Goal: Task Accomplishment & Management: Manage account settings

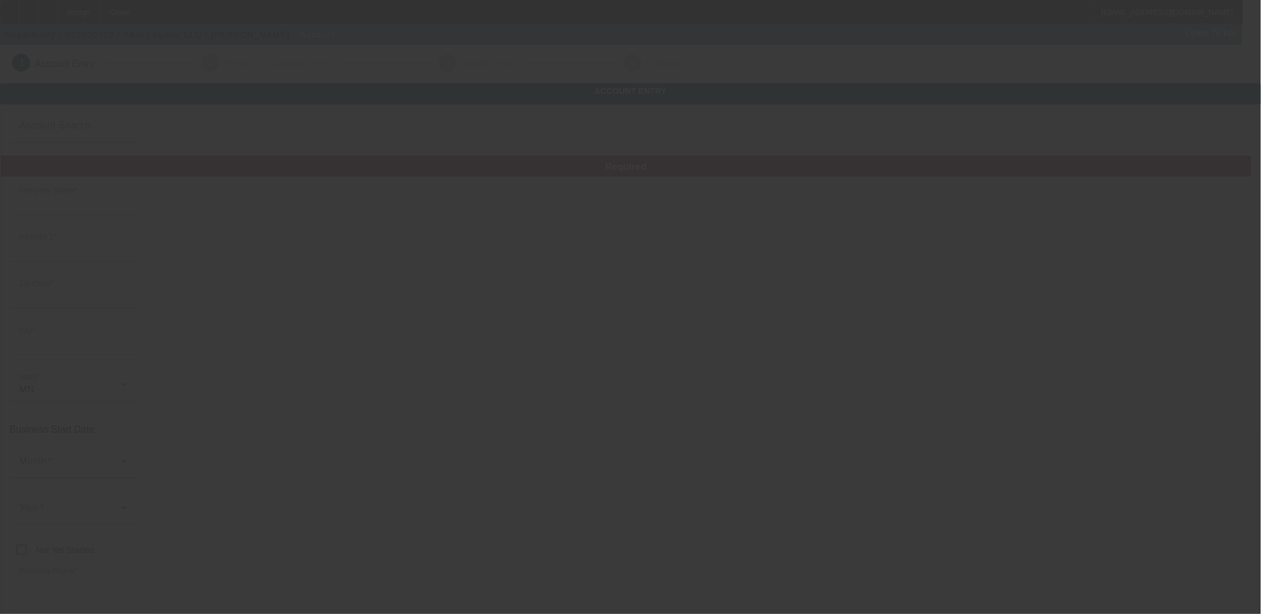
type input "S&M Logistic LLC"
type input "2008 Willow Cir"
type input "55038"
type input "Centerville"
type input "[PHONE_NUMBER]"
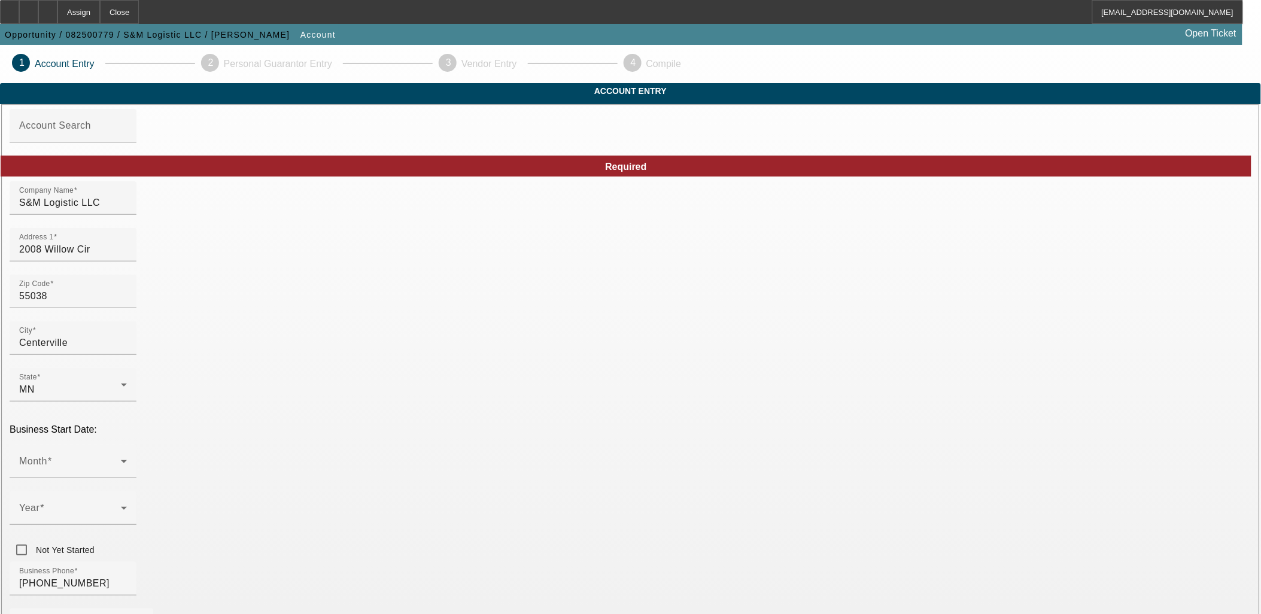
click at [683, 417] on mat-option "LLC" at bounding box center [718, 410] width 157 height 29
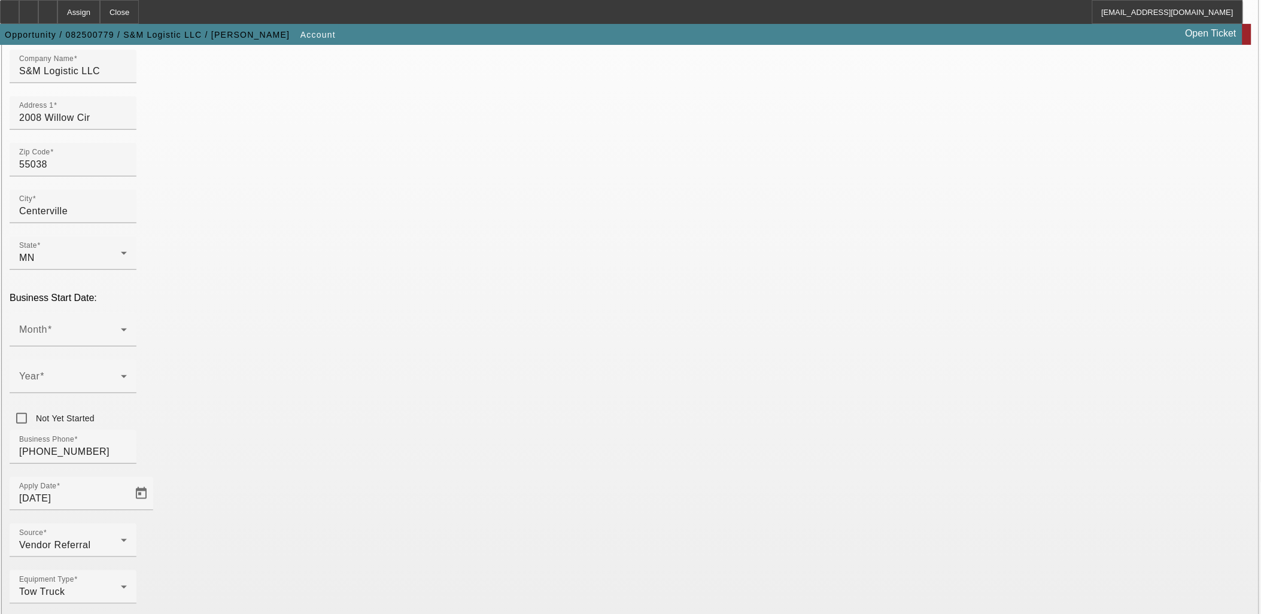
scroll to position [133, 0]
type input "850787161"
drag, startPoint x: 513, startPoint y: 527, endPoint x: 523, endPoint y: 521, distance: 11.5
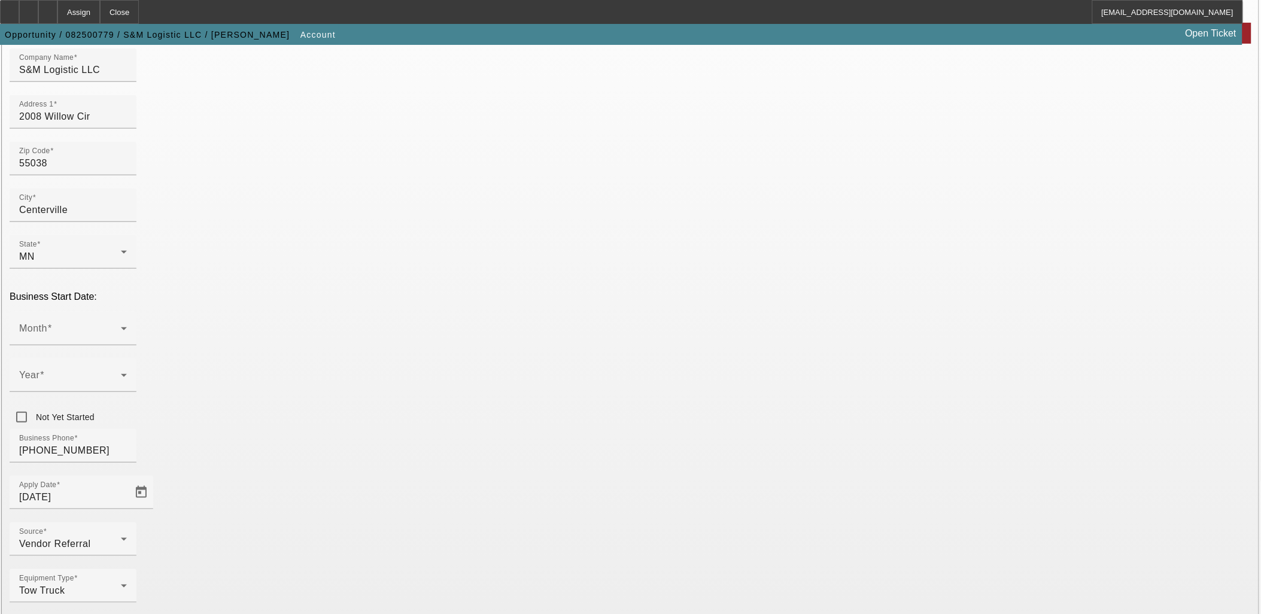
click at [121, 326] on span at bounding box center [70, 333] width 102 height 14
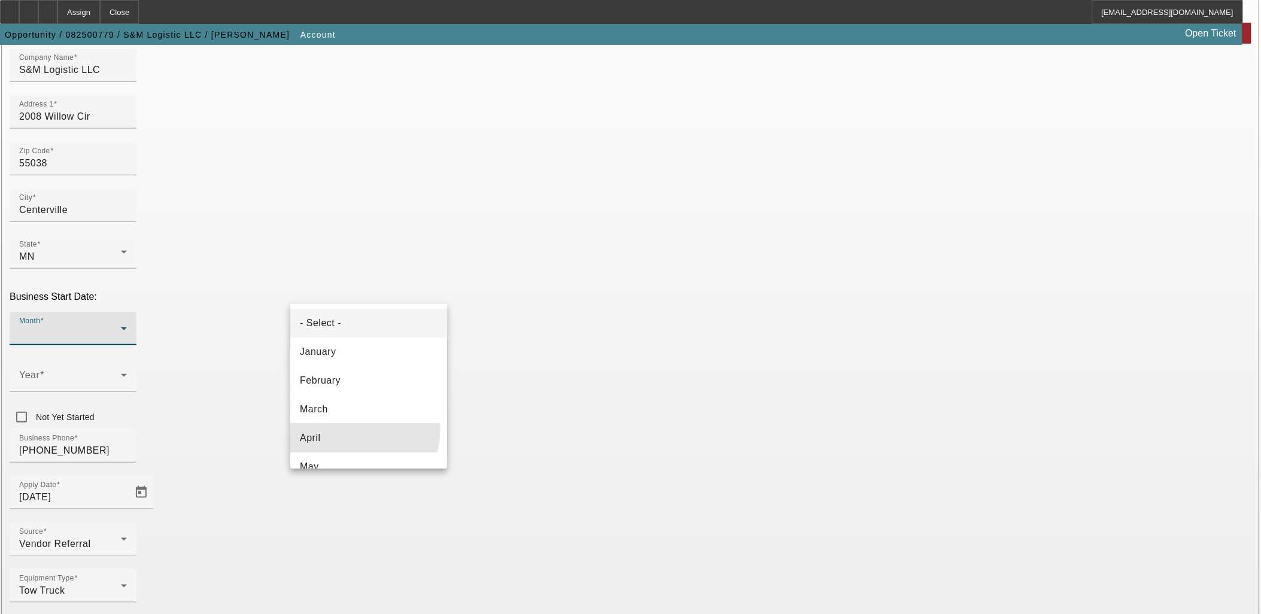
drag, startPoint x: 344, startPoint y: 428, endPoint x: 462, endPoint y: 338, distance: 148.1
click at [344, 428] on mat-option "April" at bounding box center [368, 438] width 157 height 29
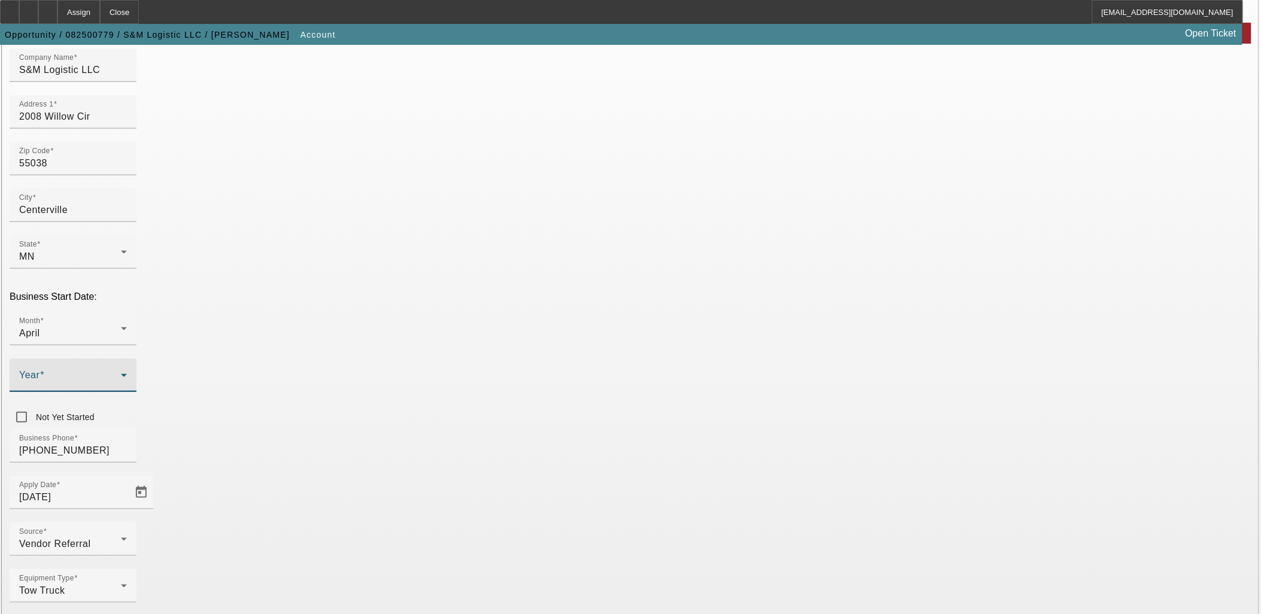
click at [121, 373] on span at bounding box center [70, 380] width 102 height 14
click at [491, 426] on span "2020" at bounding box center [486, 420] width 23 height 14
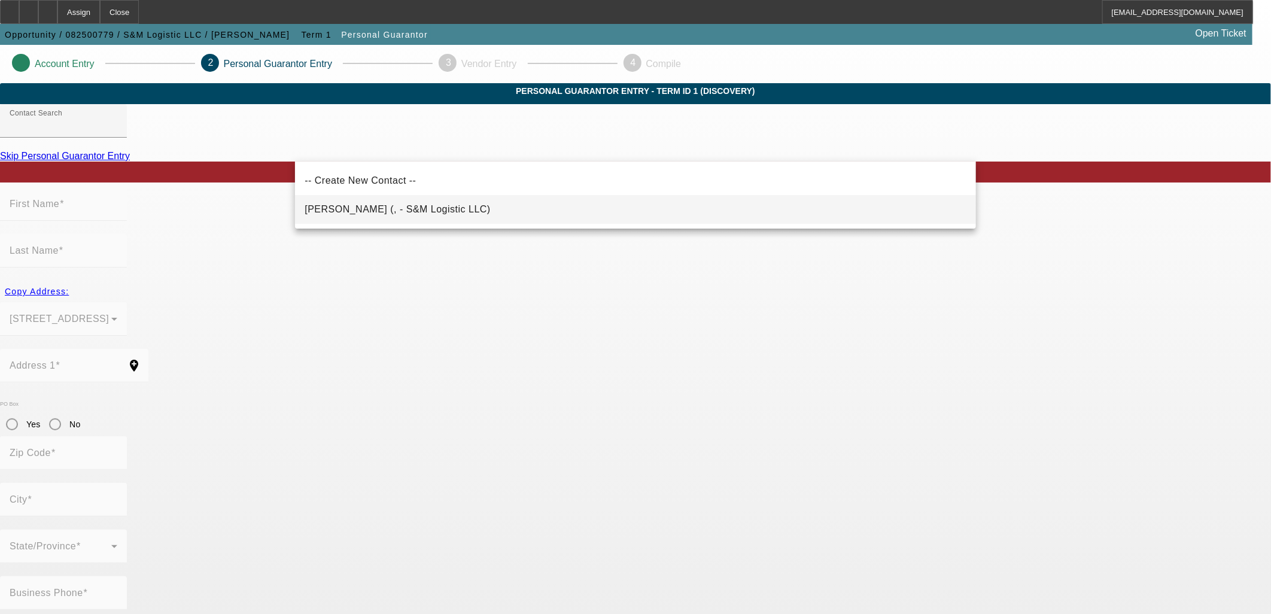
click at [429, 210] on span "Alzehhawi, Mustafa (, - S&M Logistic LLC)" at bounding box center [398, 209] width 186 height 10
type input "Alzehhawi, Mustafa (, - S&M Logistic LLC)"
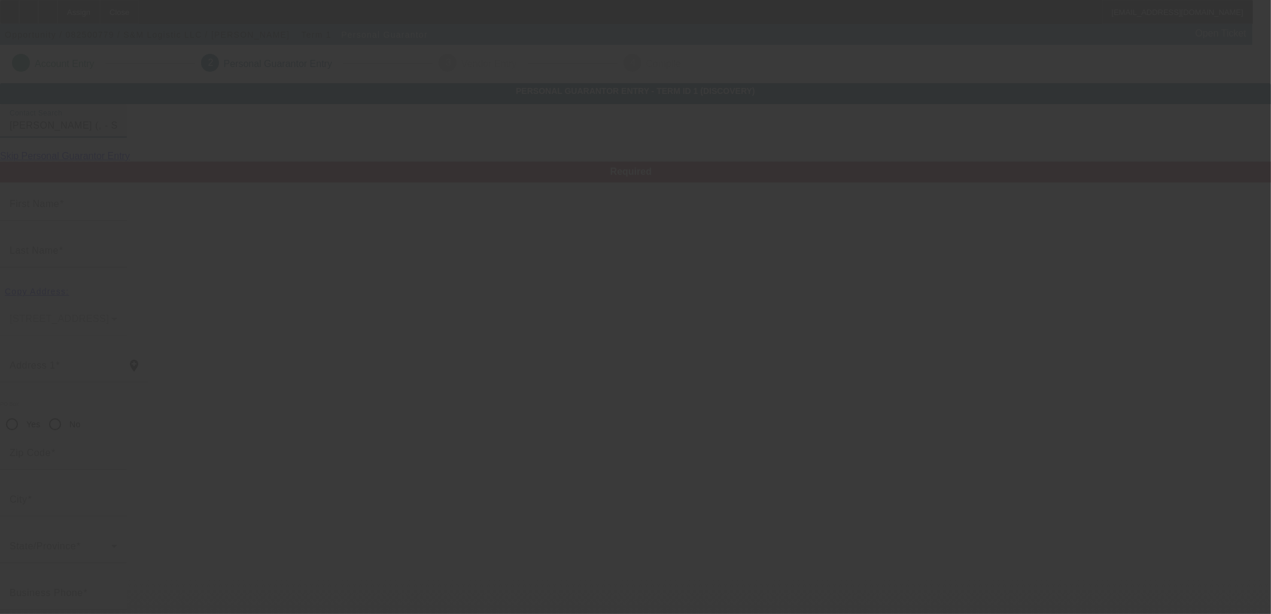
type input "Mustafa"
type input "Alzehhawi"
radio input "true"
type input "(832) 929-3716"
type input "814-78-5448"
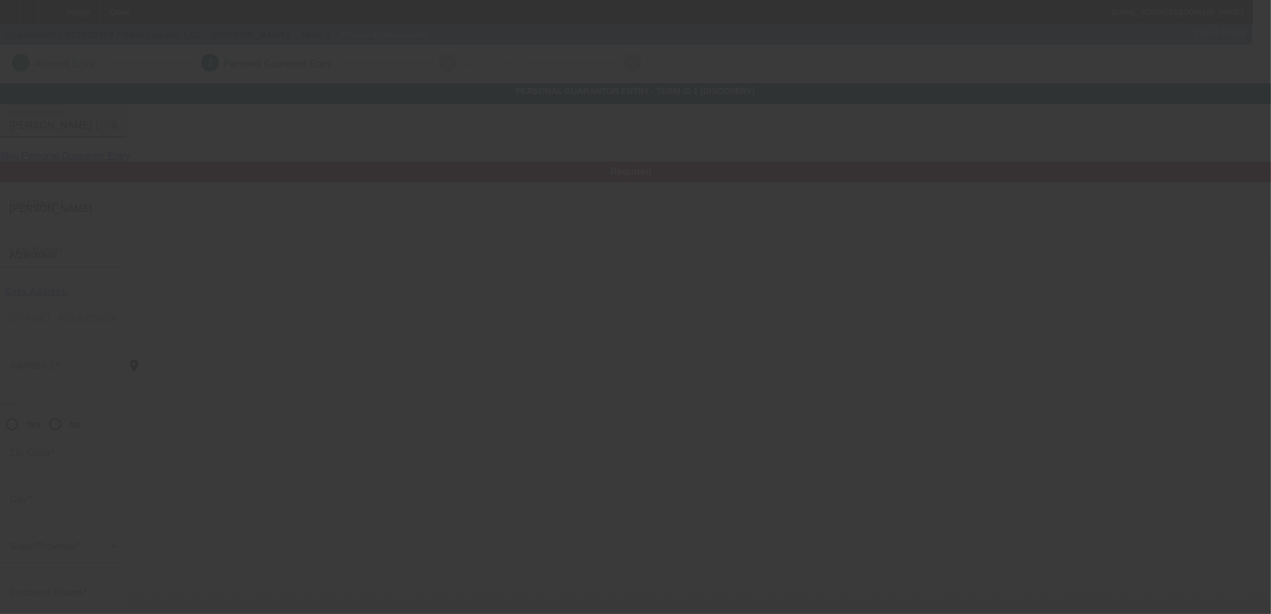
type input "alzehhawi90@gmail.com"
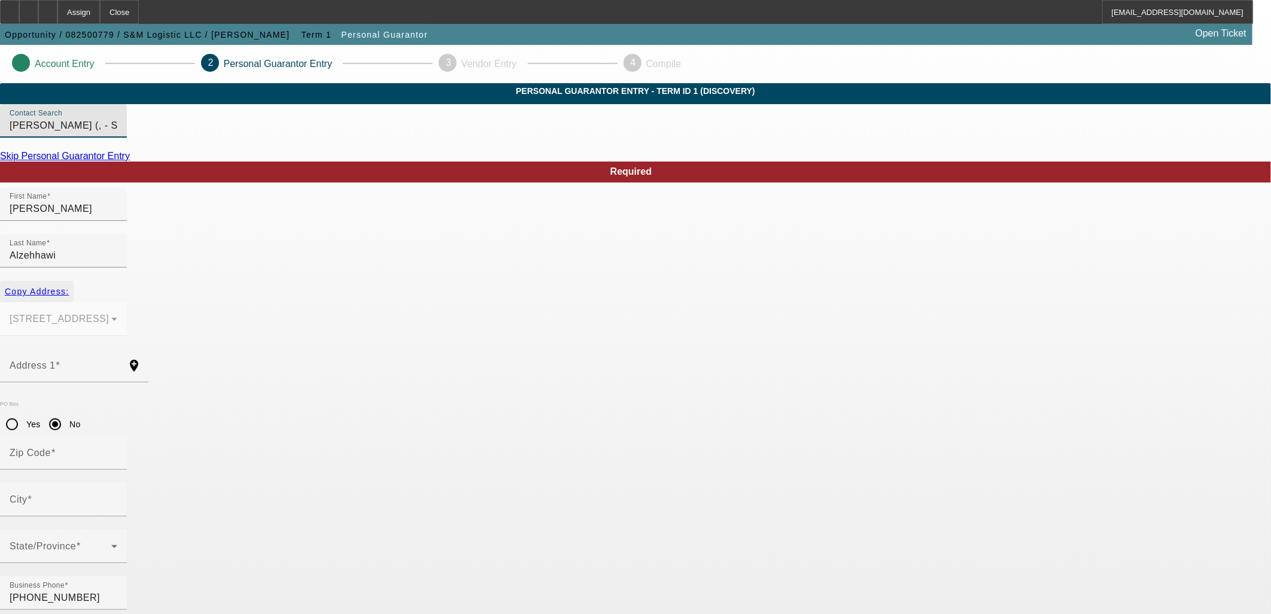
click at [69, 287] on span "Copy Address:" at bounding box center [37, 292] width 64 height 10
type input "2008 Willow Cir"
radio input "false"
type input "55038"
type input "Centerville"
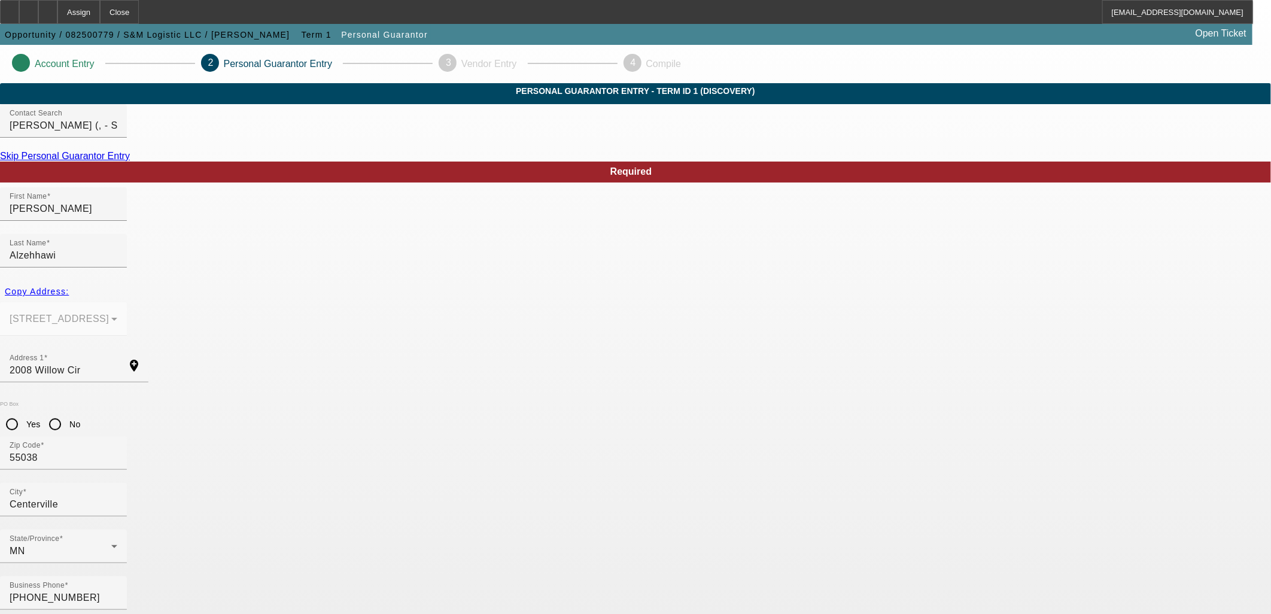
type input "100"
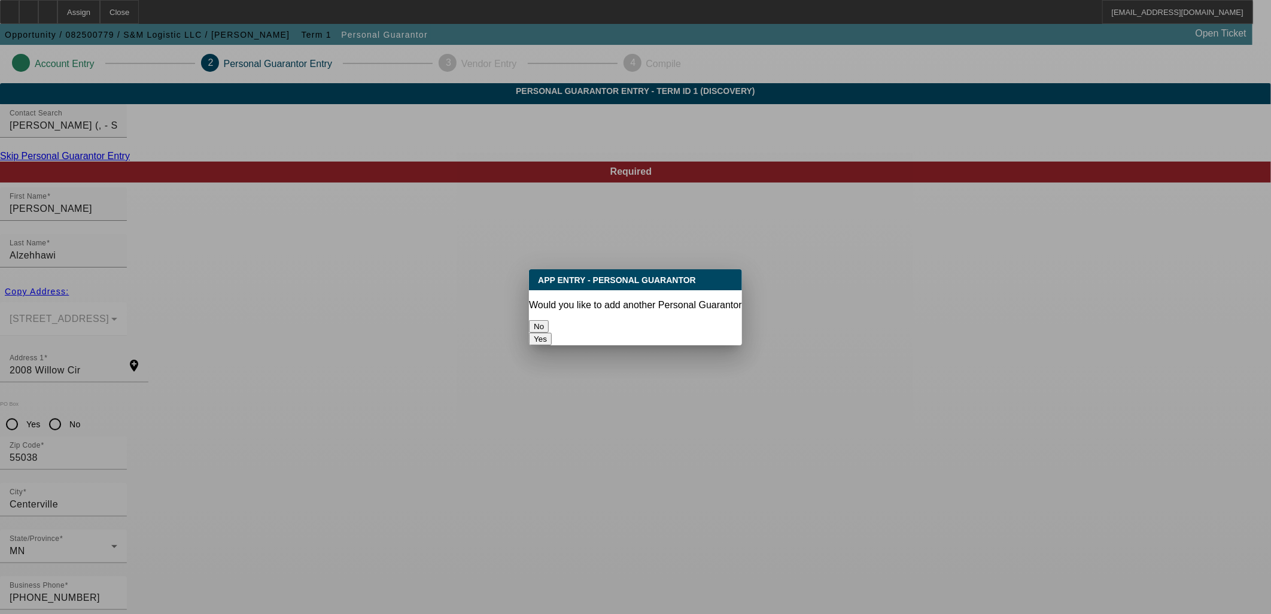
click at [549, 320] on button "No" at bounding box center [539, 326] width 20 height 13
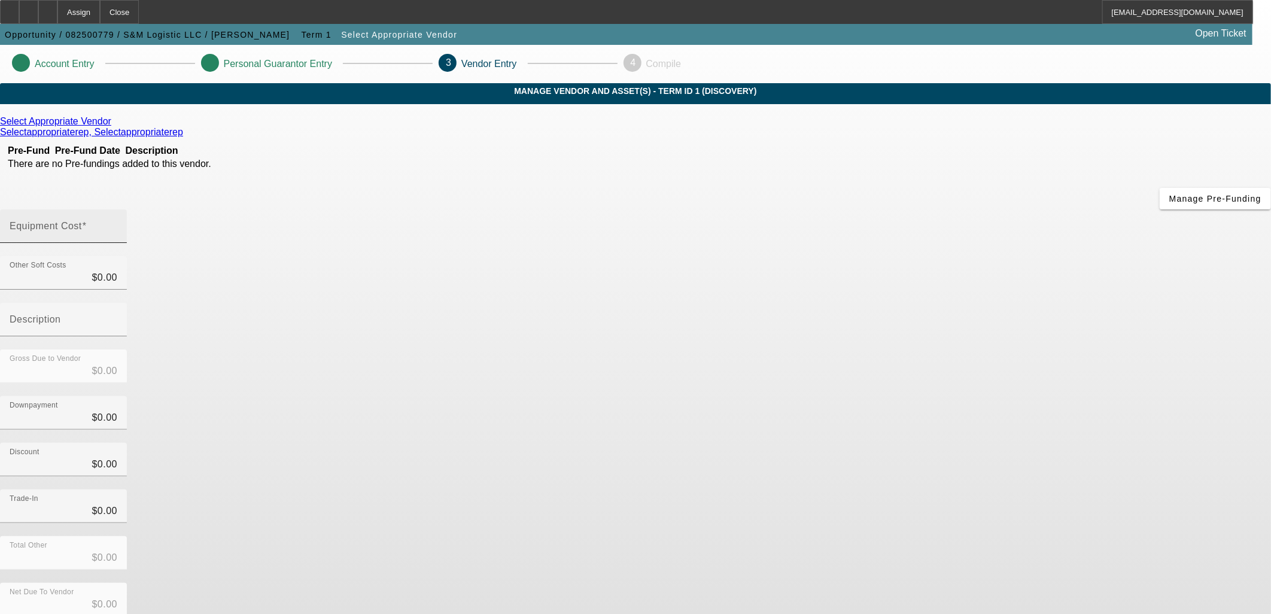
click at [117, 210] on div "Equipment Cost" at bounding box center [64, 227] width 108 height 34
click at [117, 224] on input "Equipment Cost" at bounding box center [64, 231] width 108 height 14
type input "1"
type input "$1.00"
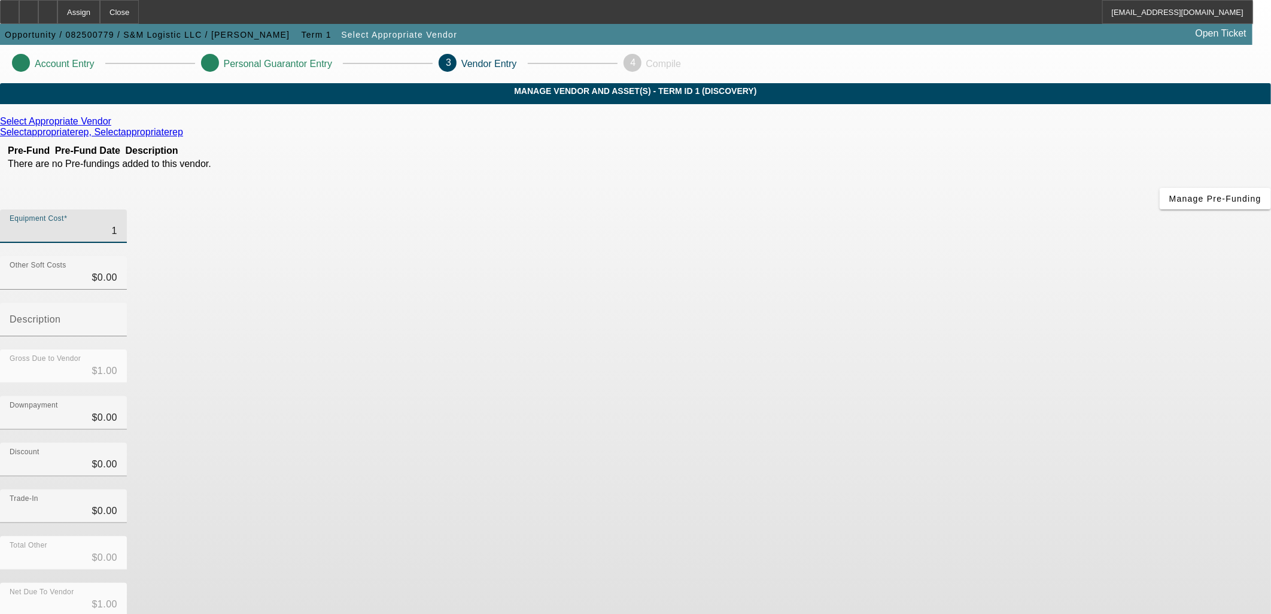
type input "12"
type input "$12.00"
type input "121"
type input "$121.00"
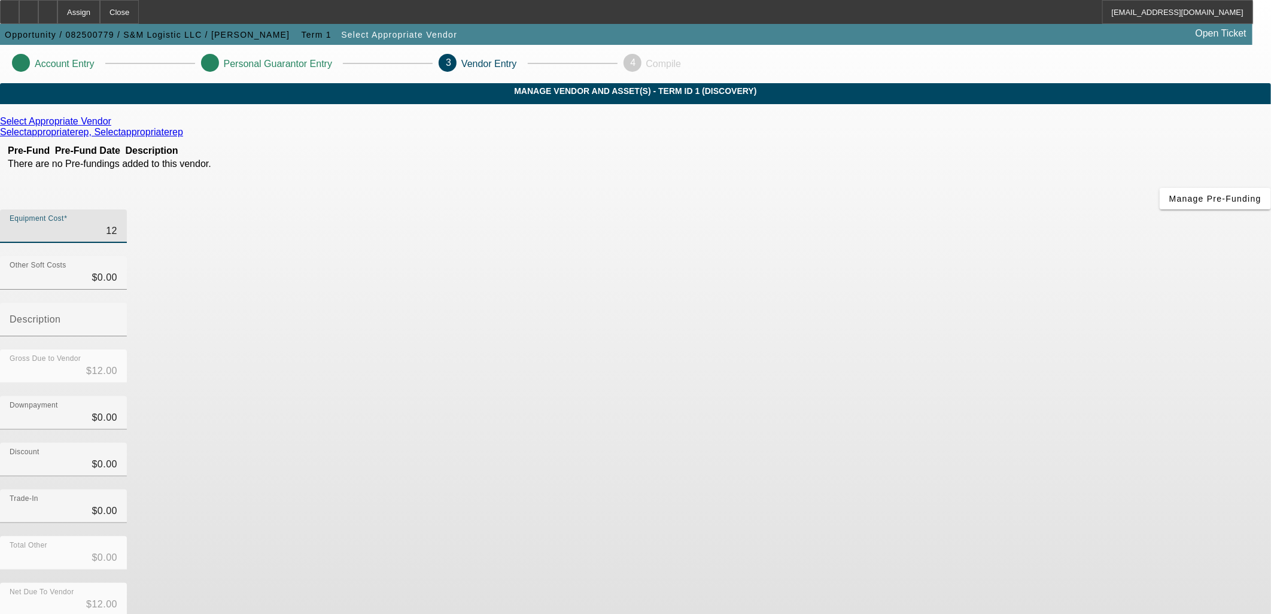
type input "$121.00"
type input "1210"
type input "$1,210.00"
type input "12109"
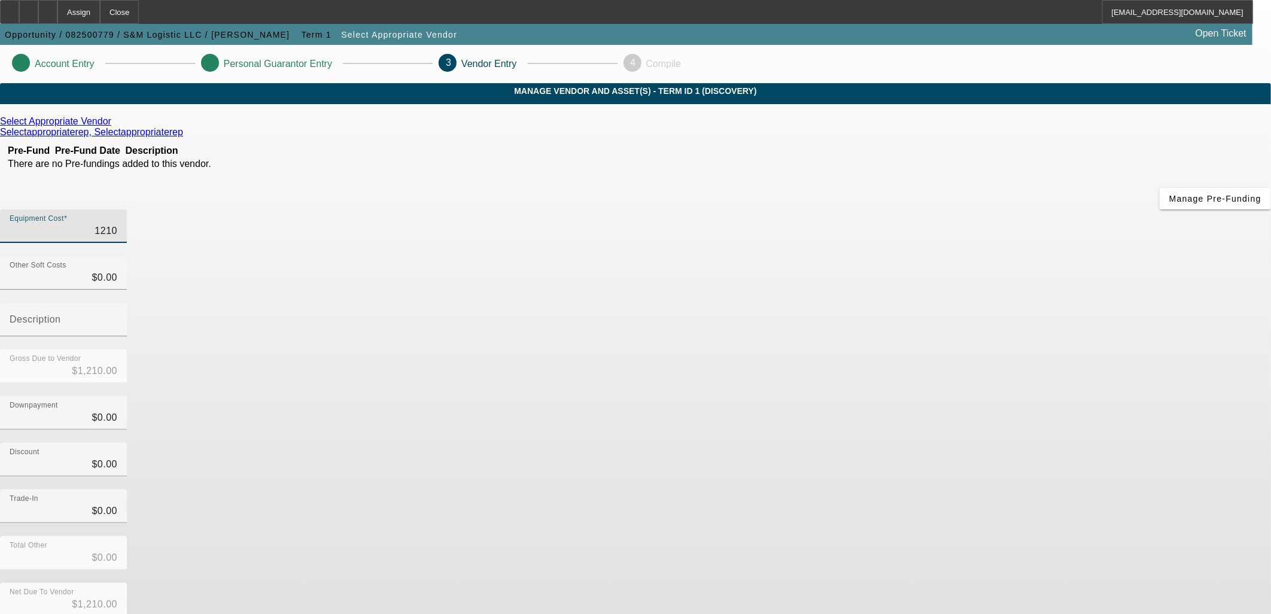
type input "$12,109.00"
type input "121095"
type input "$121,095.00"
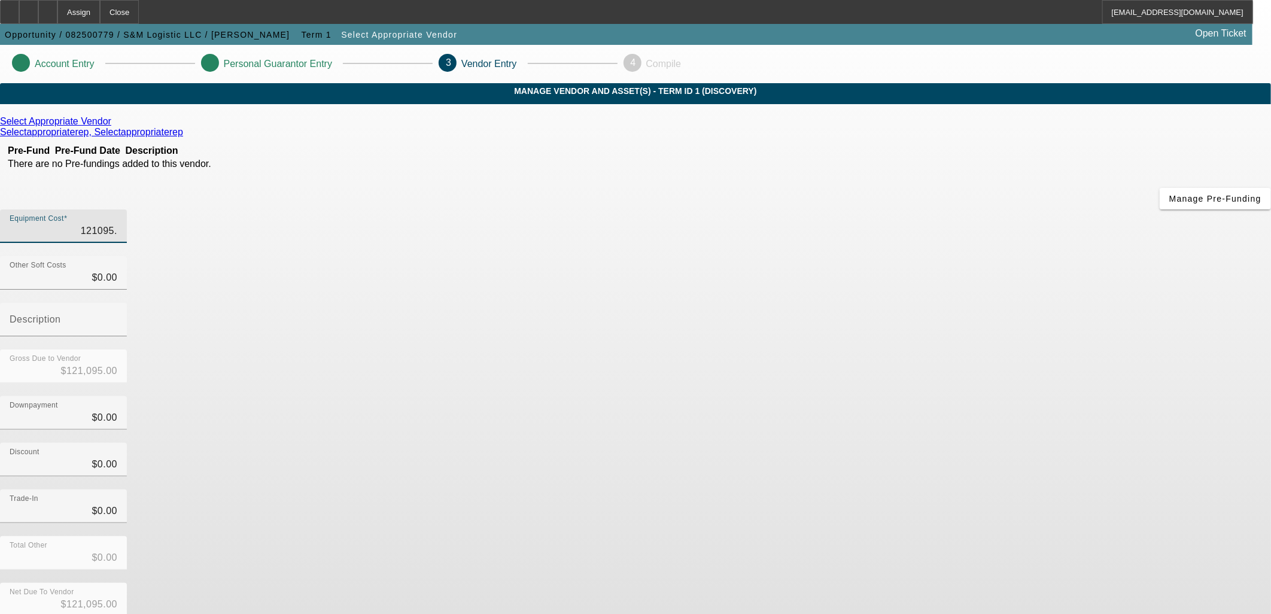
type input "121095.9"
type input "$121,095.90"
type input "121095.91"
type input "$121,095.91"
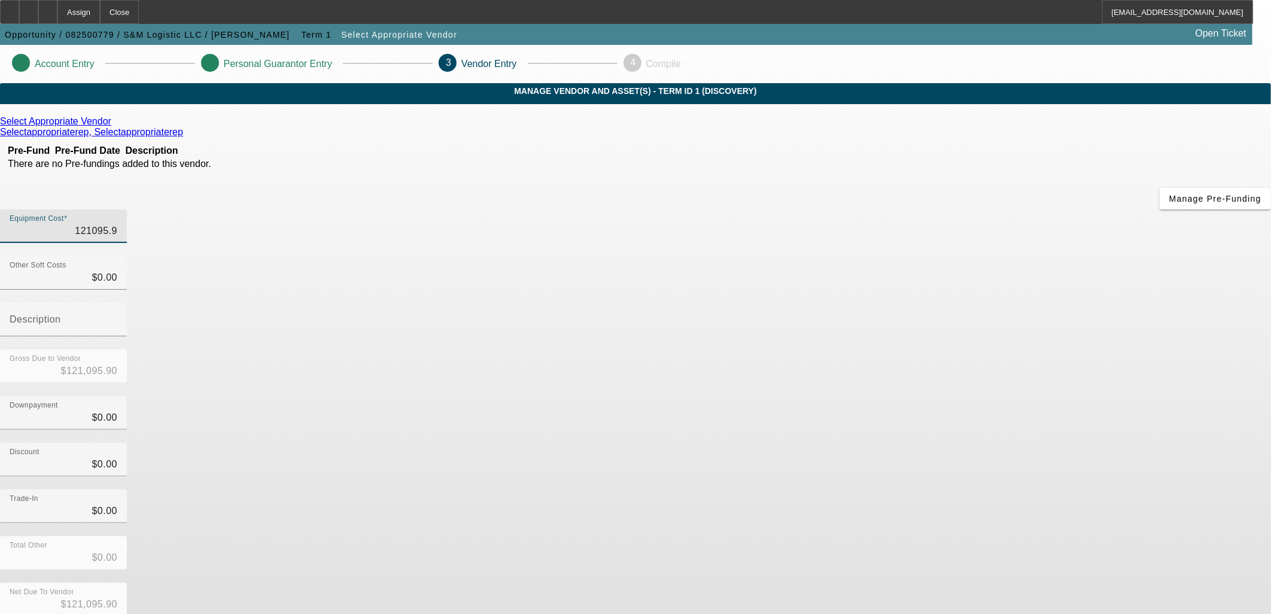
type input "$121,095.91"
drag, startPoint x: 447, startPoint y: 392, endPoint x: 434, endPoint y: 385, distance: 14.7
click at [447, 393] on div "Select Appropriate Vendor Selectappropriaterep, Selectappropriaterep Pre-Fund P…" at bounding box center [635, 379] width 1271 height 526
click at [399, 127] on div "Select Appropriate Vendor" at bounding box center [635, 121] width 1271 height 11
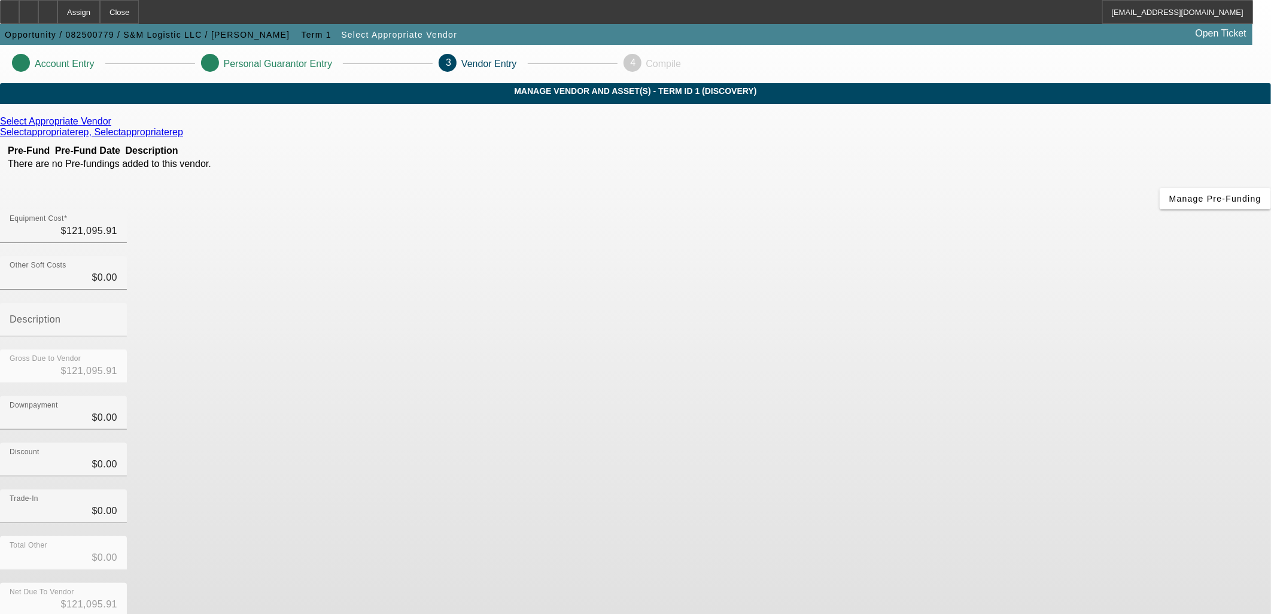
click at [114, 126] on icon at bounding box center [114, 121] width 0 height 10
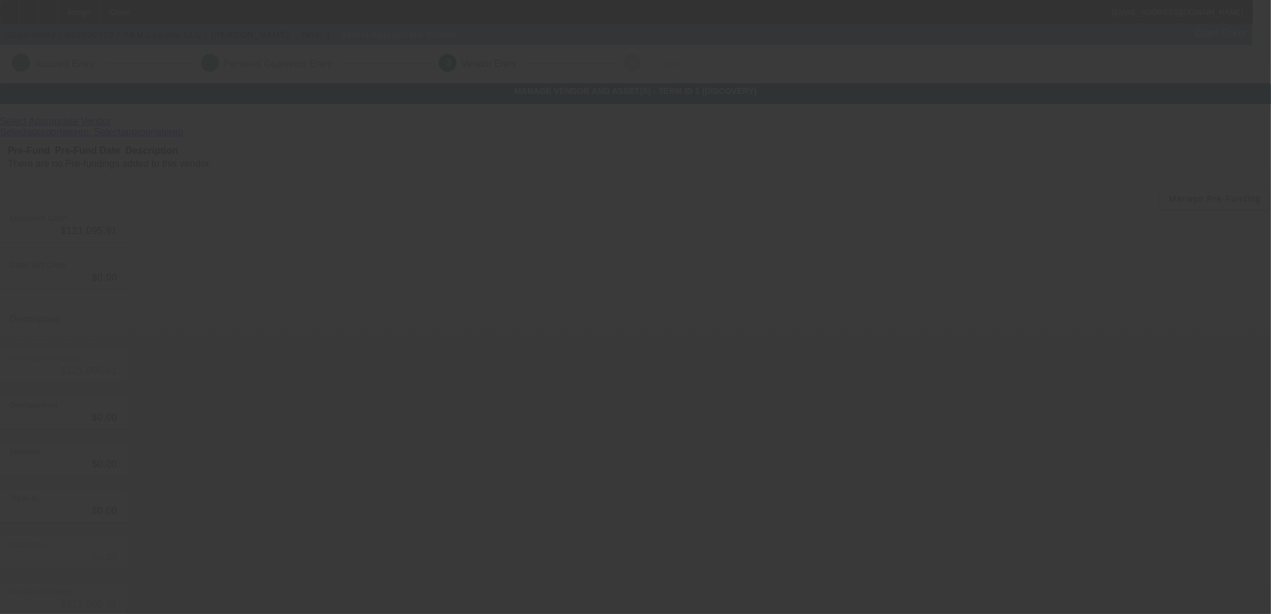
drag, startPoint x: 523, startPoint y: 284, endPoint x: 503, endPoint y: 281, distance: 19.9
click at [530, 284] on div at bounding box center [635, 307] width 1271 height 614
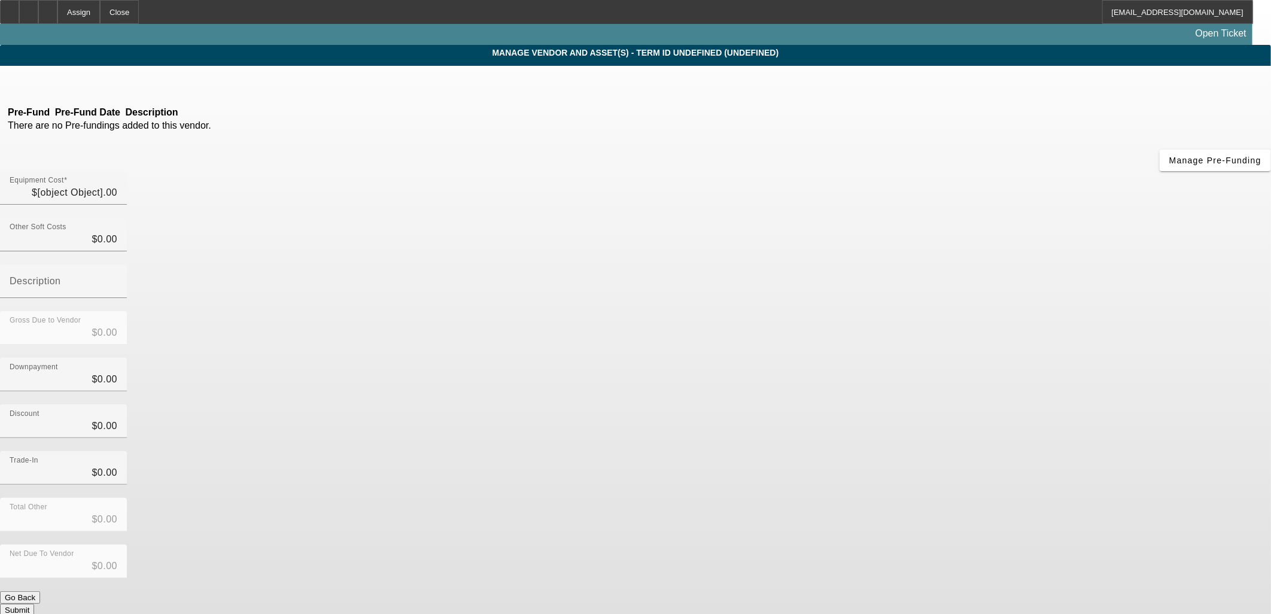
type input "$121,095.91"
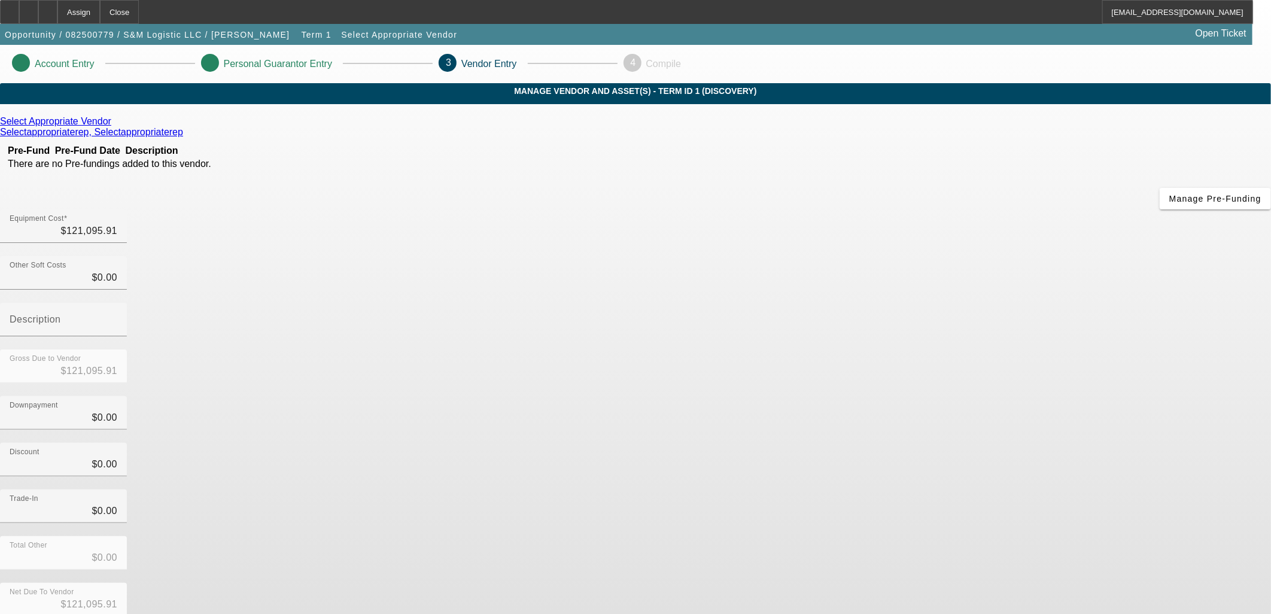
click at [114, 126] on icon at bounding box center [114, 121] width 0 height 10
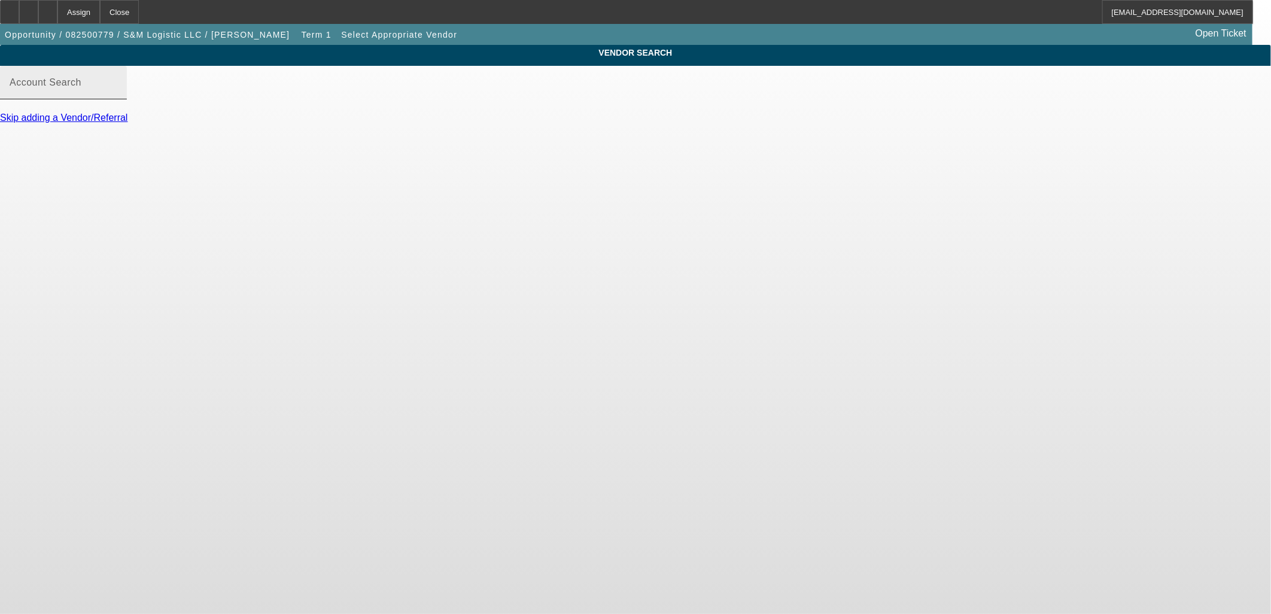
click at [117, 95] on input "Account Search" at bounding box center [64, 87] width 108 height 14
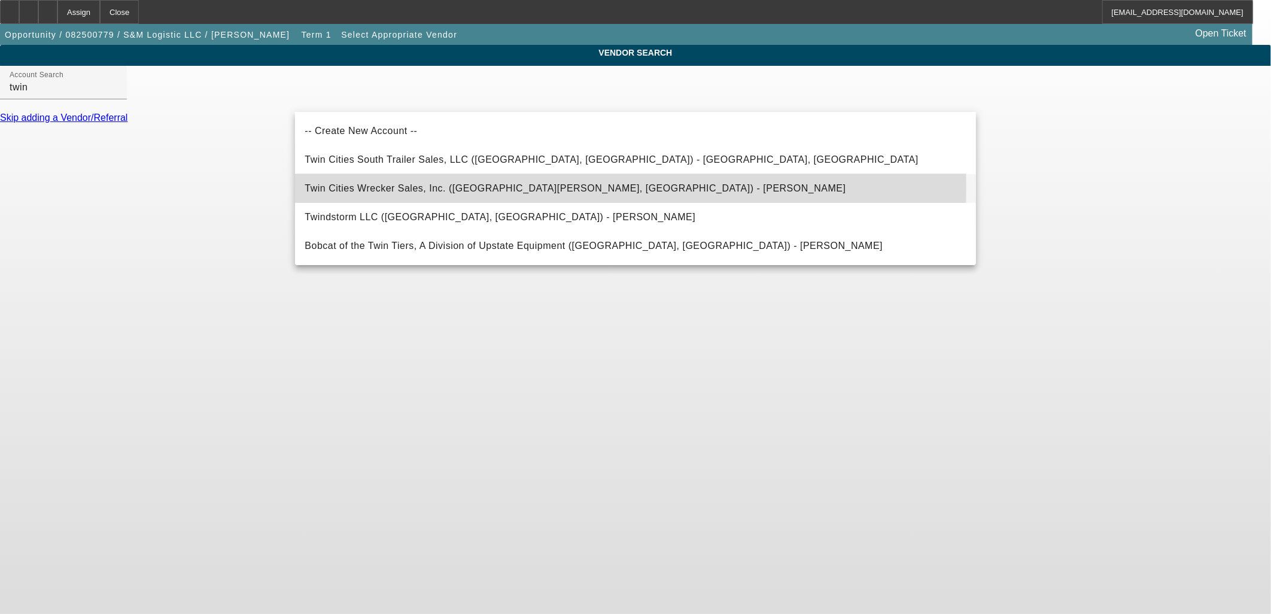
click at [383, 187] on span "Twin Cities Wrecker Sales, Inc. (Saint Paul, MN) - Stroth, Ed" at bounding box center [575, 188] width 541 height 10
type input "Twin Cities Wrecker Sales, Inc. (Saint Paul, MN) - Stroth, Ed"
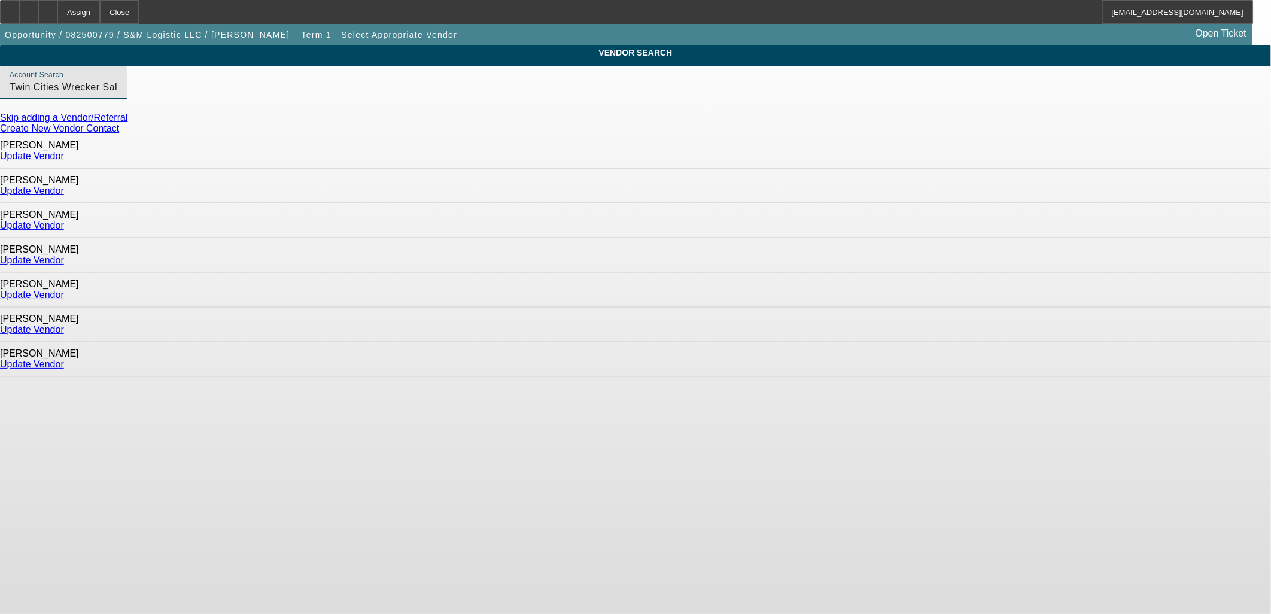
click at [64, 186] on link "Update Vendor" at bounding box center [32, 191] width 64 height 10
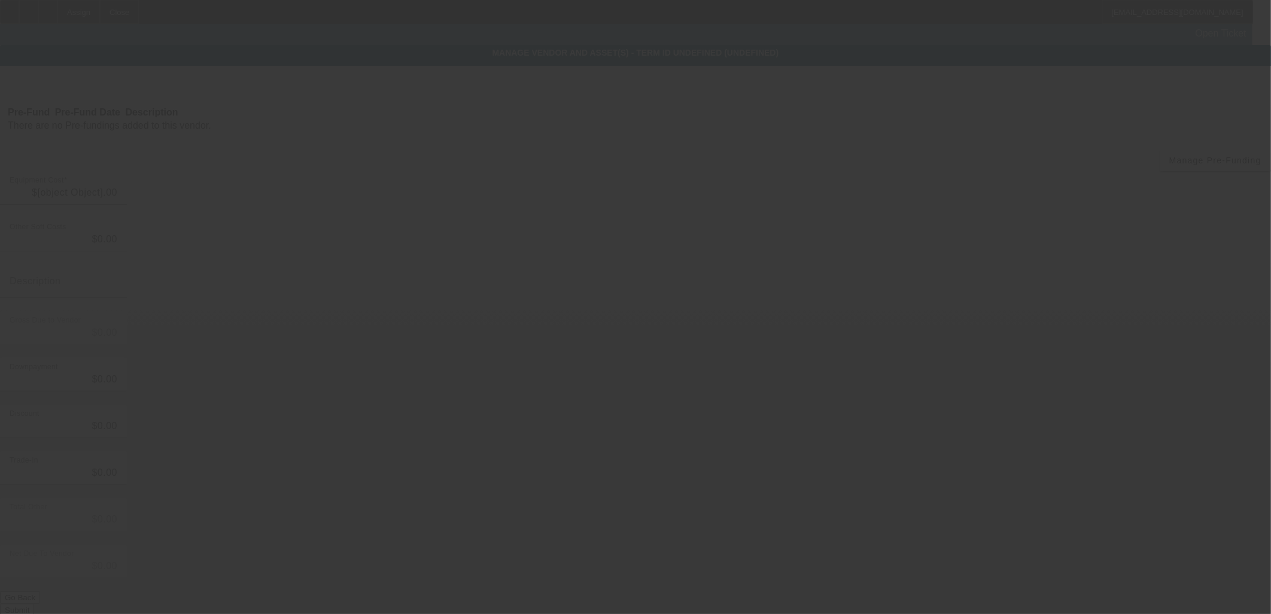
type input "$121,095.91"
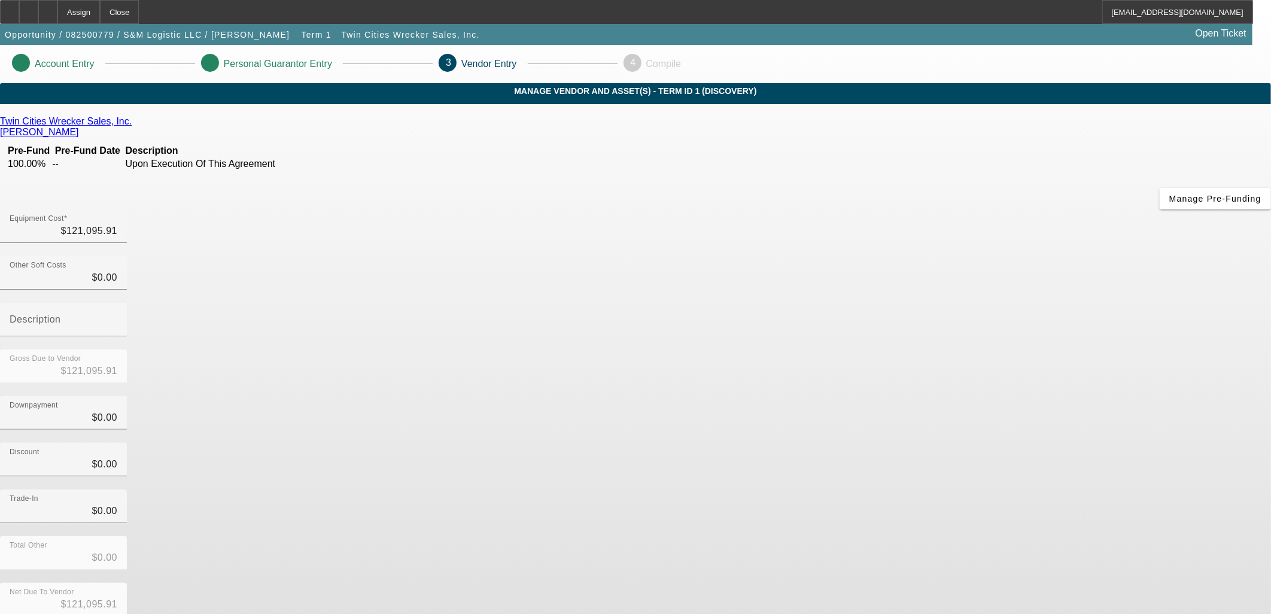
click at [909, 583] on div "Net Due To Vendor $121,095.91" at bounding box center [635, 606] width 1271 height 47
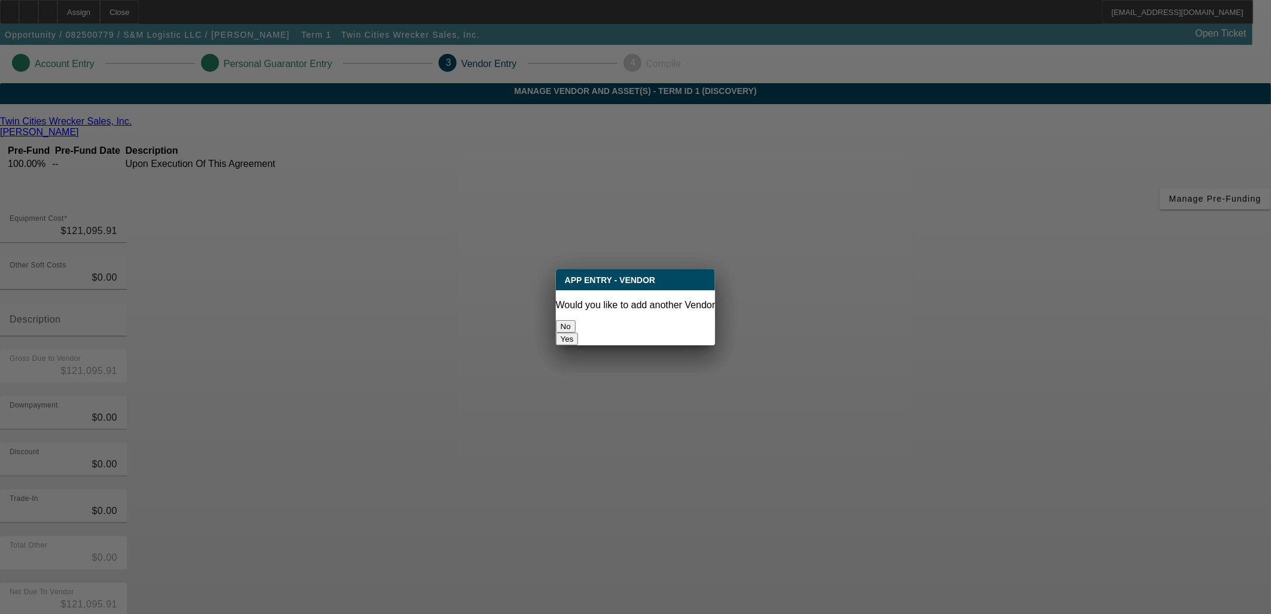
click at [576, 322] on button "No" at bounding box center [566, 326] width 20 height 13
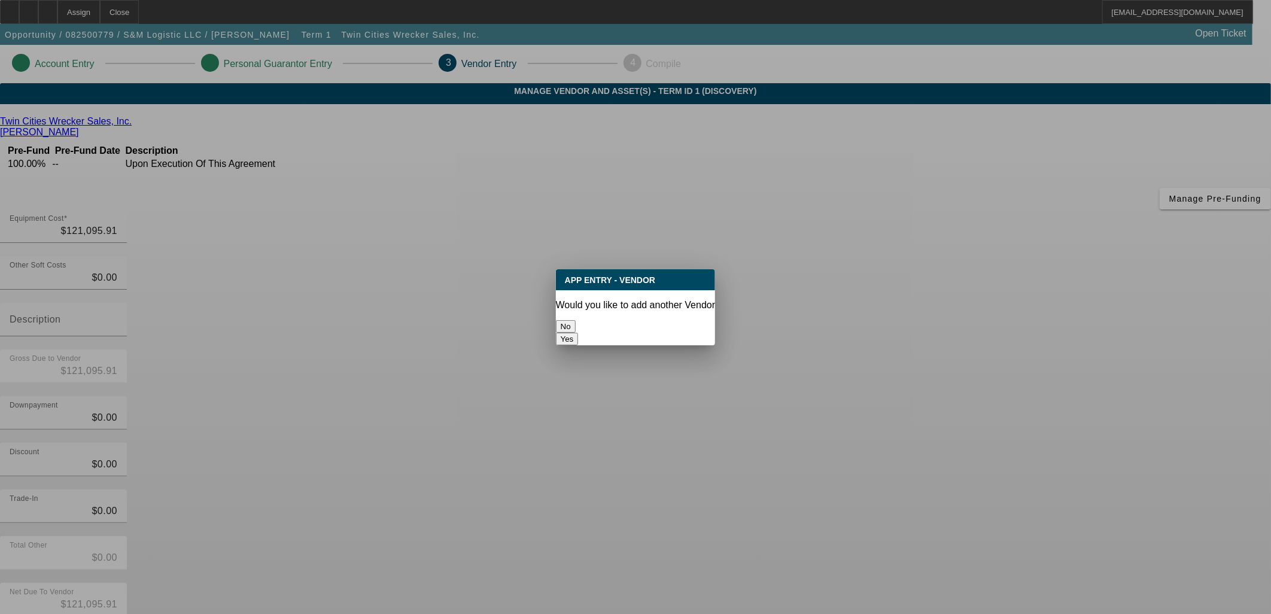
click at [576, 322] on button "No" at bounding box center [566, 326] width 20 height 13
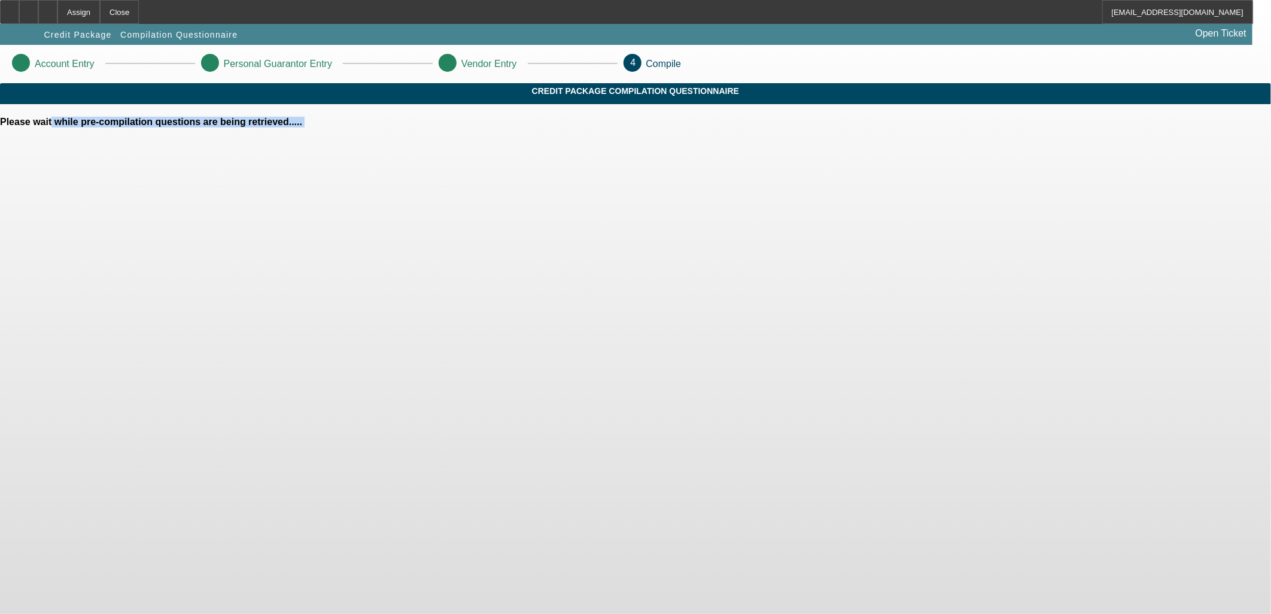
click at [593, 322] on body "Assign Close PDAquila@beaconfunding.com Credit Package Compilation Questionnair…" at bounding box center [635, 307] width 1271 height 614
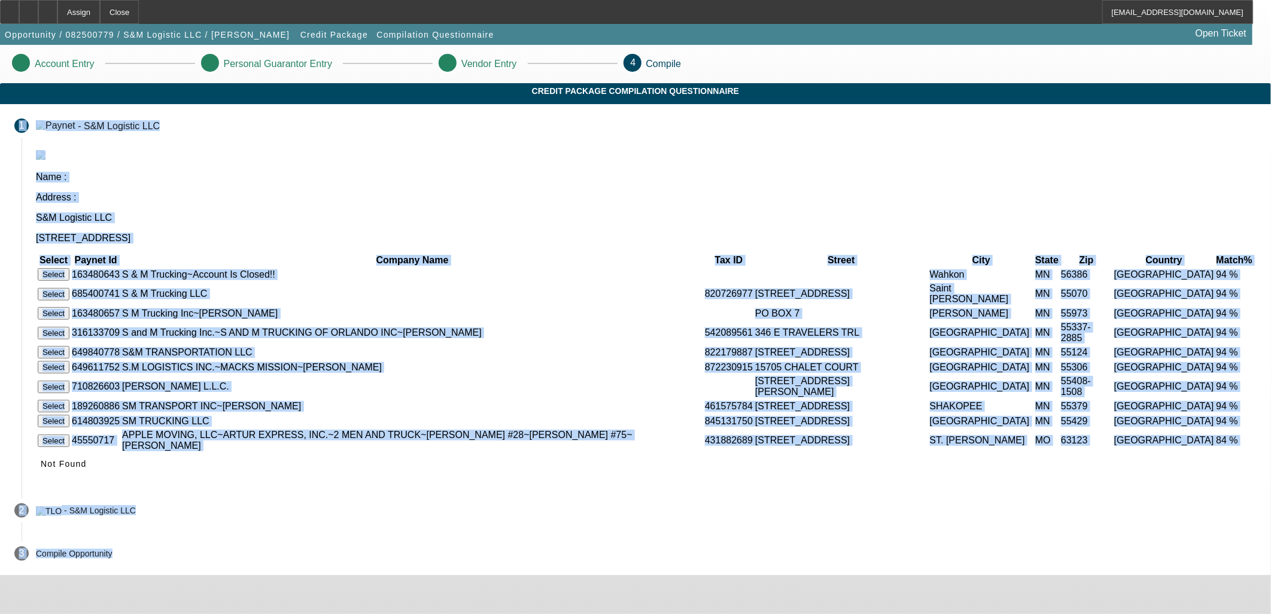
click at [1086, 300] on app-compilation-stepper "Account Entry Personal Guarantor Entry Vendor Entry 4 Compile Credit Package Co…" at bounding box center [635, 310] width 1271 height 530
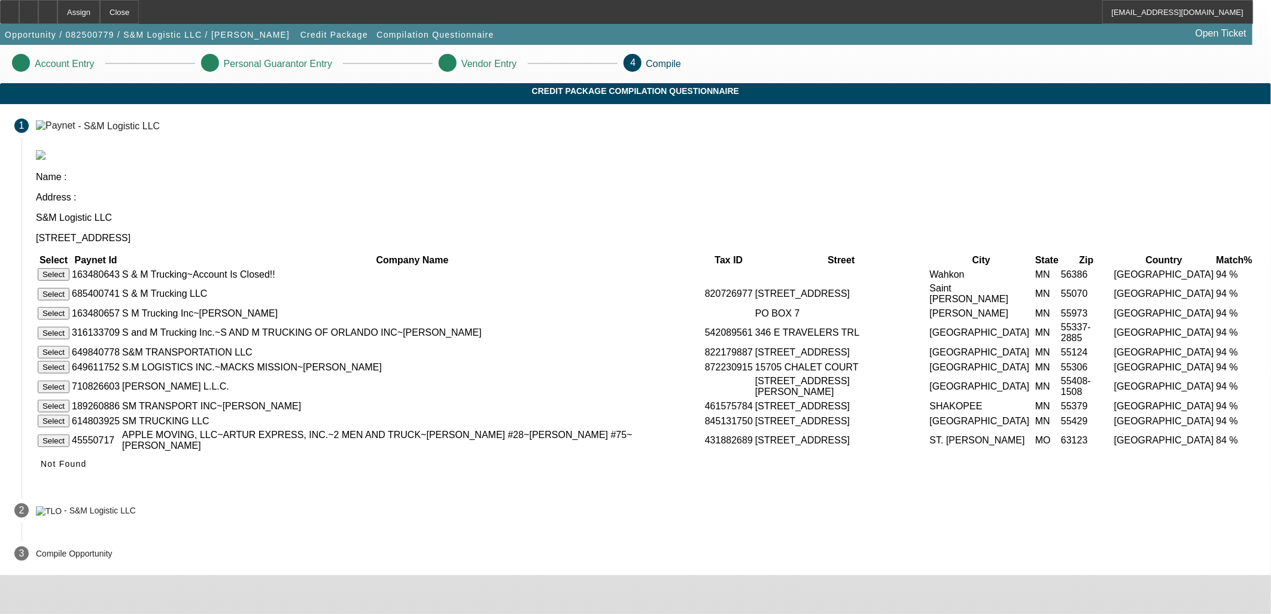
click at [575, 283] on td "S & M Trucking LLC" at bounding box center [413, 294] width 582 height 23
click at [87, 469] on span "Not Found" at bounding box center [64, 464] width 46 height 10
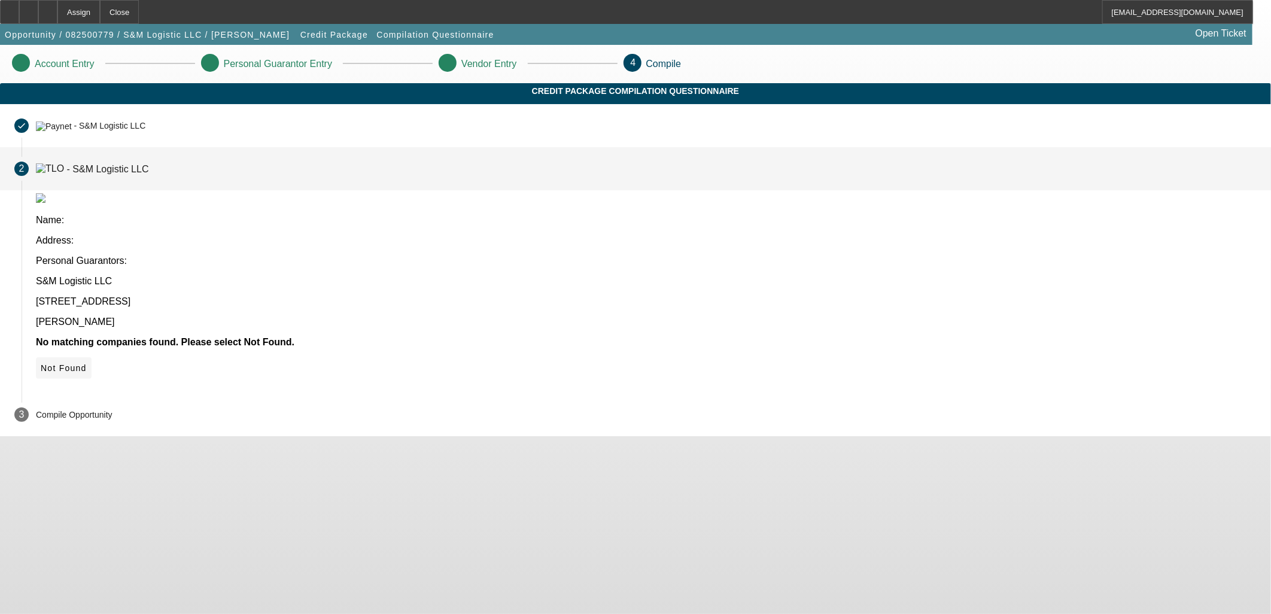
click at [87, 363] on span "Not Found" at bounding box center [64, 368] width 46 height 10
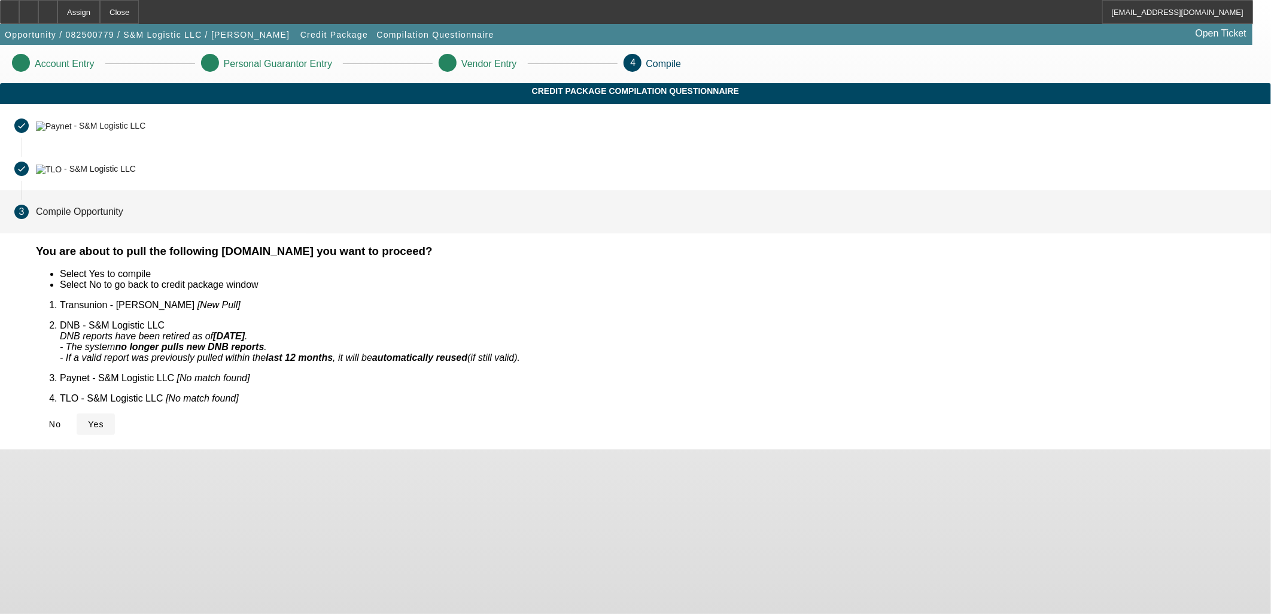
click at [115, 414] on span at bounding box center [96, 424] width 38 height 29
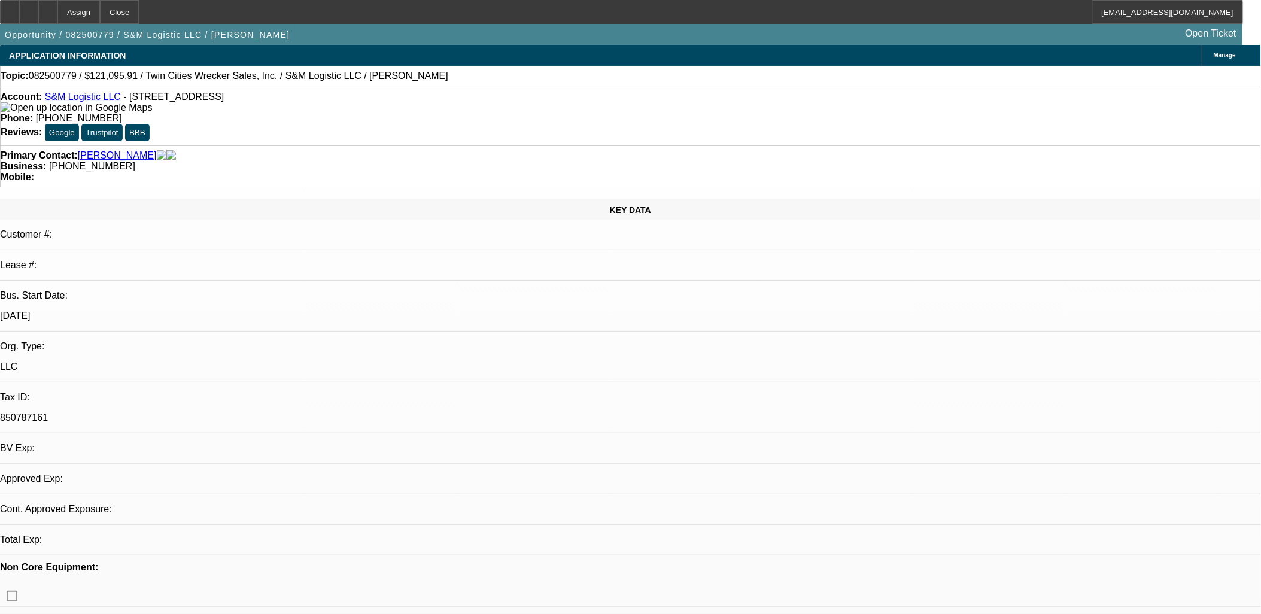
select select "0"
select select "2"
select select "0.1"
select select "1"
select select "2"
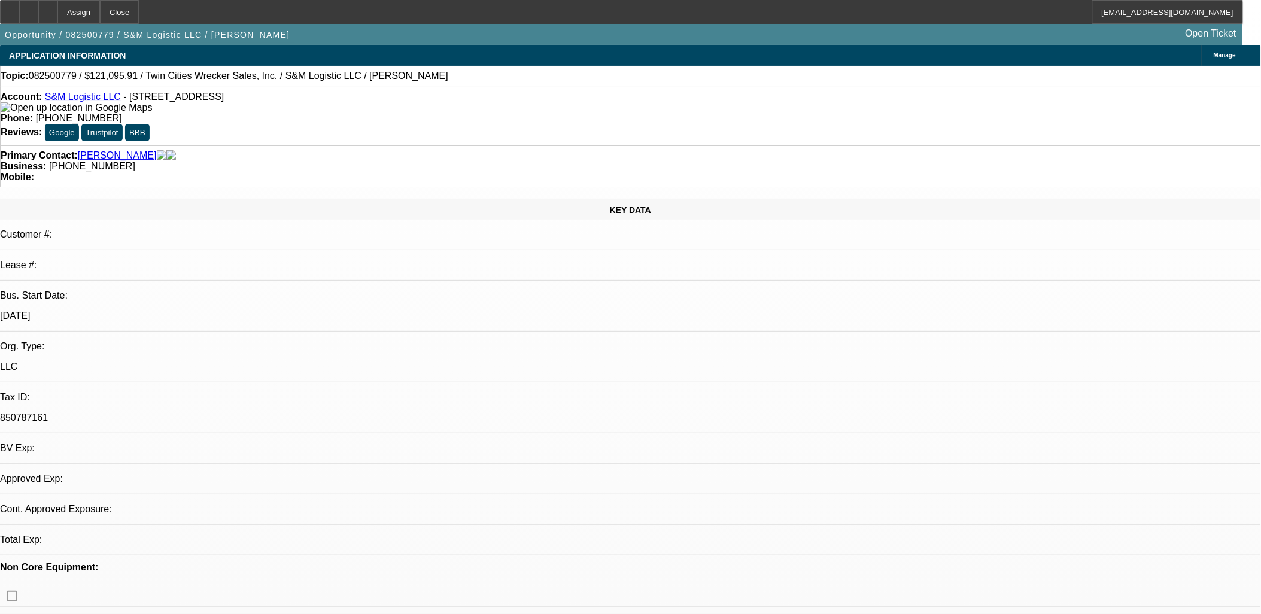
select select "4"
click at [57, 12] on div at bounding box center [47, 12] width 19 height 24
select select "0"
select select "2"
select select "0.1"
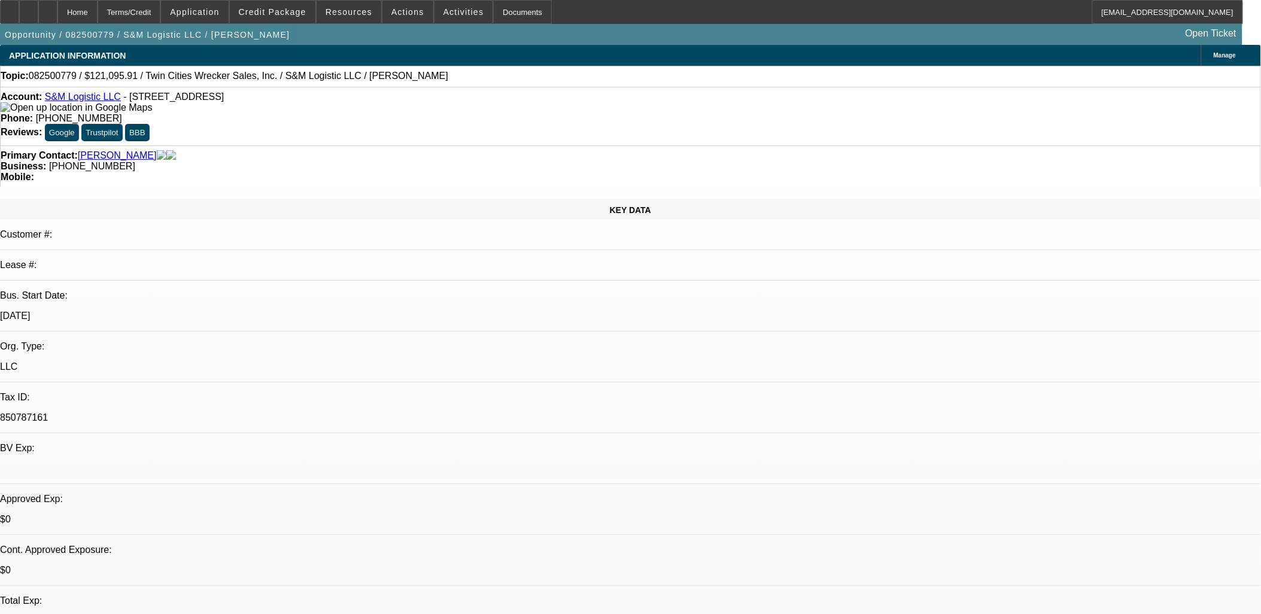
select select "1"
select select "2"
select select "4"
click at [57, 16] on div at bounding box center [47, 12] width 19 height 24
select select "0"
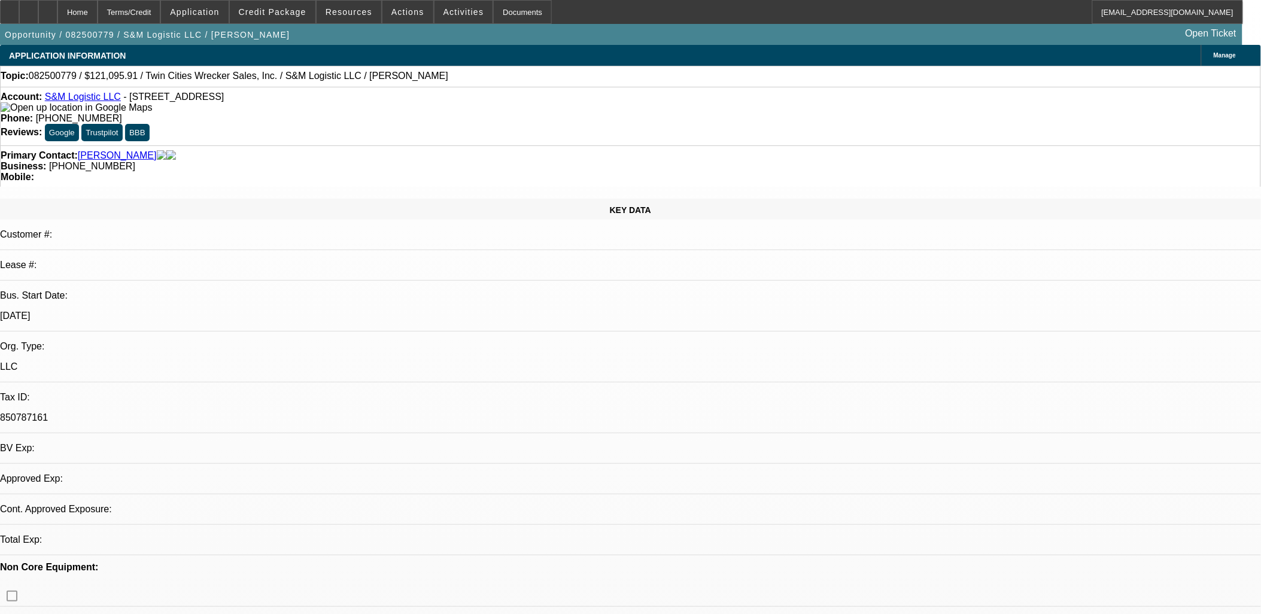
select select "2"
select select "0.1"
select select "1"
select select "2"
select select "4"
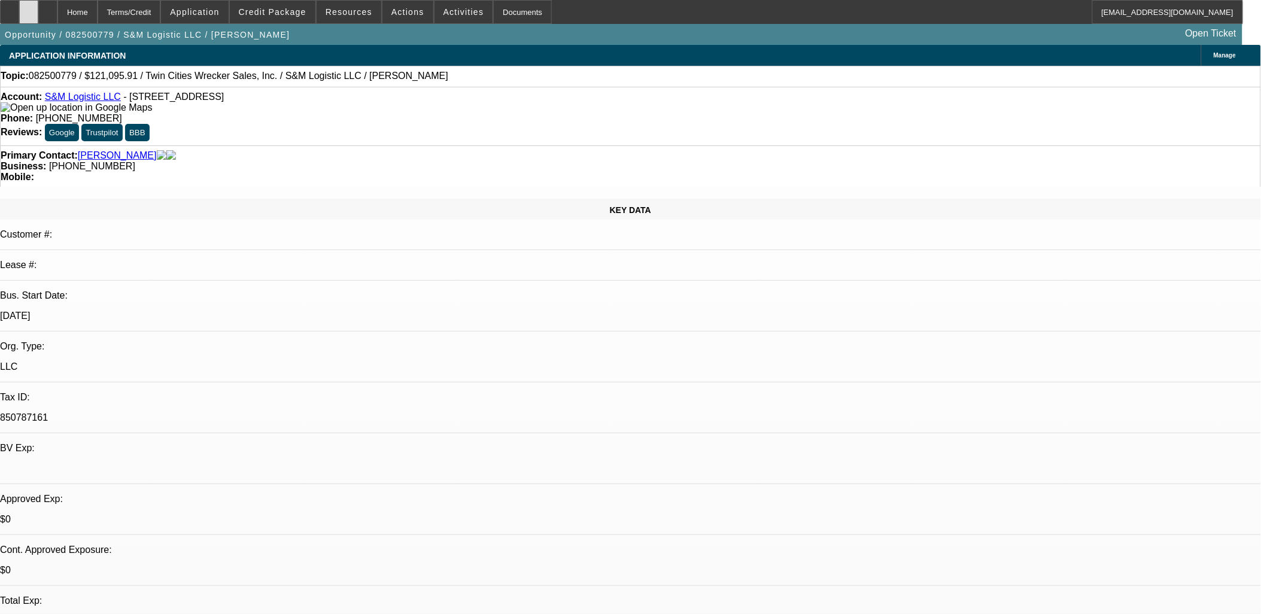
click at [29, 8] on icon at bounding box center [29, 8] width 0 height 0
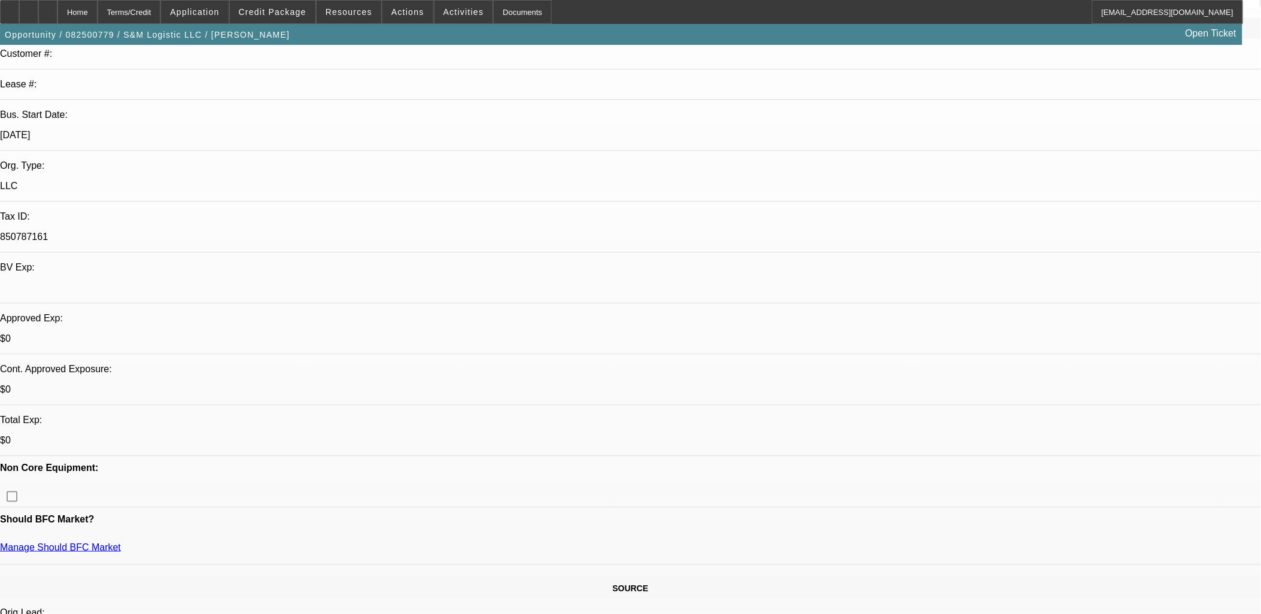
scroll to position [199, 0]
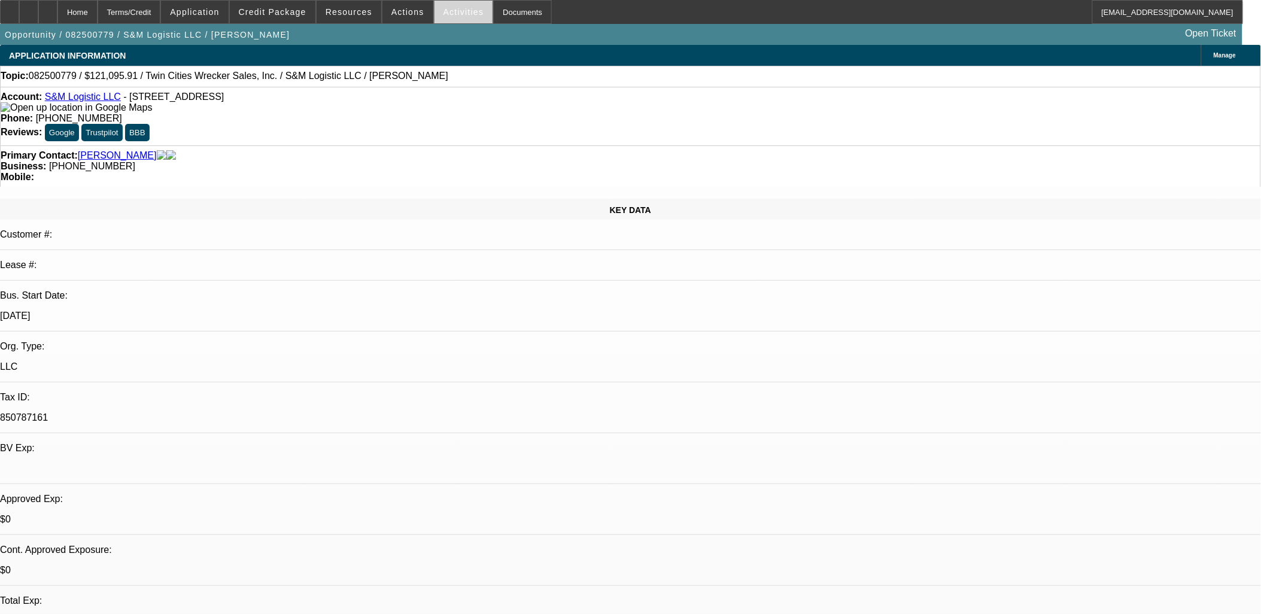
click at [452, 15] on span "Activities" at bounding box center [464, 12] width 41 height 10
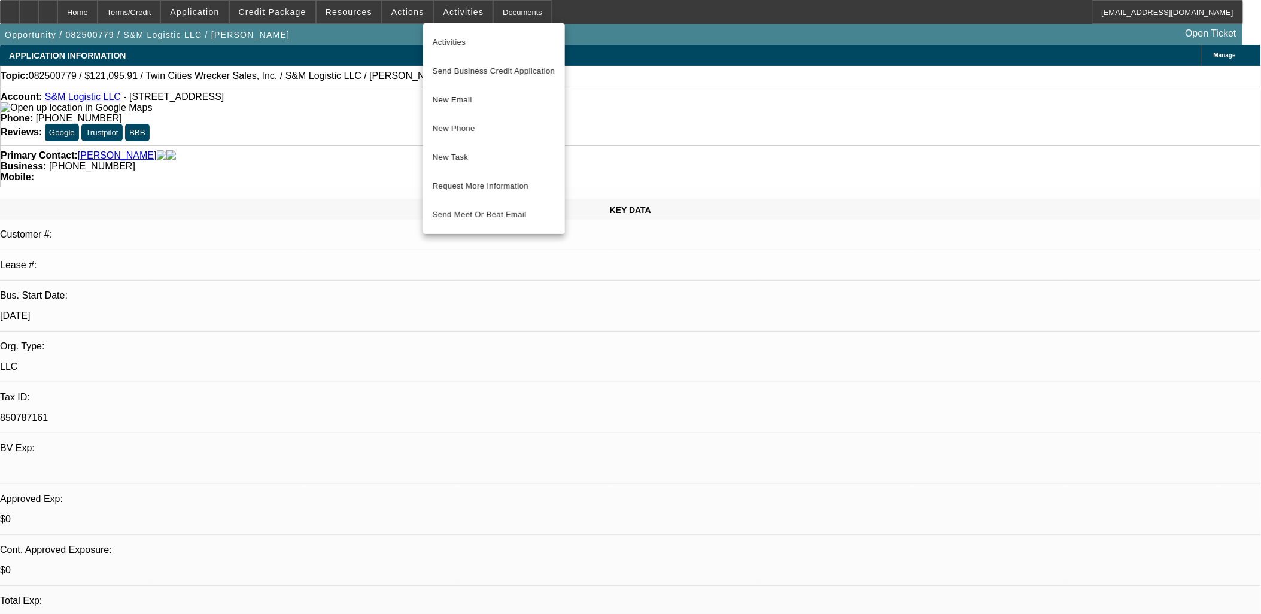
click at [942, 110] on div at bounding box center [630, 307] width 1261 height 614
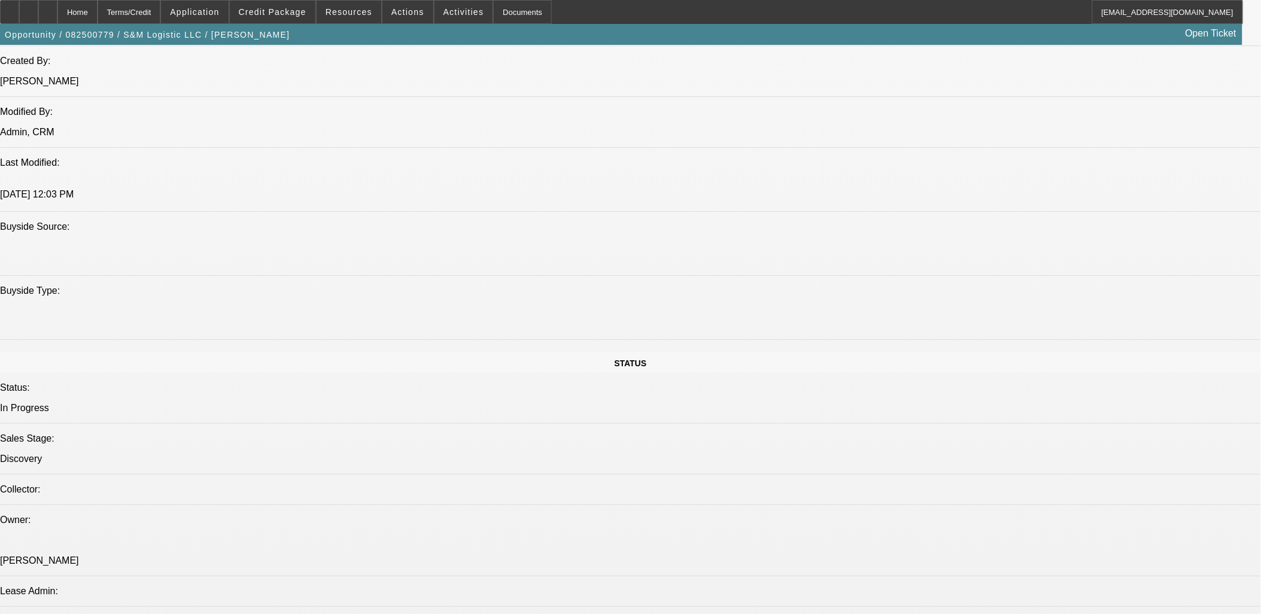
scroll to position [1264, 0]
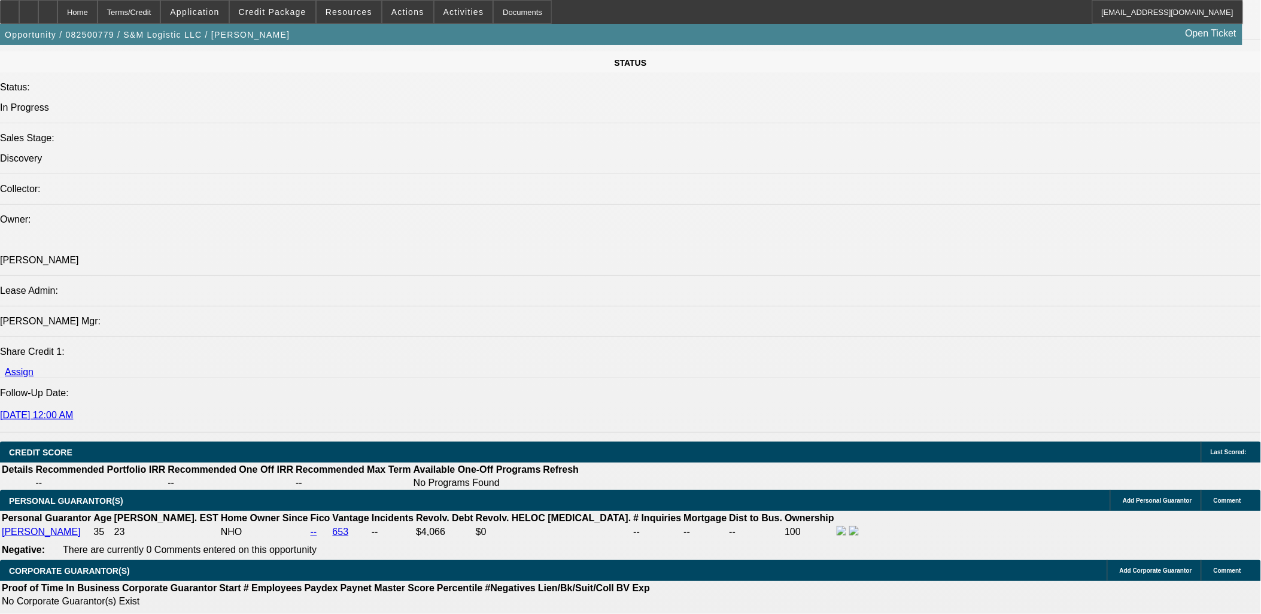
scroll to position [1330, 0]
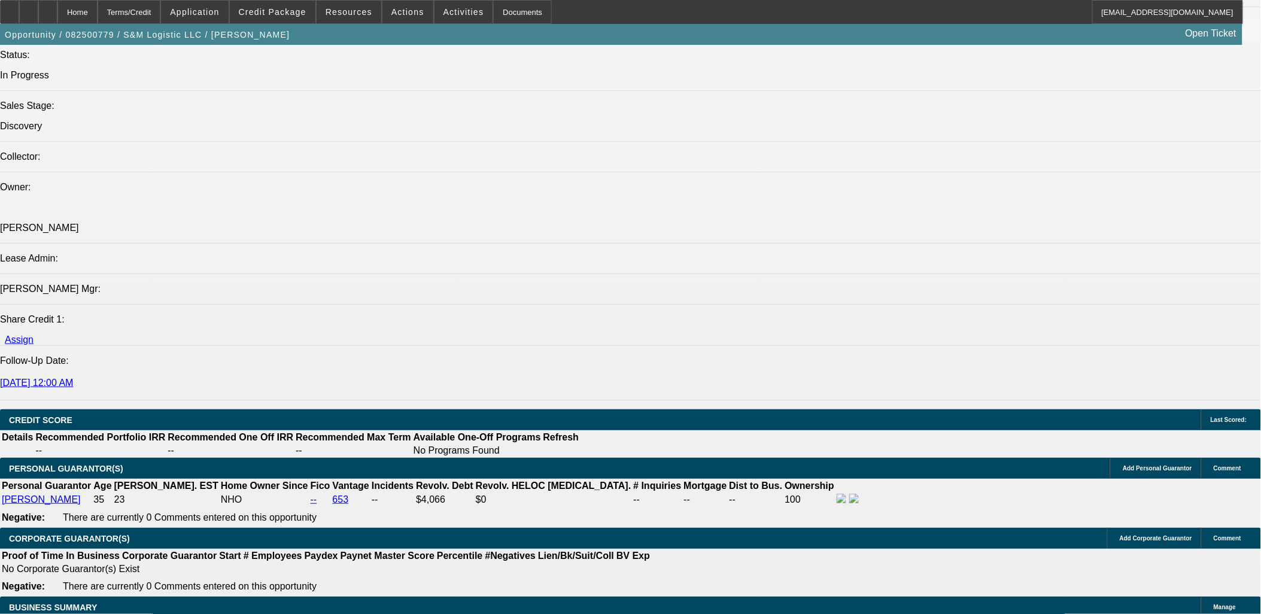
select select "0.15"
type input "$18,164.39"
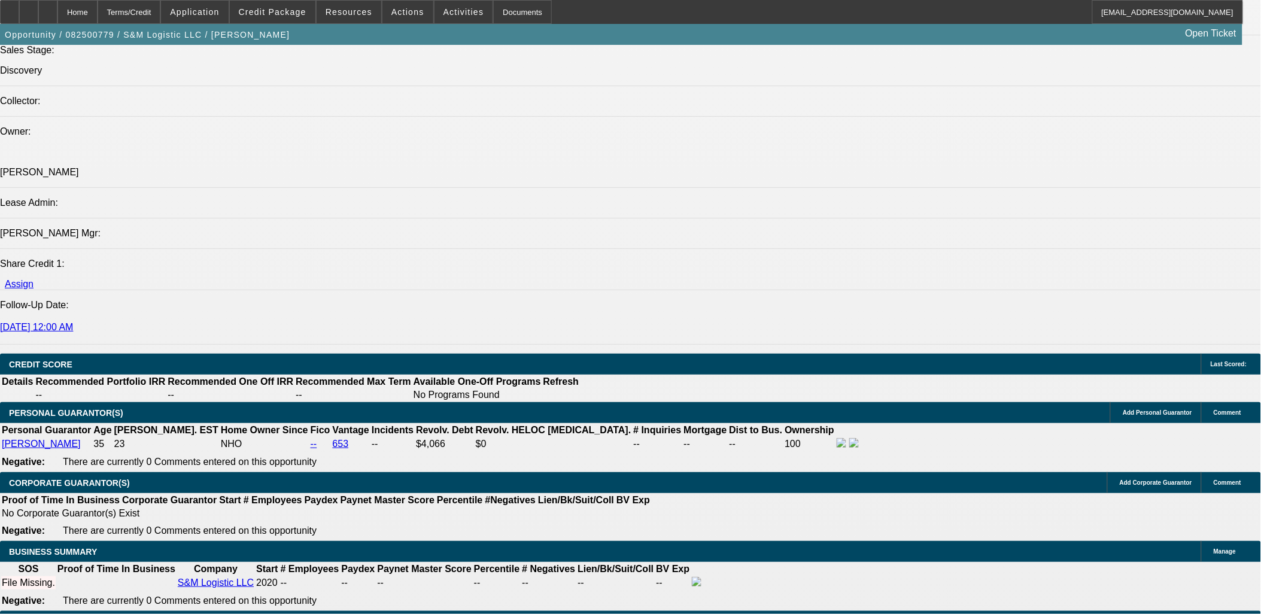
scroll to position [1463, 0]
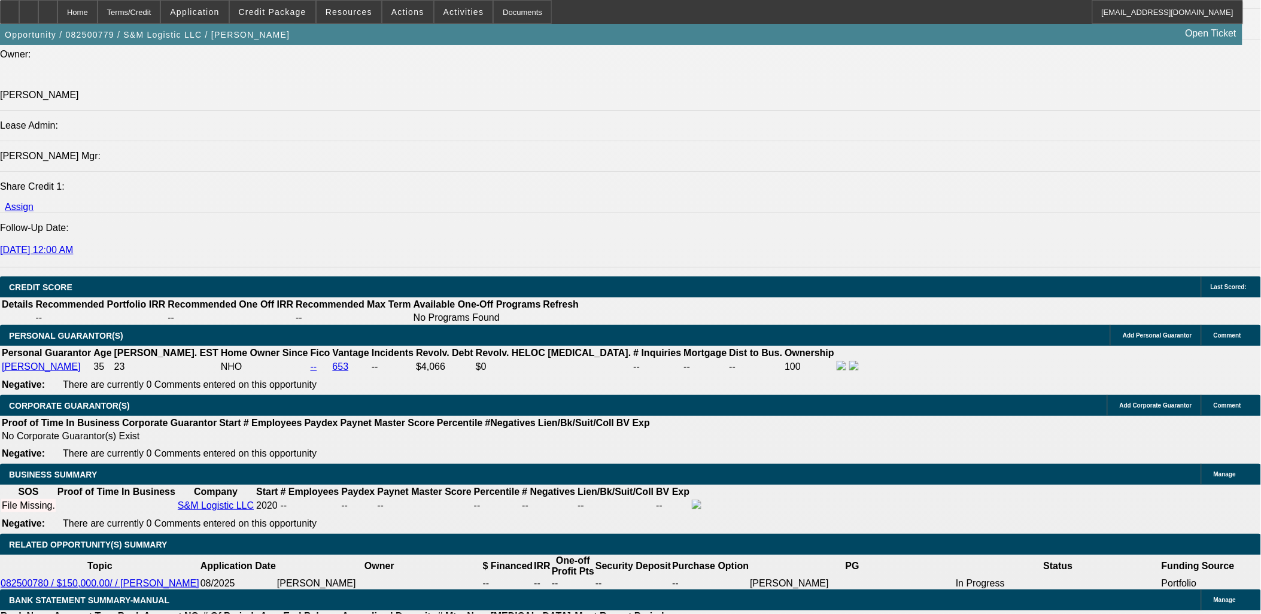
type input "60"
type input "1"
type input "$3,518.98"
type input "$1,759.49"
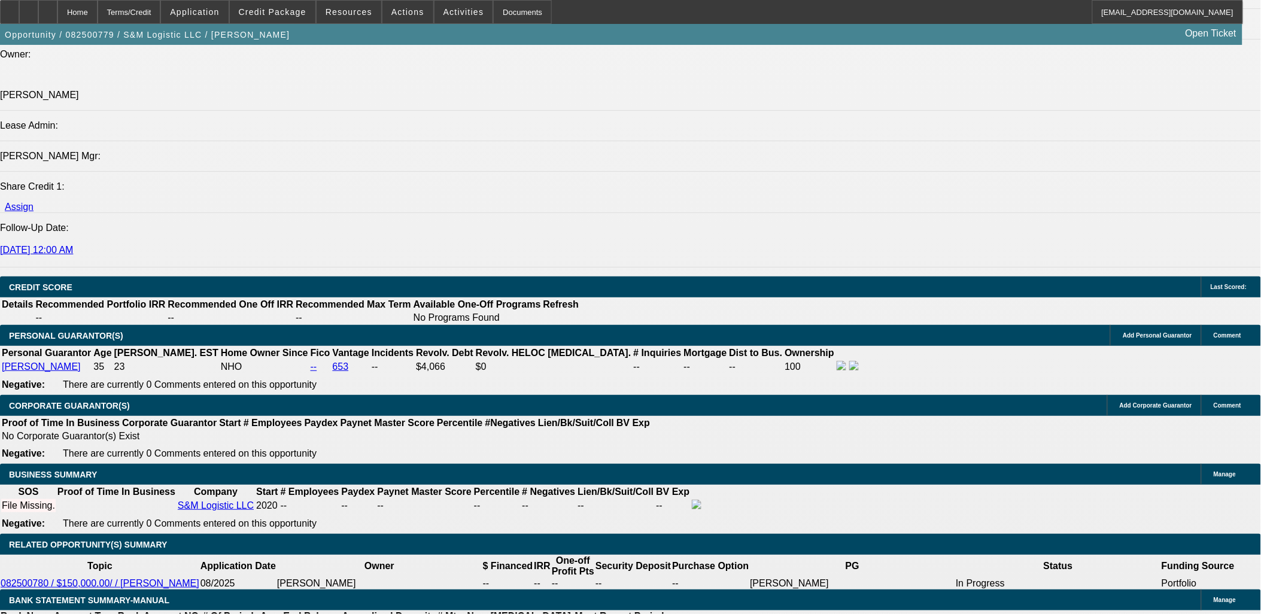
type input "17"
type input "$5,116.22"
type input "$2,558.11"
type input "17"
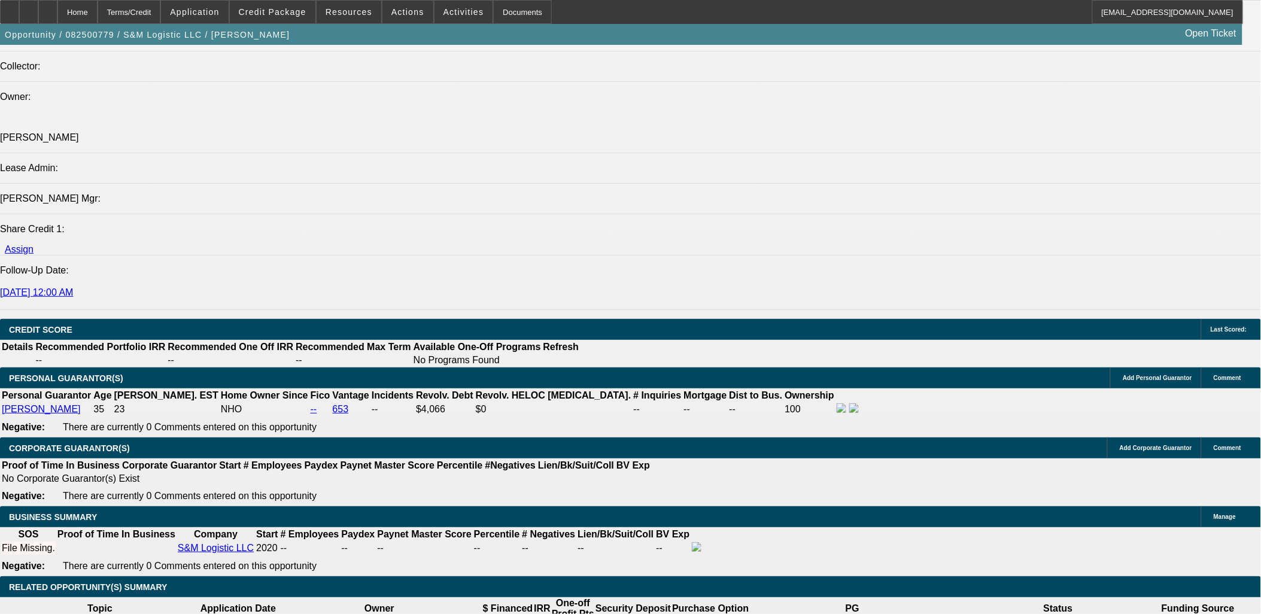
scroll to position [1396, 0]
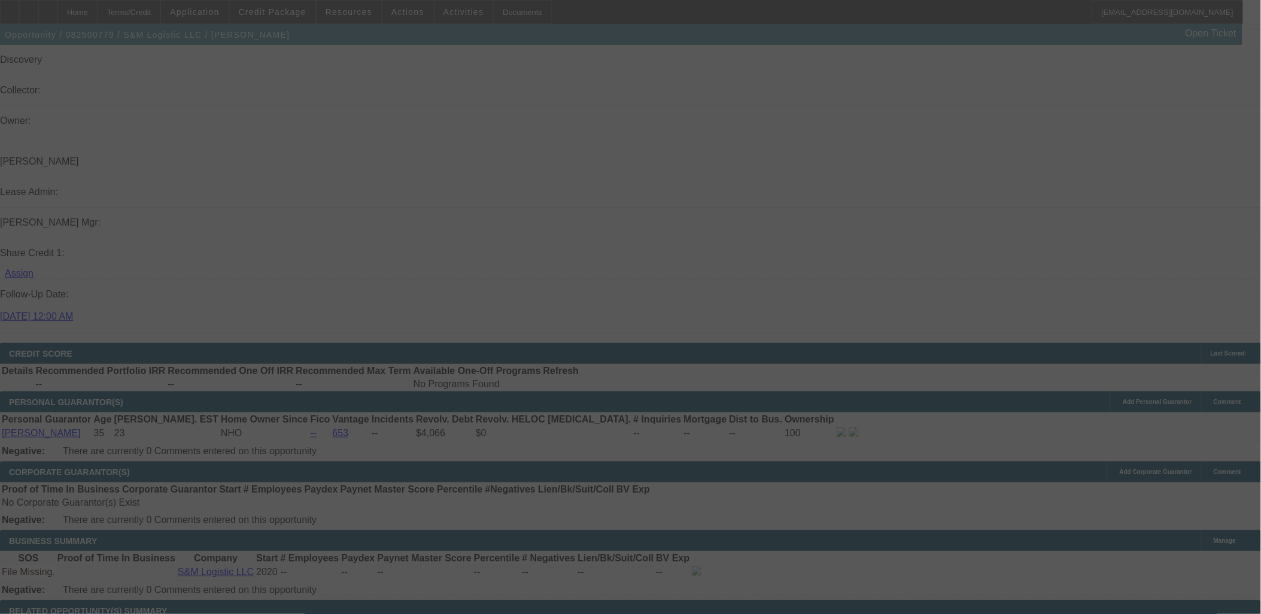
select select "0.15"
select select "2"
select select "0.1"
select select "4"
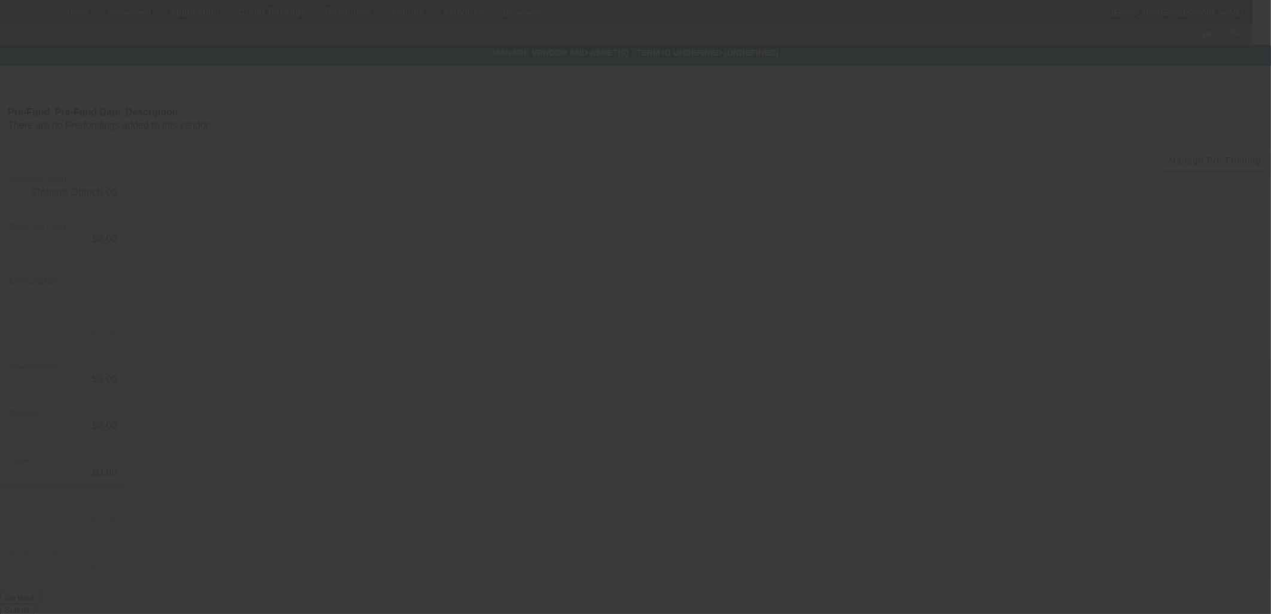
type input "$121,095.91"
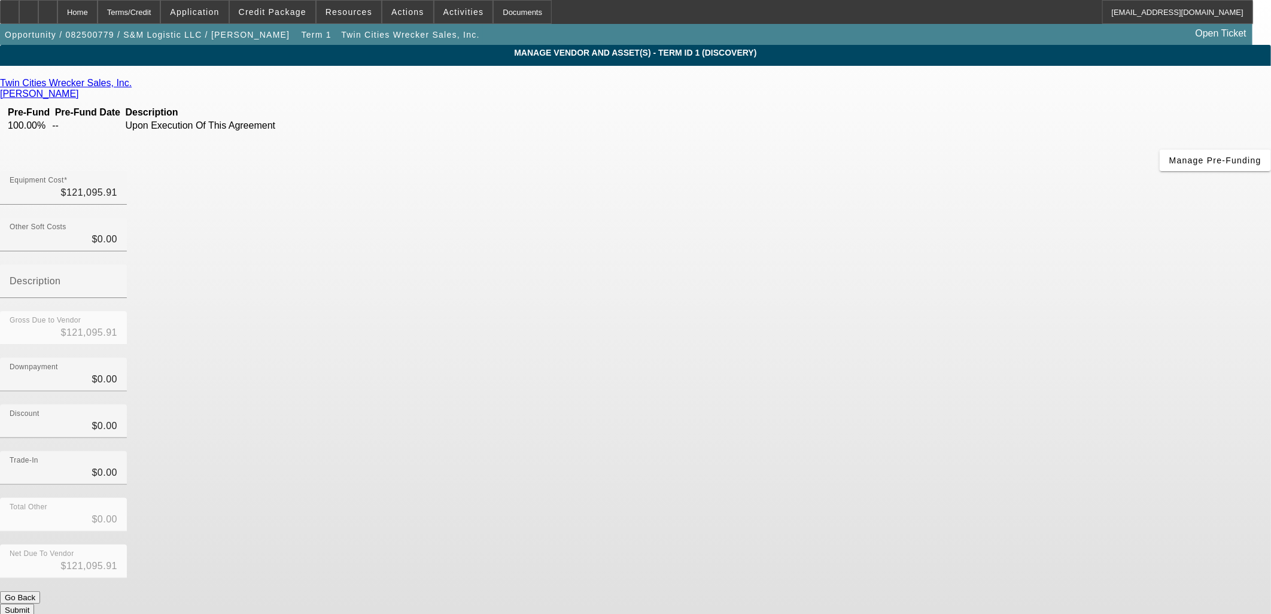
drag, startPoint x: 901, startPoint y: 275, endPoint x: 913, endPoint y: 370, distance: 95.3
click at [902, 405] on div "Discount $0.00" at bounding box center [635, 428] width 1271 height 47
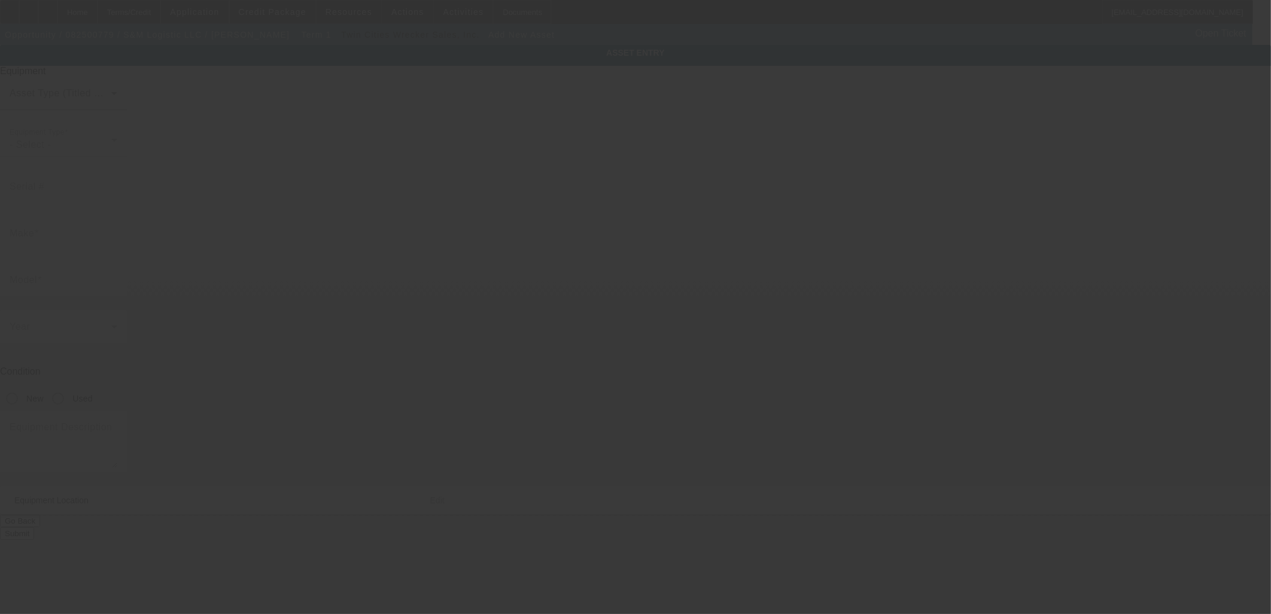
type input "2008 Willow Cir"
type input "Centerville"
type input "55038"
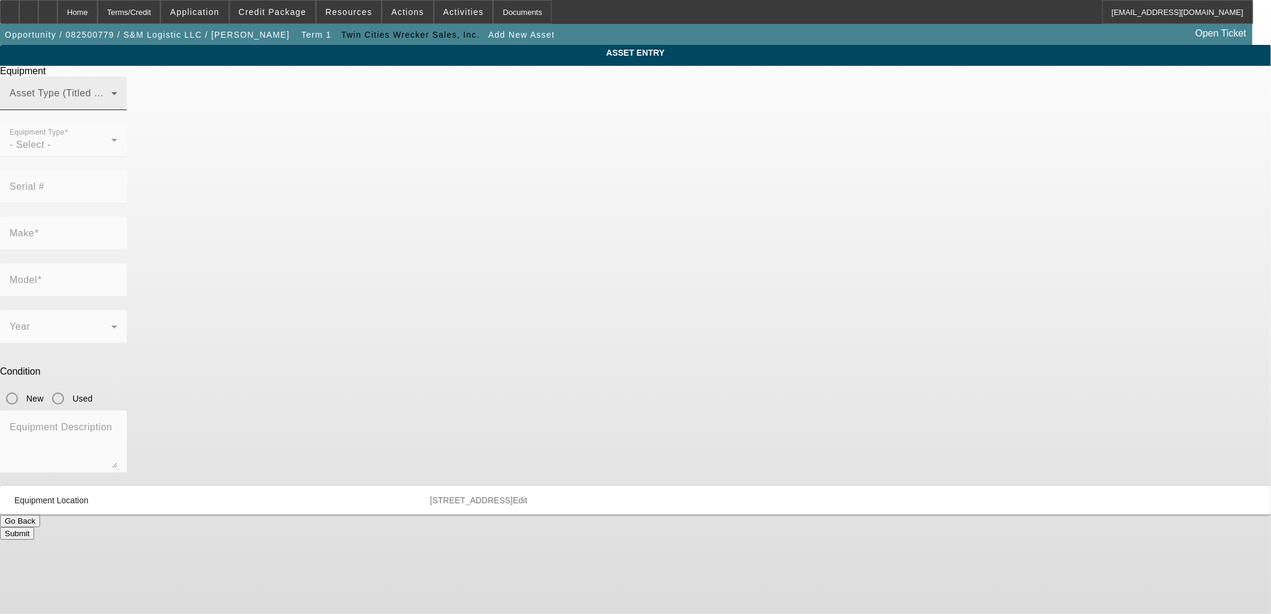
click at [111, 105] on span at bounding box center [61, 98] width 102 height 14
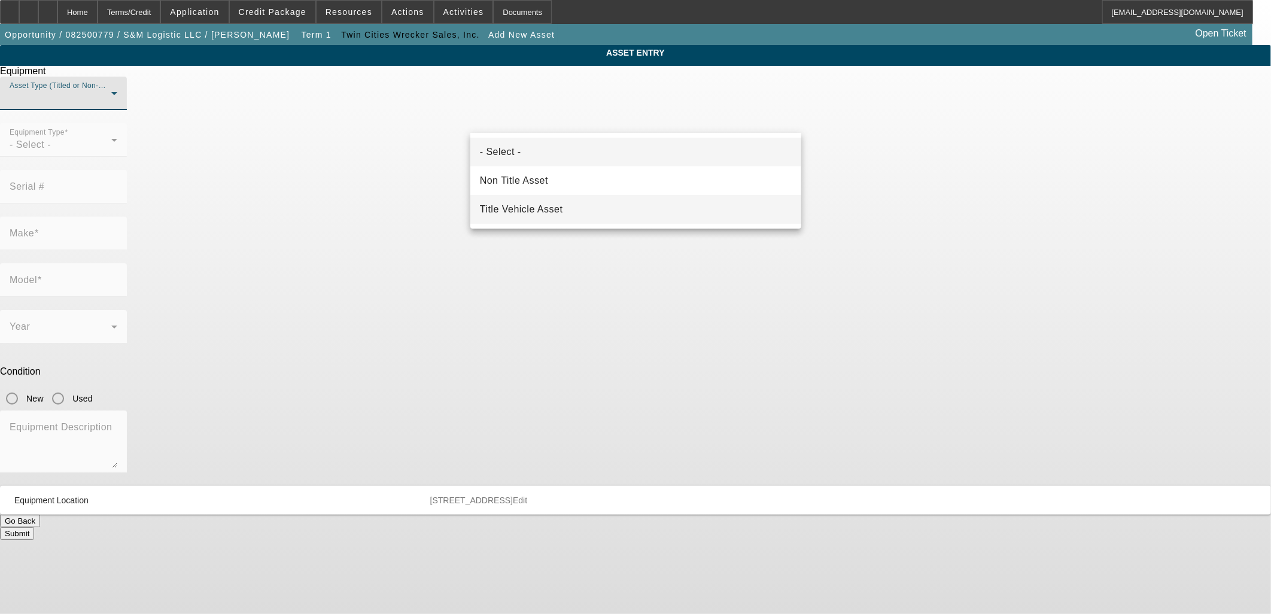
click at [536, 214] on span "Title Vehicle Asset" at bounding box center [521, 209] width 83 height 14
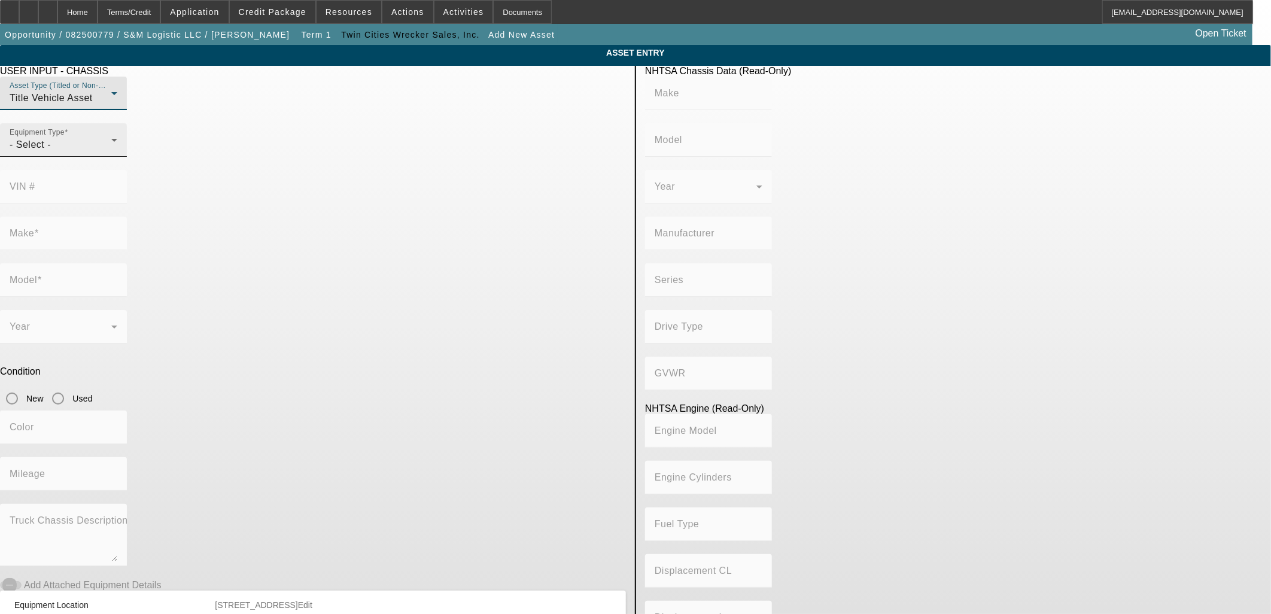
click at [117, 148] on div at bounding box center [117, 148] width 0 height 0
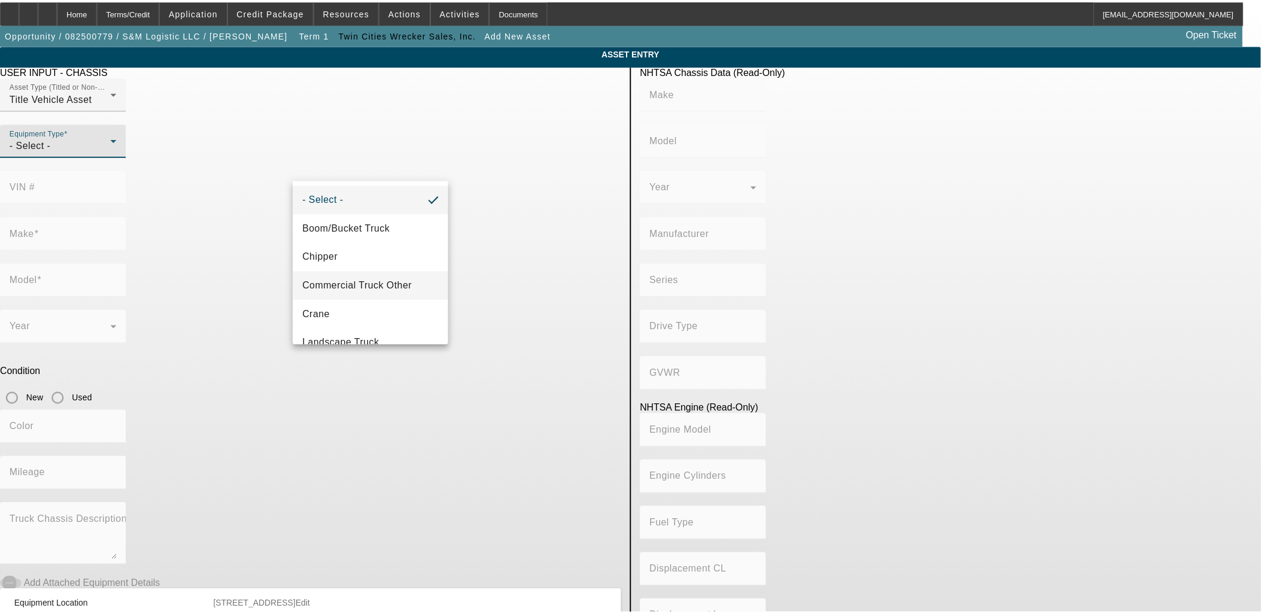
scroll to position [132, 0]
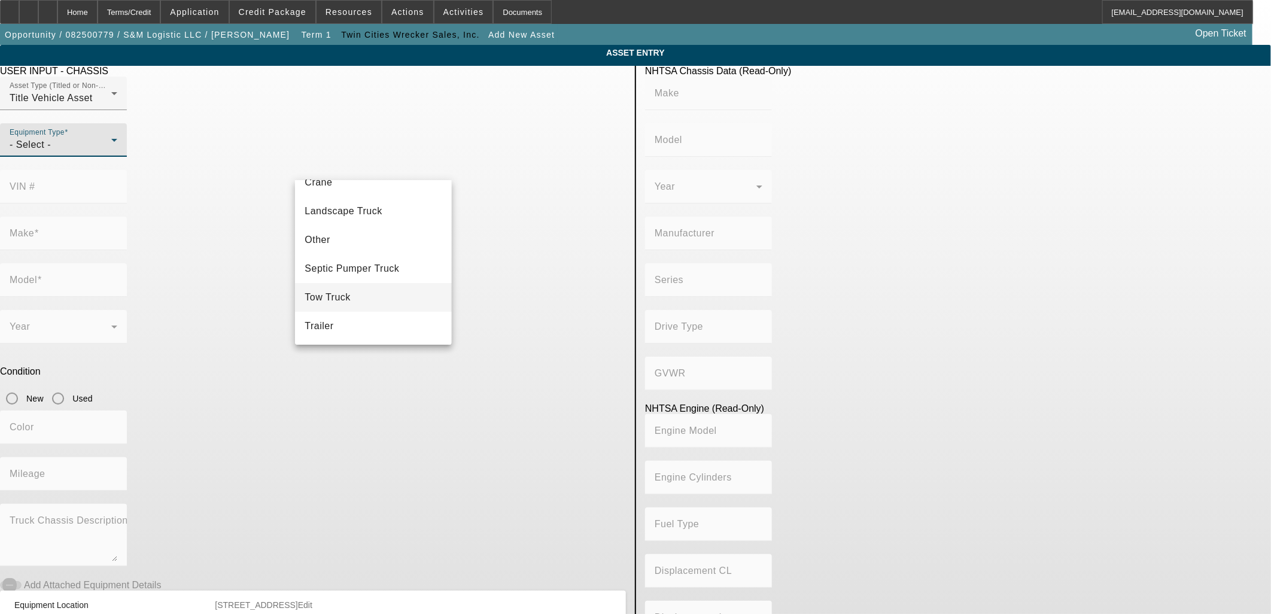
click at [363, 289] on mat-option "Tow Truck" at bounding box center [373, 297] width 156 height 29
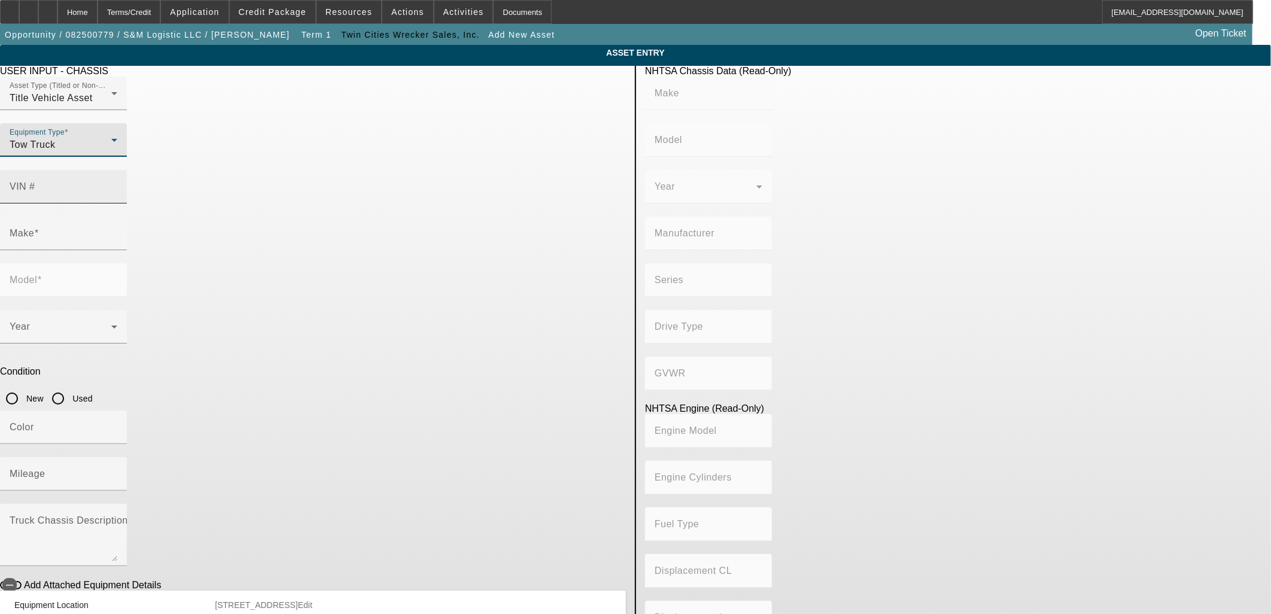
click at [117, 170] on div "VIN #" at bounding box center [64, 187] width 108 height 34
type input "1fduf5hn6pec73935"
type input "FORD"
type input "F-550"
type input "FORD MOTOR COMPANY"
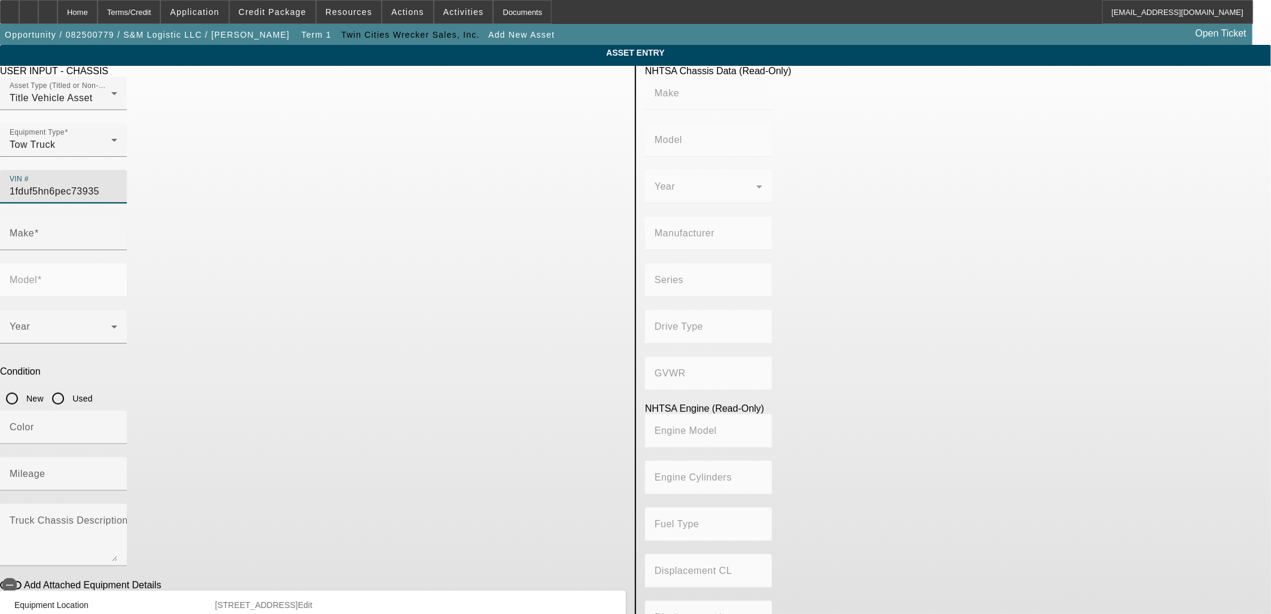
type input "F-Series Super Duty"
type input "4WD/4-Wheel Drive/4x4"
type input "Class 5: 16,001 - 19,500 lb (7,258 - 8,845 kg)"
type input "8"
type input "Gasoline"
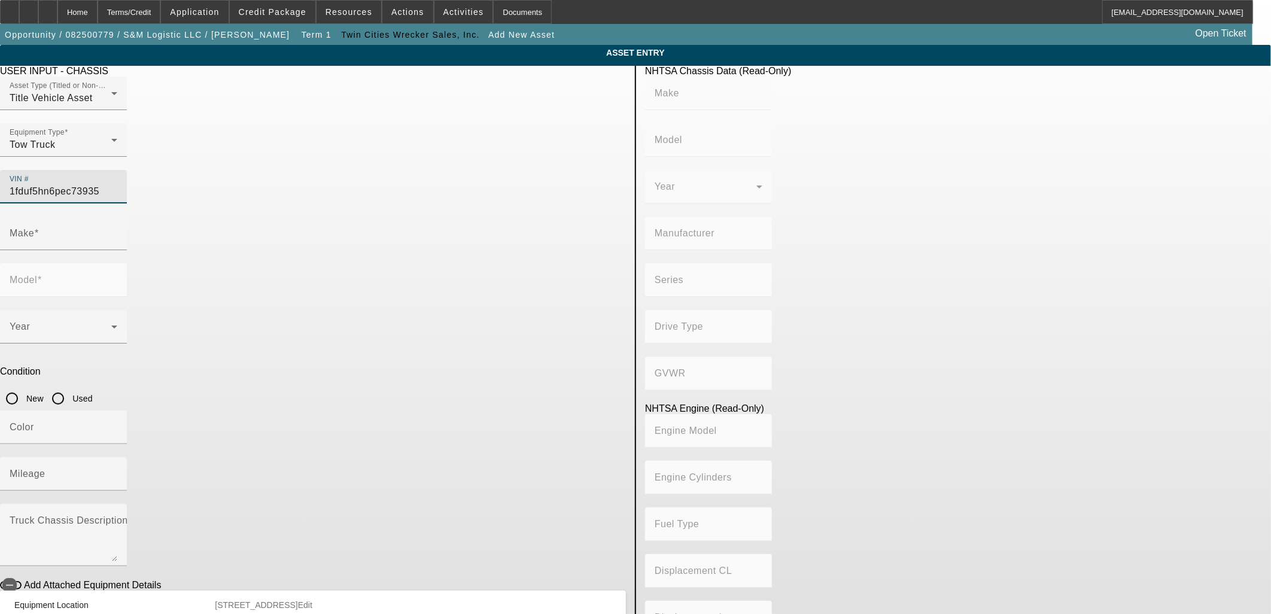
type input "445.47333189154"
type input "7.3"
type input "FORD"
type input "F-550"
type input "1FDUF5HN6PEC73935"
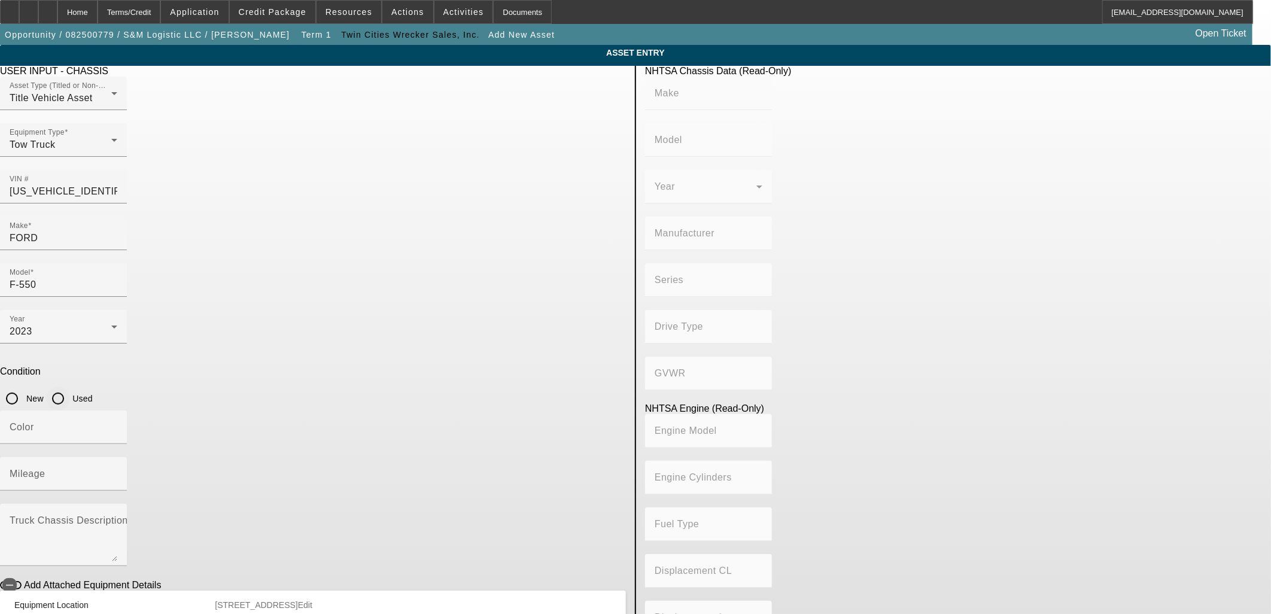
click at [70, 387] on input "Used" at bounding box center [58, 399] width 24 height 24
radio input "true"
click at [45, 469] on mat-label "Mileage" at bounding box center [28, 474] width 36 height 10
click at [117, 472] on input "Mileage" at bounding box center [64, 479] width 108 height 14
type input "FORD"
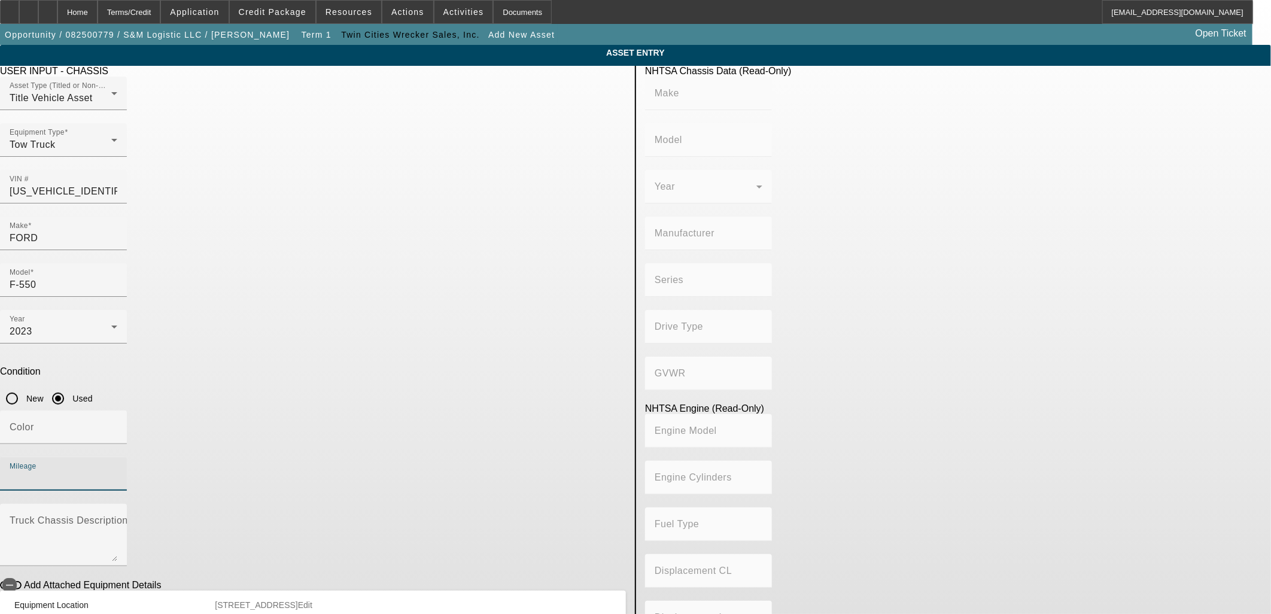
type input "F-550"
type input "FORD MOTOR COMPANY"
type input "F-Series Super Duty"
type input "4WD/4-Wheel Drive/4x4"
type input "Class 5: 16,001 - 19,500 lb (7,258 - 8,845 kg)"
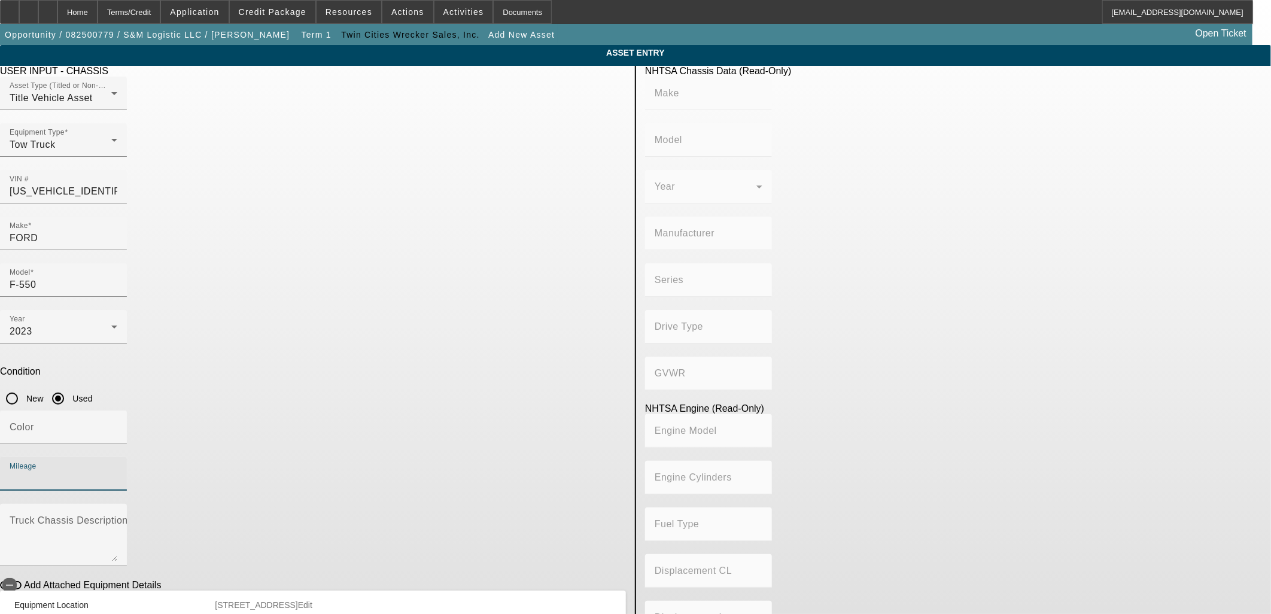
type input "8"
type input "Gasoline"
type input "445.47333189154"
type input "7.3"
type input "0"
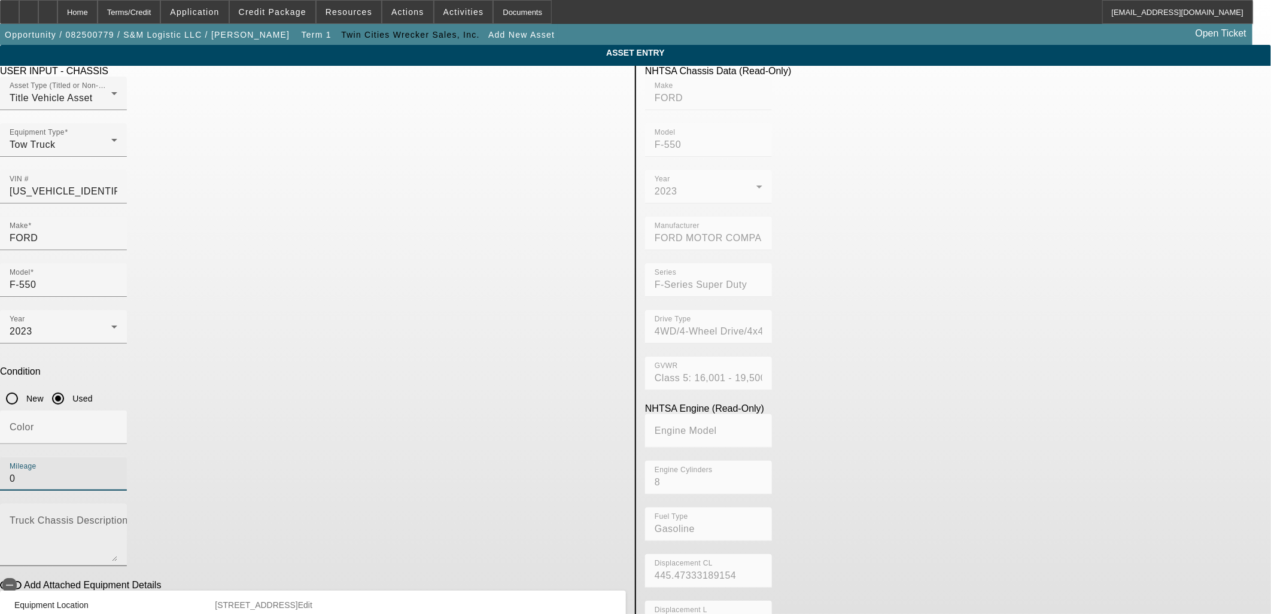
click at [117, 518] on textarea "Truck Chassis Description (Describe the truck chassis only)" at bounding box center [64, 539] width 108 height 43
type textarea "with"
click at [22, 573] on span "button" at bounding box center [10, 585] width 24 height 24
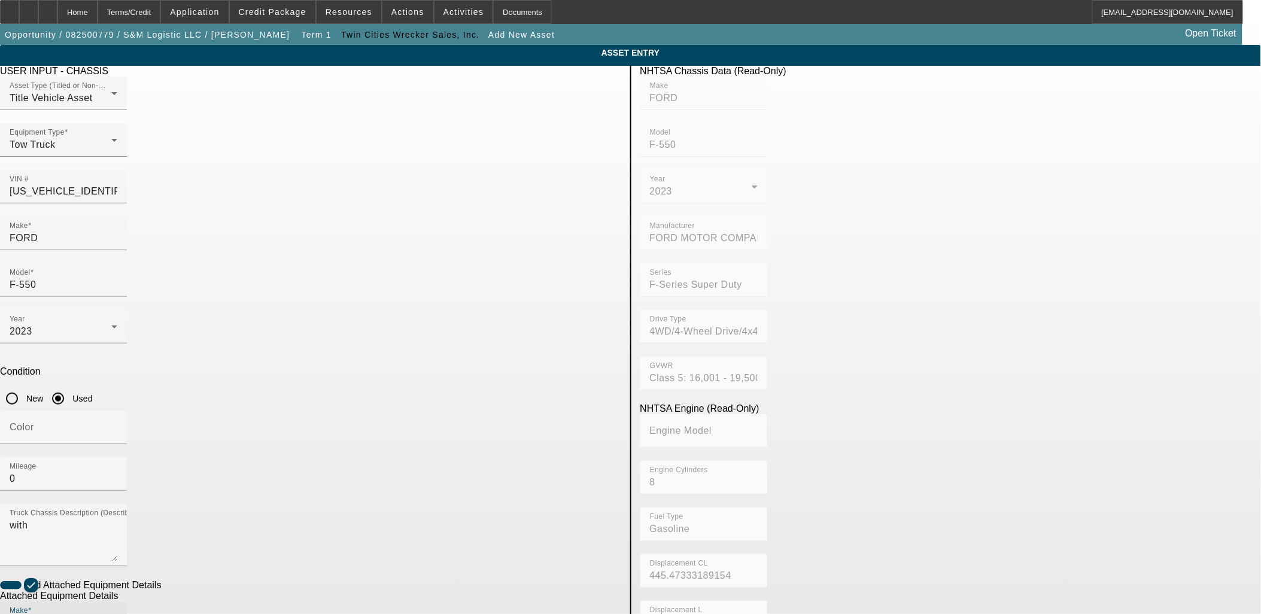
click at [117, 614] on input "Make" at bounding box center [64, 623] width 108 height 14
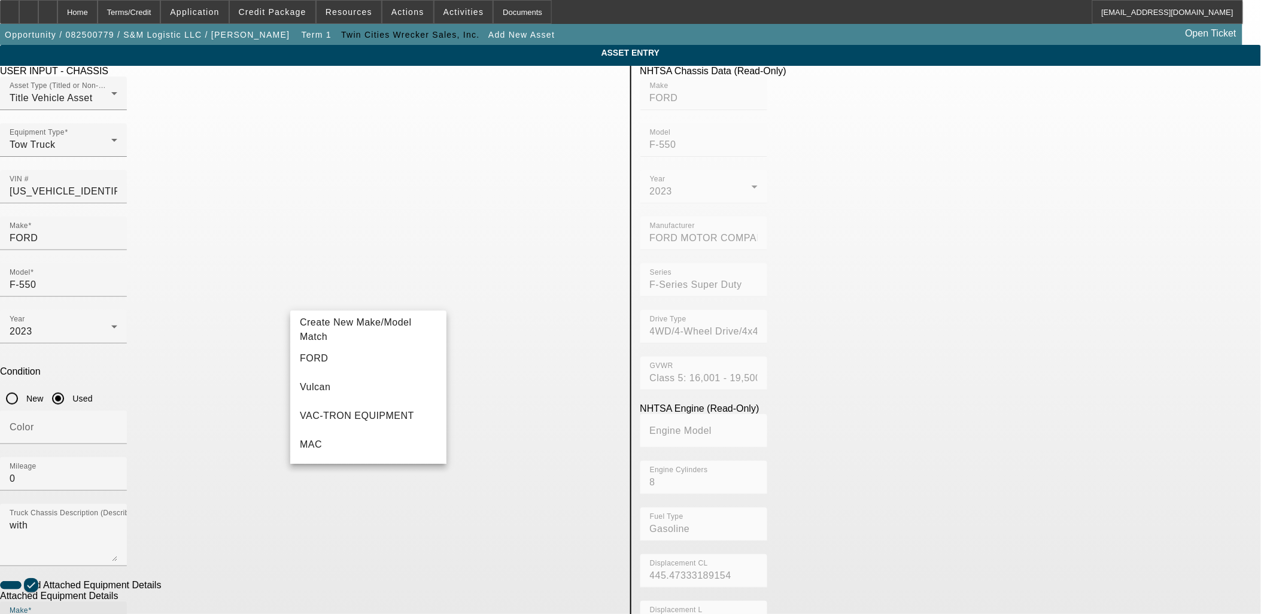
click at [213, 455] on app-asset-collateral-manage "ASSET ENTRY USER INPUT - CHASSIS Asset Type (Titled or Non-Titled) Title Vehicl…" at bounding box center [630, 510] width 1261 height 931
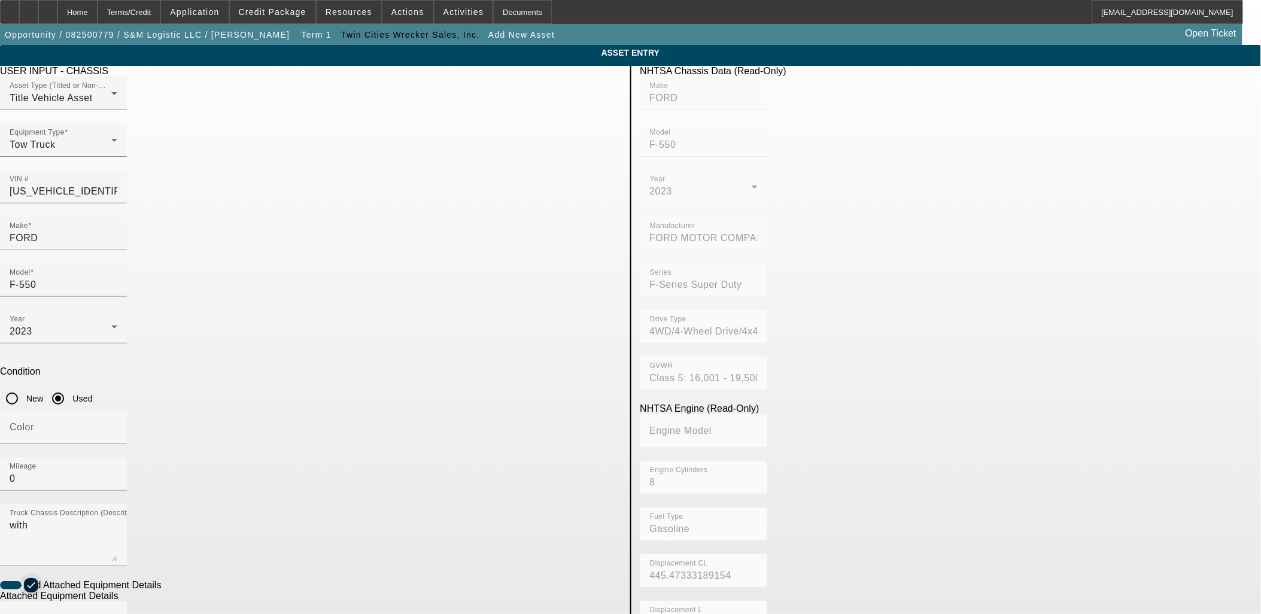
click at [37, 580] on icon "button" at bounding box center [31, 585] width 11 height 11
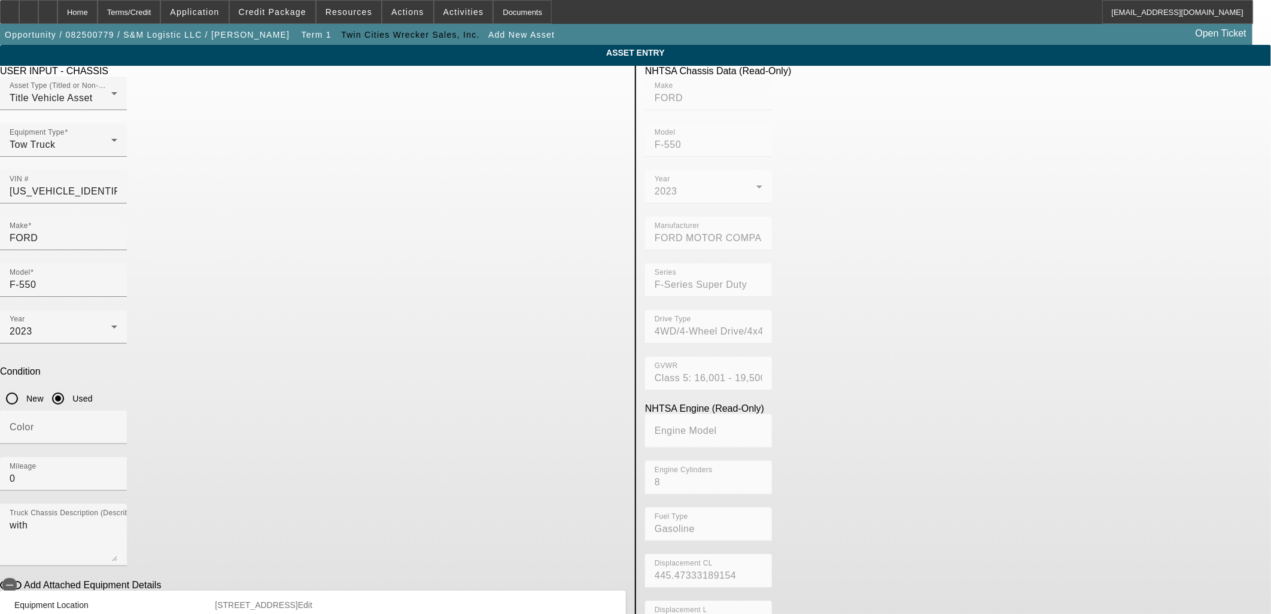
click at [226, 415] on app-asset-collateral-manage "ASSET ENTRY USER INPUT - CHASSIS Asset Type (Titled or Non-Titled) Title Vehicl…" at bounding box center [635, 377] width 1271 height 664
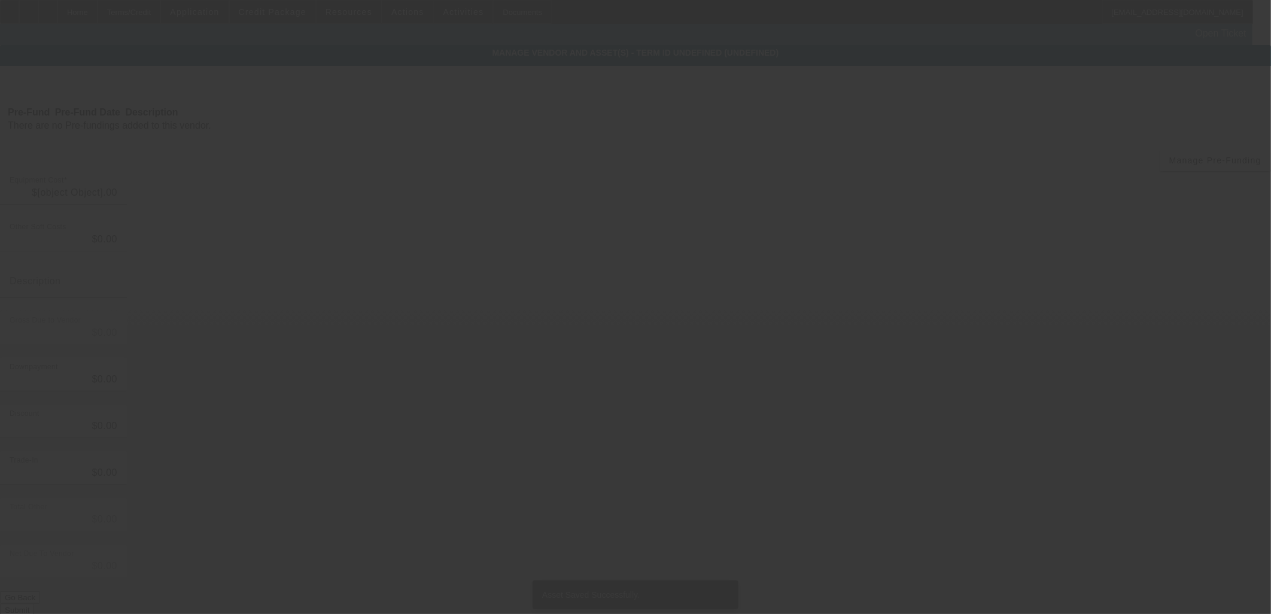
type input "$121,095.91"
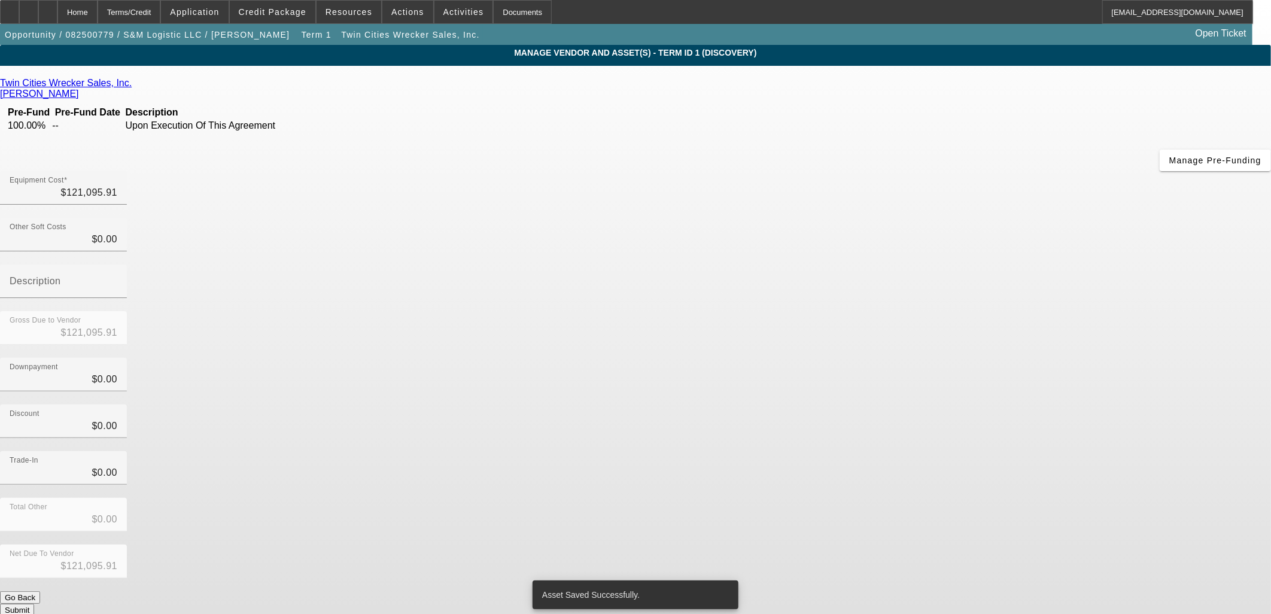
click at [910, 405] on div "Discount $0.00" at bounding box center [635, 428] width 1271 height 47
click at [34, 604] on button "Submit" at bounding box center [17, 610] width 34 height 13
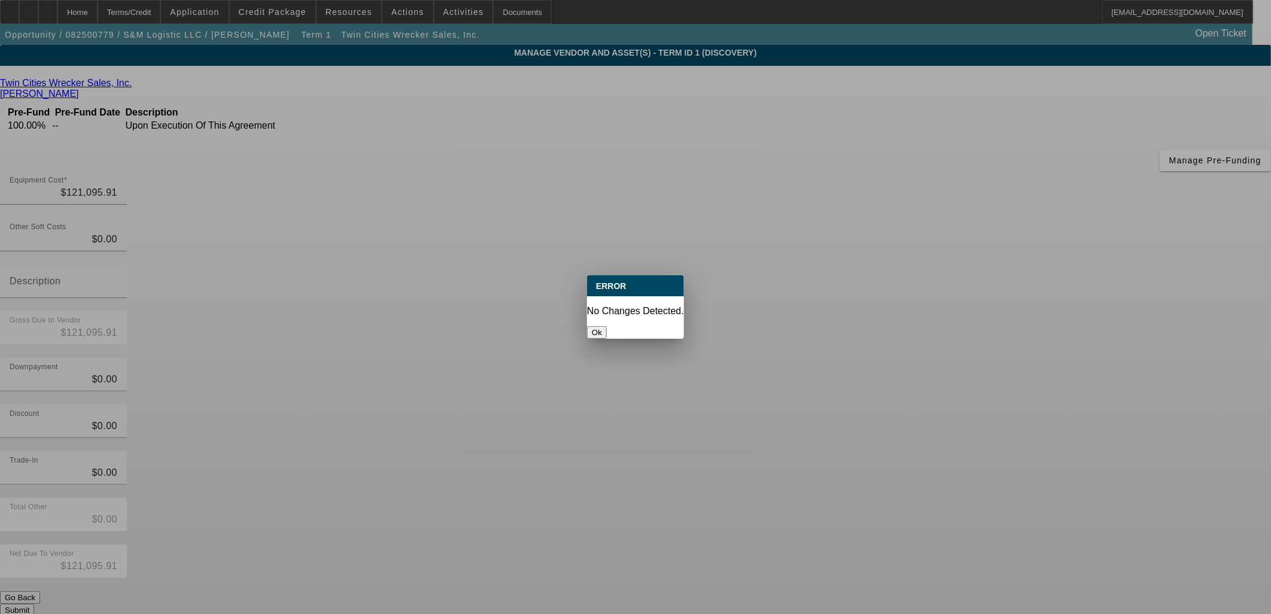
drag, startPoint x: 639, startPoint y: 324, endPoint x: 508, endPoint y: 330, distance: 131.2
click at [607, 326] on button "Ok" at bounding box center [597, 332] width 20 height 13
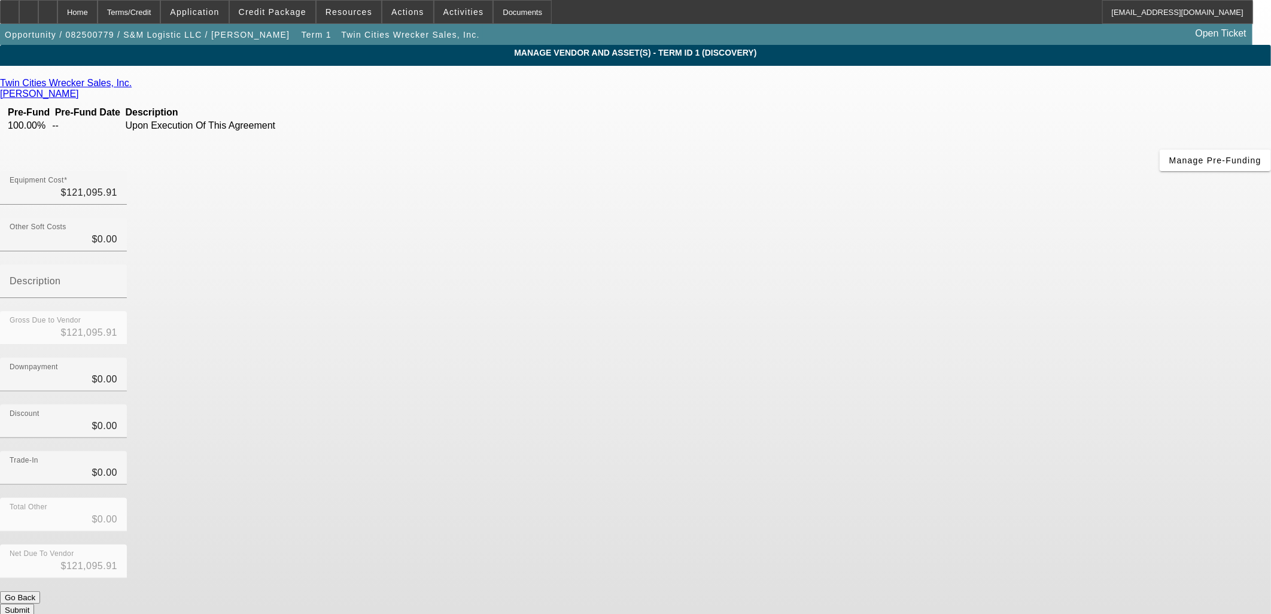
drag, startPoint x: 456, startPoint y: 329, endPoint x: 316, endPoint y: 308, distance: 141.6
click at [423, 322] on div "Twin Cities Wrecker Sales, Inc. Gilles, Molly Pre-Fund Pre-Fund Date Descriptio…" at bounding box center [635, 347] width 1271 height 539
click at [93, 271] on app-vendor-asset-manage "MANAGE VENDOR AND ASSET(S) - Term ID 1 (Discovery) Remove Vendor Twin Cities Wr…" at bounding box center [635, 366] width 1271 height 643
click at [98, 6] on div "Home" at bounding box center [77, 12] width 40 height 24
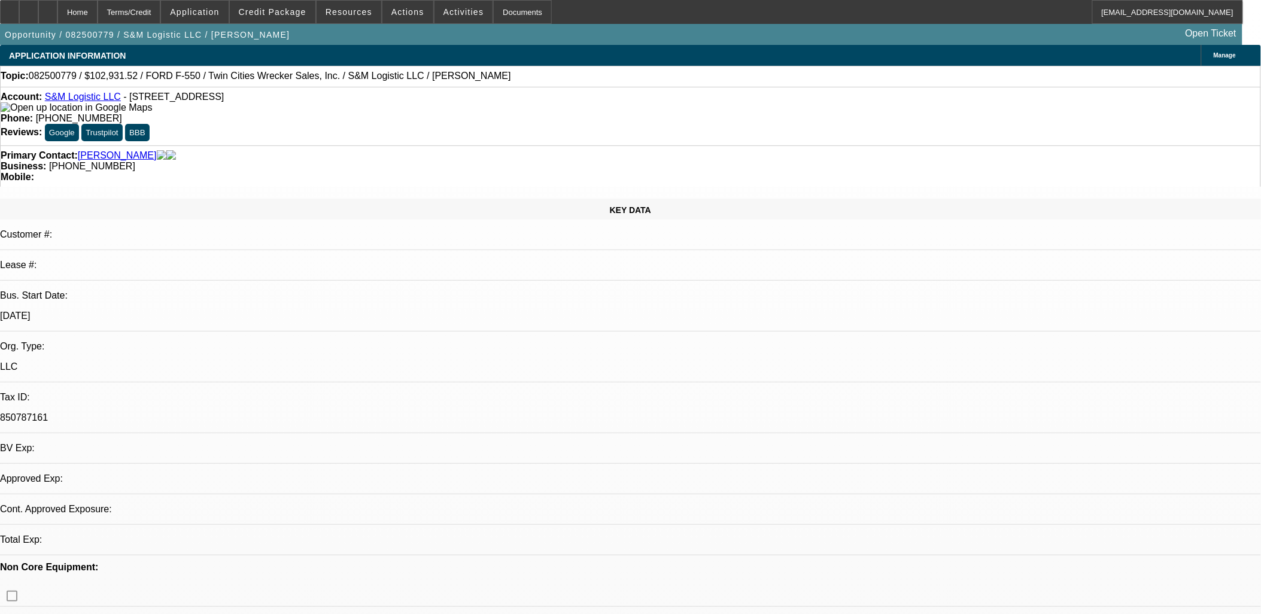
select select "0.15"
select select "2"
select select "0.1"
select select "4"
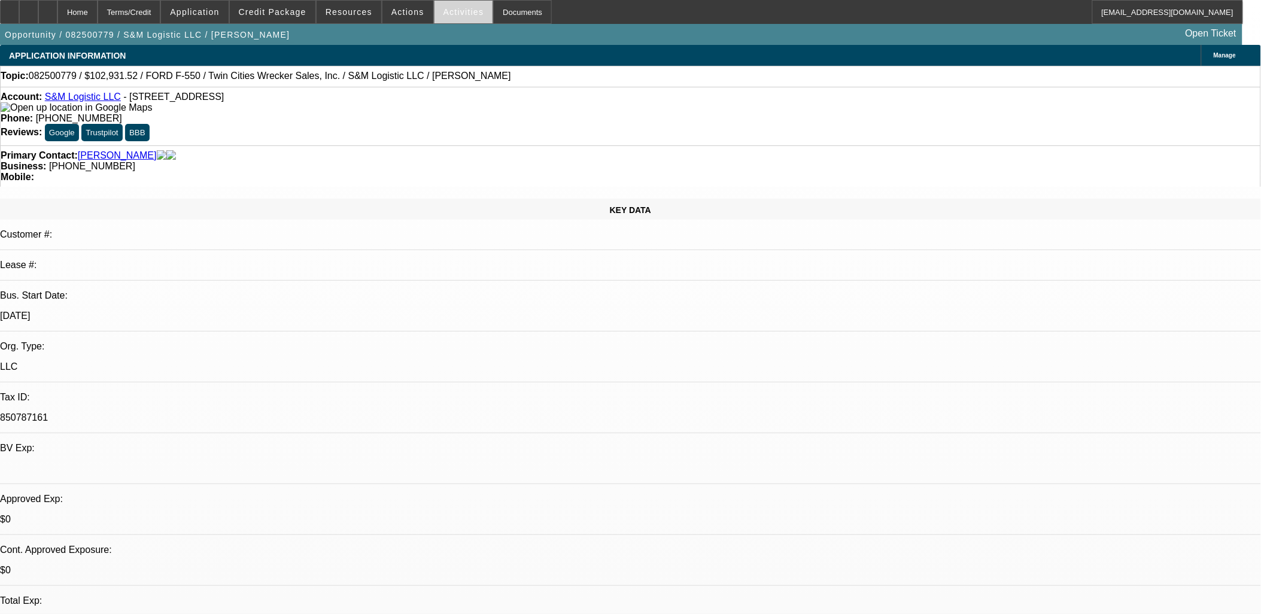
click at [444, 16] on span at bounding box center [464, 12] width 59 height 29
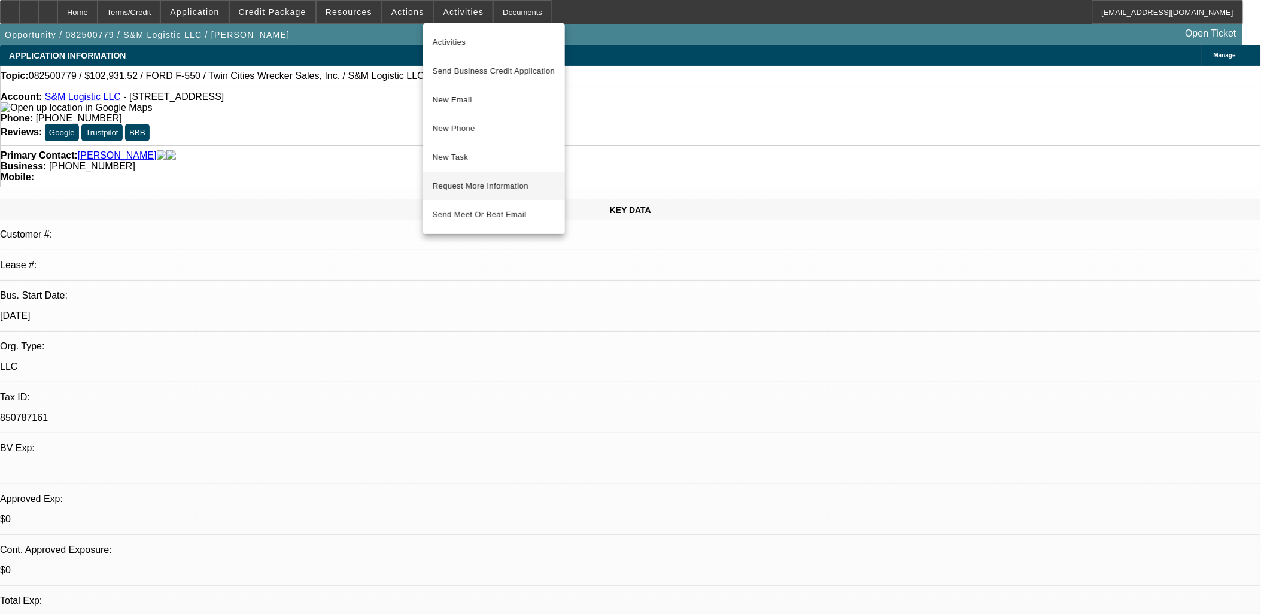
click at [466, 180] on span "Request More Information" at bounding box center [494, 186] width 123 height 14
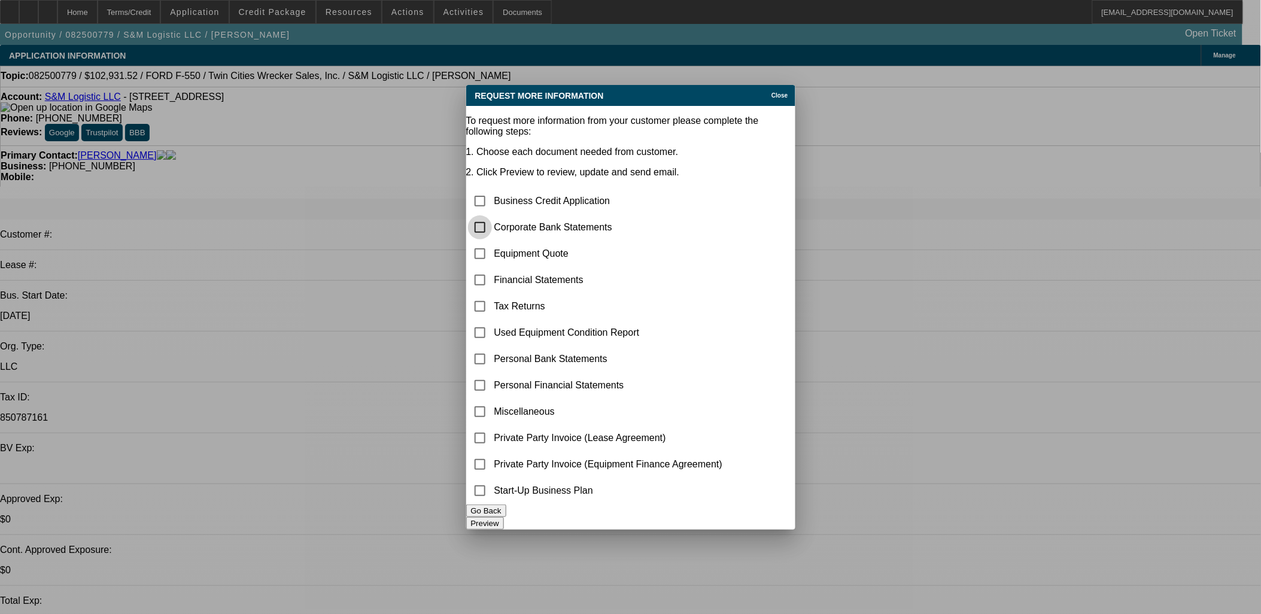
click at [492, 215] on input "checkbox" at bounding box center [480, 227] width 24 height 24
checkbox input "true"
click at [504, 522] on button "Preview" at bounding box center [485, 523] width 38 height 13
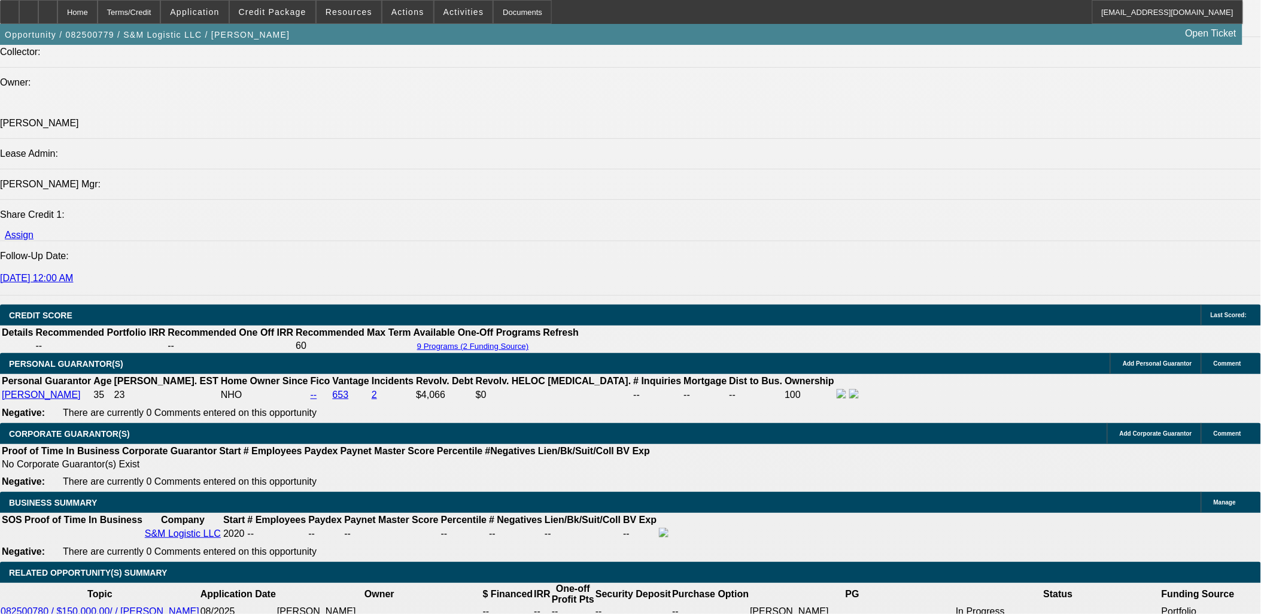
scroll to position [1463, 0]
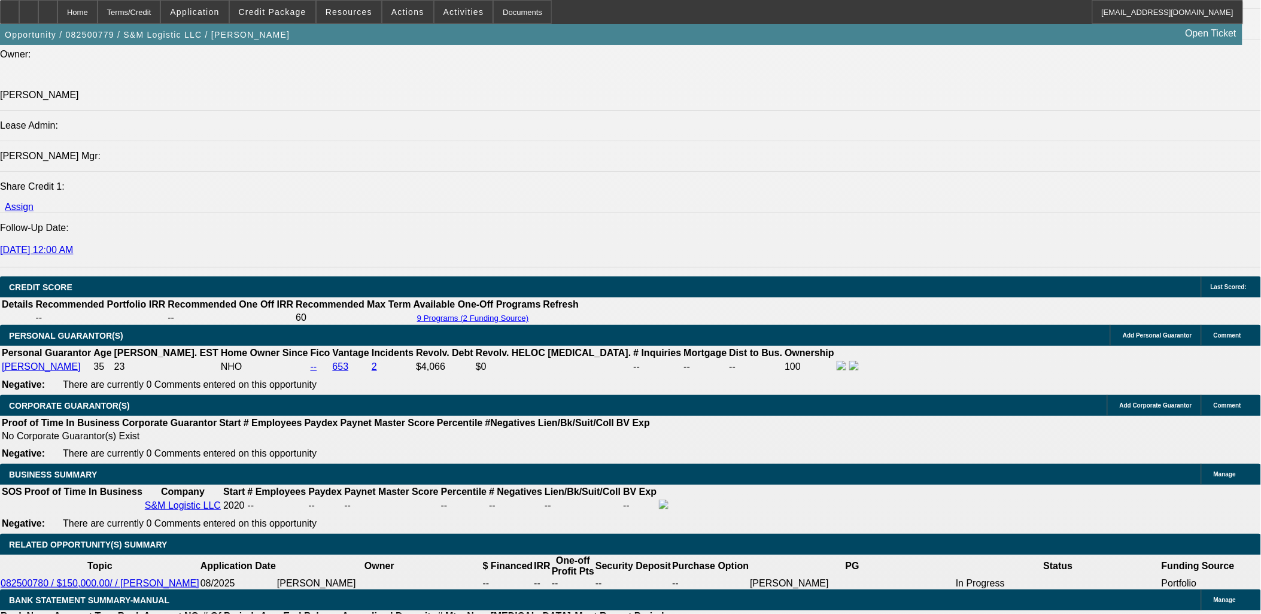
drag, startPoint x: 208, startPoint y: 69, endPoint x: 214, endPoint y: 80, distance: 11.8
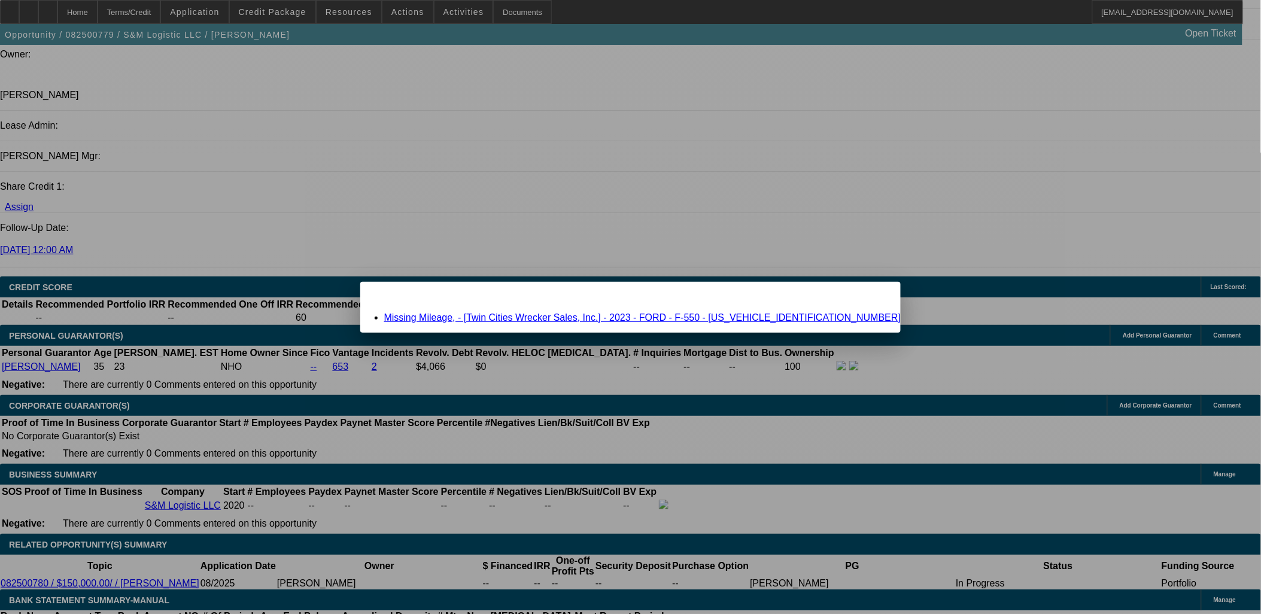
scroll to position [0, 0]
click at [573, 317] on link "Missing Mileage, - [Twin Cities Wrecker Sales, Inc.] - 2023 - FORD - F-550 - 1F…" at bounding box center [642, 317] width 517 height 10
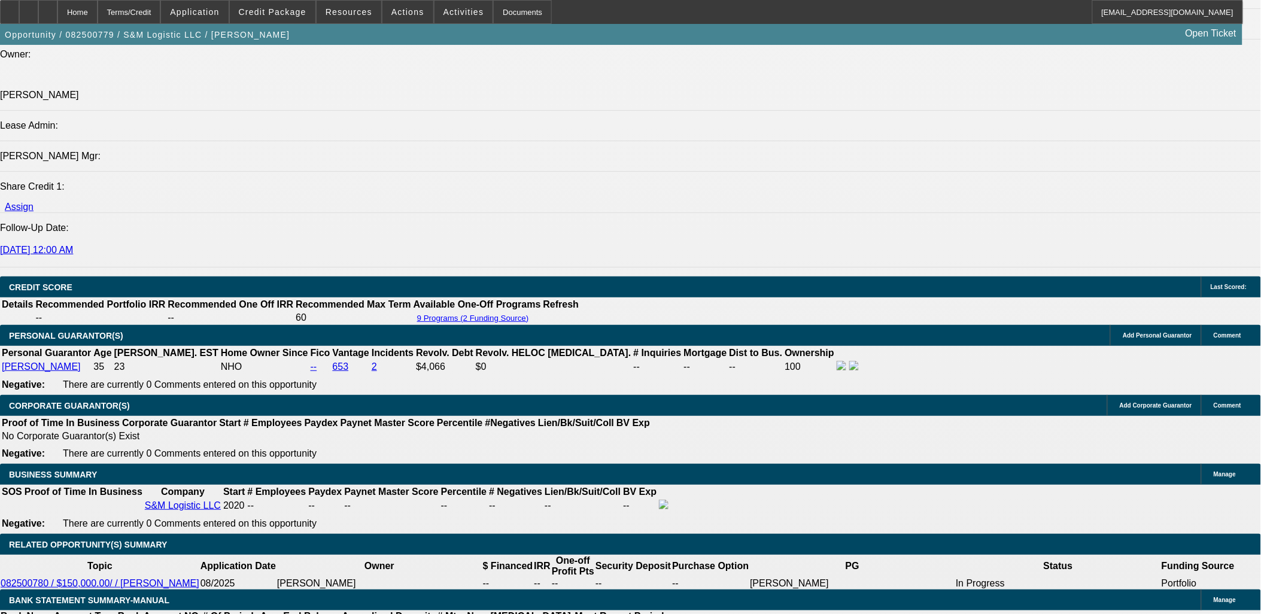
scroll to position [1463, 0]
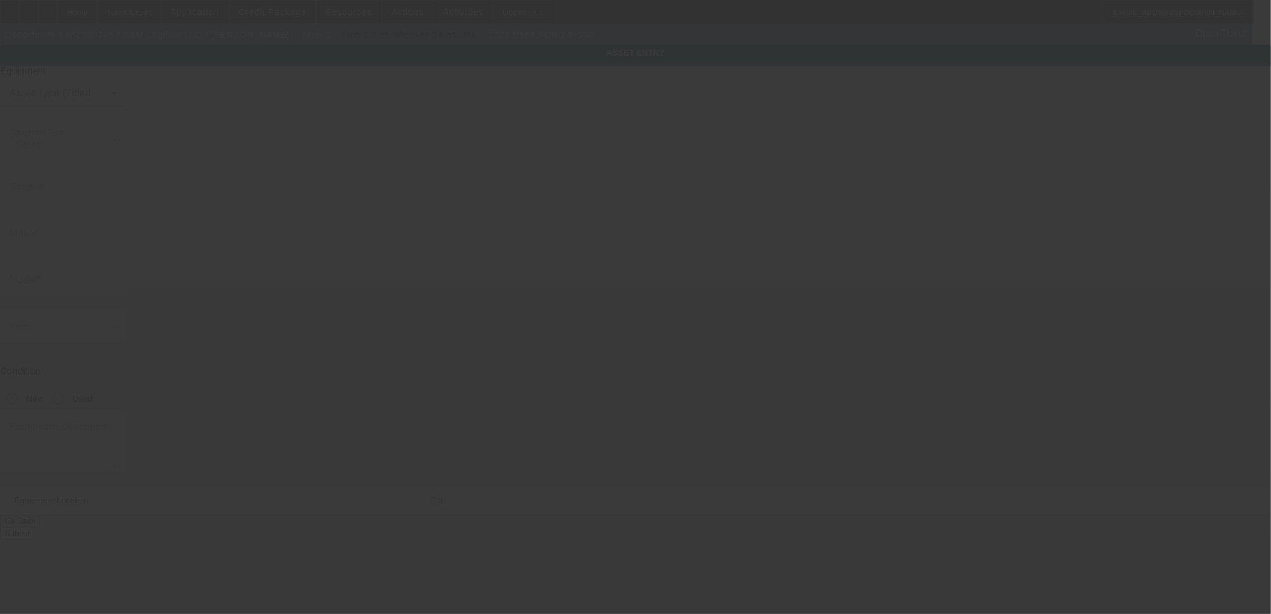
type input "1FDUF5HN6PEC73935"
type input "Ford"
type input "F-550"
radio input "true"
type textarea "with"
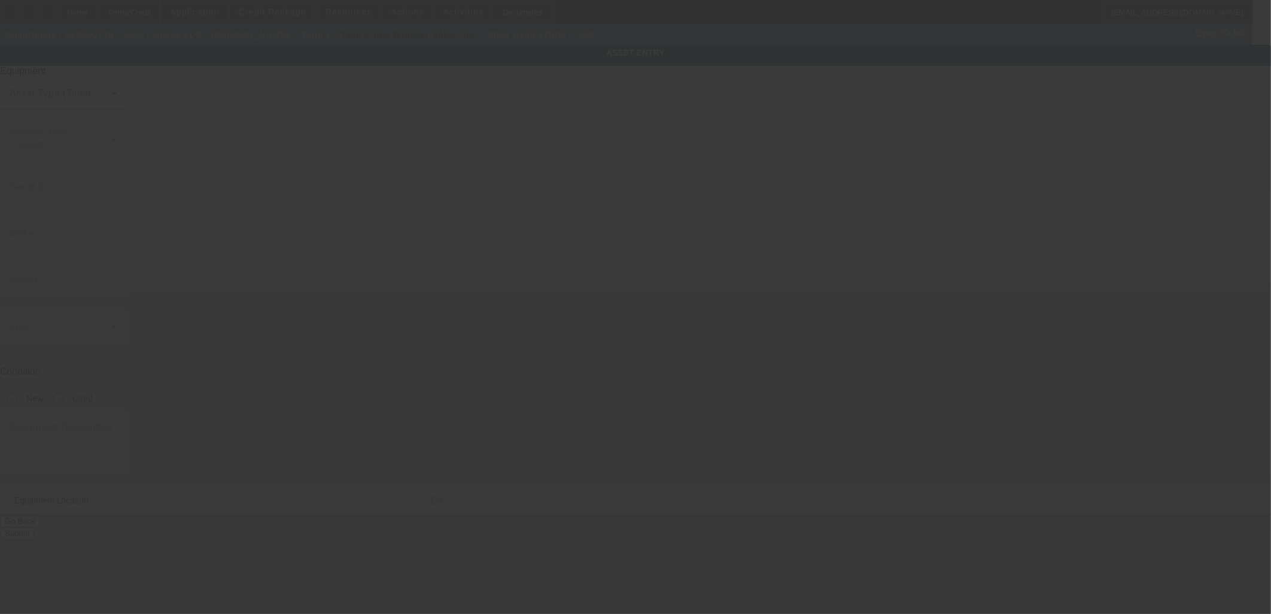
type input "2008 Willow Cir"
type input "Centerville"
type input "55038"
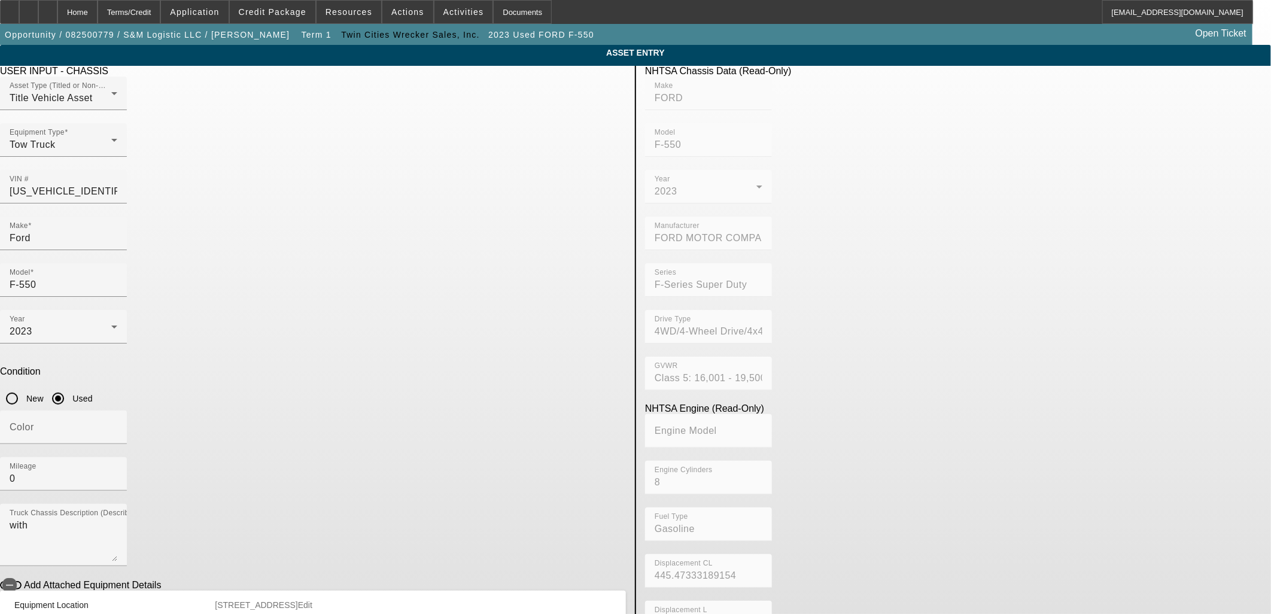
click at [195, 300] on app-asset-collateral-manage "ASSET ENTRY Delete asset USER INPUT - CHASSIS Asset Type (Titled or Non-Titled)…" at bounding box center [635, 377] width 1271 height 664
click at [232, 230] on app-asset-collateral-manage "ASSET ENTRY Delete asset USER INPUT - CHASSIS Asset Type (Titled or Non-Titled)…" at bounding box center [635, 377] width 1271 height 664
click at [98, 12] on div "Home" at bounding box center [77, 12] width 40 height 24
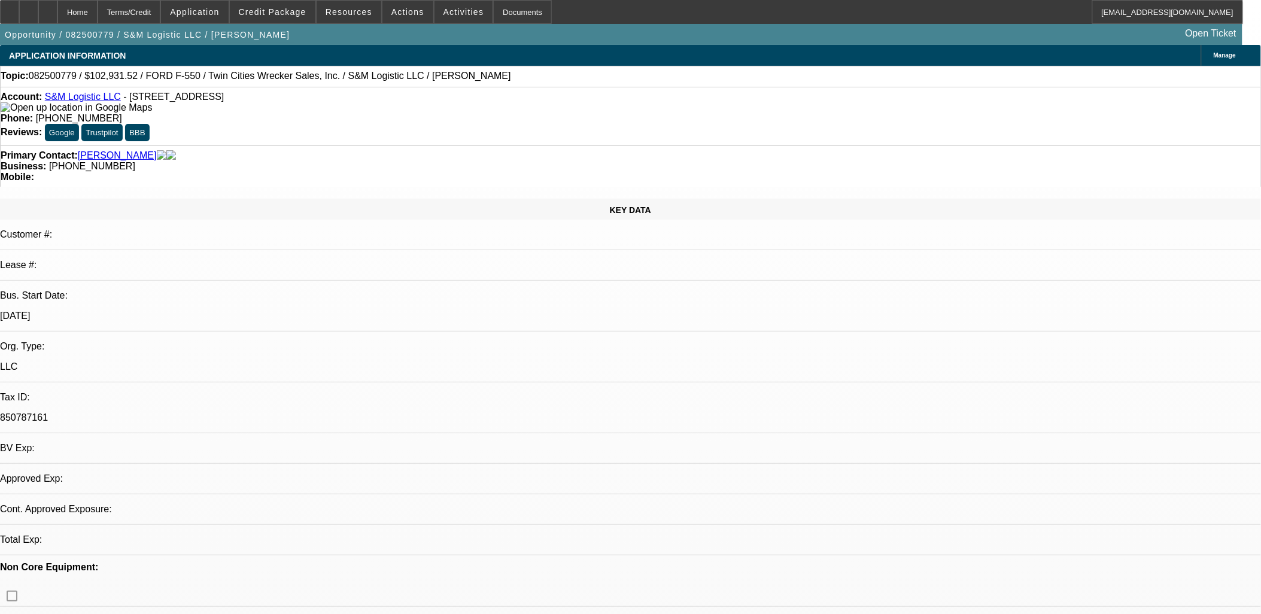
select select "0.15"
select select "2"
select select "0.1"
select select "4"
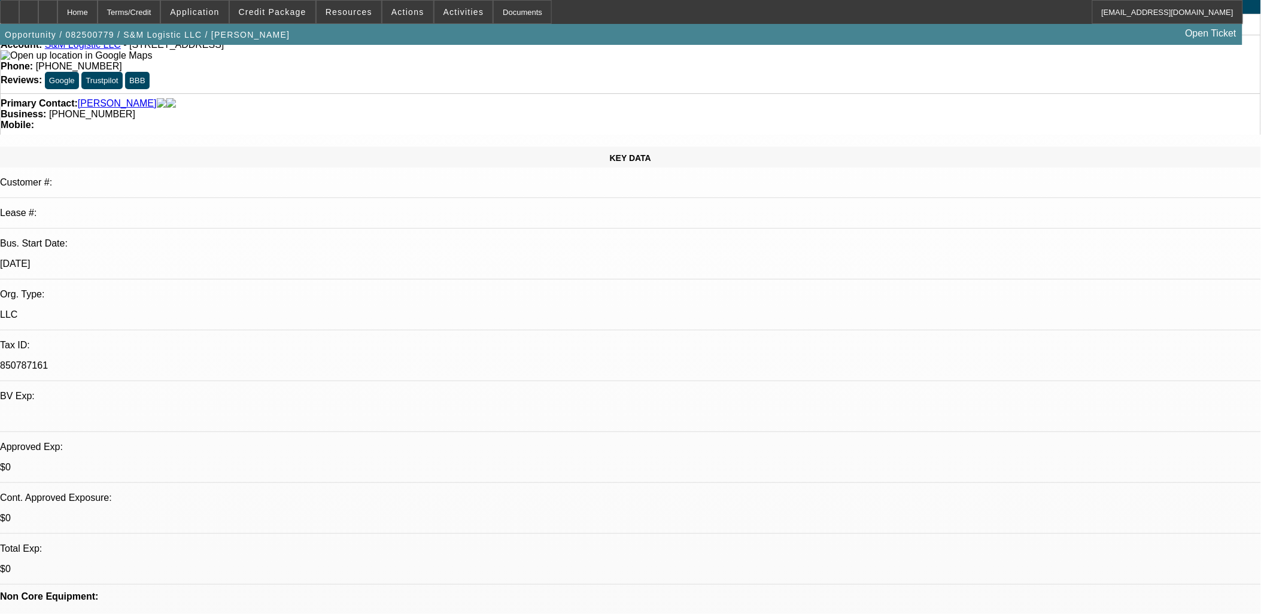
scroll to position [133, 0]
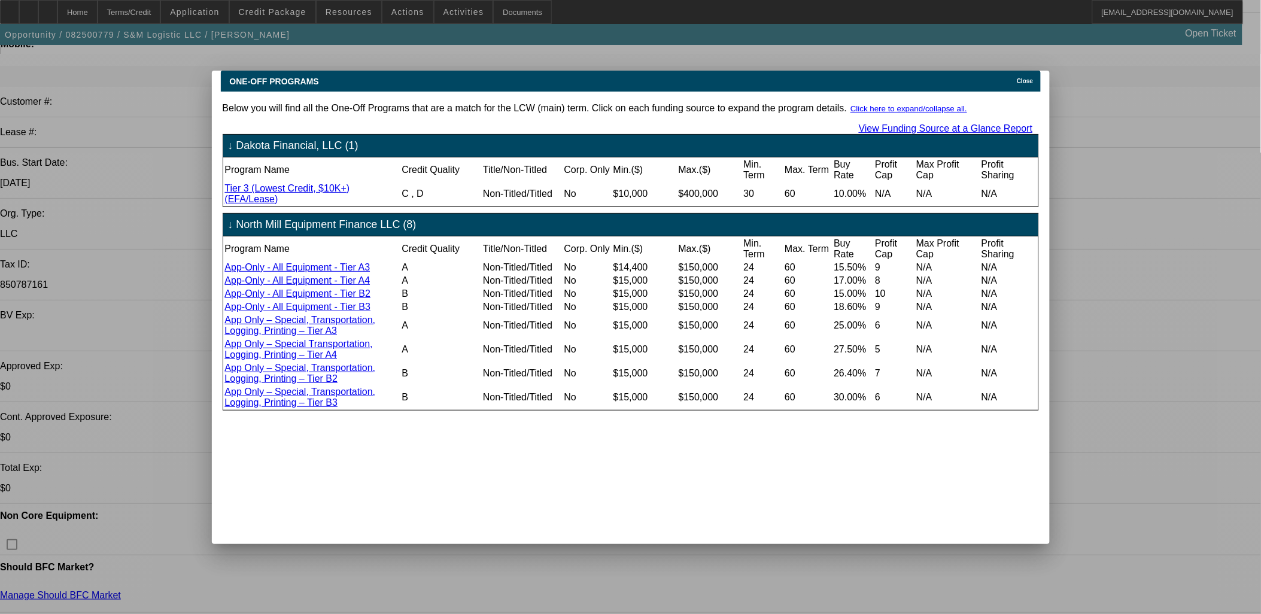
scroll to position [0, 0]
click at [1024, 78] on span "Close" at bounding box center [1025, 81] width 16 height 7
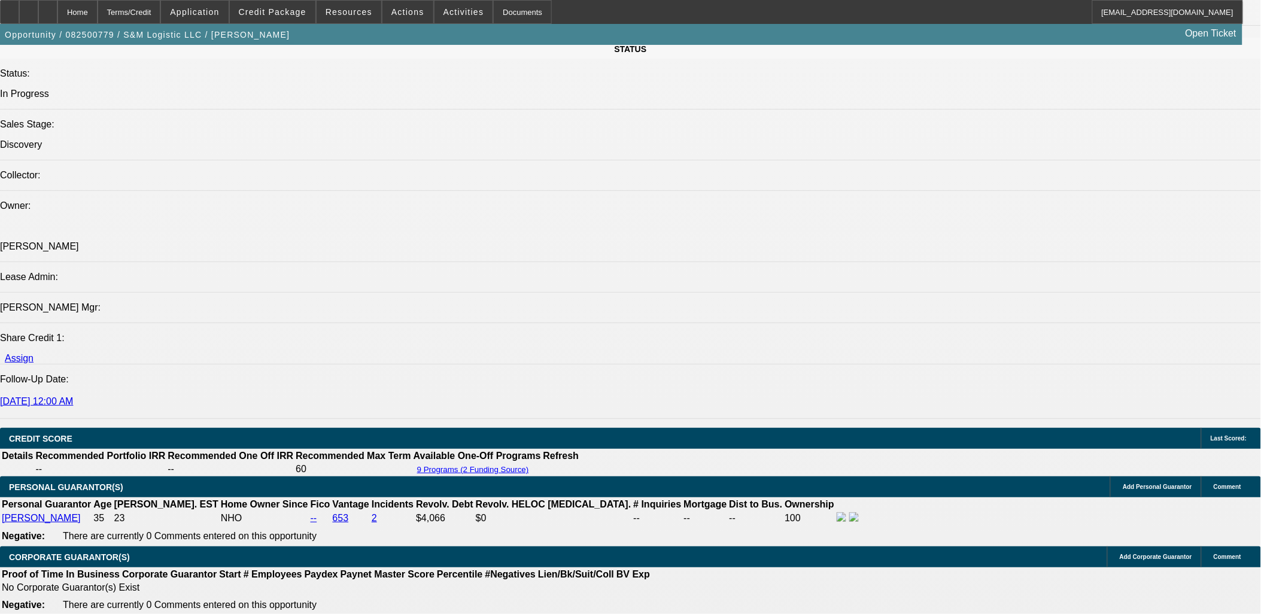
scroll to position [1463, 0]
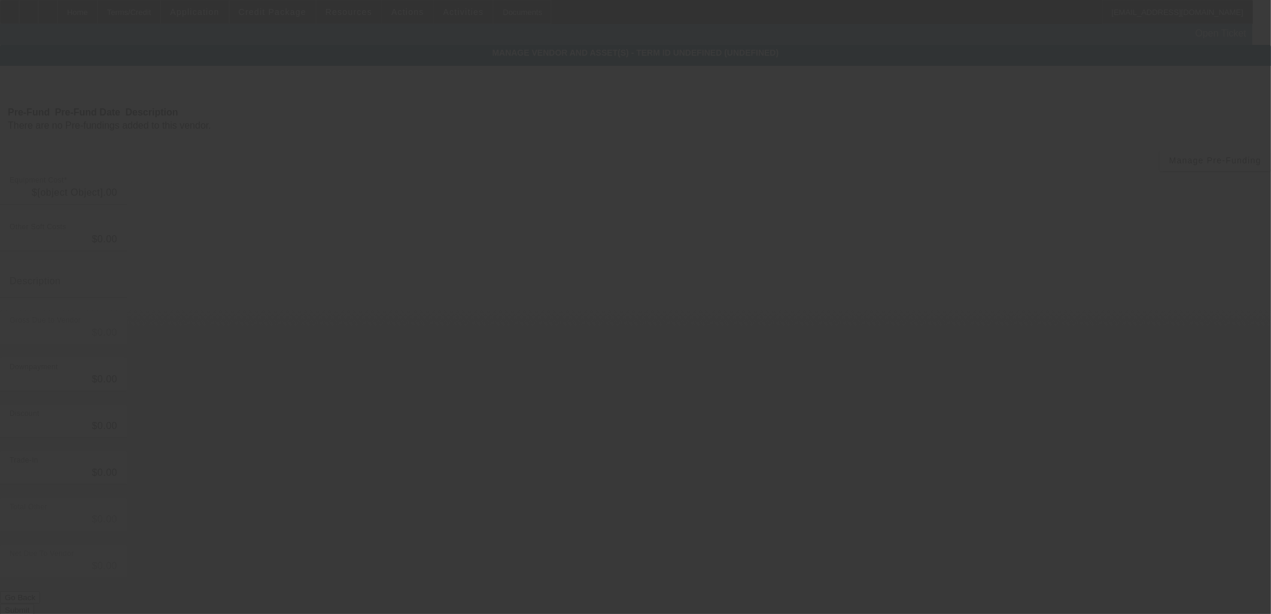
type input "$121,095.91"
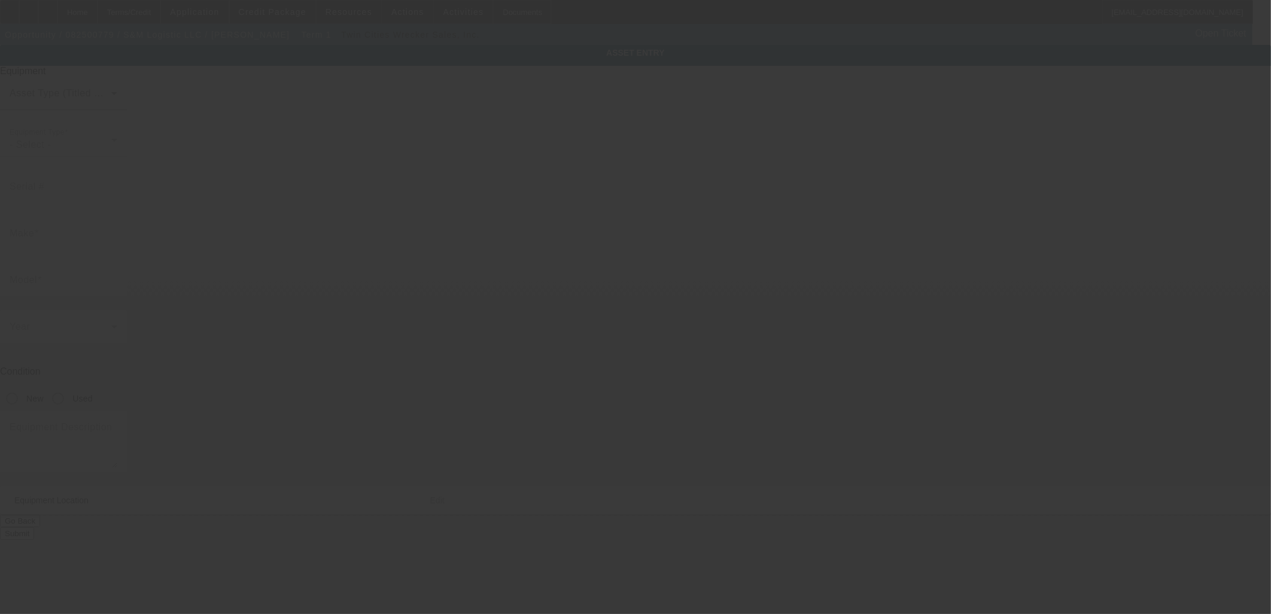
type input "1FDUF5HN6PEC73935"
type input "Ford"
type input "F-550"
radio input "true"
type textarea "with"
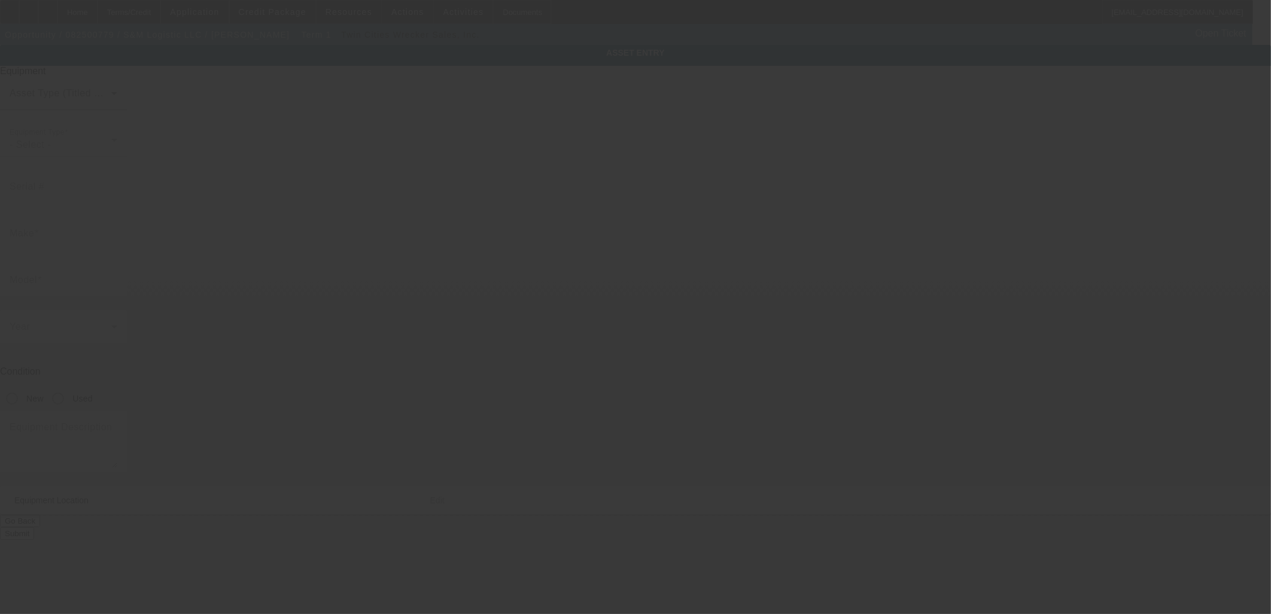
type input "2008 Willow Cir"
type input "Centerville"
type input "55038"
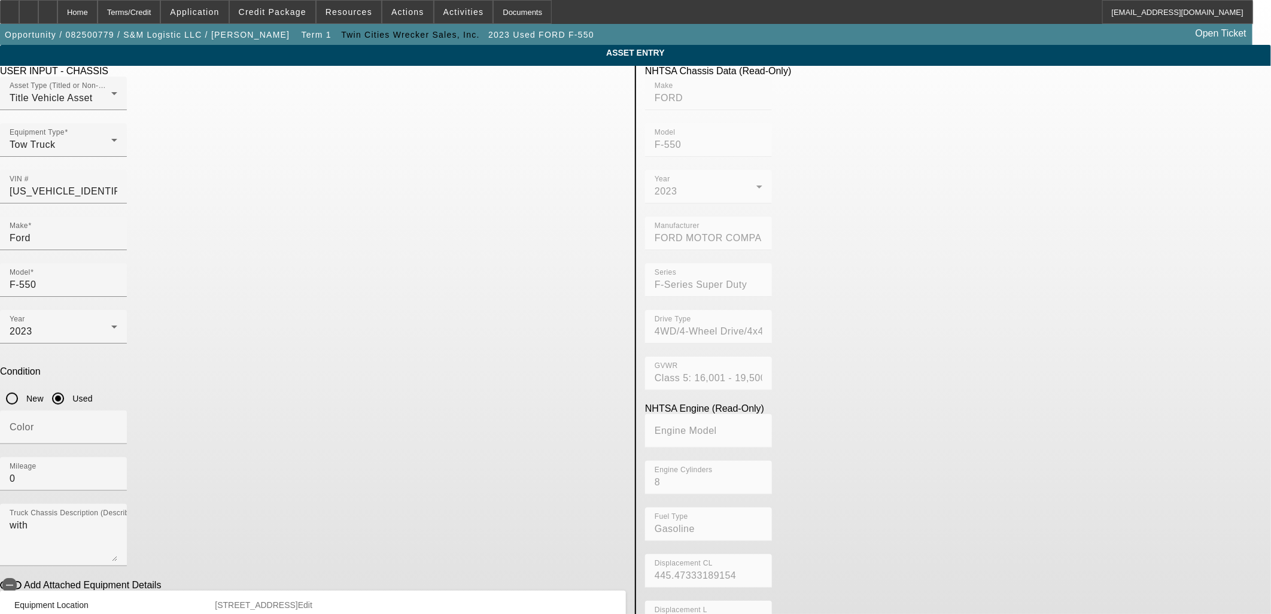
click at [24, 387] on input "New" at bounding box center [12, 399] width 24 height 24
radio input "true"
click at [190, 289] on app-asset-collateral-manage "ASSET ENTRY Delete asset USER INPUT - CHASSIS Asset Type (Titled or Non-Titled)…" at bounding box center [635, 377] width 1271 height 664
drag, startPoint x: 511, startPoint y: 312, endPoint x: 421, endPoint y: 306, distance: 89.4
click at [421, 411] on div "Color Mileage 0" at bounding box center [313, 457] width 626 height 93
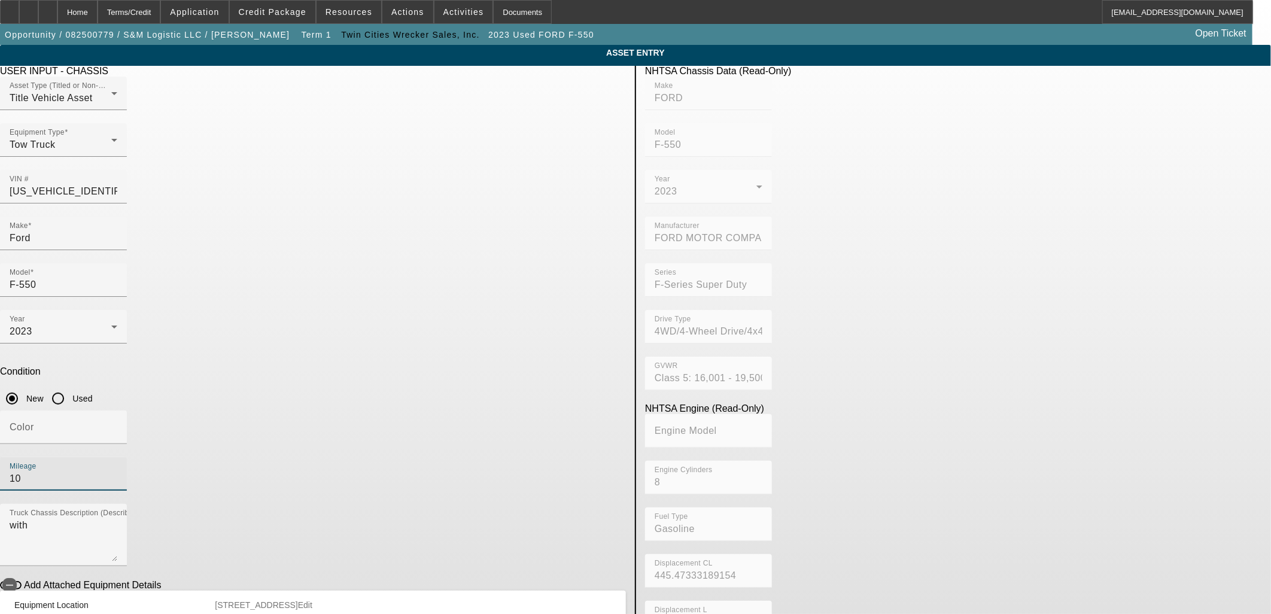
type input "10"
click at [147, 232] on app-asset-collateral-manage "ASSET ENTRY Delete asset USER INPUT - CHASSIS Asset Type (Titled or Non-Titled)…" at bounding box center [635, 377] width 1271 height 664
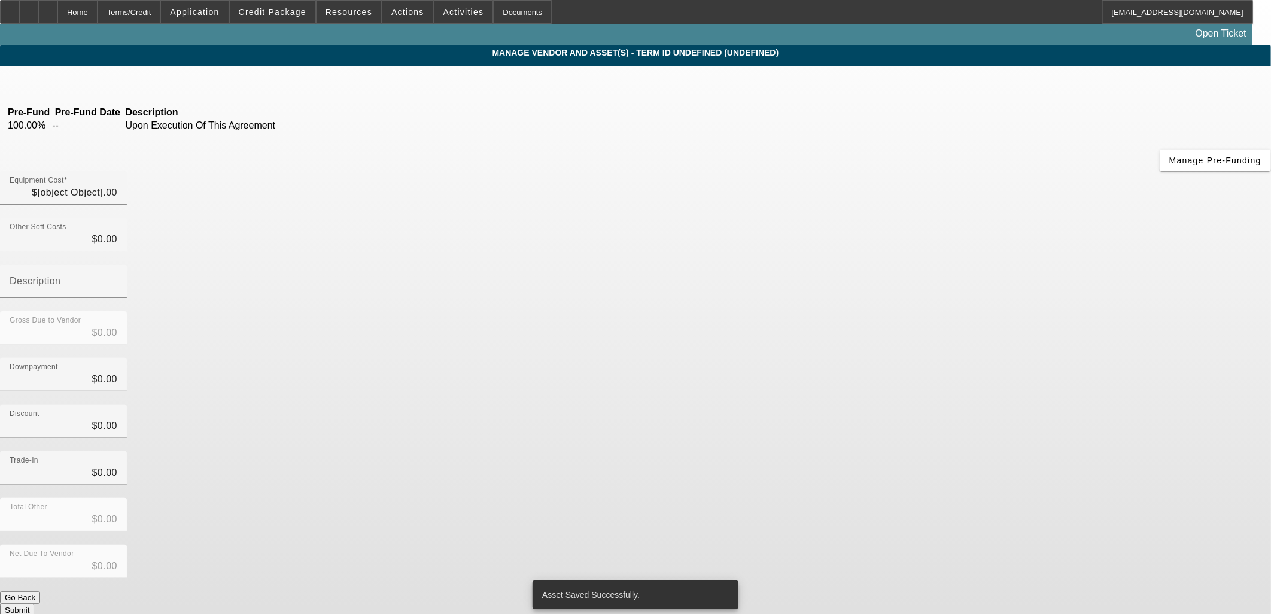
type input "$121,095.91"
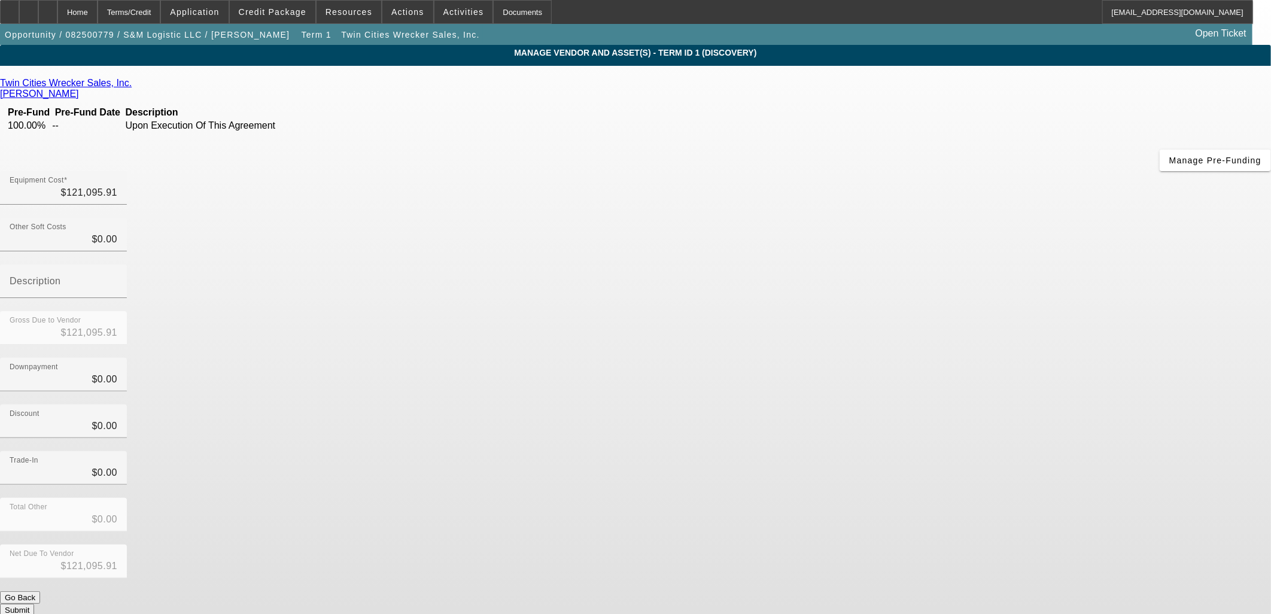
click at [515, 269] on div "Twin Cities Wrecker Sales, Inc. Gilles, Molly Pre-Fund Pre-Fund Date Descriptio…" at bounding box center [635, 347] width 1271 height 539
click at [560, 306] on div "Twin Cities Wrecker Sales, Inc. Gilles, Molly Pre-Fund Pre-Fund Date Descriptio…" at bounding box center [635, 347] width 1271 height 539
click at [926, 451] on div "Trade-In $0.00" at bounding box center [635, 474] width 1271 height 47
click at [34, 604] on button "Submit" at bounding box center [17, 610] width 34 height 13
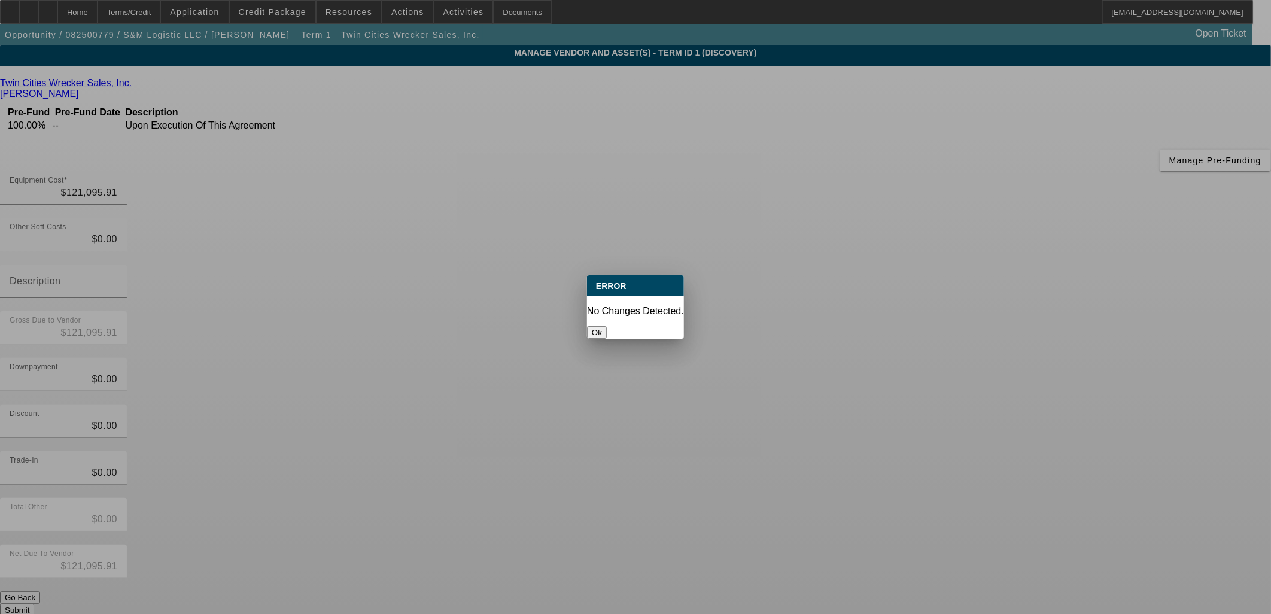
click at [607, 326] on button "Ok" at bounding box center [597, 332] width 20 height 13
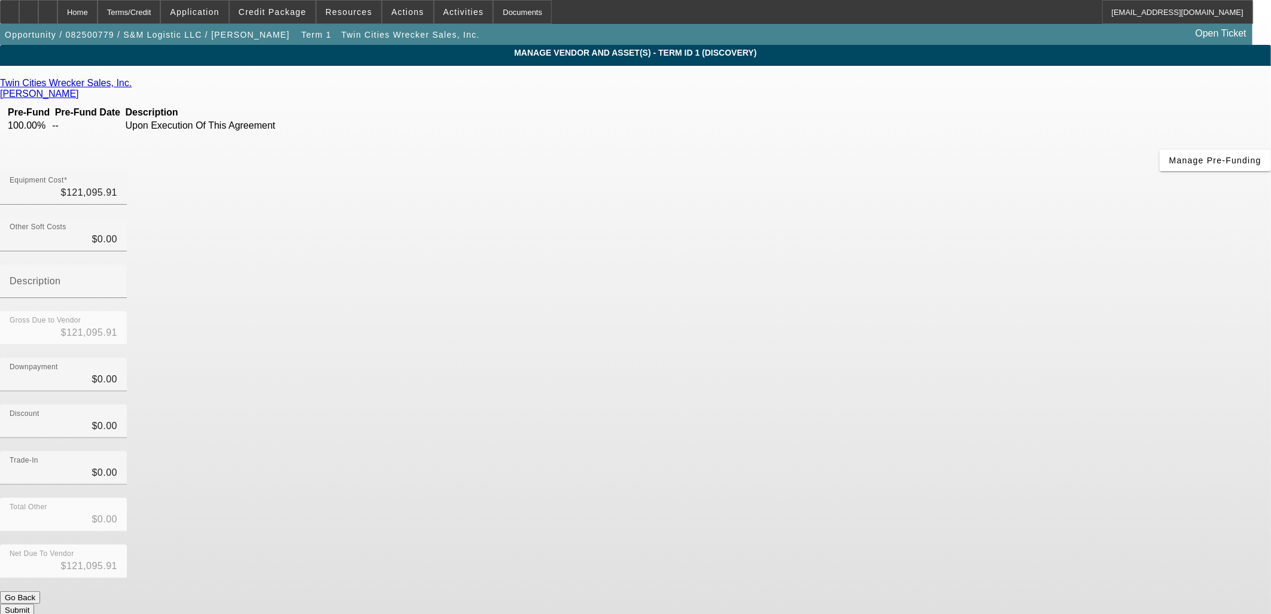
click at [391, 283] on div "Twin Cities Wrecker Sales, Inc. Gilles, Molly Pre-Fund Pre-Fund Date Descriptio…" at bounding box center [635, 347] width 1271 height 539
click at [200, 278] on app-vendor-asset-manage "MANAGE VENDOR AND ASSET(S) - Term ID 1 (Discovery) Remove Vendor Twin Cities Wr…" at bounding box center [635, 366] width 1271 height 643
click at [98, 14] on div "Home" at bounding box center [77, 12] width 40 height 24
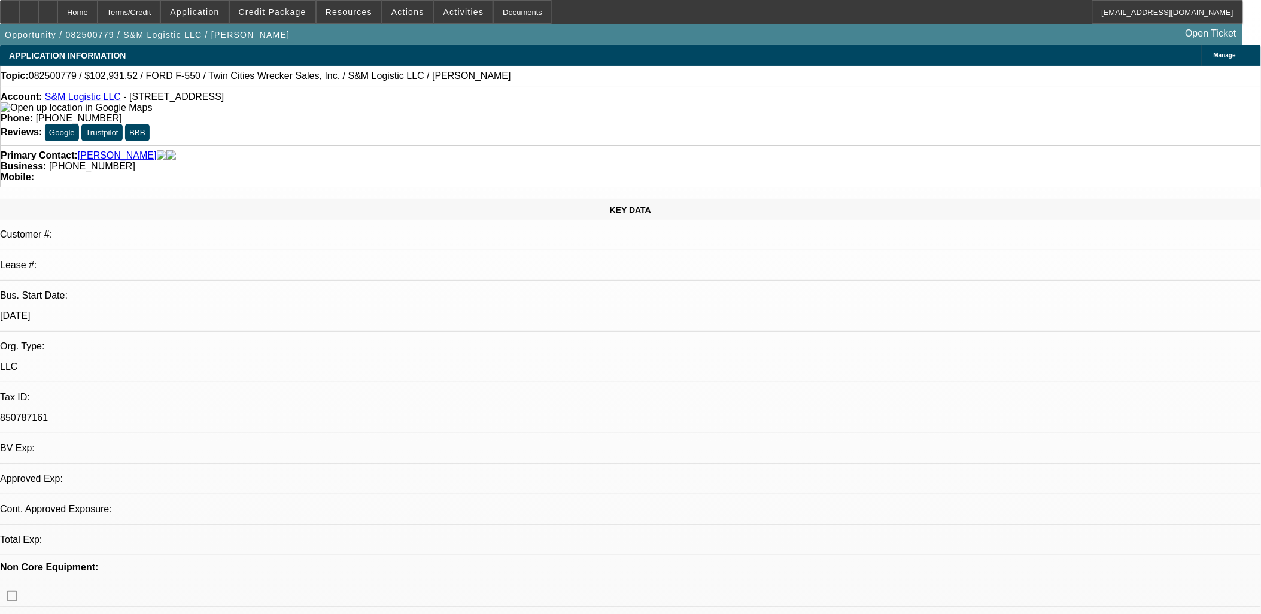
select select "0.15"
select select "2"
select select "0.1"
select select "4"
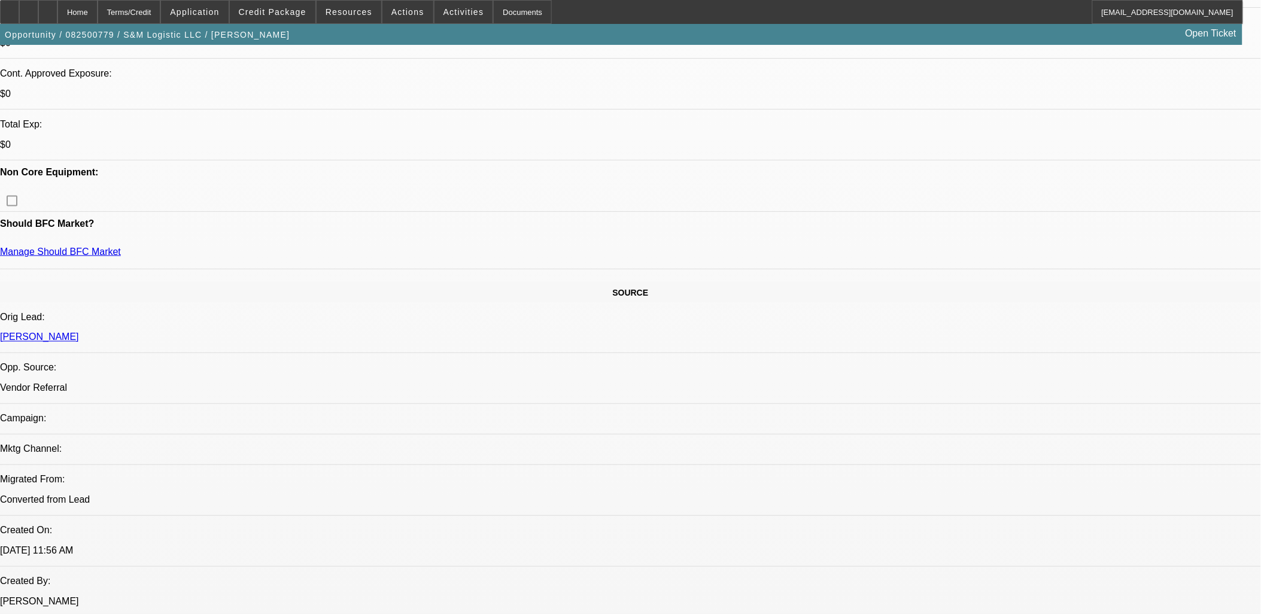
scroll to position [599, 0]
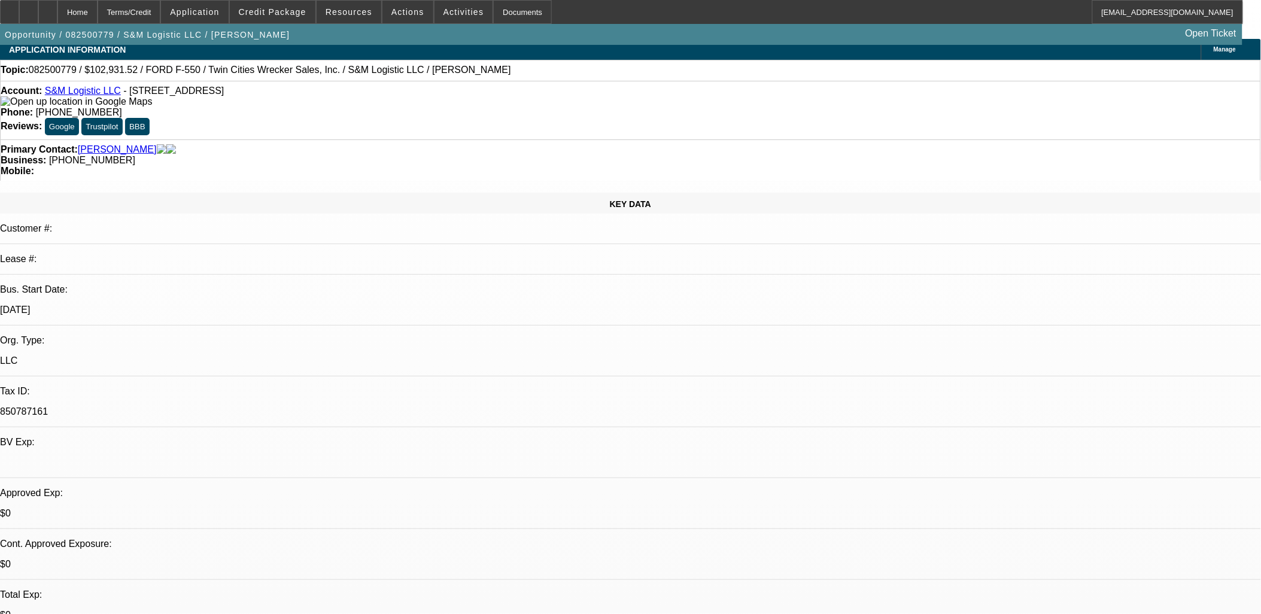
scroll to position [0, 0]
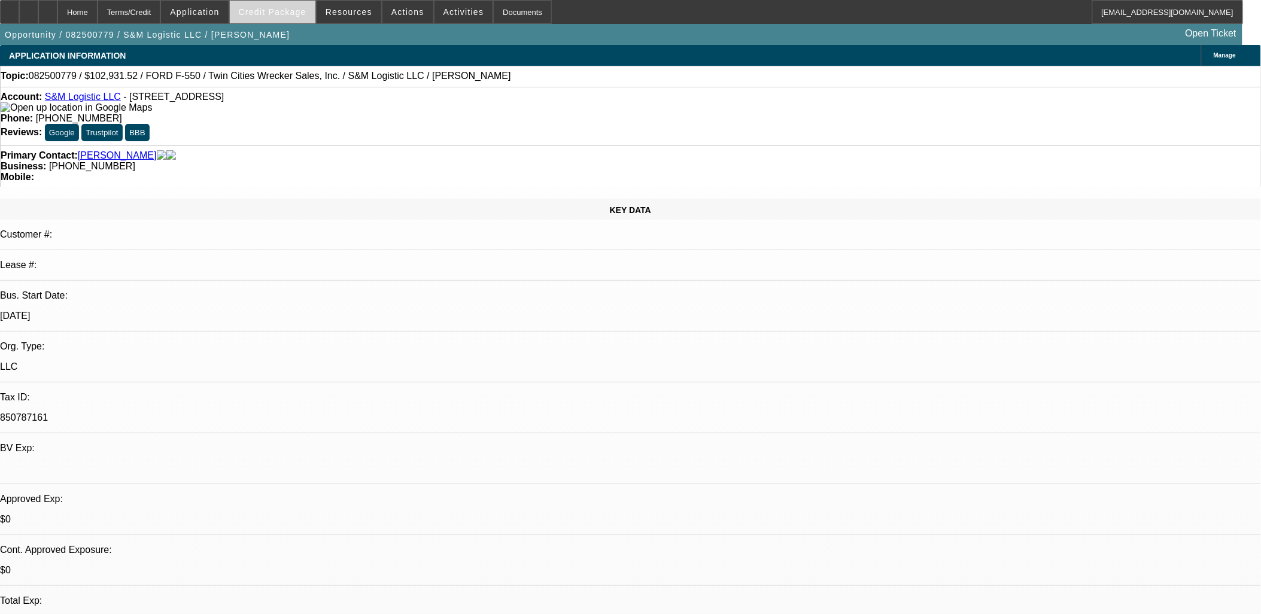
click at [297, 20] on span at bounding box center [273, 12] width 86 height 29
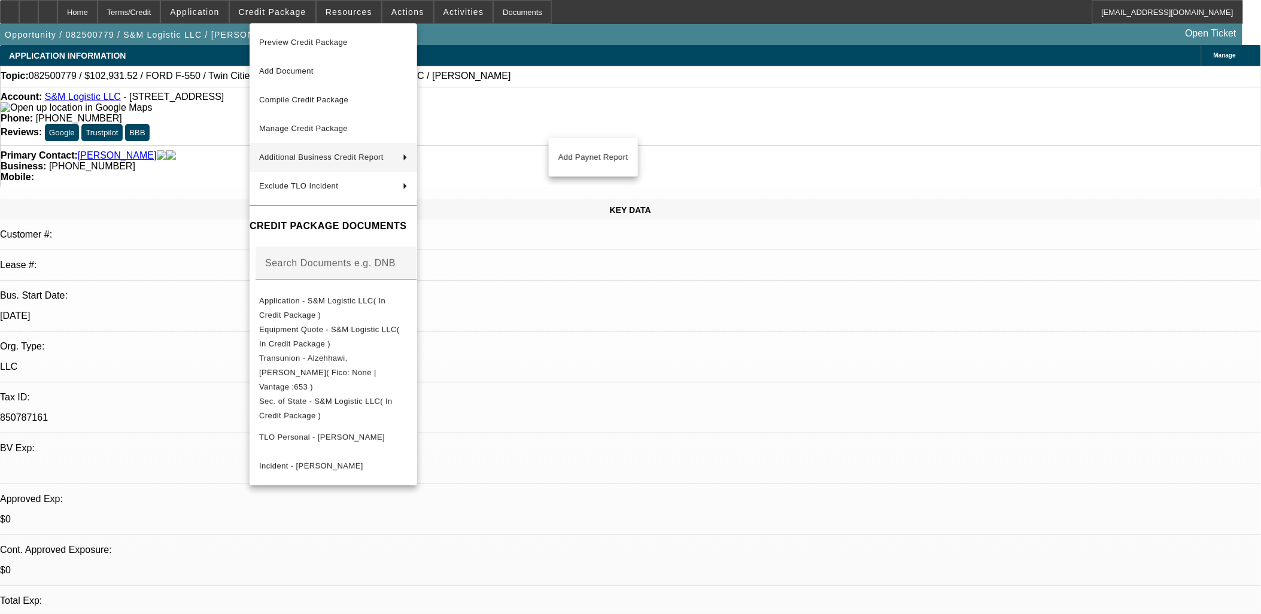
click at [655, 371] on div at bounding box center [630, 307] width 1261 height 614
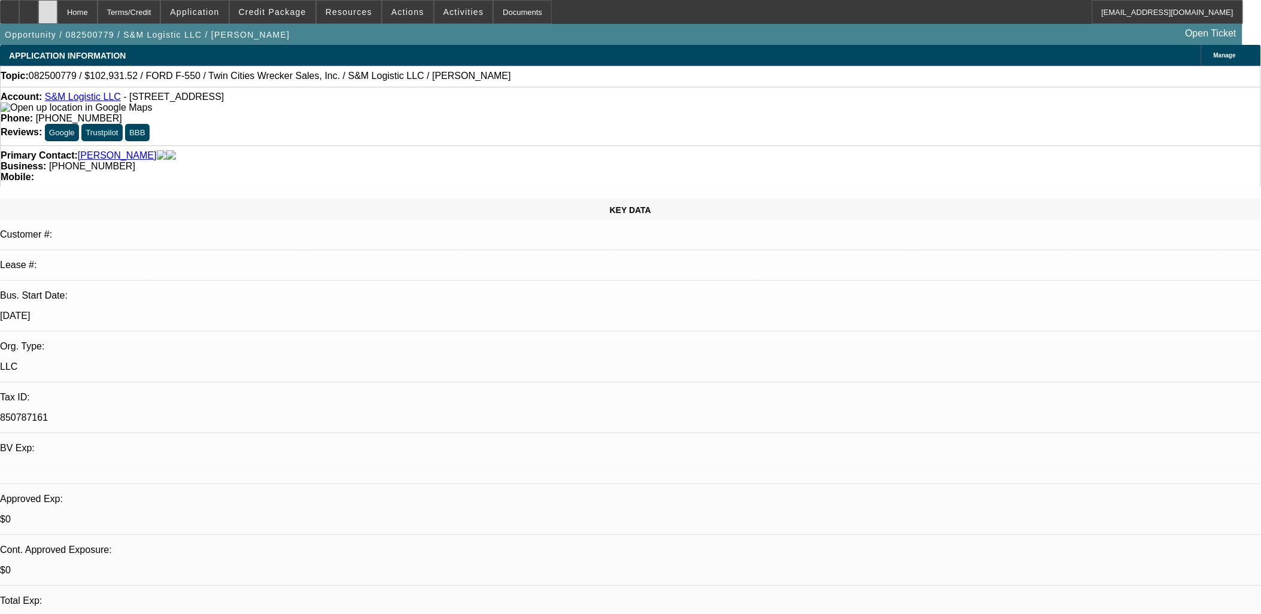
click at [48, 8] on icon at bounding box center [48, 8] width 0 height 0
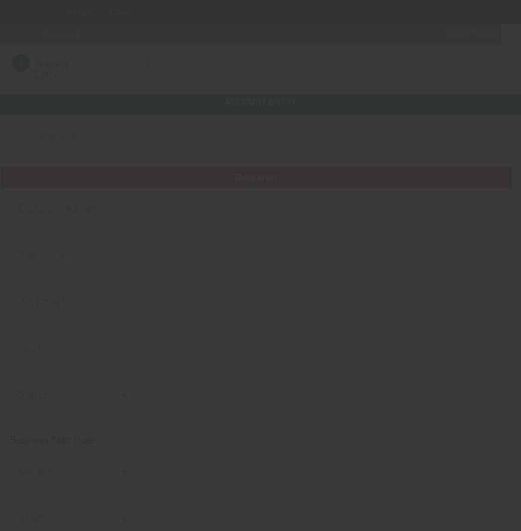
type input "S&M Logistic LLC"
type input "2008 Willow Cir"
type input "55038"
type input "Centerville"
type input "[PHONE_NUMBER]"
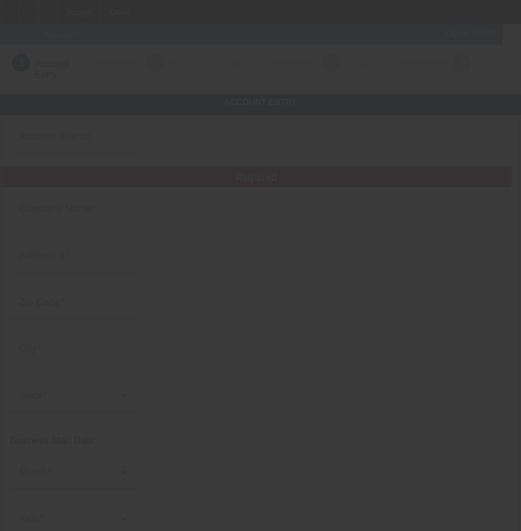
type input "850787161"
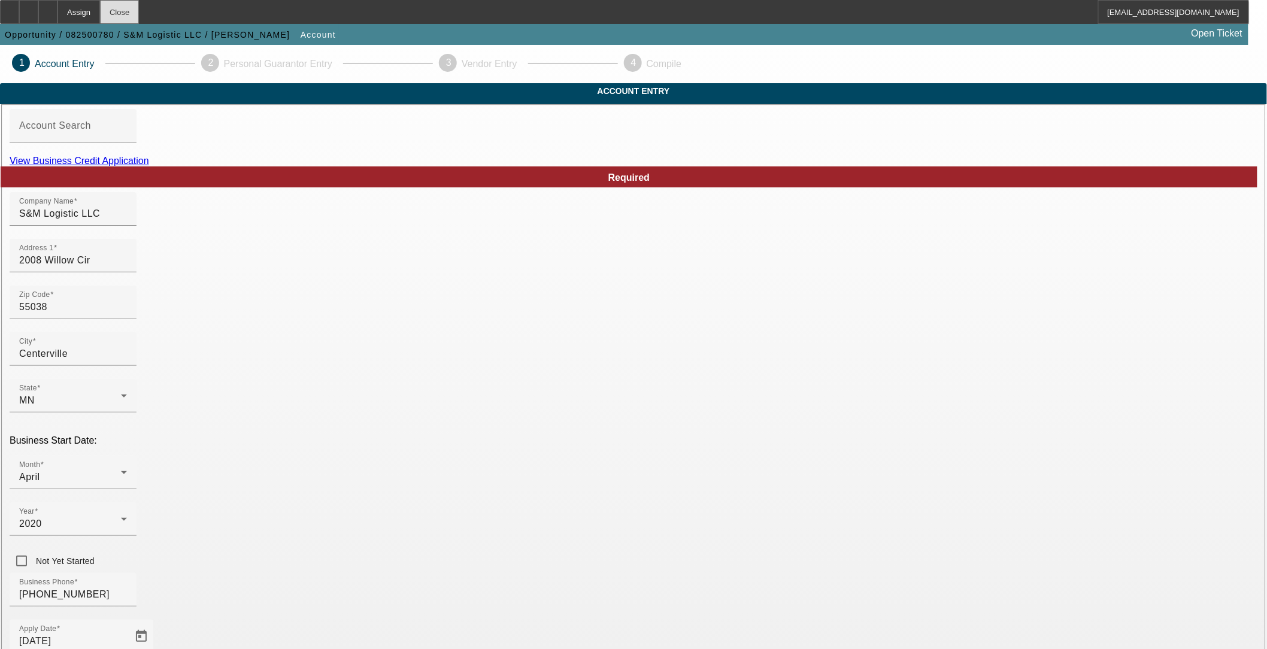
click at [139, 12] on div "Close" at bounding box center [119, 12] width 39 height 24
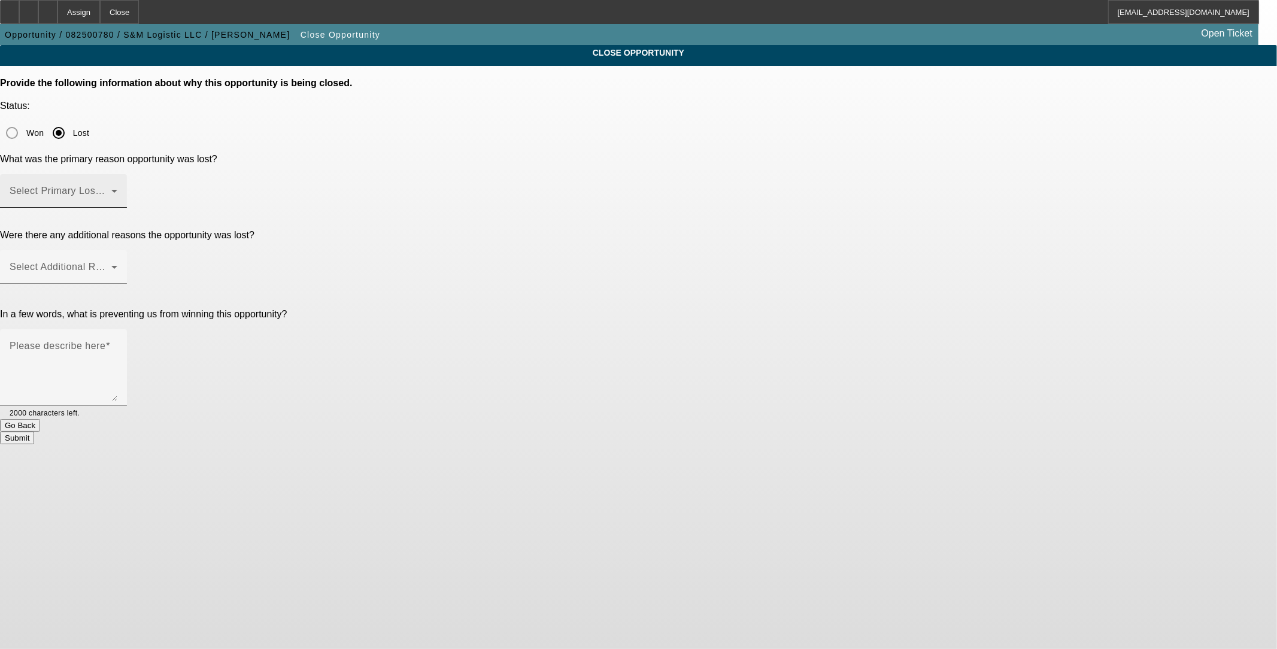
click at [117, 174] on div "Select Primary Lost Reason" at bounding box center [64, 191] width 108 height 34
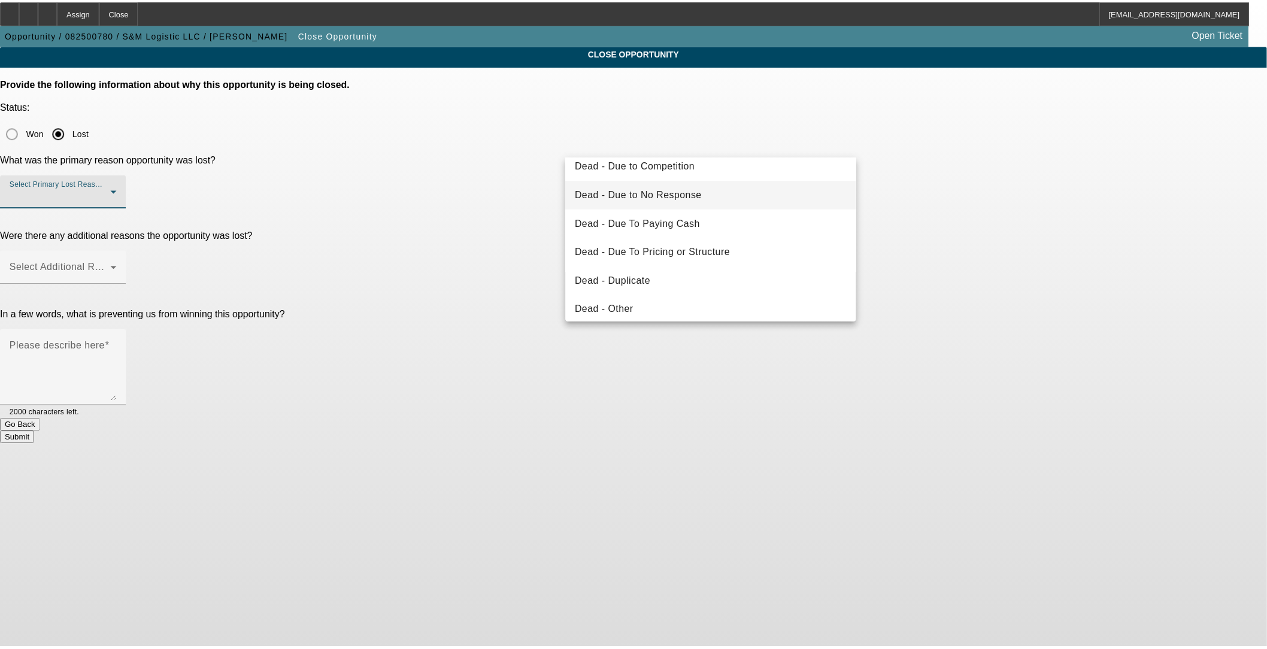
scroll to position [27, 0]
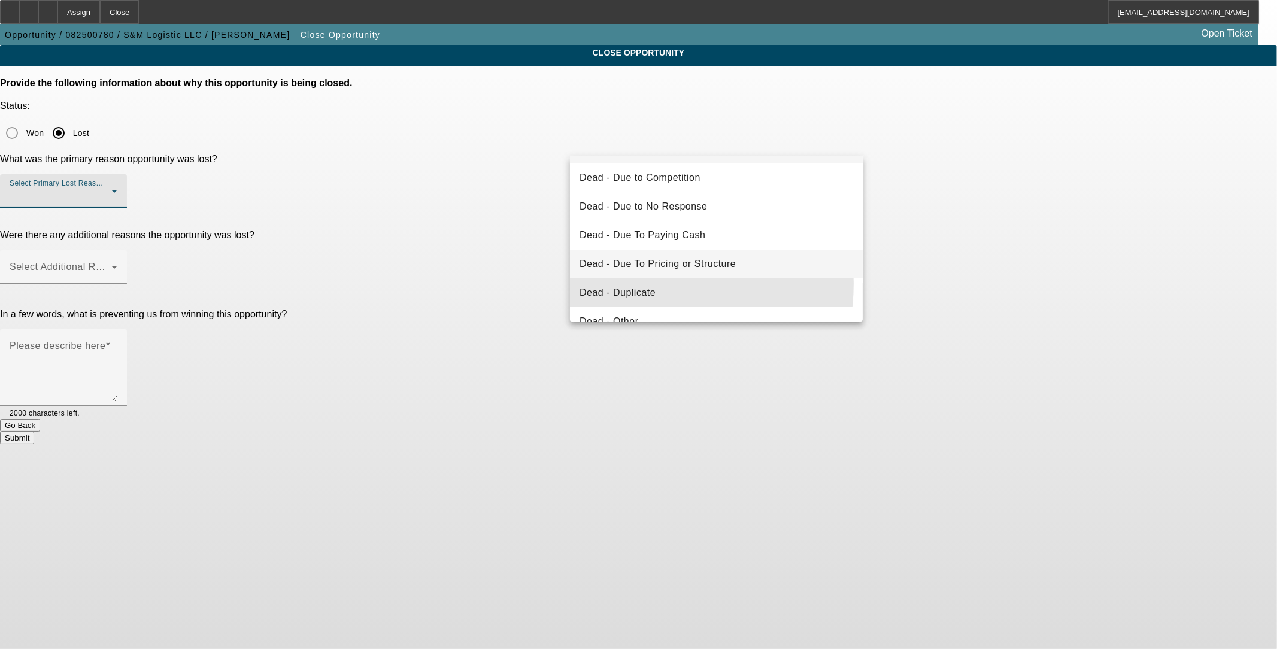
drag, startPoint x: 629, startPoint y: 283, endPoint x: 577, endPoint y: 268, distance: 53.4
click at [530, 284] on mat-option "Dead - Duplicate" at bounding box center [716, 292] width 293 height 29
click at [498, 309] on p "In a few words, what is preventing us from winning this opportunity?" at bounding box center [638, 314] width 1277 height 11
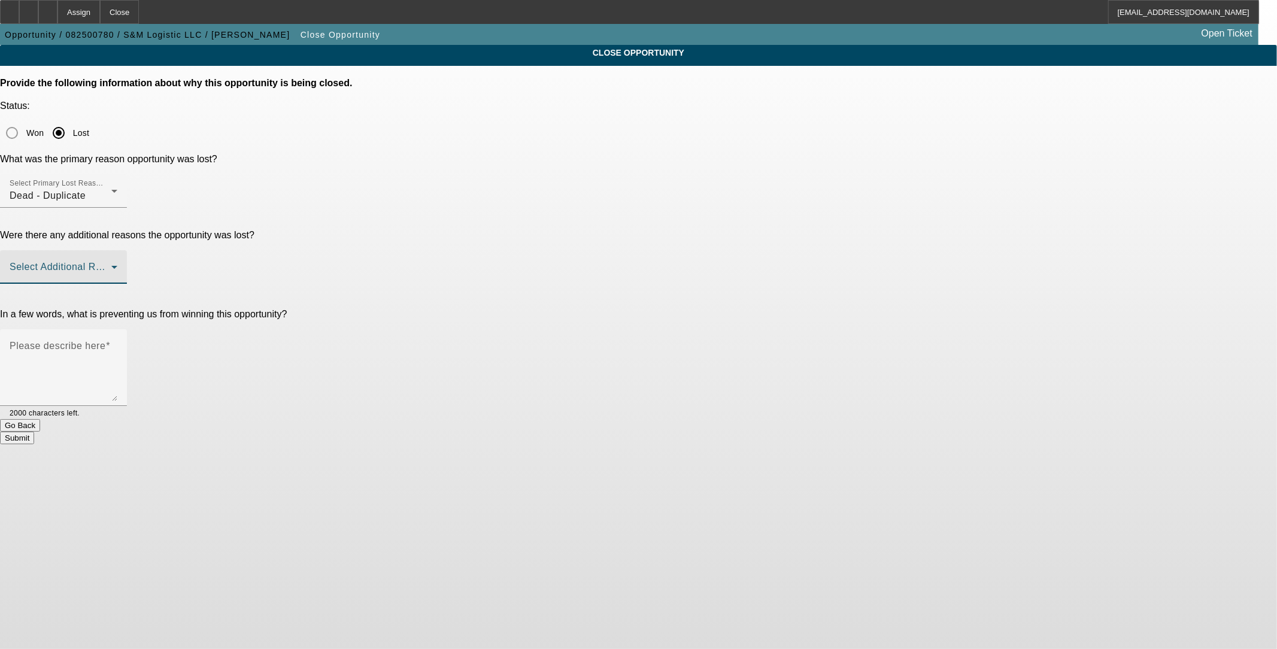
click at [111, 265] on span at bounding box center [61, 272] width 102 height 14
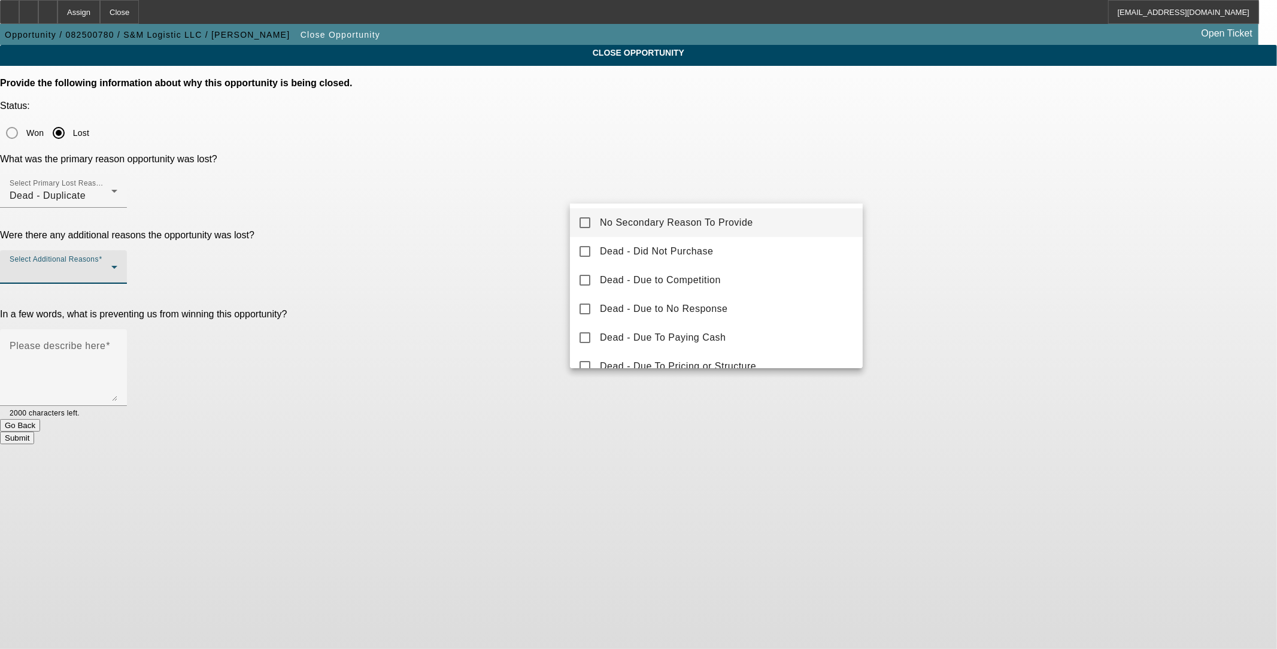
click at [530, 232] on mat-option "No Secondary Reason To Provide" at bounding box center [716, 222] width 293 height 29
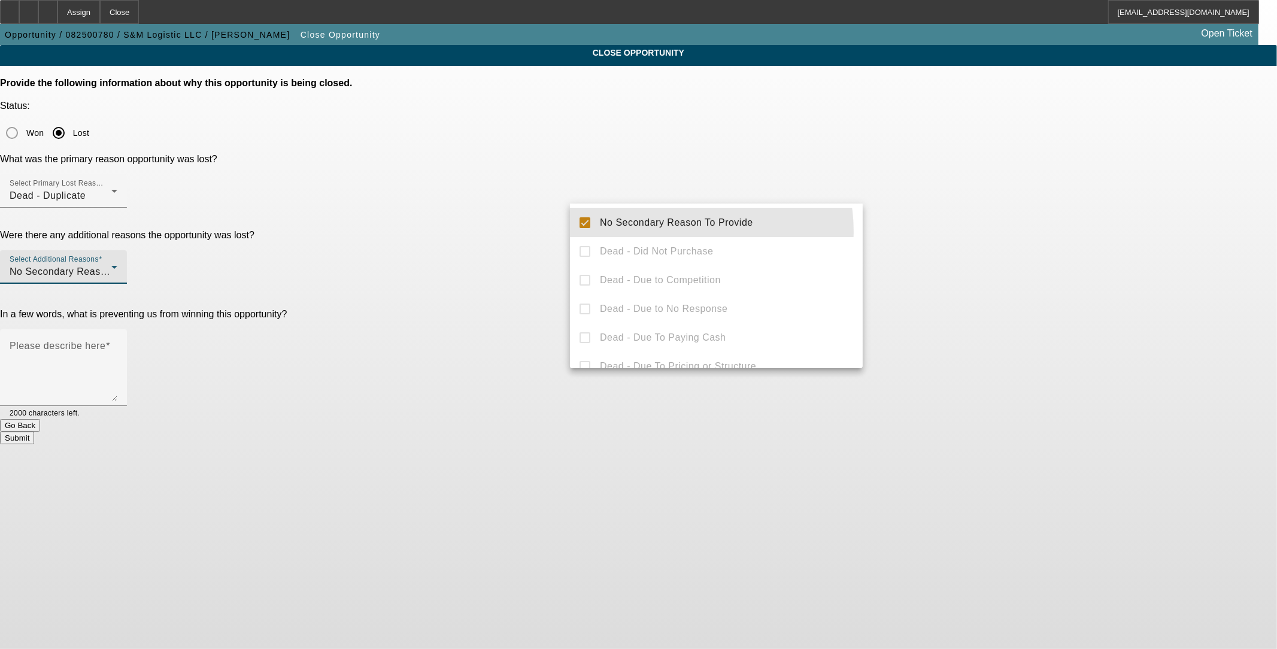
drag, startPoint x: 512, startPoint y: 195, endPoint x: 529, endPoint y: 199, distance: 17.9
click at [511, 195] on div at bounding box center [638, 324] width 1277 height 649
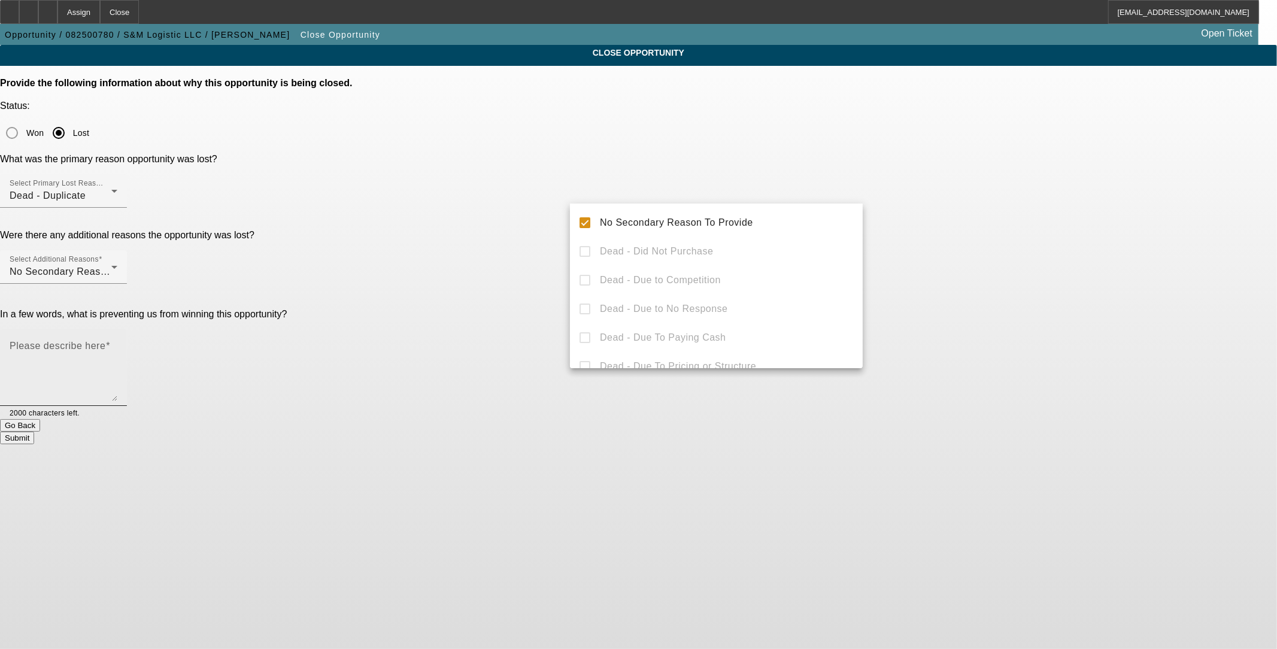
click at [117, 344] on textarea "Please describe here" at bounding box center [64, 372] width 108 height 57
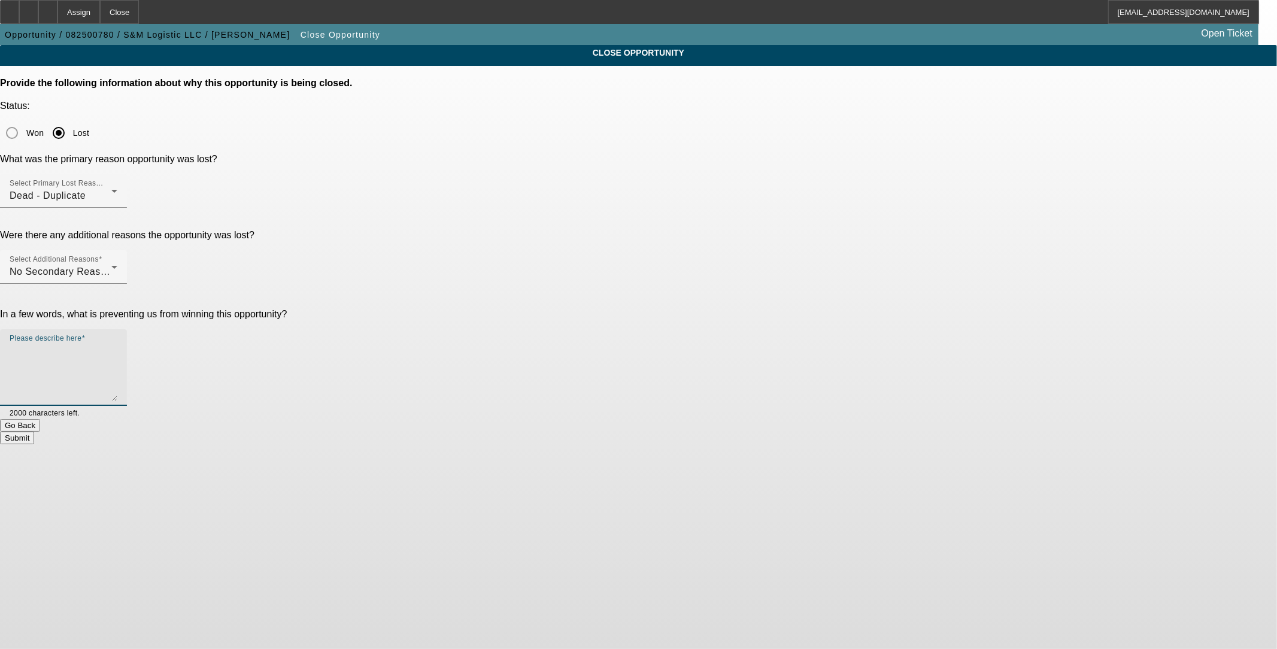
type textarea "f"
type textarea "d"
click at [34, 432] on button "Submit" at bounding box center [17, 438] width 34 height 13
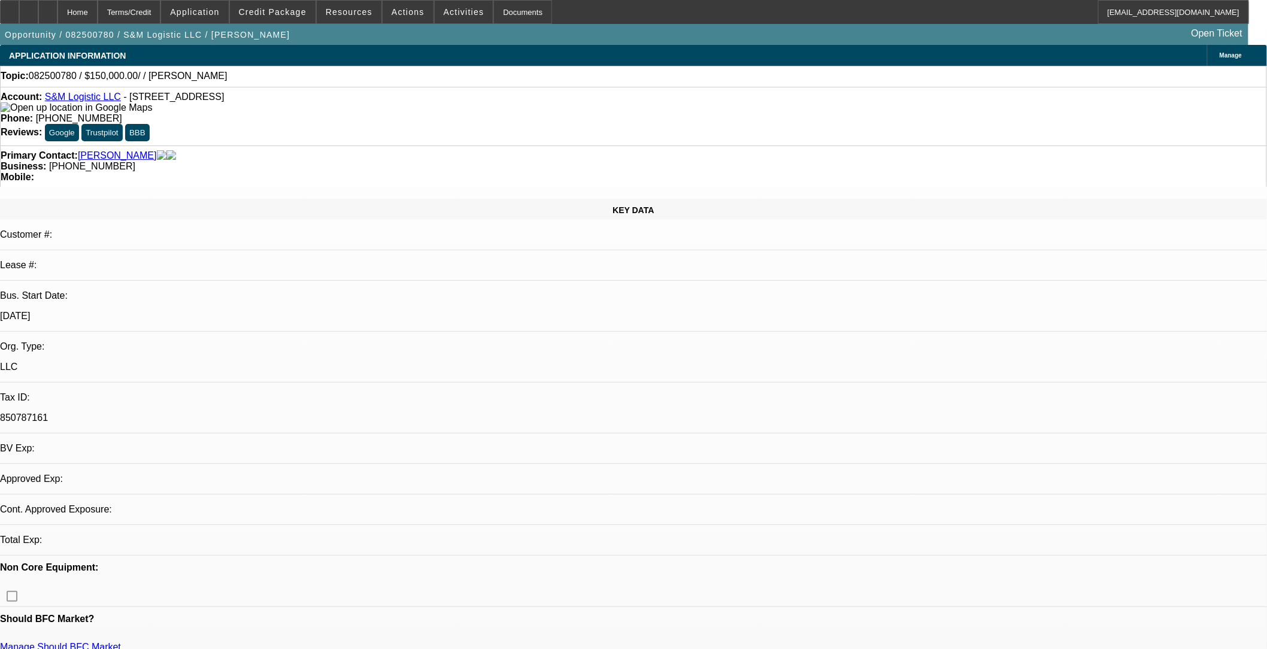
select select "0"
select select "2"
select select "0.1"
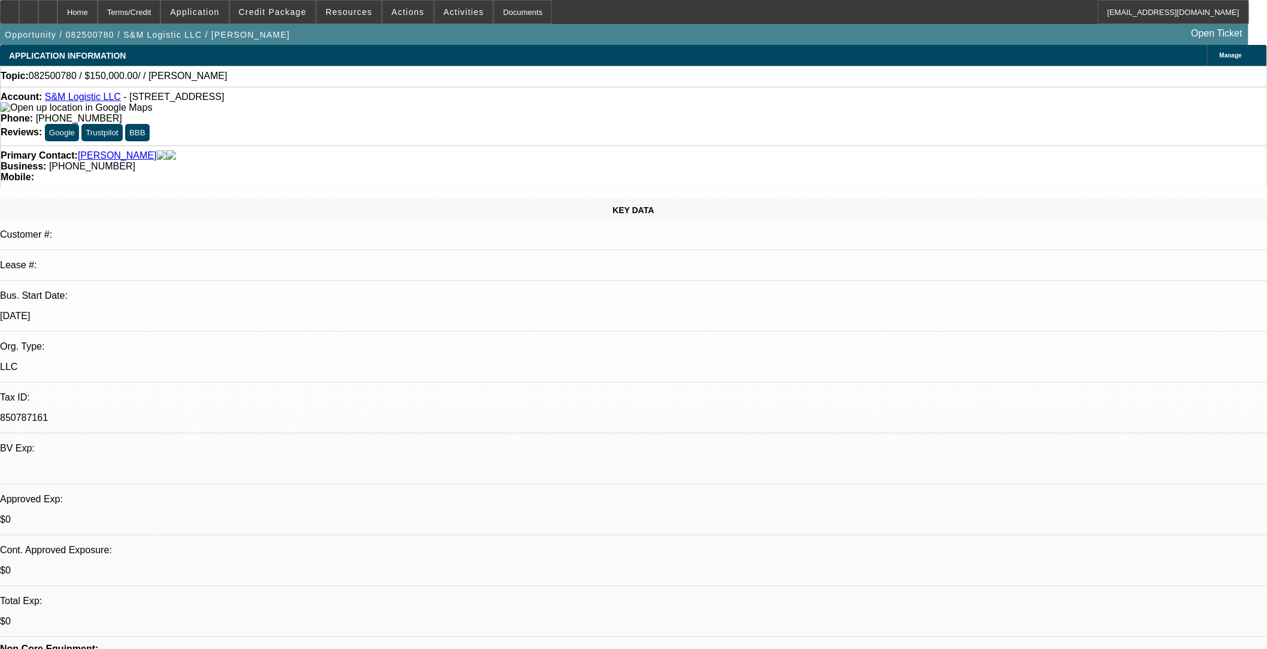
select select "1"
select select "2"
select select "4"
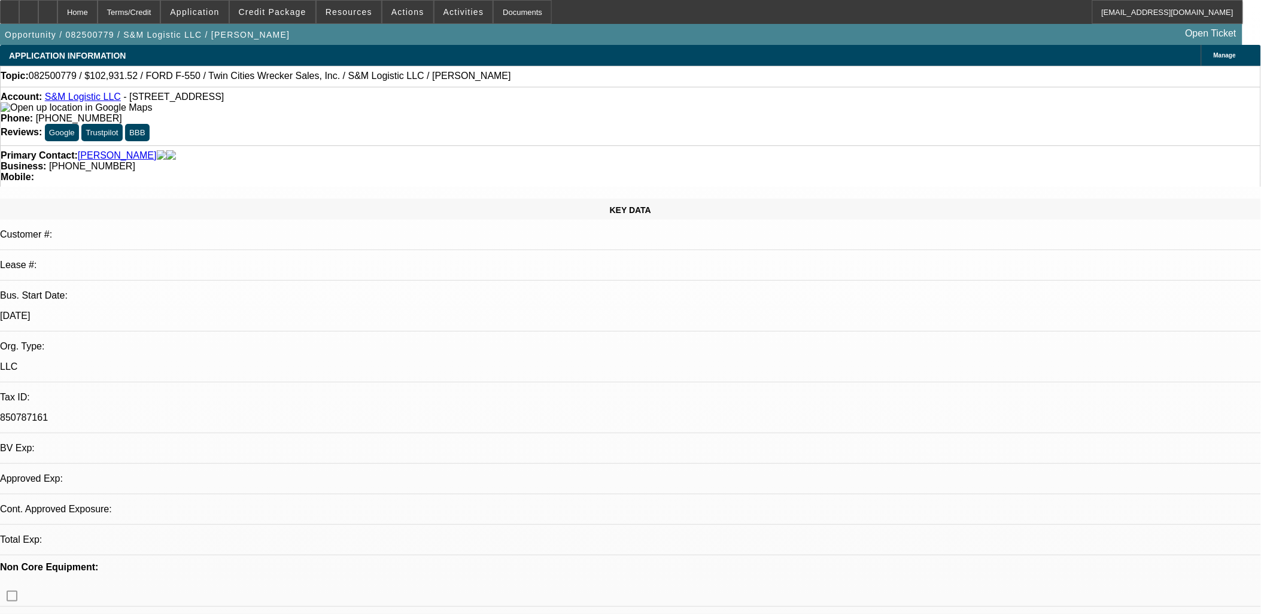
select select "0.15"
select select "2"
select select "0.1"
select select "1"
select select "2"
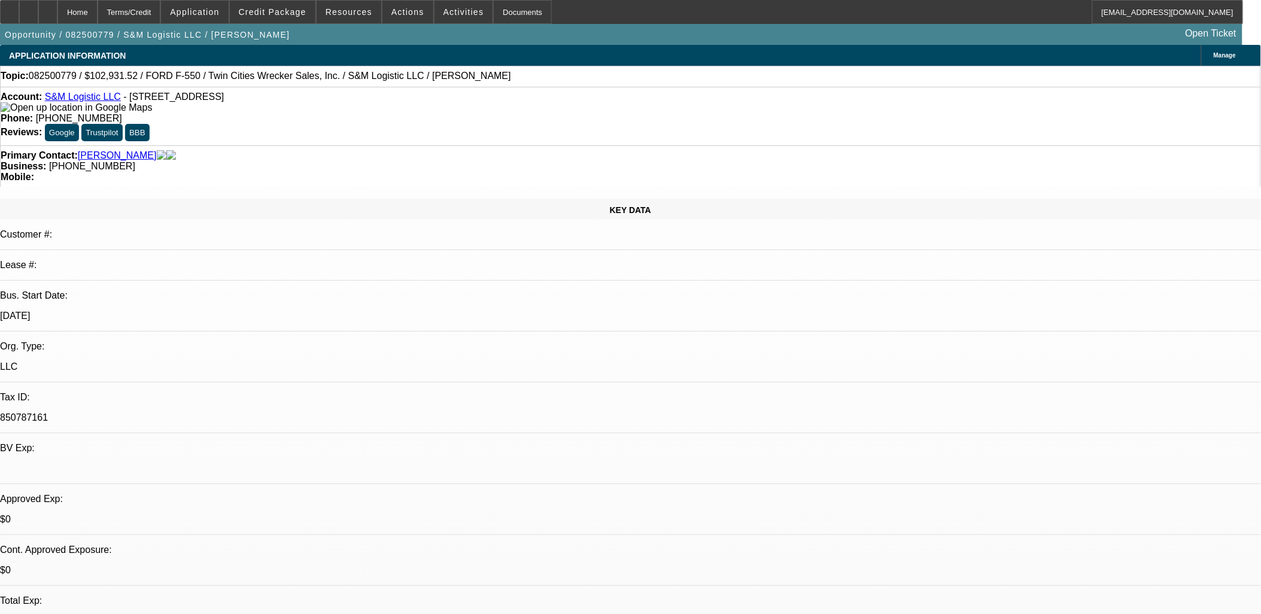
select select "4"
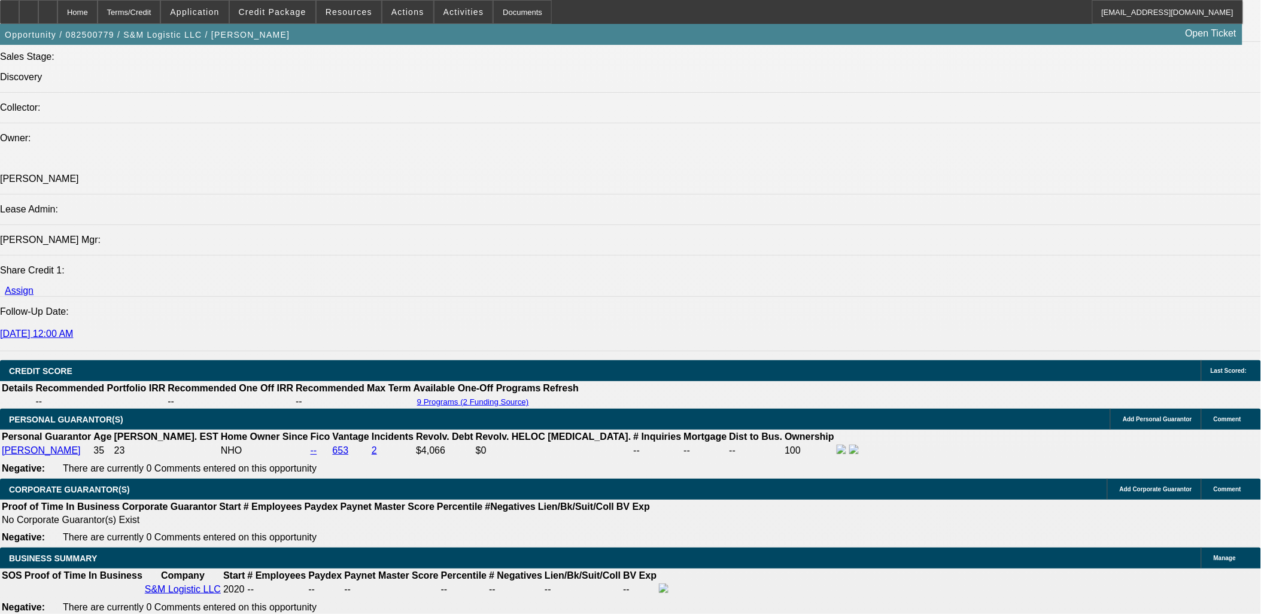
scroll to position [1463, 0]
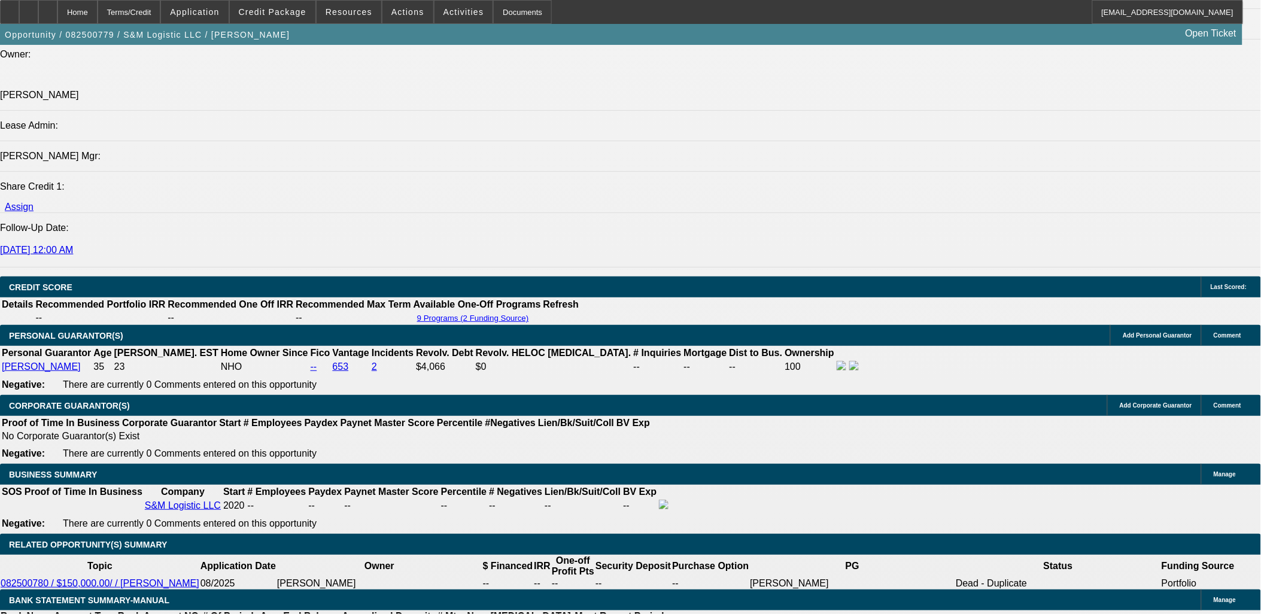
drag, startPoint x: 852, startPoint y: 278, endPoint x: 943, endPoint y: 409, distance: 159.1
copy div "S&M Logistic LLC Tow truck company used to do OTR but now all towing Working wi…"
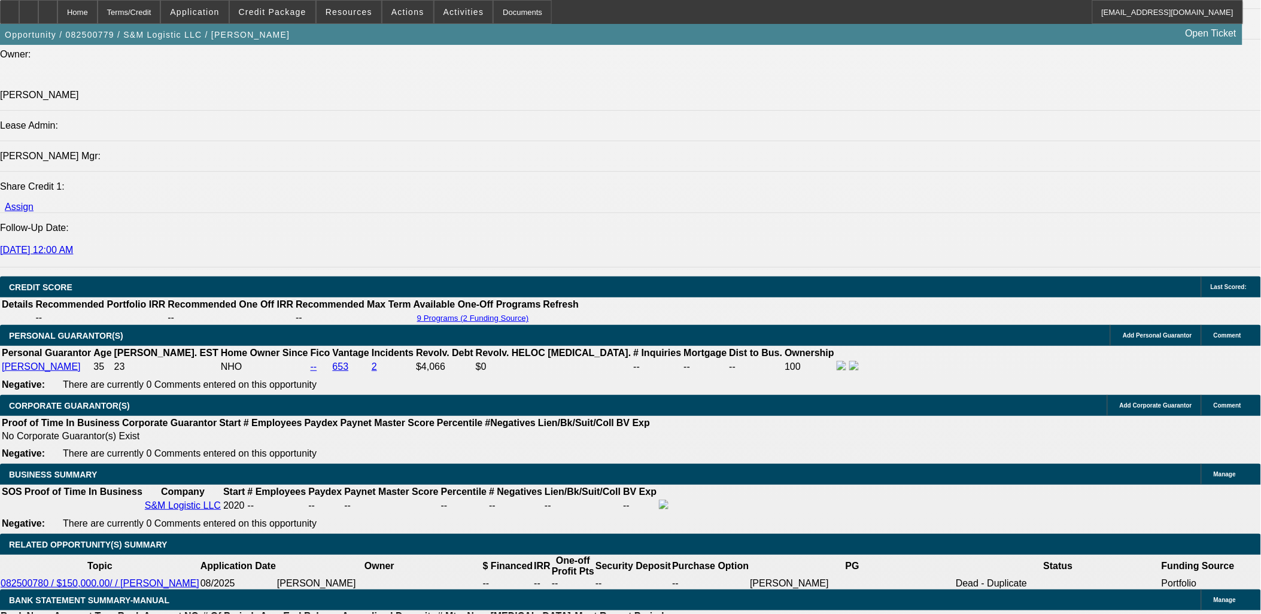
radio input "true"
paste textarea "S&M Logistic LLC, founded in 2020 by Mustafa Alzehhawi, is a tow truck company …"
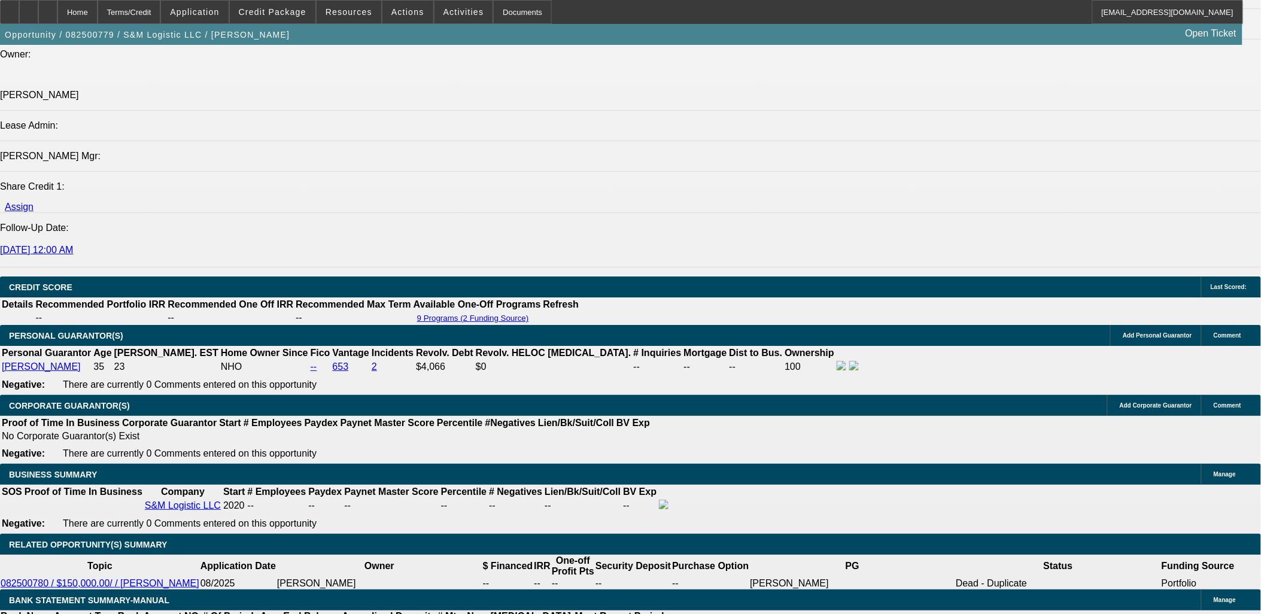
scroll to position [54, 0]
type textarea "S&M Logistic LLC, founded in 2020 by Mustafa Alzehhawi, is a tow truck company …"
radio input "true"
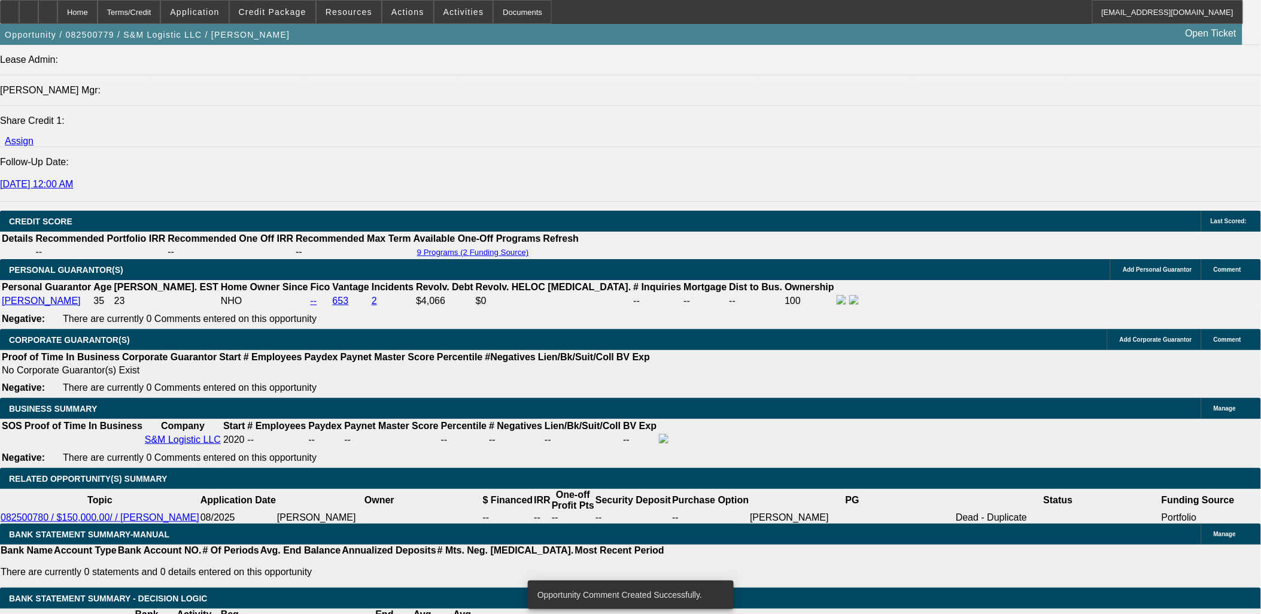
scroll to position [1529, 0]
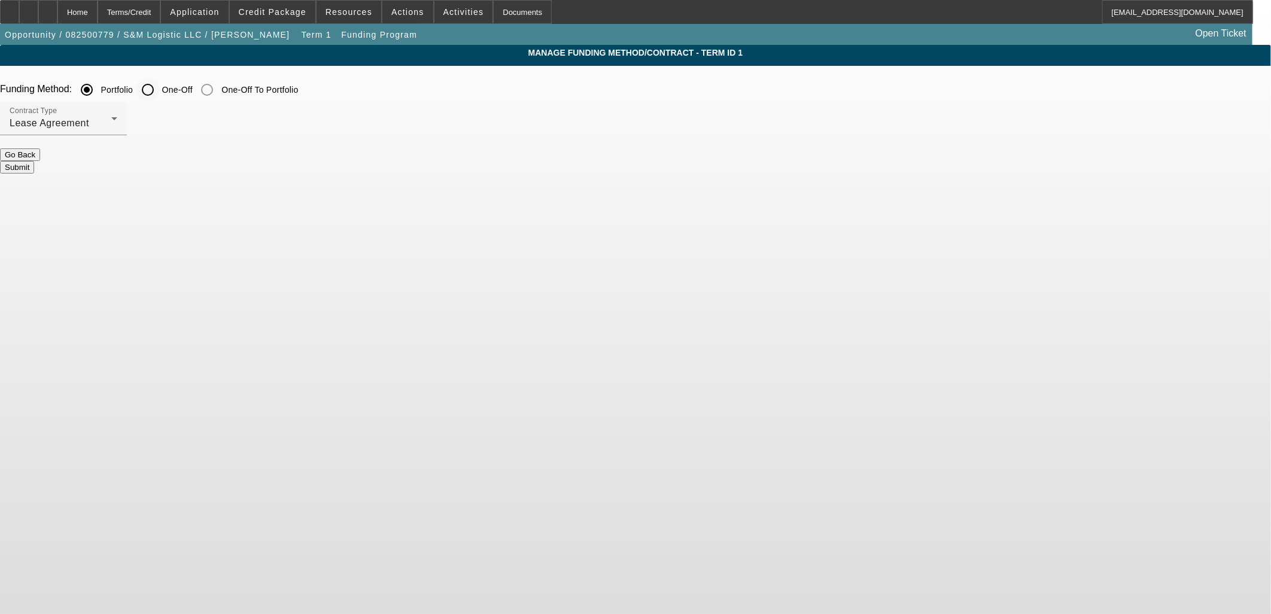
click at [160, 95] on input "One-Off" at bounding box center [148, 90] width 24 height 24
radio input "true"
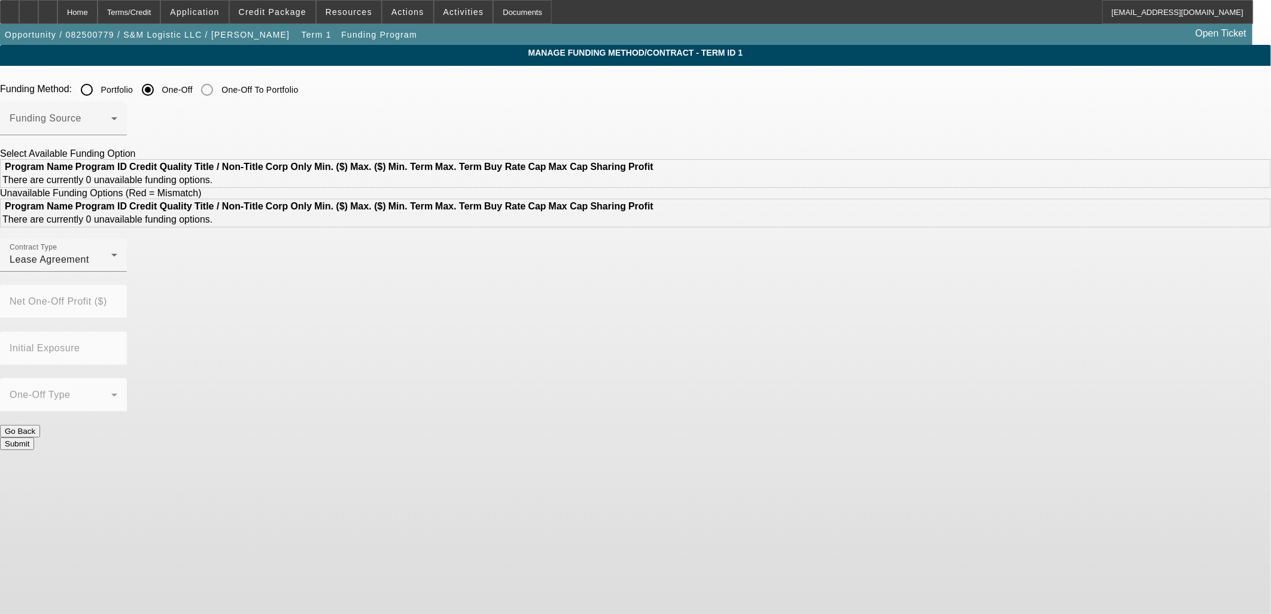
click at [360, 89] on div "Funding Method: Portfolio One-Off One-Off To Portfolio" at bounding box center [635, 90] width 1271 height 24
click at [99, 90] on input "Portfolio" at bounding box center [87, 90] width 24 height 24
radio input "true"
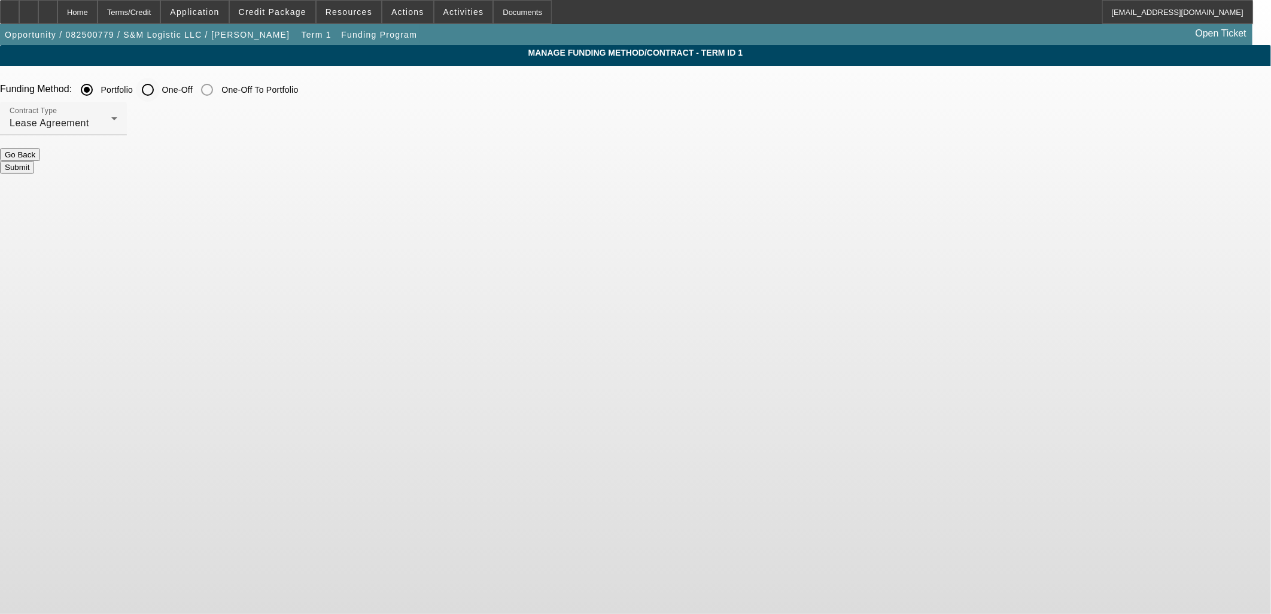
click at [160, 92] on input "One-Off" at bounding box center [148, 90] width 24 height 24
radio input "true"
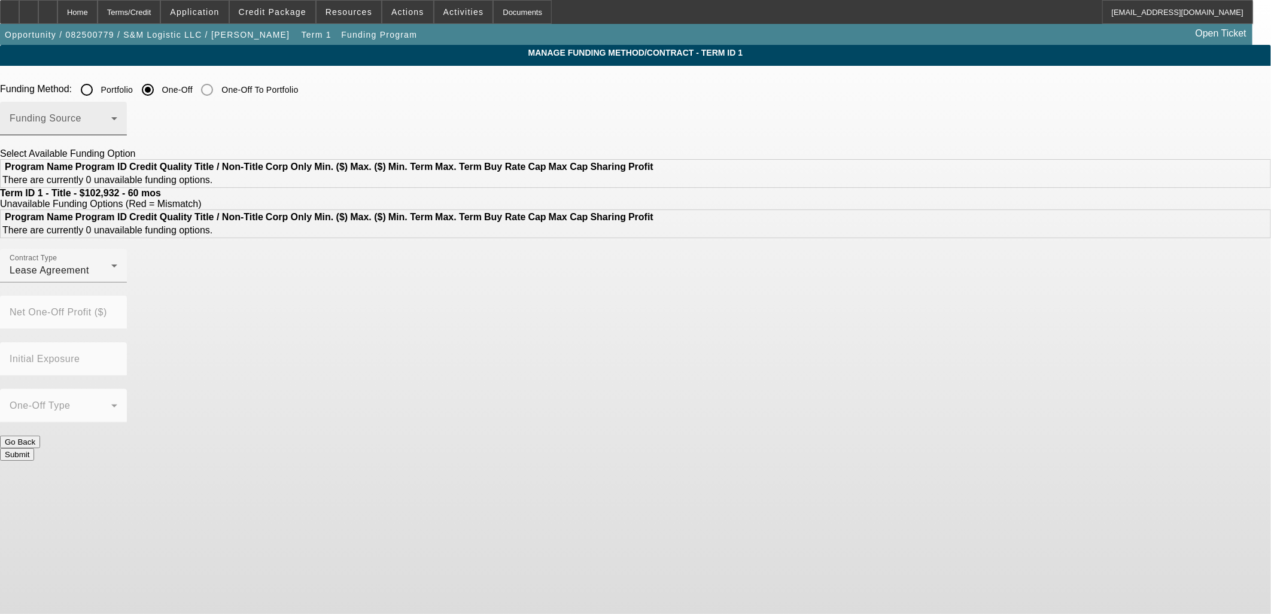
click at [111, 123] on span at bounding box center [61, 123] width 102 height 14
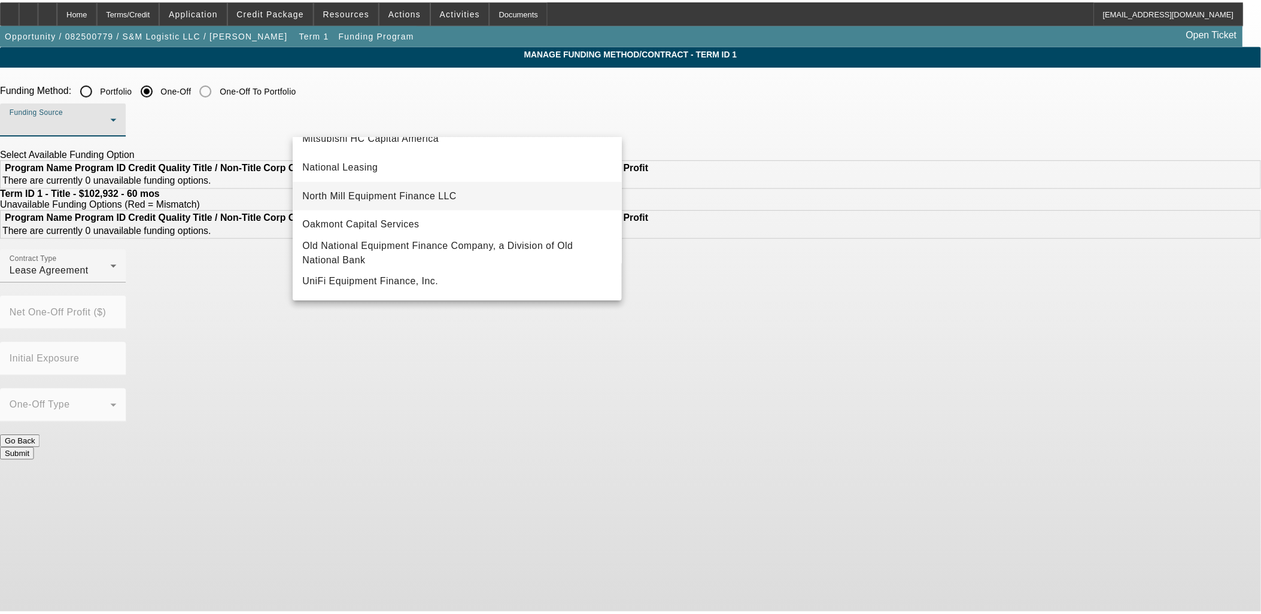
scroll to position [339, 0]
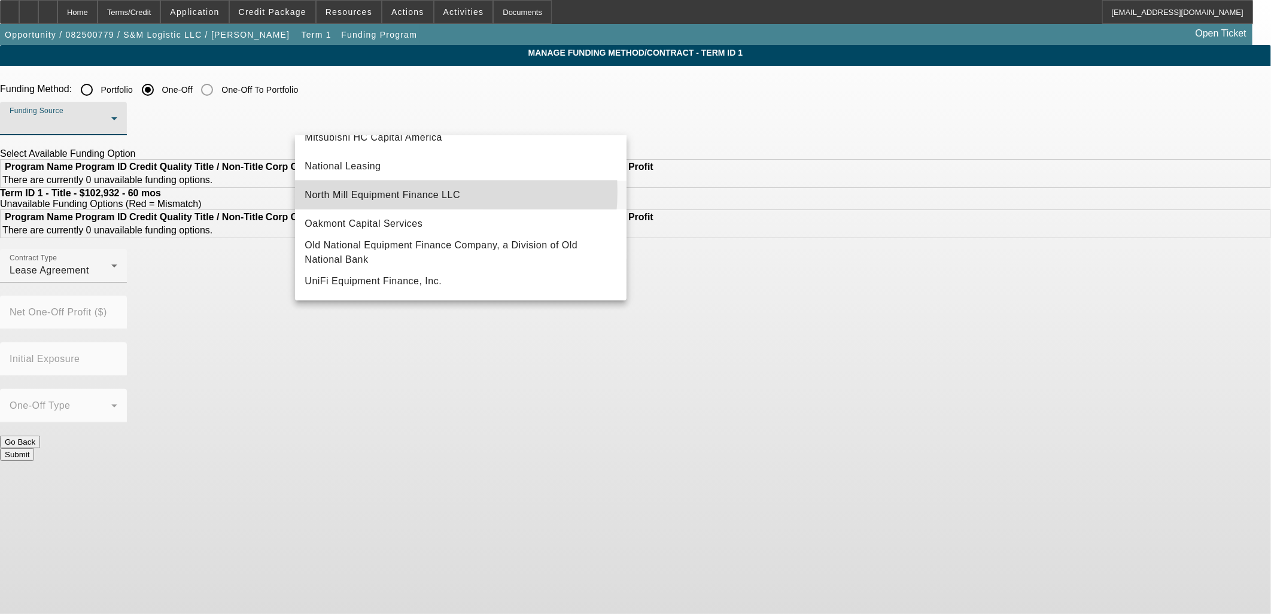
click at [398, 188] on span "North Mill Equipment Finance LLC" at bounding box center [383, 195] width 156 height 14
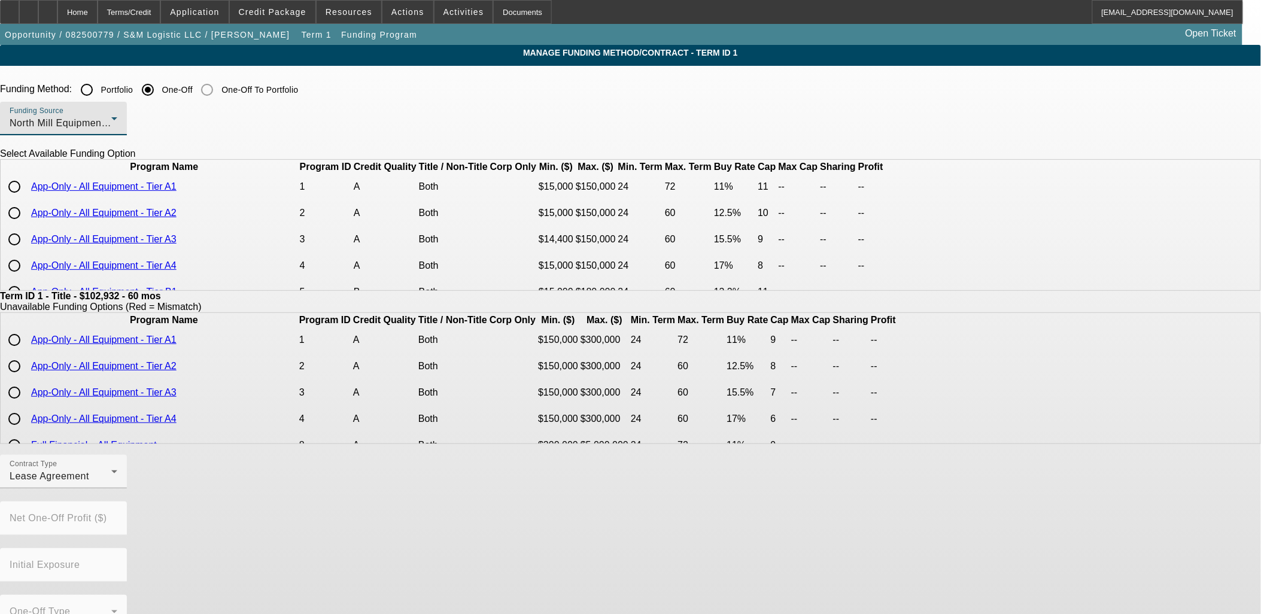
click at [26, 199] on input "radio" at bounding box center [14, 187] width 24 height 24
radio input "true"
click at [26, 225] on input "radio" at bounding box center [14, 213] width 24 height 24
radio input "true"
type input "12.50"
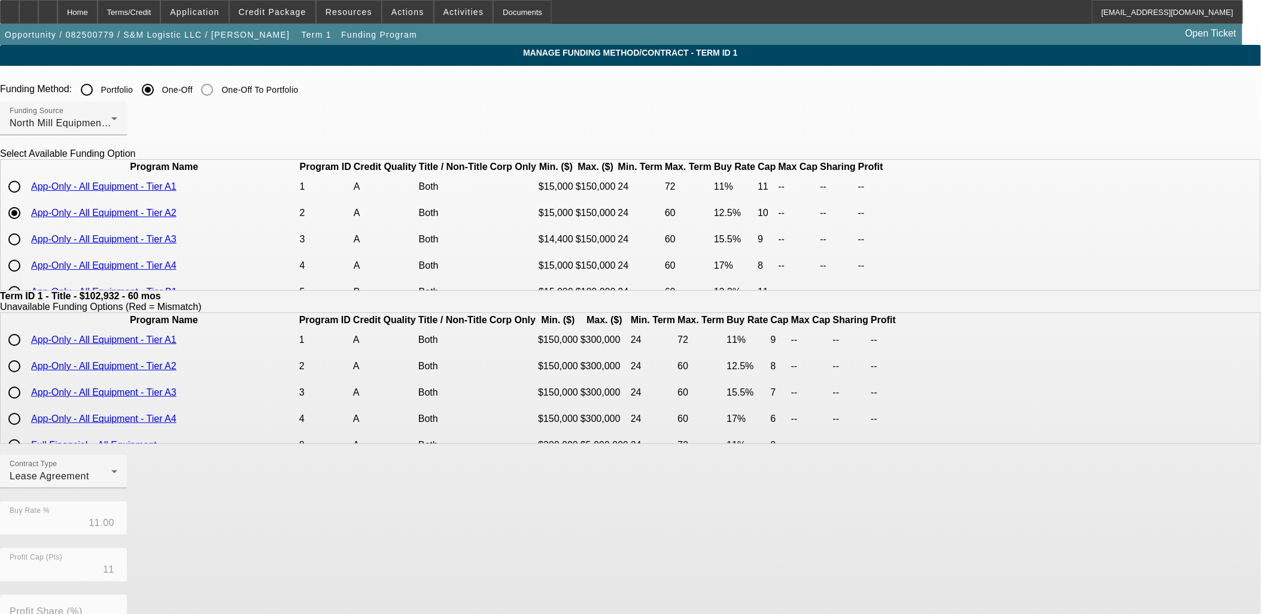
type input "10"
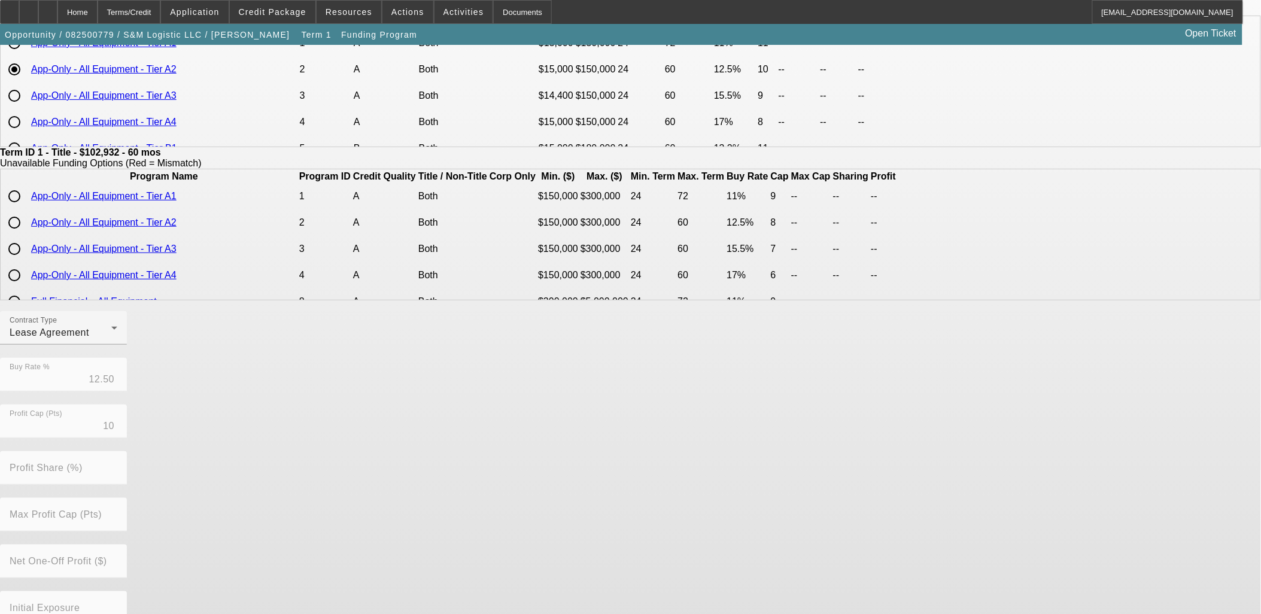
scroll to position [211, 0]
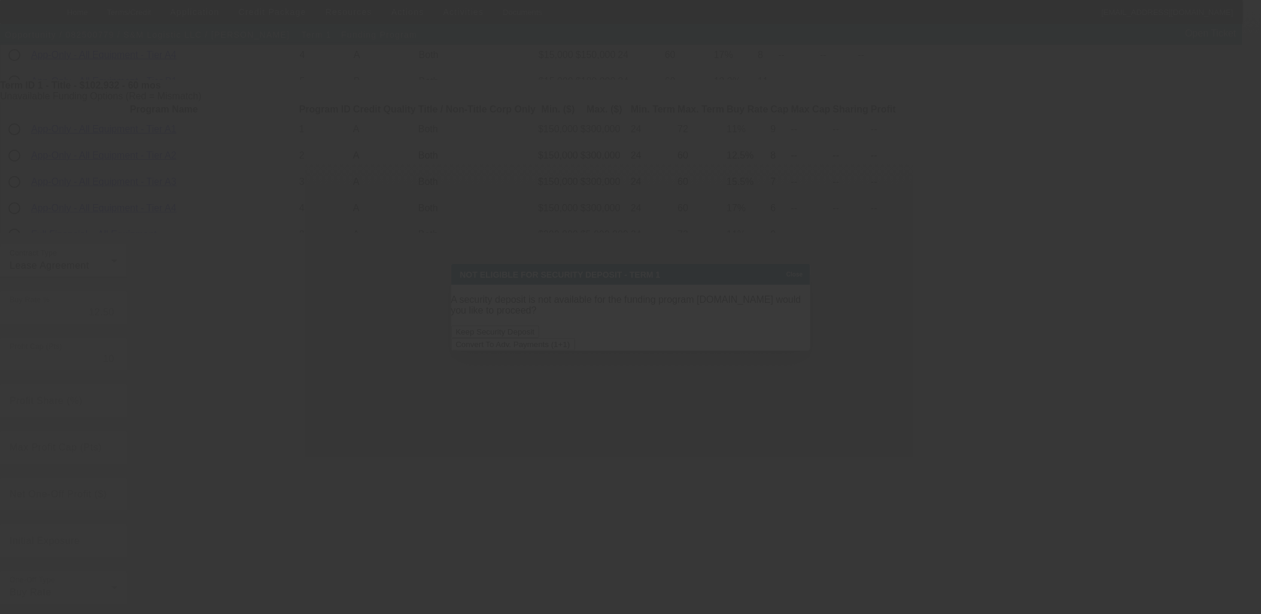
scroll to position [0, 0]
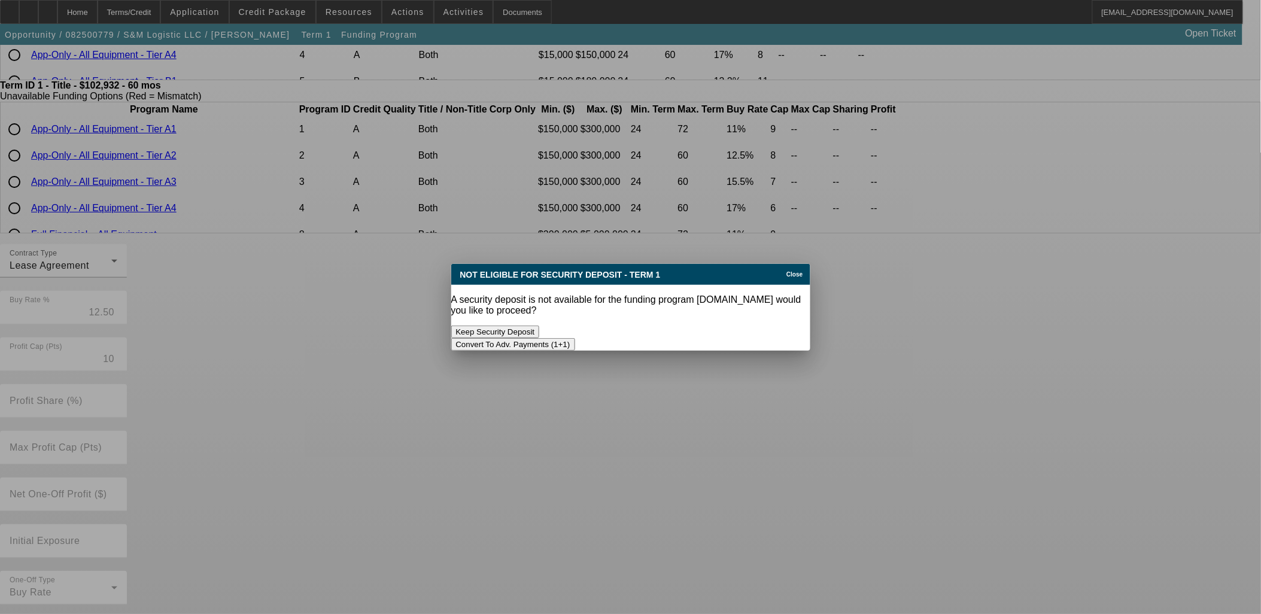
click at [575, 338] on button "Convert To Adv. Payments (1+1)" at bounding box center [513, 344] width 124 height 13
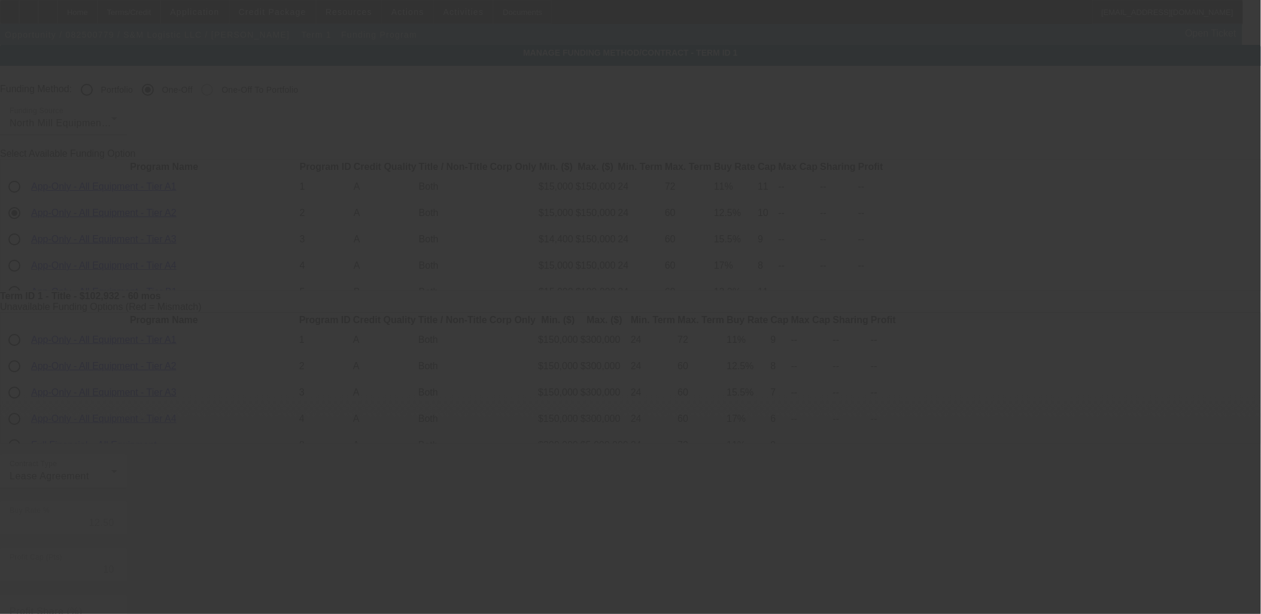
scroll to position [211, 0]
radio input "true"
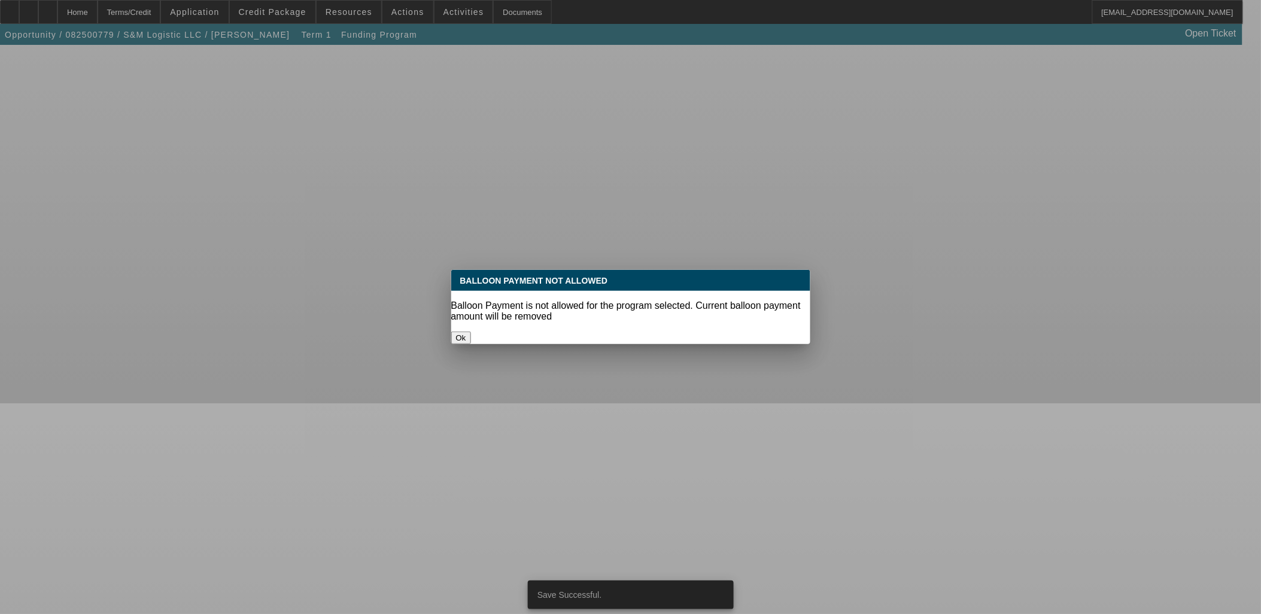
scroll to position [0, 0]
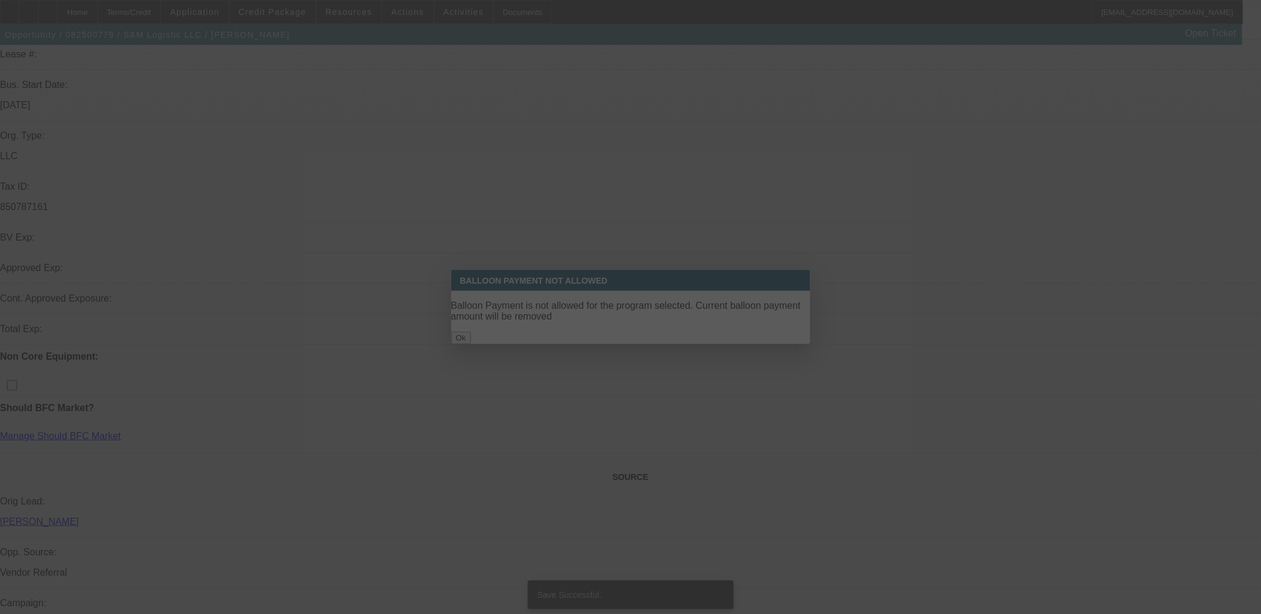
select select "0.15"
select select "0"
select select "0.1"
select select "4"
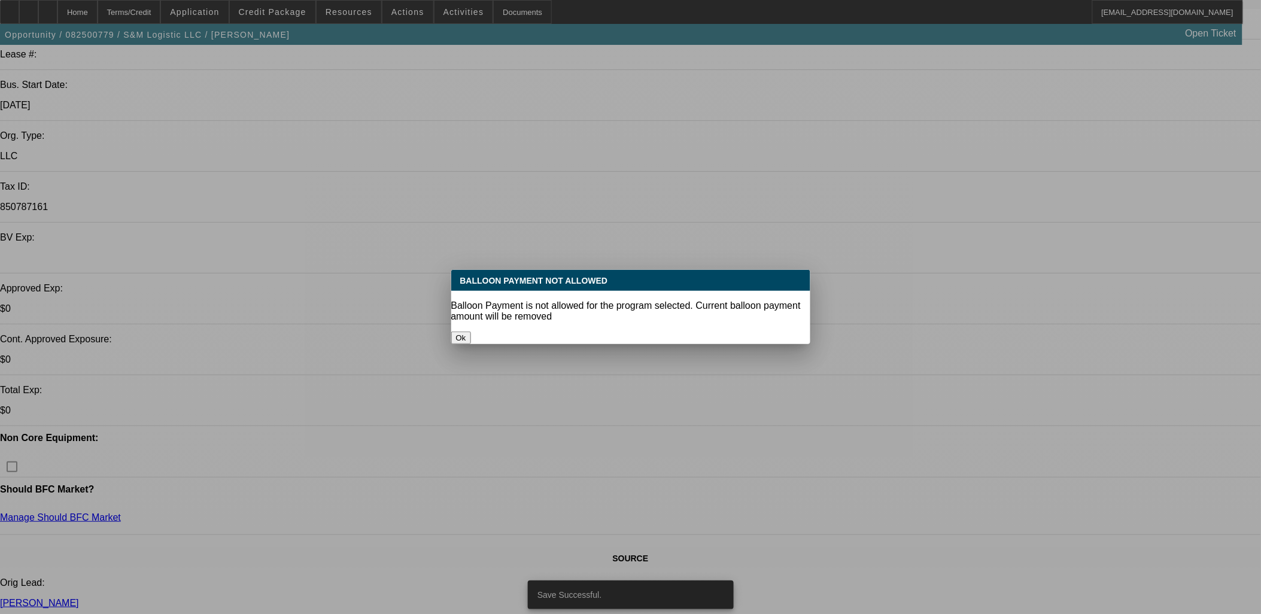
click at [471, 332] on button "Ok" at bounding box center [461, 338] width 20 height 13
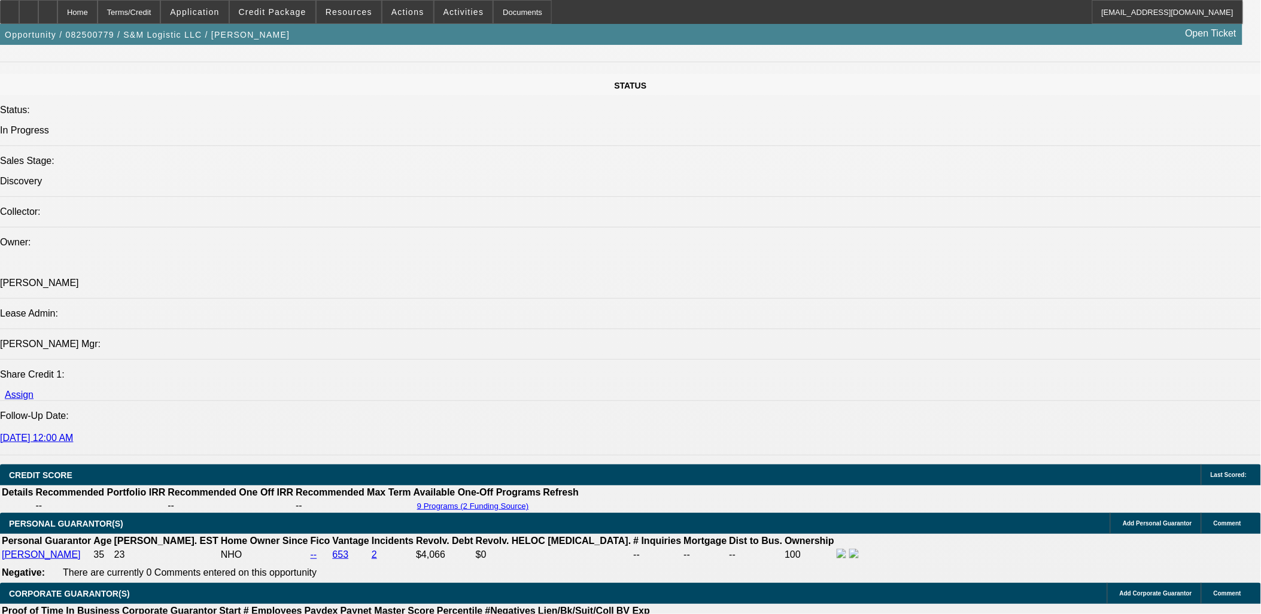
scroll to position [1541, 0]
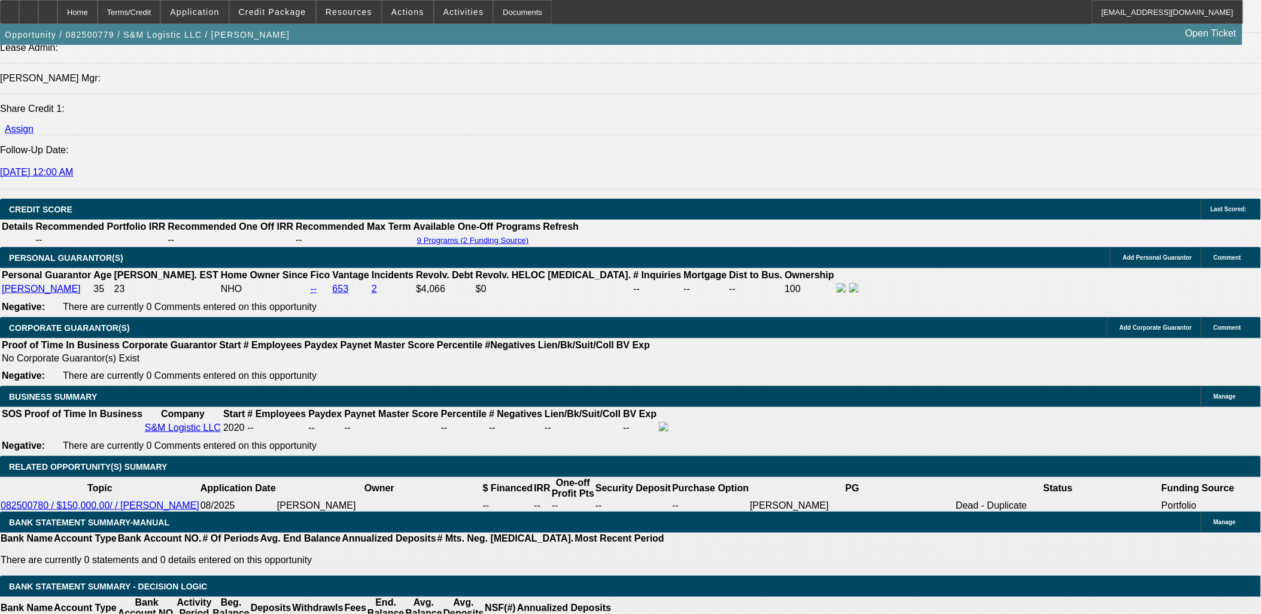
type input "UNKNOWN"
type input "15"
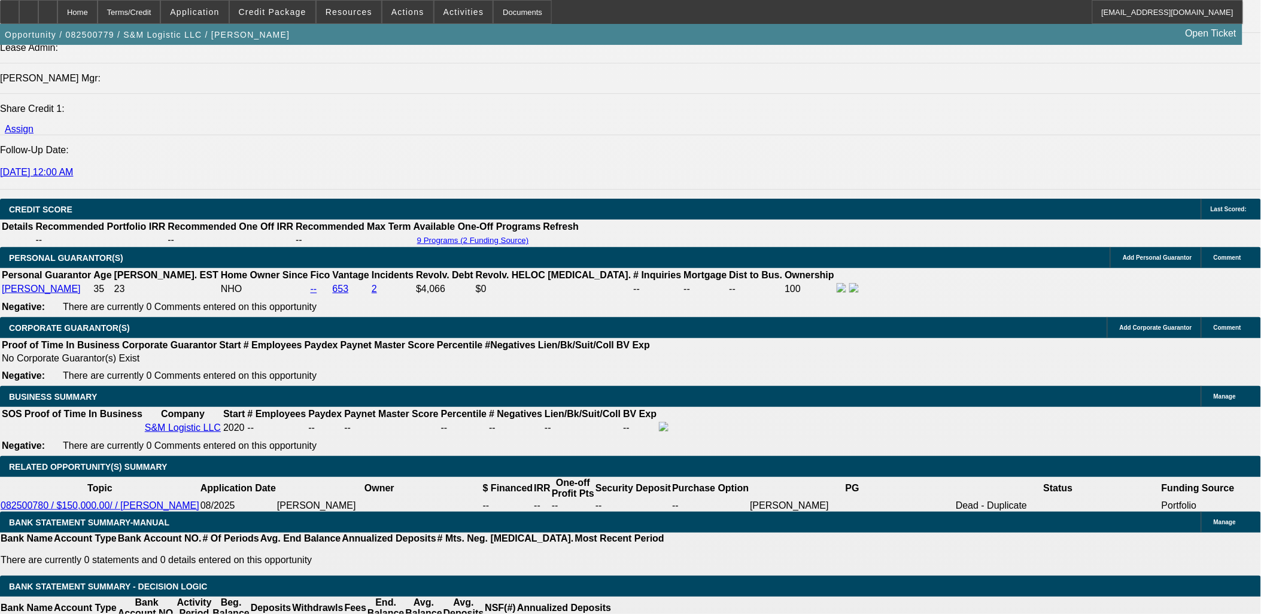
type input "$2,448.73"
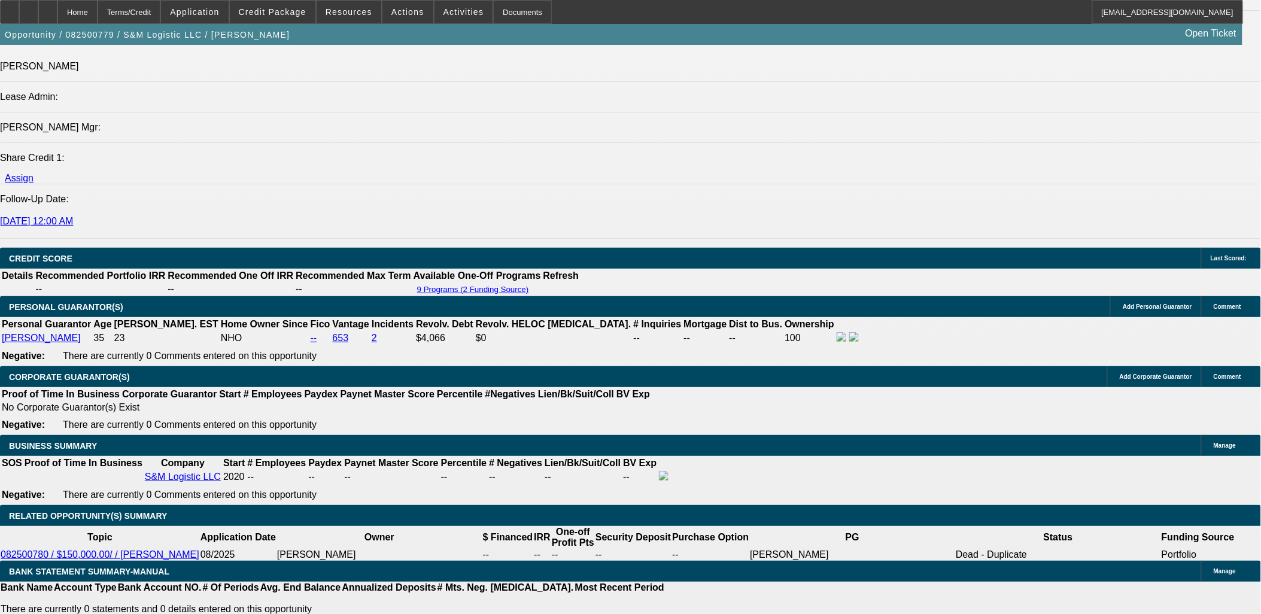
scroll to position [1408, 0]
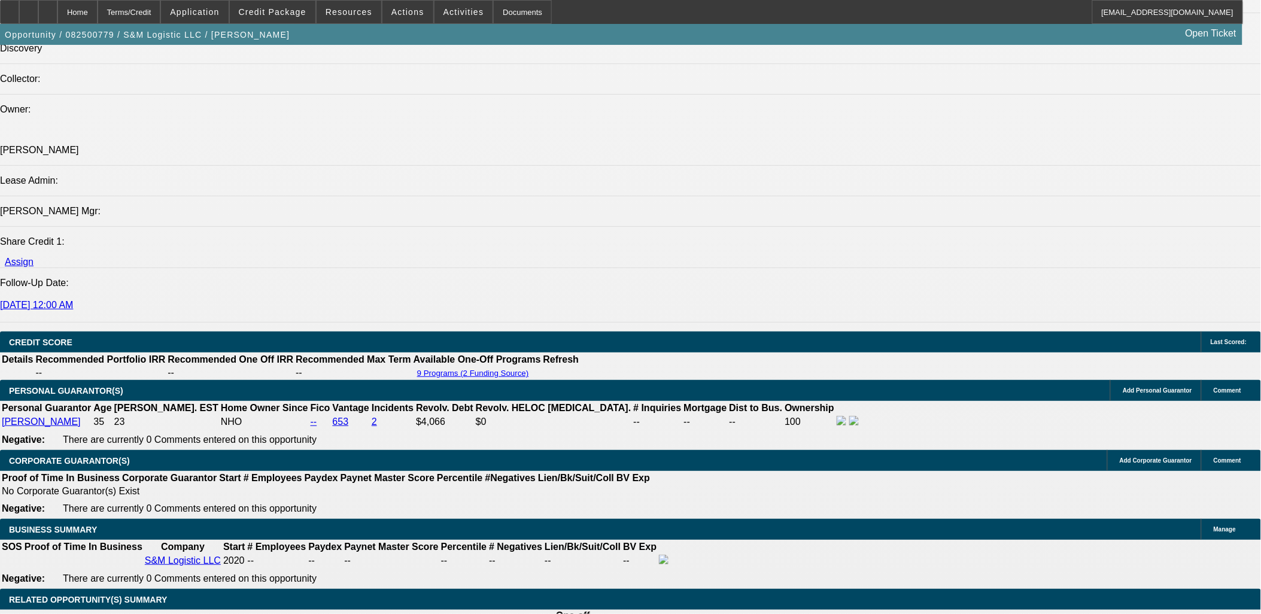
type input "15"
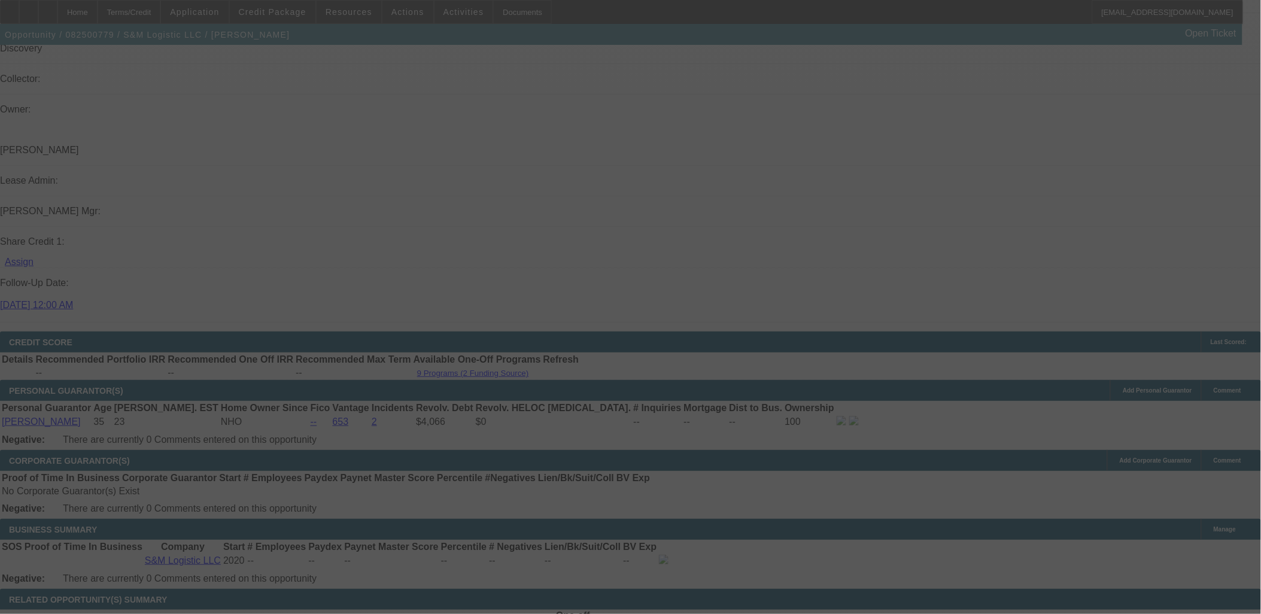
select select "0.15"
select select "0"
select select "0.1"
select select "4"
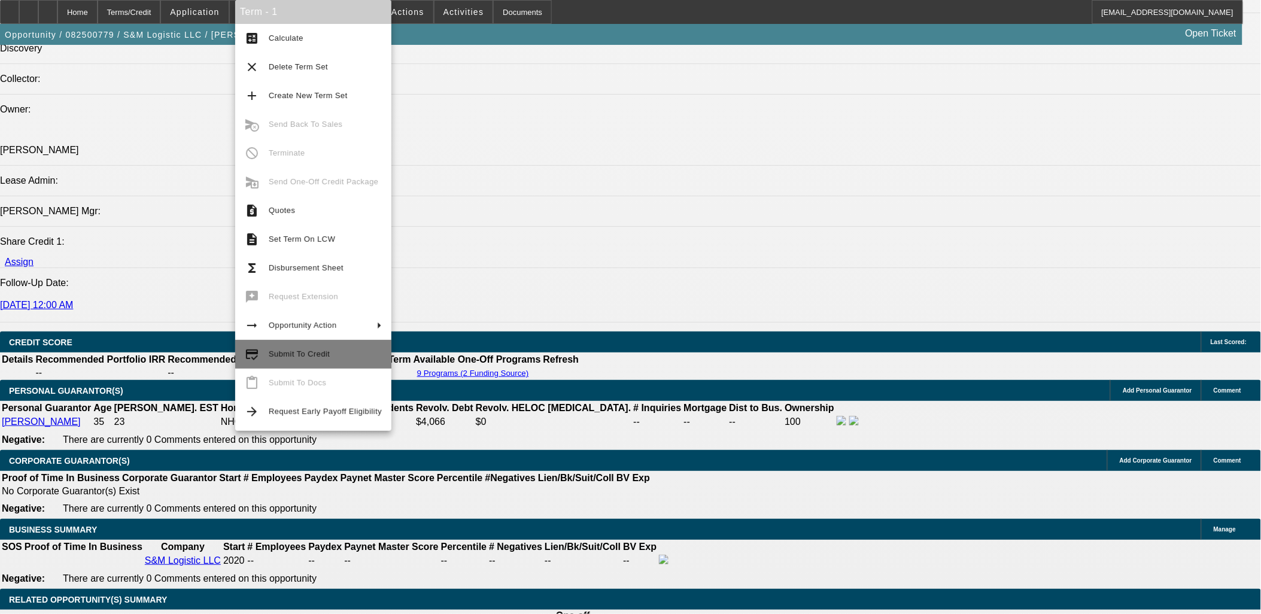
click at [312, 360] on span "Submit To Credit" at bounding box center [325, 354] width 113 height 14
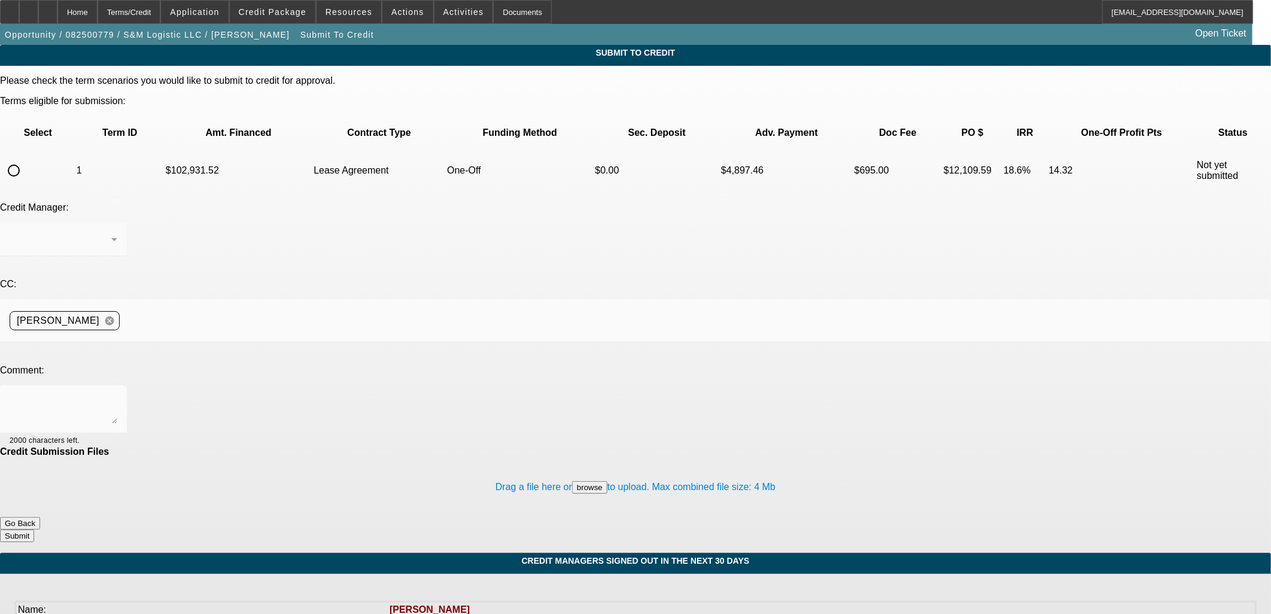
click at [26, 159] on input "radio" at bounding box center [14, 171] width 24 height 24
radio input "true"
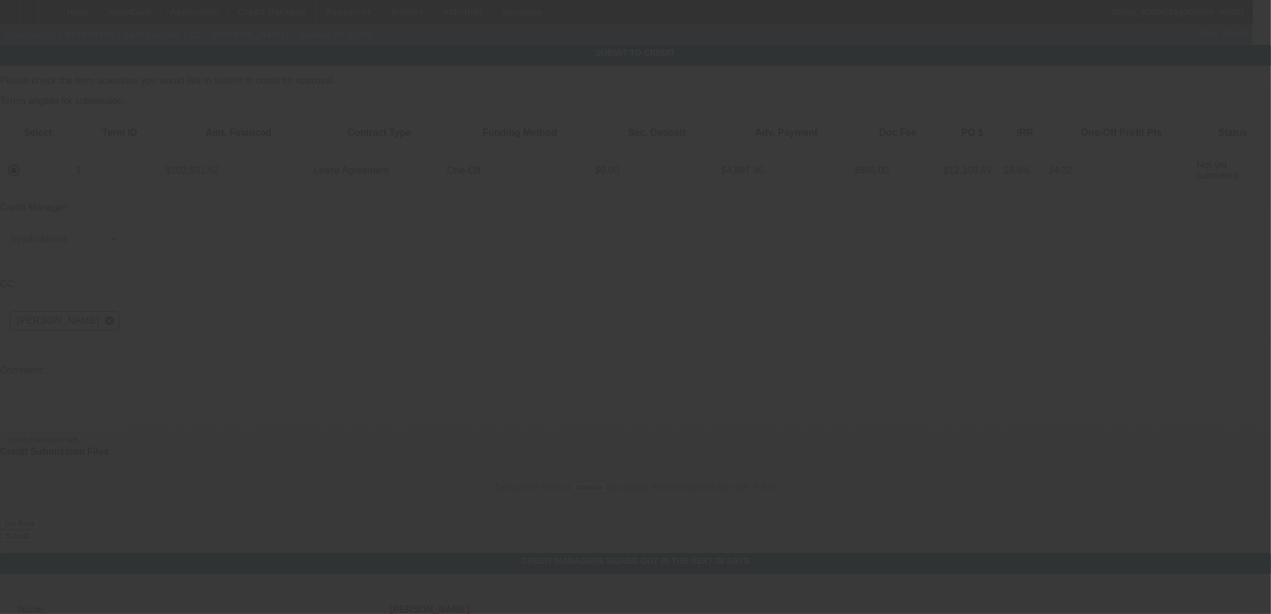
click at [117, 395] on textarea at bounding box center [64, 409] width 108 height 29
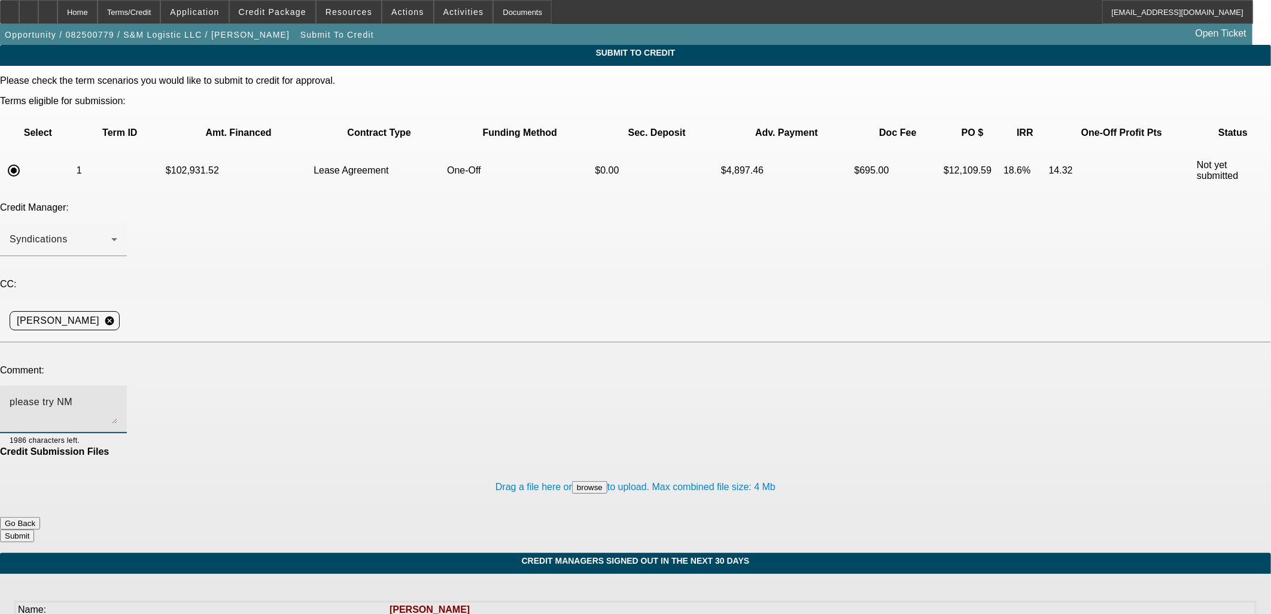
type textarea "please try NM"
click at [34, 530] on button "Submit" at bounding box center [17, 536] width 34 height 13
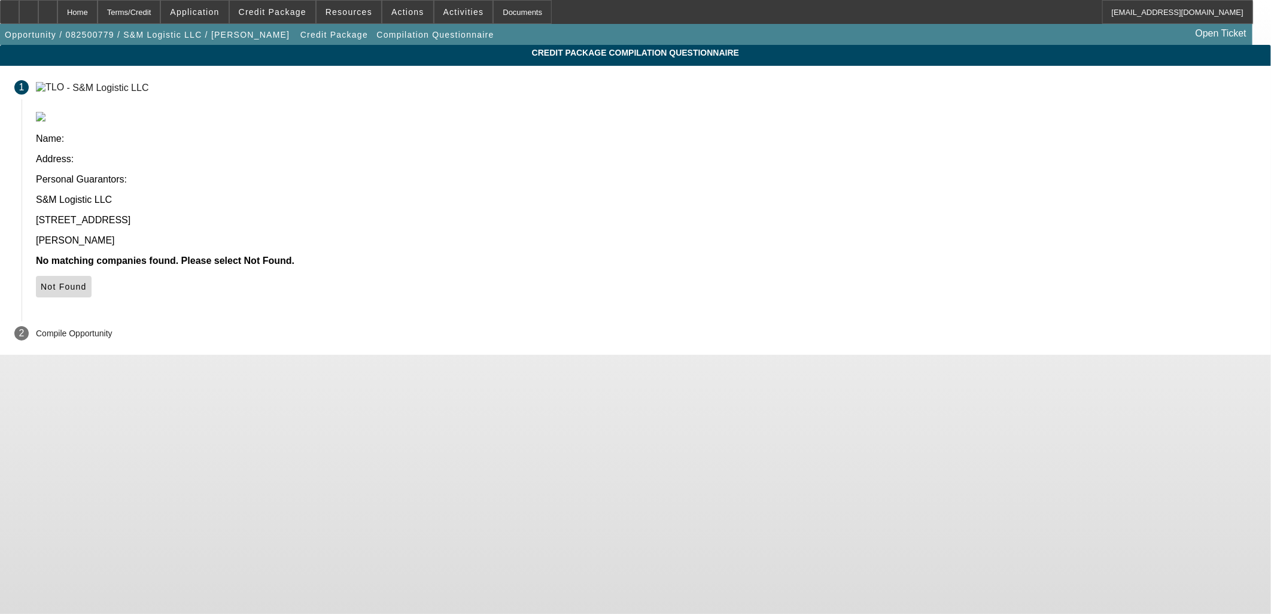
click at [41, 282] on icon at bounding box center [41, 287] width 0 height 10
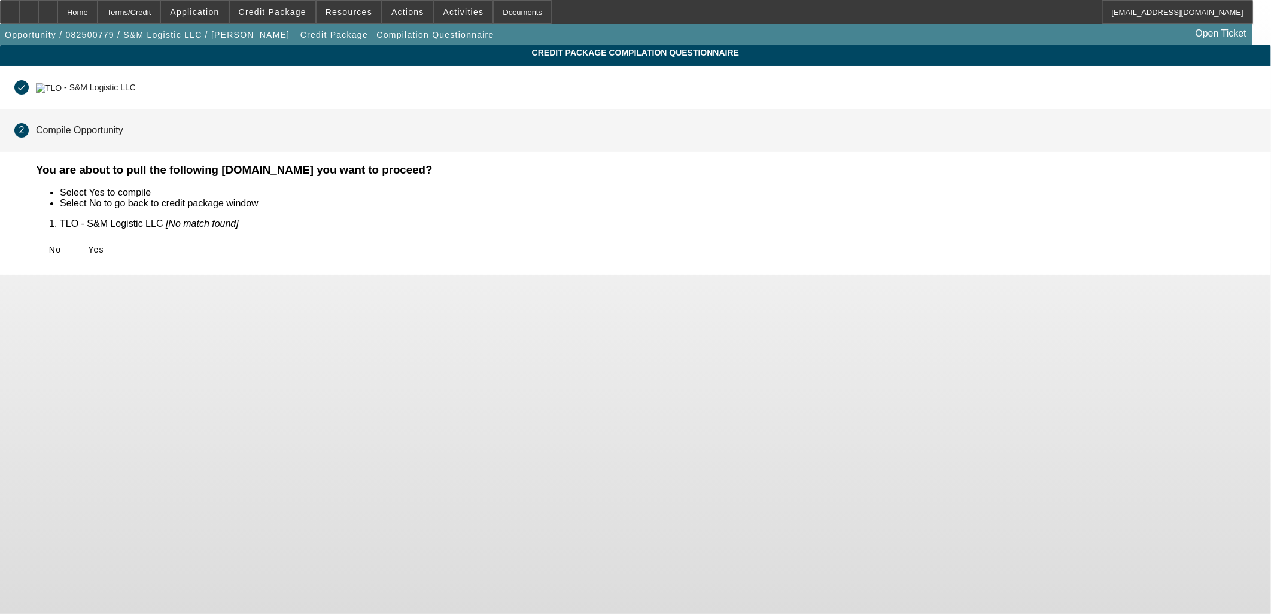
click at [104, 247] on span "Yes" at bounding box center [96, 250] width 16 height 10
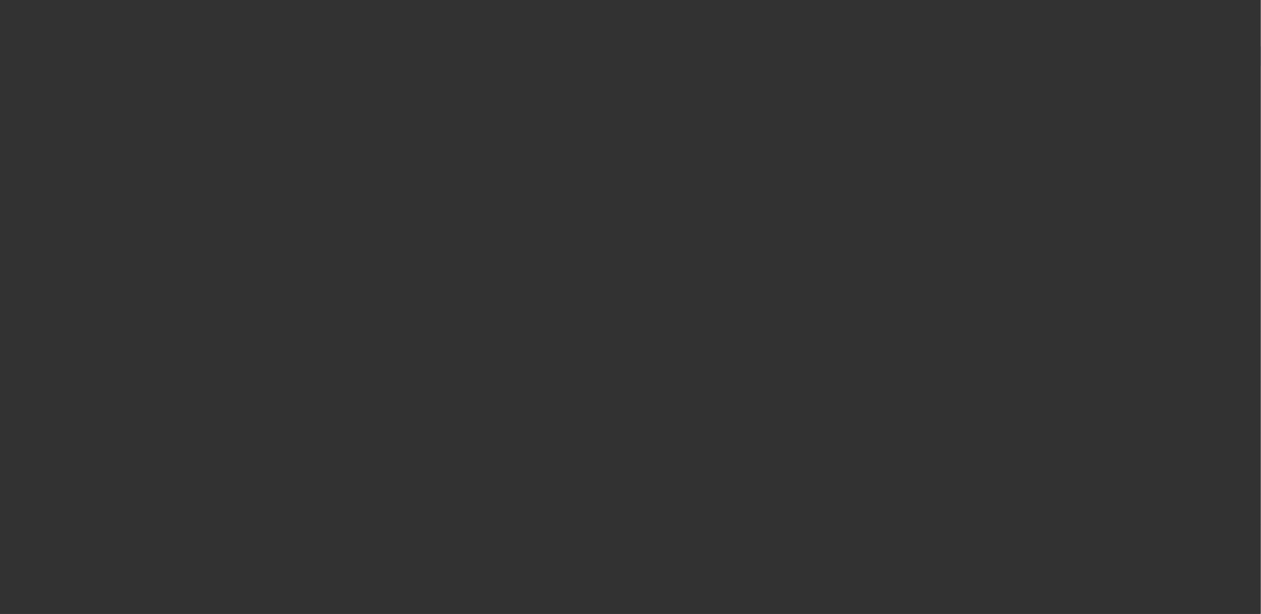
select select "0.15"
select select "0"
select select "0.1"
select select "4"
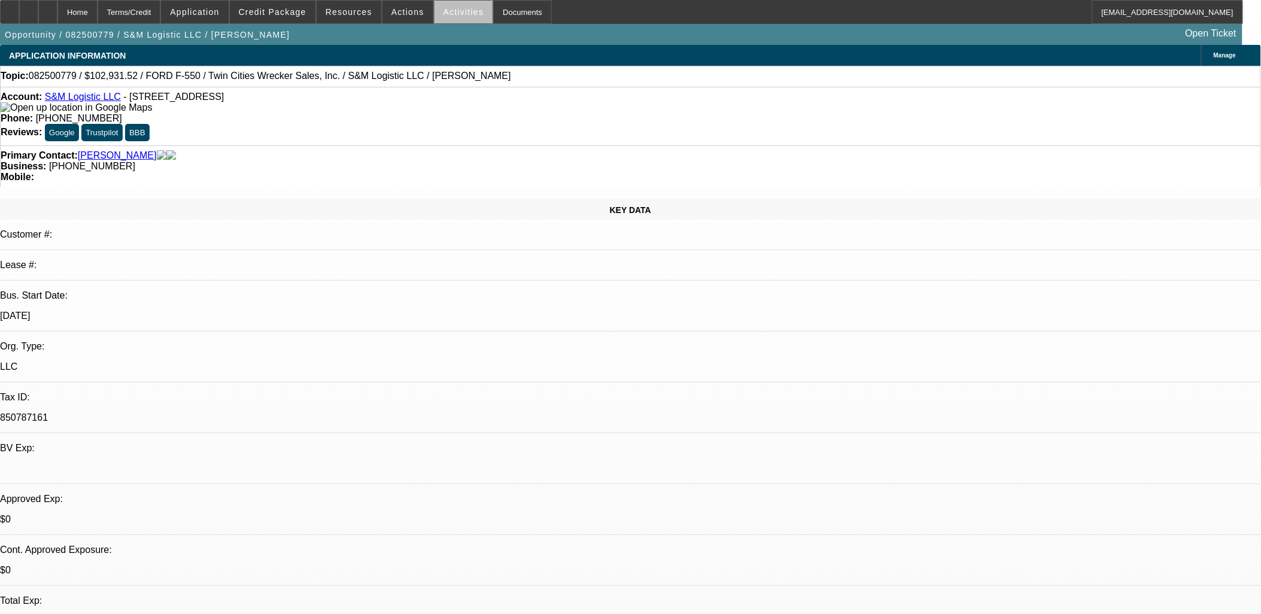
click at [453, 19] on span at bounding box center [464, 12] width 59 height 29
click at [571, 308] on div at bounding box center [630, 307] width 1261 height 614
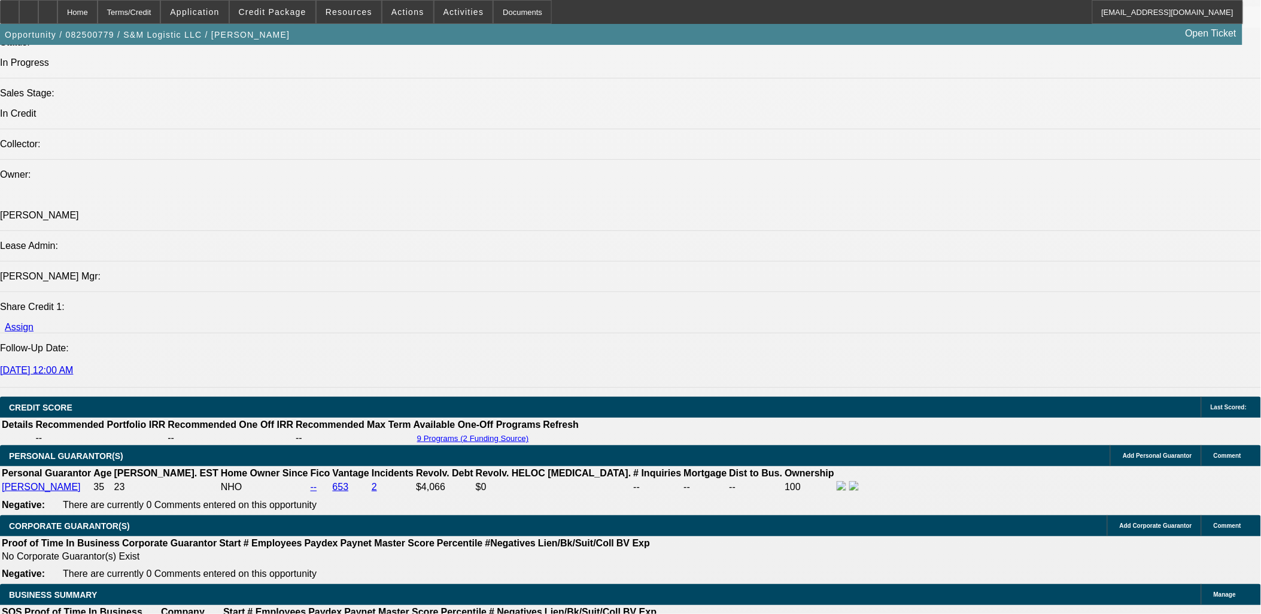
scroll to position [1596, 0]
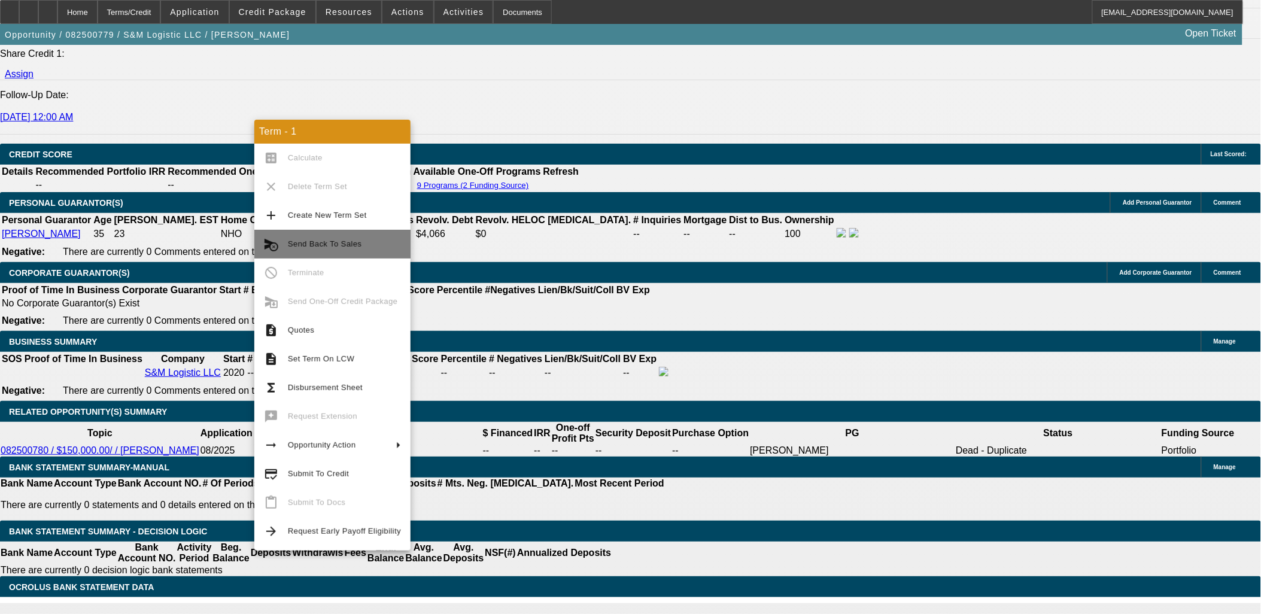
click at [322, 240] on span "Send Back To Sales" at bounding box center [325, 243] width 74 height 9
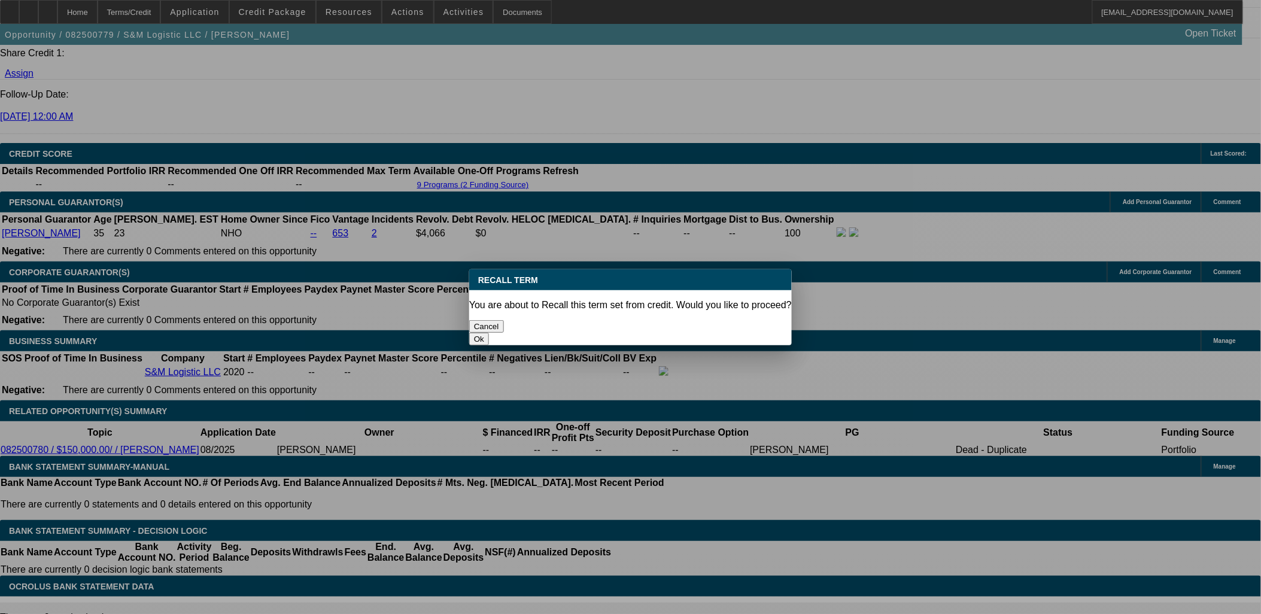
scroll to position [0, 0]
click at [489, 333] on button "Ok" at bounding box center [479, 339] width 20 height 13
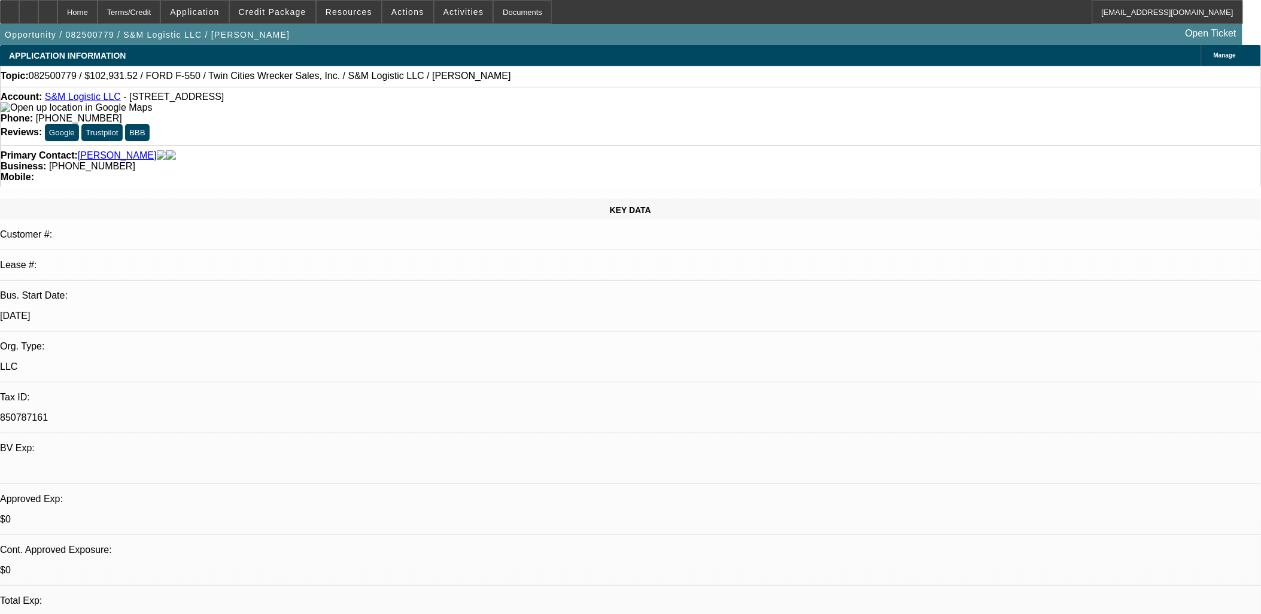
type textarea "need to add ref"
select select "0.15"
select select "0"
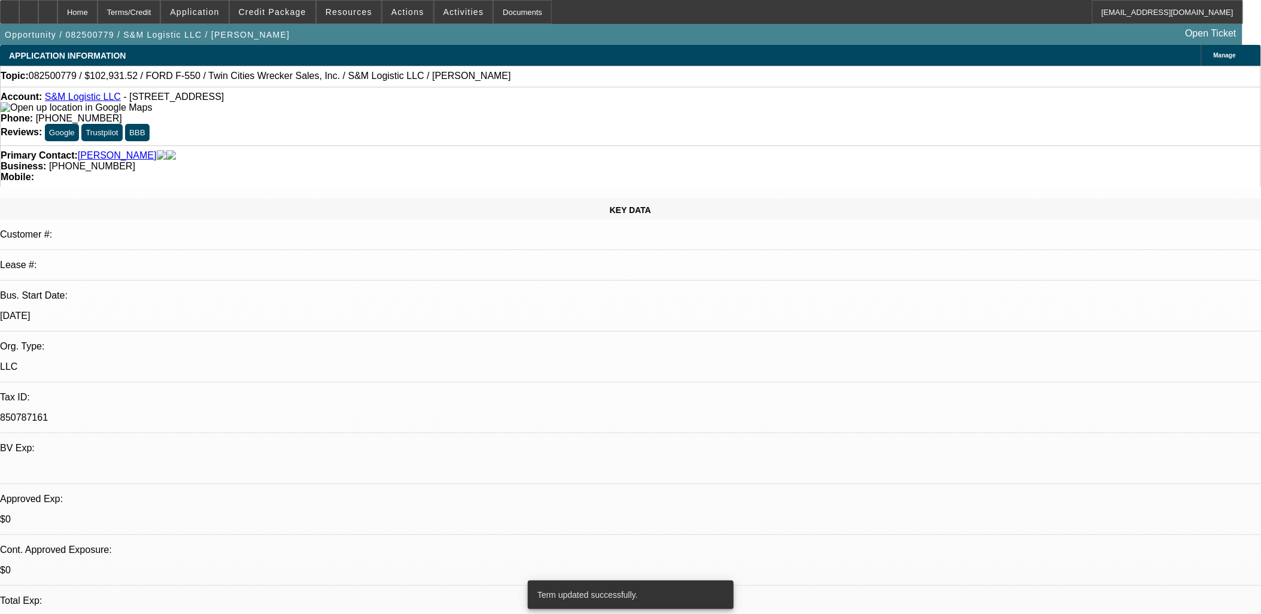
select select "0.1"
select select "4"
select select "0.15"
select select "0"
select select "0.1"
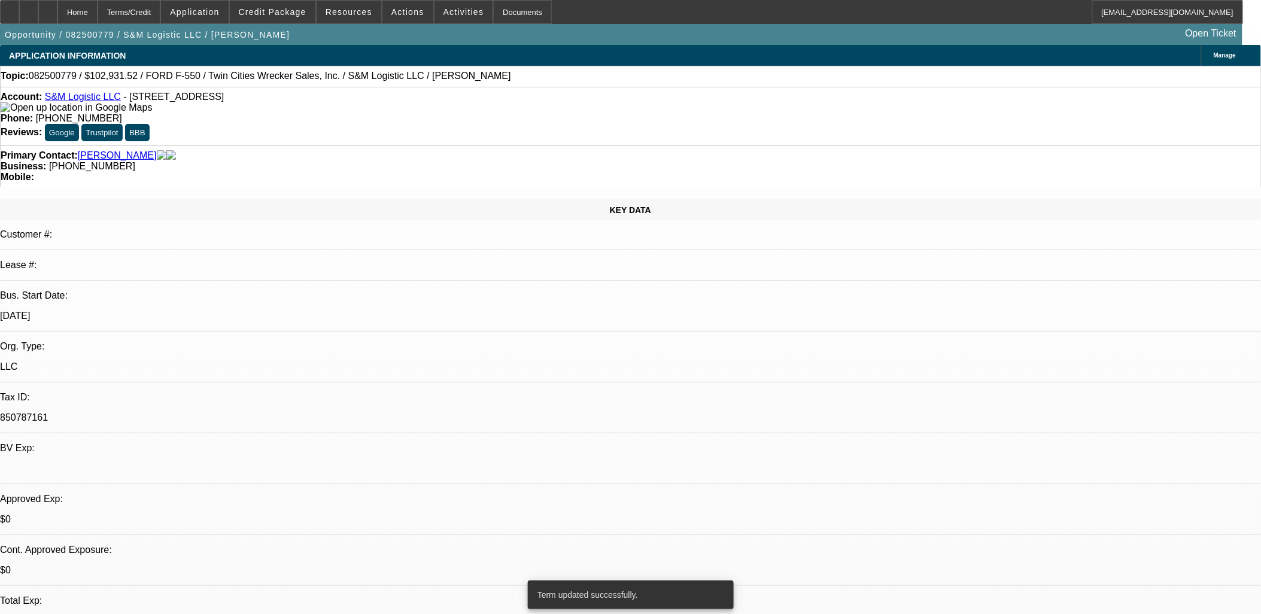
select select "4"
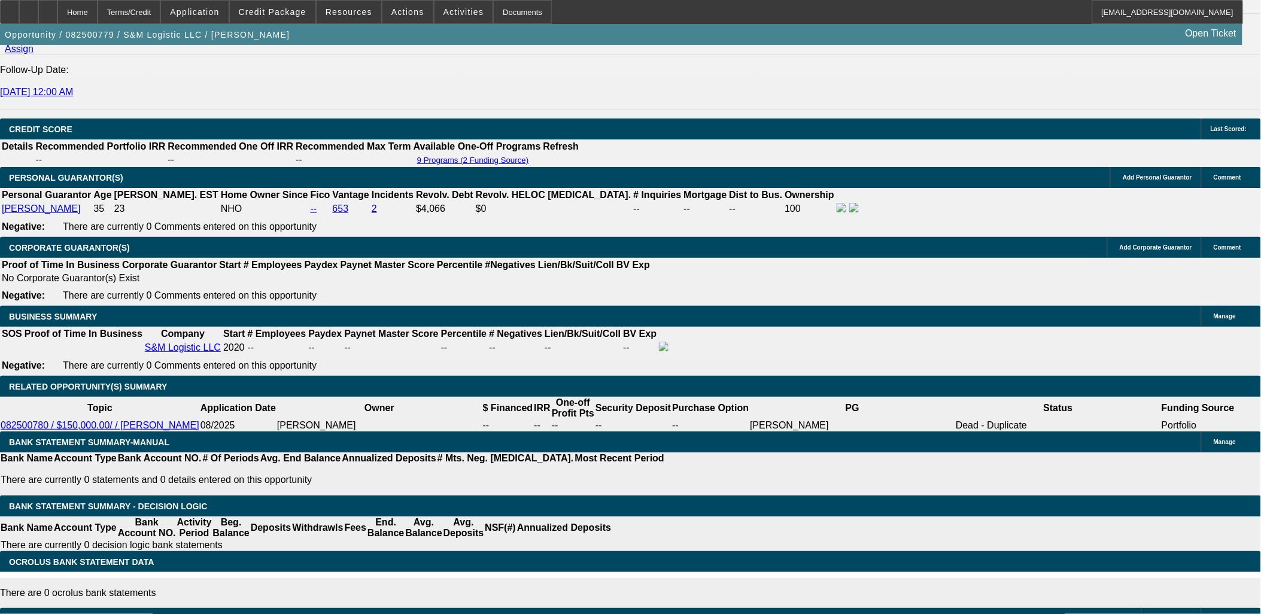
scroll to position [1729, 0]
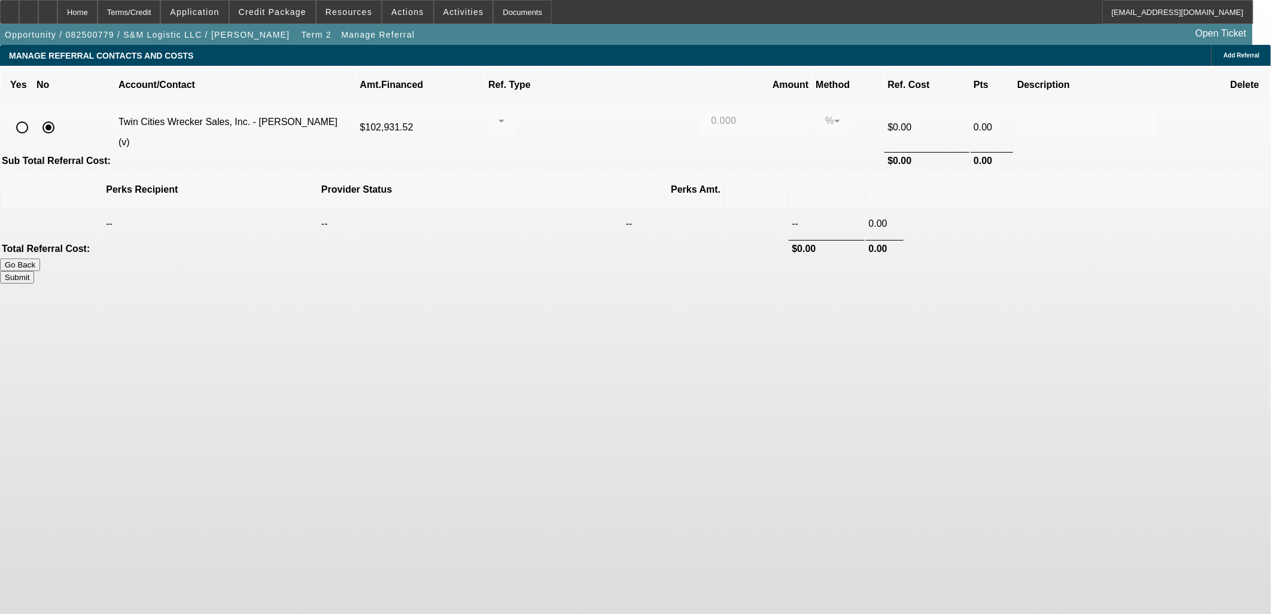
click at [34, 116] on input "radio" at bounding box center [22, 128] width 24 height 24
radio input "true"
click at [499, 114] on div at bounding box center [498, 121] width 1 height 14
click at [602, 172] on span "Pay vendor COMPANY" at bounding box center [599, 169] width 104 height 14
click at [711, 114] on input "0.000" at bounding box center [755, 121] width 88 height 14
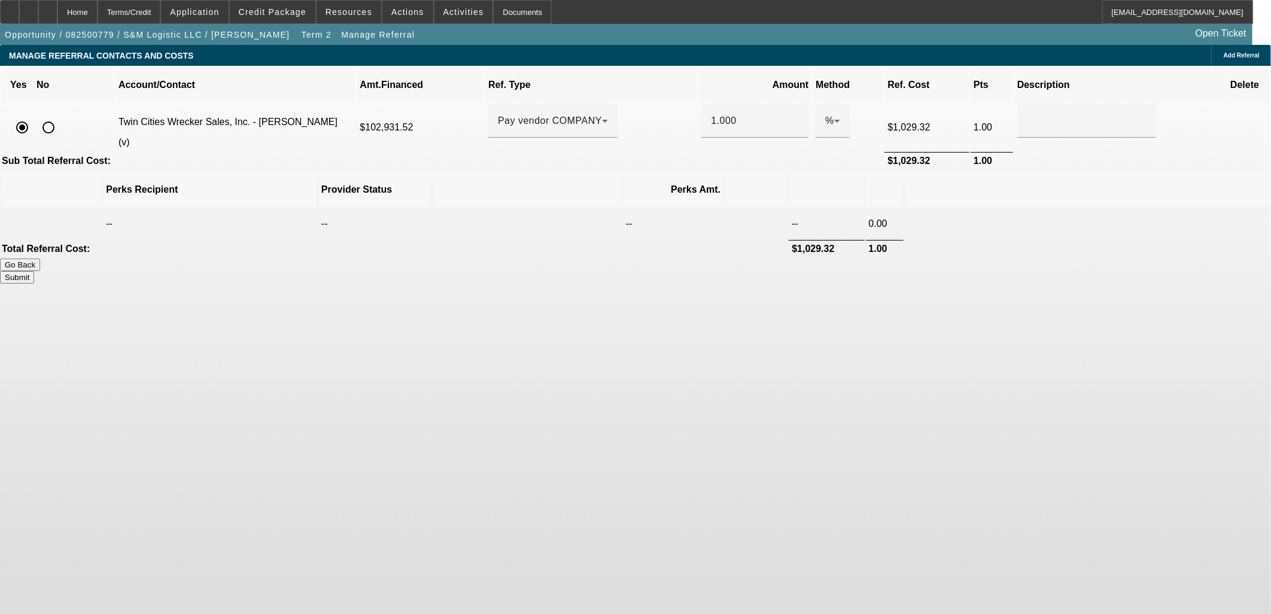
click at [837, 318] on body "Home Terms/Credit Application Credit Package Resources Actions Activities Docum…" at bounding box center [635, 307] width 1271 height 614
click at [34, 271] on button "Submit" at bounding box center [17, 277] width 34 height 13
type input "1.000"
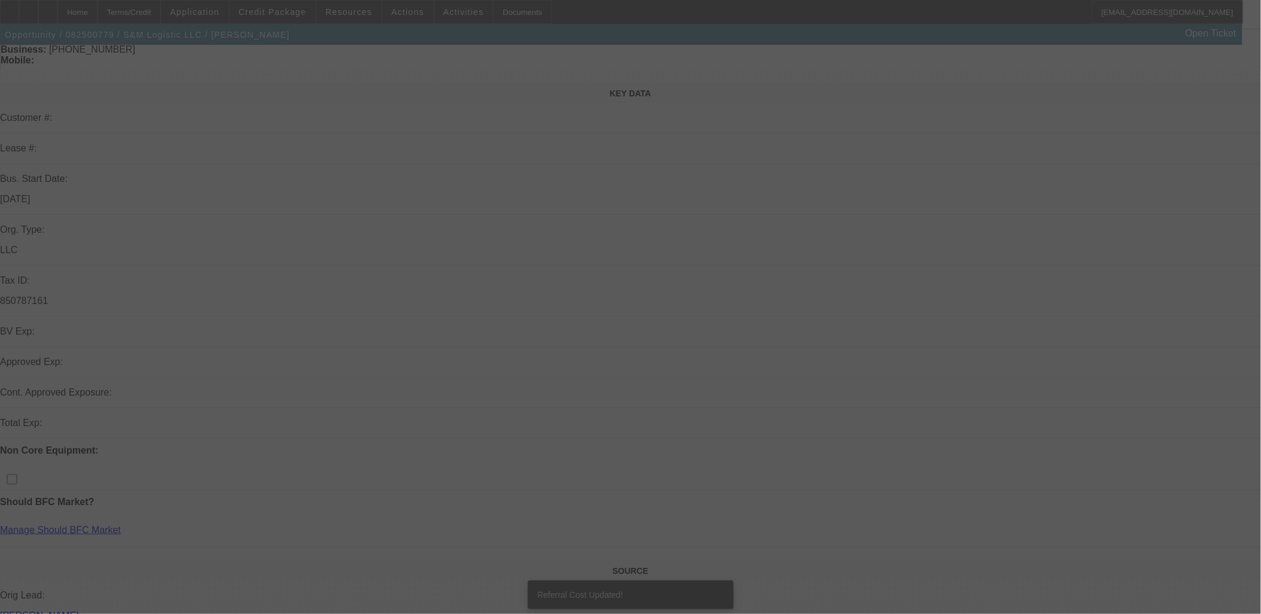
scroll to position [332, 0]
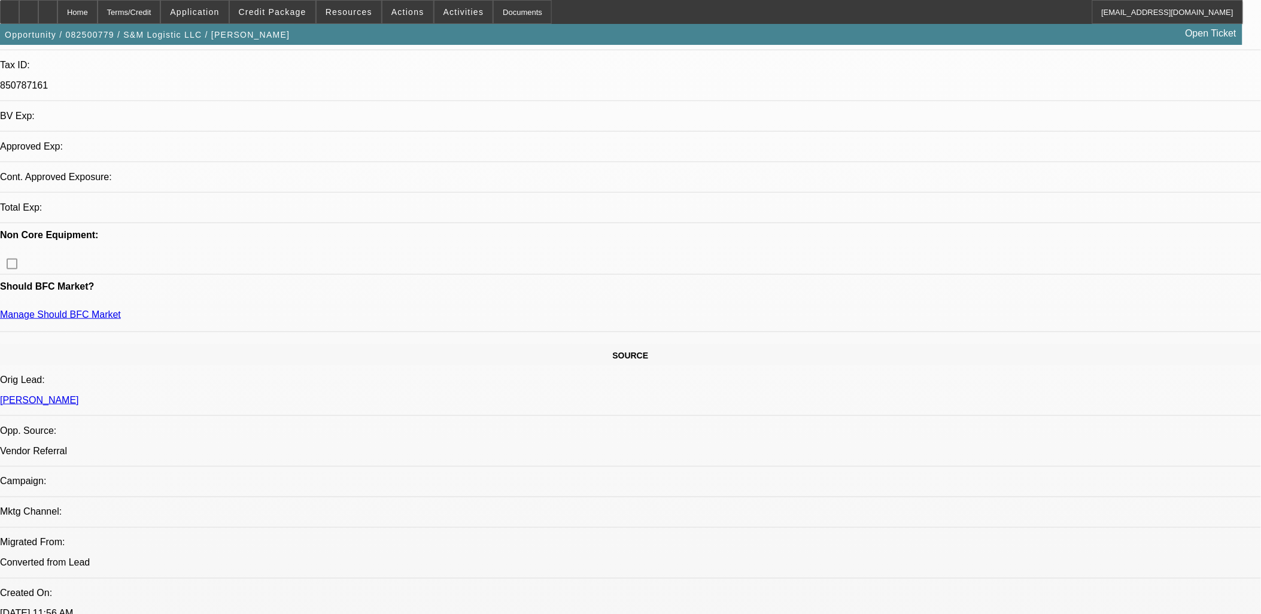
select select "0.15"
select select "0"
select select "0.1"
select select "4"
select select "0.15"
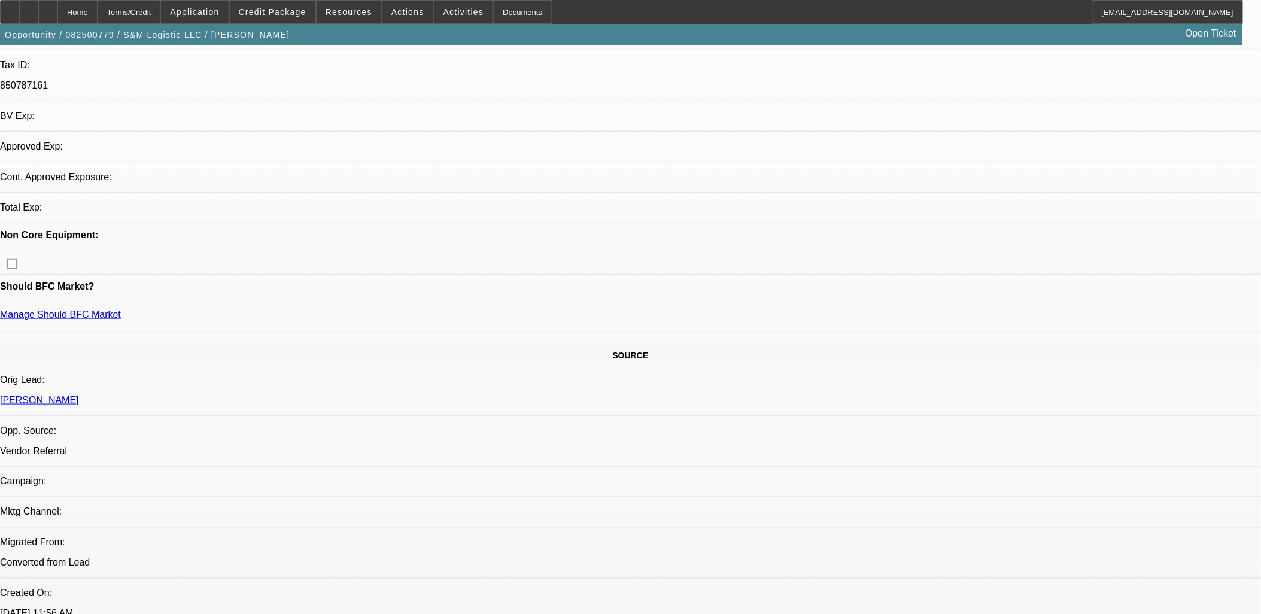
select select "0"
select select "0.1"
select select "4"
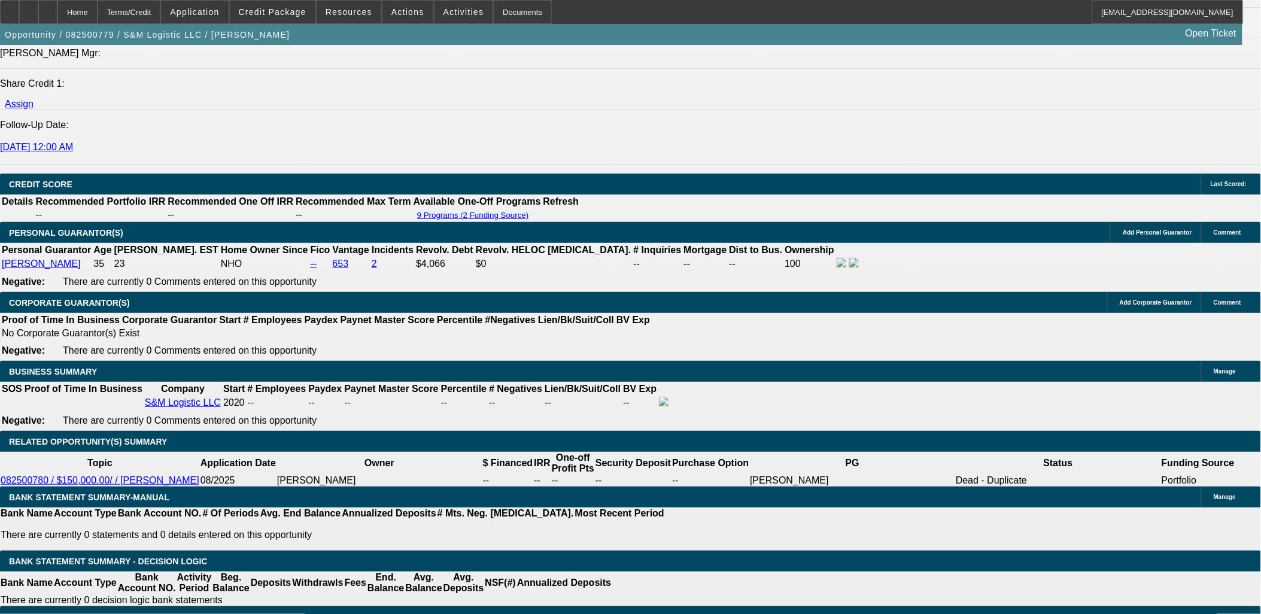
scroll to position [1569, 0]
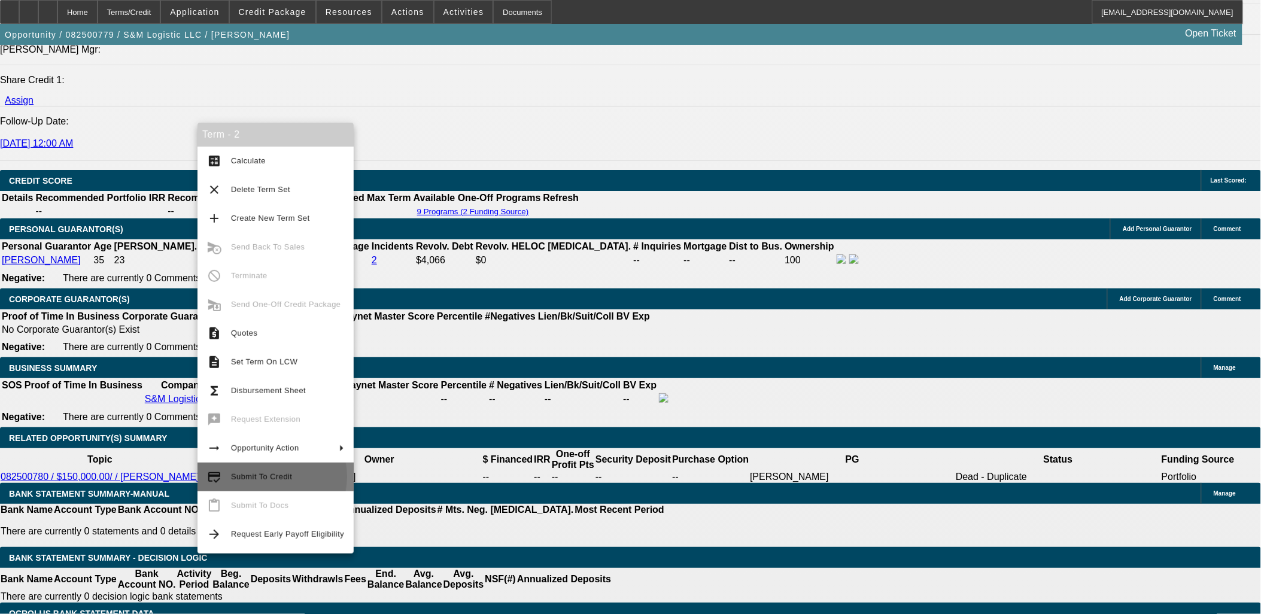
click at [267, 476] on span "Submit To Credit" at bounding box center [261, 476] width 61 height 9
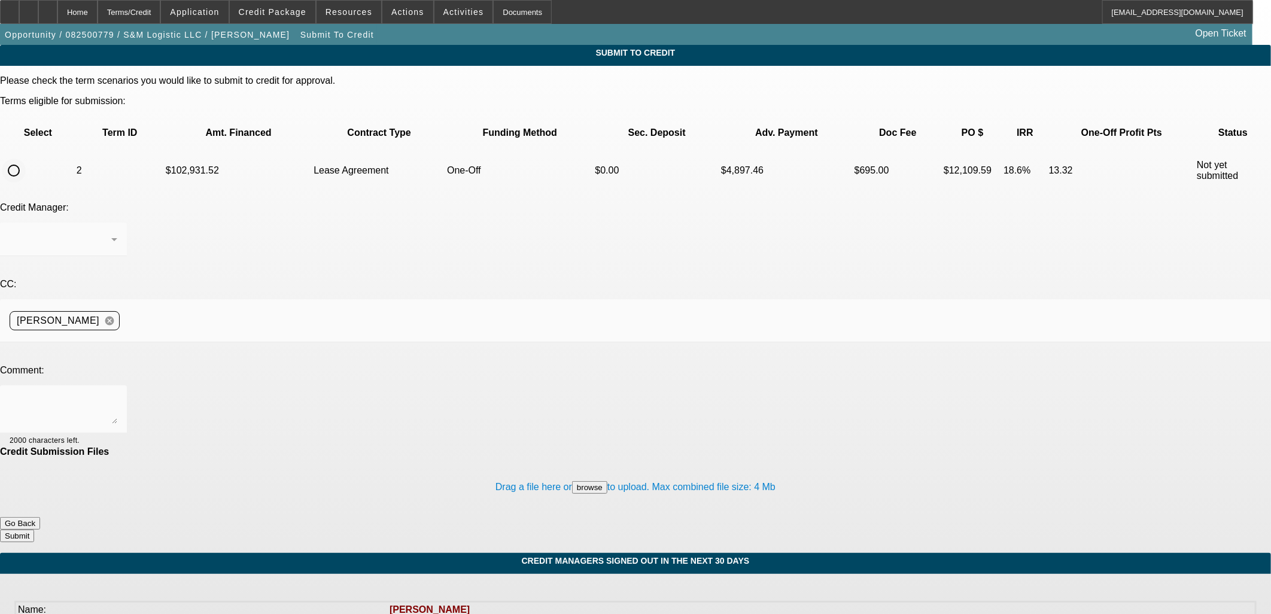
click at [26, 159] on input "radio" at bounding box center [14, 171] width 24 height 24
radio input "true"
click at [117, 395] on textarea at bounding box center [64, 409] width 108 height 29
type textarea "please try nm"
click at [34, 530] on button "Submit" at bounding box center [17, 536] width 34 height 13
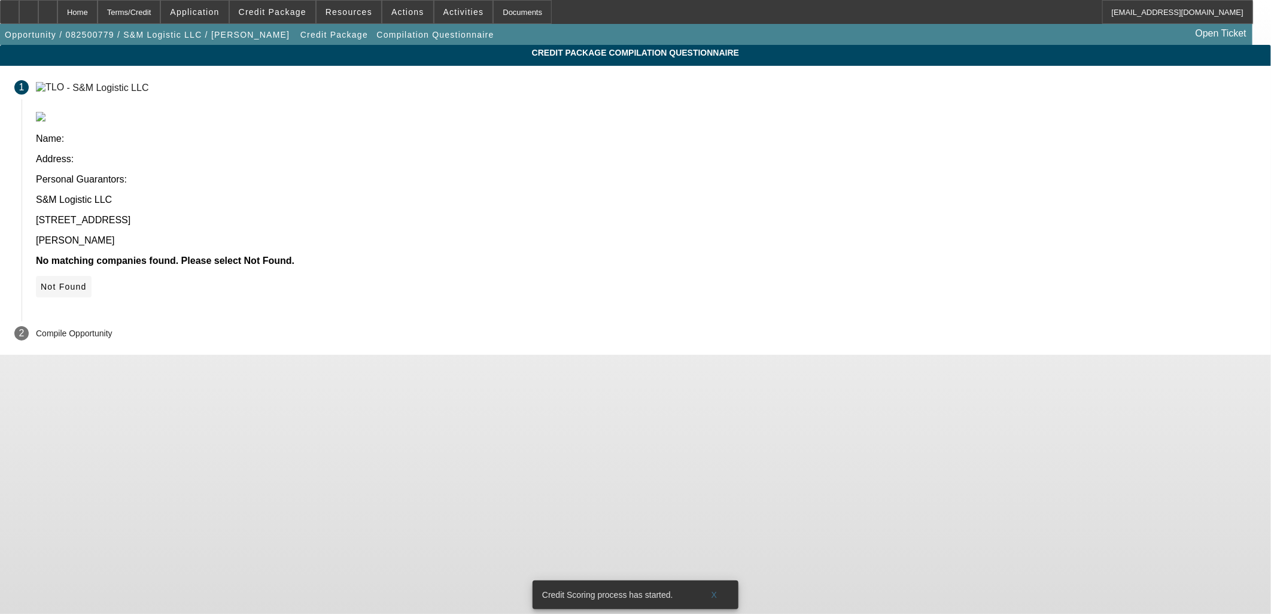
click at [87, 282] on span "Not Found" at bounding box center [64, 287] width 46 height 10
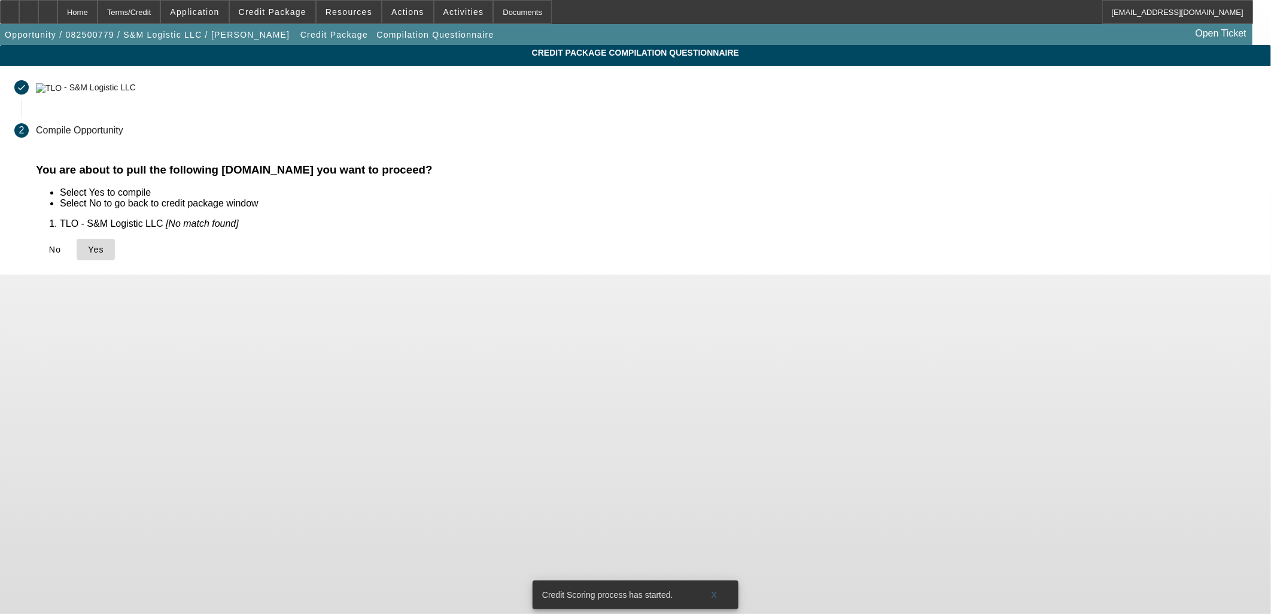
click at [104, 248] on span "Yes" at bounding box center [96, 250] width 16 height 10
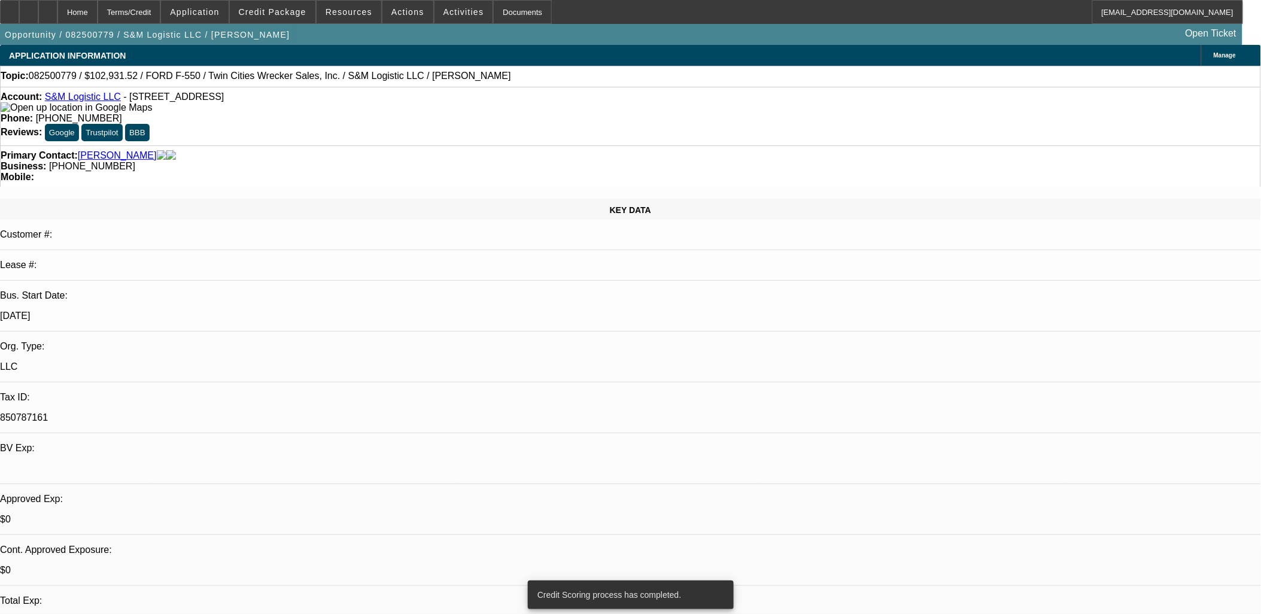
select select "0.15"
select select "0"
select select "0.1"
select select "4"
select select "0.15"
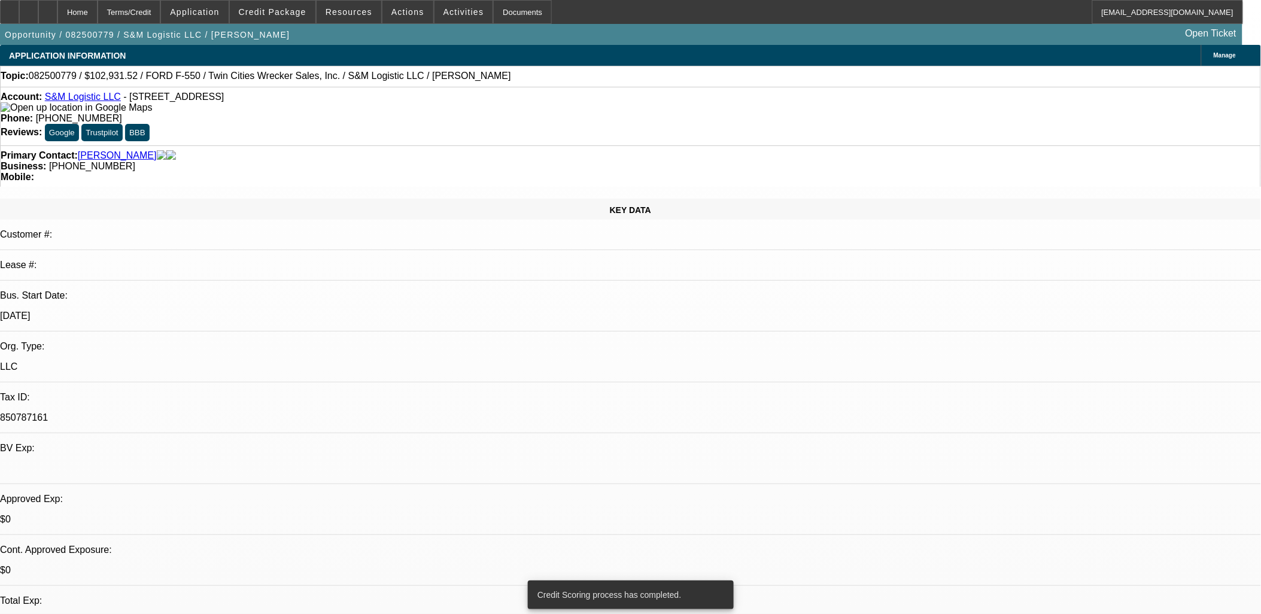
select select "0"
select select "0.1"
select select "4"
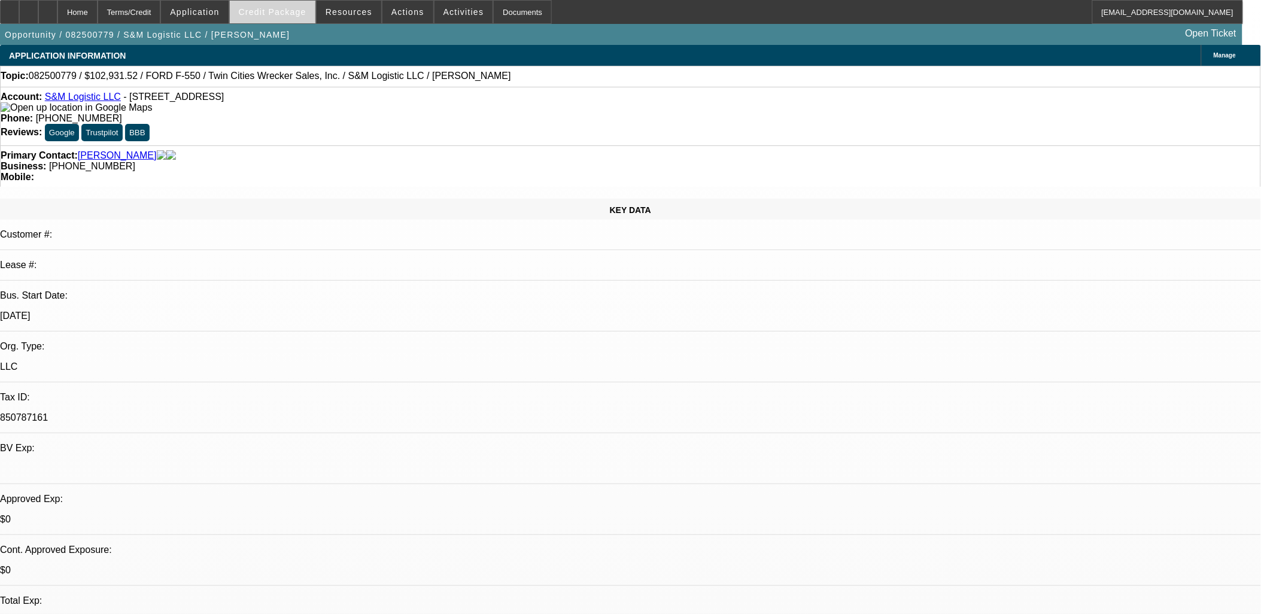
click at [282, 8] on span "Credit Package" at bounding box center [273, 12] width 68 height 10
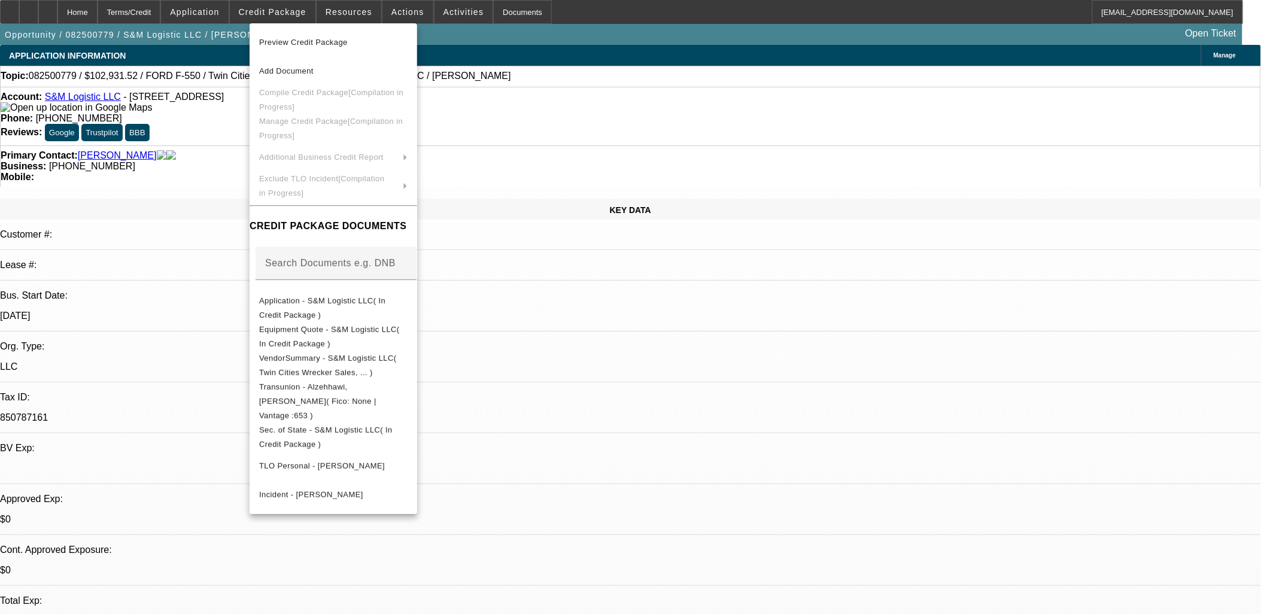
click at [693, 345] on div at bounding box center [630, 307] width 1261 height 614
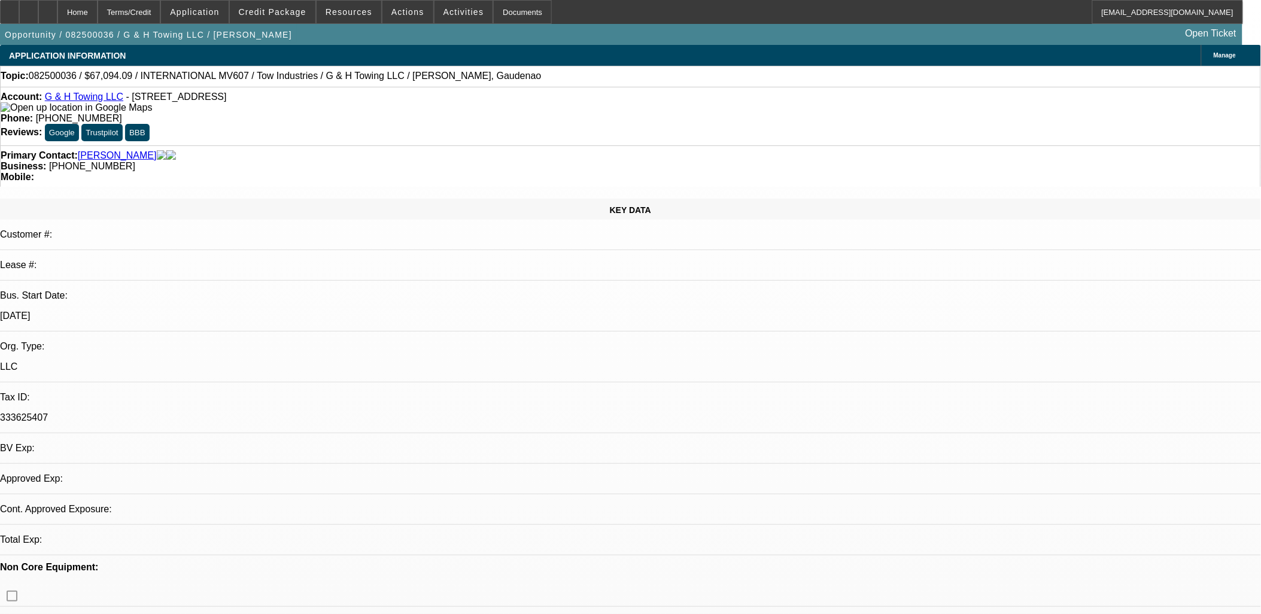
select select "0"
select select "2"
select select "0.1"
select select "1"
select select "2"
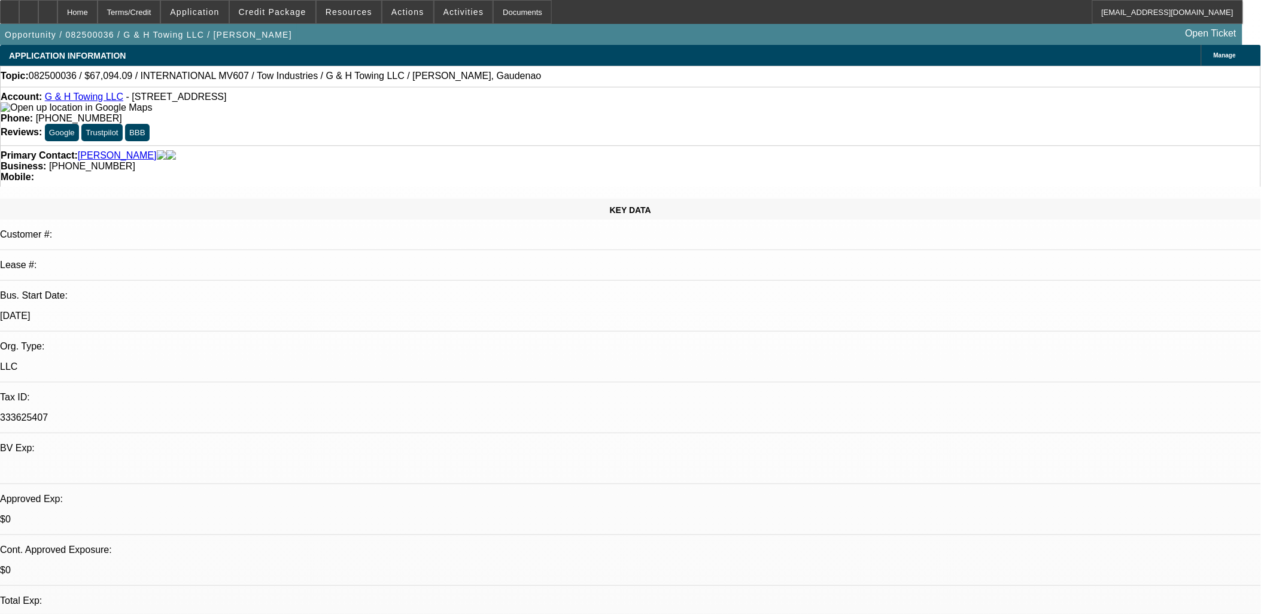
select select "4"
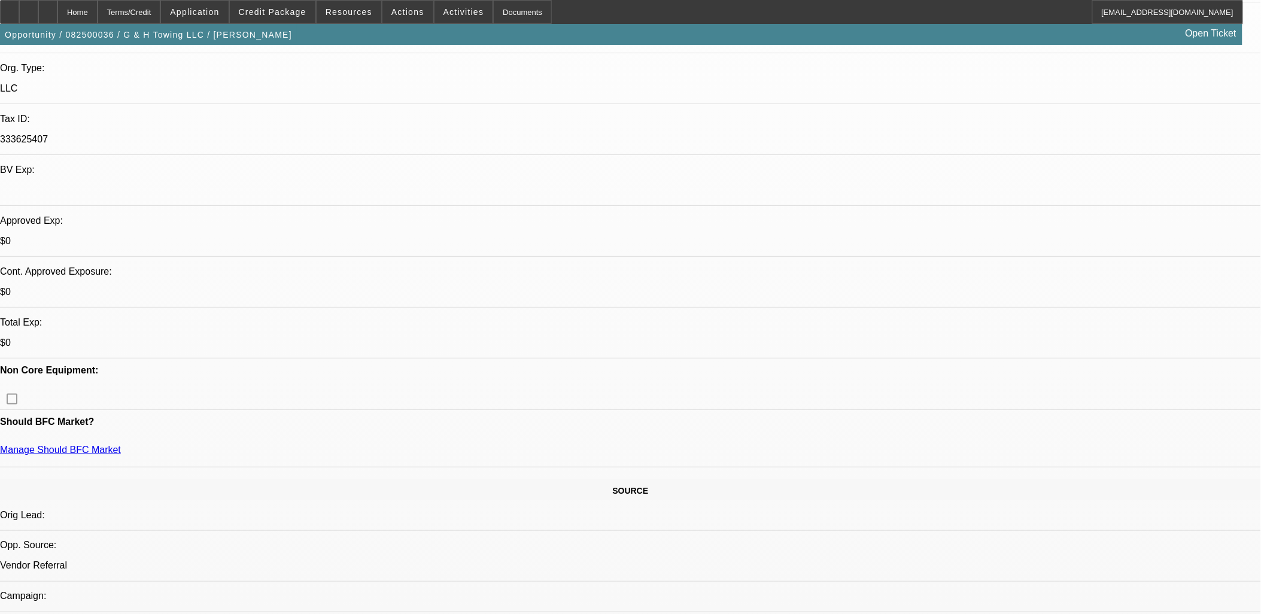
scroll to position [332, 0]
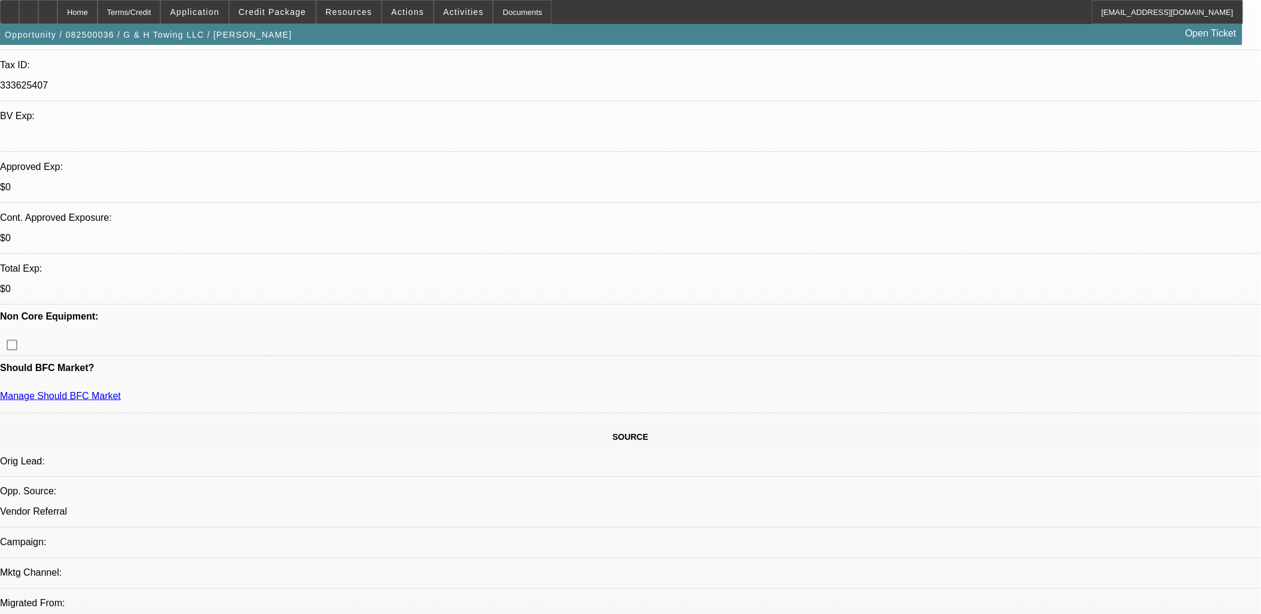
click at [271, 14] on span "Credit Package" at bounding box center [273, 12] width 68 height 10
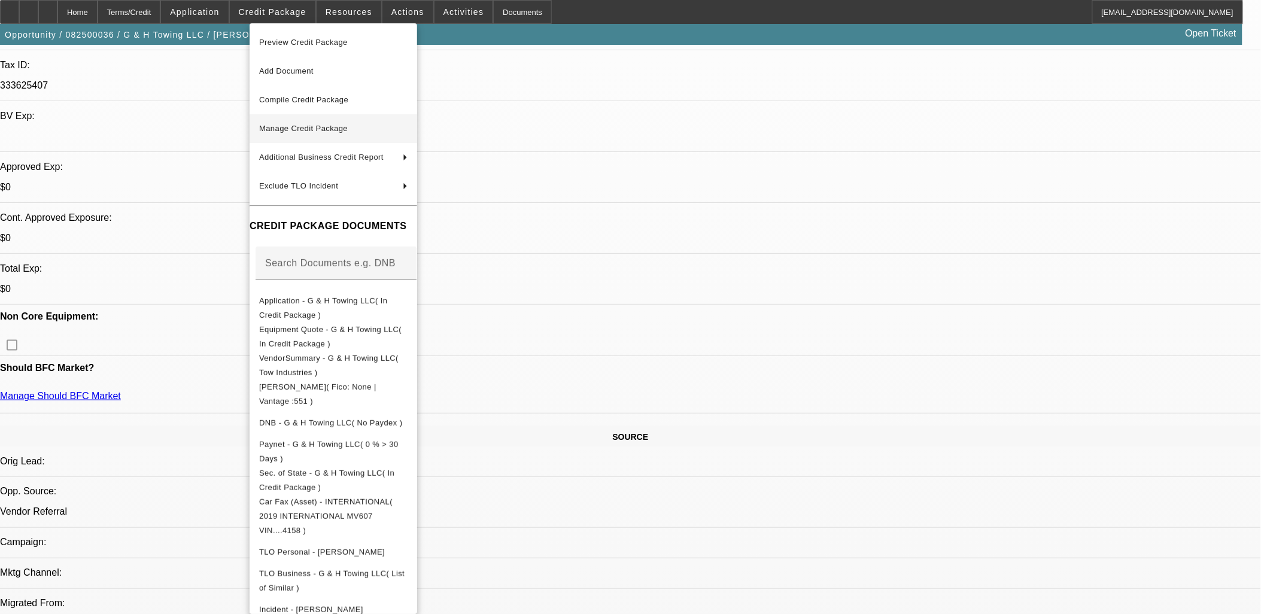
click at [330, 132] on span "Manage Credit Package" at bounding box center [303, 128] width 89 height 9
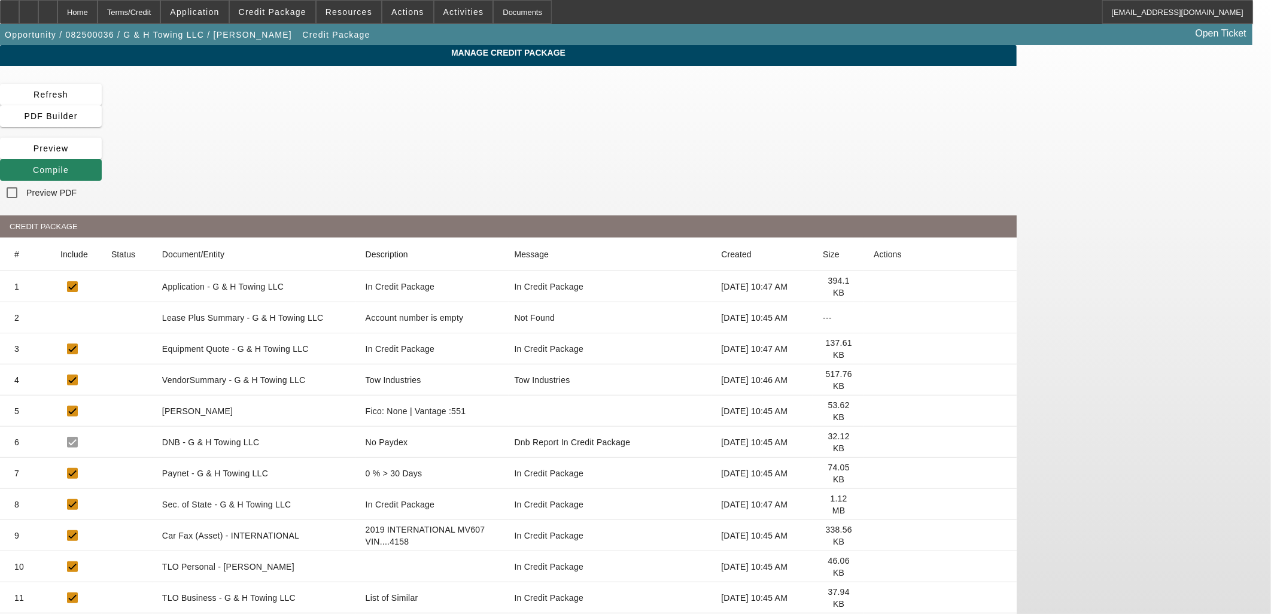
click at [874, 411] on icon at bounding box center [874, 411] width 0 height 0
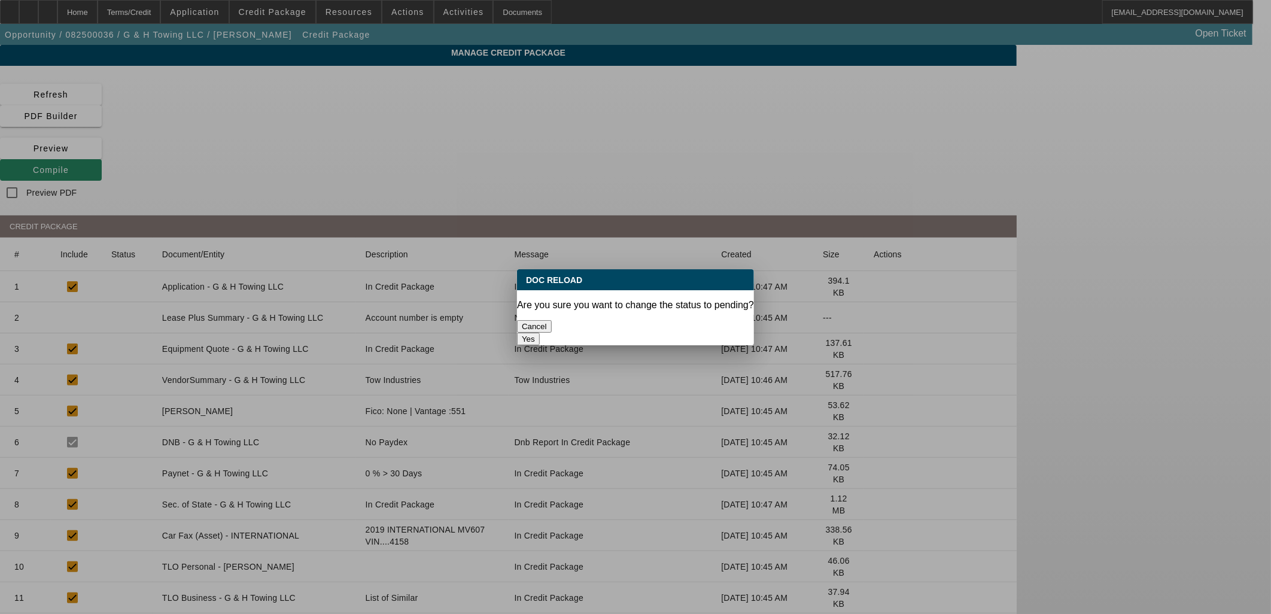
click at [540, 333] on button "Yes" at bounding box center [528, 339] width 23 height 13
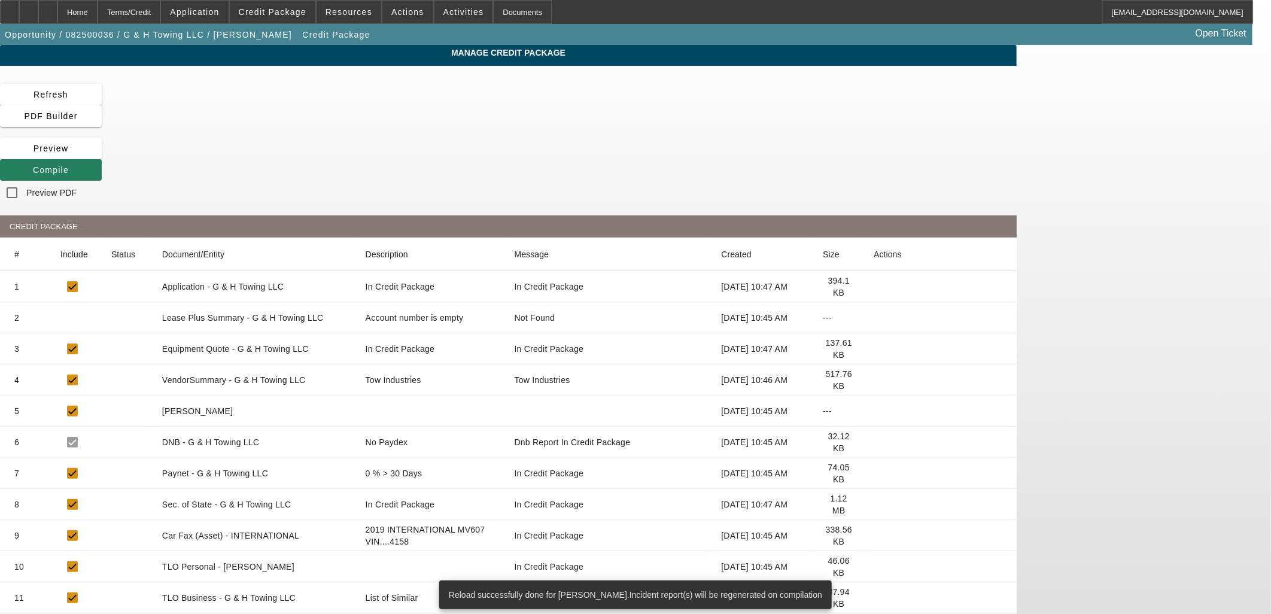
click at [69, 165] on span "Compile" at bounding box center [51, 170] width 36 height 10
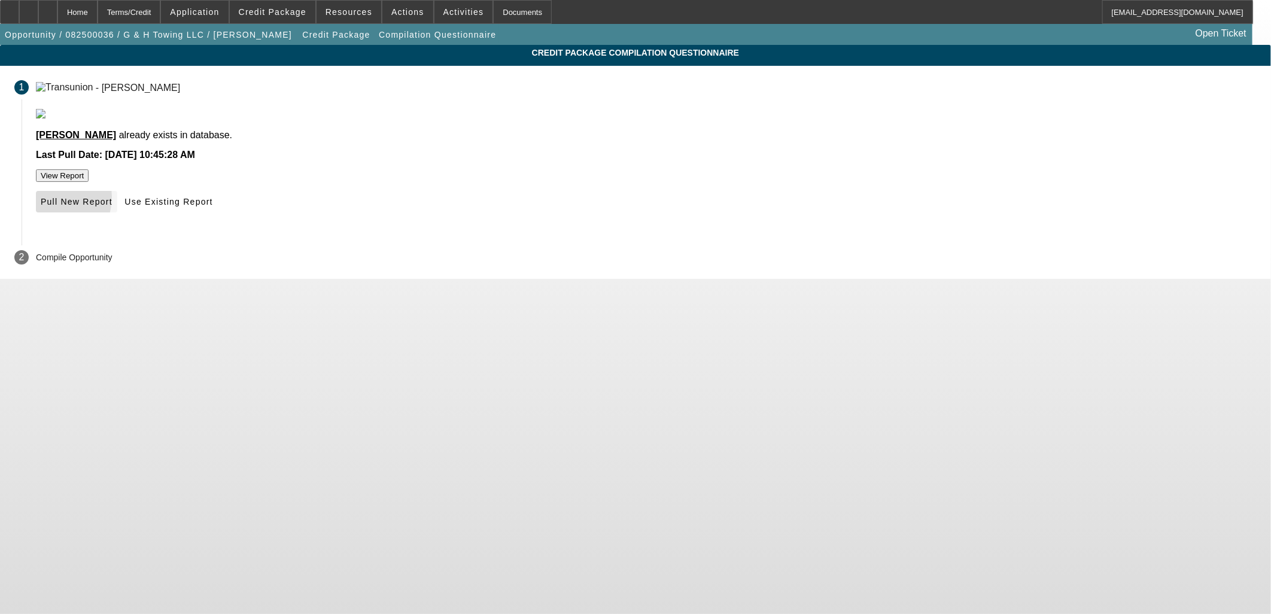
click at [113, 207] on span "Pull New Report" at bounding box center [77, 202] width 72 height 10
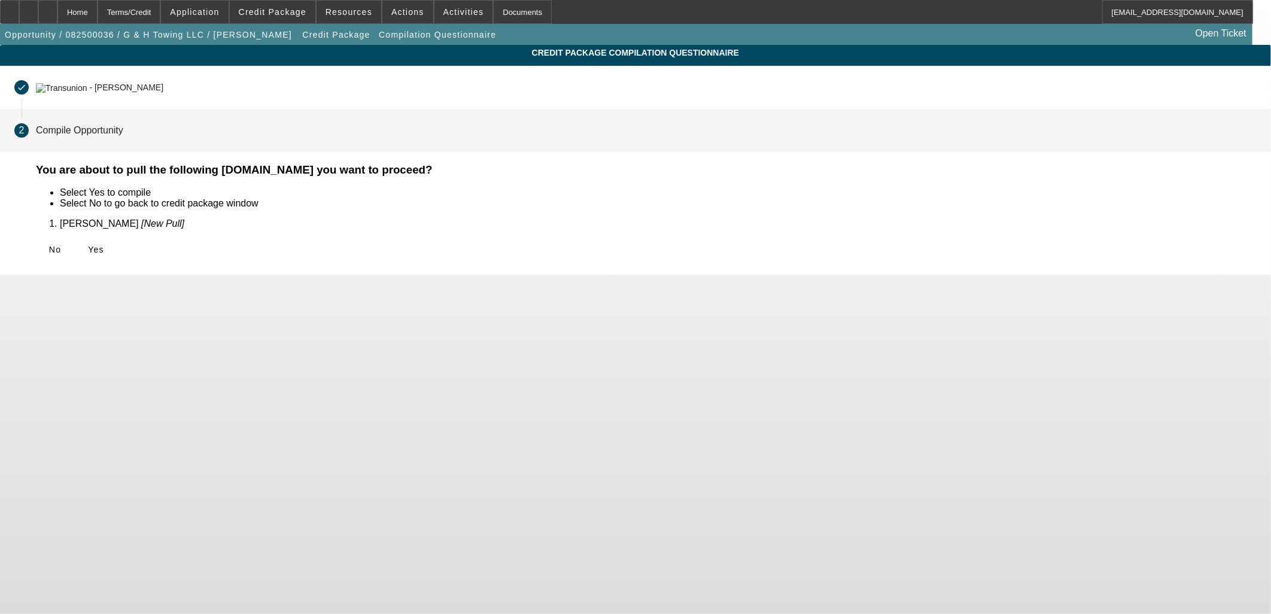
click at [104, 245] on span "Yes" at bounding box center [96, 250] width 16 height 10
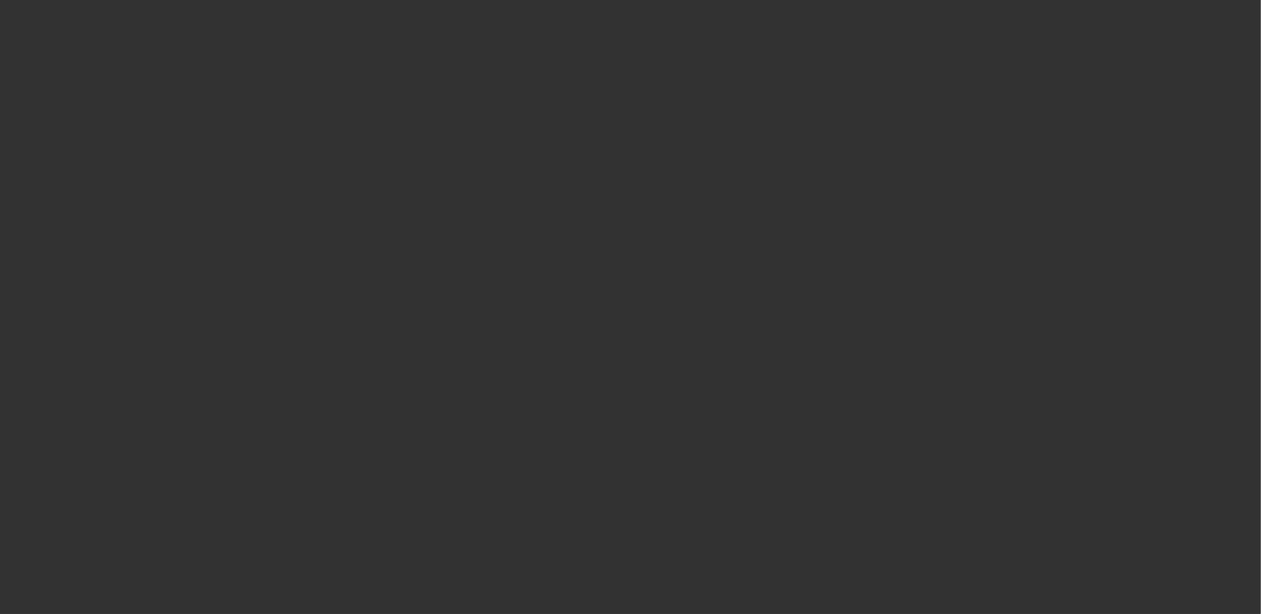
select select "0"
select select "2"
select select "0.1"
select select "4"
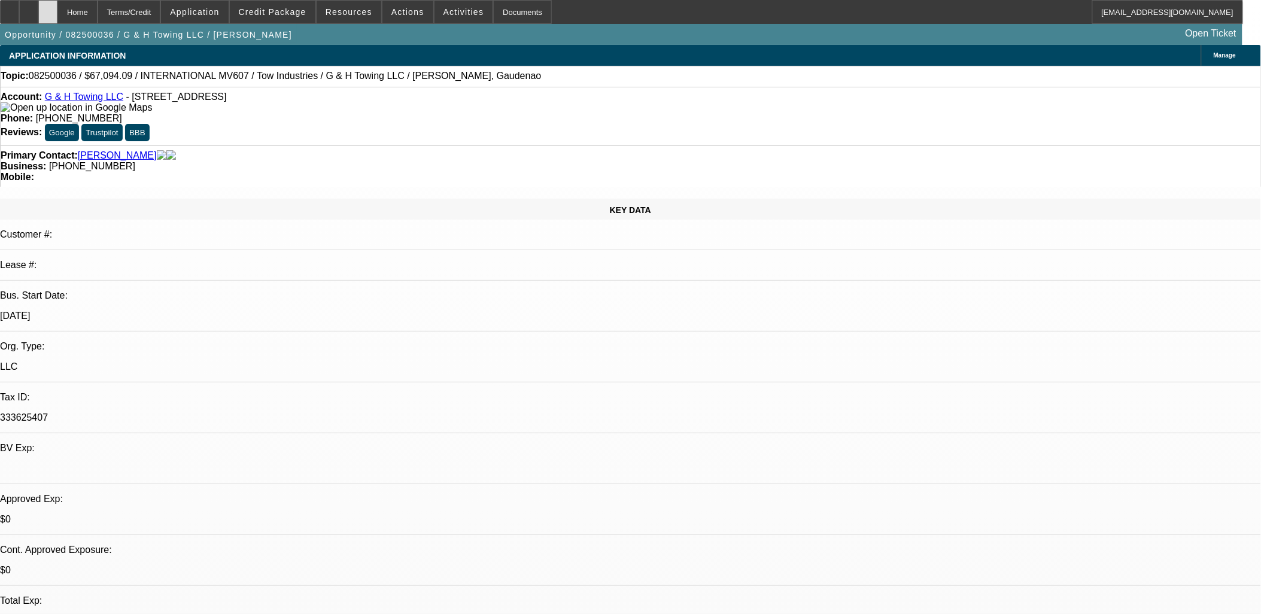
click at [57, 13] on div at bounding box center [47, 12] width 19 height 24
select select "0"
select select "2"
select select "0.1"
select select "1"
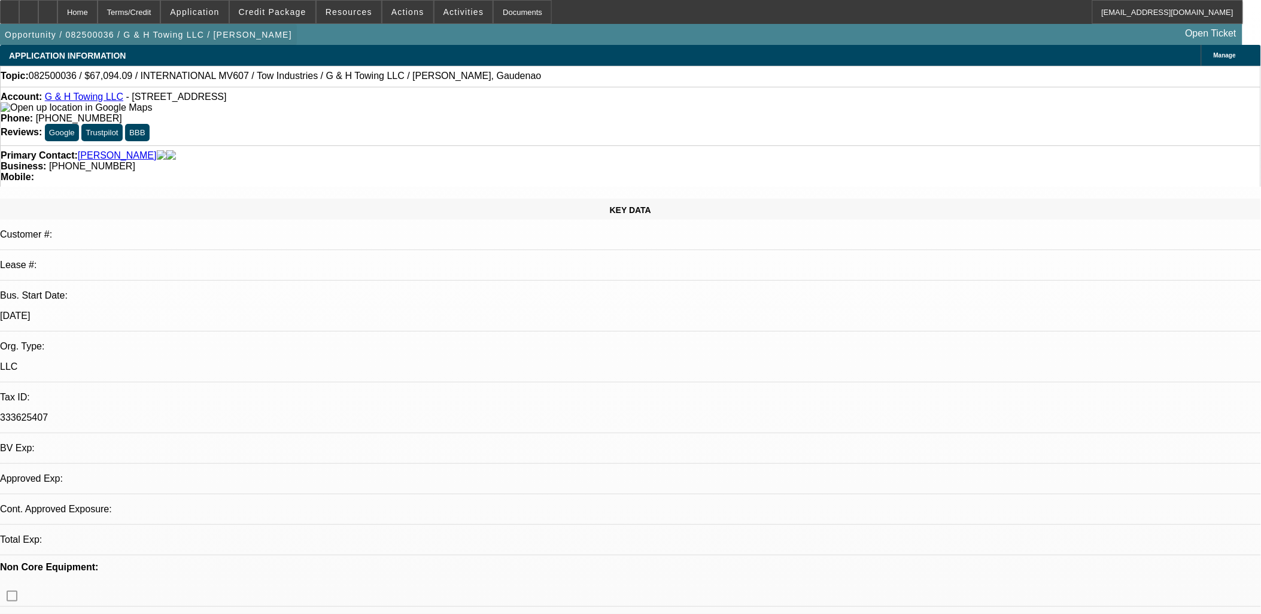
select select "2"
select select "4"
click at [48, 8] on icon at bounding box center [48, 8] width 0 height 0
select select "0"
select select "2"
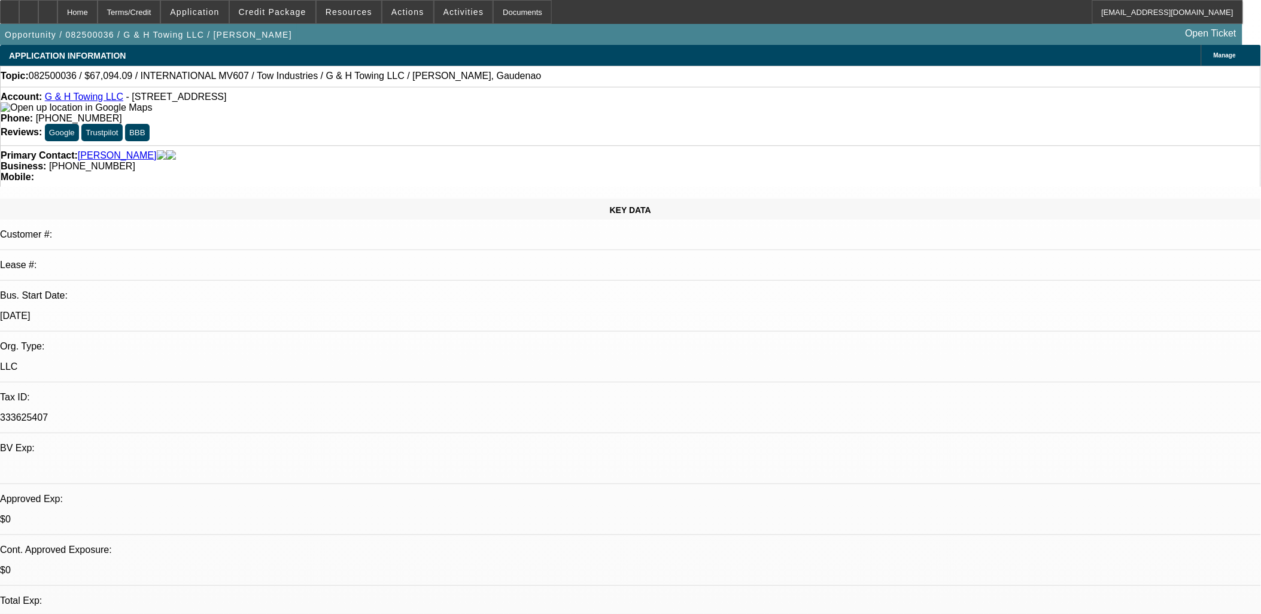
select select "2"
select select "0.1"
select select "4"
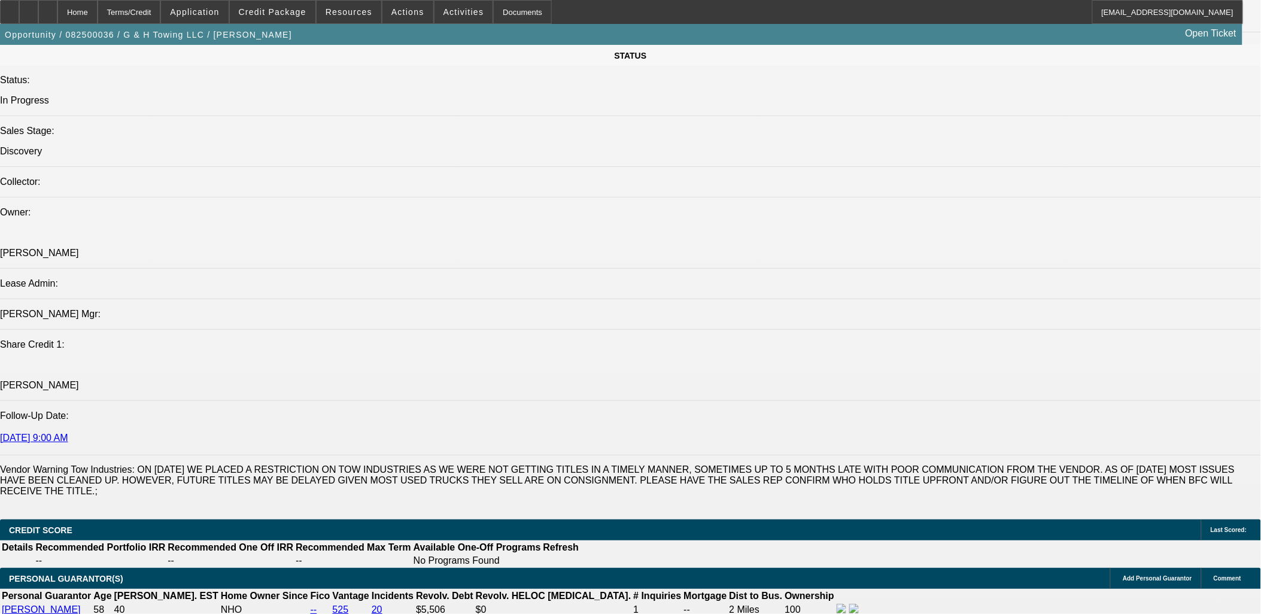
scroll to position [1396, 0]
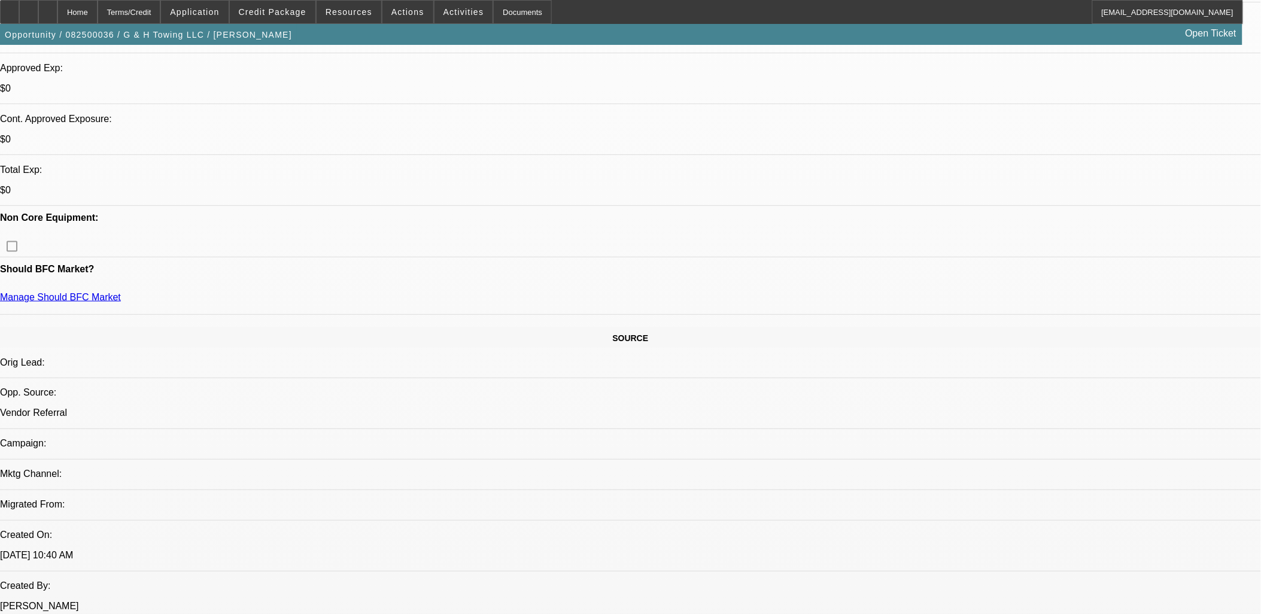
scroll to position [399, 0]
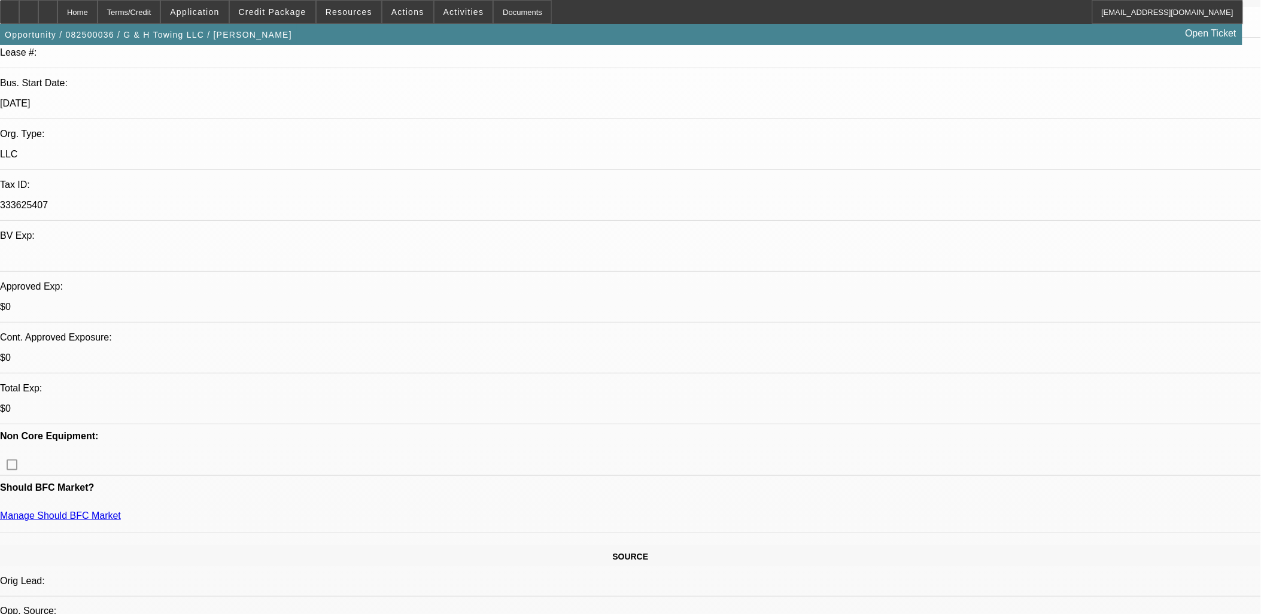
scroll to position [199, 0]
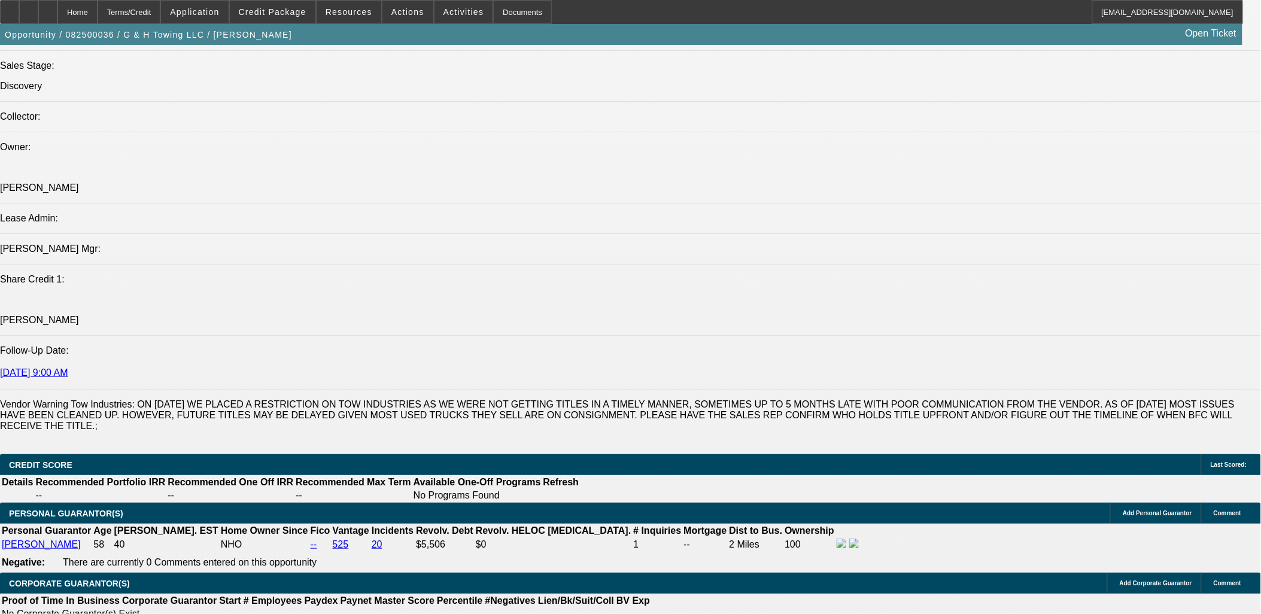
scroll to position [1529, 0]
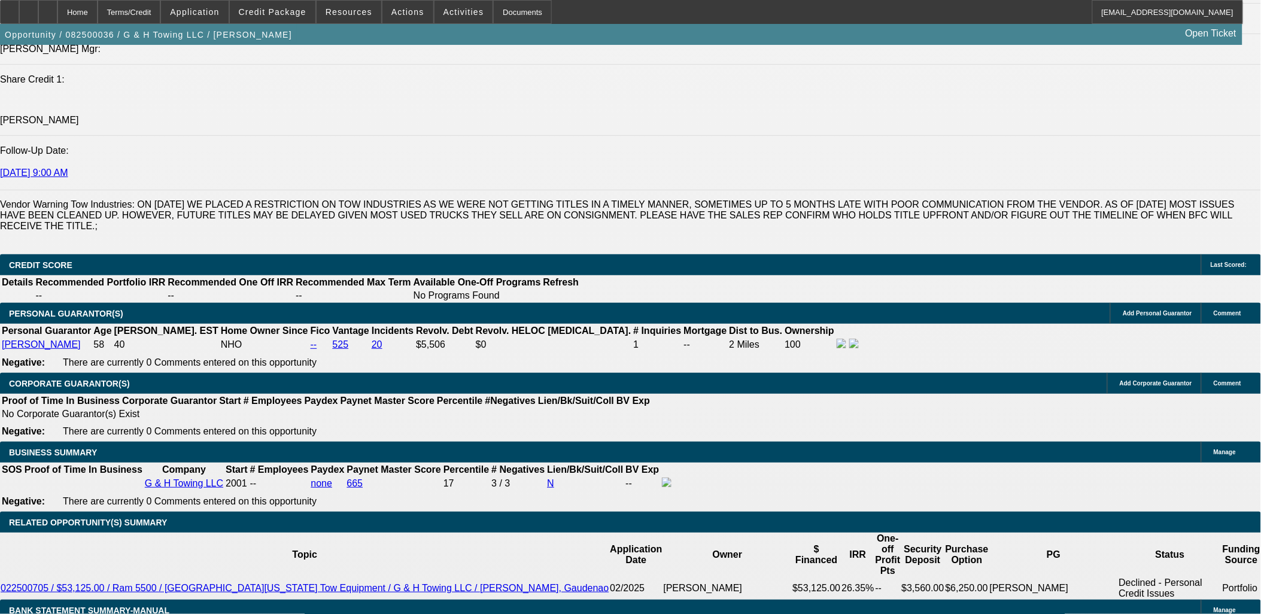
select select "0.2"
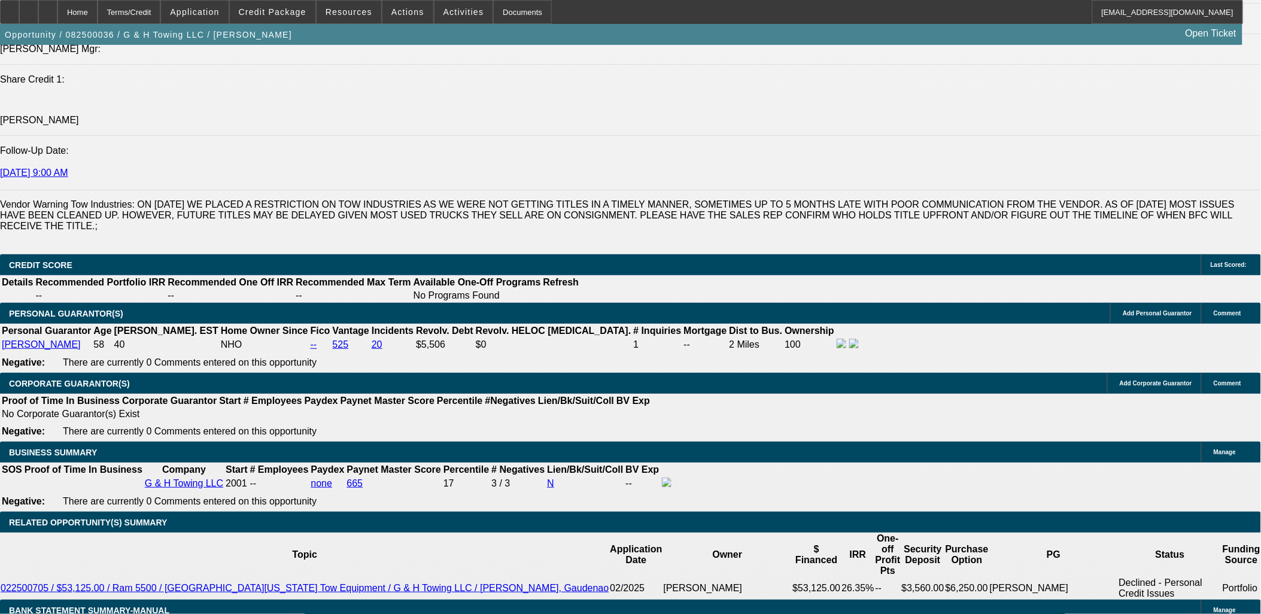
type input "$25,000.00"
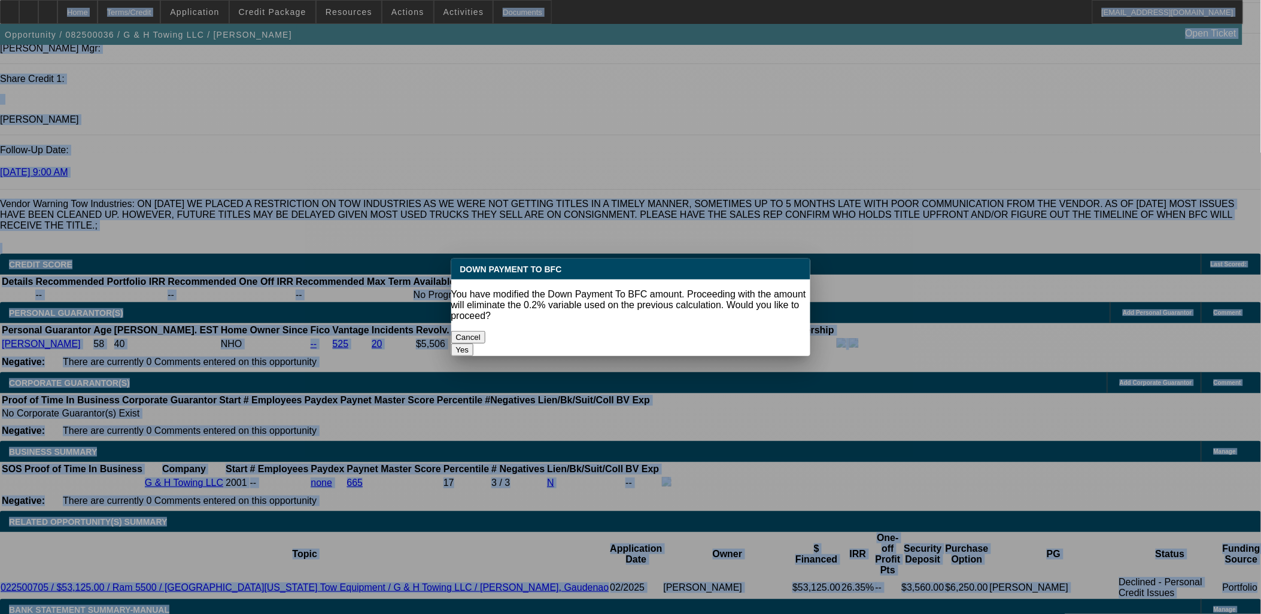
scroll to position [0, 0]
drag, startPoint x: 687, startPoint y: 323, endPoint x: 666, endPoint y: 329, distance: 22.4
click at [474, 344] on button "Yes" at bounding box center [462, 350] width 23 height 13
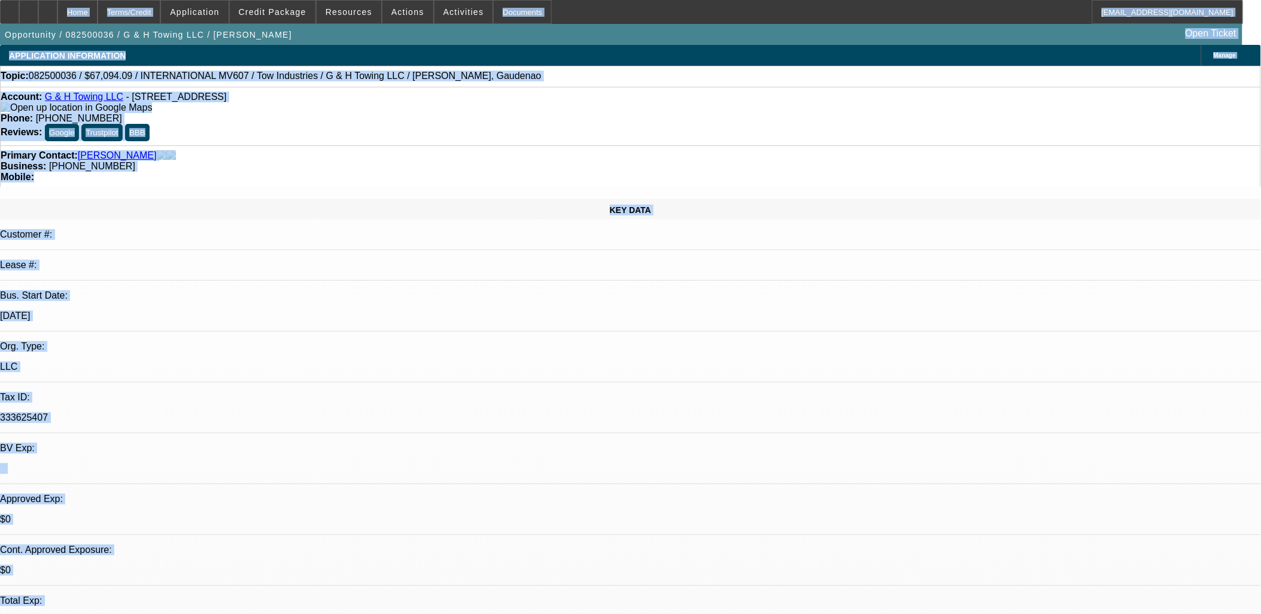
select select "0"
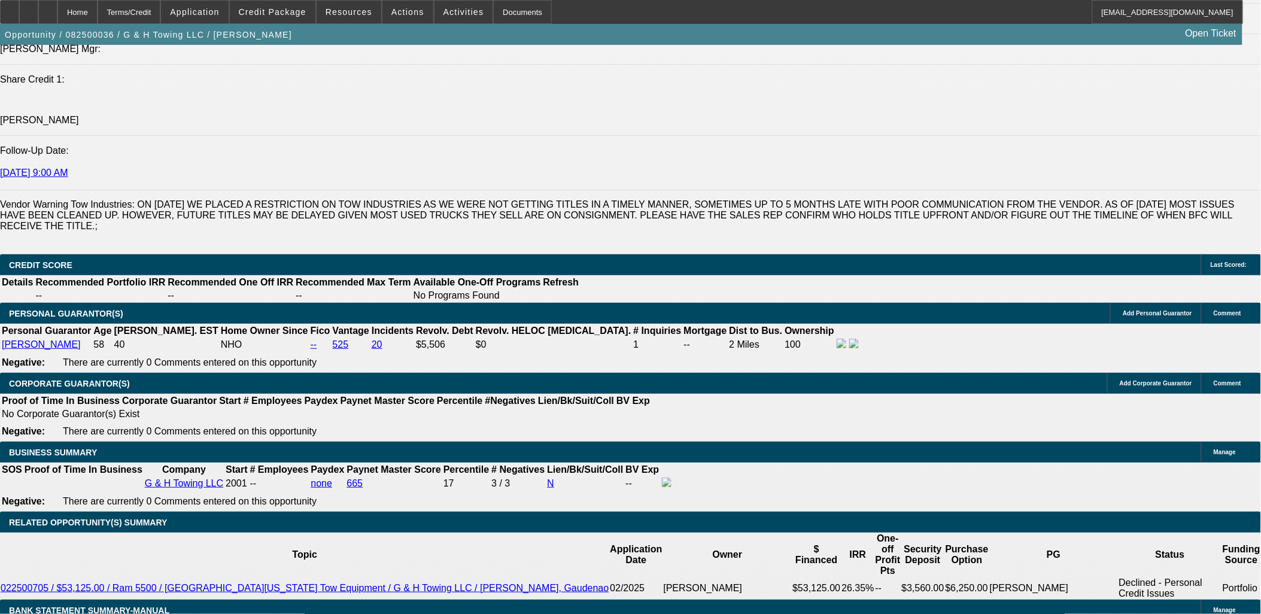
type input "60"
type input "20"
type input "$1,475.64"
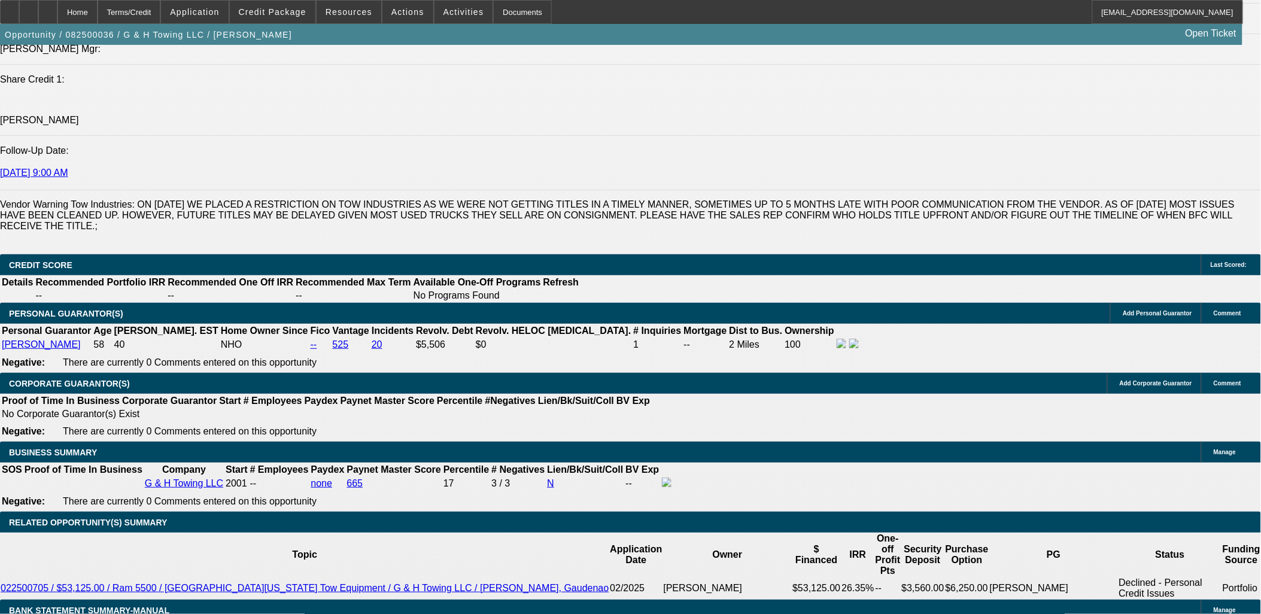
type input "$737.82"
type input "$2,230.48"
type input "$1,115.24"
type input "20"
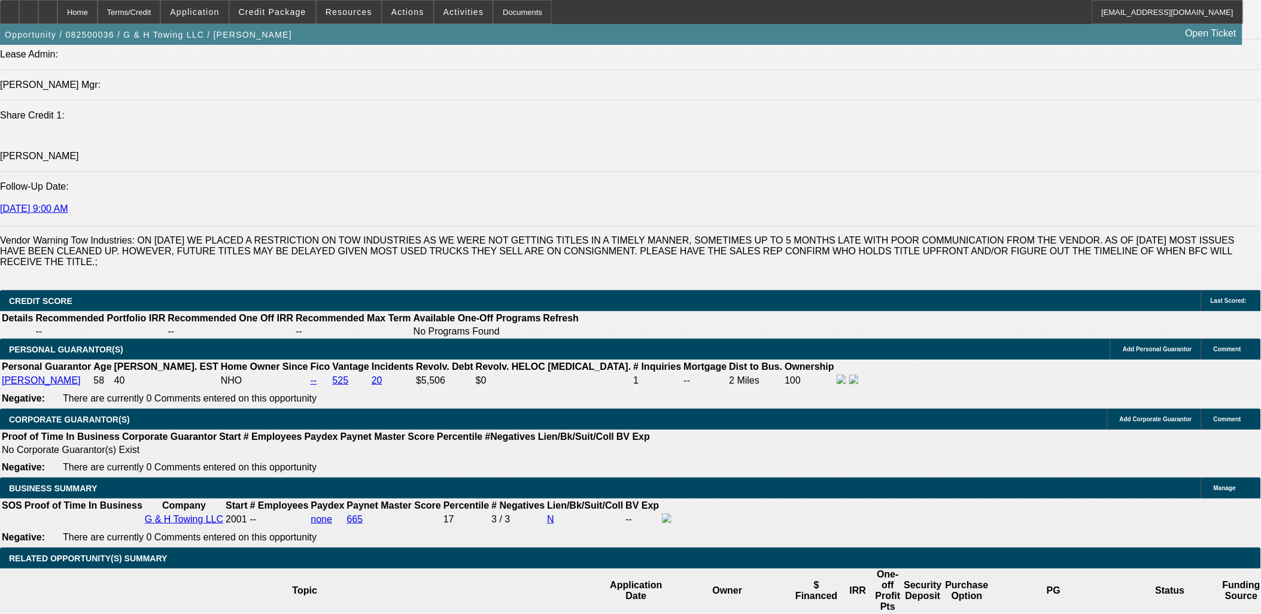
scroll to position [1463, 0]
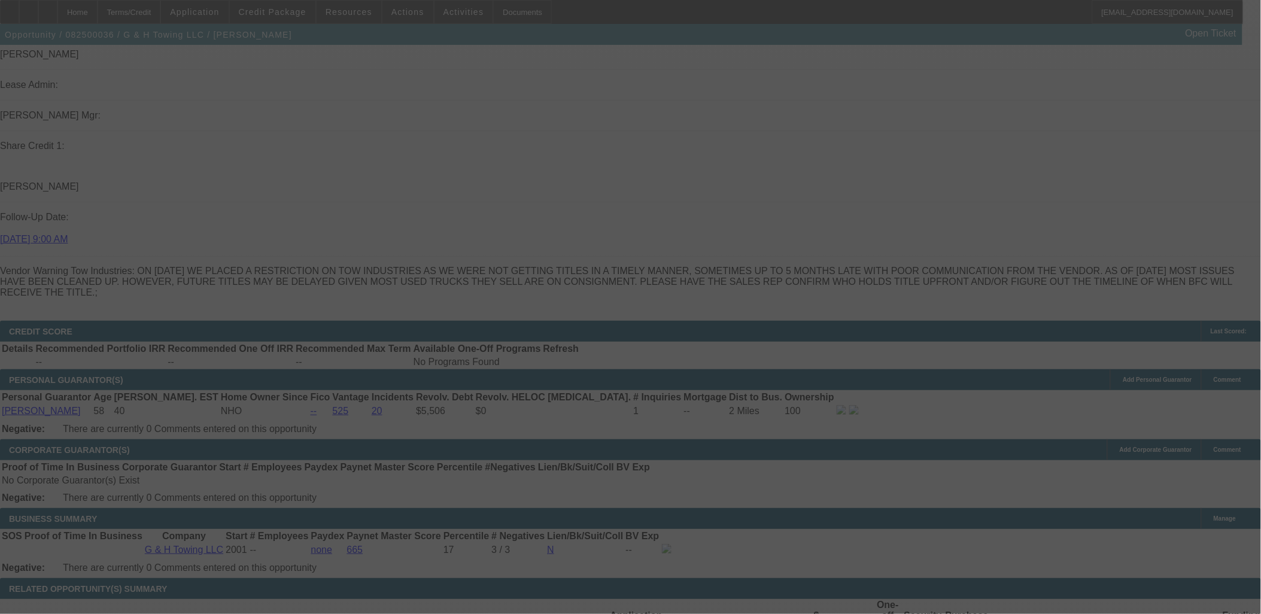
select select "0"
select select "2"
select select "0.1"
select select "4"
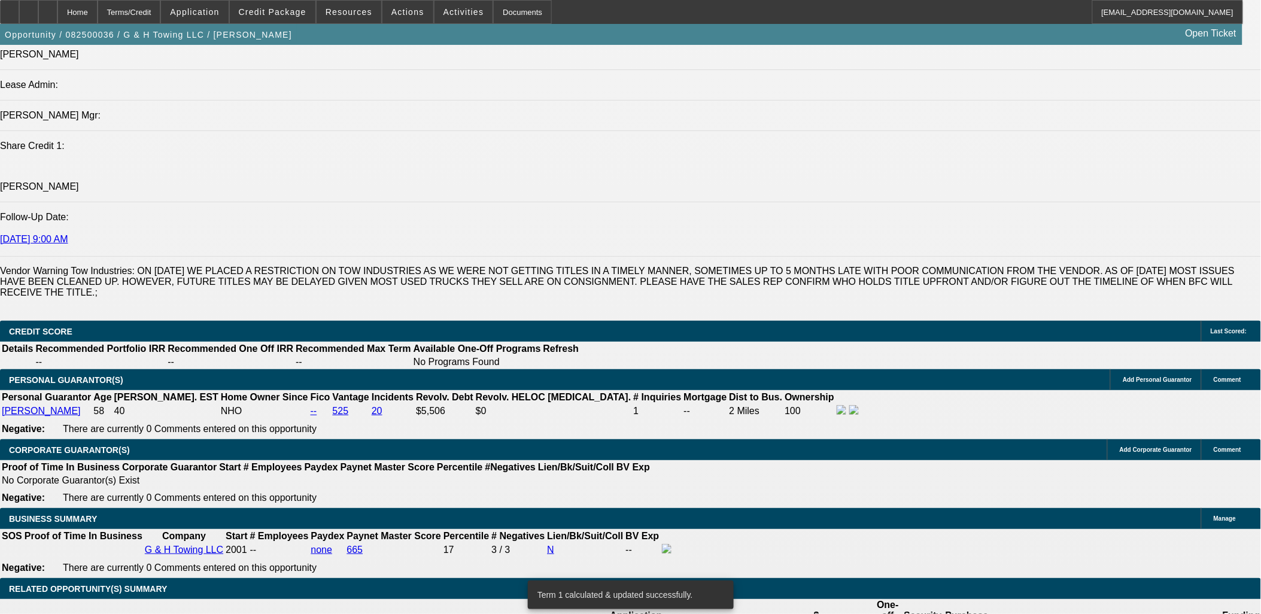
type input "$24,000.00"
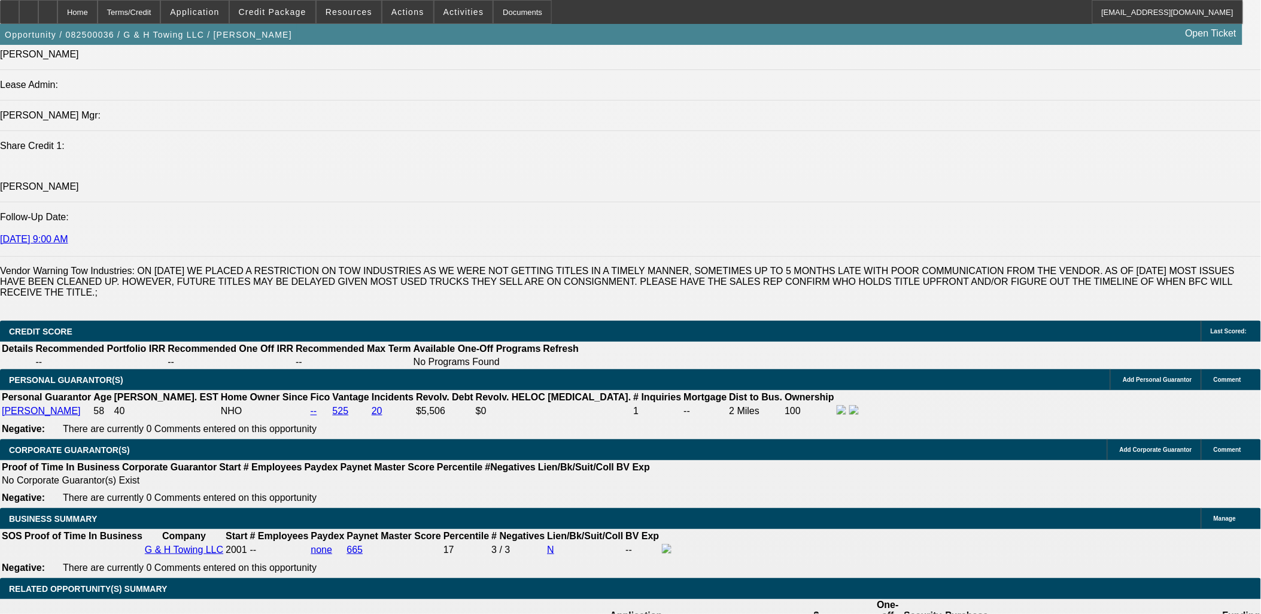
type input "UNKNOWN"
type input "$2,283.46"
type input "$1,141.73"
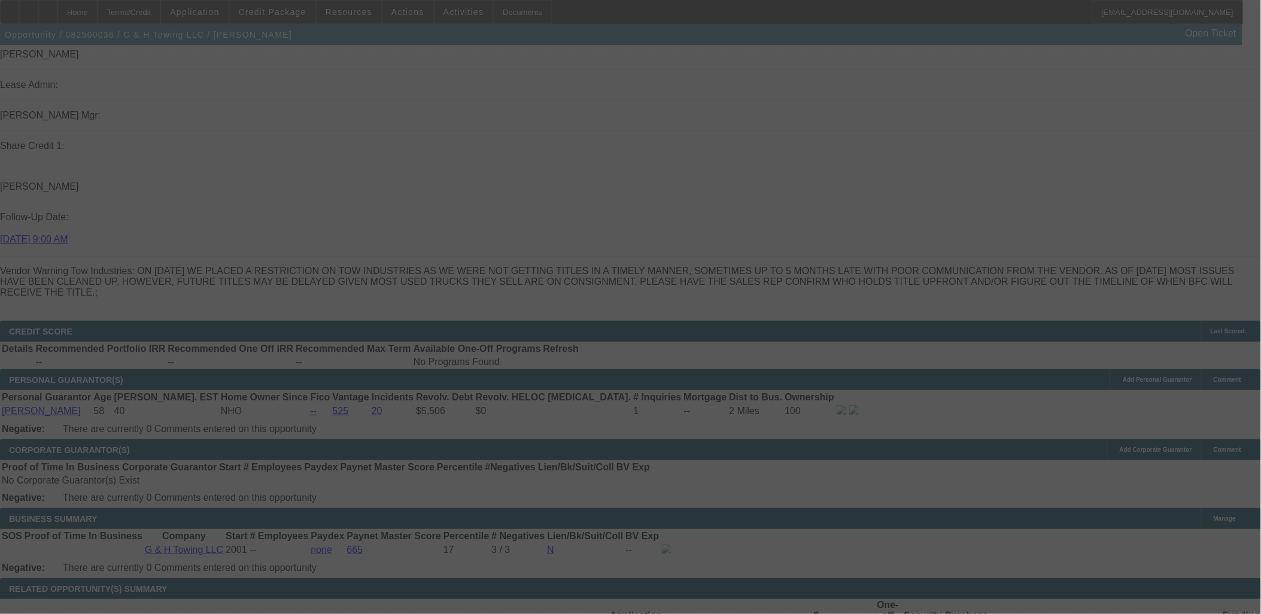
select select "0"
select select "2"
select select "0.1"
select select "4"
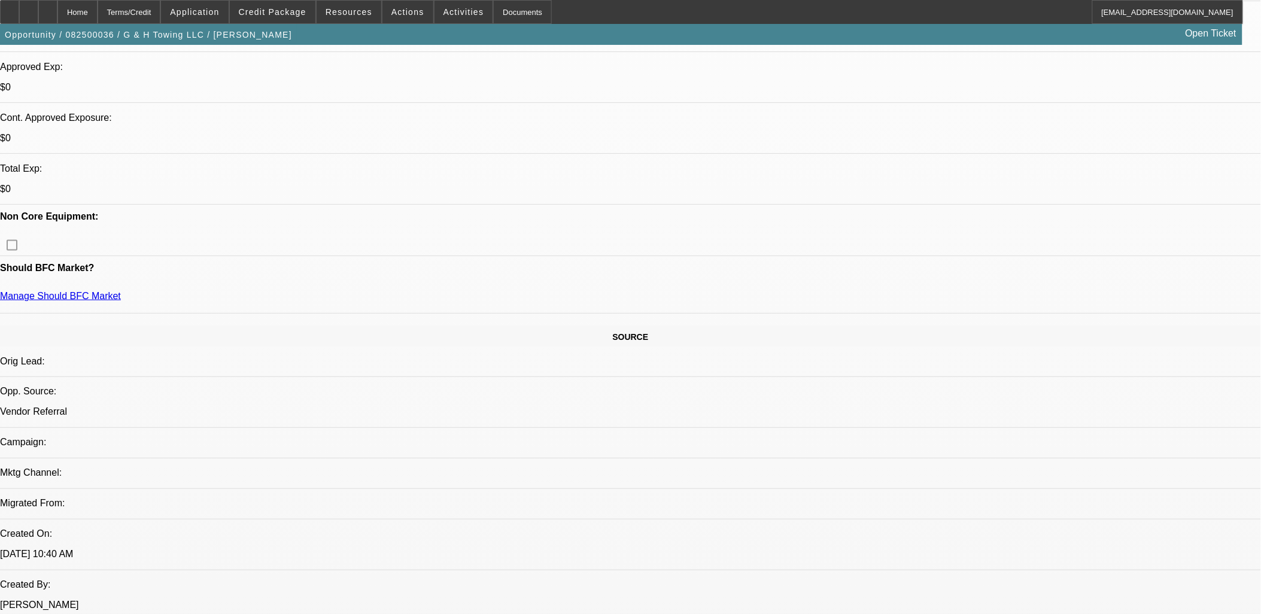
scroll to position [266, 0]
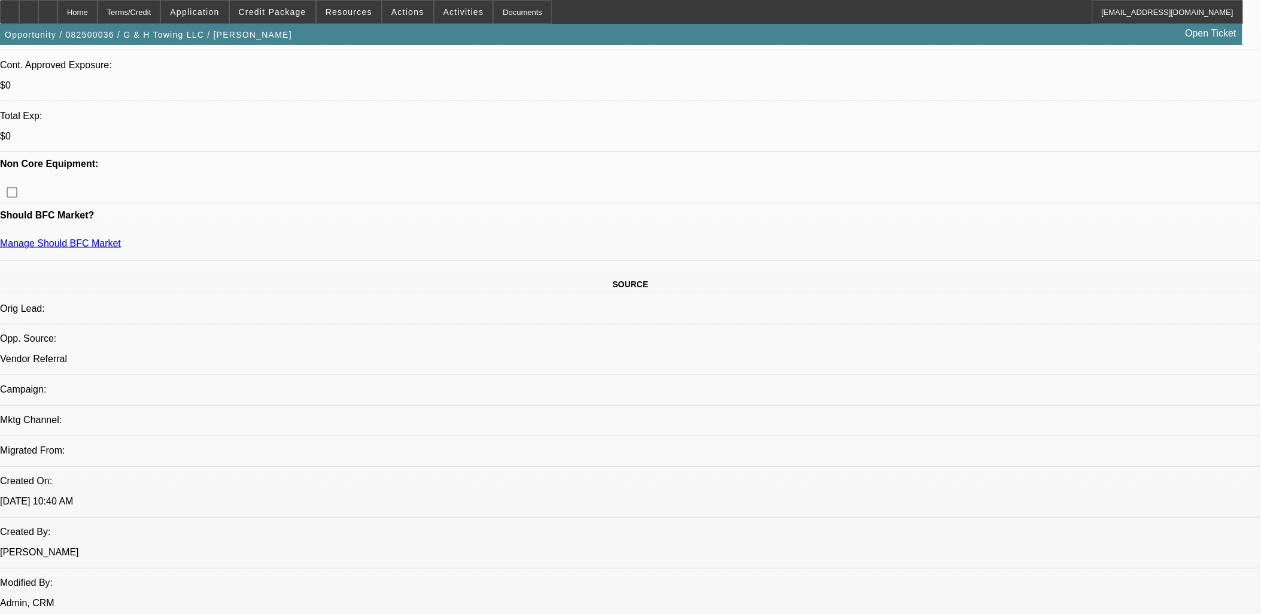
scroll to position [332, 0]
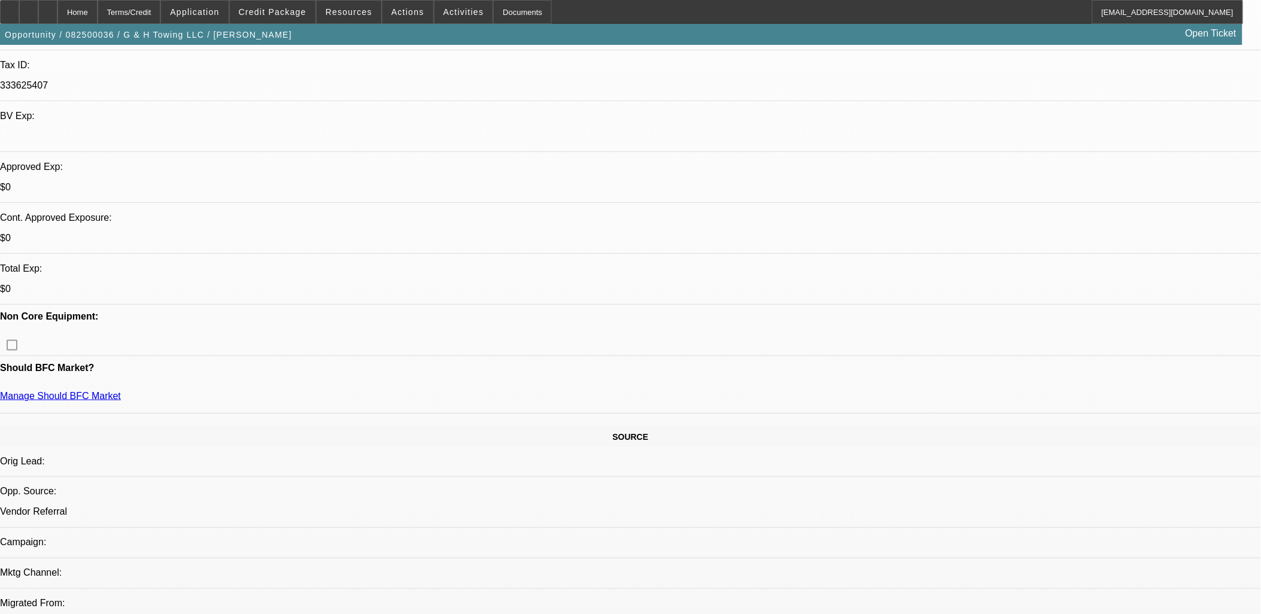
drag, startPoint x: 475, startPoint y: 279, endPoint x: 235, endPoint y: 4, distance: 364.8
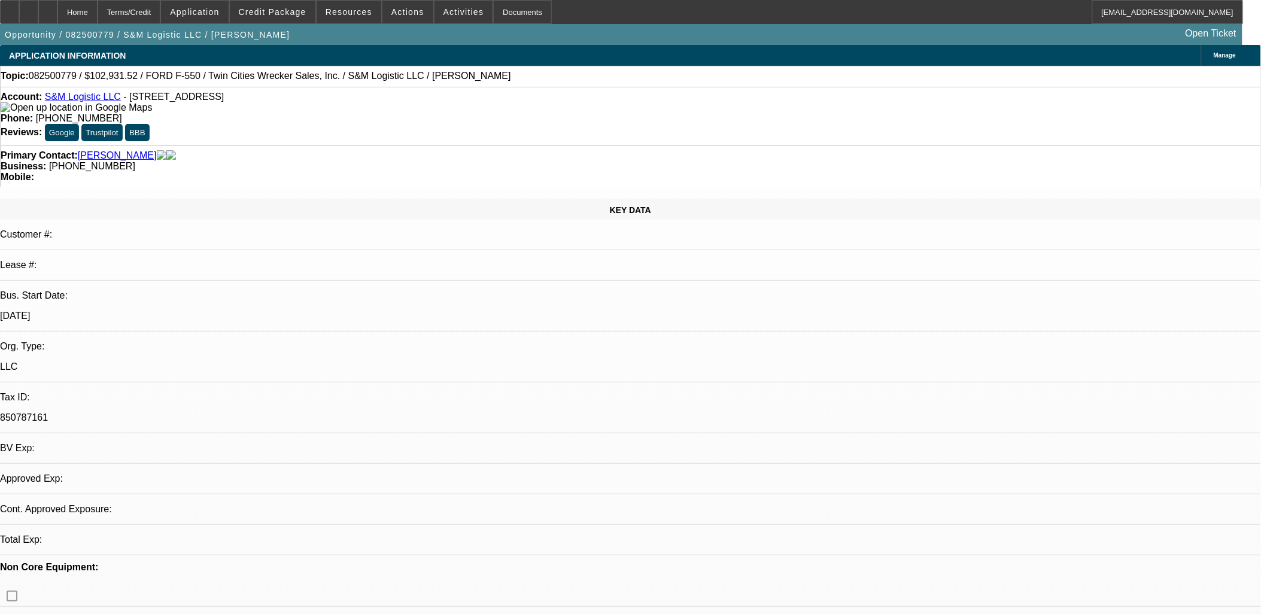
select select "0.15"
select select "0"
select select "0.1"
select select "0.15"
select select "0"
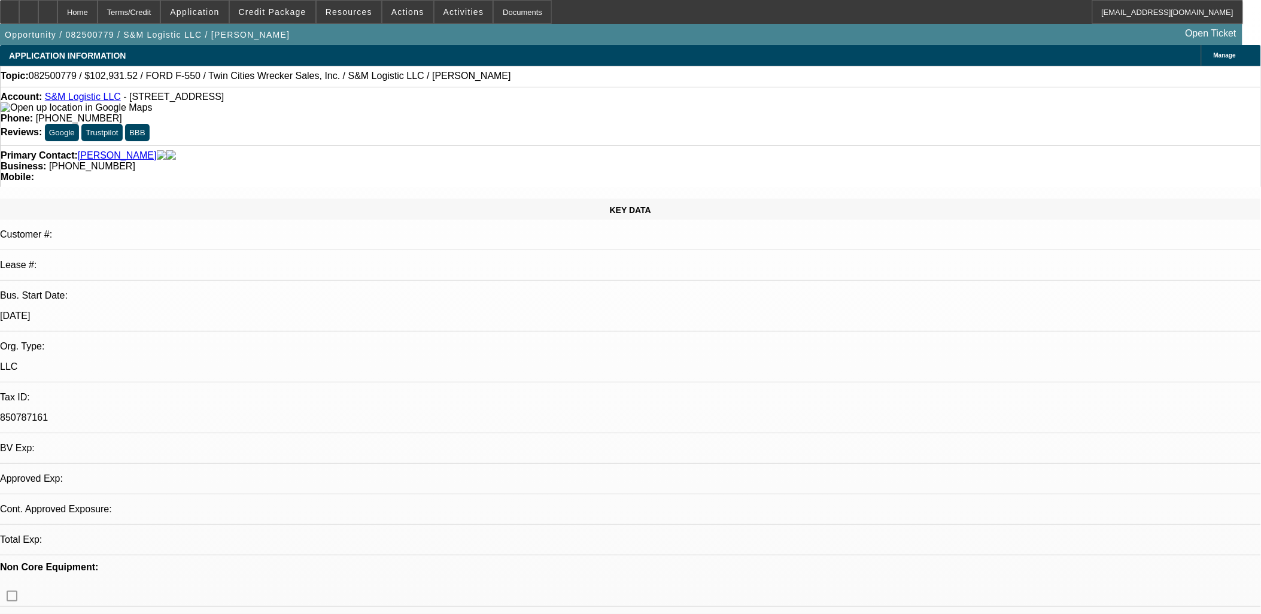
select select "0.1"
select select "0.15"
select select "0"
select select "0.1"
select select "1"
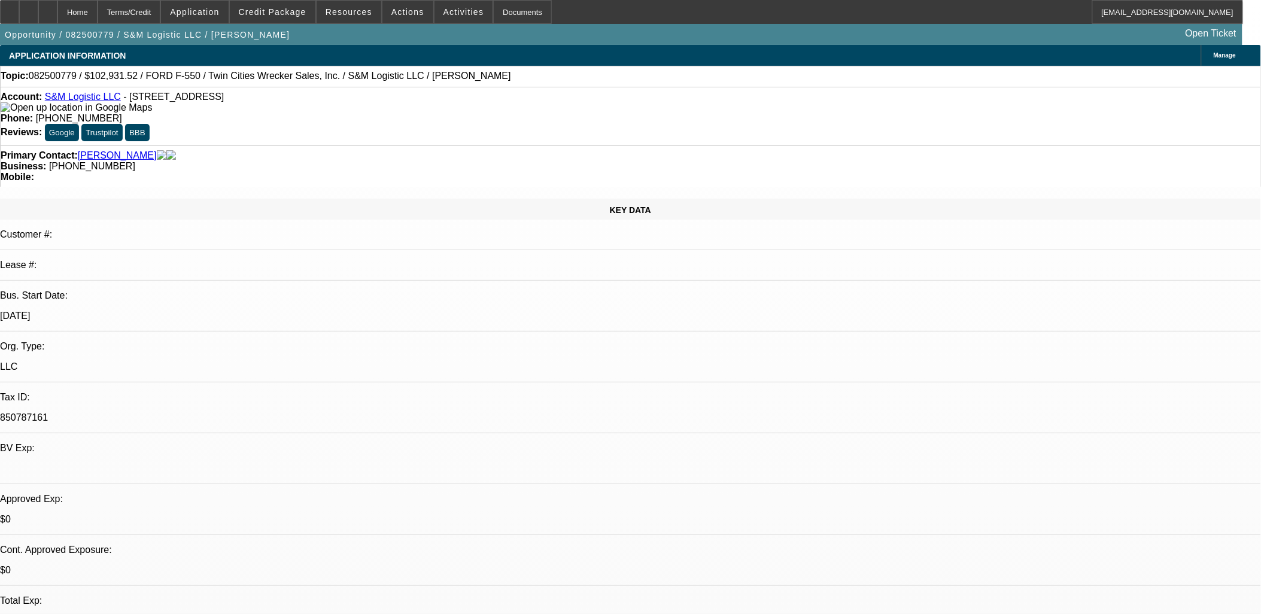
select select "1"
select select "4"
select select "1"
select select "4"
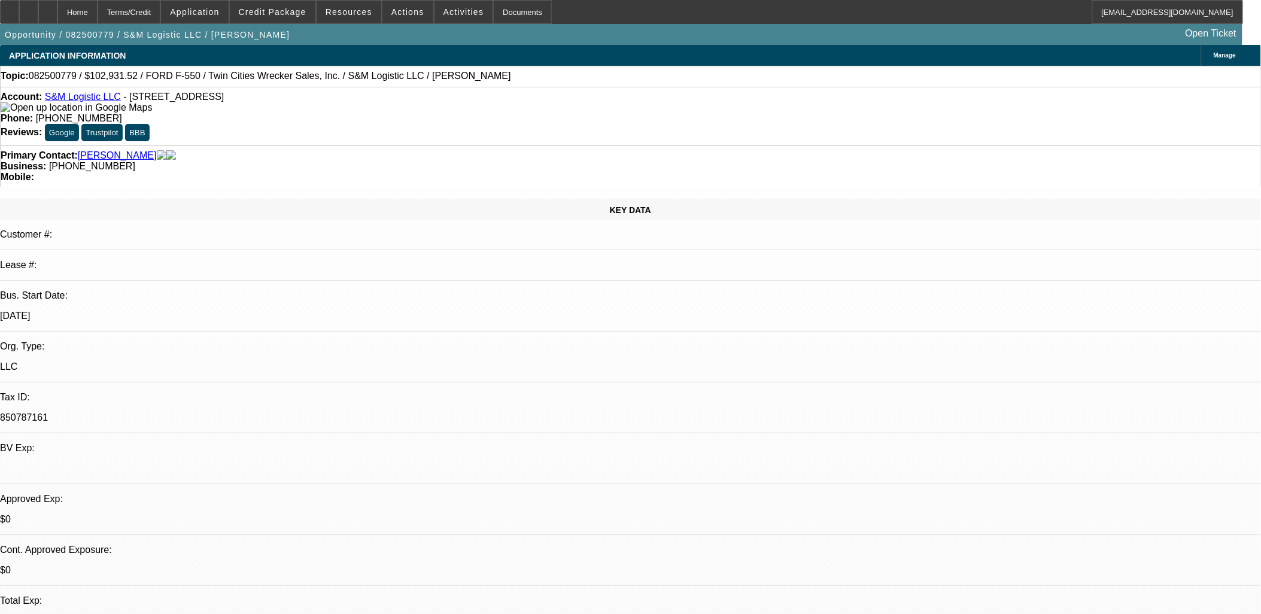
select select "1"
select select "4"
click at [303, 14] on span "Credit Package" at bounding box center [273, 12] width 68 height 10
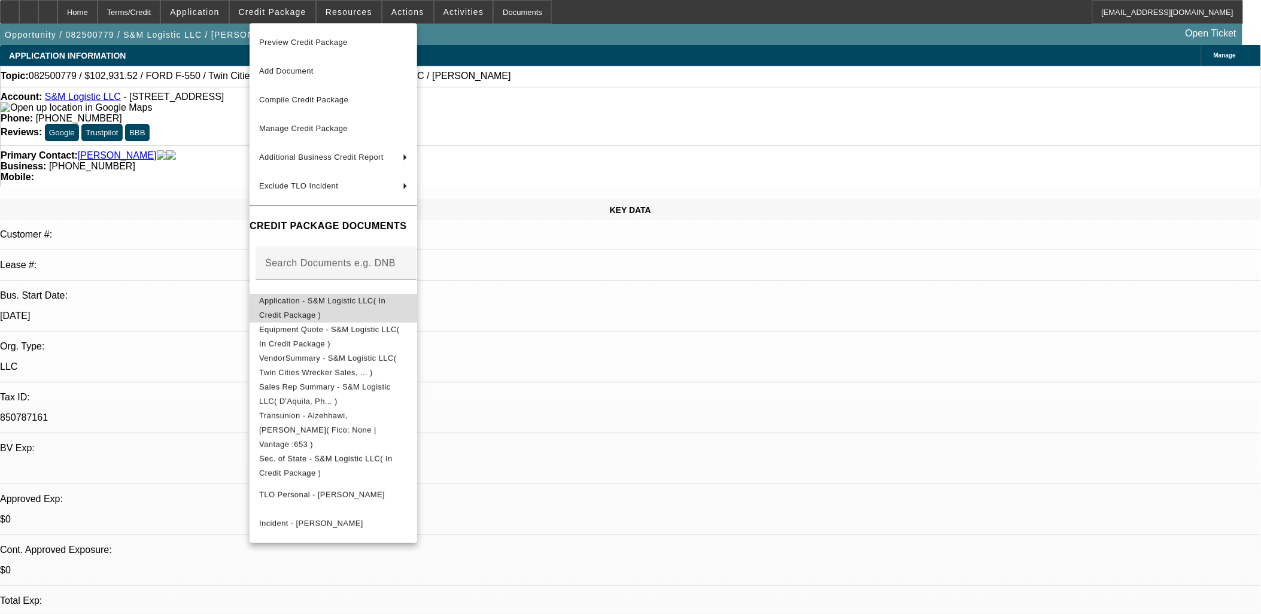
click at [347, 303] on span "Application - S&M Logistic LLC( In Credit Package )" at bounding box center [322, 307] width 126 height 23
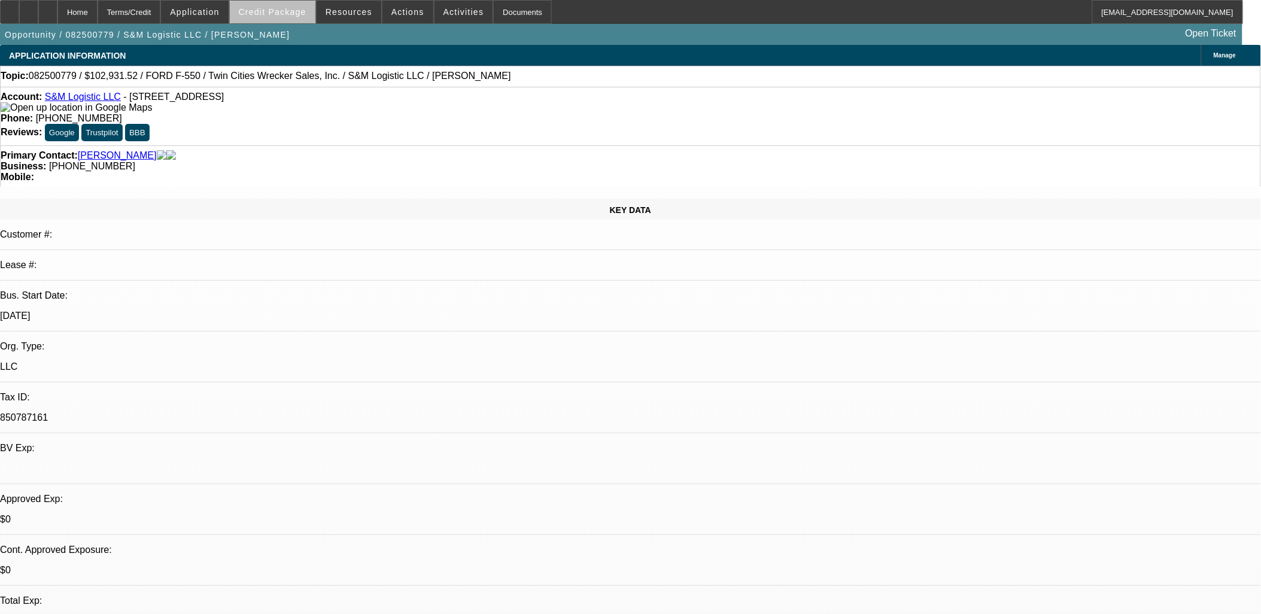
click at [301, 18] on span at bounding box center [273, 12] width 86 height 29
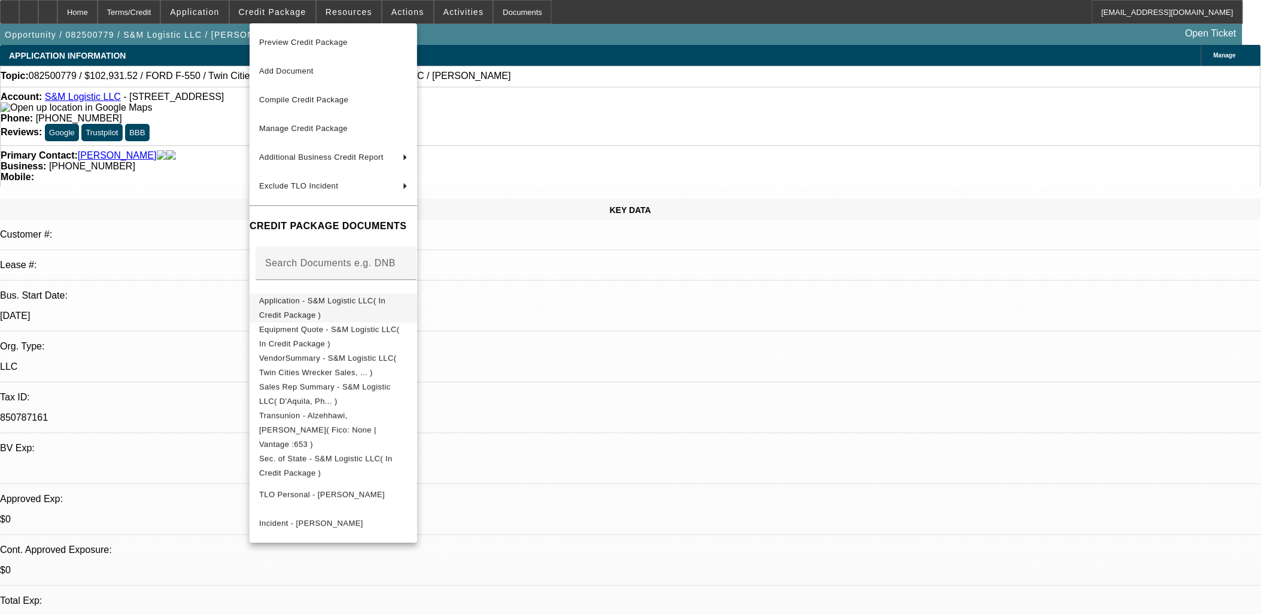
click at [342, 310] on span "Application - S&M Logistic LLC( In Credit Package )" at bounding box center [333, 307] width 148 height 29
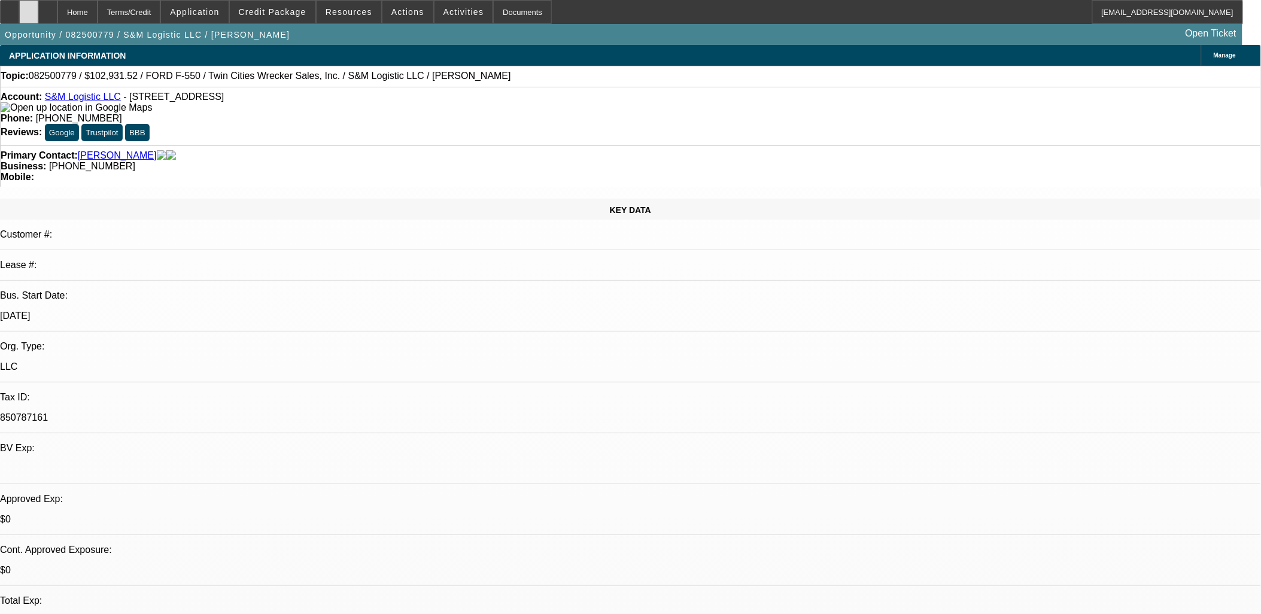
click at [29, 8] on icon at bounding box center [29, 8] width 0 height 0
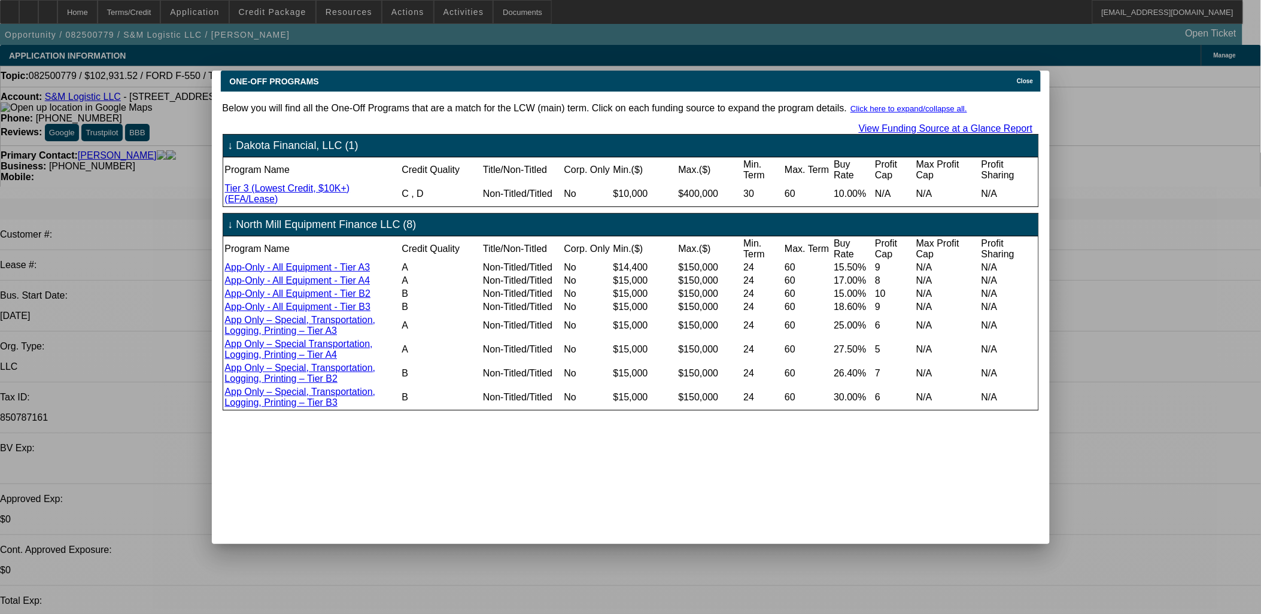
click at [1014, 78] on icon at bounding box center [1014, 81] width 0 height 7
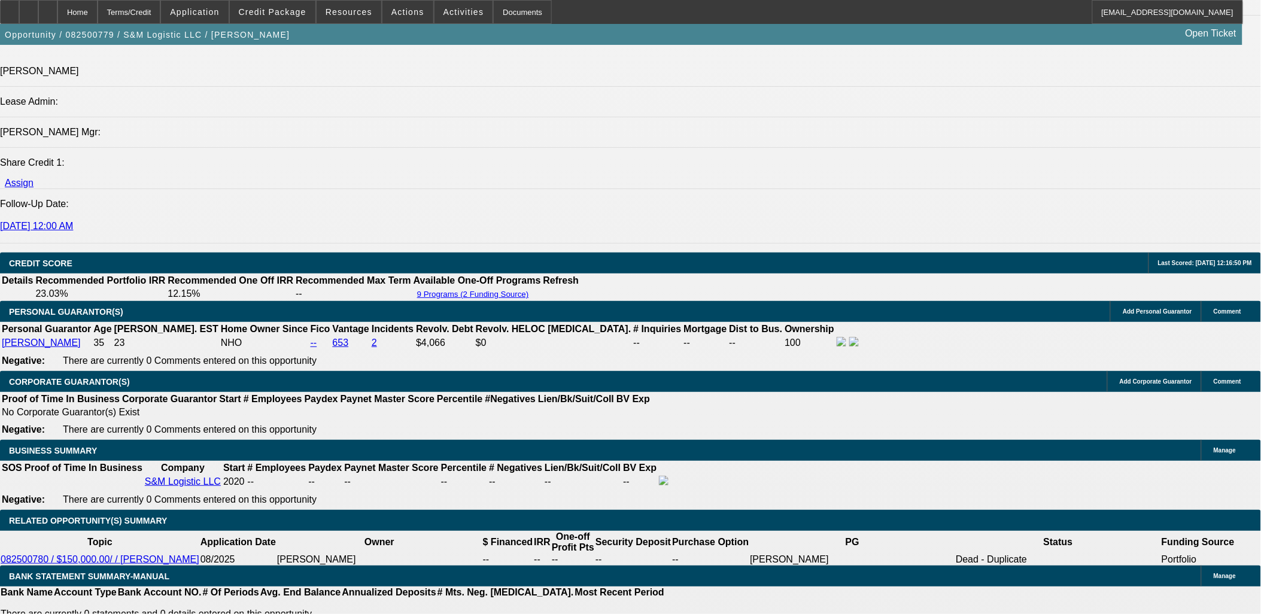
scroll to position [1463, 0]
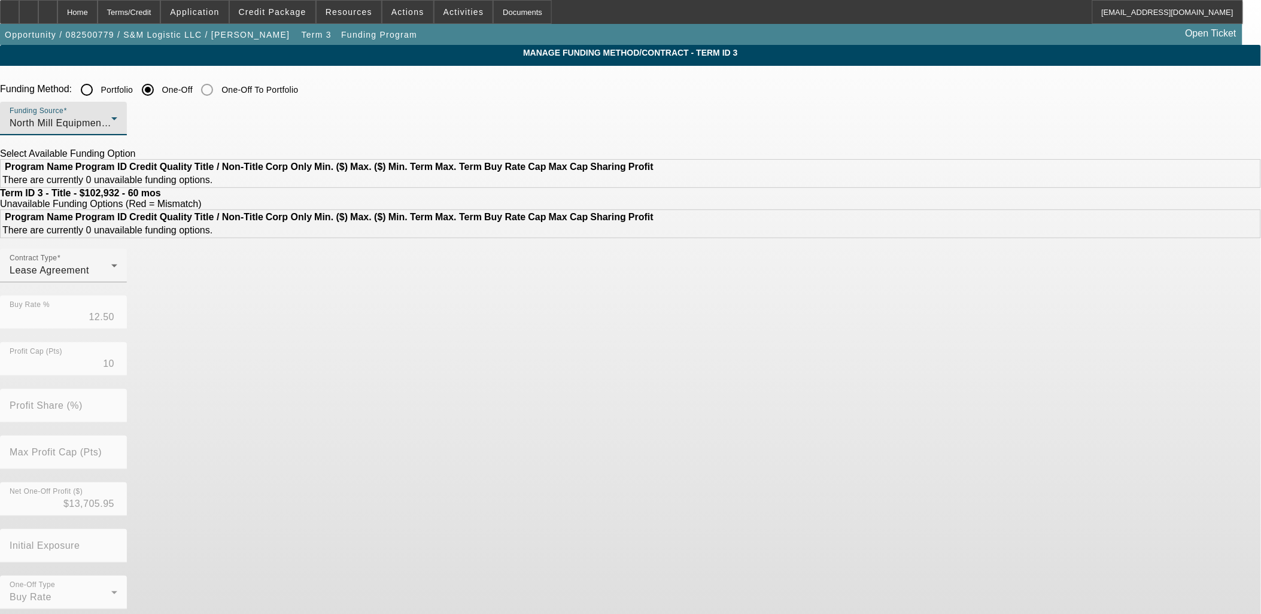
click at [165, 124] on span "North Mill Equipment Finance LLC" at bounding box center [88, 123] width 156 height 10
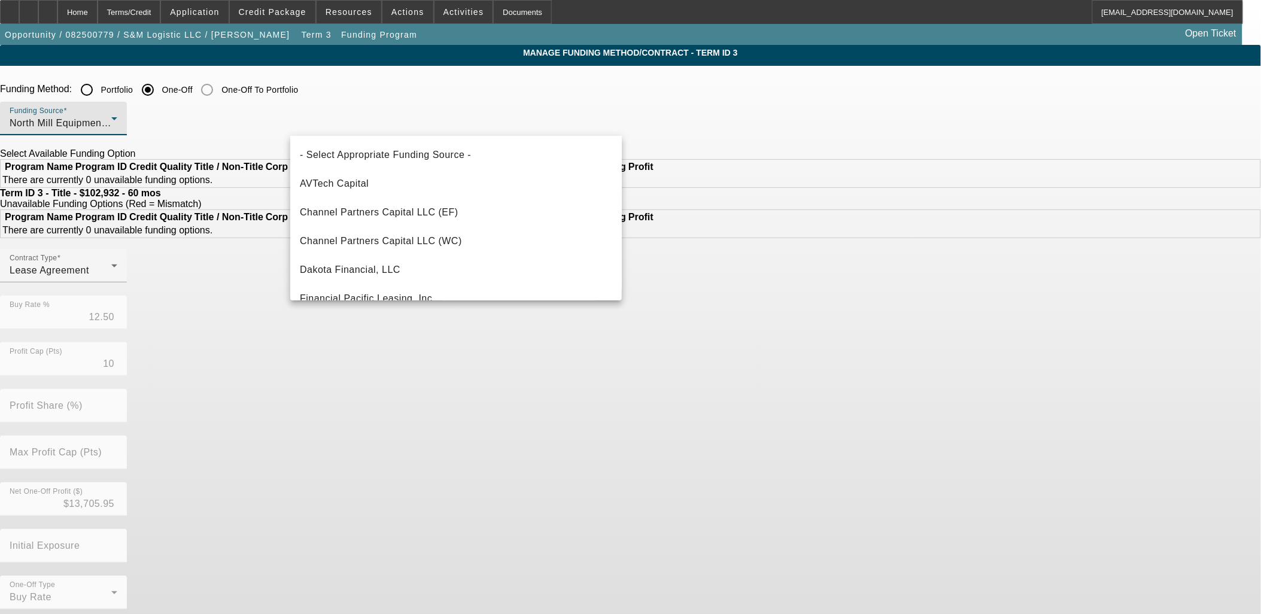
scroll to position [242, 0]
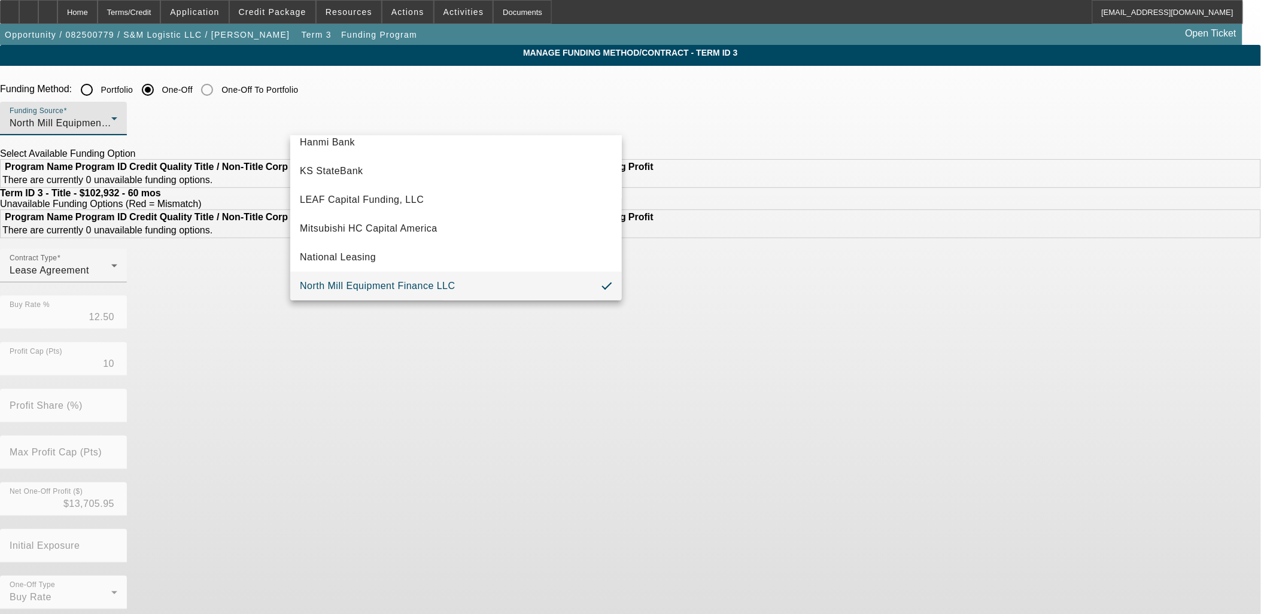
click at [387, 92] on div at bounding box center [630, 307] width 1261 height 614
click at [99, 89] on input "Portfolio" at bounding box center [87, 90] width 24 height 24
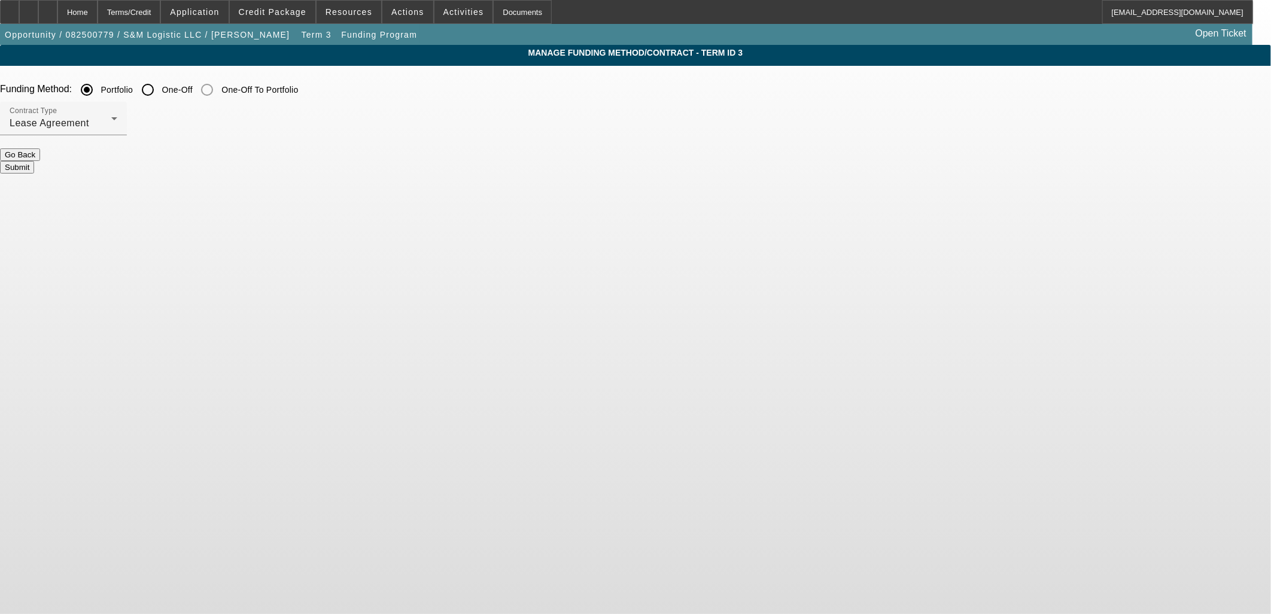
click at [34, 161] on button "Submit" at bounding box center [17, 167] width 34 height 13
radio input "false"
radio input "true"
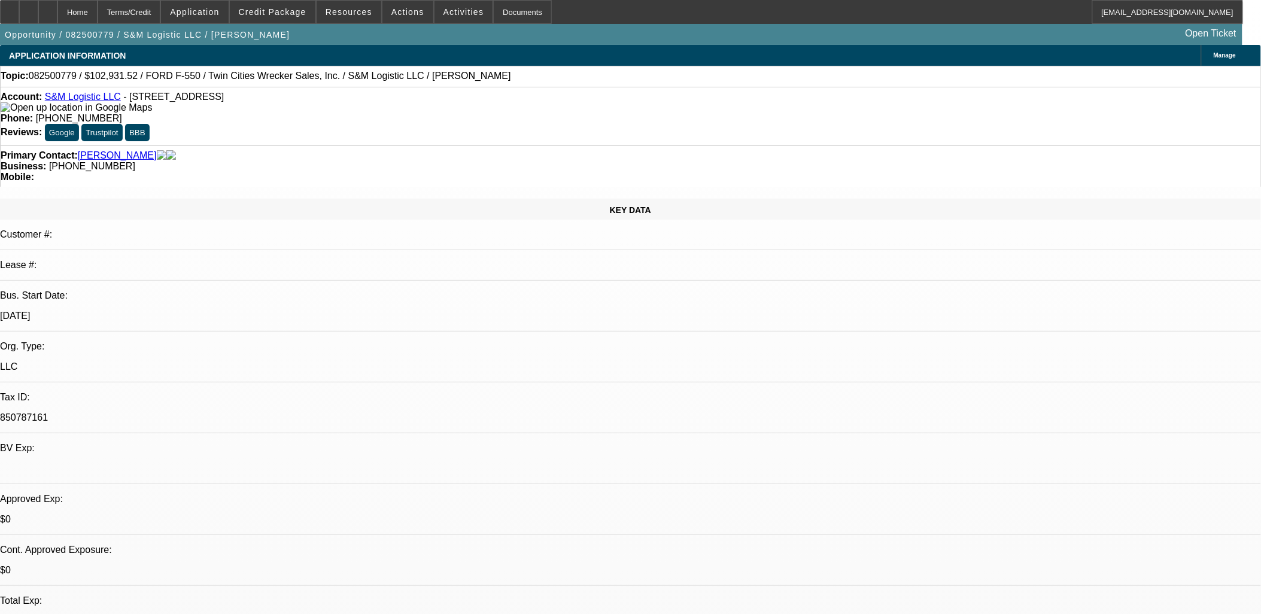
select select "0.15"
select select "0"
select select "0.1"
select select "4"
select select "0.15"
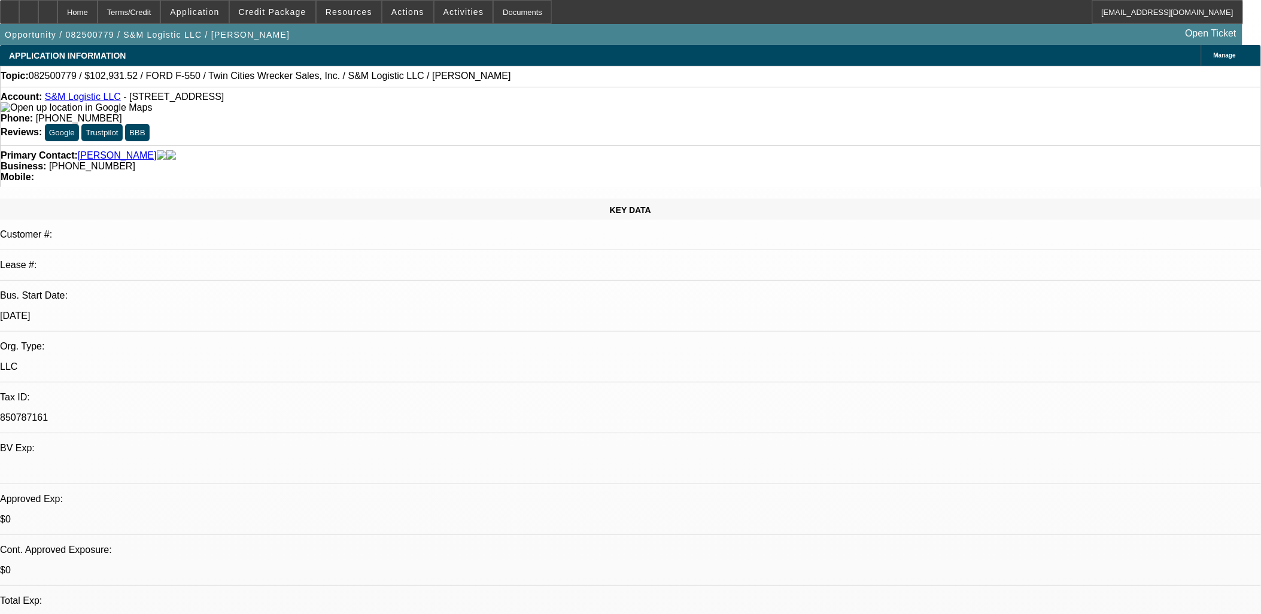
select select "0"
select select "0.1"
select select "4"
select select "0.15"
select select "0"
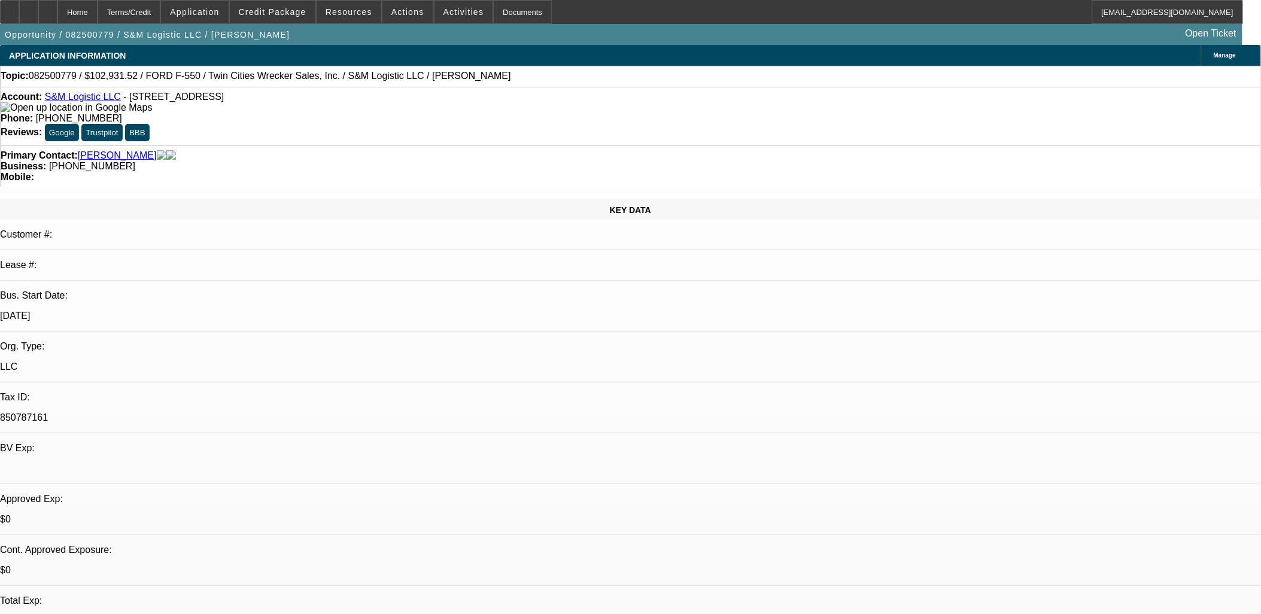
select select "0.1"
select select "4"
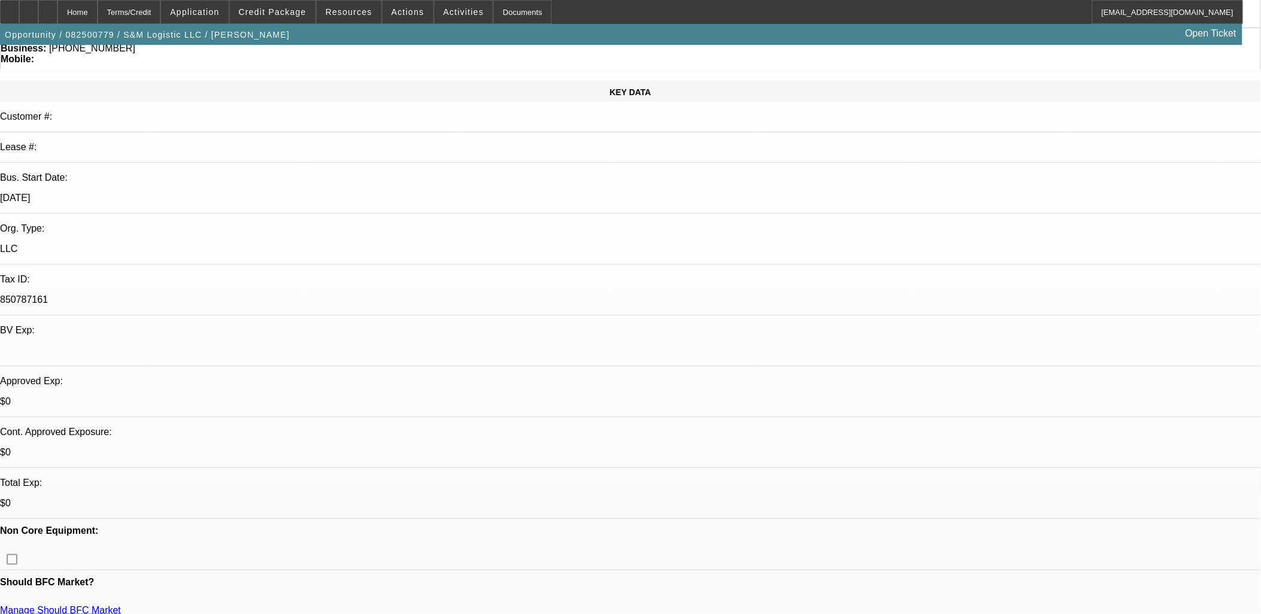
scroll to position [133, 0]
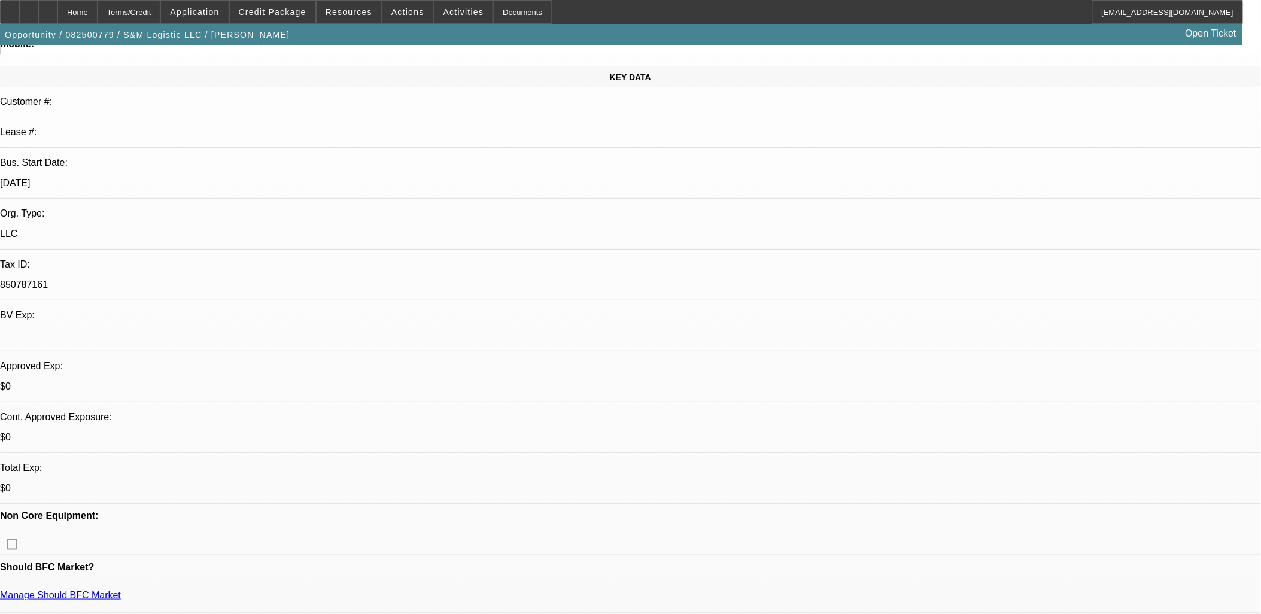
drag, startPoint x: 960, startPoint y: 184, endPoint x: 963, endPoint y: 192, distance: 7.8
drag, startPoint x: 1155, startPoint y: 439, endPoint x: 850, endPoint y: 389, distance: 309.3
copy div "S&M Logistic LLC, founded in [DATE] by [PERSON_NAME], is a tow truck company th…"
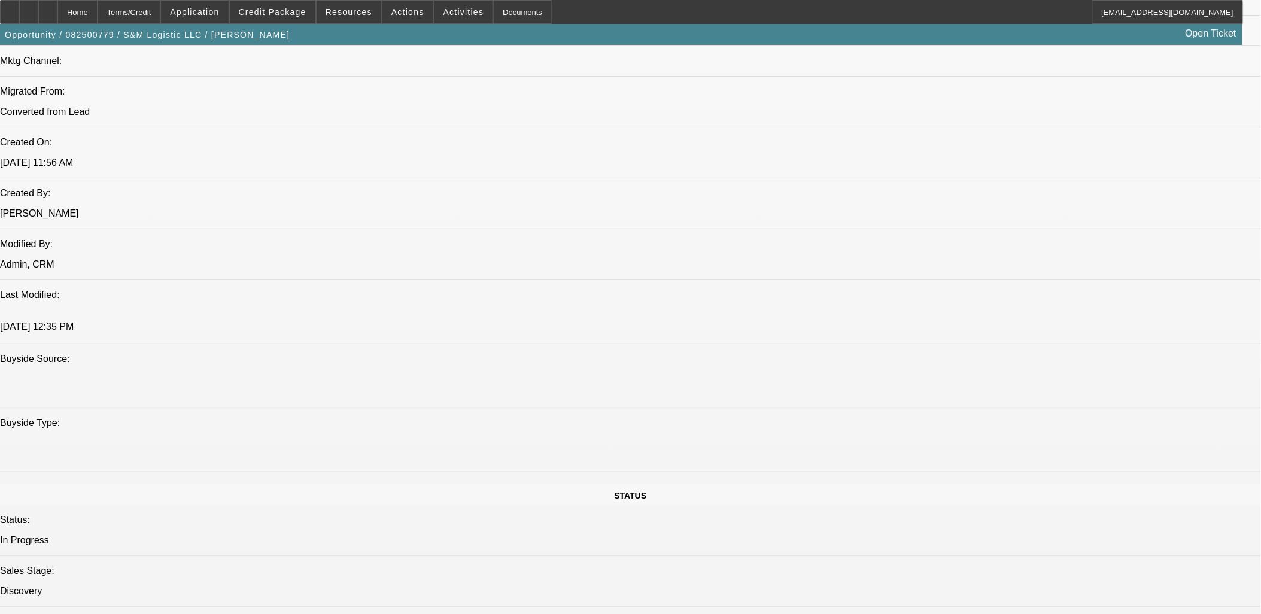
scroll to position [1197, 0]
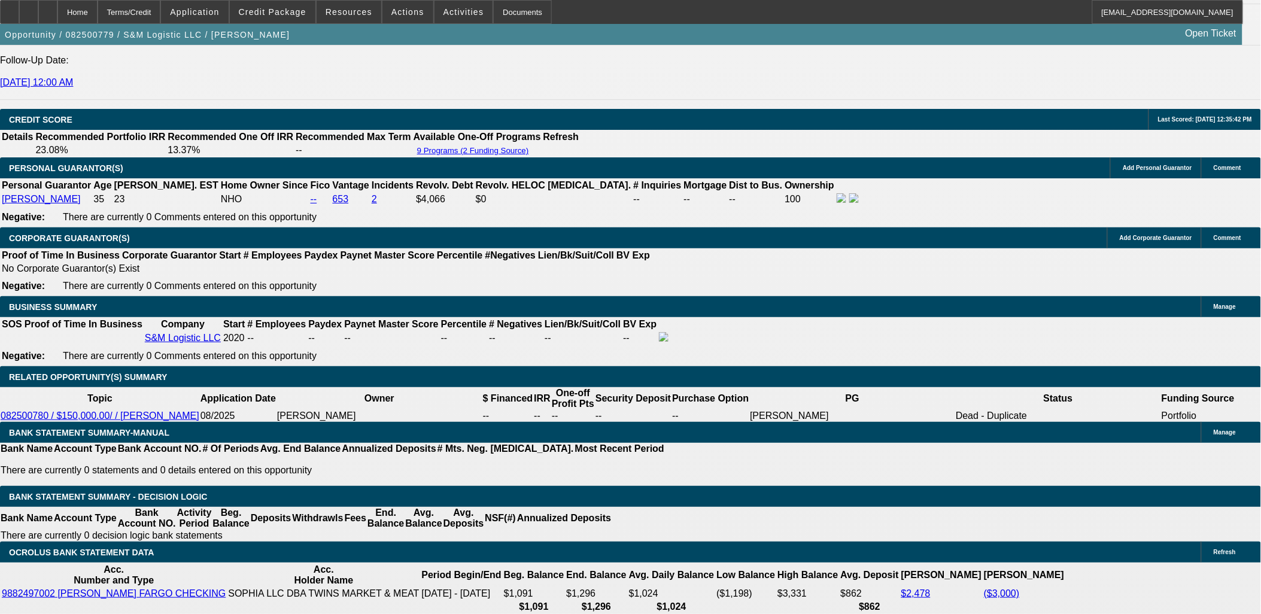
scroll to position [1662, 0]
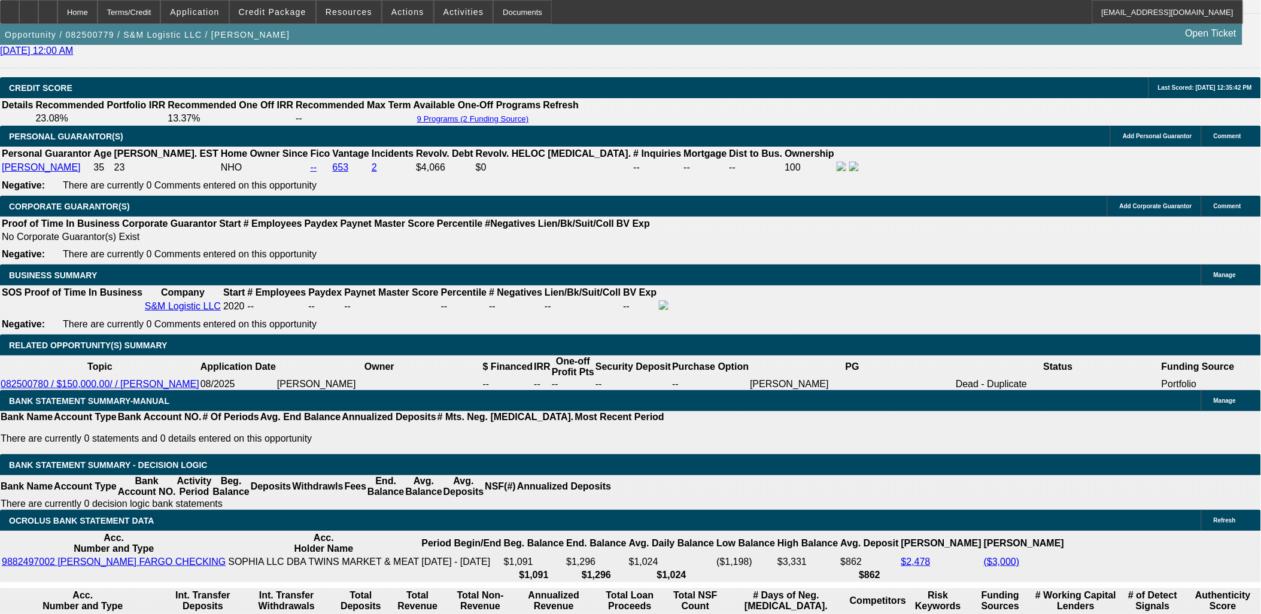
type input "20"
type input "UNKNOWN"
type input "$2,727.06"
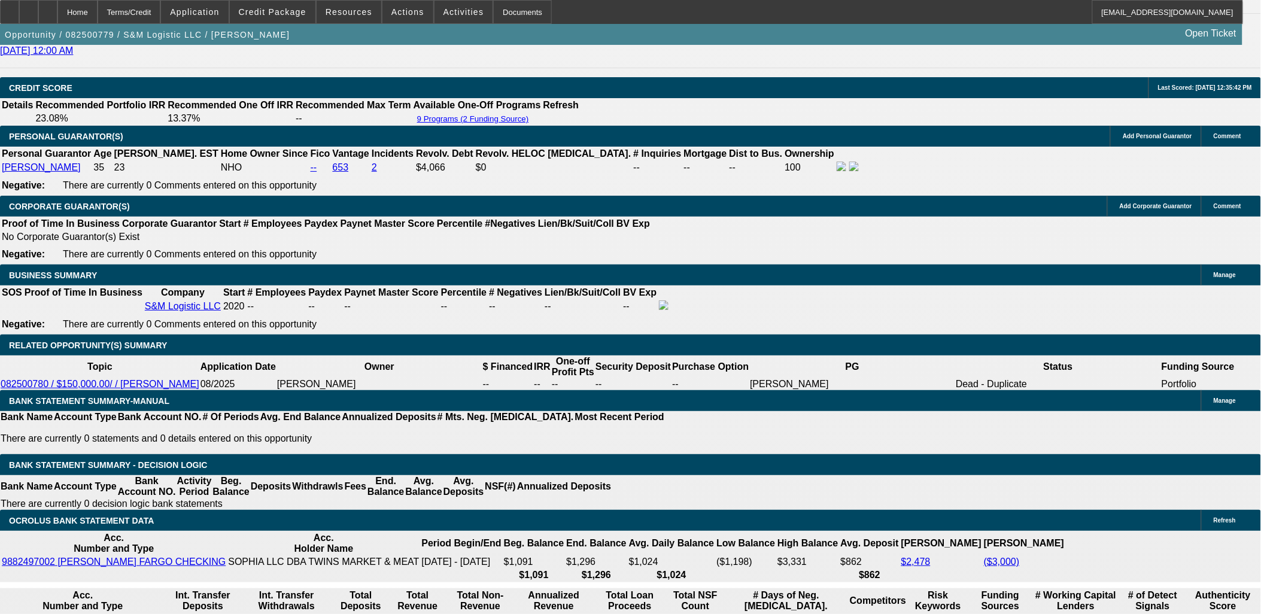
type input "2"
type input "$1,804.16"
type input "2"
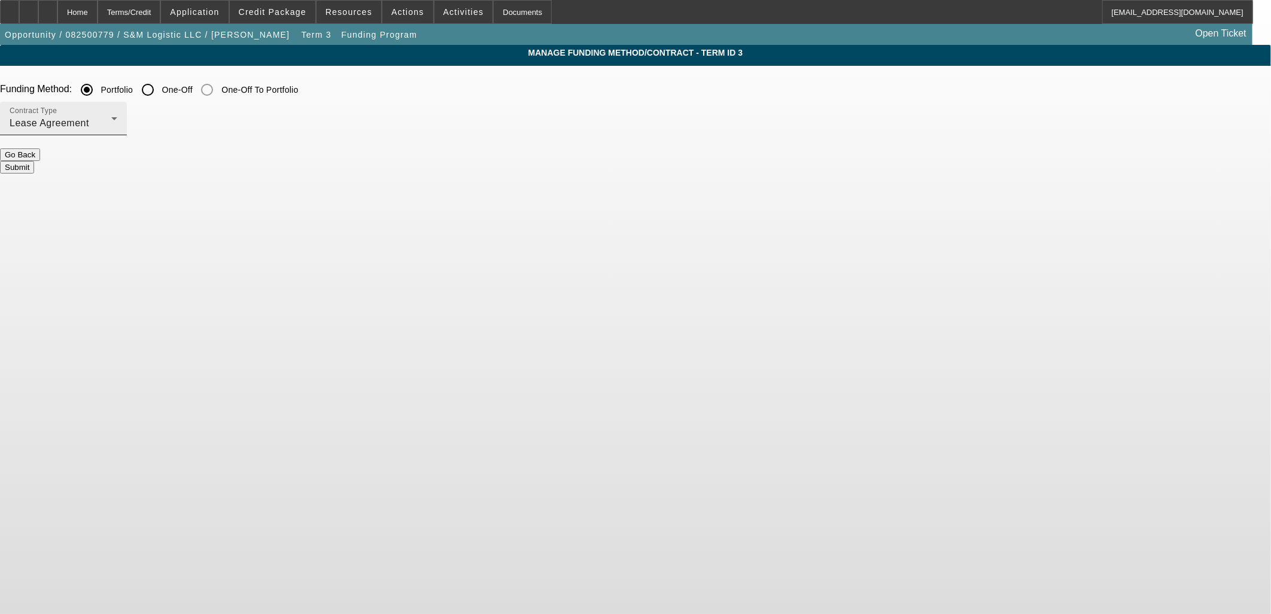
click at [111, 123] on div "Lease Agreement" at bounding box center [61, 123] width 102 height 14
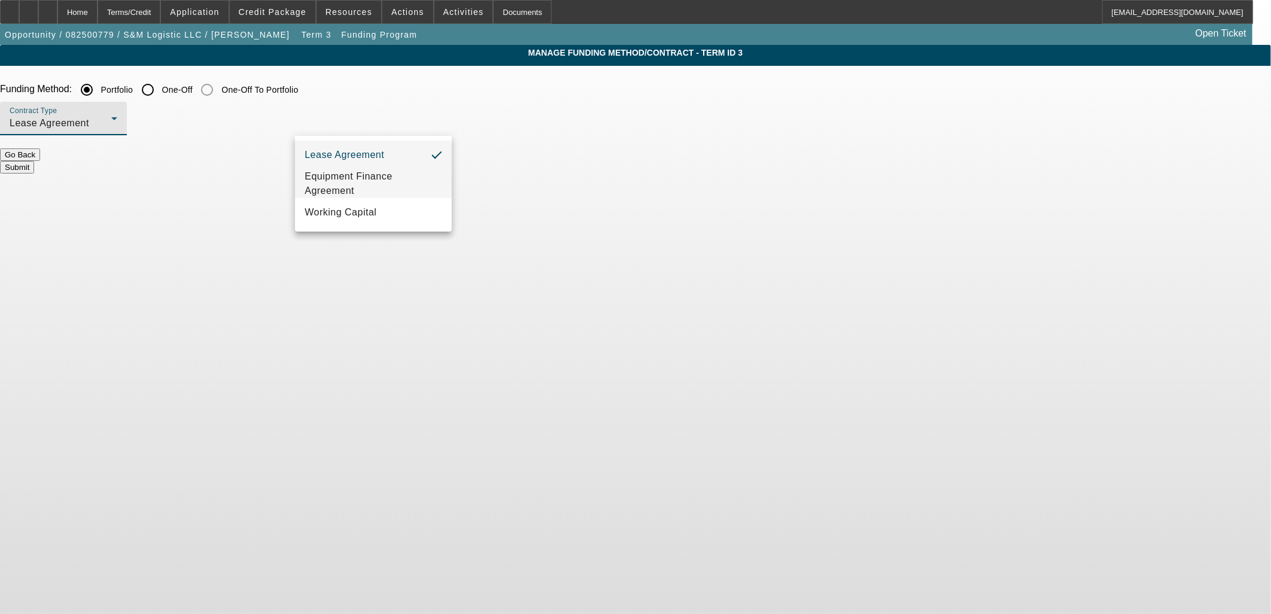
click at [407, 176] on span "Equipment Finance Agreement" at bounding box center [374, 183] width 138 height 29
click at [34, 161] on button "Submit" at bounding box center [17, 167] width 34 height 13
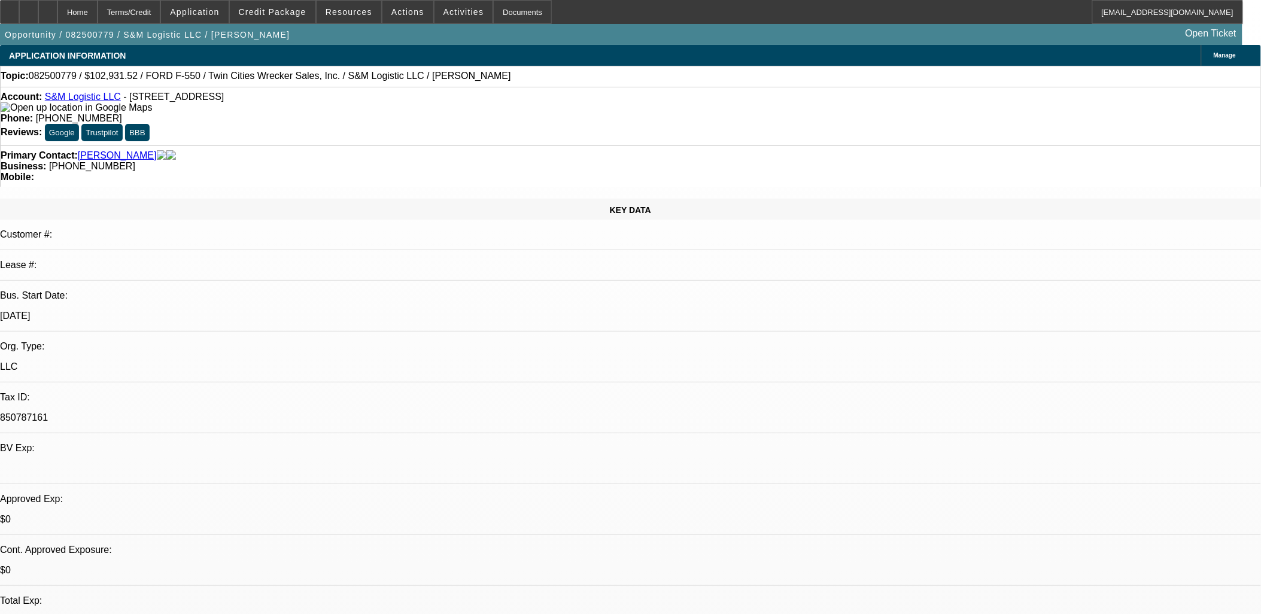
select select "0.15"
select select "0"
select select "6"
select select "0.15"
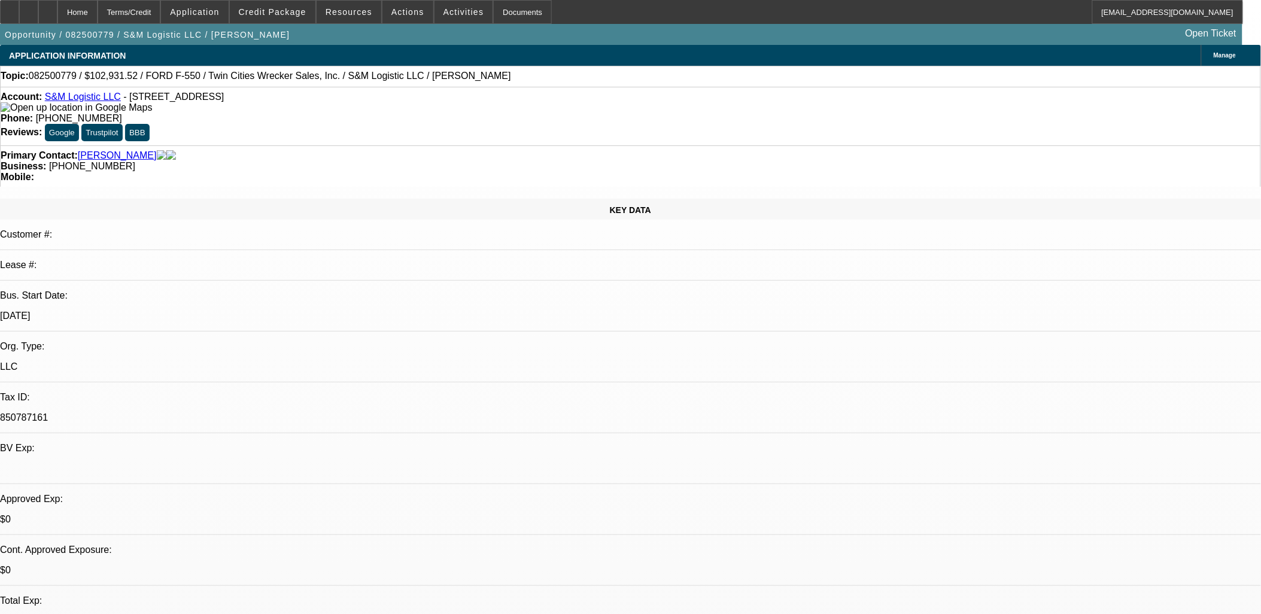
select select "0"
select select "0.1"
select select "4"
select select "0.15"
select select "0"
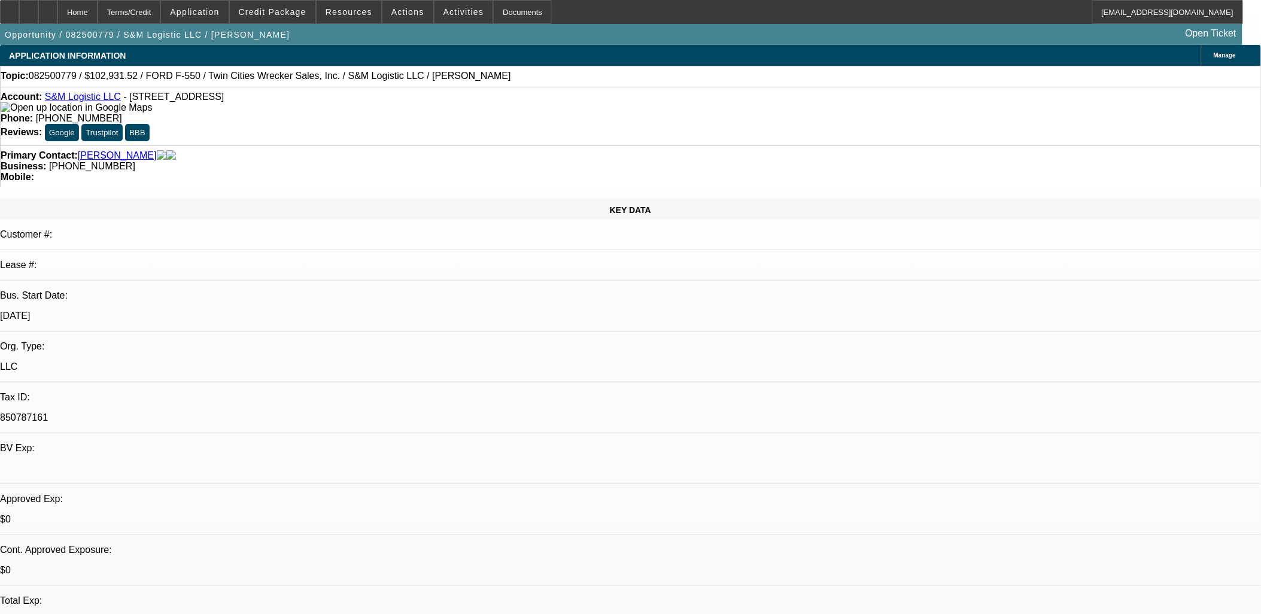
select select "0.1"
select select "4"
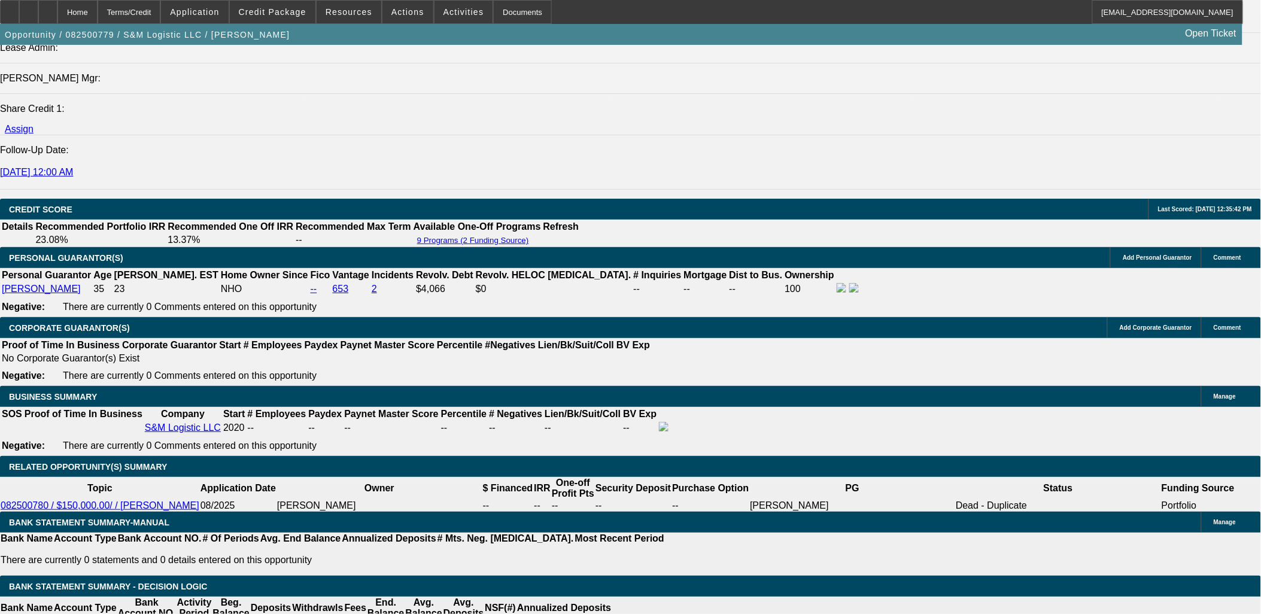
scroll to position [1662, 0]
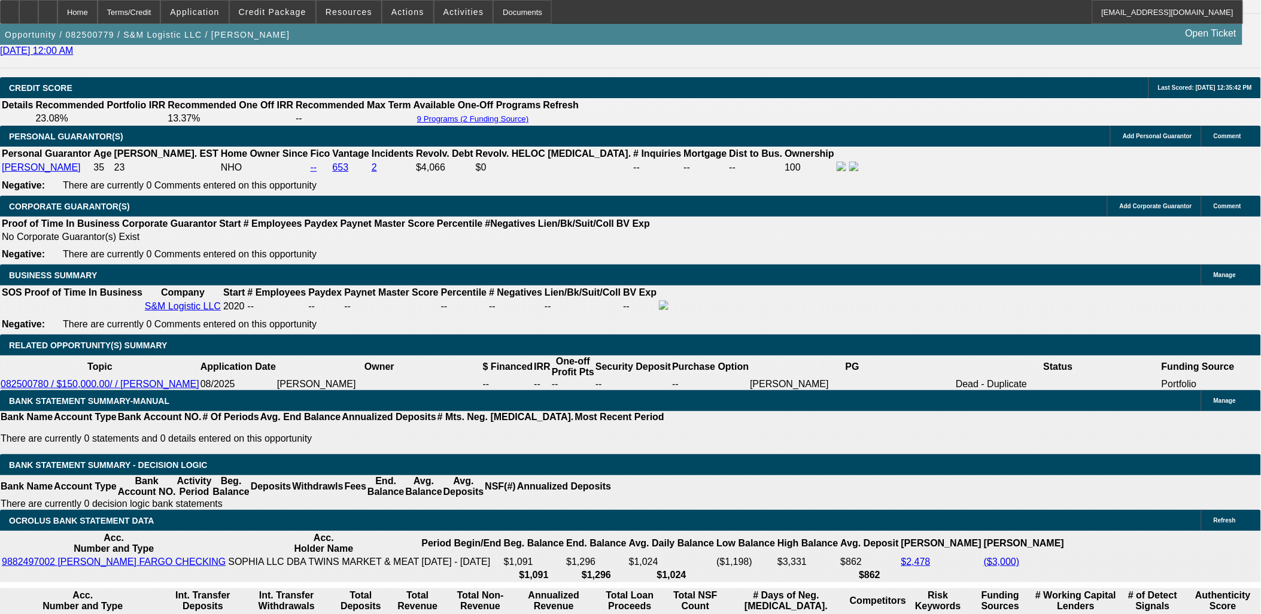
type input "UNKNOWN"
type input "20"
type input "$2,727.06"
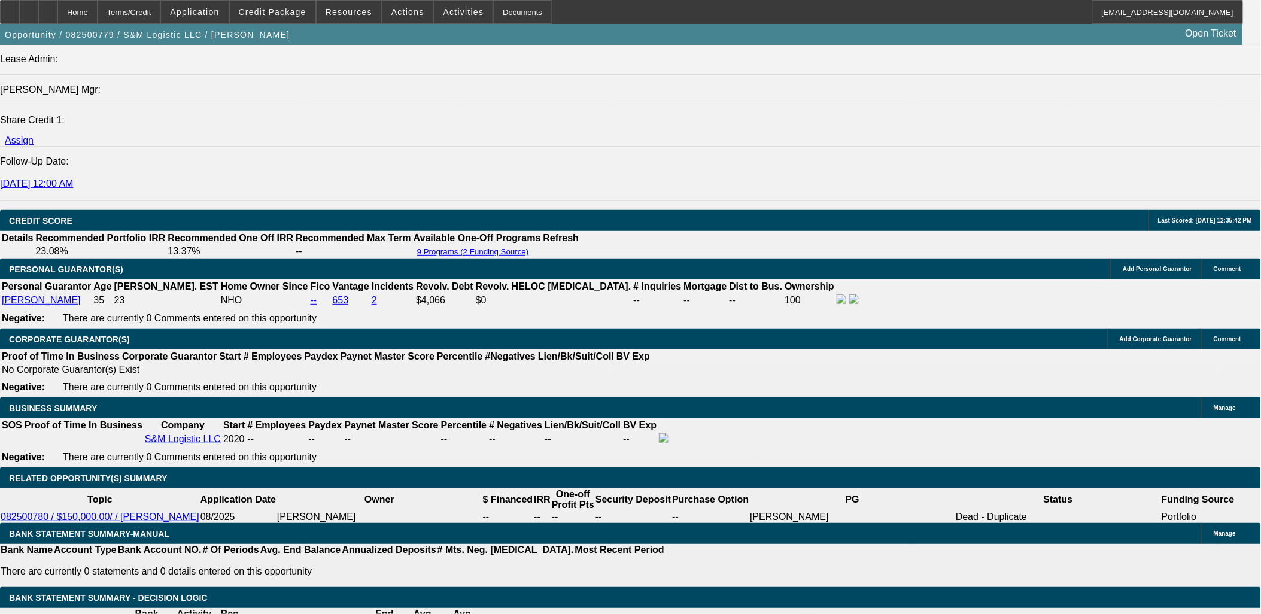
type input "20"
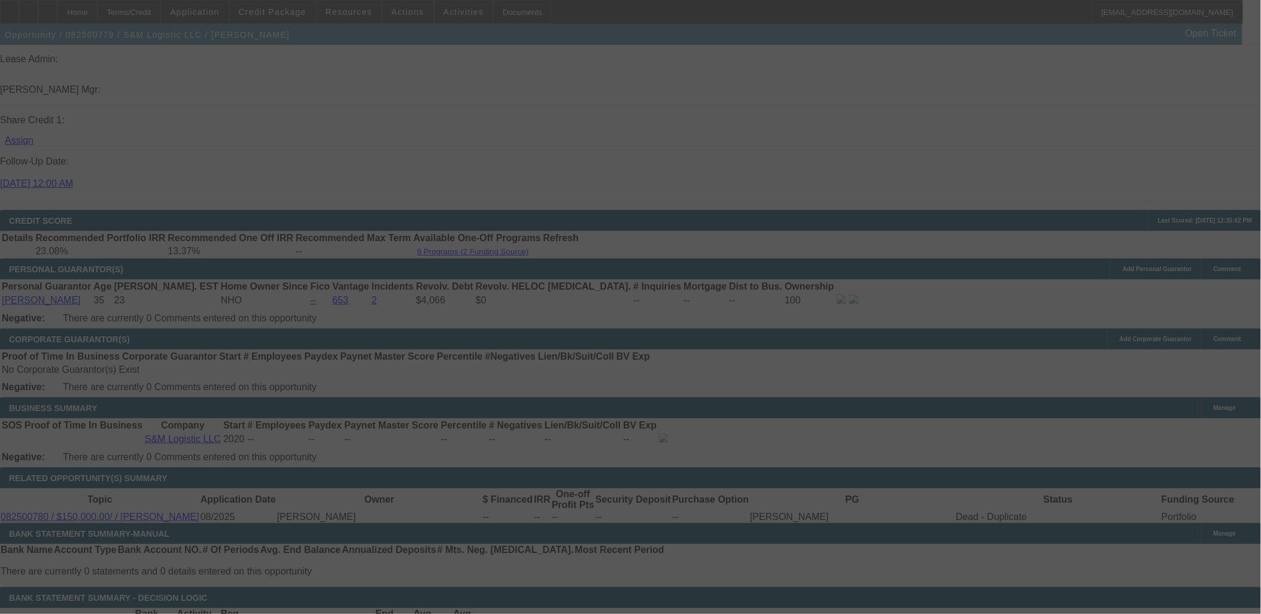
select select "0.15"
select select "0"
select select "6"
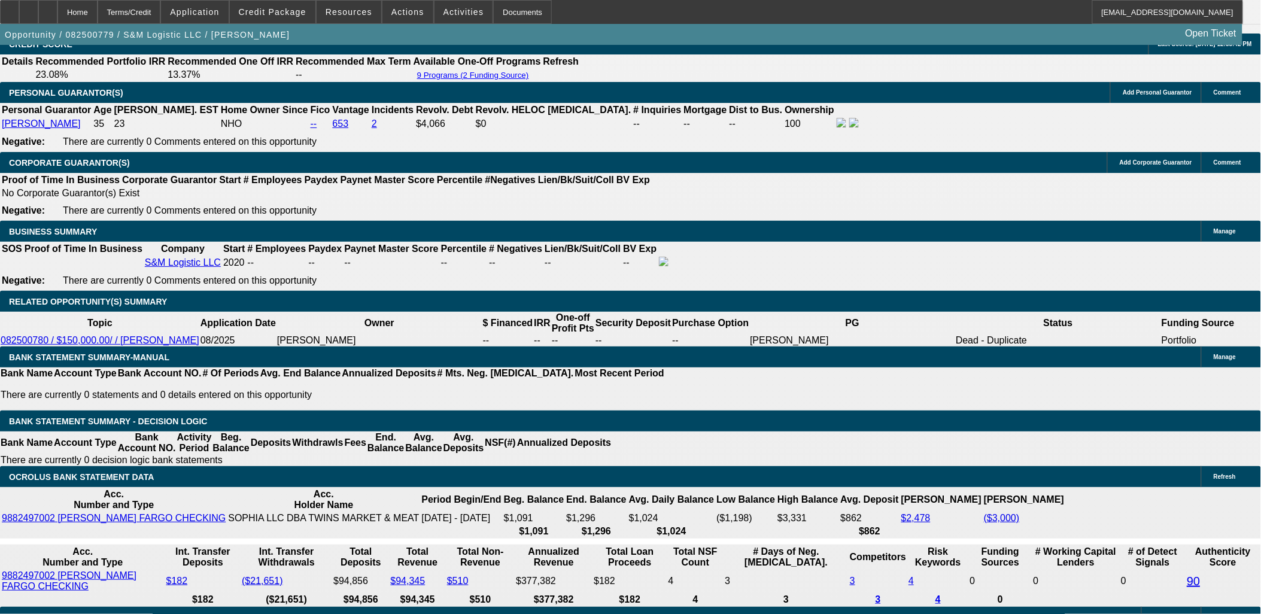
scroll to position [1729, 0]
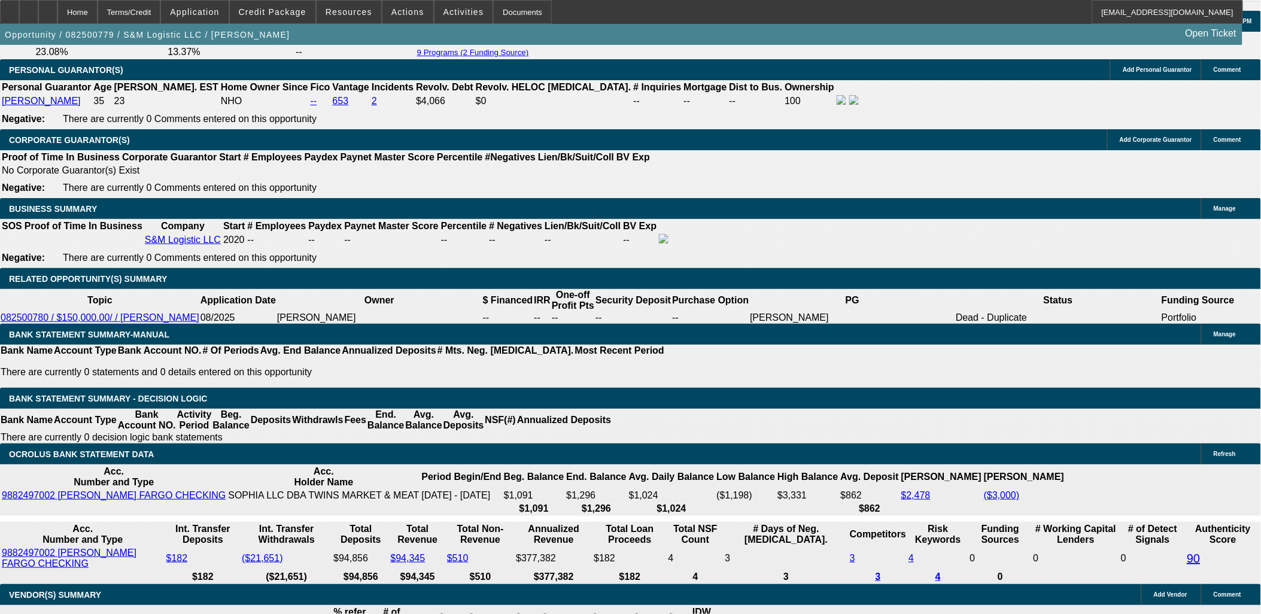
select select "2"
type input "$5,454.12"
type input "UNKNOWN"
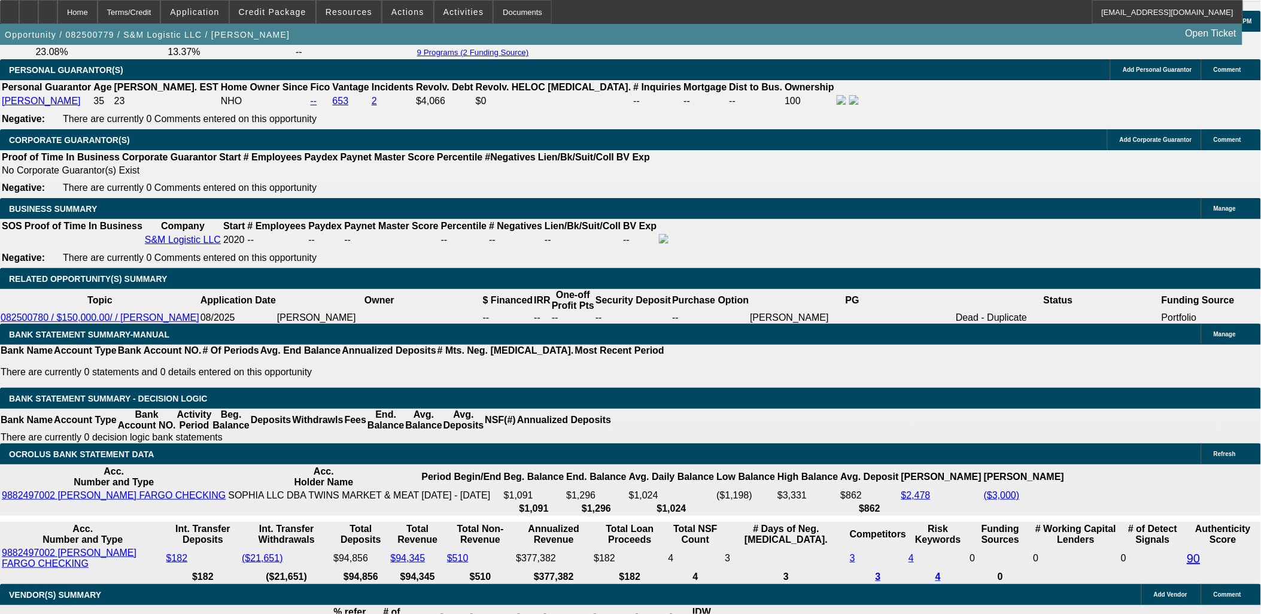
select select "2"
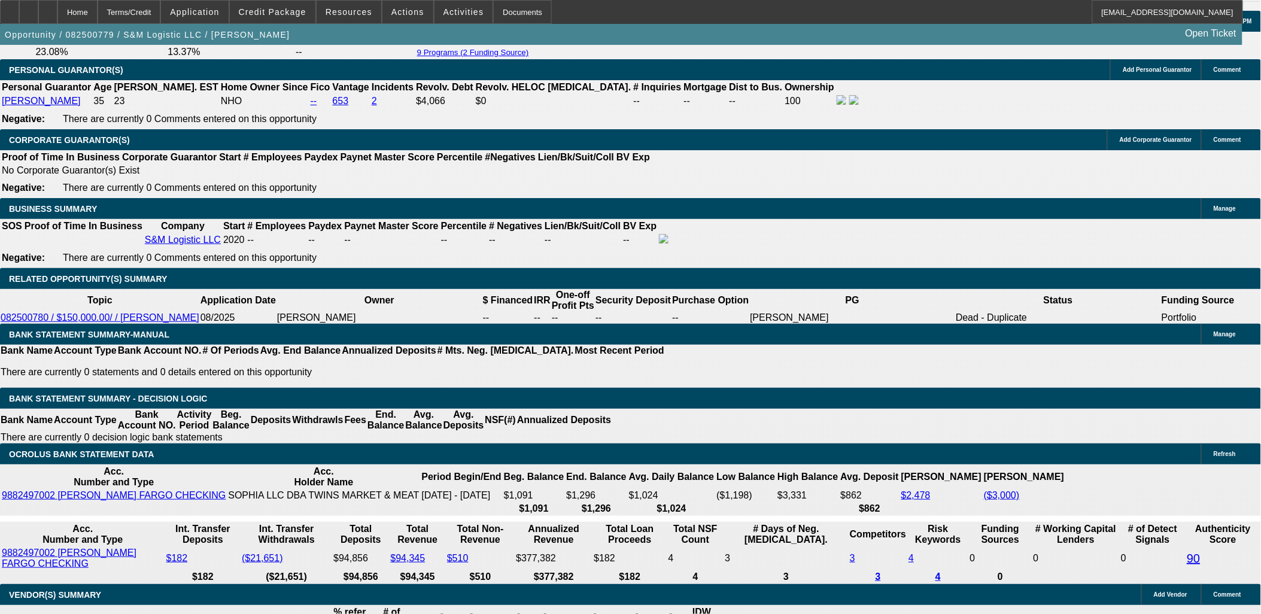
drag, startPoint x: 402, startPoint y: 224, endPoint x: 189, endPoint y: 138, distance: 229.6
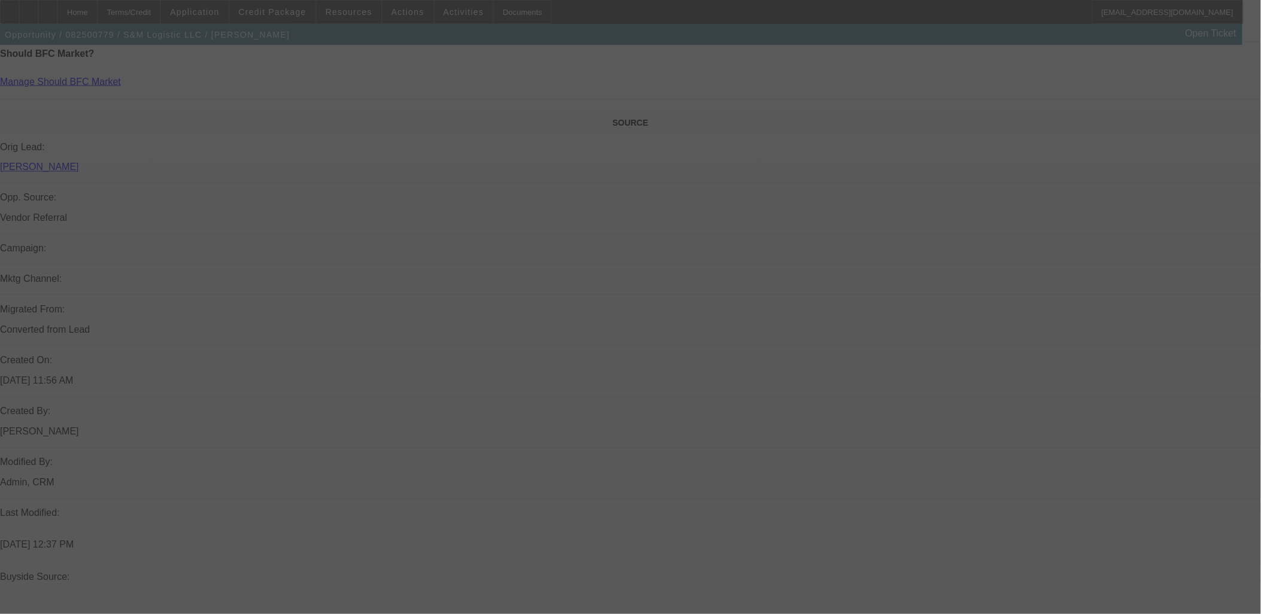
scroll to position [532, 0]
select select "0.15"
select select "2"
select select "0"
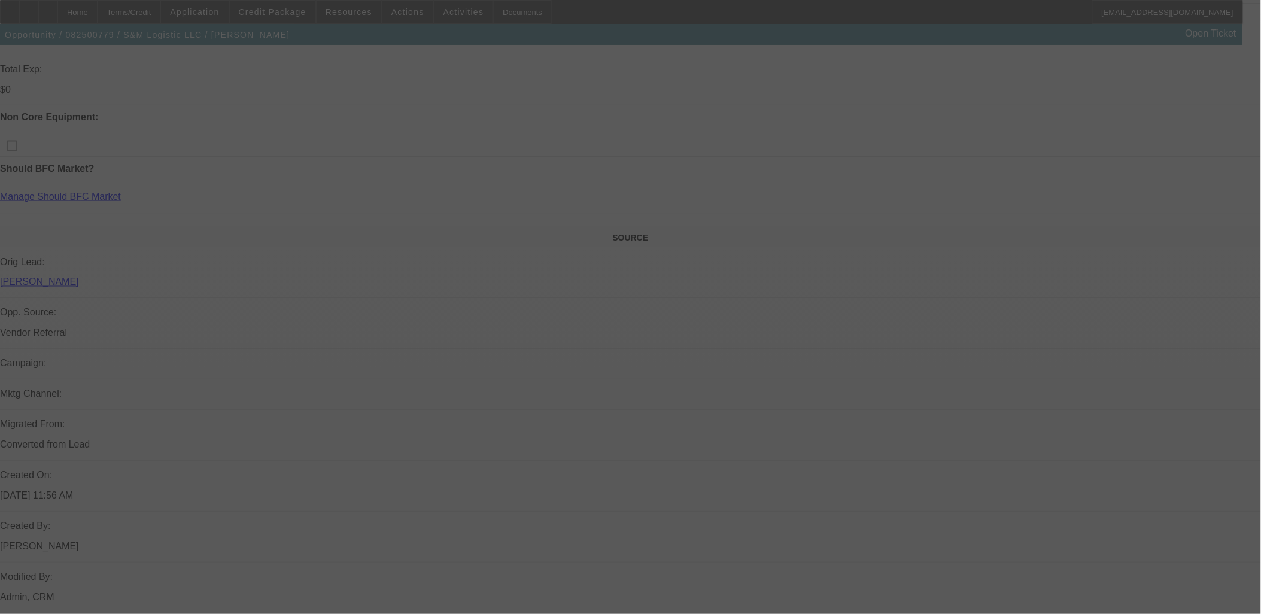
select select "6"
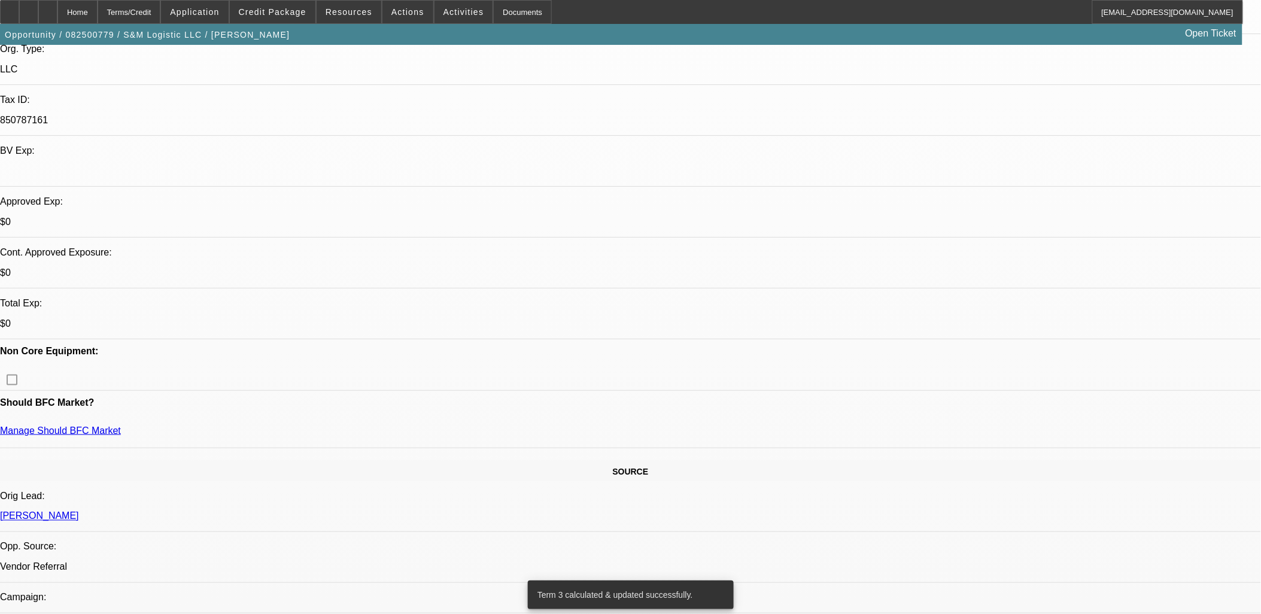
scroll to position [266, 0]
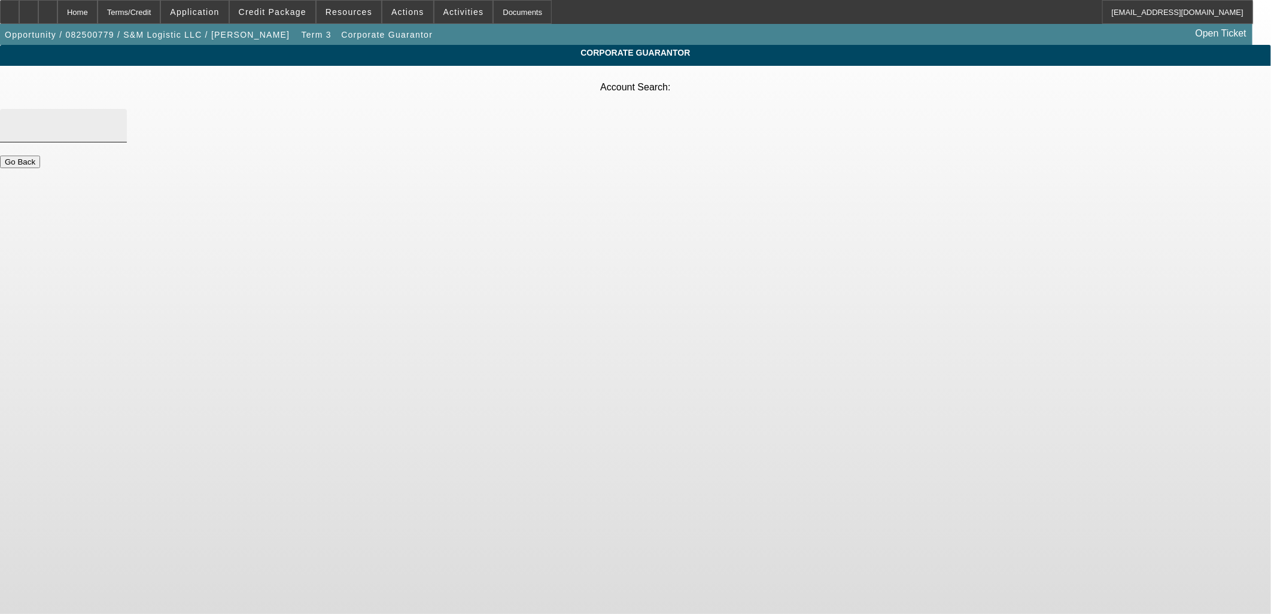
click at [117, 109] on div at bounding box center [64, 126] width 108 height 34
type input "Sophia LLC"
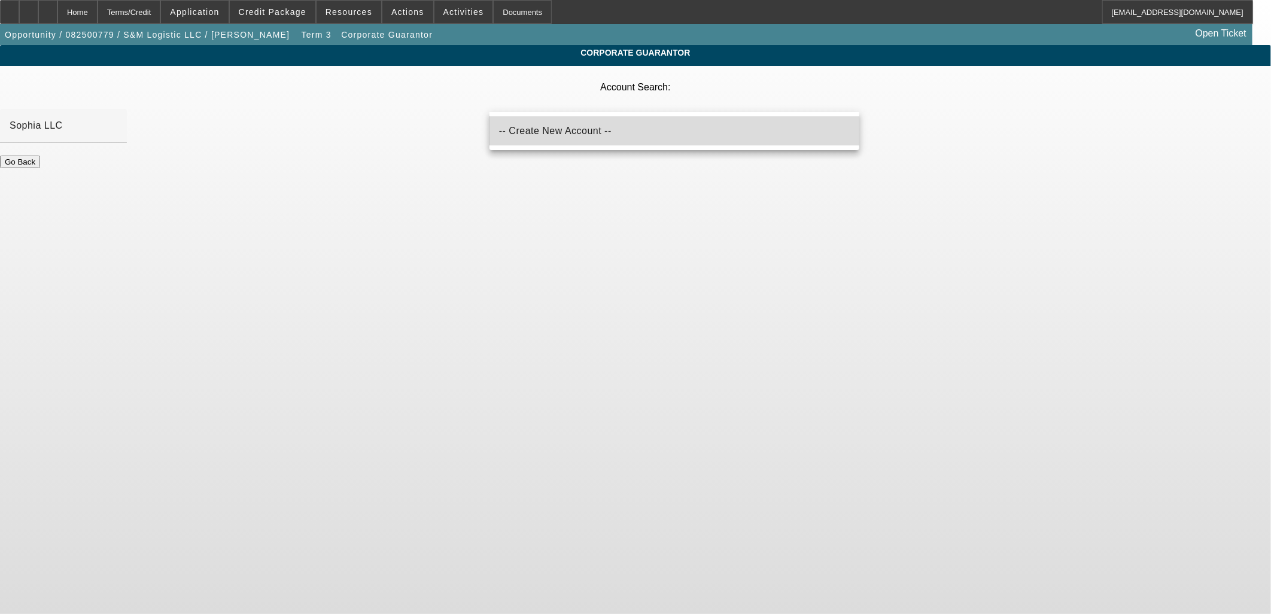
click at [606, 138] on mat-option "-- Create New Account --" at bounding box center [675, 131] width 370 height 29
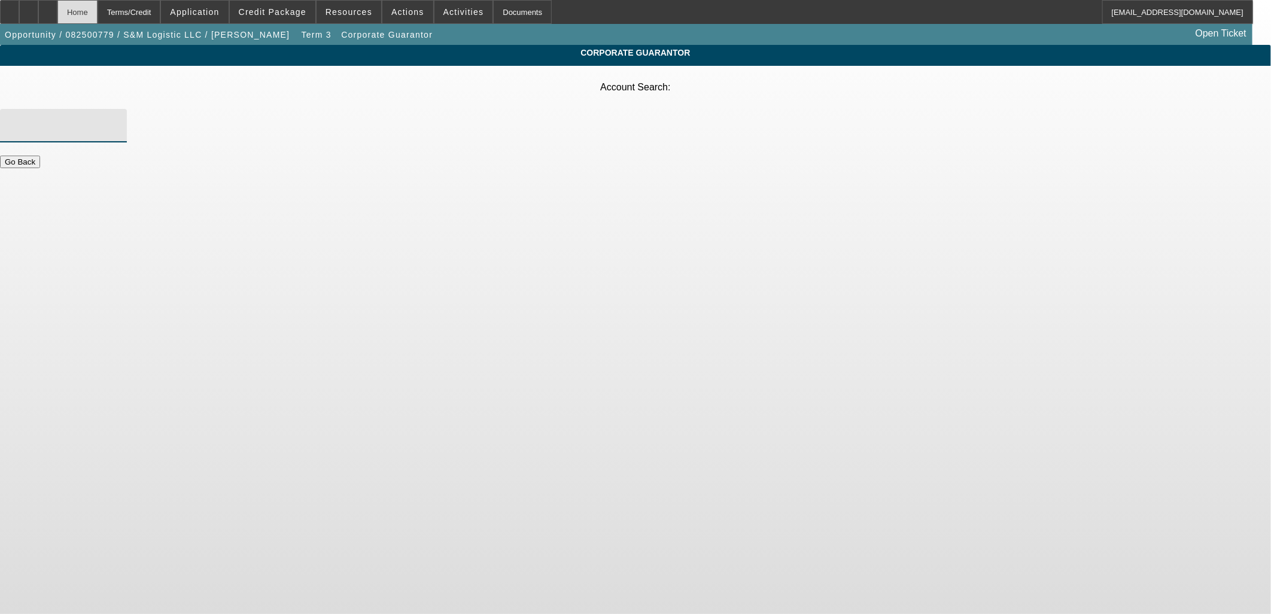
click at [98, 4] on div "Home" at bounding box center [77, 12] width 40 height 24
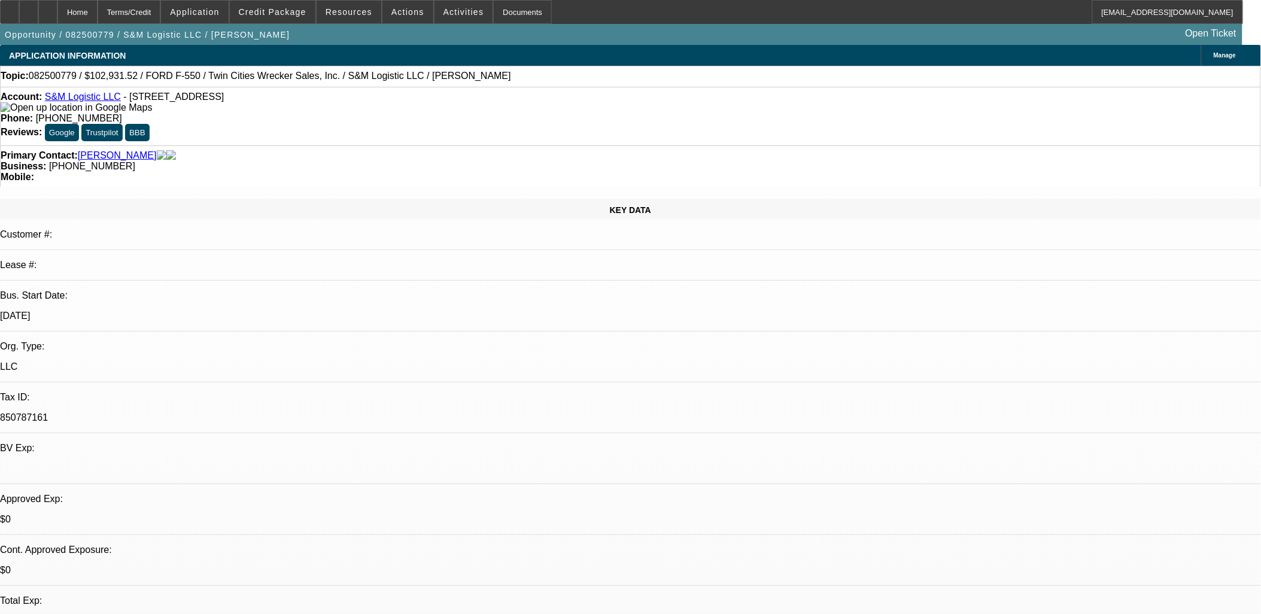
select select "0.15"
select select "2"
select select "0"
select select "6"
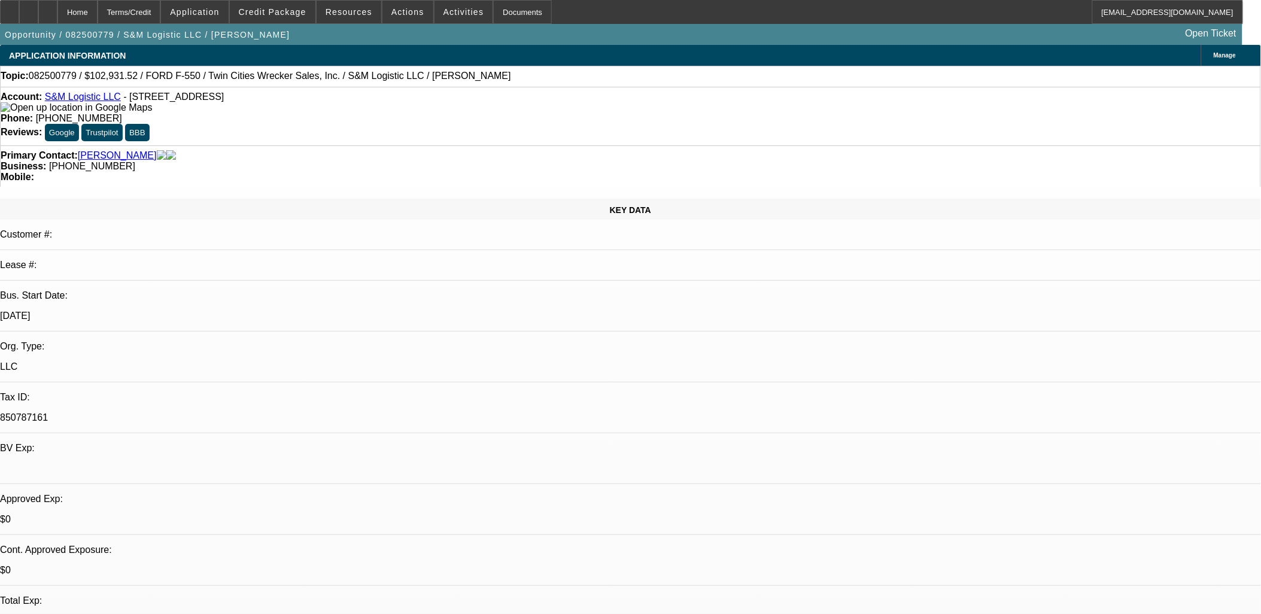
select select "0.15"
select select "0"
select select "0.1"
select select "4"
select select "0.15"
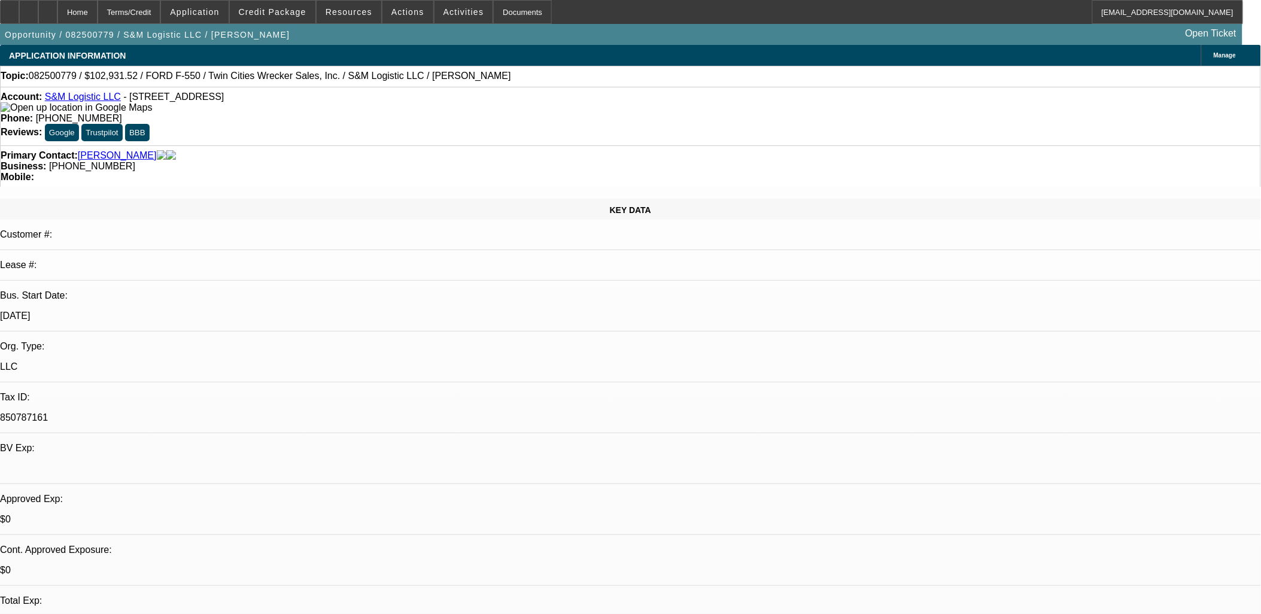
select select "0"
select select "0.1"
select select "4"
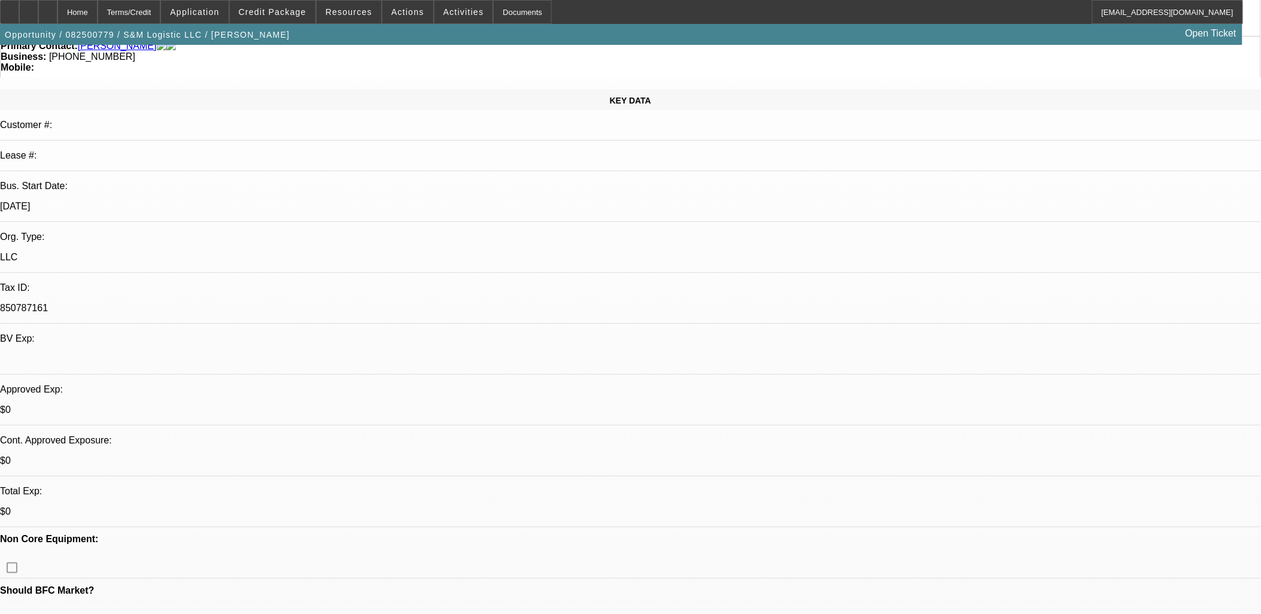
scroll to position [133, 0]
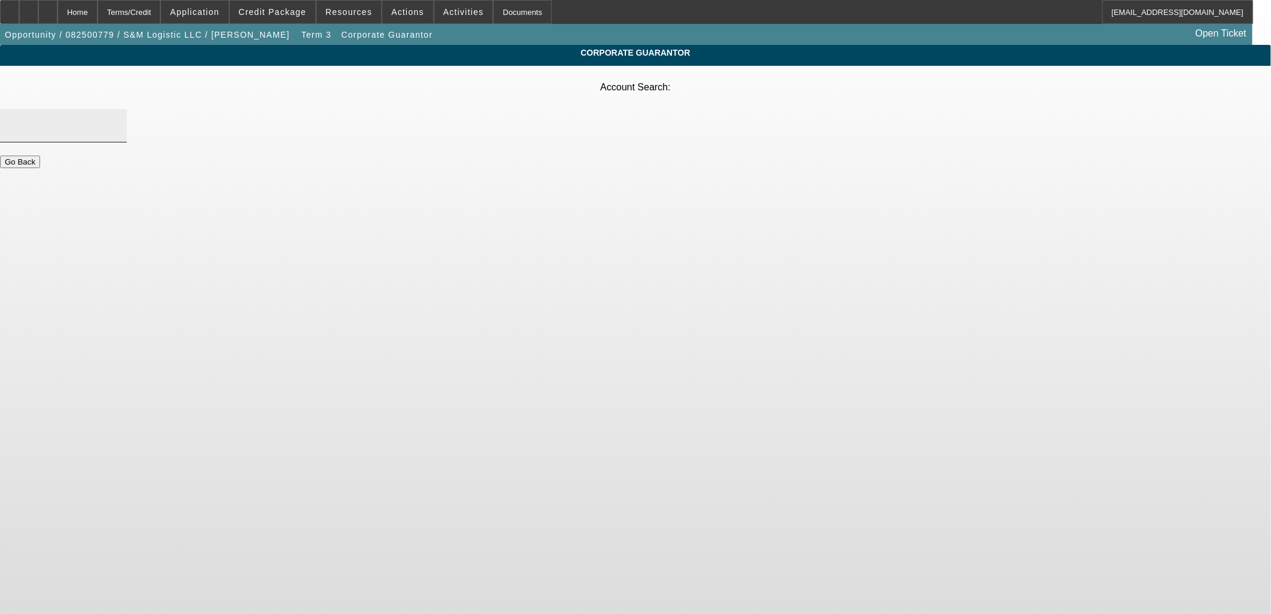
click at [117, 119] on input "Account Search" at bounding box center [64, 126] width 108 height 14
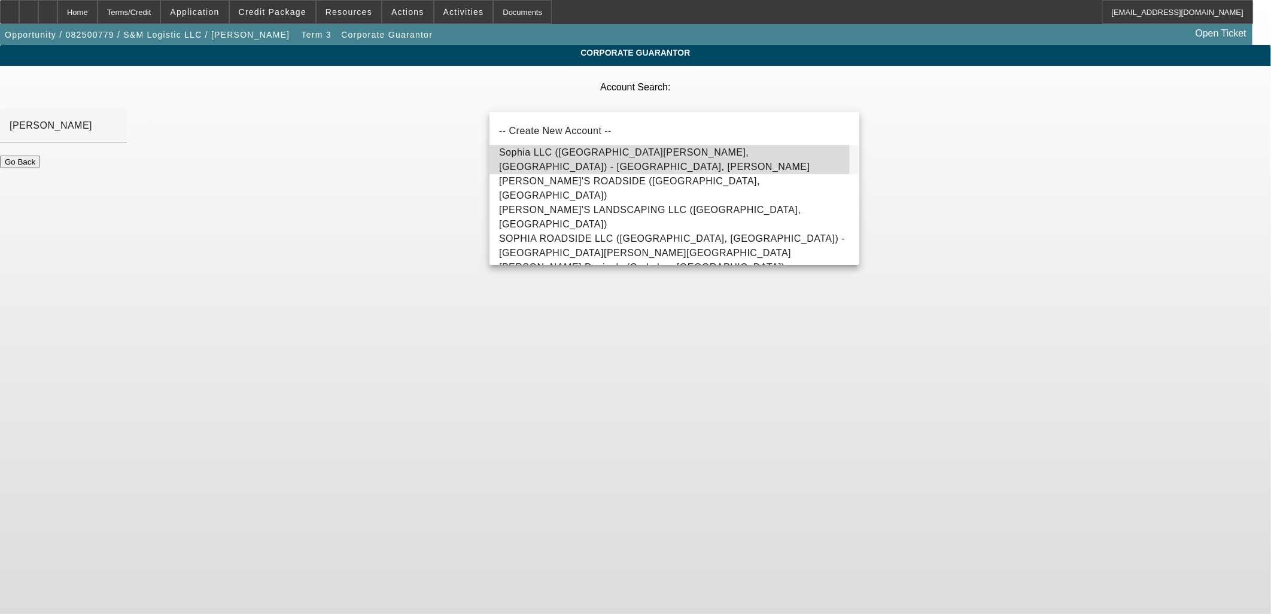
click at [585, 160] on span "Sophia LLC (Saint Paul, MN) - Alzehhawi, Mustafa" at bounding box center [654, 159] width 311 height 25
type input "Sophia LLC (Saint Paul, MN) - Alzehhawi, Mustafa"
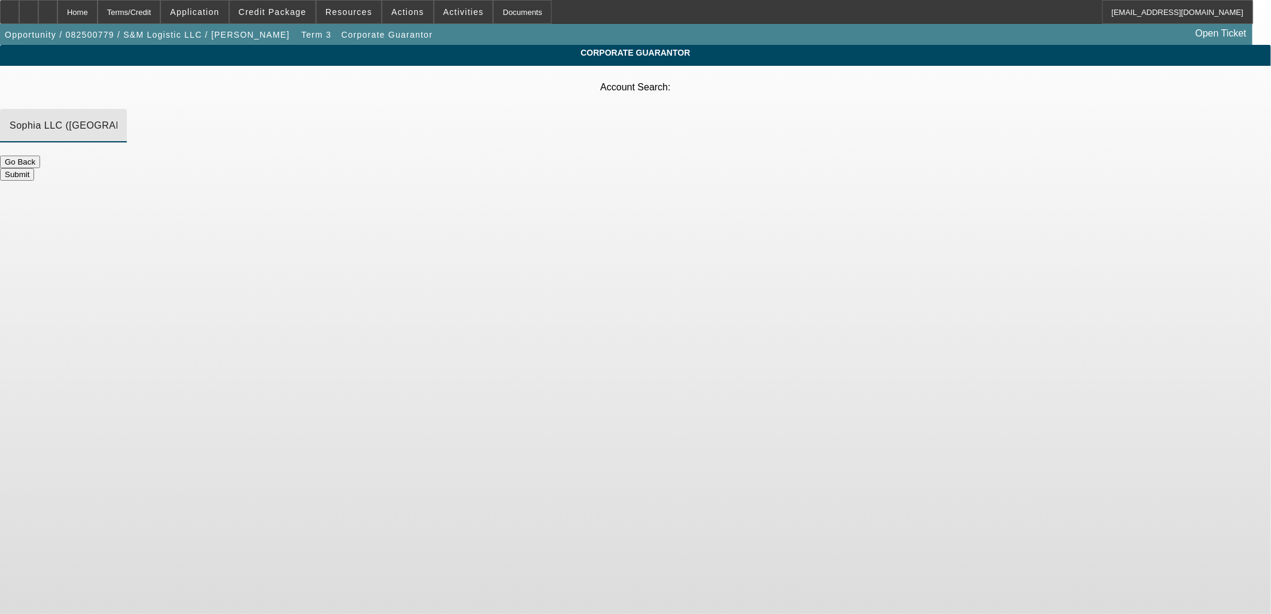
click at [34, 168] on button "Submit" at bounding box center [17, 174] width 34 height 13
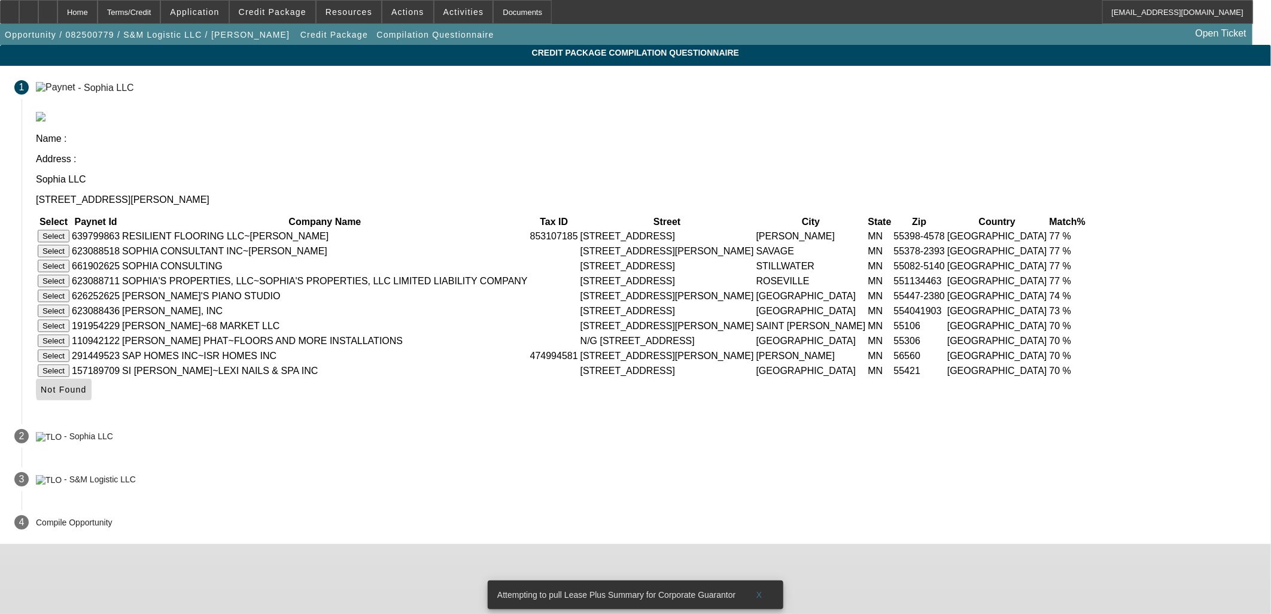
click at [92, 404] on span at bounding box center [64, 389] width 56 height 29
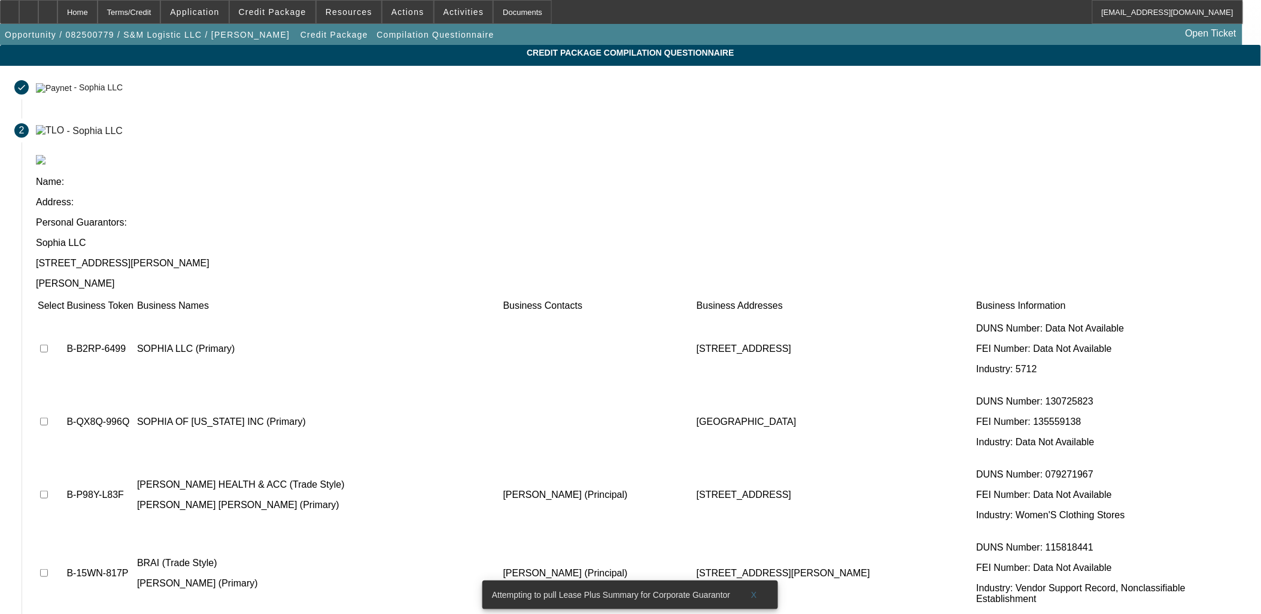
click at [65, 313] on td at bounding box center [51, 349] width 28 height 72
click at [48, 345] on input "checkbox" at bounding box center [44, 349] width 8 height 8
checkbox input "true"
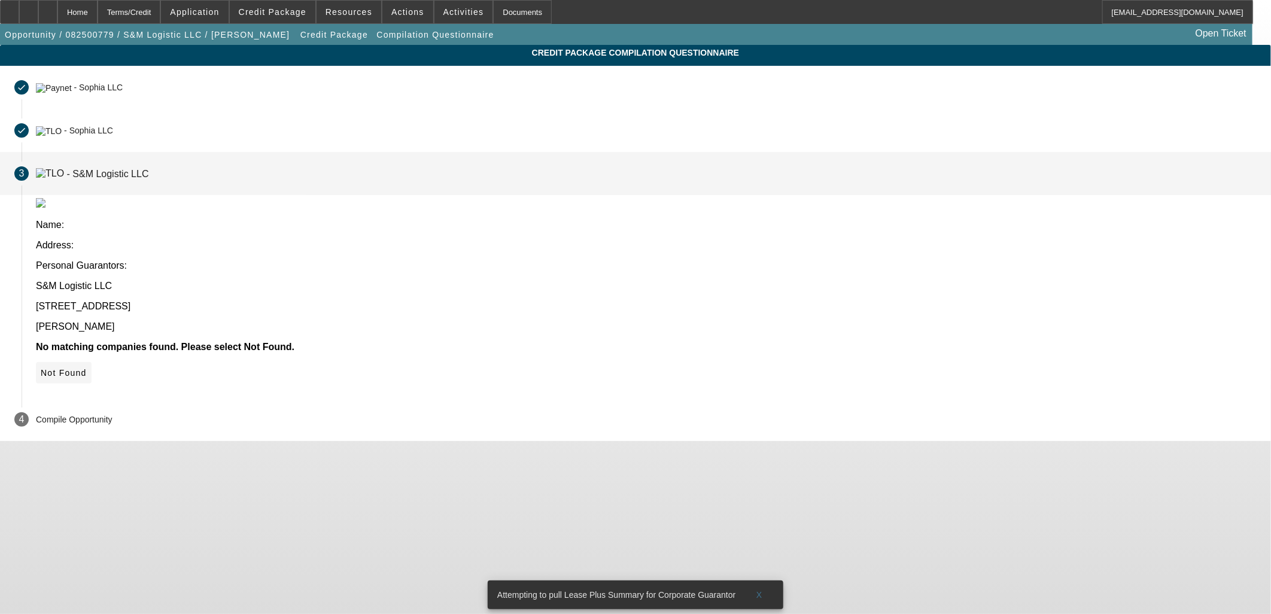
click at [87, 368] on span "Not Found" at bounding box center [64, 373] width 46 height 10
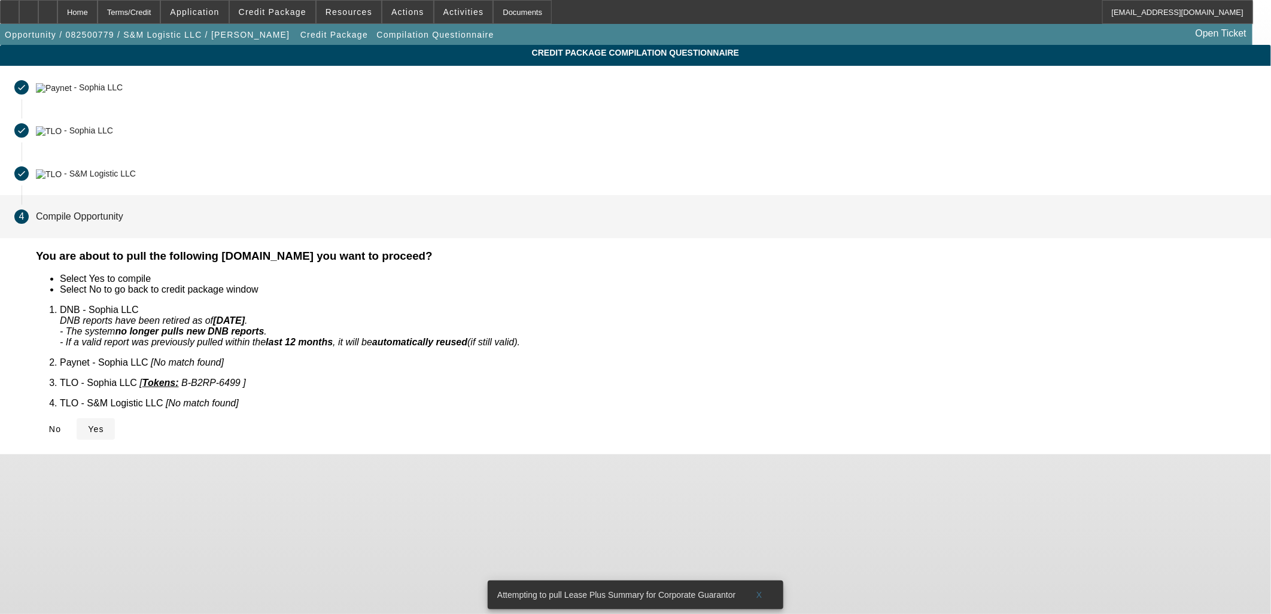
click at [115, 415] on span at bounding box center [96, 429] width 38 height 29
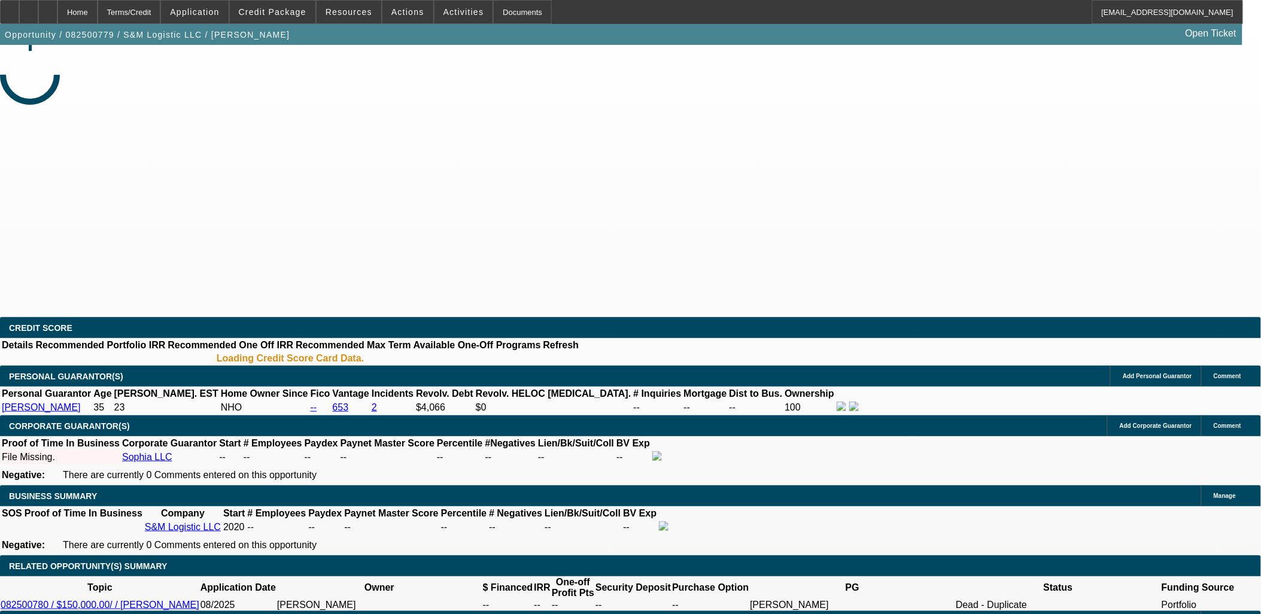
select select "0.15"
select select "2"
select select "0"
select select "6"
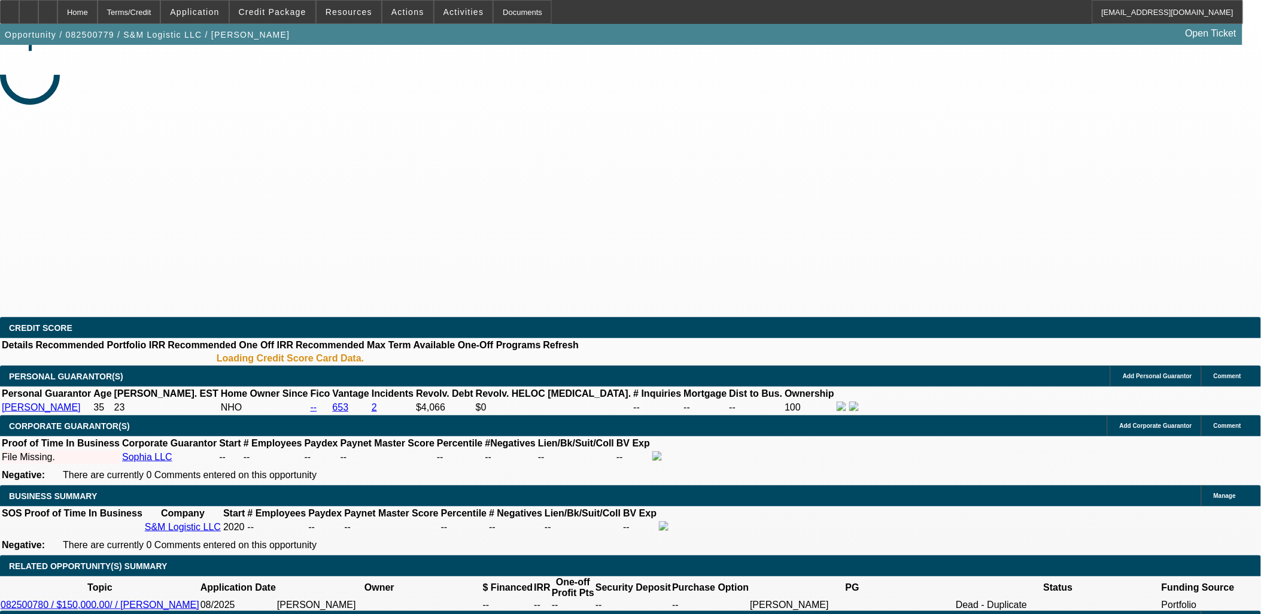
select select "0.15"
select select "0"
select select "0.1"
select select "4"
select select "0.15"
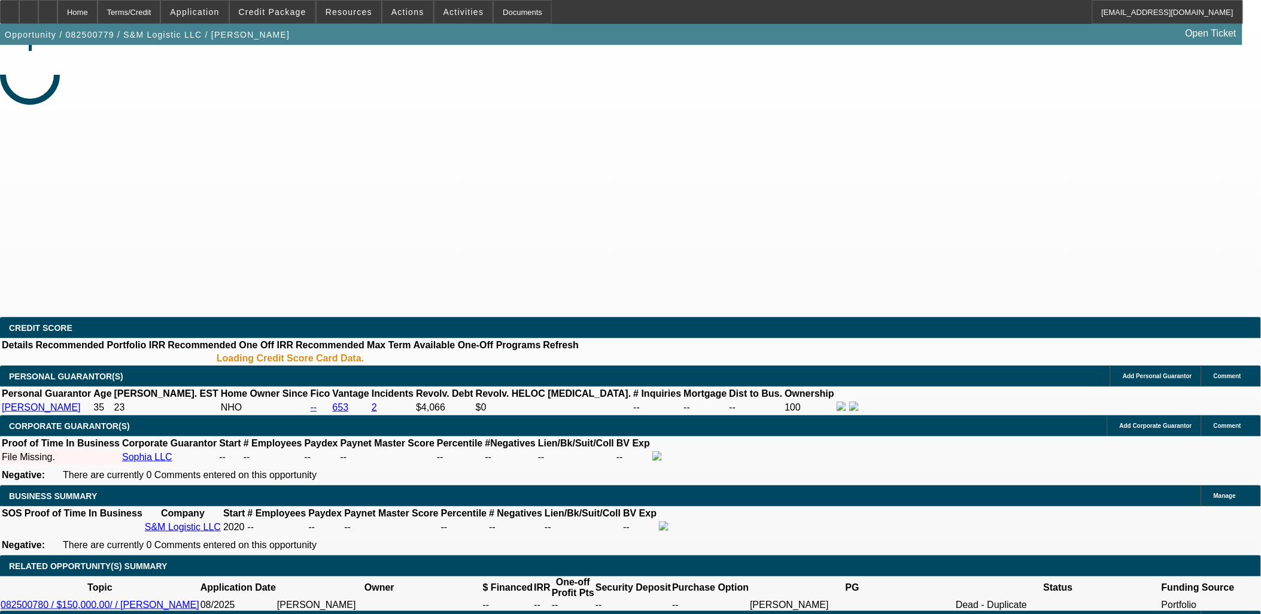
select select "0"
select select "0.1"
select select "4"
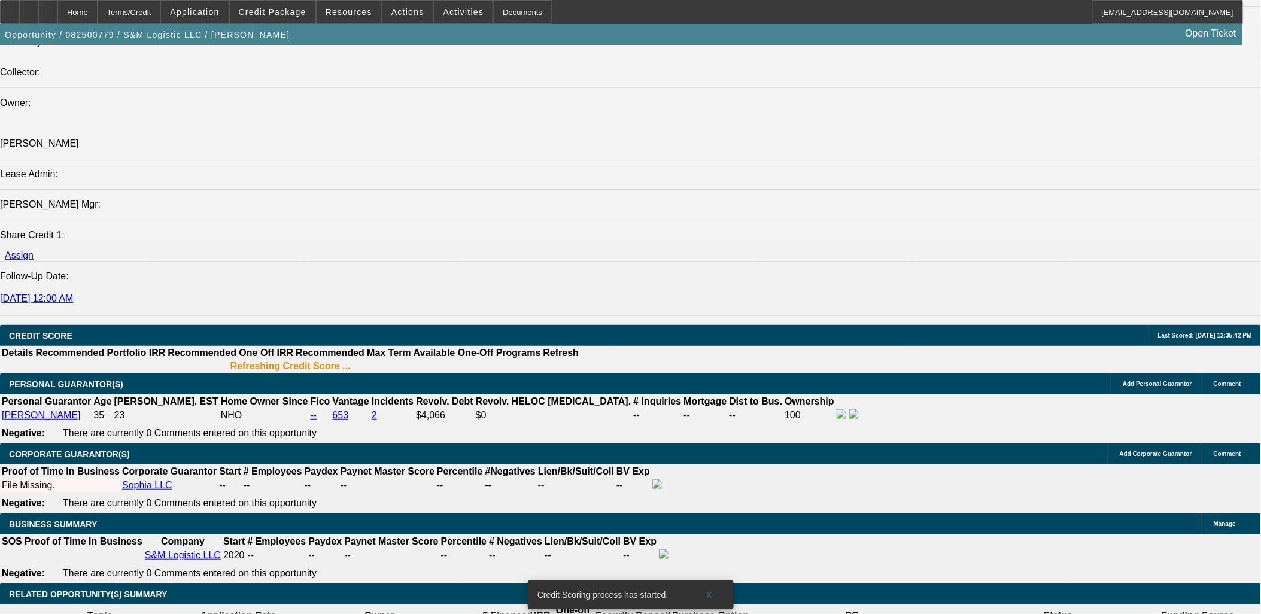
scroll to position [1529, 0]
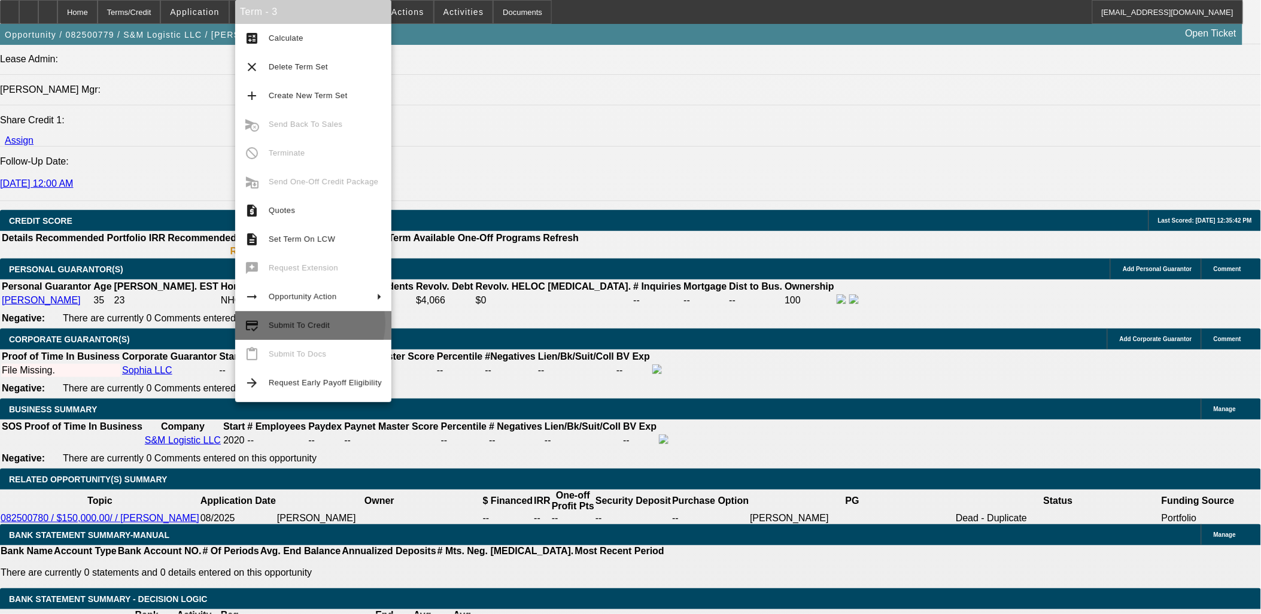
click at [307, 323] on span "Submit To Credit" at bounding box center [299, 325] width 61 height 9
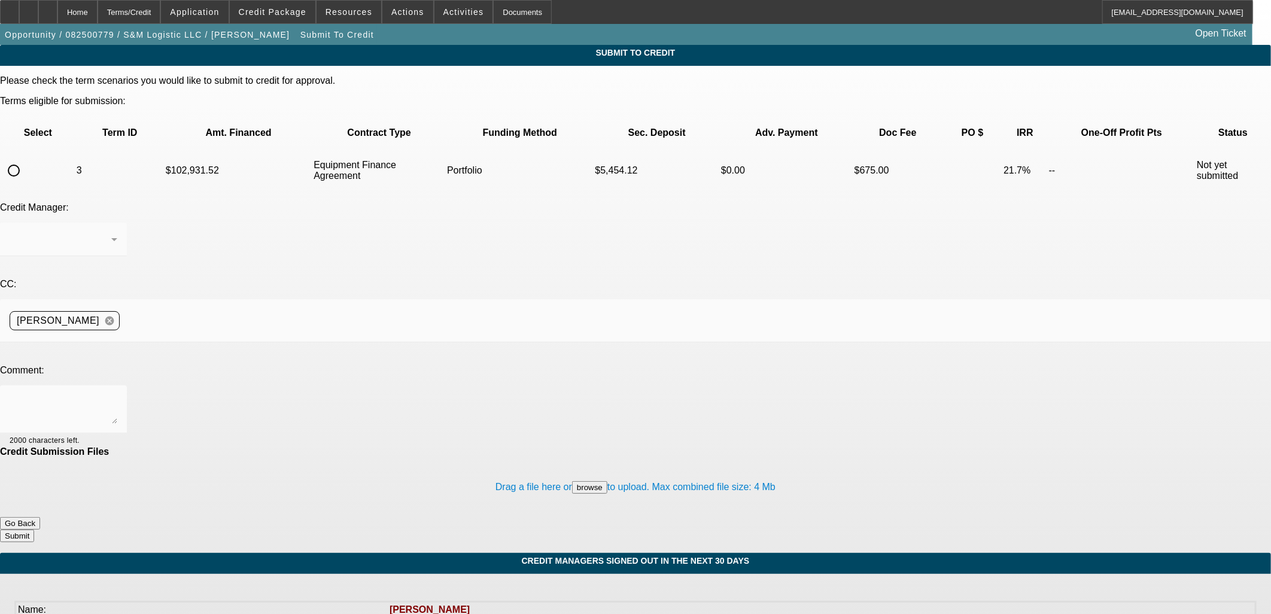
click at [26, 159] on input "radio" at bounding box center [14, 171] width 24 height 24
radio input "true"
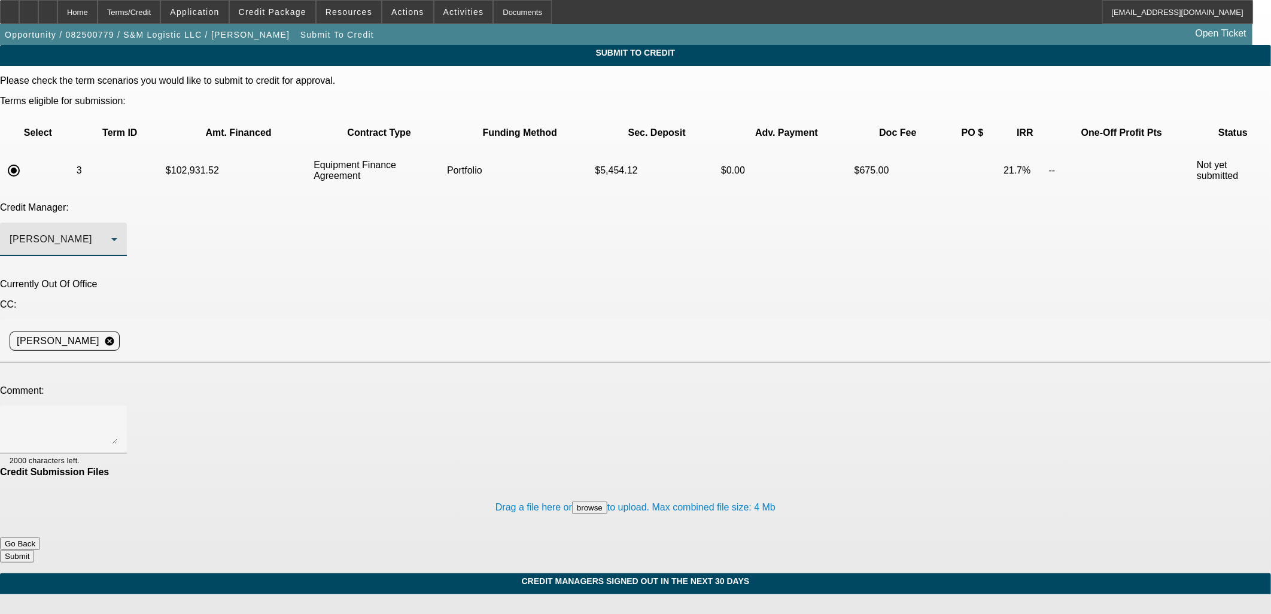
click at [111, 232] on div "Arida, George" at bounding box center [61, 239] width 102 height 14
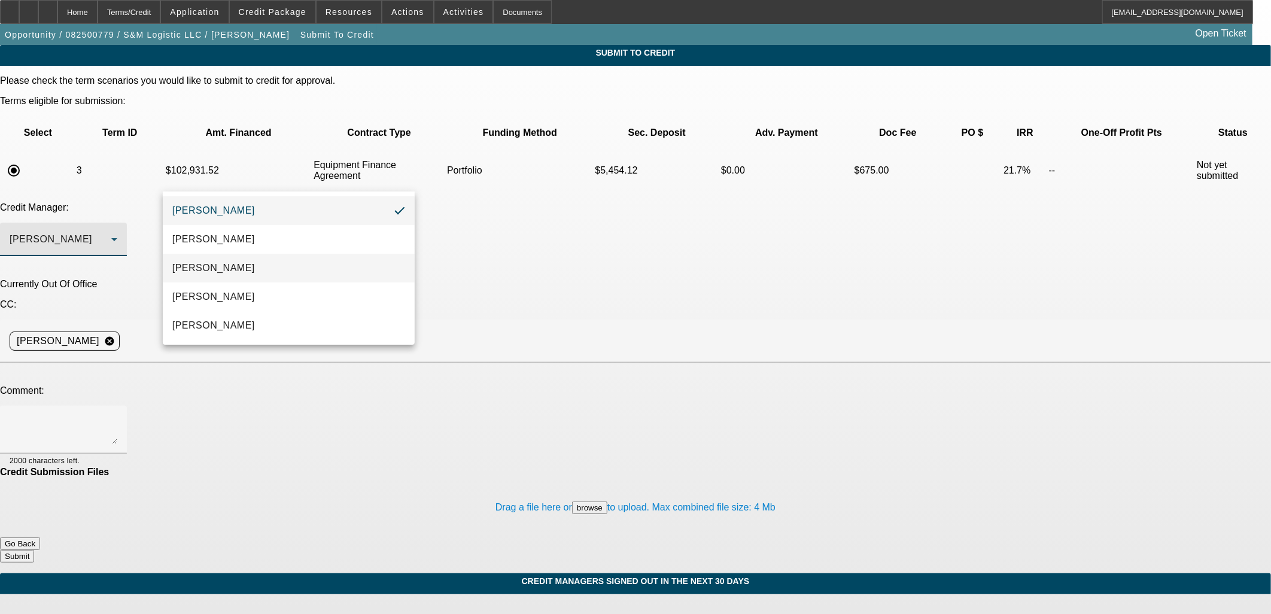
click at [238, 266] on mat-option "Arida, Michael" at bounding box center [289, 268] width 252 height 29
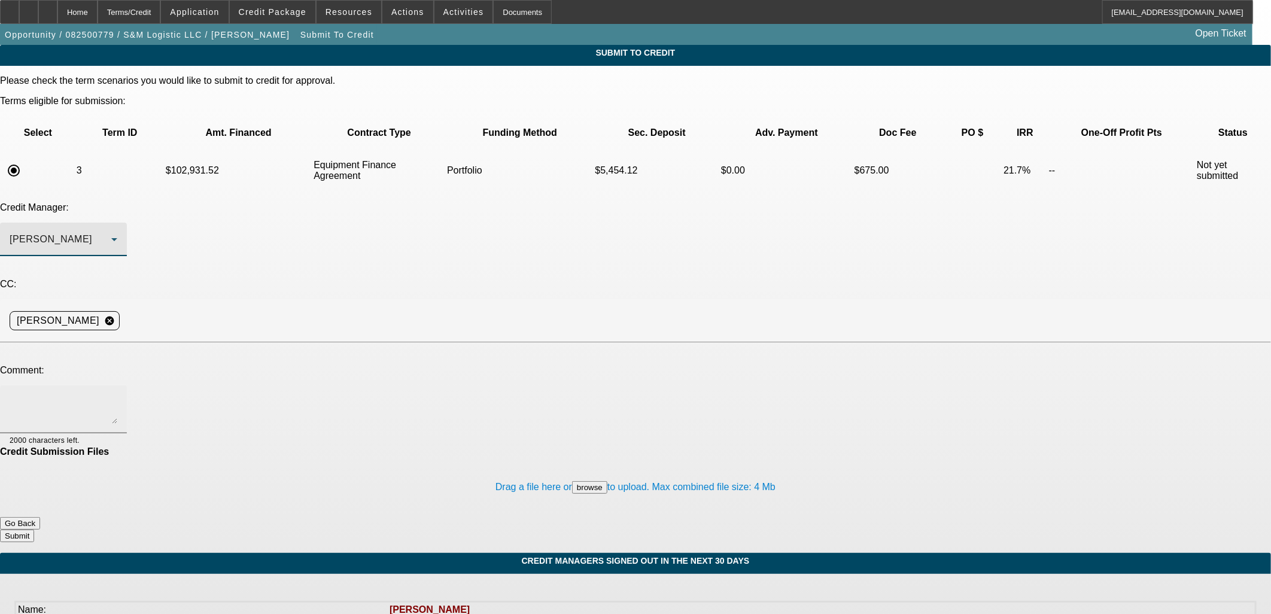
click at [117, 395] on textarea at bounding box center [64, 409] width 108 height 29
type textarea "Michael can you review this is one of the first Twin Cities opps we have gotten…"
click at [34, 530] on button "Submit" at bounding box center [17, 536] width 34 height 13
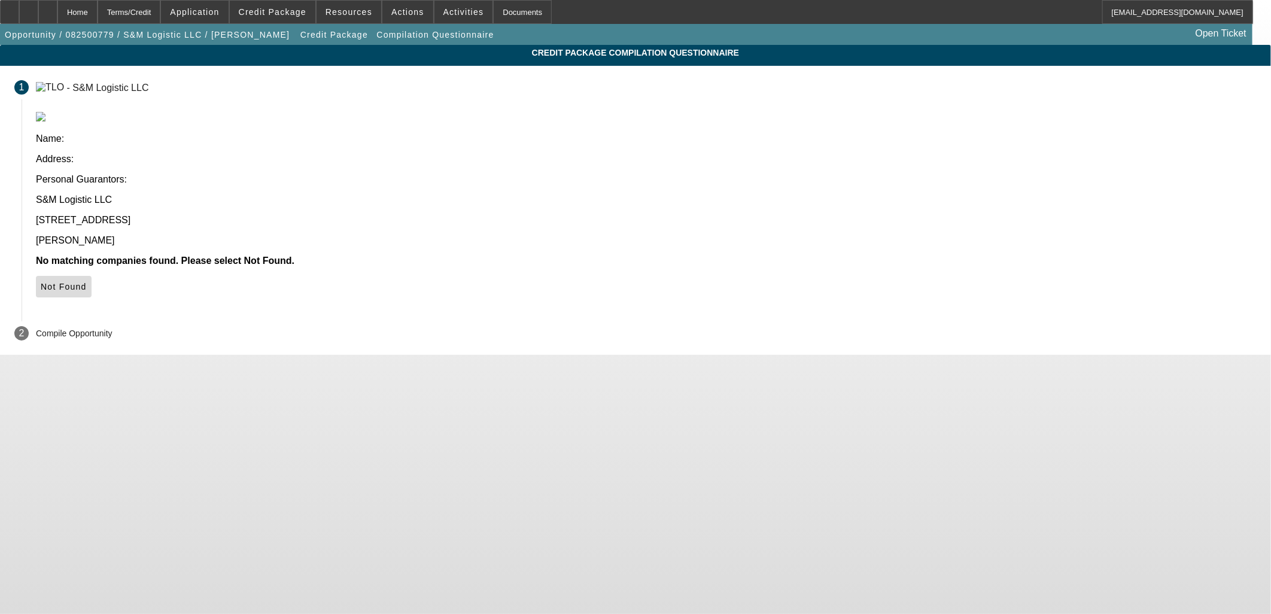
click at [92, 272] on span at bounding box center [64, 286] width 56 height 29
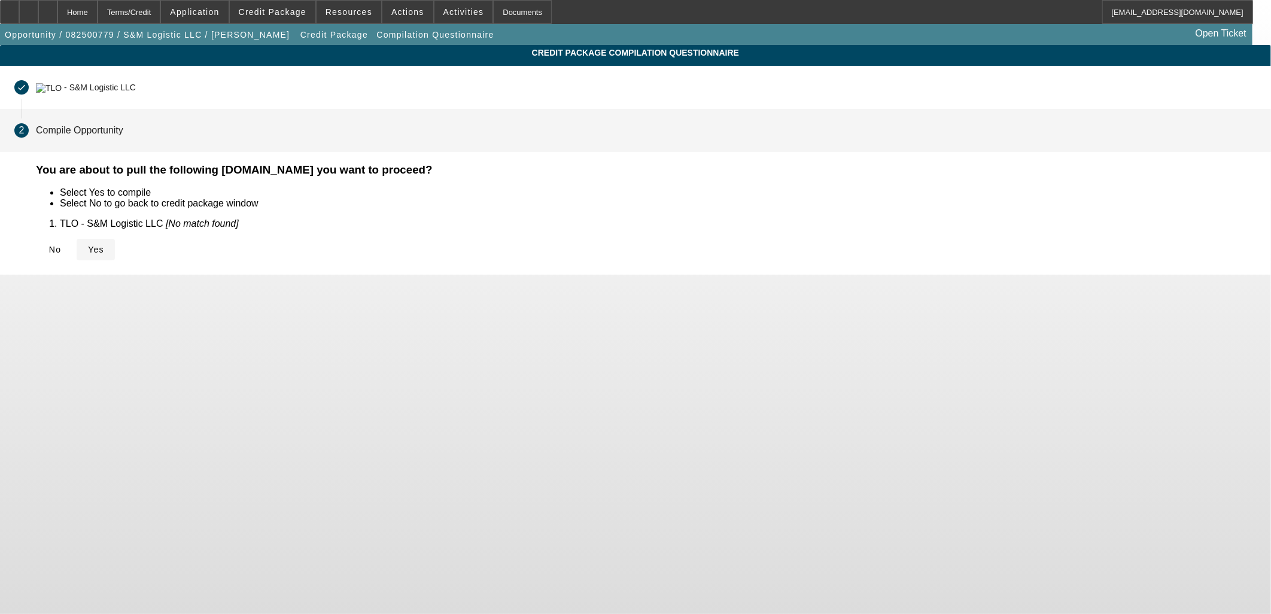
click at [104, 247] on span "Yes" at bounding box center [96, 250] width 16 height 10
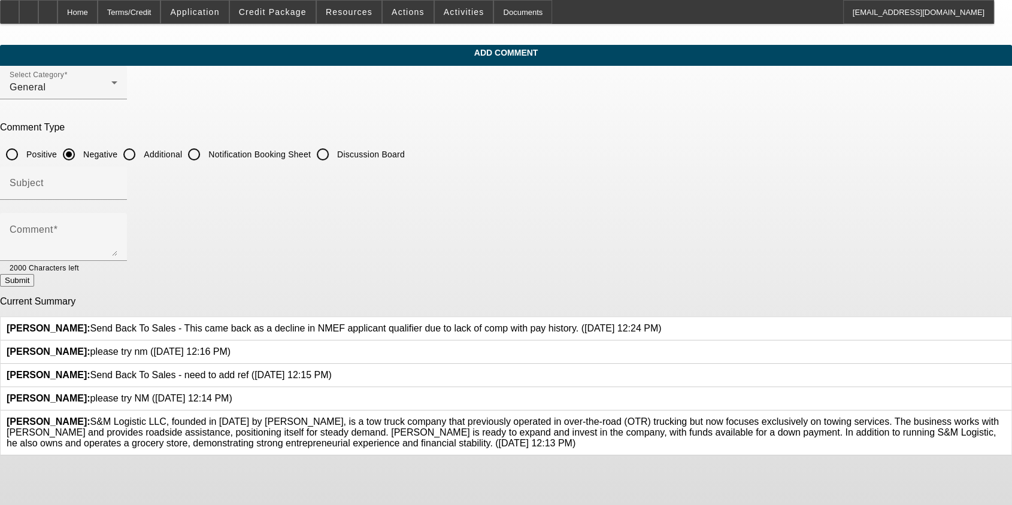
click at [141, 150] on input "Additional" at bounding box center [129, 154] width 24 height 24
radio input "true"
click at [117, 235] on textarea "Comment" at bounding box center [64, 241] width 108 height 29
paste textarea "S&M Logistic LLC, founded in [DATE] by [PERSON_NAME], is a tow truck company th…"
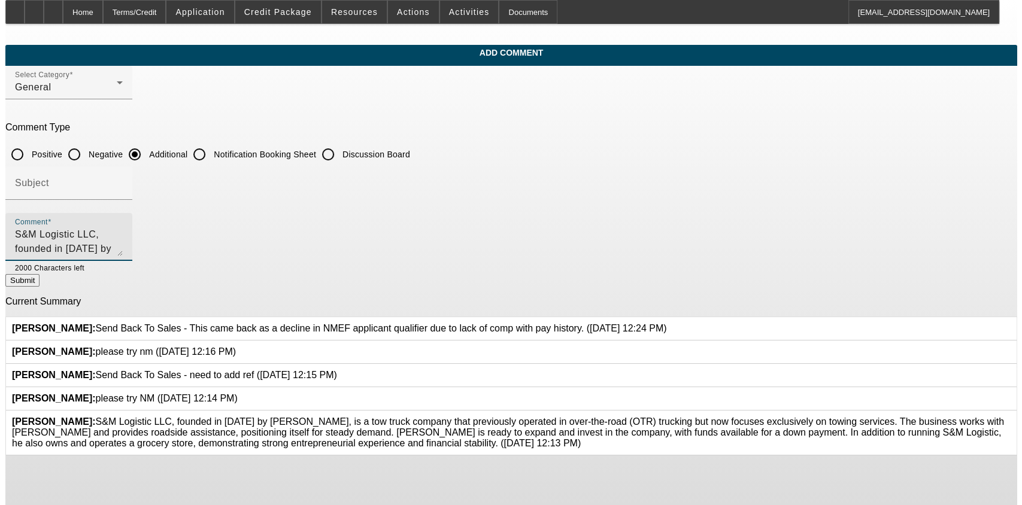
scroll to position [40, 0]
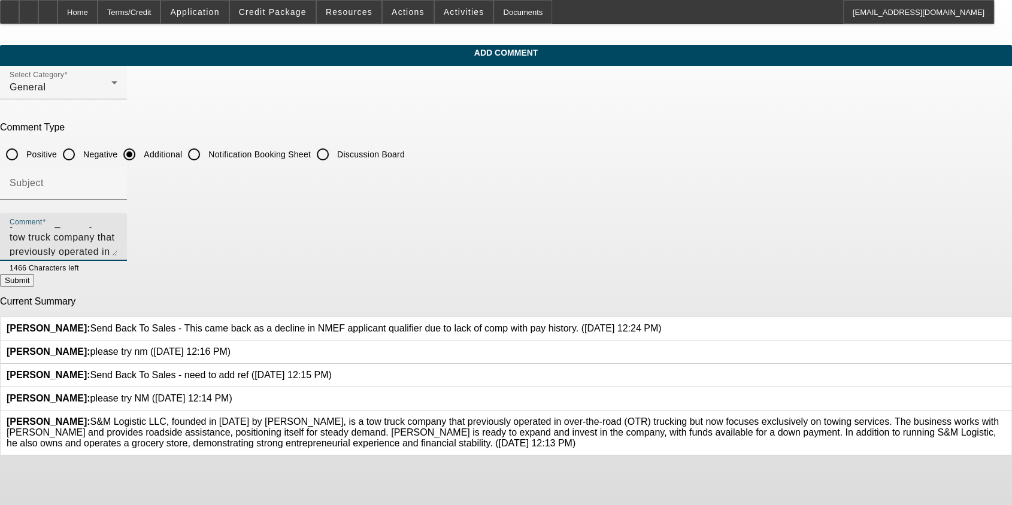
click at [530, 417] on icon at bounding box center [1005, 417] width 0 height 0
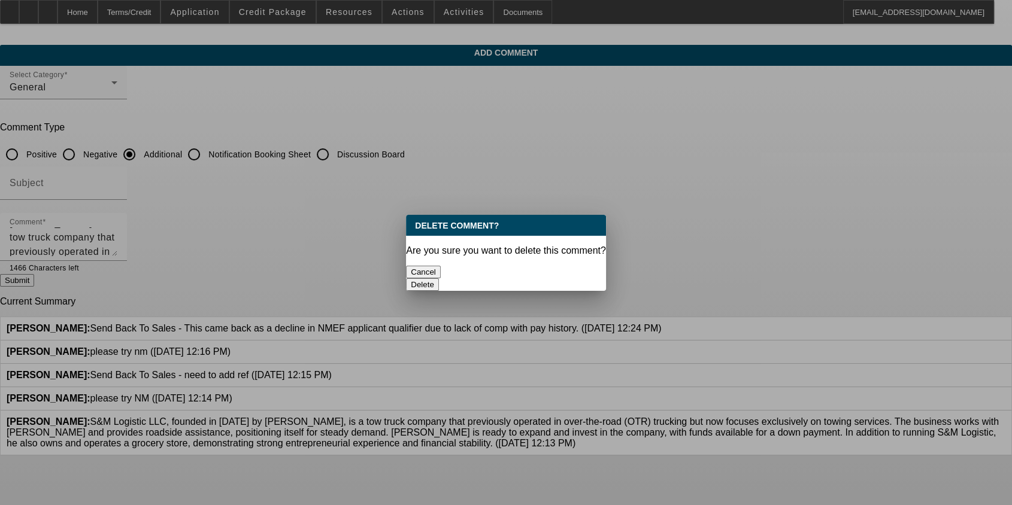
click at [439, 278] on button "Delete" at bounding box center [422, 284] width 33 height 13
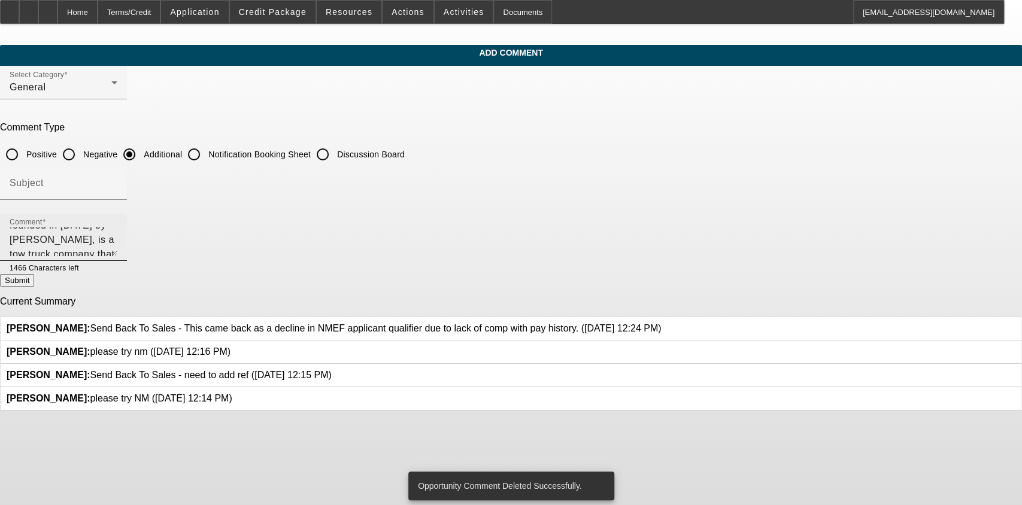
scroll to position [43, 0]
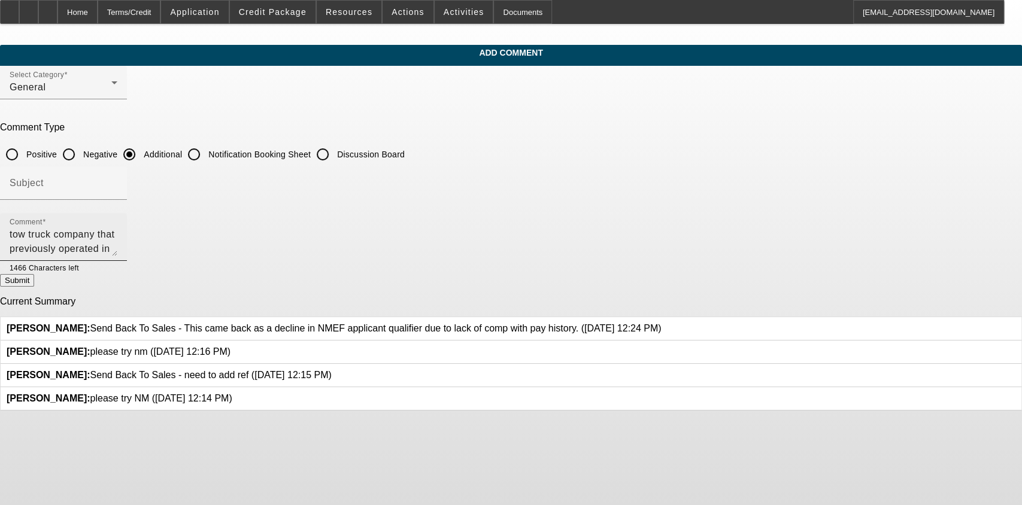
click at [117, 232] on textarea "S&M Logistic LLC, founded in [DATE] by [PERSON_NAME], is a tow truck company th…" at bounding box center [64, 241] width 108 height 29
click at [117, 253] on textarea "S&M Logistic LLC, founded in [DATE] by [PERSON_NAME], is a tow truck company th…" at bounding box center [64, 241] width 108 height 29
type textarea "S&M Logistic LLC, founded in [DATE] by [PERSON_NAME], is a tow truck company th…"
click at [34, 282] on button "Submit" at bounding box center [17, 280] width 34 height 13
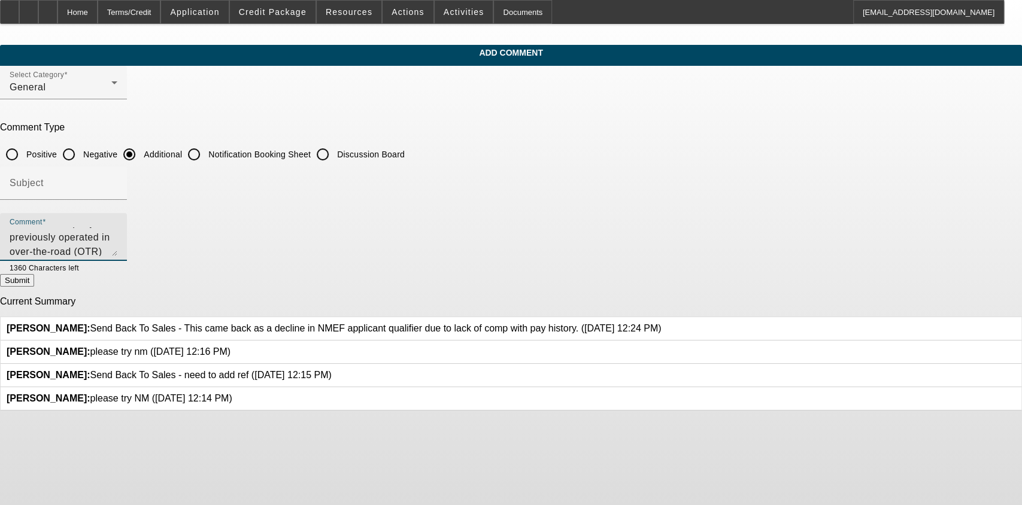
radio input "true"
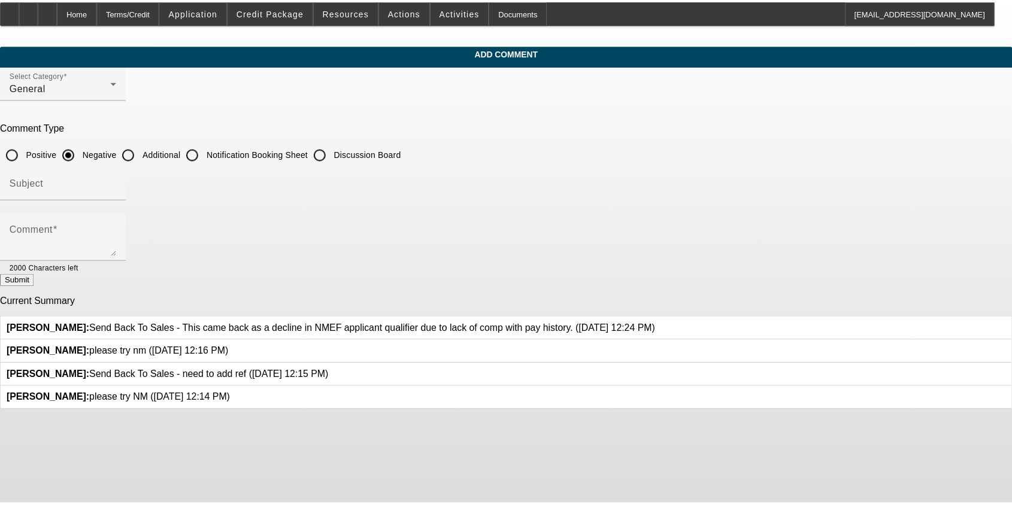
scroll to position [0, 0]
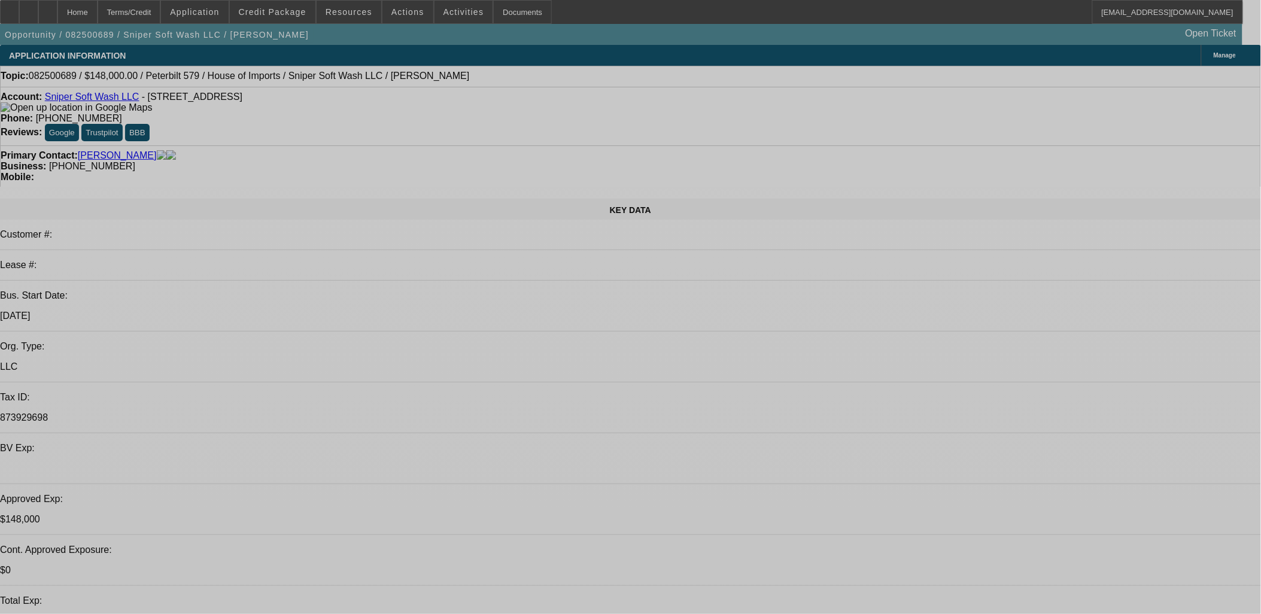
select select "0"
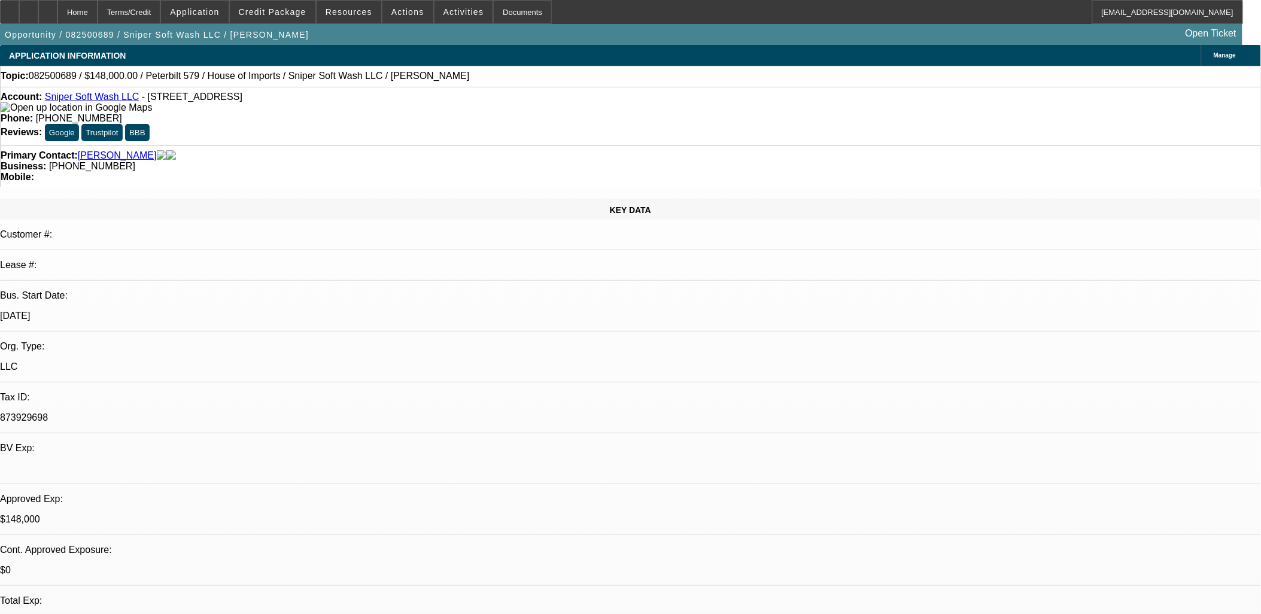
select select "2"
select select "0.1"
select select "0"
select select "2"
select select "0"
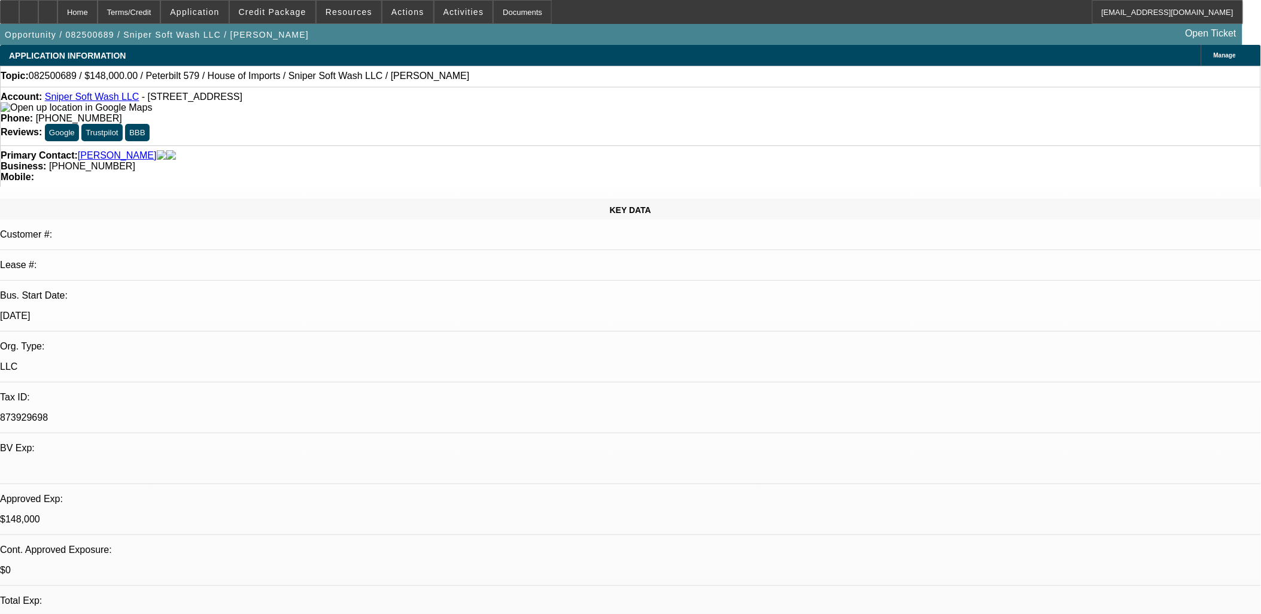
select select "0"
select select "2"
select select "0"
select select "2"
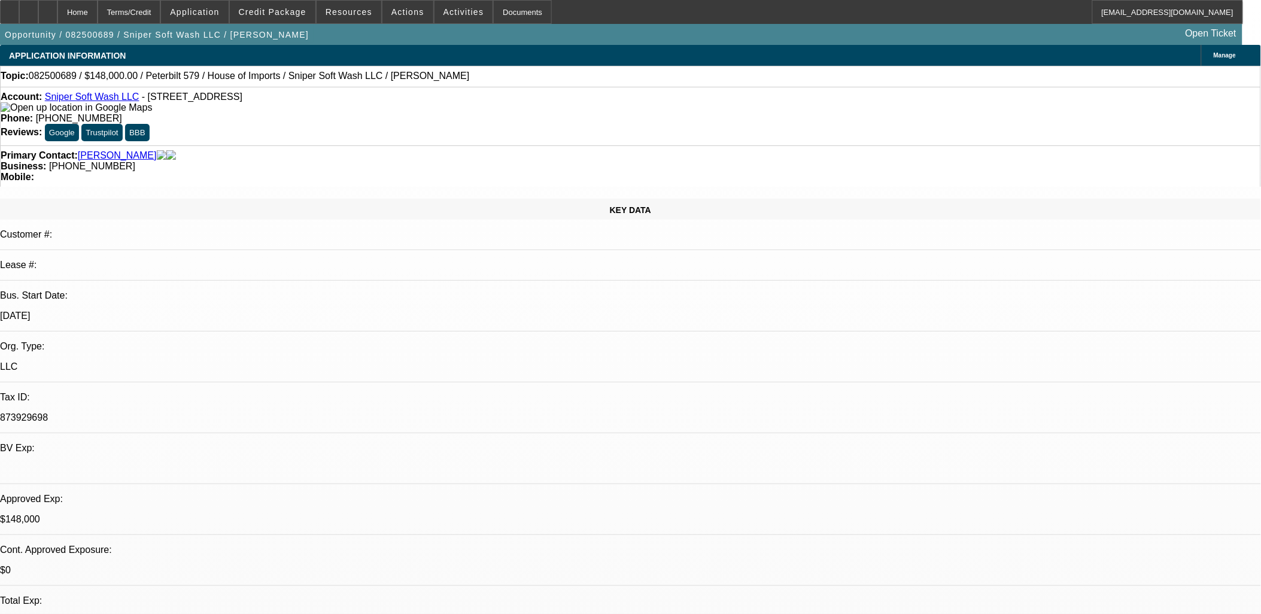
select select "0"
select select "1"
select select "2"
select select "4"
select select "1"
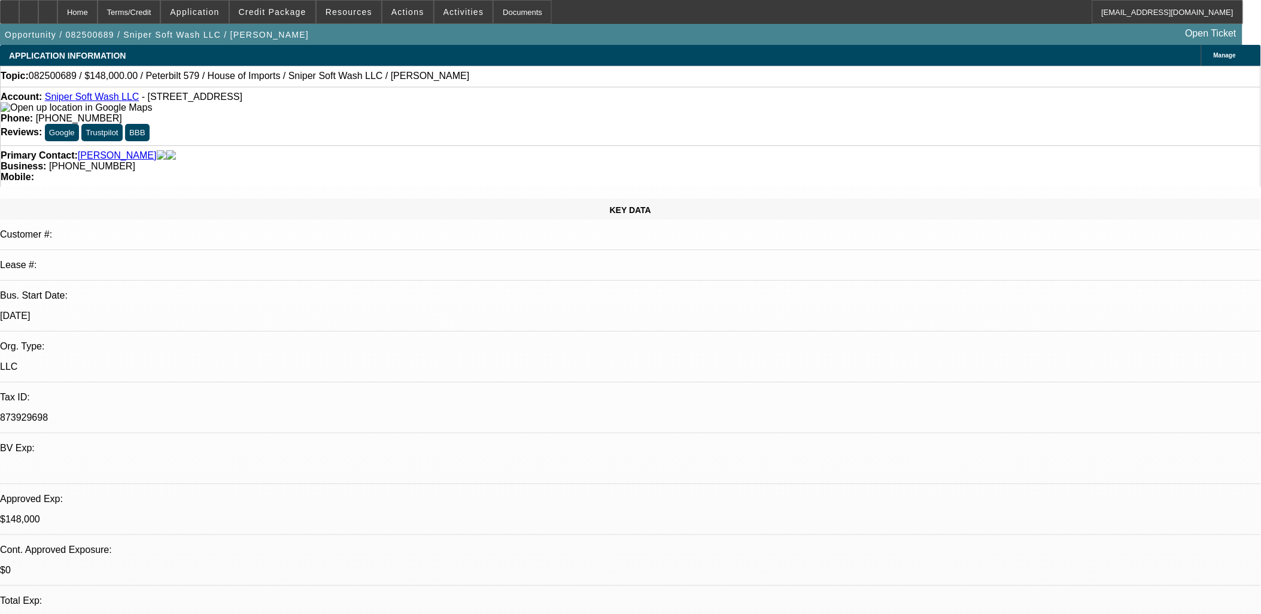
select select "2"
select select "6"
select select "1"
select select "2"
select select "6"
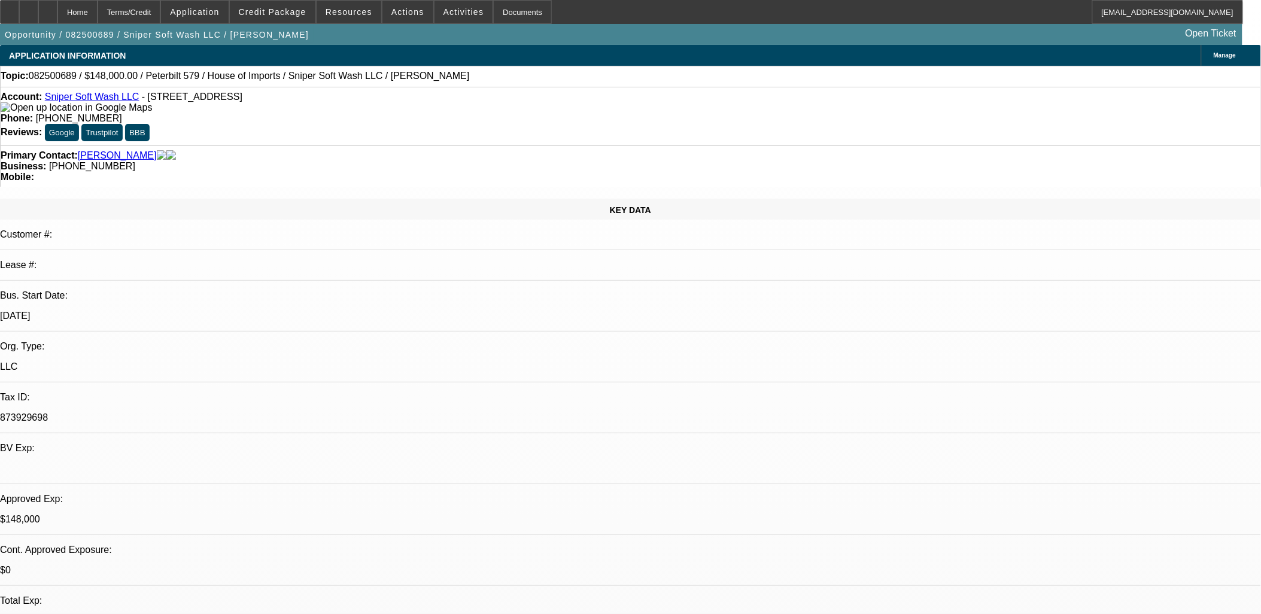
select select "1"
select select "2"
select select "6"
click at [38, 10] on div at bounding box center [28, 12] width 19 height 24
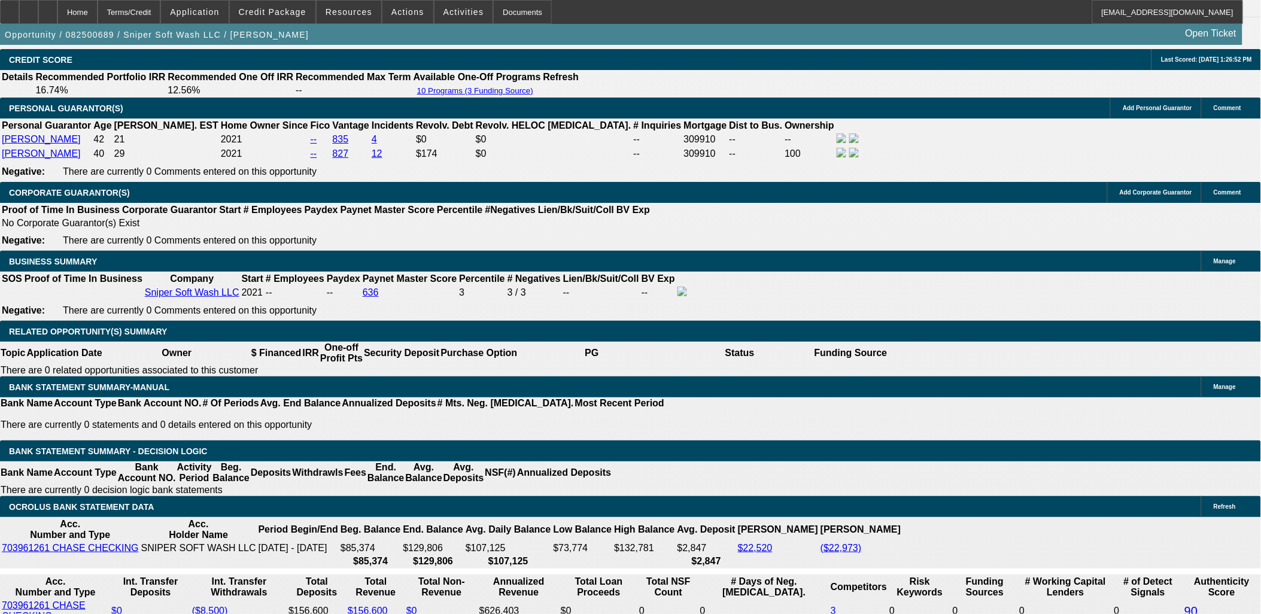
scroll to position [1729, 0]
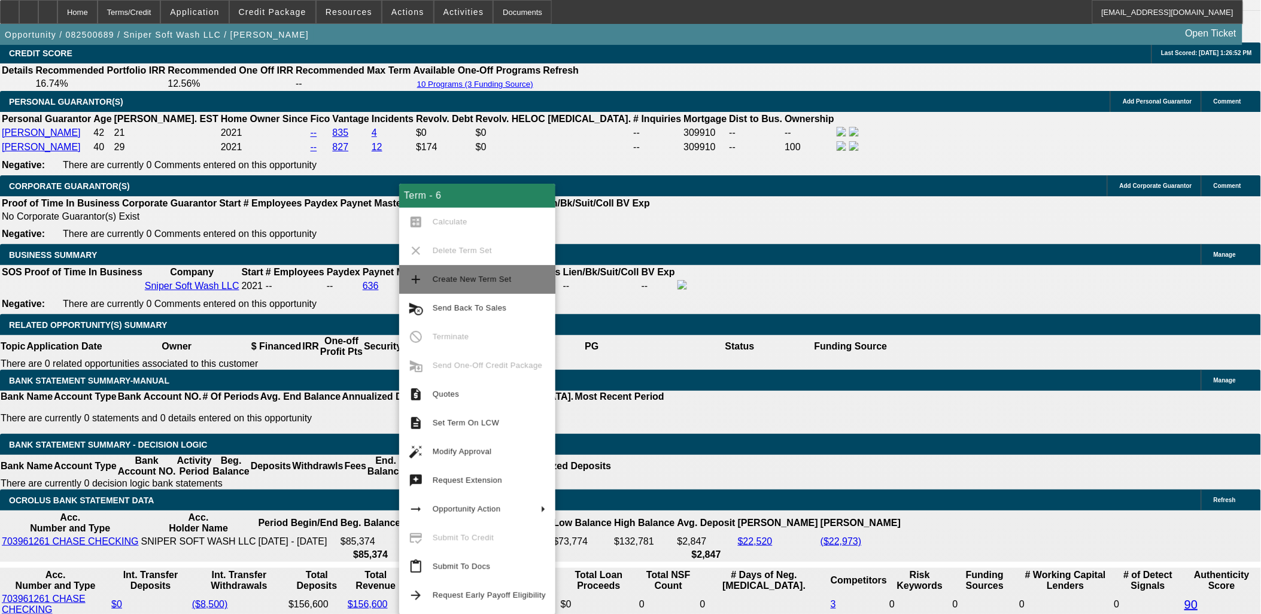
click at [482, 284] on span "Create New Term Set" at bounding box center [489, 279] width 113 height 14
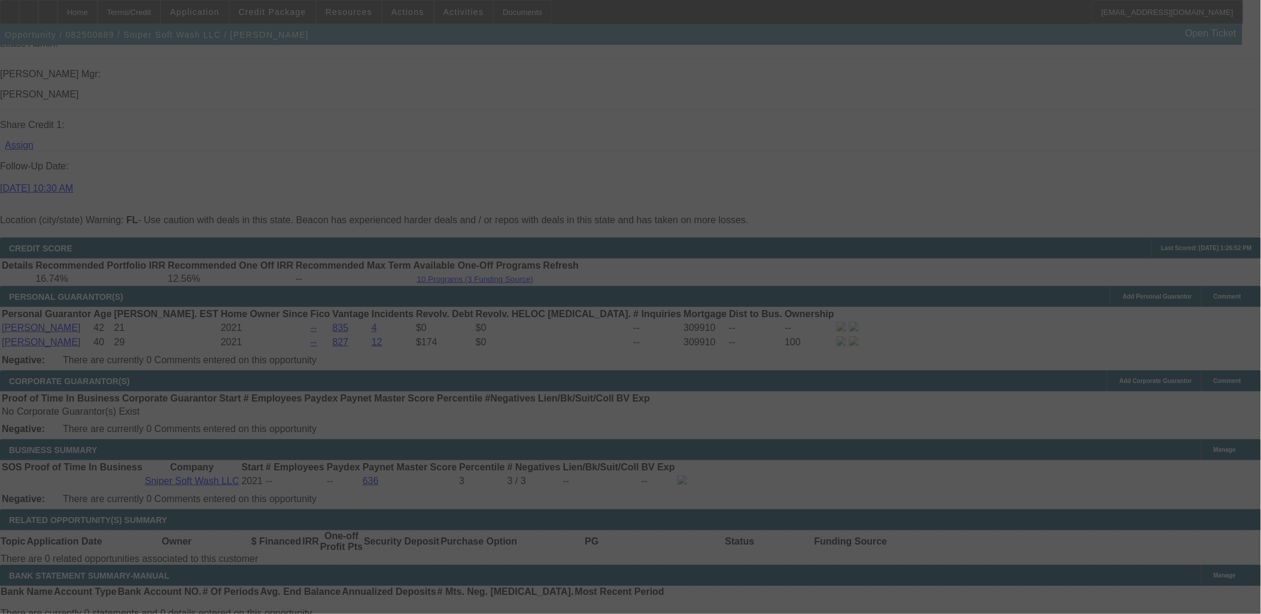
scroll to position [1638, 0]
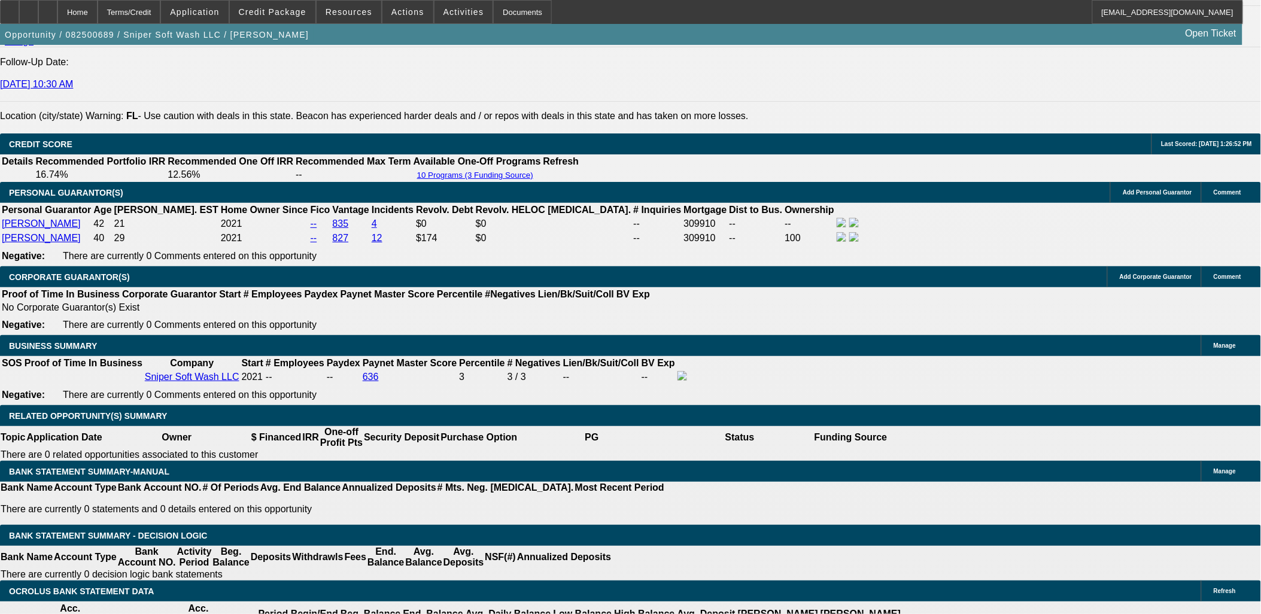
select select "0"
select select "2"
select select "0"
select select "2"
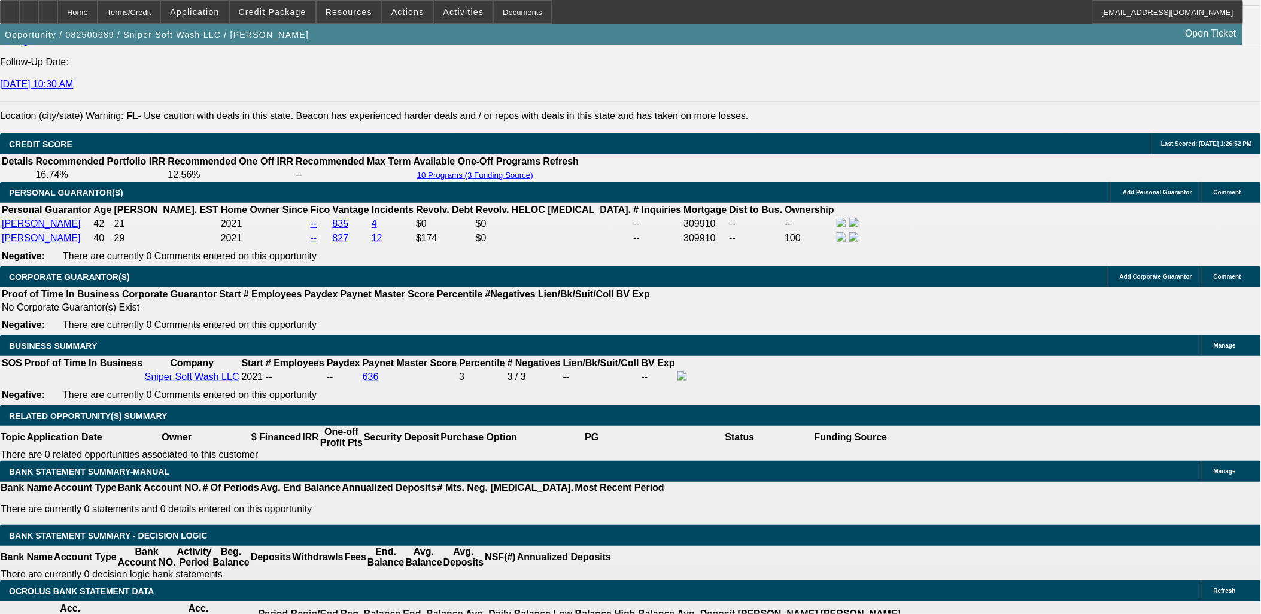
select select "0.1"
select select "0"
select select "2"
select select "0"
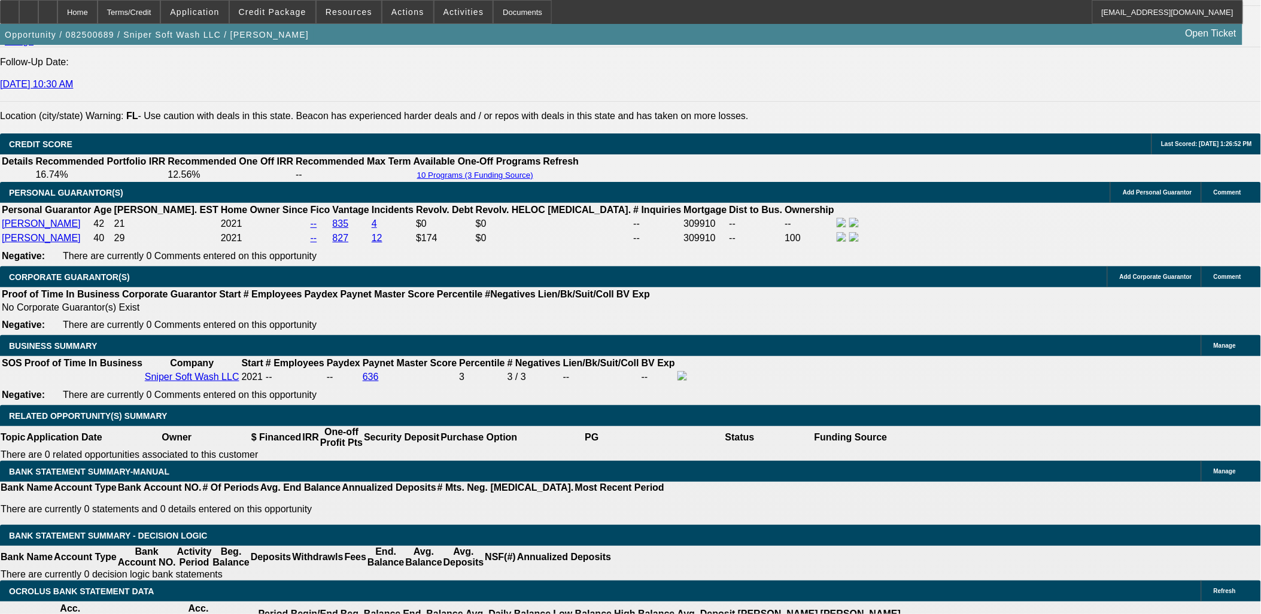
select select "2"
select select "0"
select select "1"
select select "2"
select select "6"
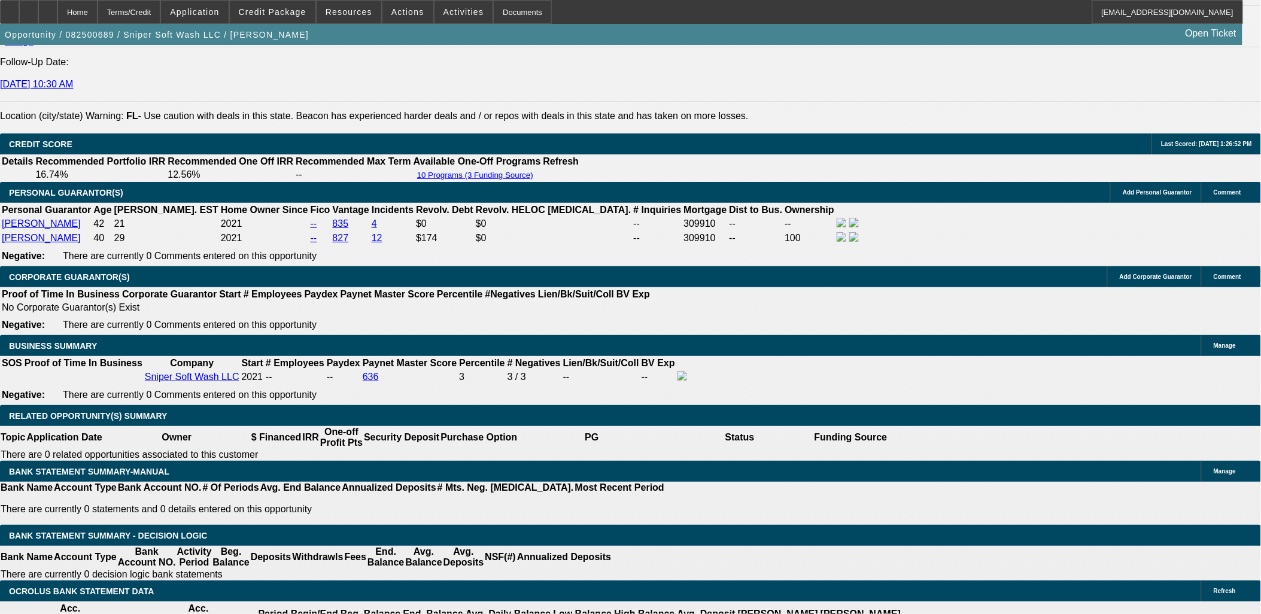
select select "1"
select select "2"
select select "4"
select select "1"
select select "2"
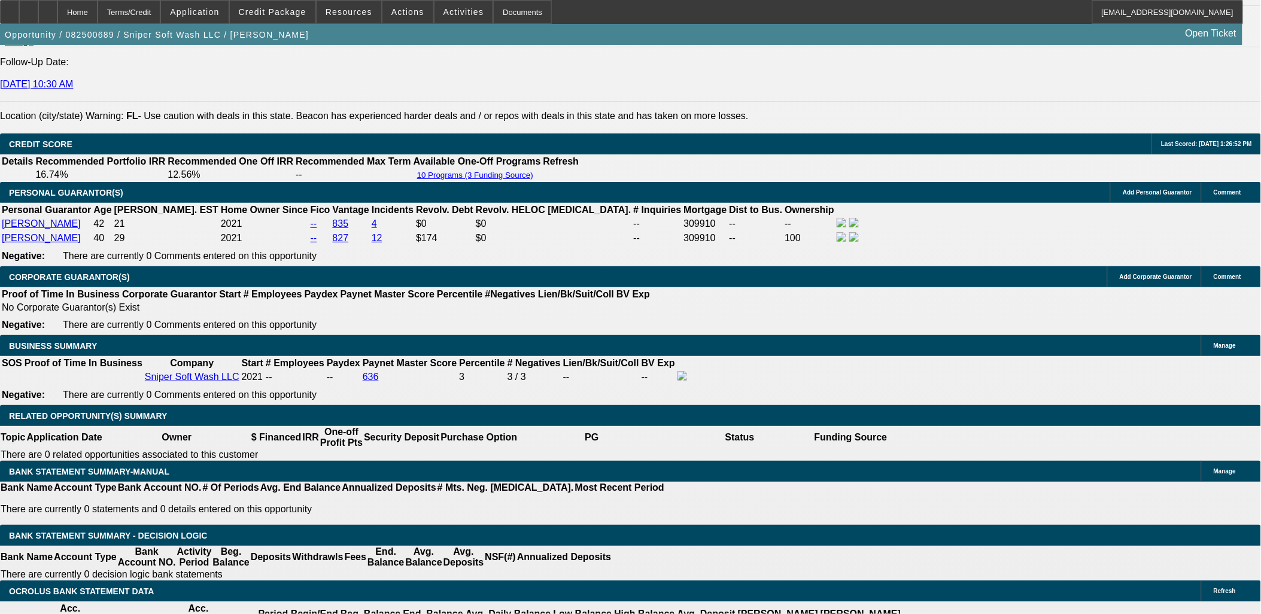
select select "6"
select select "1"
select select "2"
select select "6"
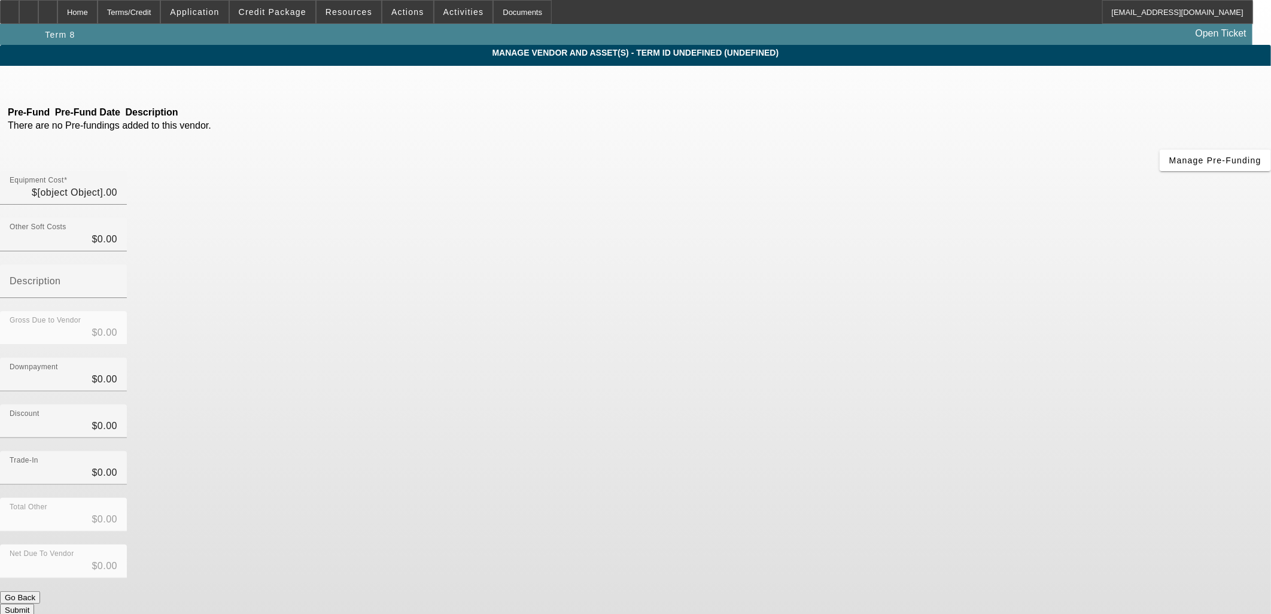
type input "$156,800.00"
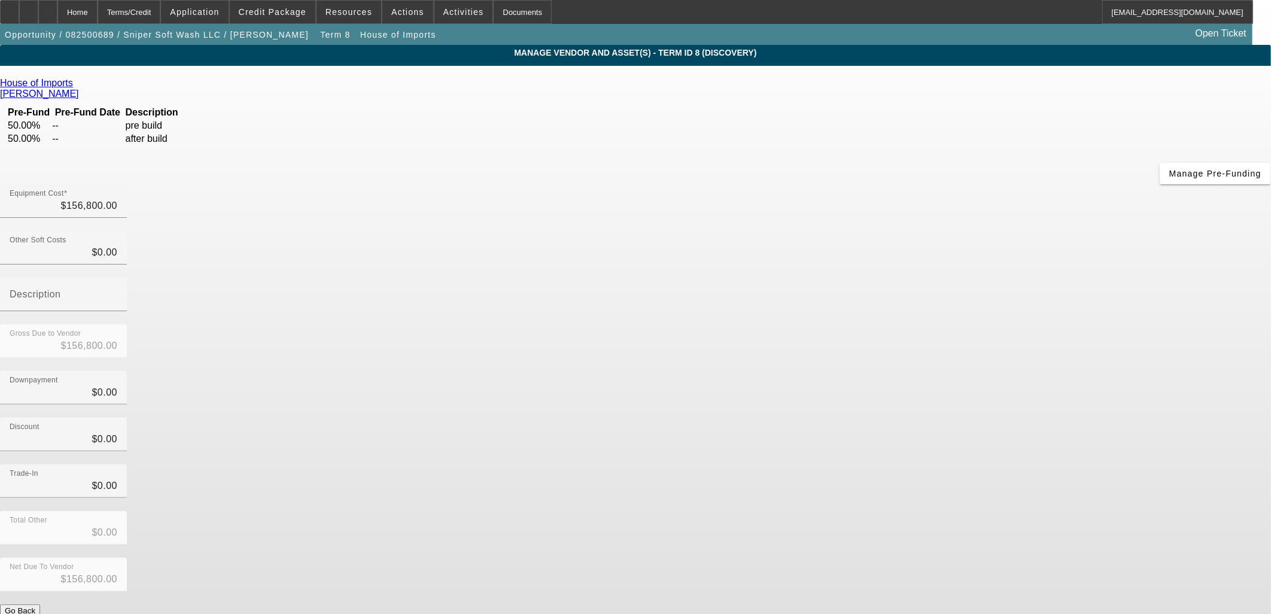
drag, startPoint x: 561, startPoint y: 346, endPoint x: 632, endPoint y: 293, distance: 88.6
click at [561, 346] on div "House of Imports Dominguez, Angelo Pre-Fund Pre-Fund Date Description 50.00% --…" at bounding box center [635, 354] width 1271 height 552
click at [117, 199] on input "156800" at bounding box center [64, 206] width 108 height 14
type input "1"
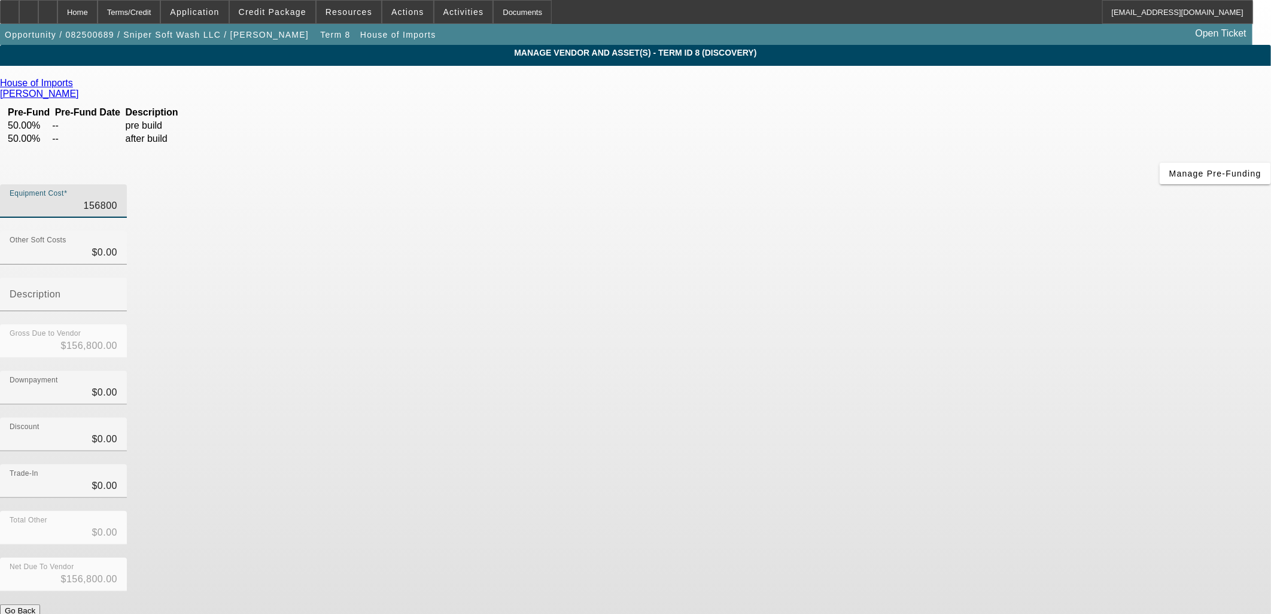
type input "$1.00"
type input "16"
type input "$16.00"
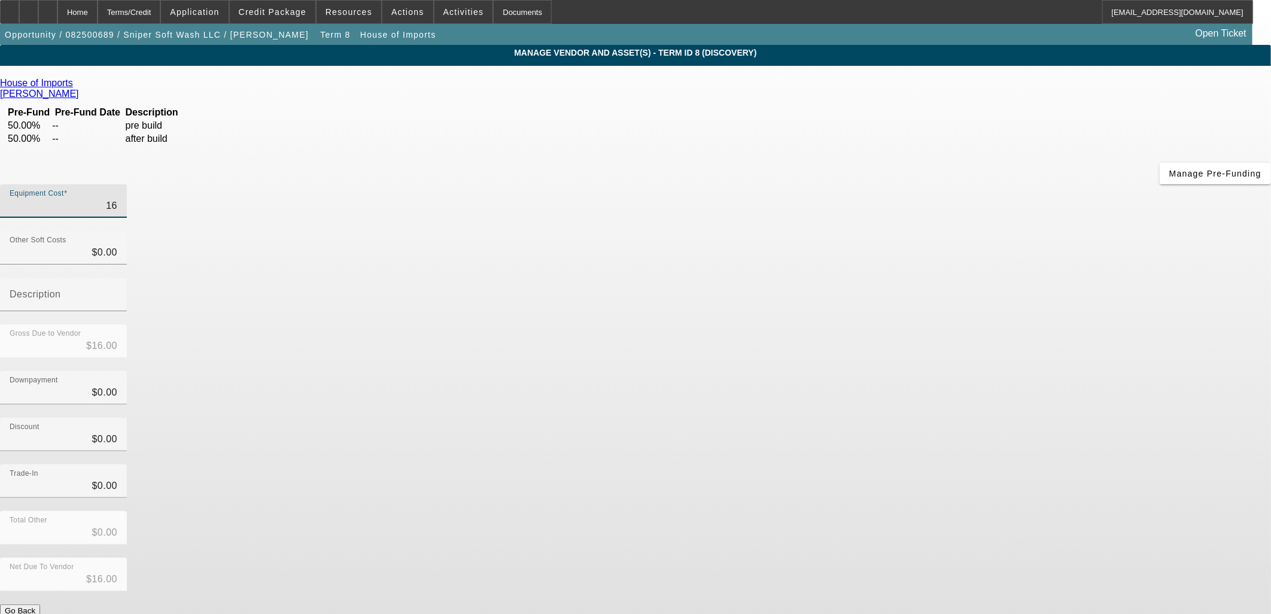
type input "168"
type input "$168.00"
type input "1687"
type input "$1,687.00"
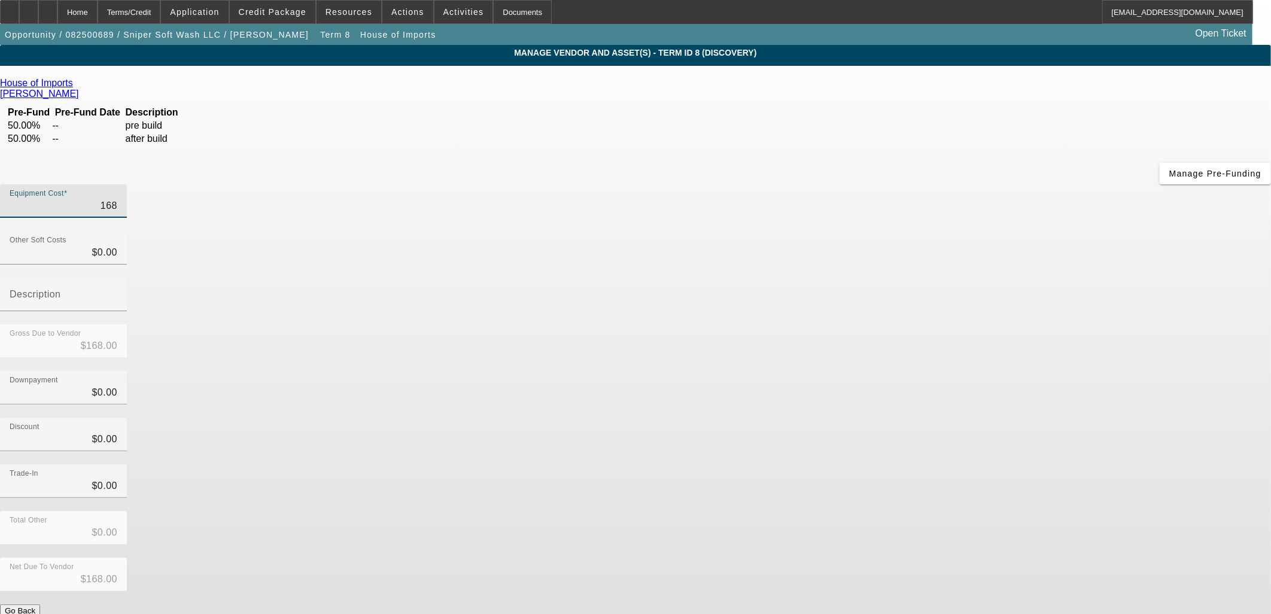
type input "$1,687.00"
type input "16870"
type input "$16,870.00"
type input "168703"
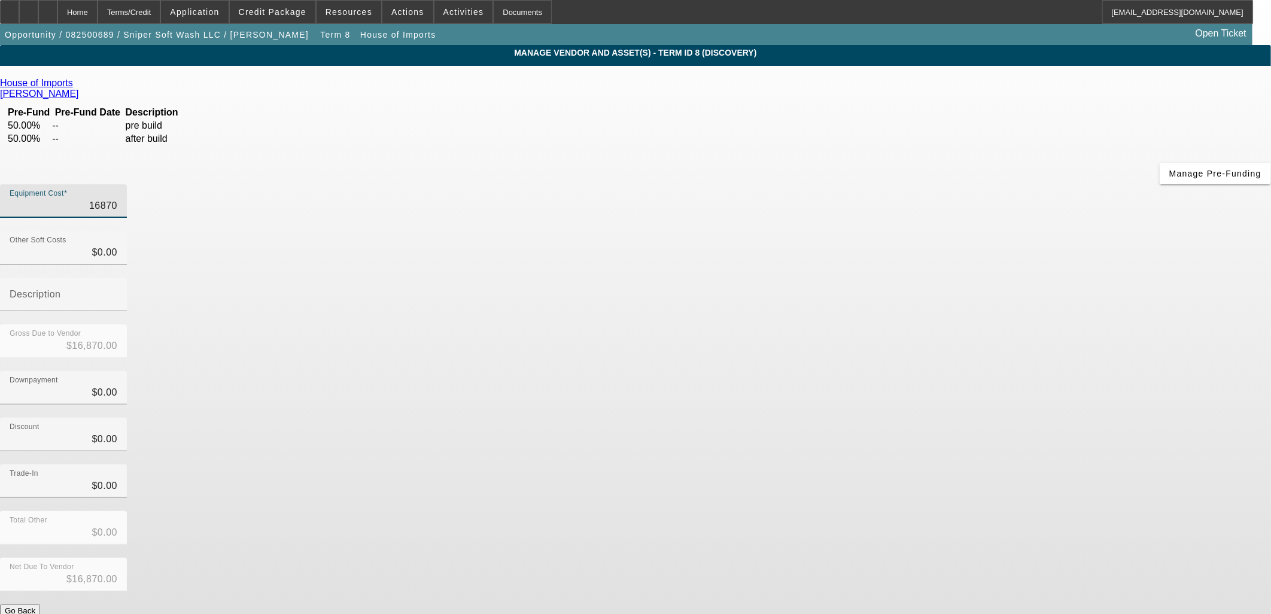
type input "$168,703.00"
click at [921, 511] on div "Total Other $0.00" at bounding box center [635, 534] width 1271 height 47
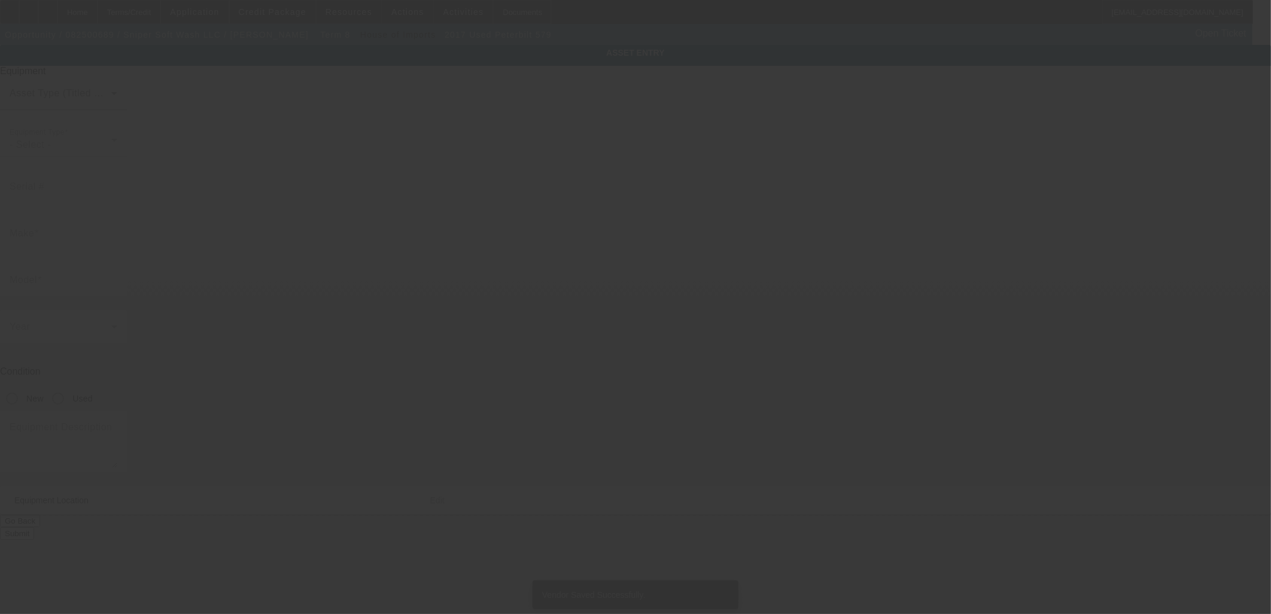
type input "1XPBD79XXHD450571"
type input "Peterbilt"
type input "579"
radio input "true"
type textarea "Peterbilt 579 with"
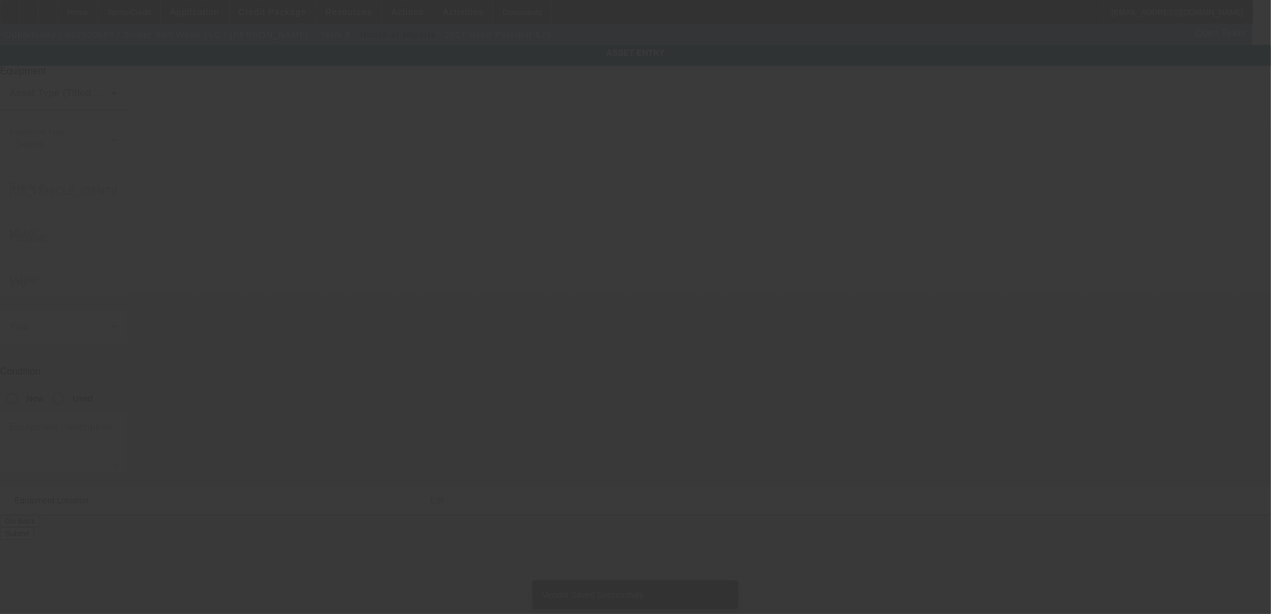
type input "1"
type input "11"
type input "11111"
type input "1"
type input "1111"
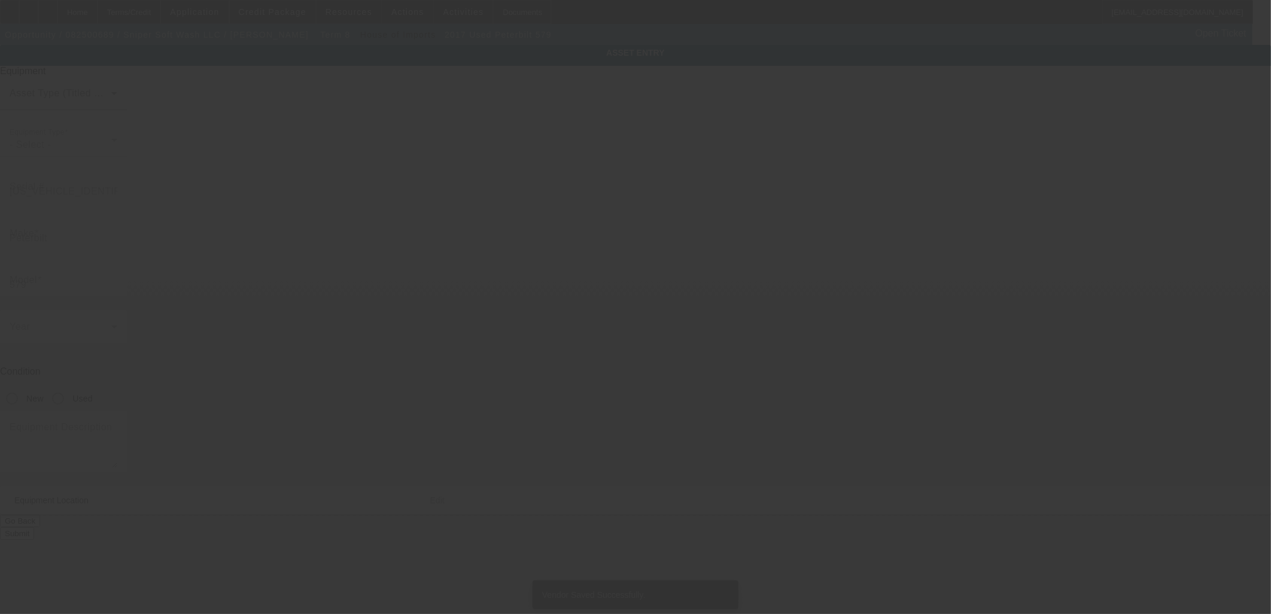
type input "(111) 111-1111"
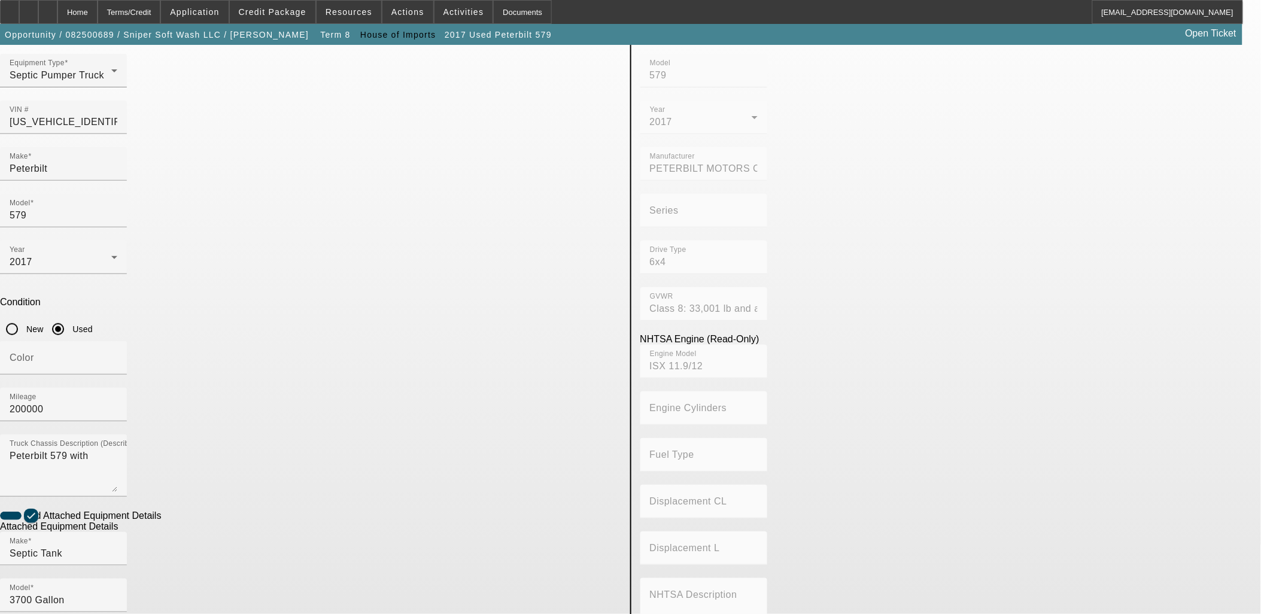
scroll to position [156, 0]
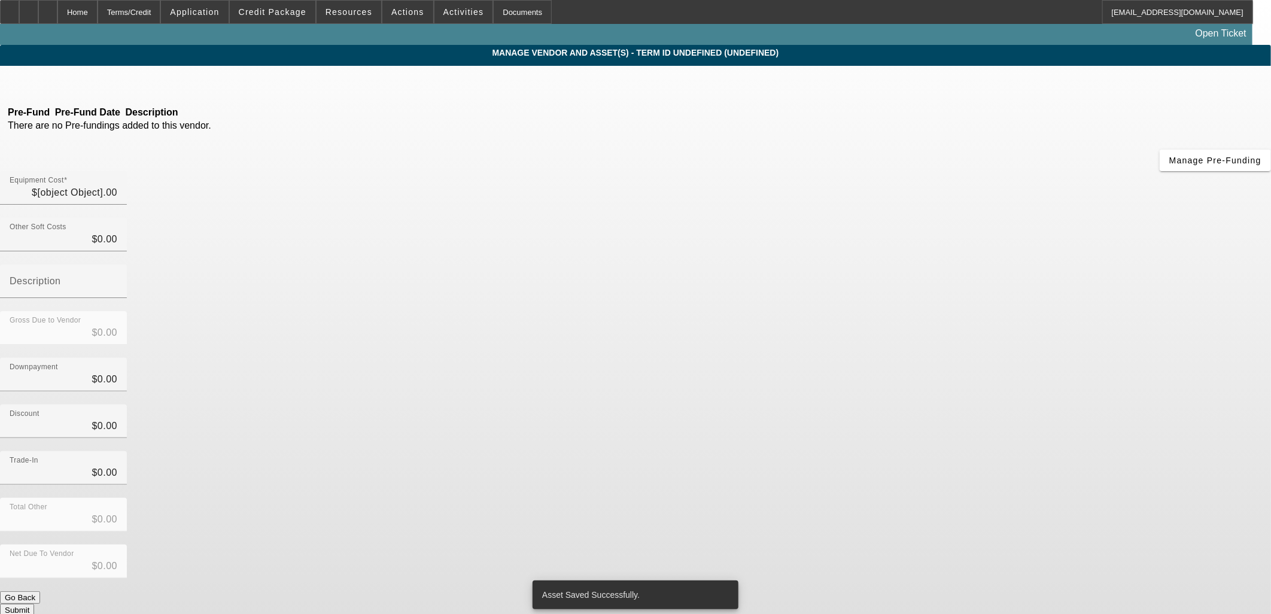
type input "$168,703.00"
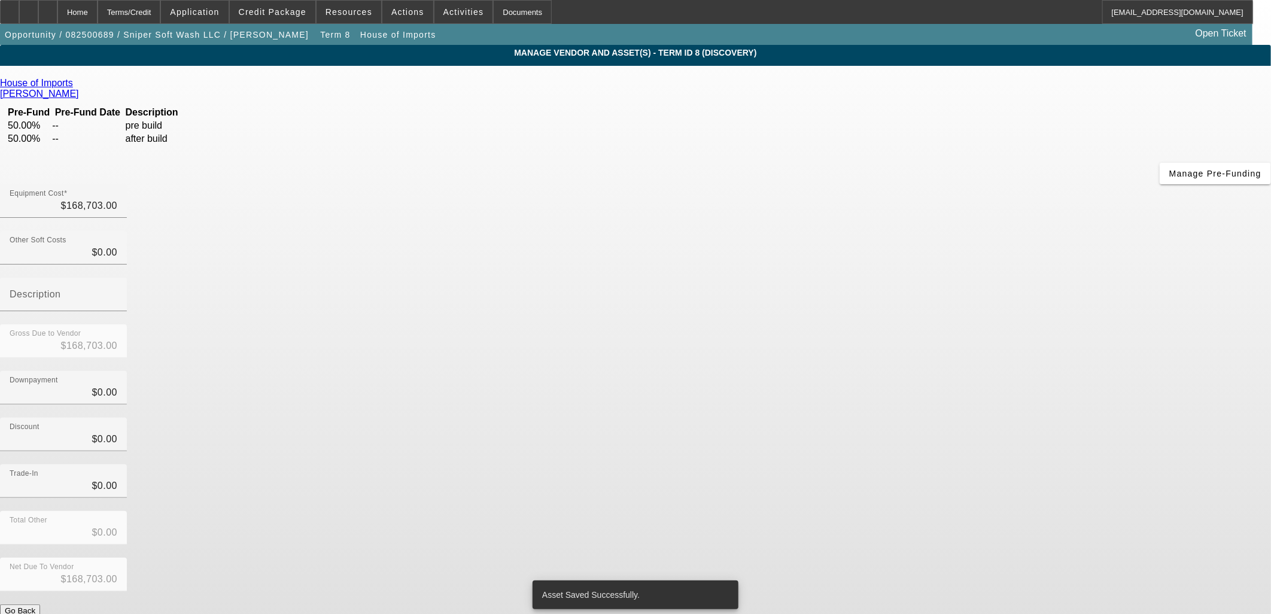
click at [461, 334] on div "House of Imports Dominguez, Angelo Pre-Fund Pre-Fund Date Description 50.00% --…" at bounding box center [635, 354] width 1271 height 552
click at [955, 418] on div "Discount $0.00" at bounding box center [635, 441] width 1271 height 47
click at [34, 614] on button "Submit" at bounding box center [17, 623] width 34 height 13
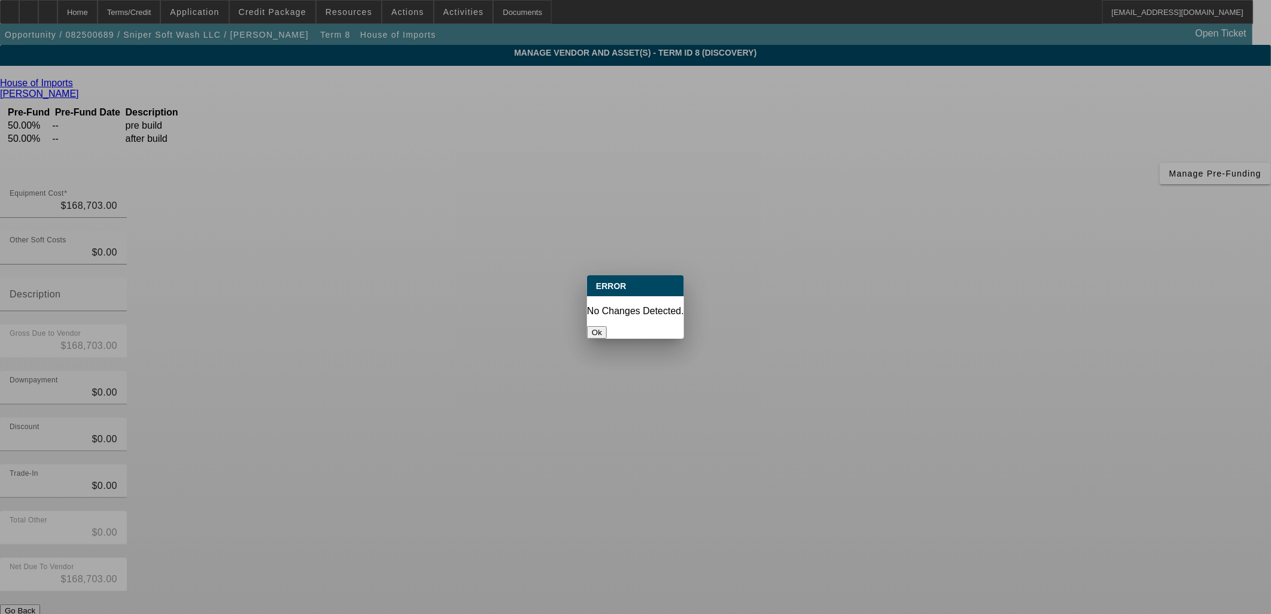
click at [607, 326] on button "Ok" at bounding box center [597, 332] width 20 height 13
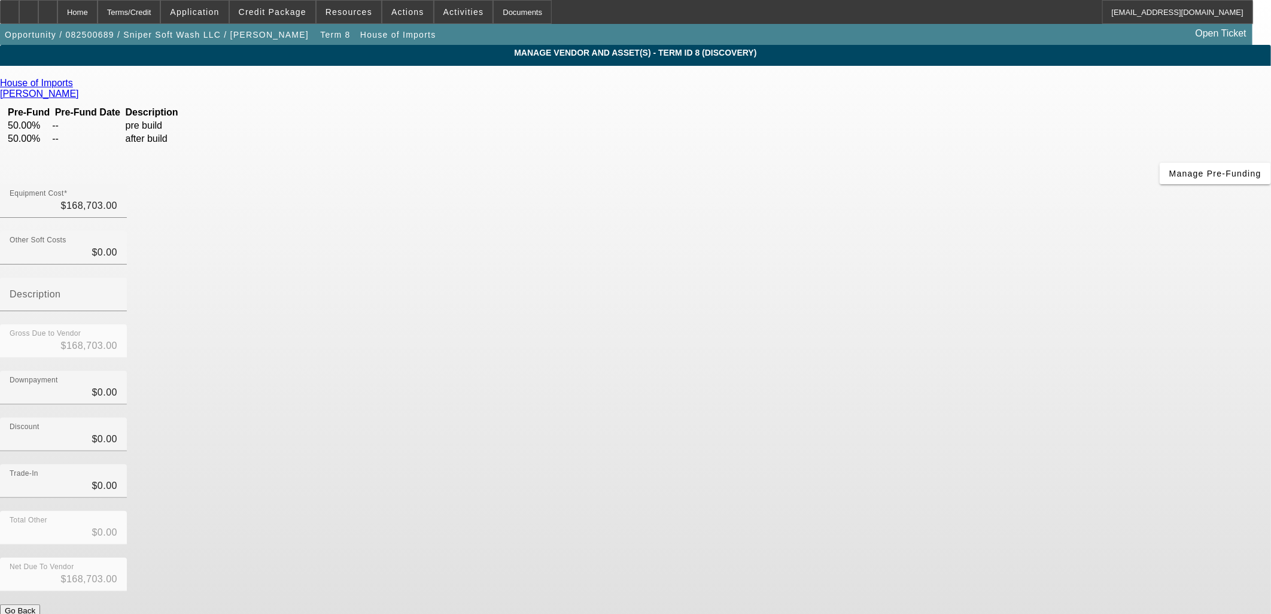
drag, startPoint x: 467, startPoint y: 325, endPoint x: 136, endPoint y: 240, distance: 341.2
click at [446, 325] on div "House of Imports Dominguez, Angelo Pre-Fund Pre-Fund Date Description 50.00% --…" at bounding box center [635, 354] width 1271 height 552
drag, startPoint x: 136, startPoint y: 240, endPoint x: 54, endPoint y: 87, distance: 173.6
click at [132, 237] on app-vendor-asset-manage "MANAGE VENDOR AND ASSET(S) - Term ID 8 (Discovery) Remove Vendor House of Impor…" at bounding box center [635, 373] width 1271 height 656
click at [98, 11] on div "Home" at bounding box center [77, 12] width 40 height 24
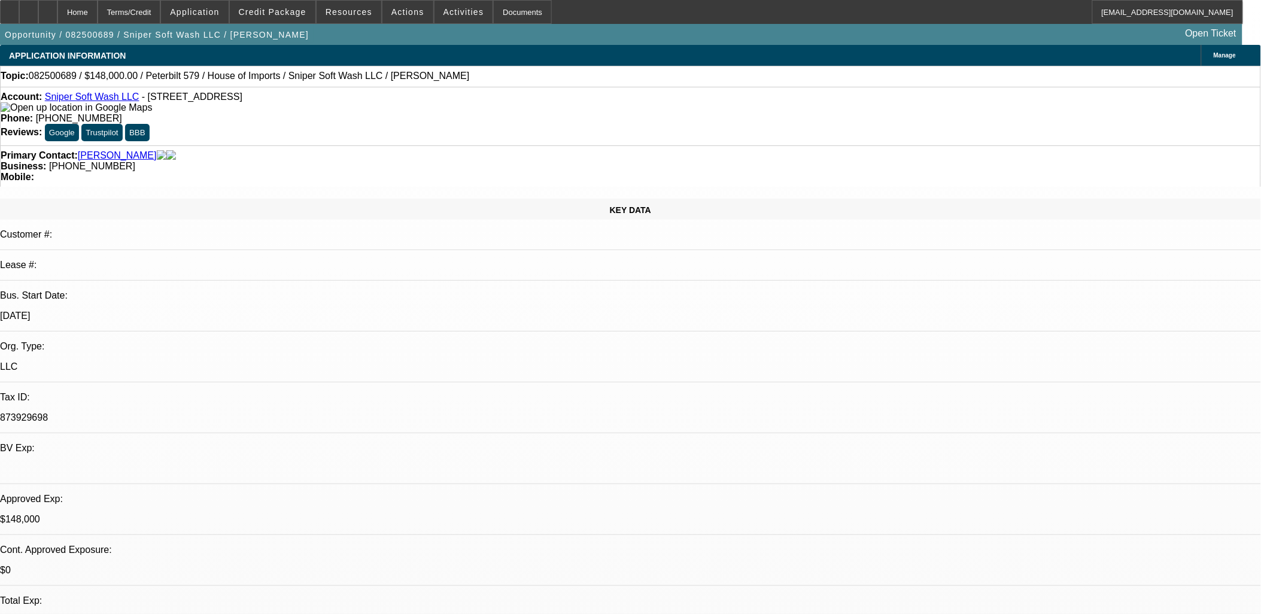
select select "0"
select select "2"
select select "0"
select select "6"
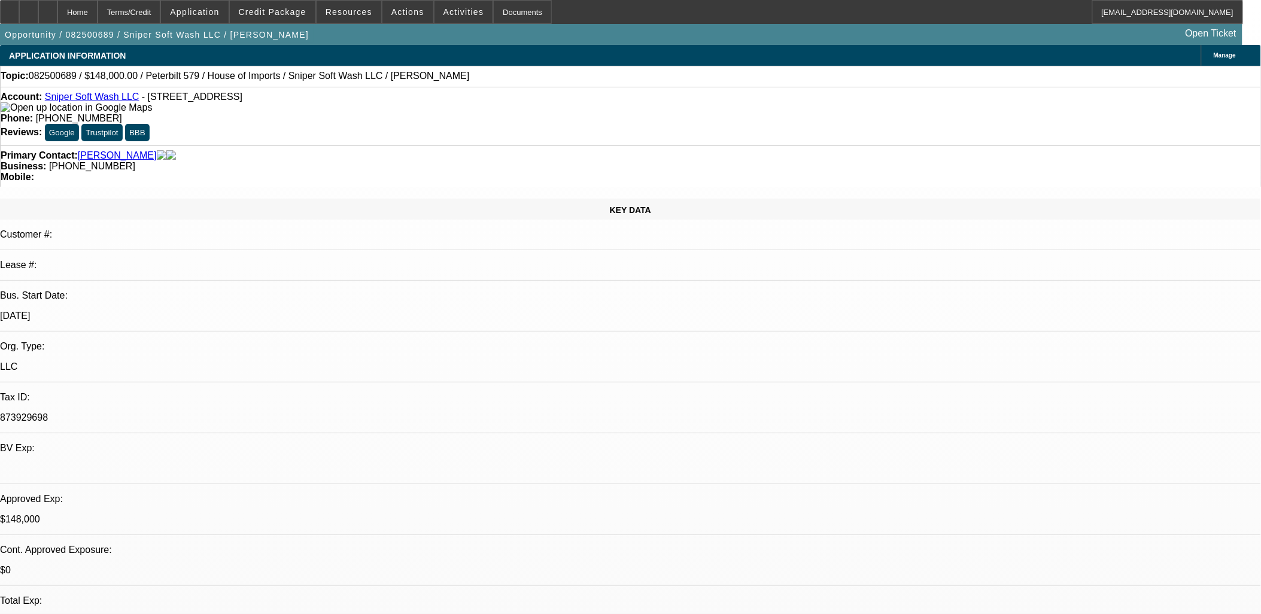
select select "0"
select select "2"
select select "0.1"
select select "4"
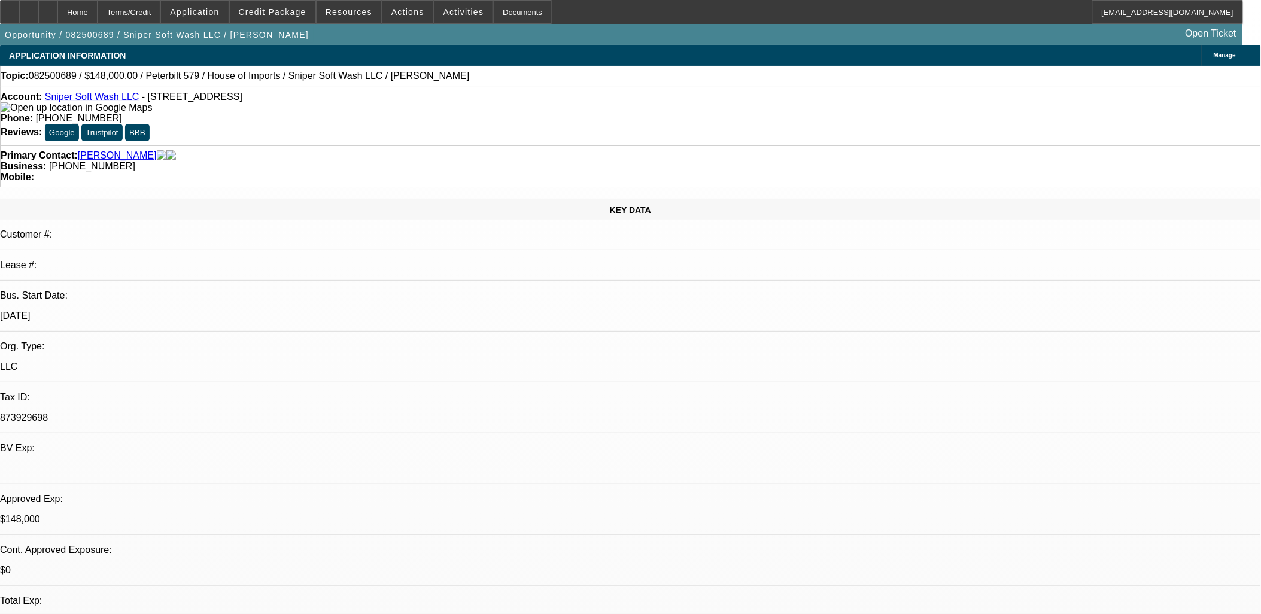
select select "0"
select select "2"
select select "0"
select select "6"
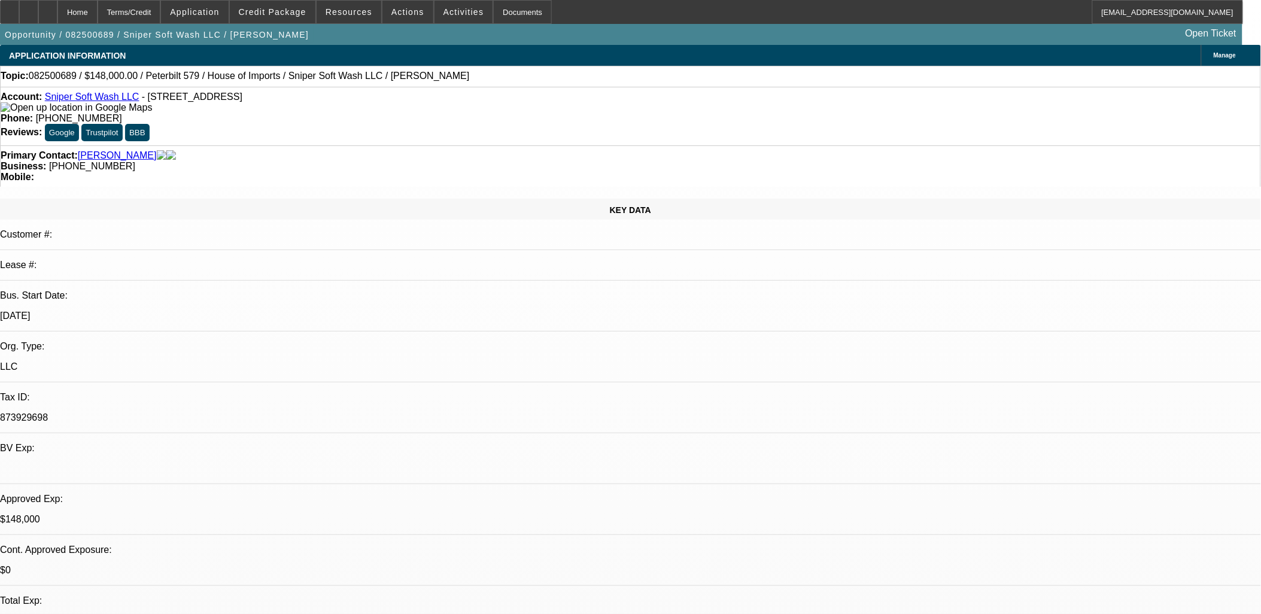
select select "0"
select select "2"
select select "0"
select select "6"
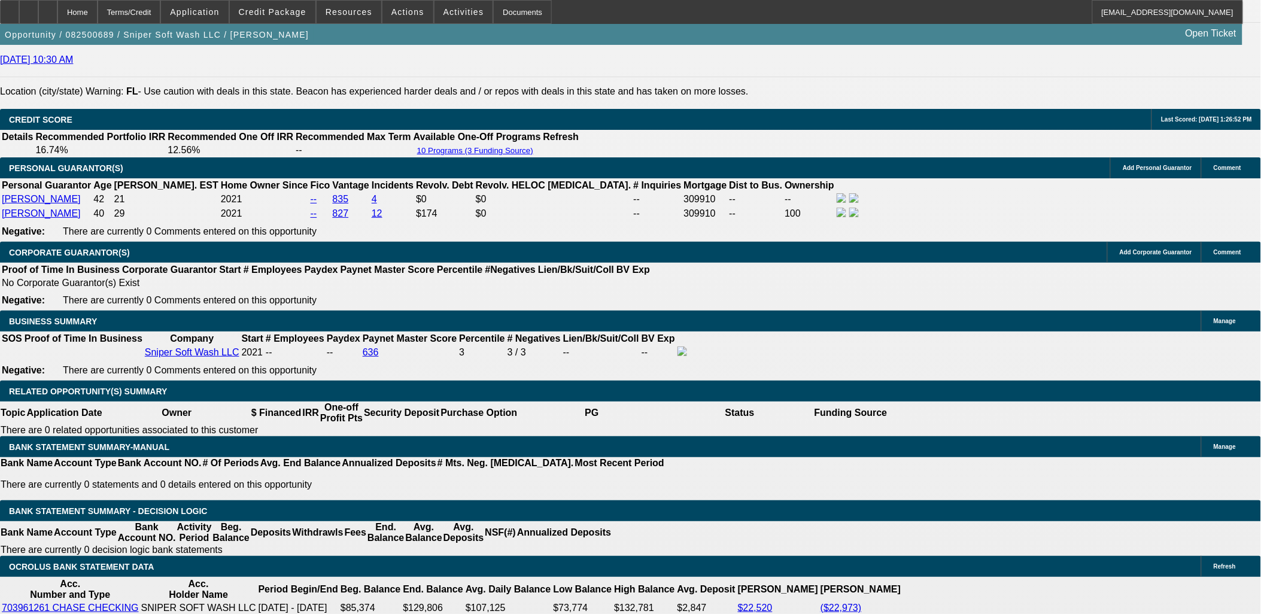
scroll to position [1796, 0]
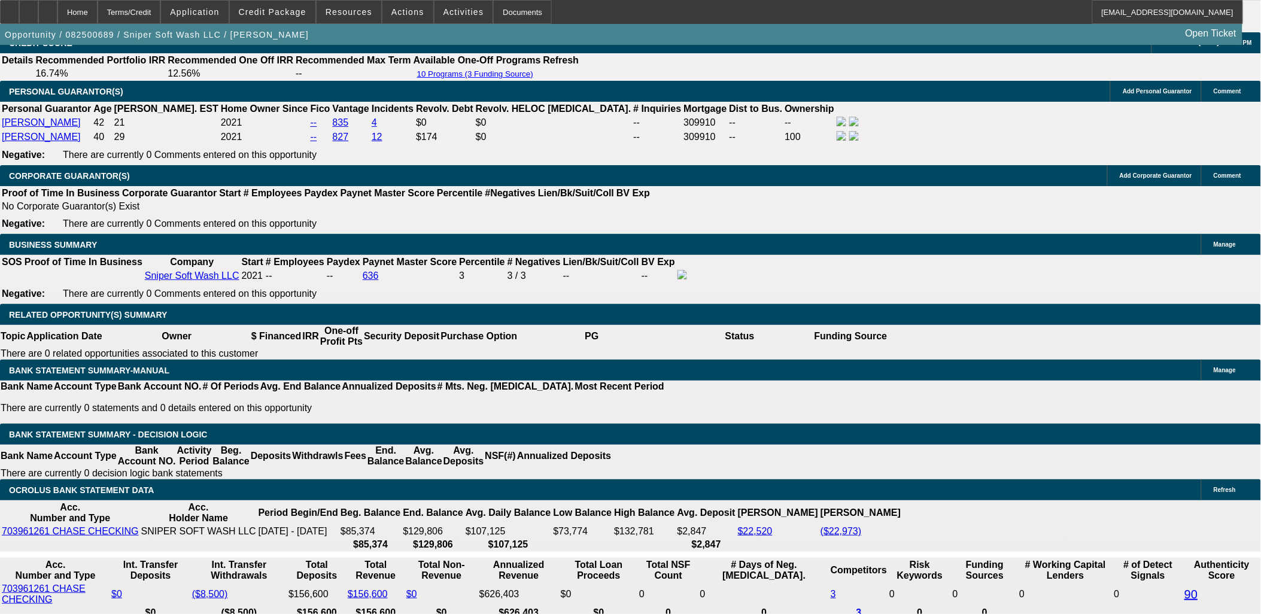
scroll to position [1662, 0]
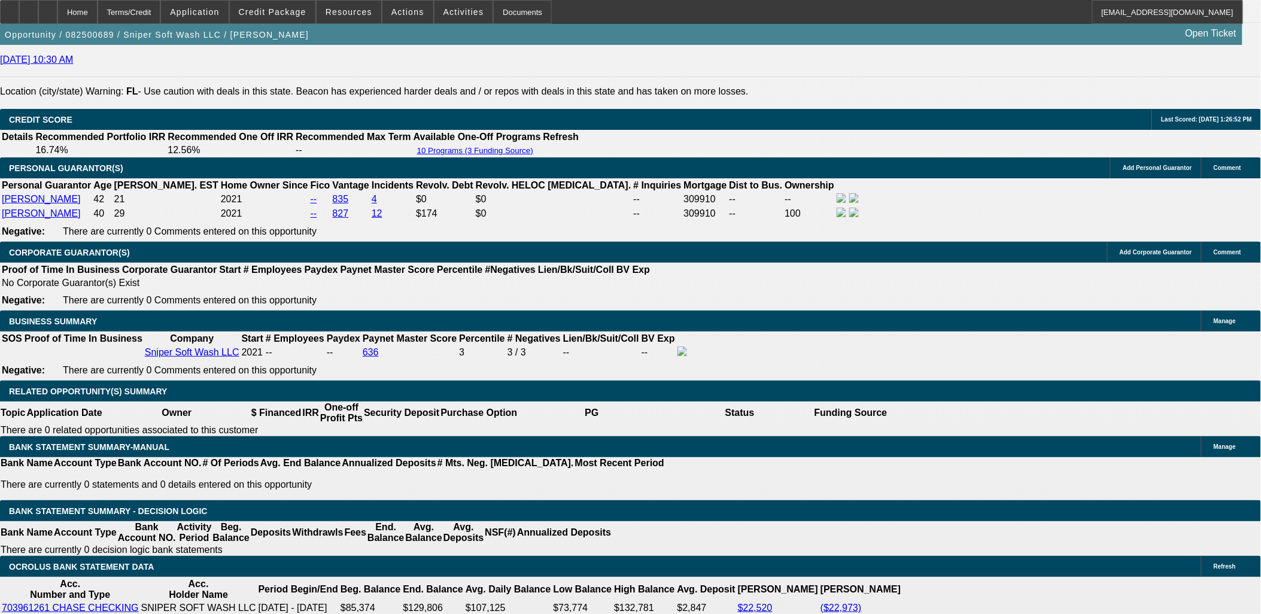
type input "$9,000.00"
type input "UNKNOWN"
type input "$7,758.52"
type input "$3,879.26"
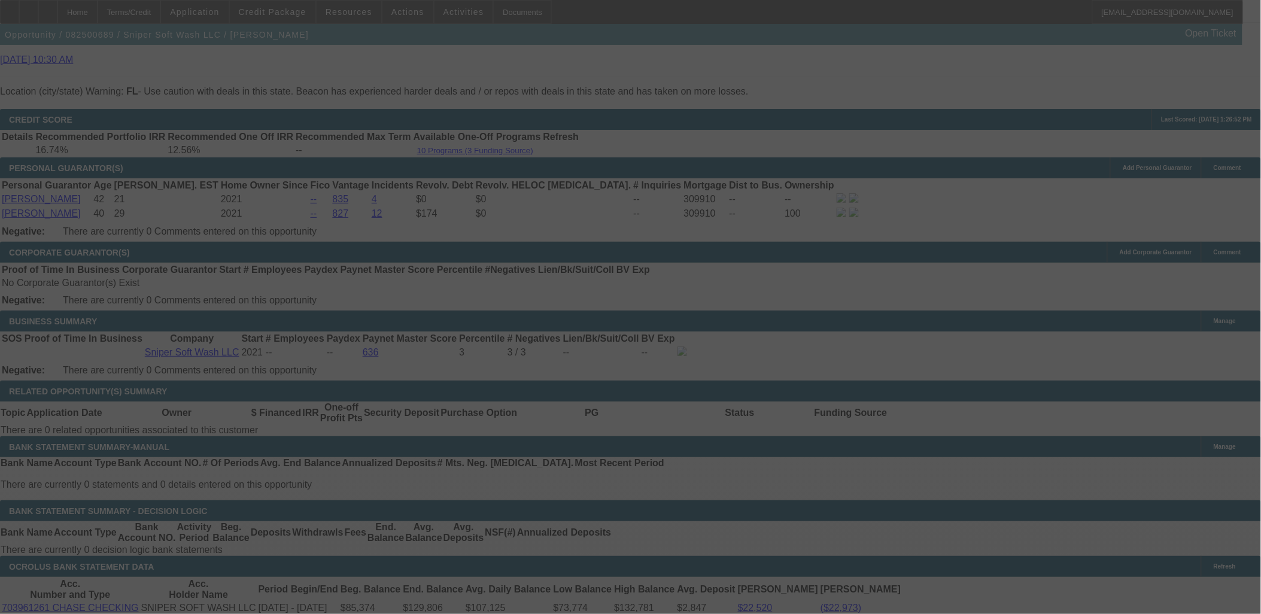
select select "0"
select select "2"
select select "0"
select select "6"
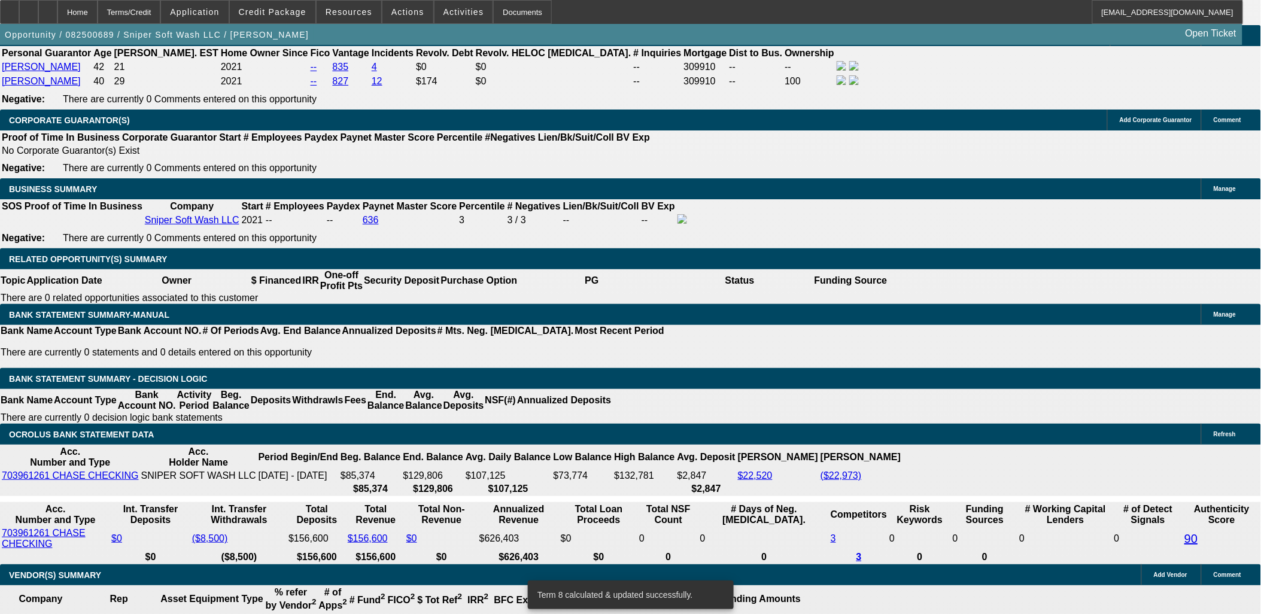
scroll to position [1796, 0]
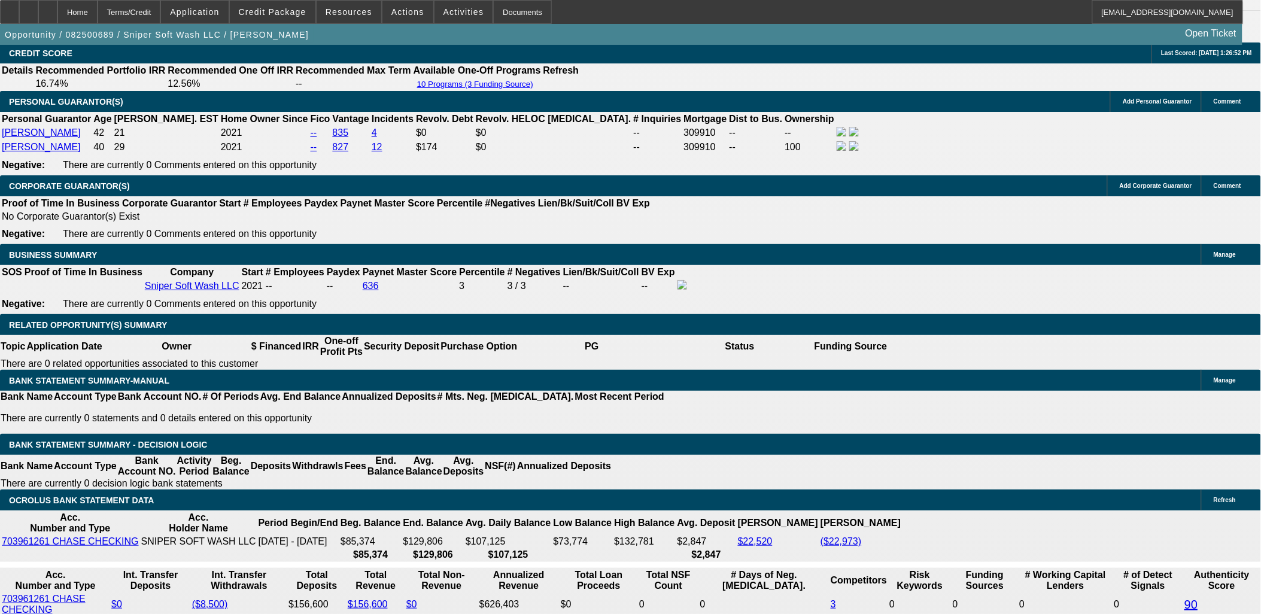
type input "$9,900.00"
type input "UNKNOWN"
type input "$7,714.78"
type input "$3,857.39"
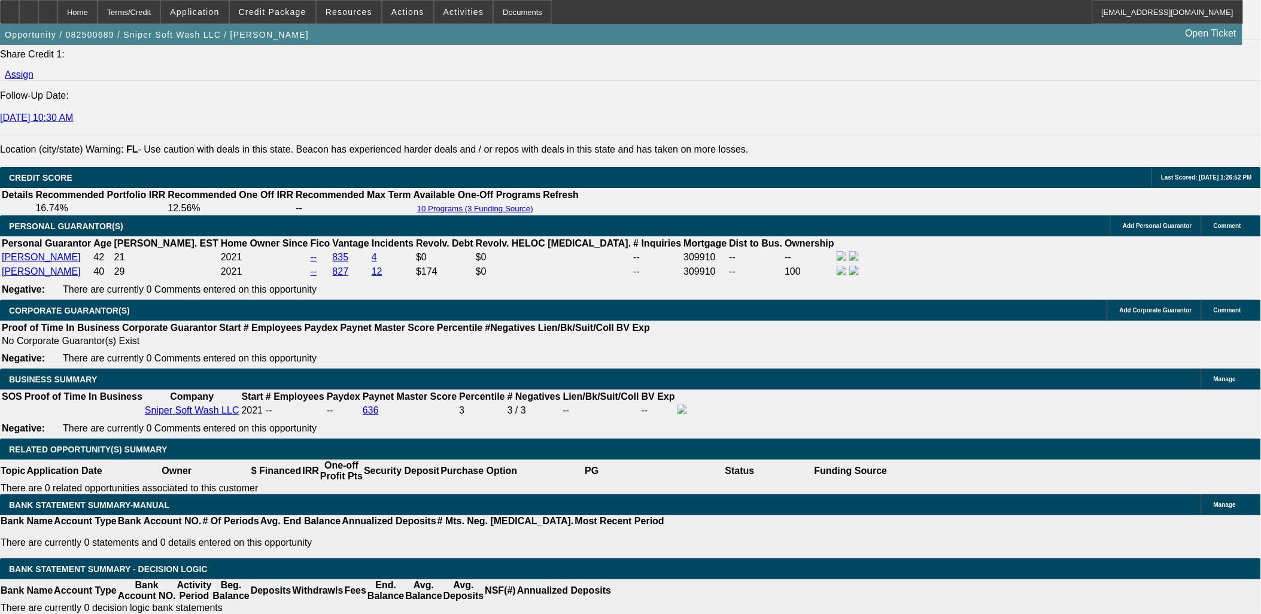
scroll to position [1596, 0]
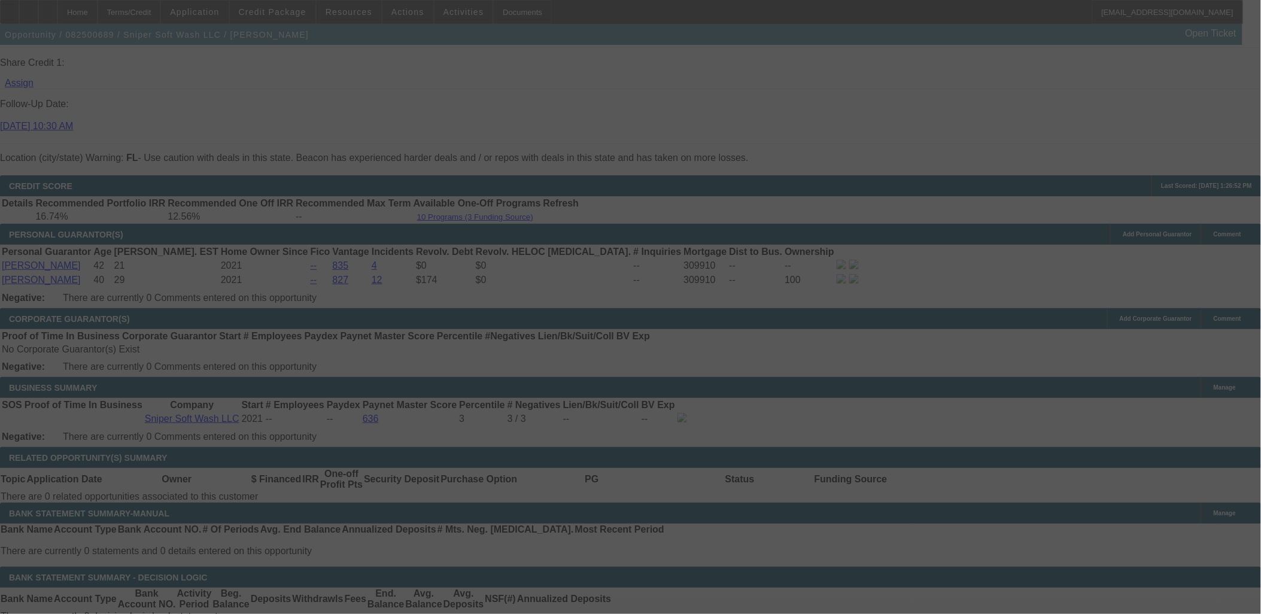
select select "0"
select select "2"
select select "0"
select select "6"
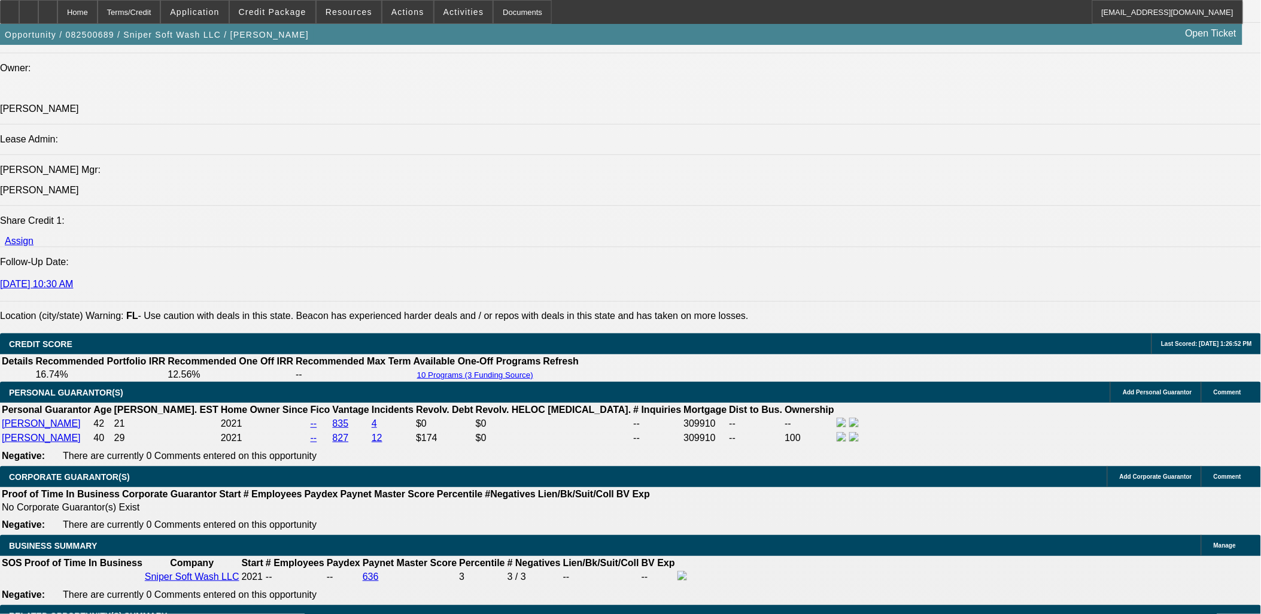
scroll to position [1330, 0]
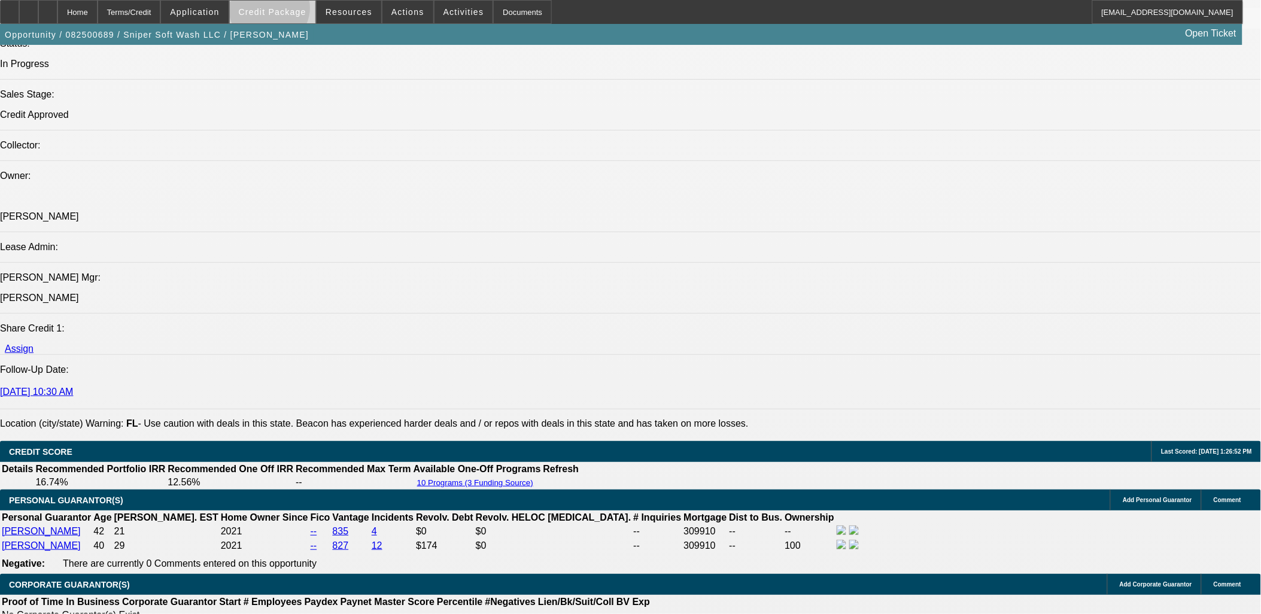
click at [289, 11] on span "Credit Package" at bounding box center [273, 12] width 68 height 10
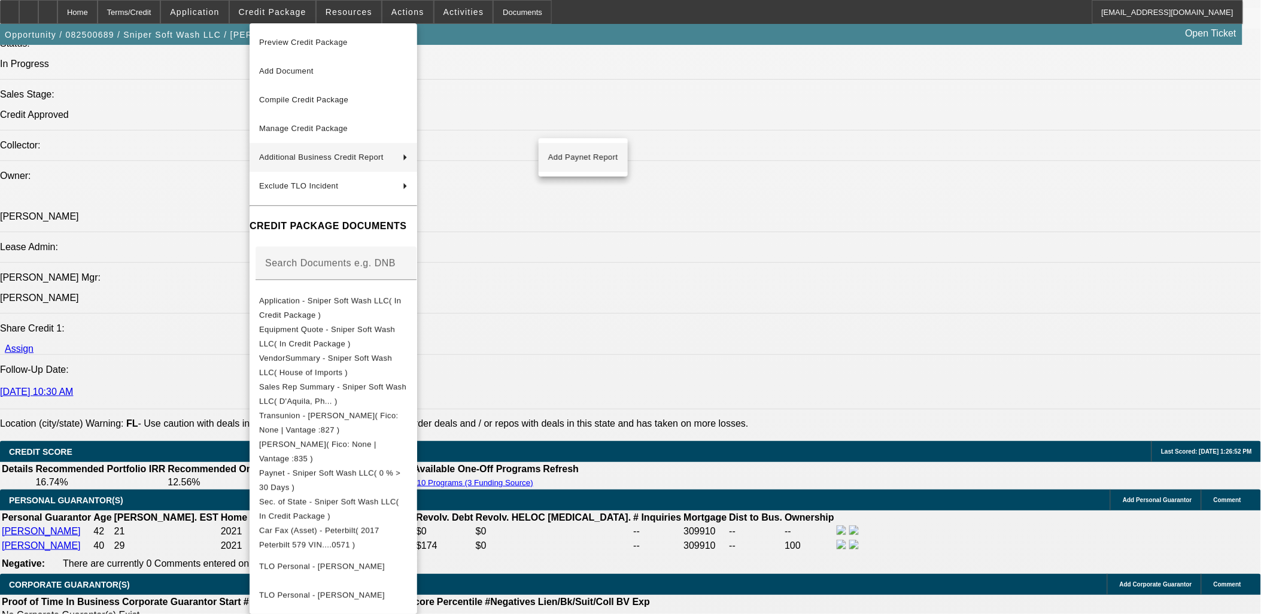
click at [572, 159] on span "Add Paynet Report" at bounding box center [583, 157] width 70 height 14
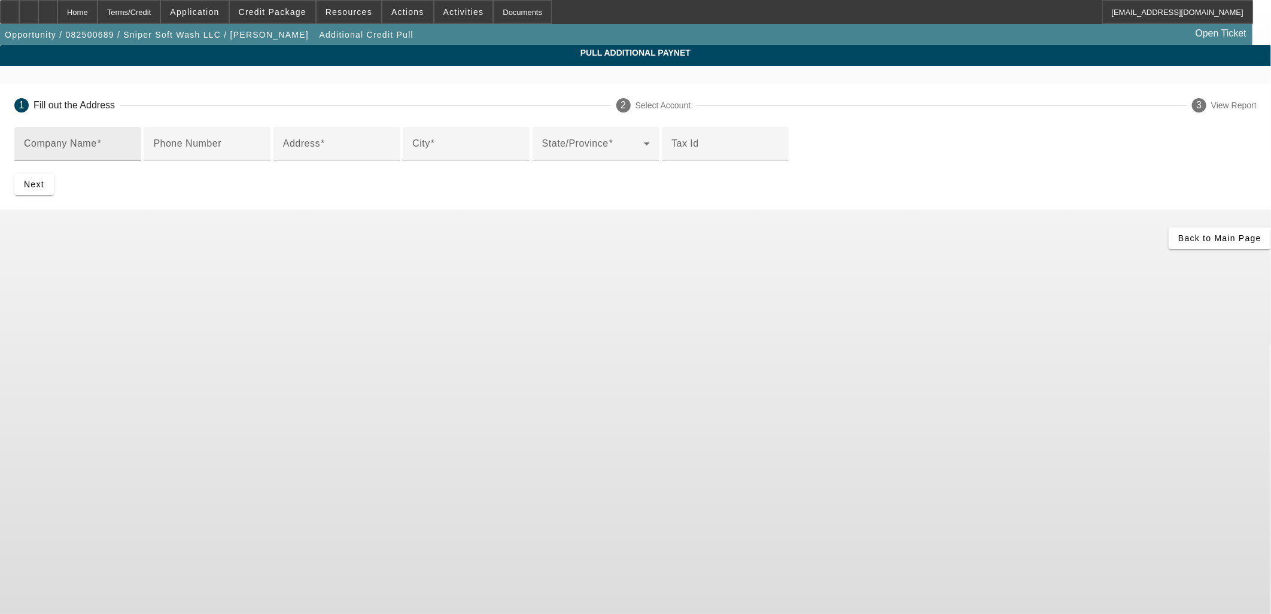
click at [102, 147] on span at bounding box center [99, 143] width 5 height 10
click at [132, 147] on input "Company Name" at bounding box center [78, 148] width 108 height 14
paste input "marlboro manufacturing dba stone shop design"
type input "marlboro manufacturing dba stone shop design"
click at [391, 156] on input "Address" at bounding box center [337, 148] width 108 height 14
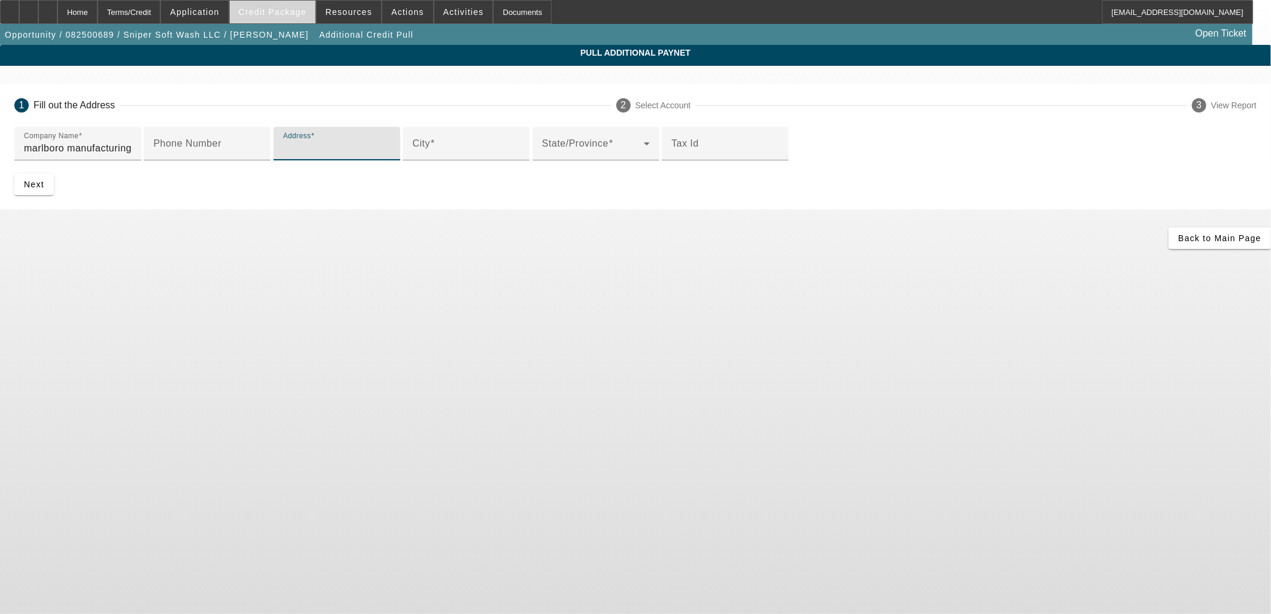
click at [294, 11] on span "Credit Package" at bounding box center [273, 12] width 68 height 10
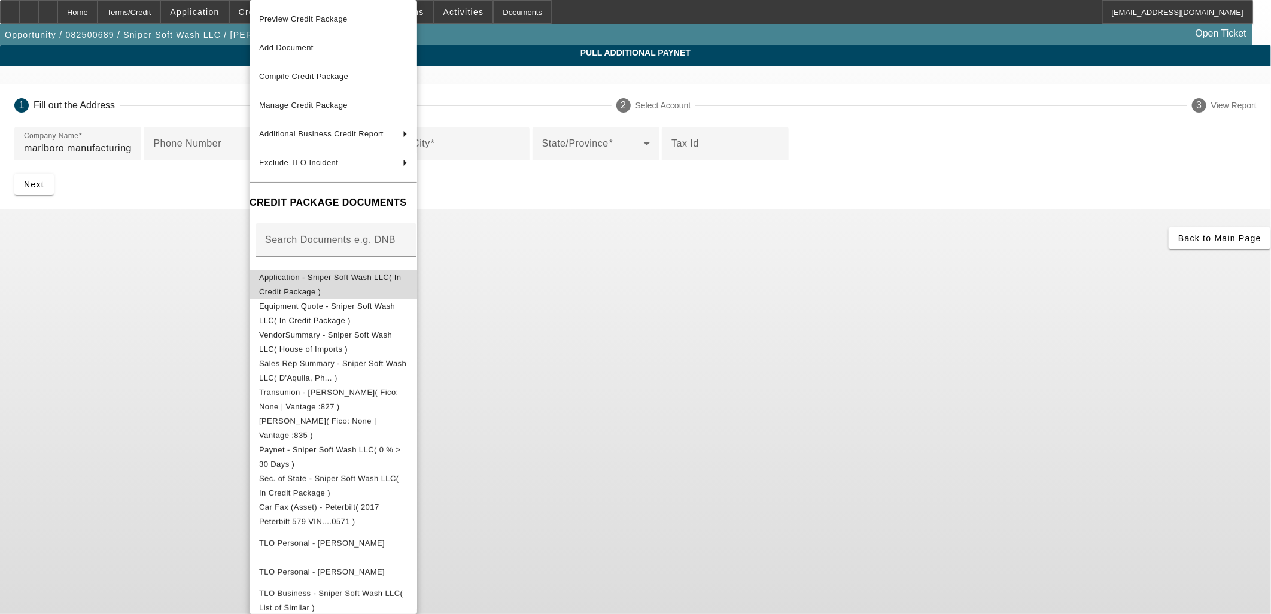
click at [352, 283] on span "Application - Sniper Soft Wash LLC( In Credit Package )" at bounding box center [330, 284] width 142 height 23
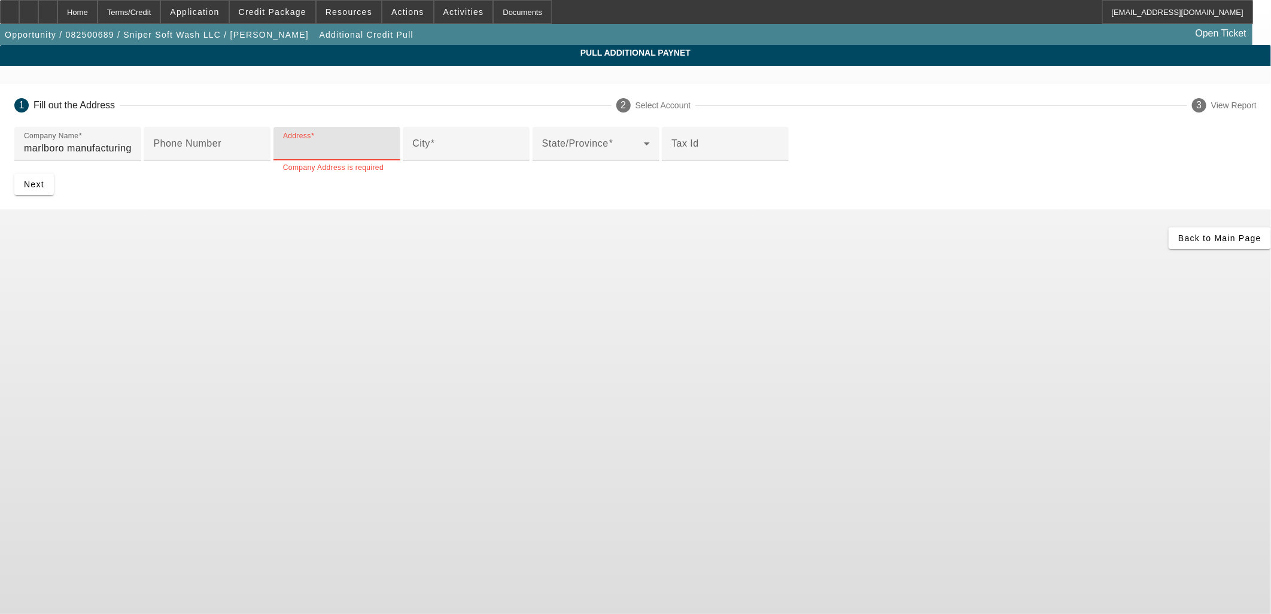
click at [391, 156] on input "Address" at bounding box center [337, 148] width 108 height 14
type input "4114 clubhouse rd"
type input "highland city"
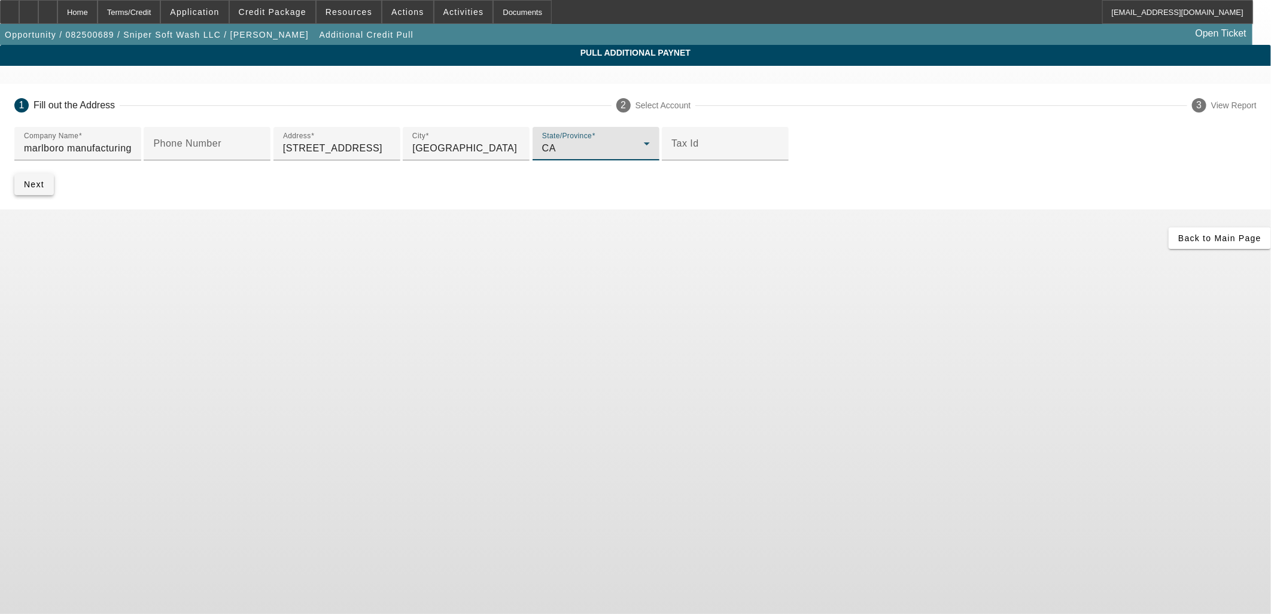
click at [54, 199] on span "submit" at bounding box center [34, 184] width 40 height 29
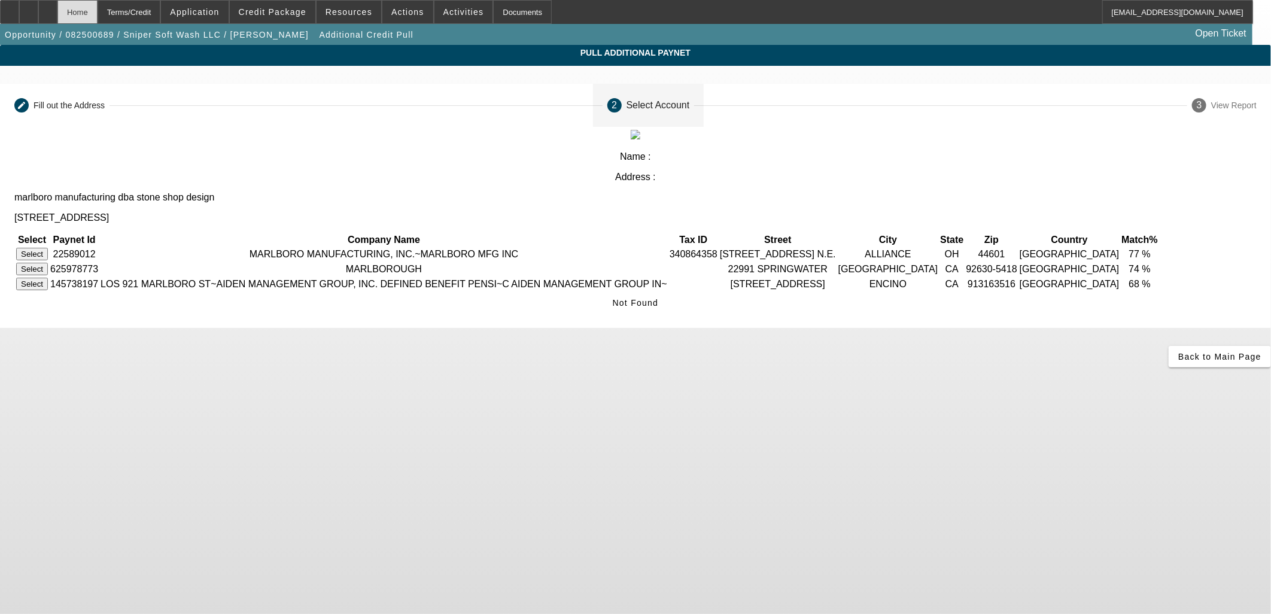
click at [98, 14] on div "Home" at bounding box center [77, 12] width 40 height 24
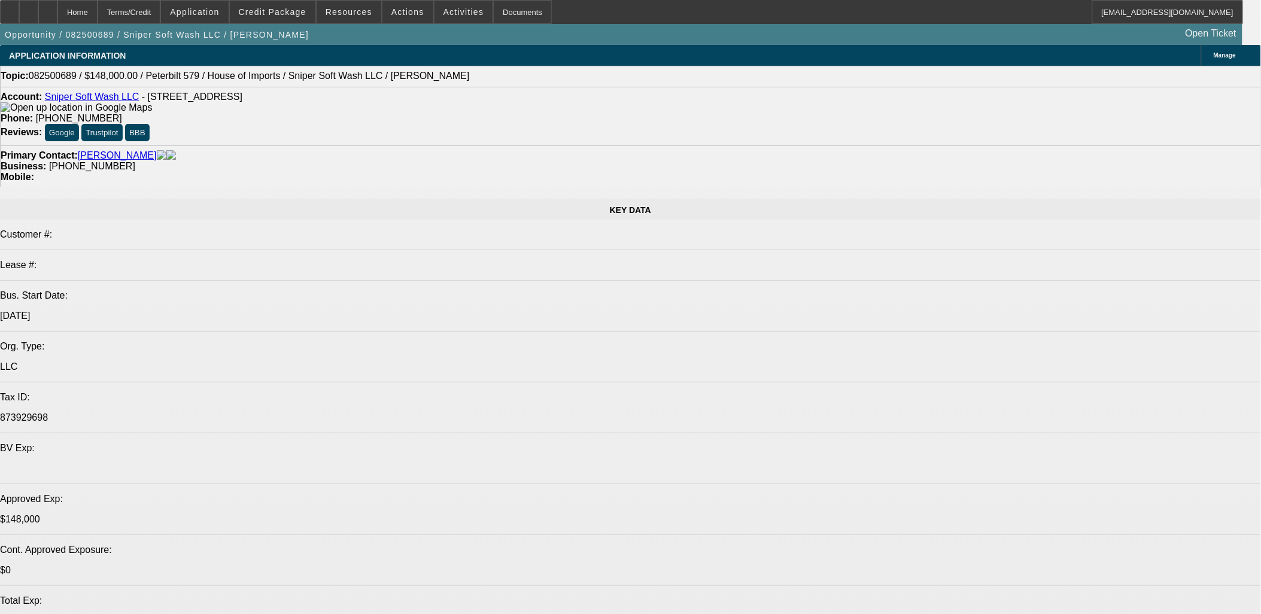
select select "0"
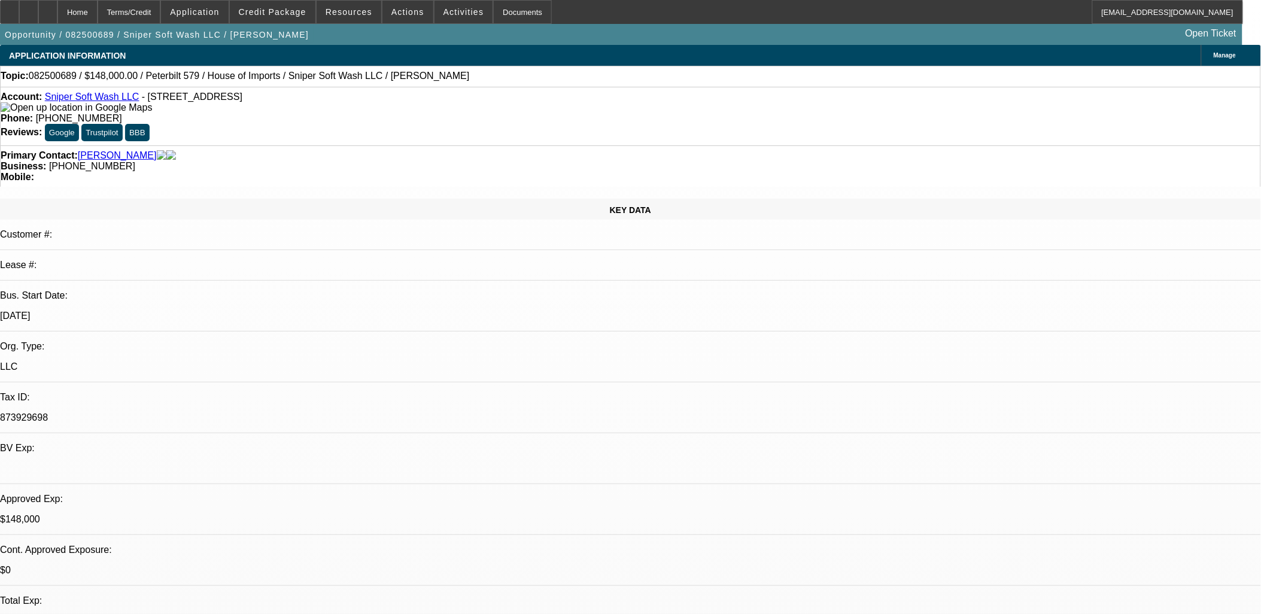
select select "2"
select select "0"
select select "6"
select select "0"
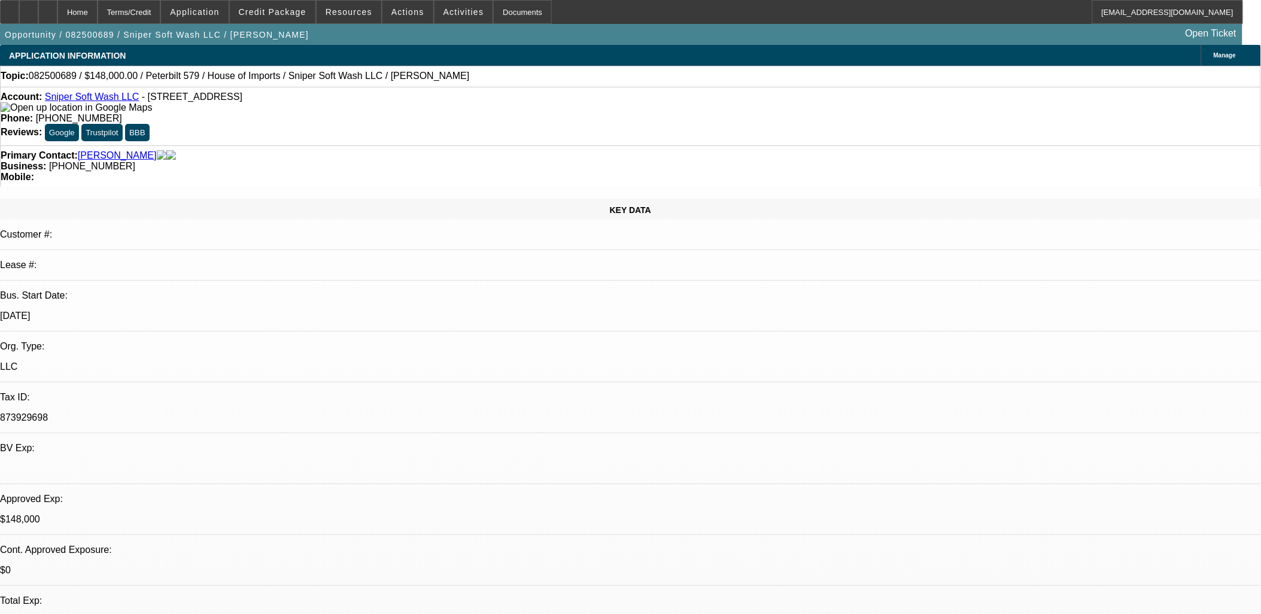
select select "2"
select select "0.1"
select select "4"
select select "0"
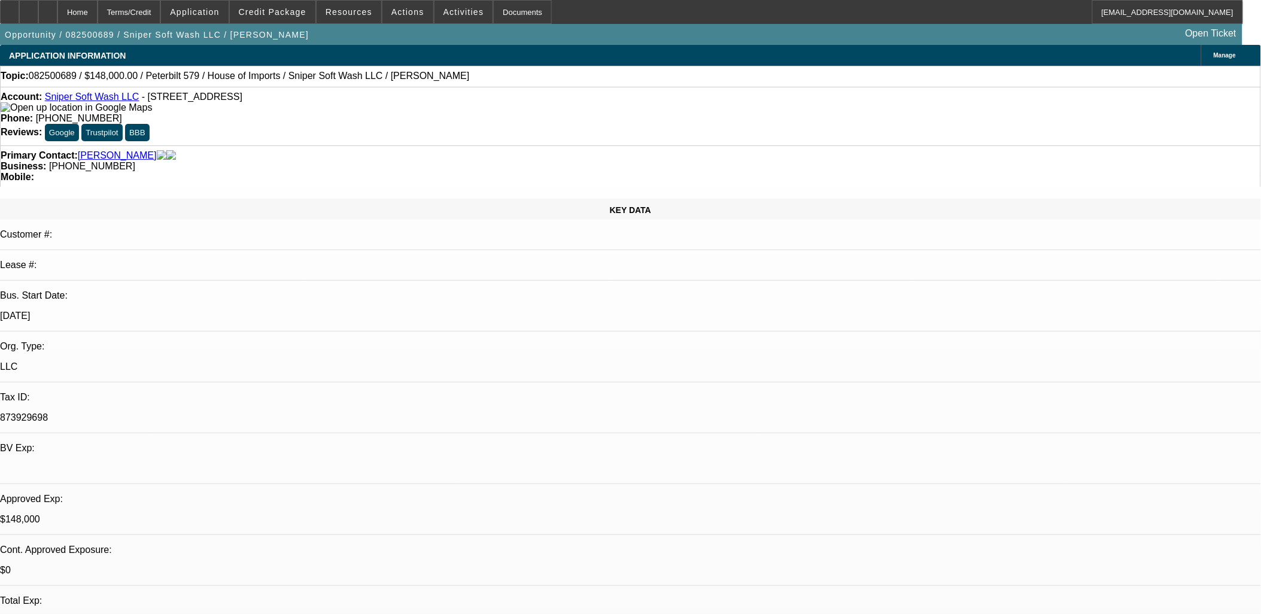
select select "2"
select select "0"
select select "6"
select select "0"
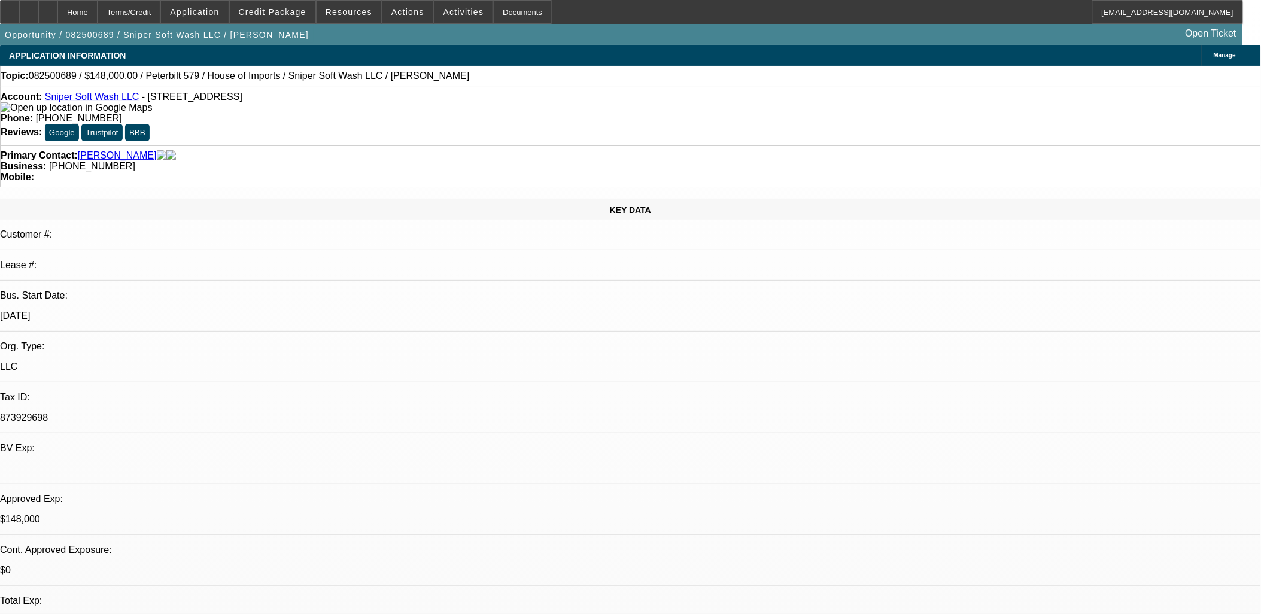
select select "2"
select select "0"
select select "6"
click at [84, 112] on div "Account: Sniper Soft Wash LLC - 4114 Clubhouse Rd, Highland City, FL 33846" at bounding box center [631, 103] width 1260 height 22
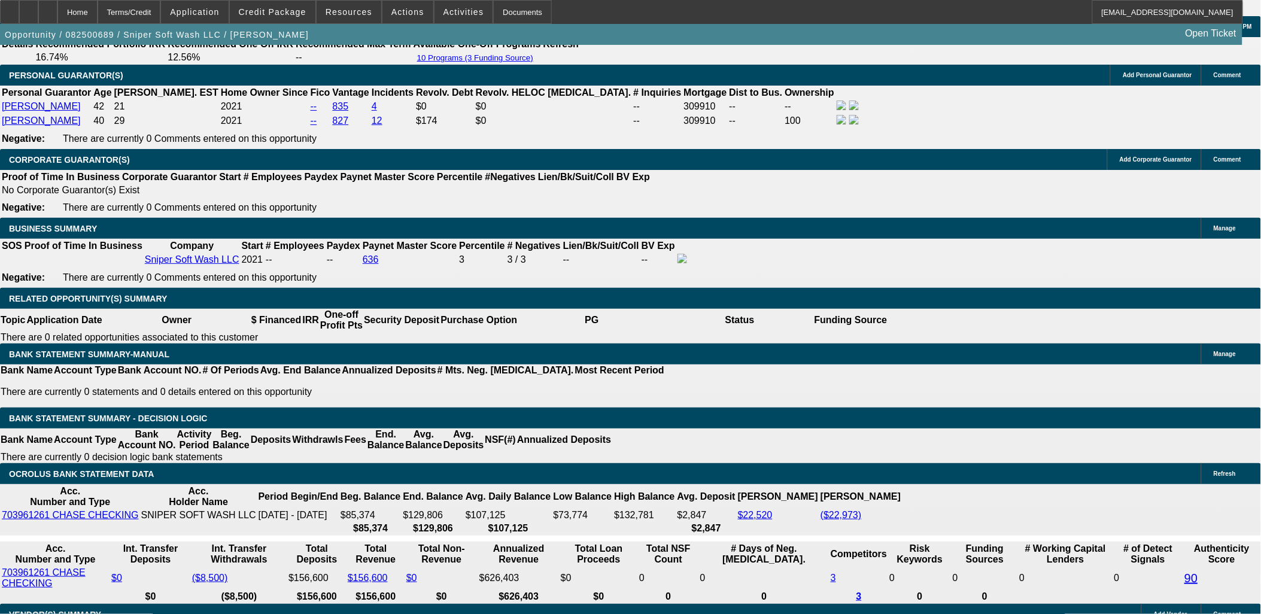
scroll to position [1662, 0]
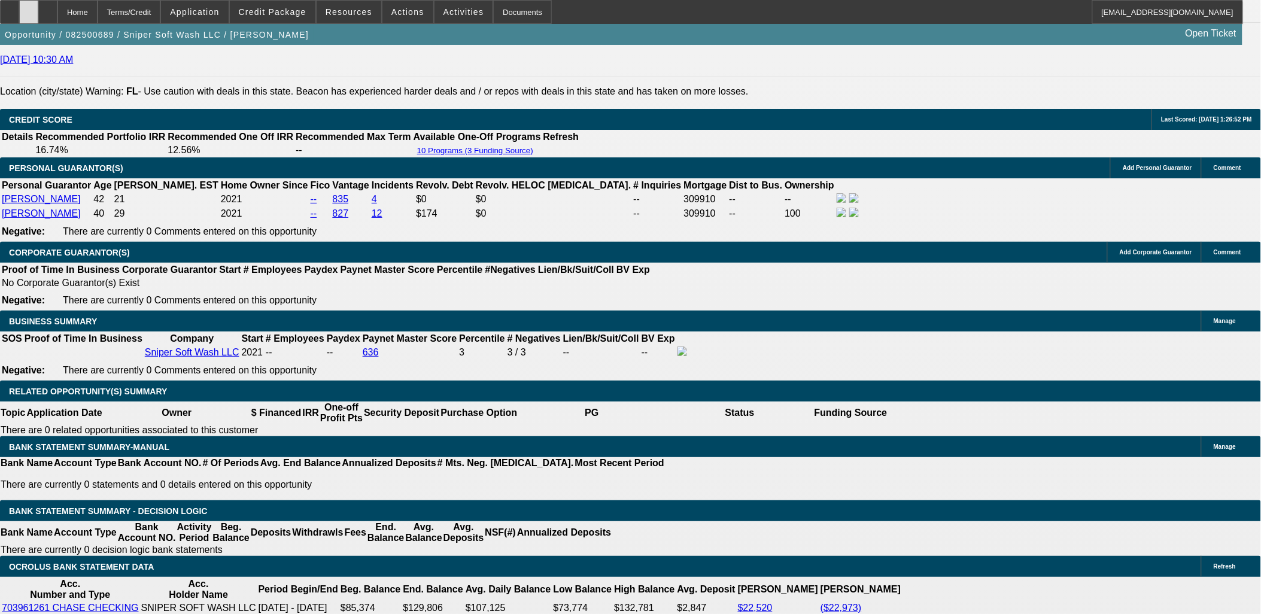
click at [29, 8] on icon at bounding box center [29, 8] width 0 height 0
drag, startPoint x: 962, startPoint y: 136, endPoint x: 906, endPoint y: 130, distance: 56.7
click at [29, 8] on icon at bounding box center [29, 8] width 0 height 0
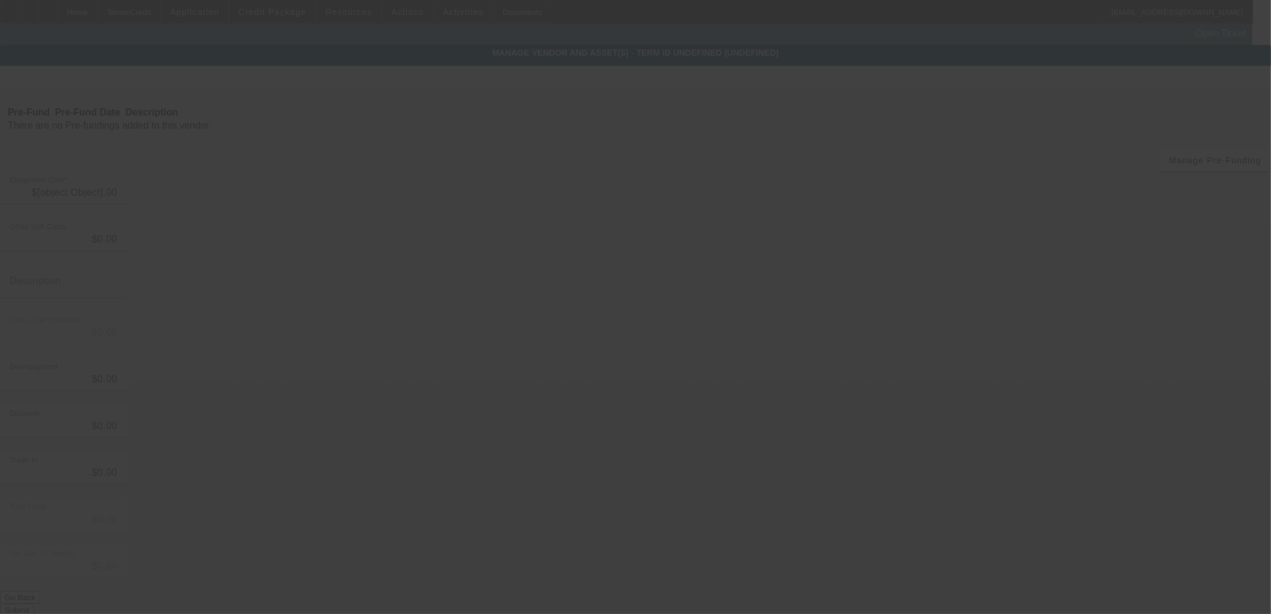
type input "$168,703.00"
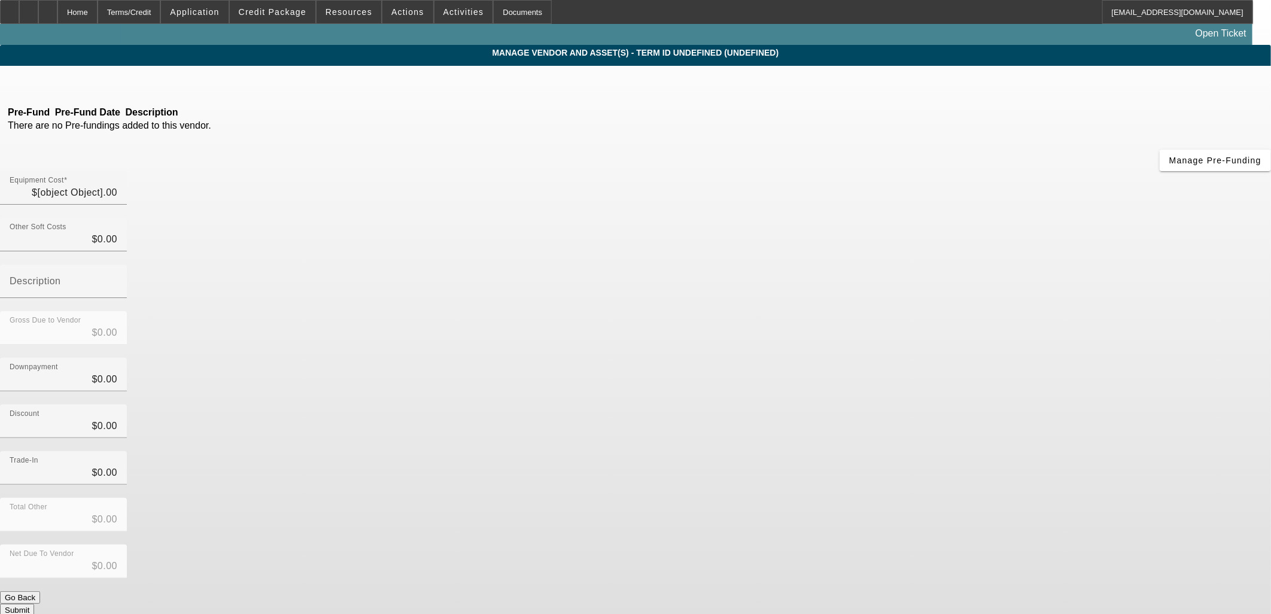
type input "$168,703.00"
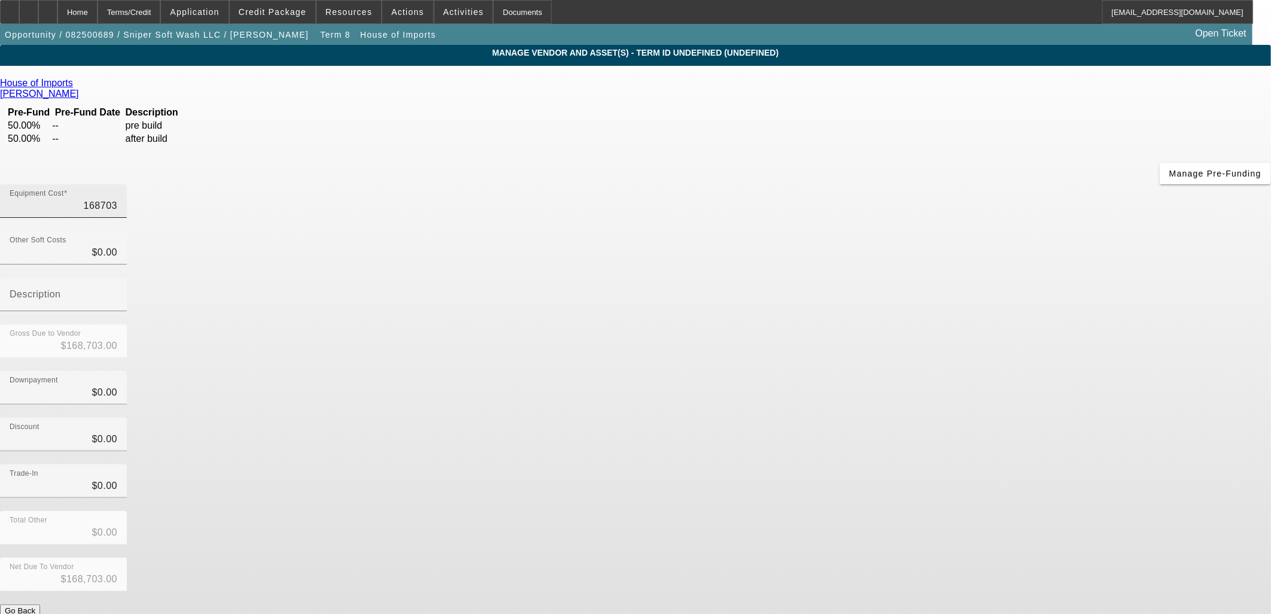
click at [117, 199] on input "168703" at bounding box center [64, 206] width 108 height 14
type input "1"
type input "$1.00"
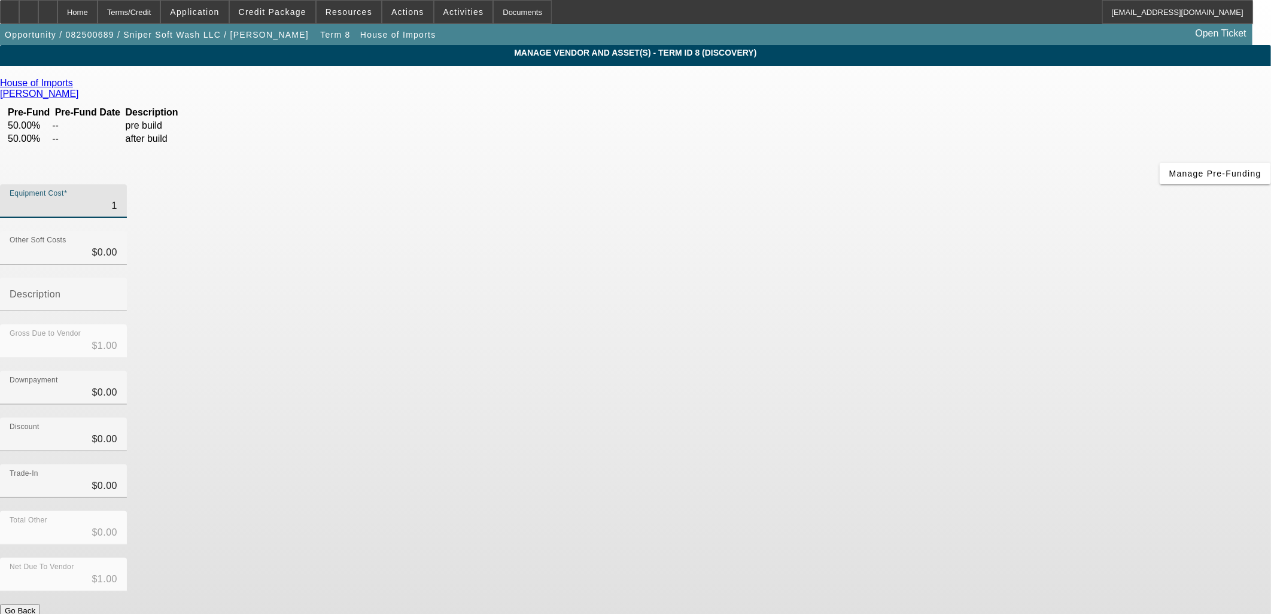
type input "16"
type input "$16.00"
type input "164"
type input "$164.00"
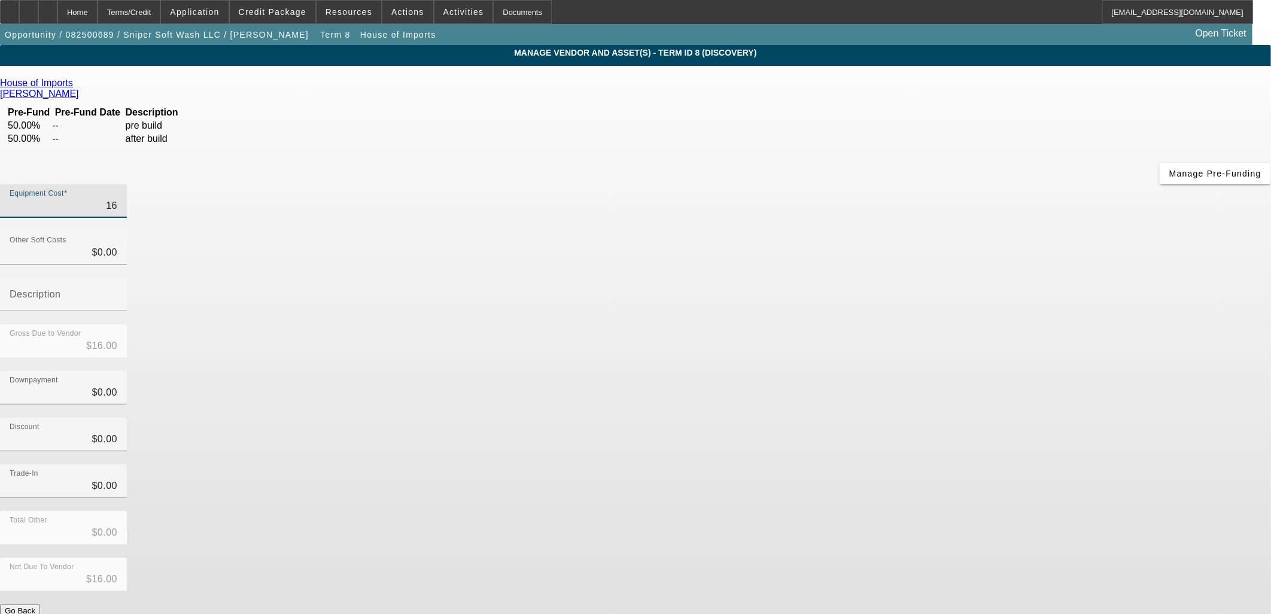
type input "$164.00"
type input "1647"
type input "$1,647.00"
type input "16475"
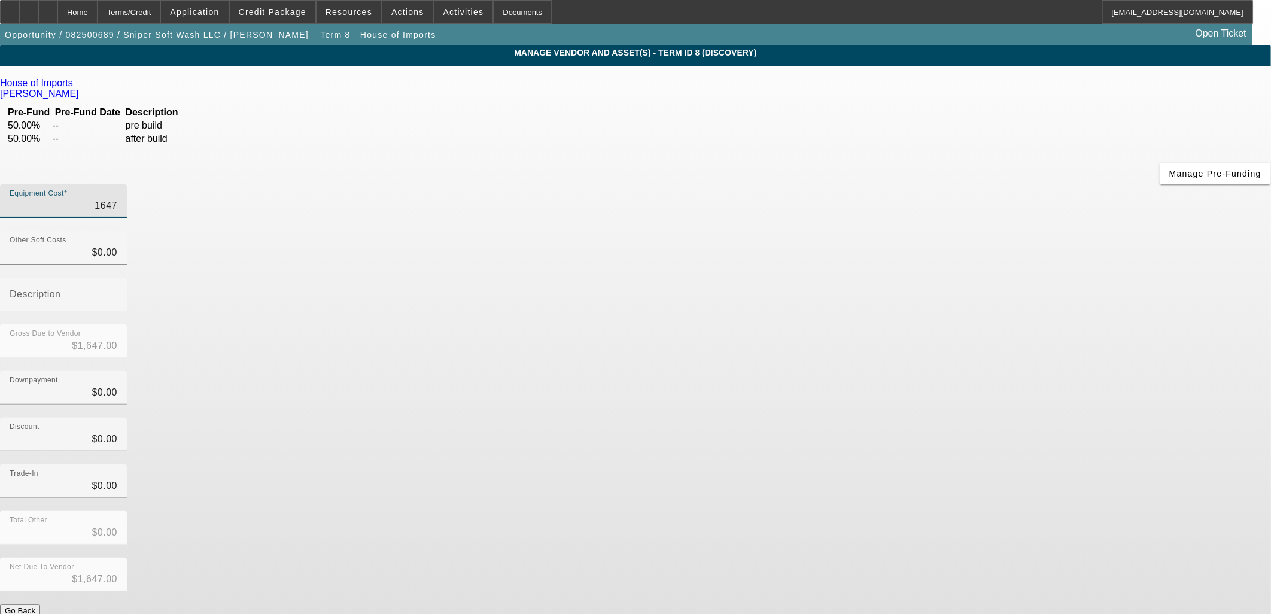
type input "$16,475.00"
type input "164758"
type input "$164,758.00"
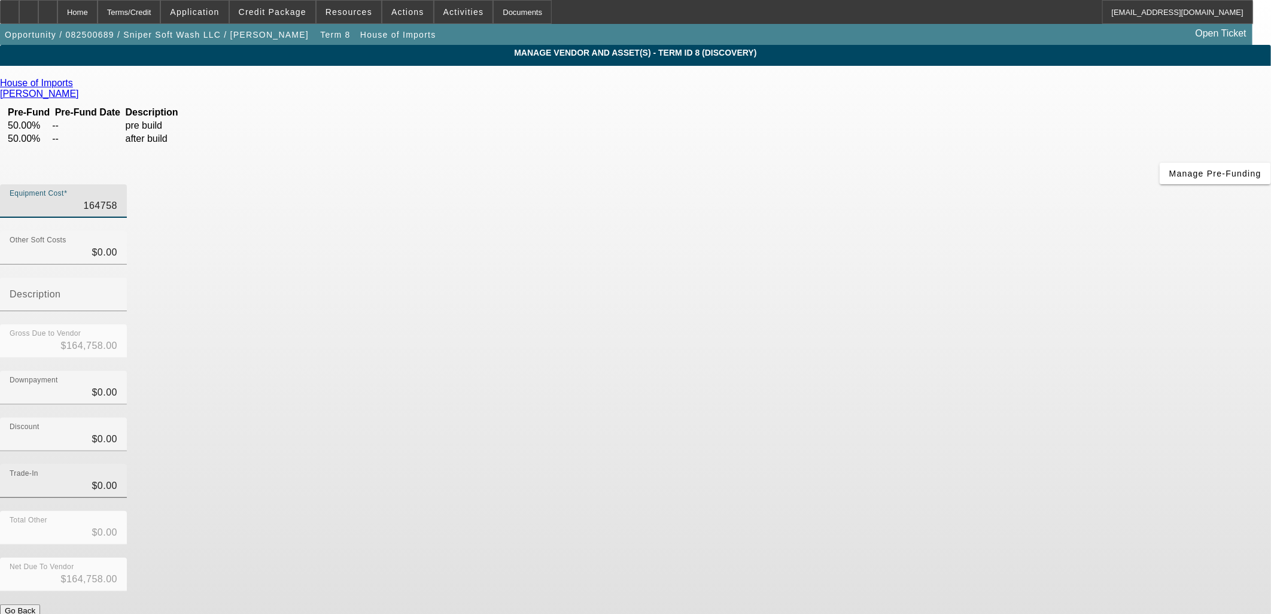
type input "$164,758.00"
click at [127, 464] on div "Trade-In $0.00" at bounding box center [63, 481] width 127 height 34
type input "$0.00"
click at [34, 614] on button "Submit" at bounding box center [17, 623] width 34 height 13
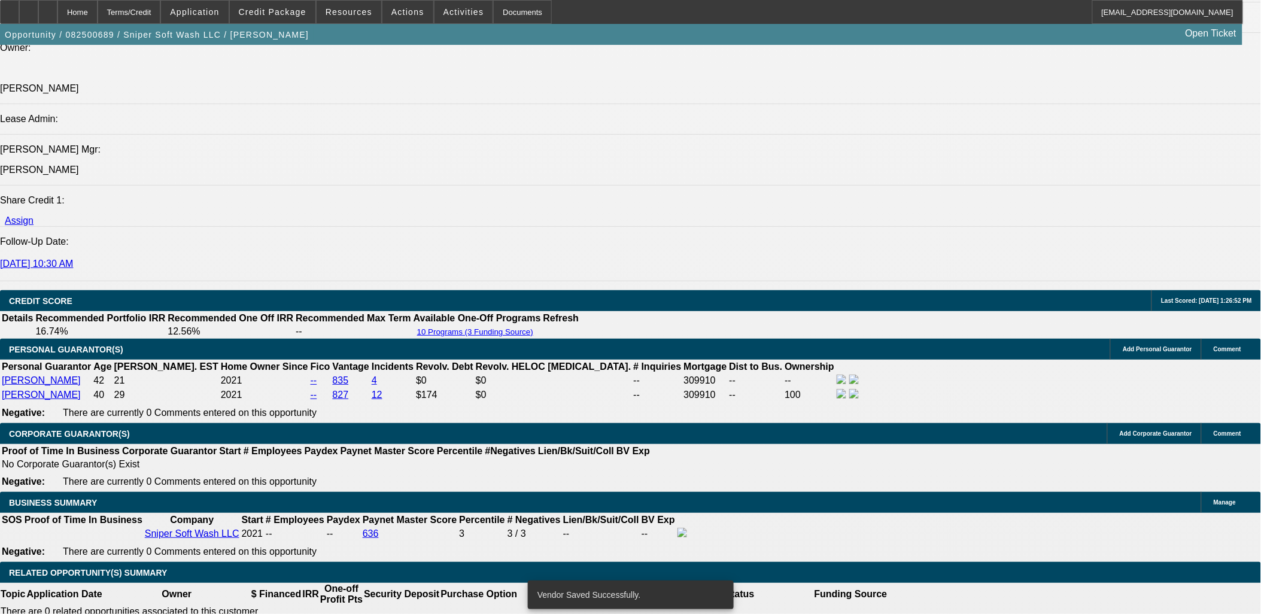
select select "0"
select select "2"
select select "0"
select select "6"
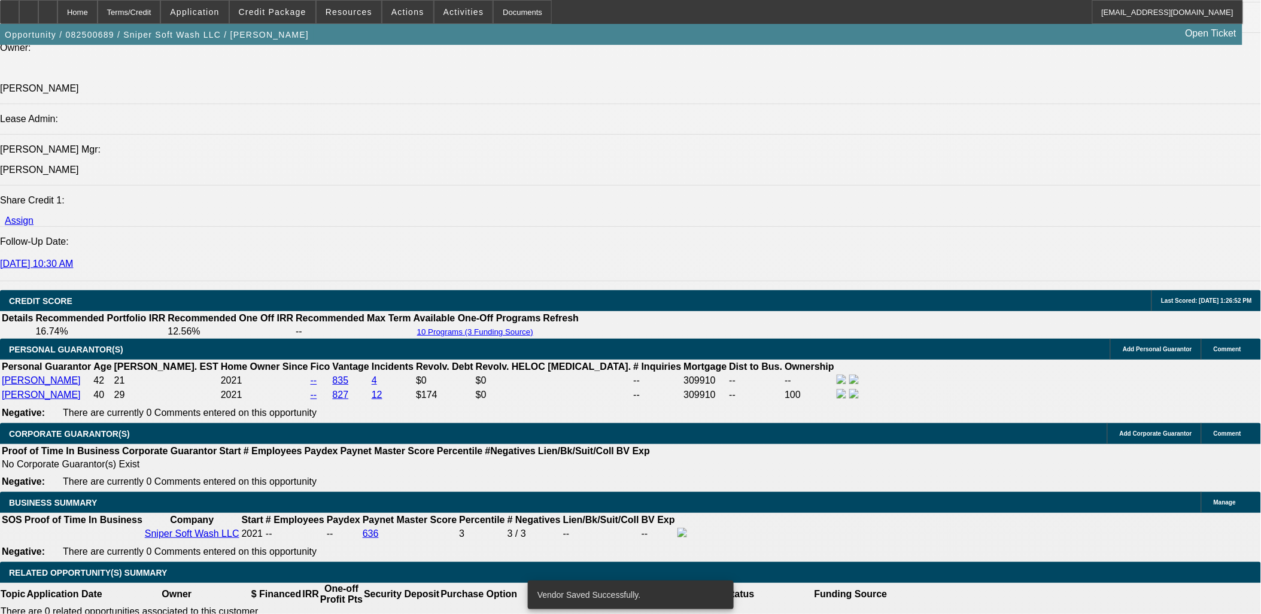
select select "0"
select select "2"
select select "0.1"
select select "4"
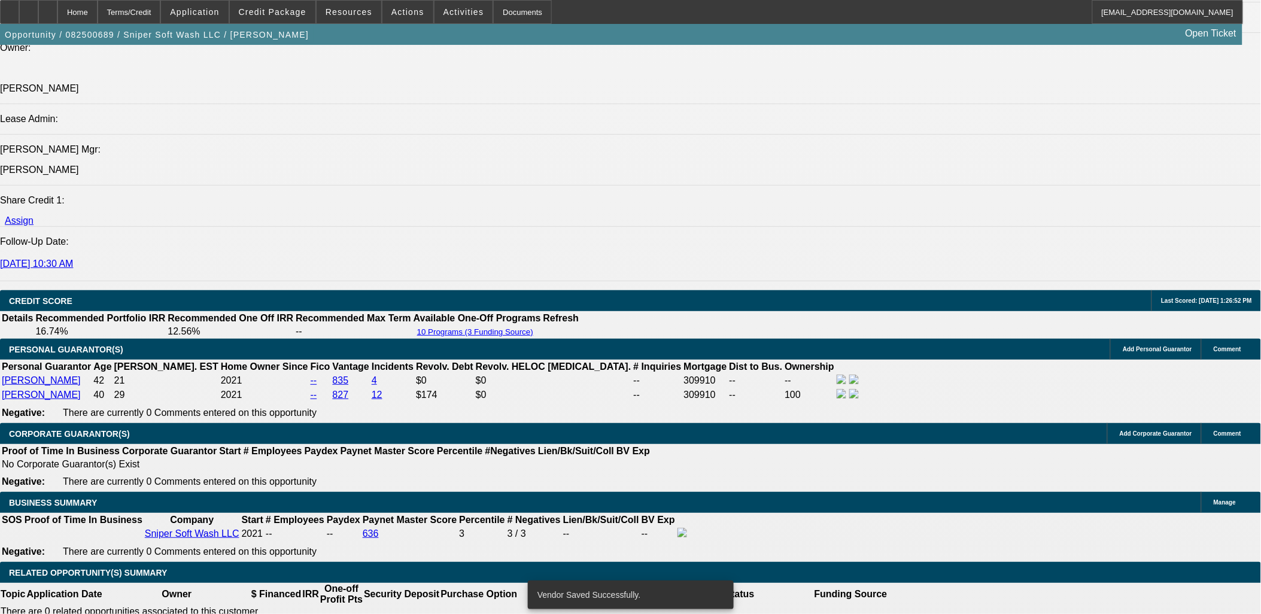
select select "0"
select select "2"
select select "0"
select select "6"
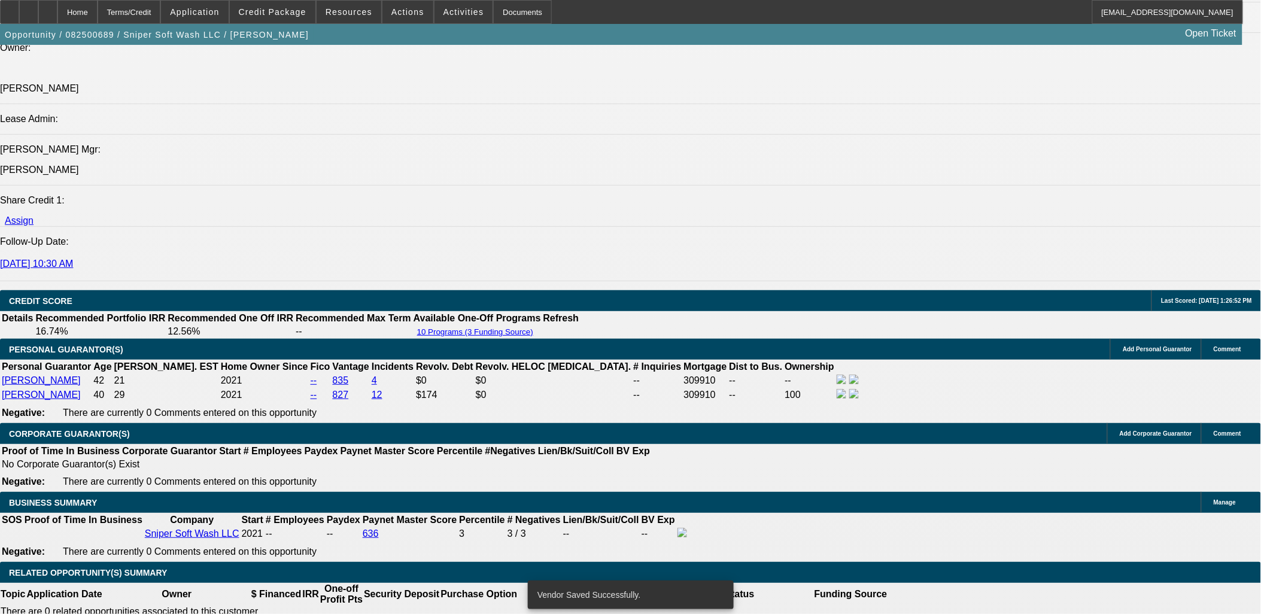
select select "0"
select select "2"
select select "0"
select select "6"
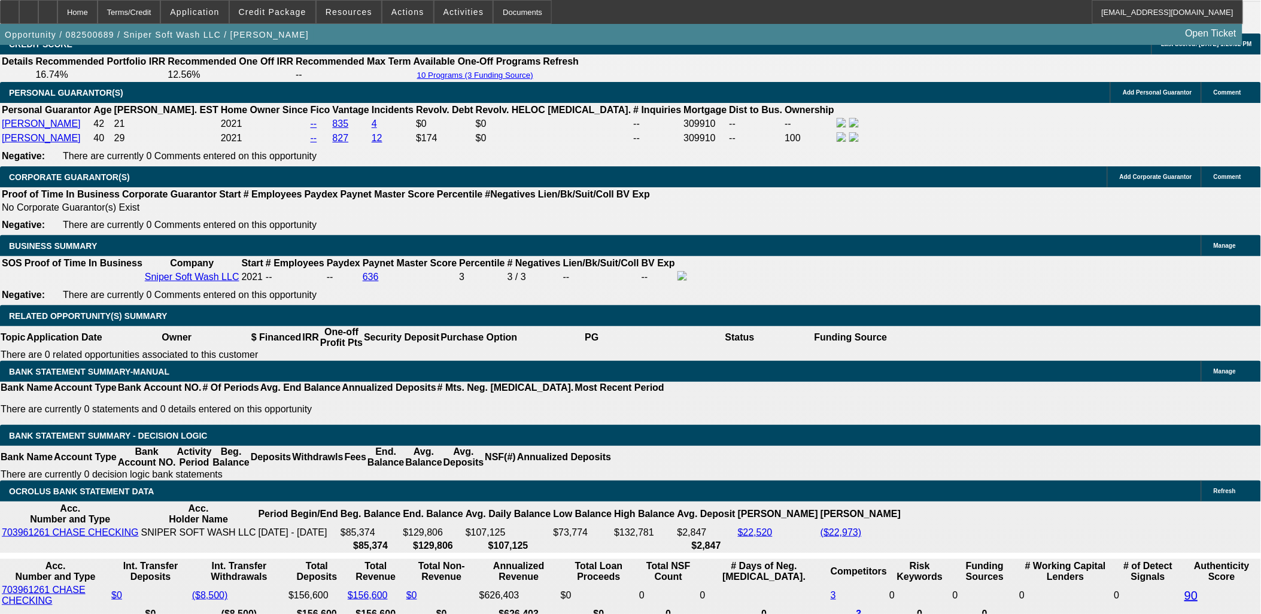
scroll to position [1766, 0]
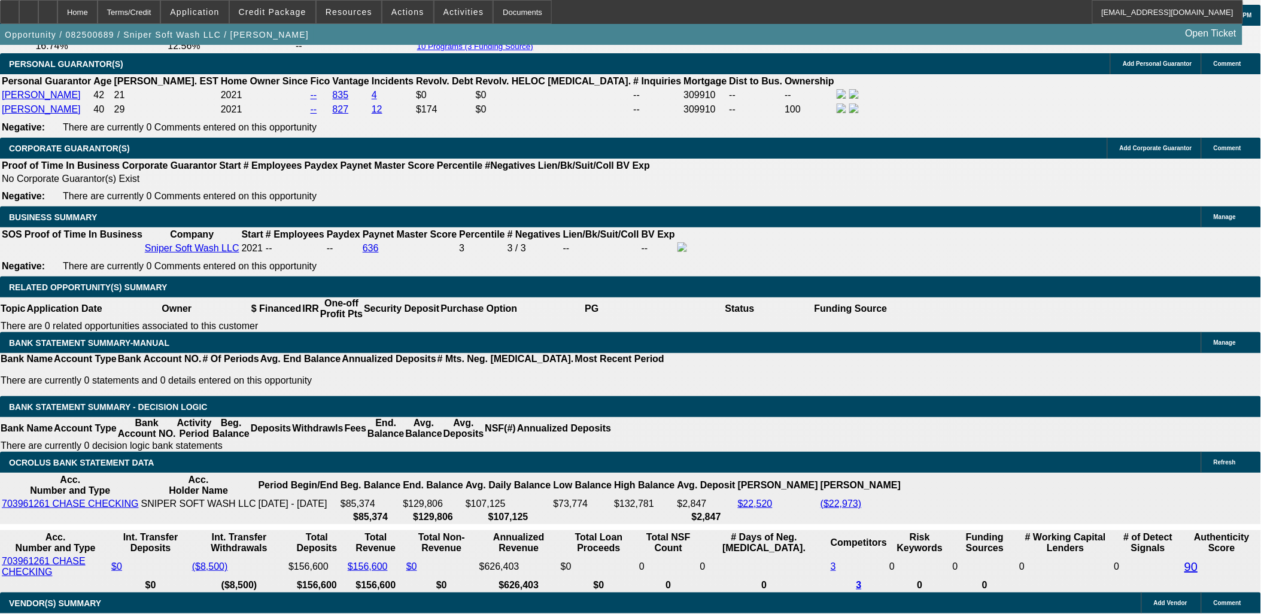
type input "$8,500.00"
type input "UNKNOWN"
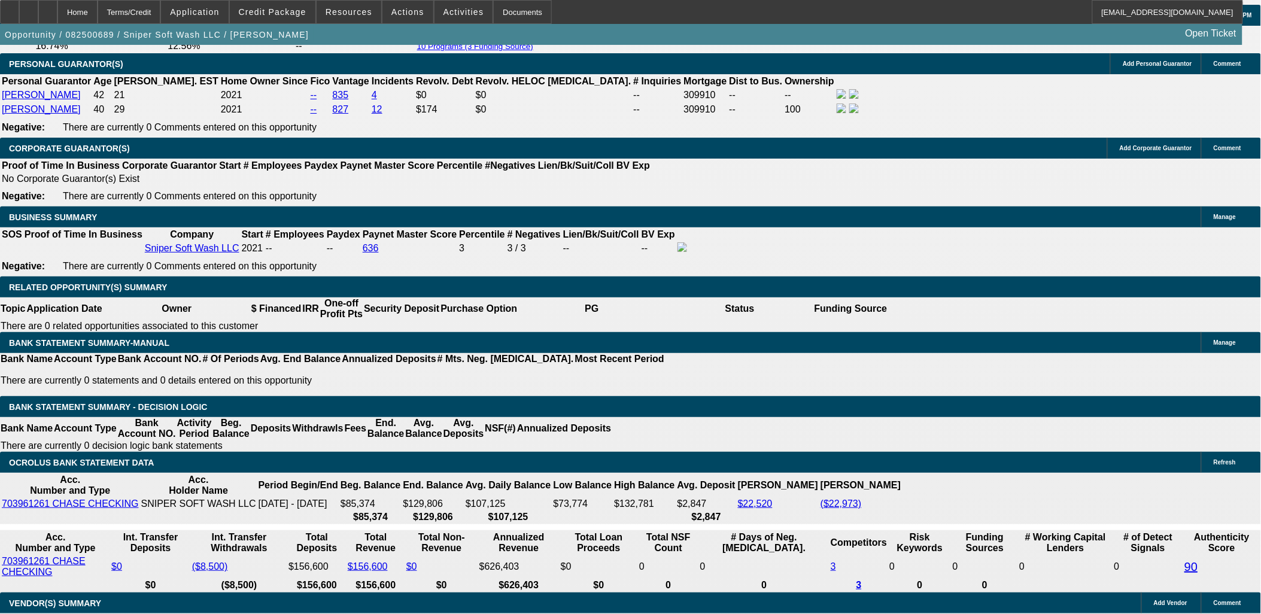
type input "$7,591.16"
type input "$3,795.58"
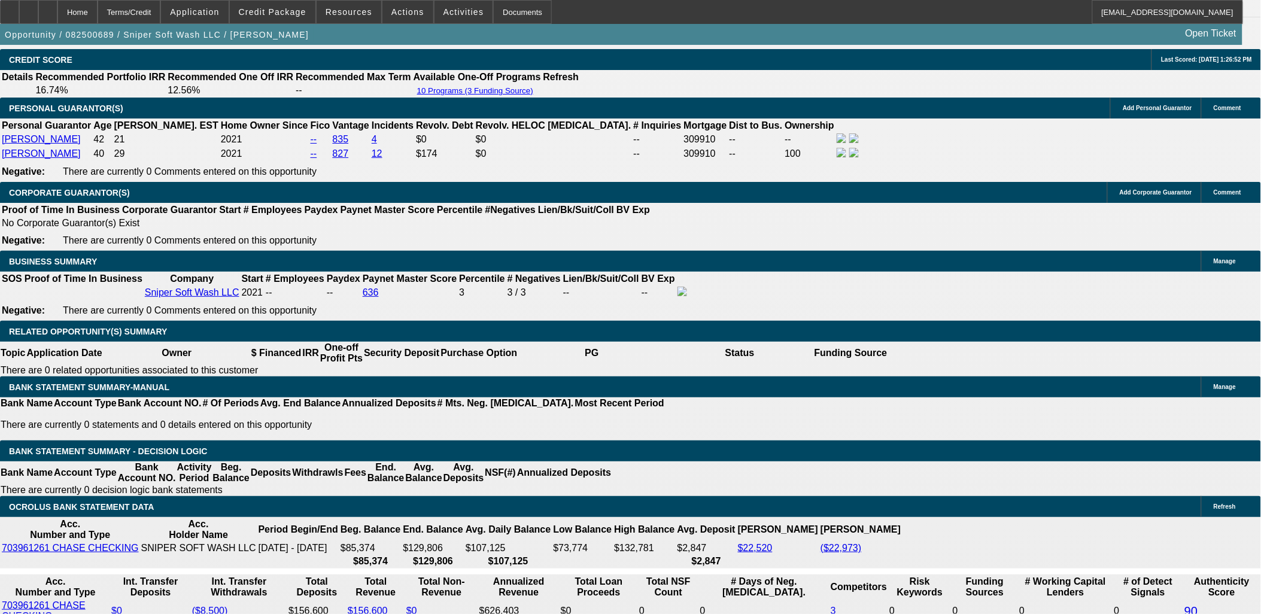
scroll to position [1700, 0]
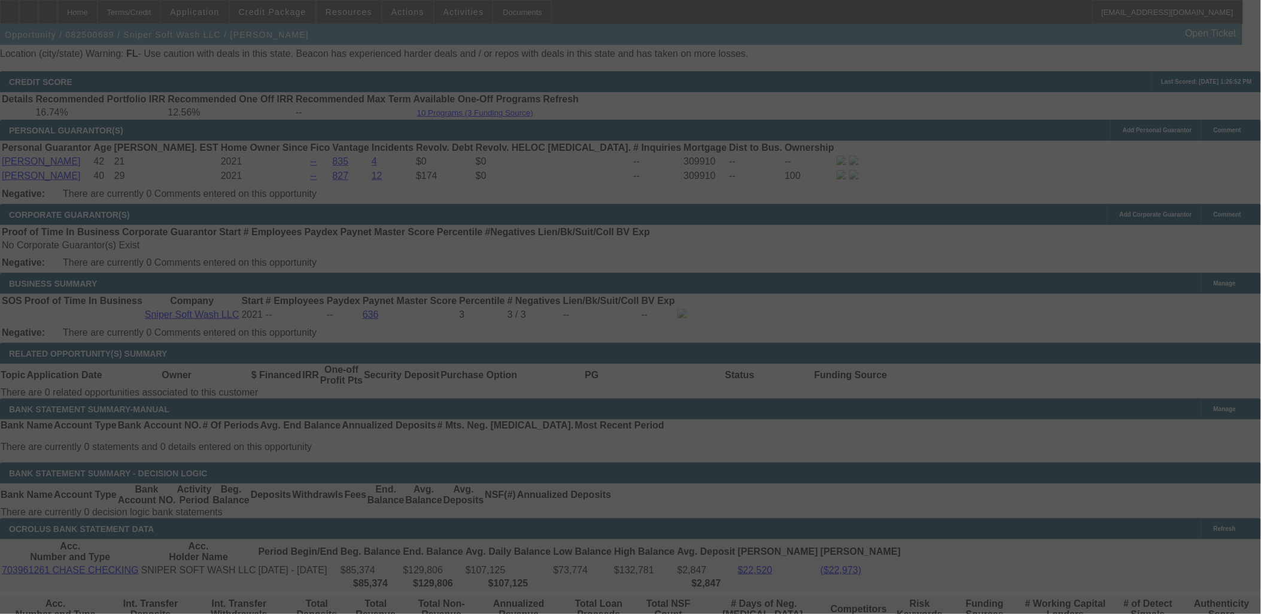
select select "0"
select select "2"
select select "0"
select select "6"
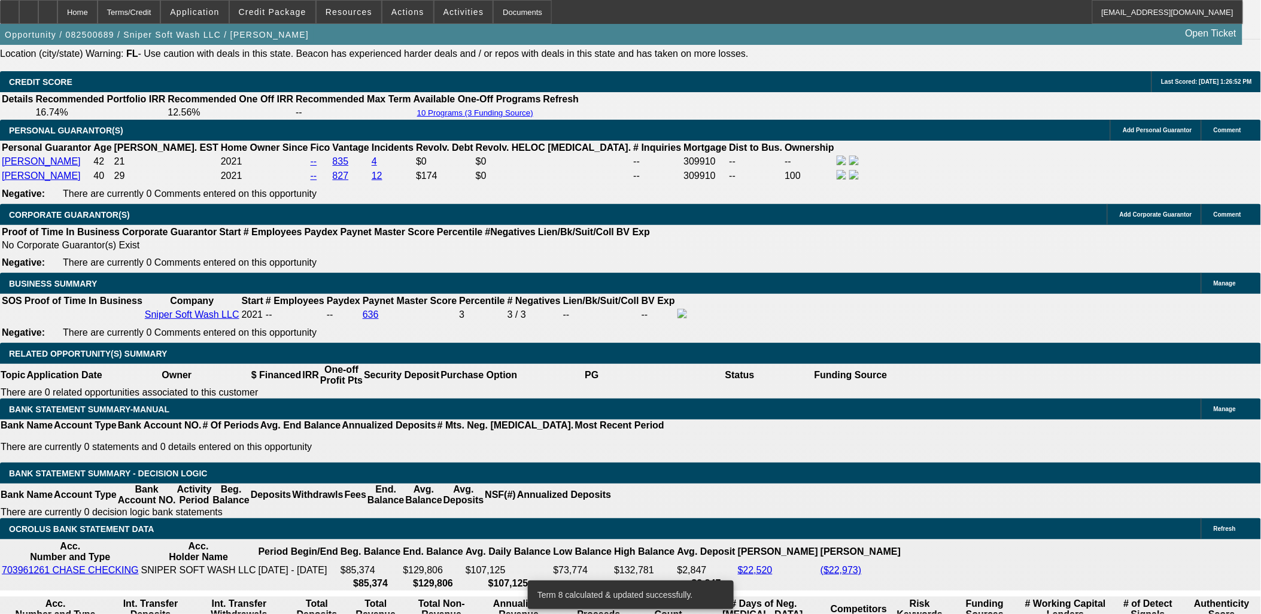
type input "$9,200.00"
type input "UNKNOWN"
type input "$7,557.14"
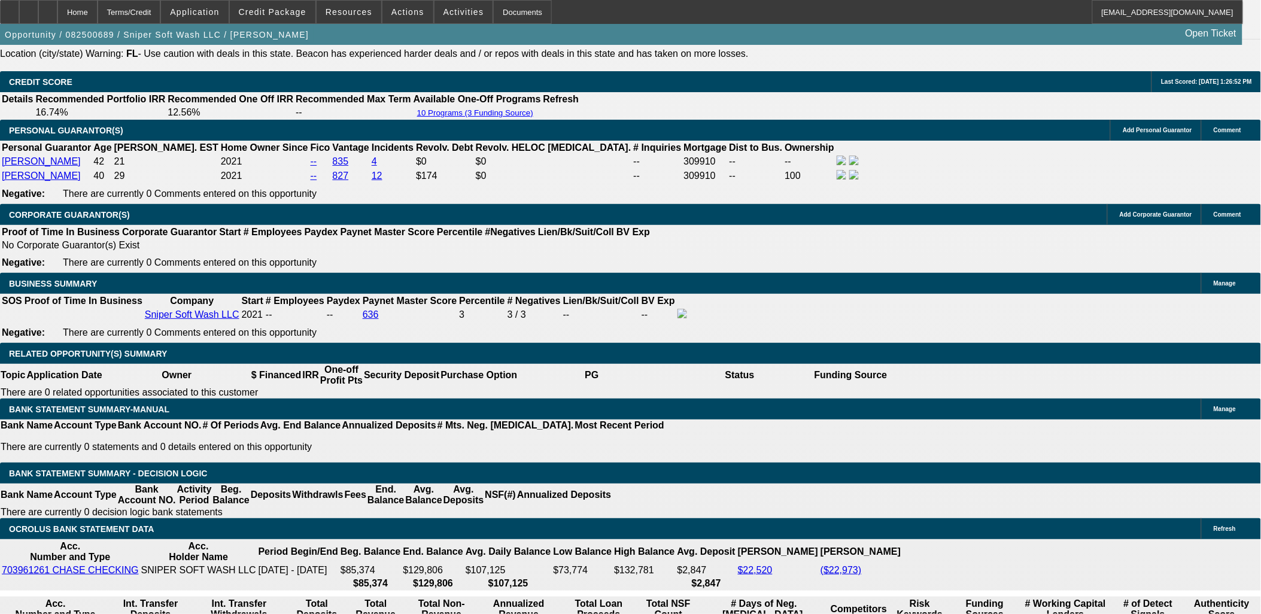
type input "$3,778.57"
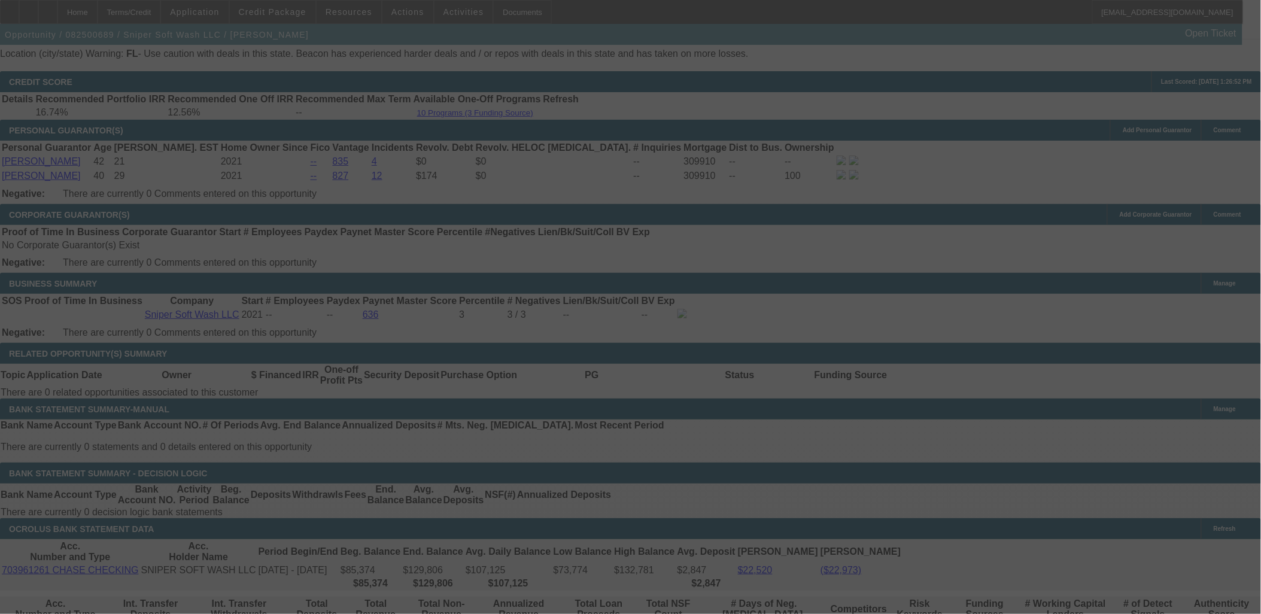
select select "0"
select select "2"
select select "0"
select select "6"
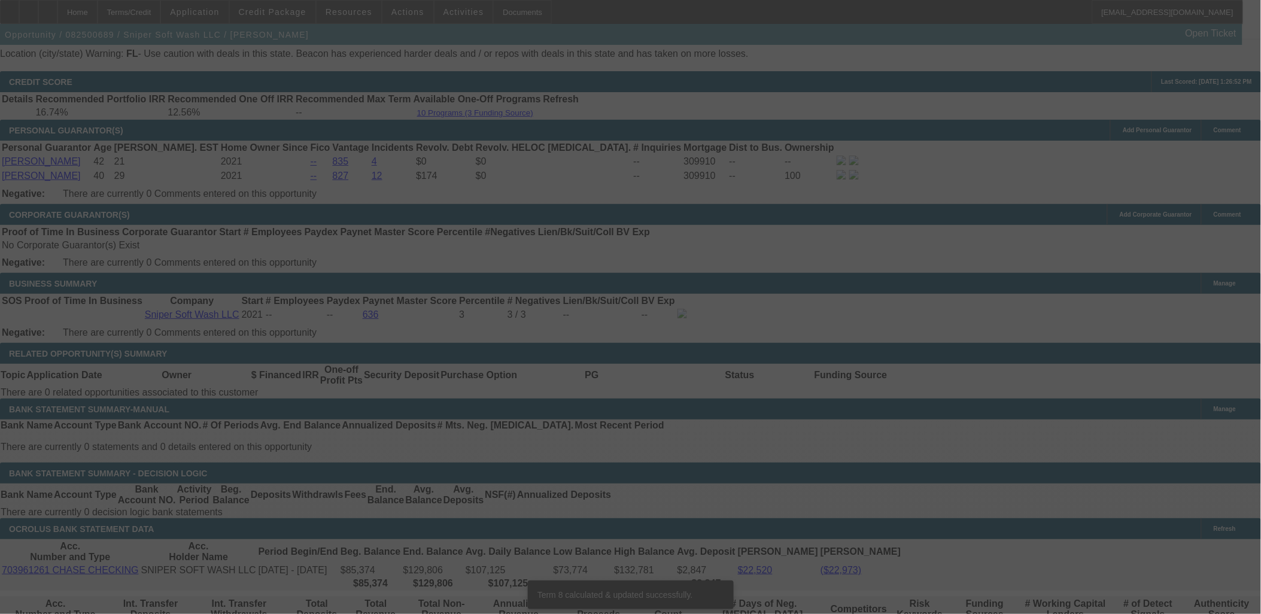
scroll to position [1766, 0]
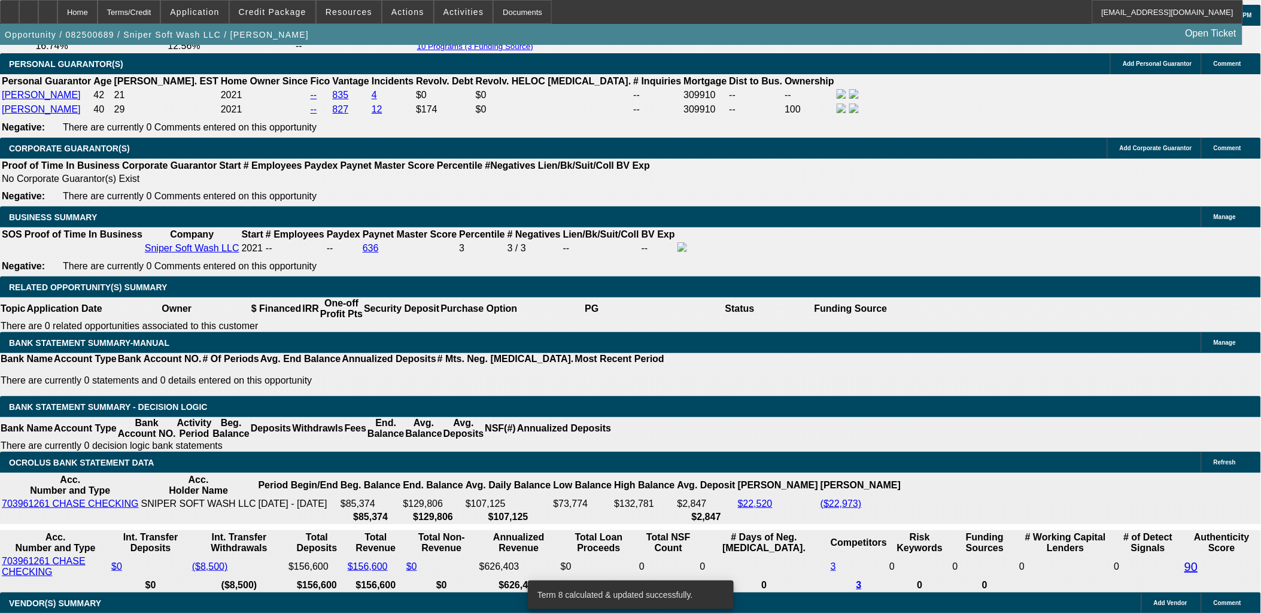
type input "$9,400.00"
type input "UNKNOWN"
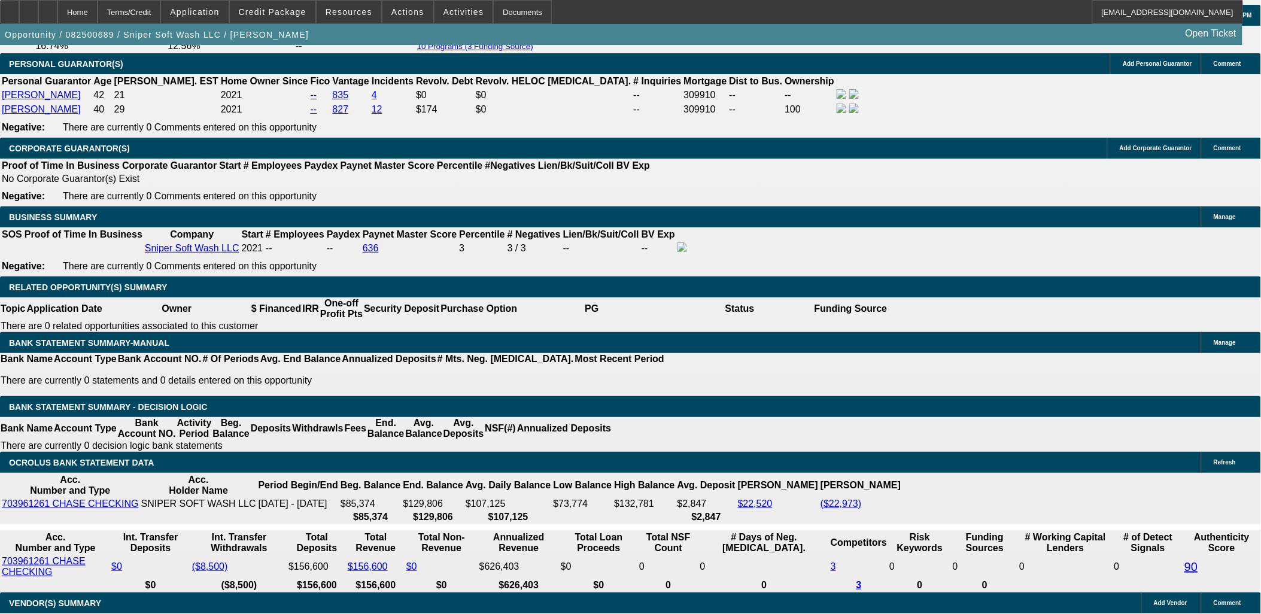
type input "$7,547.42"
type input "$3,773.71"
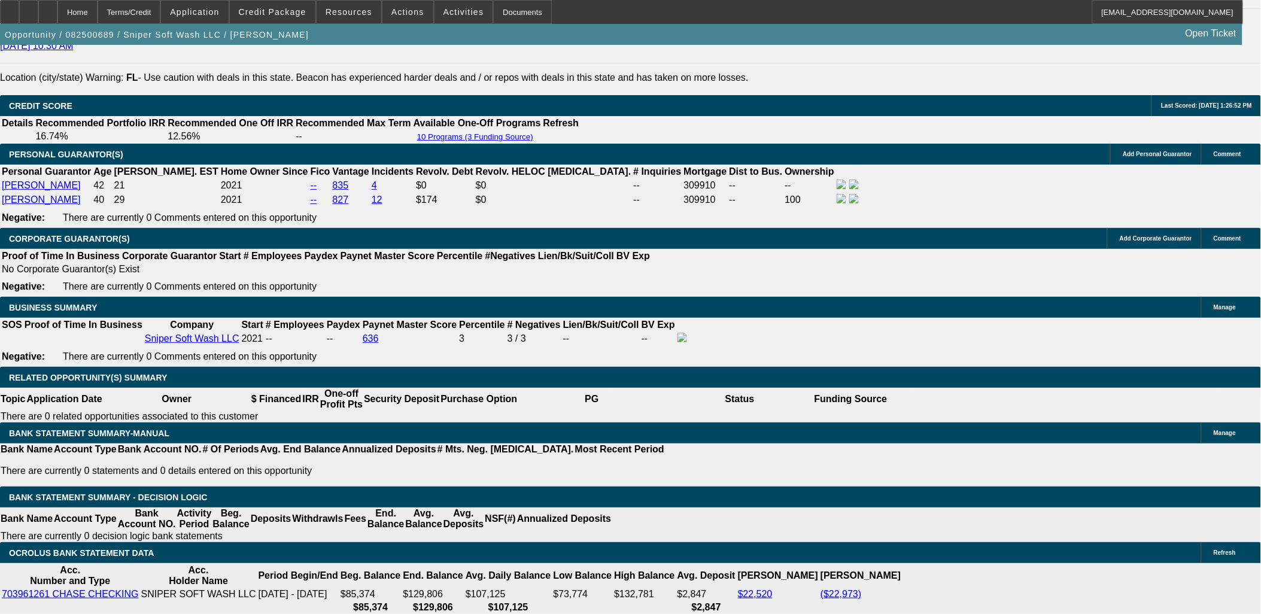
scroll to position [1566, 0]
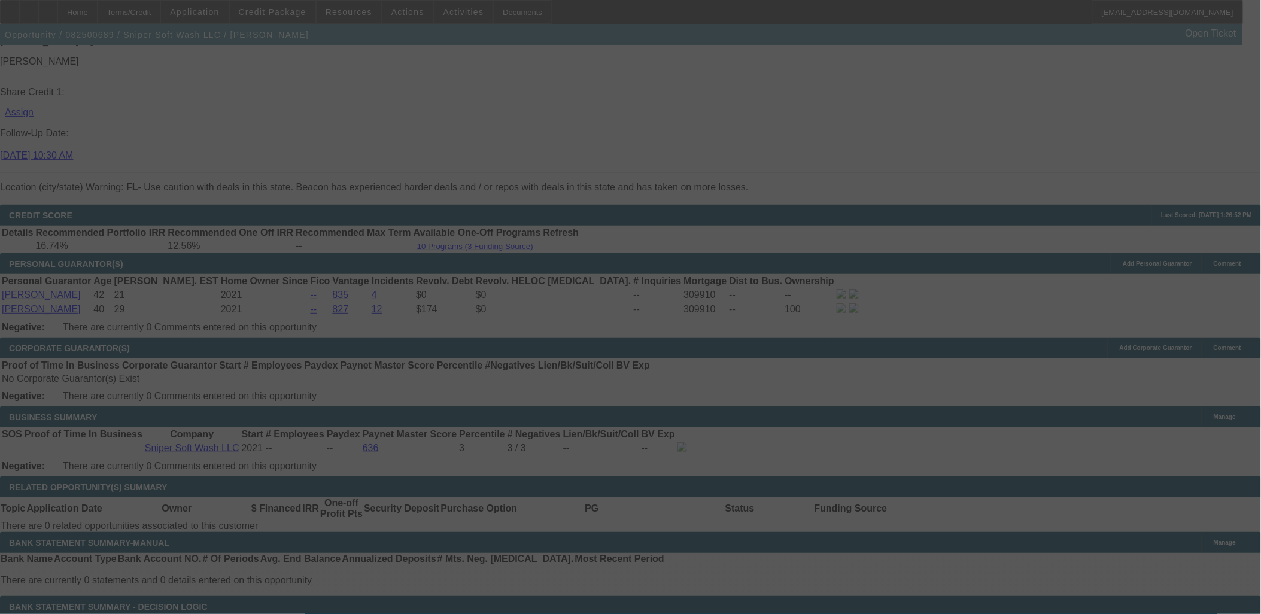
select select "0"
select select "2"
select select "0"
select select "6"
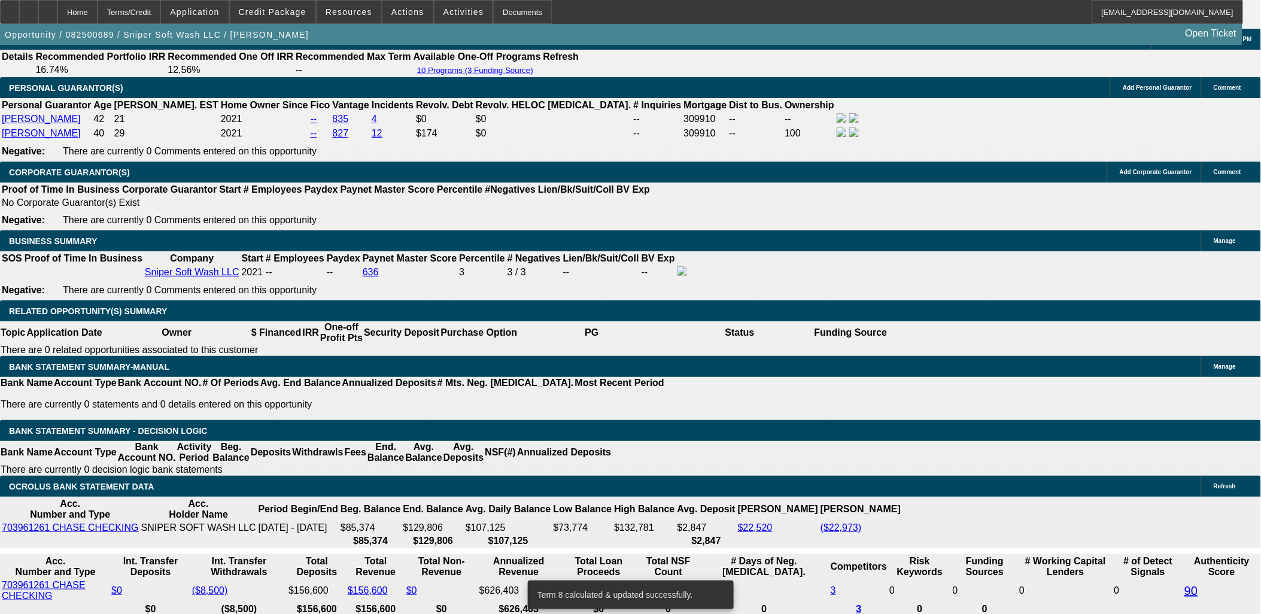
scroll to position [1833, 0]
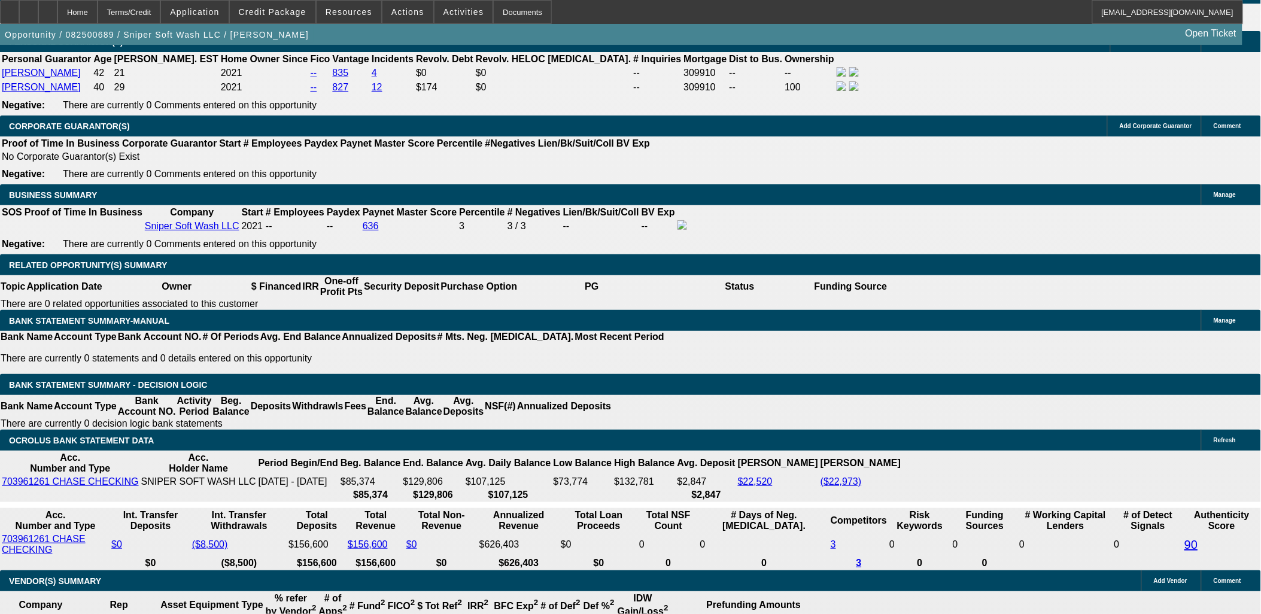
scroll to position [1700, 0]
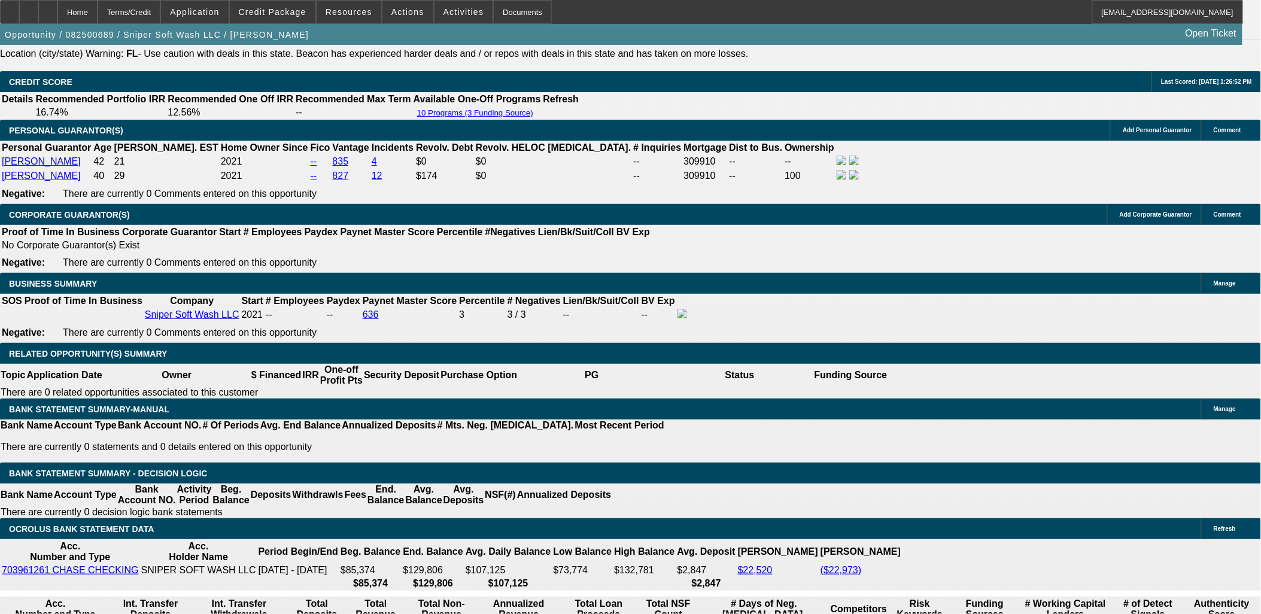
type input "$9,600.00"
type input "UNKNOWN"
type input "$7,537.72"
type input "$3,768.86"
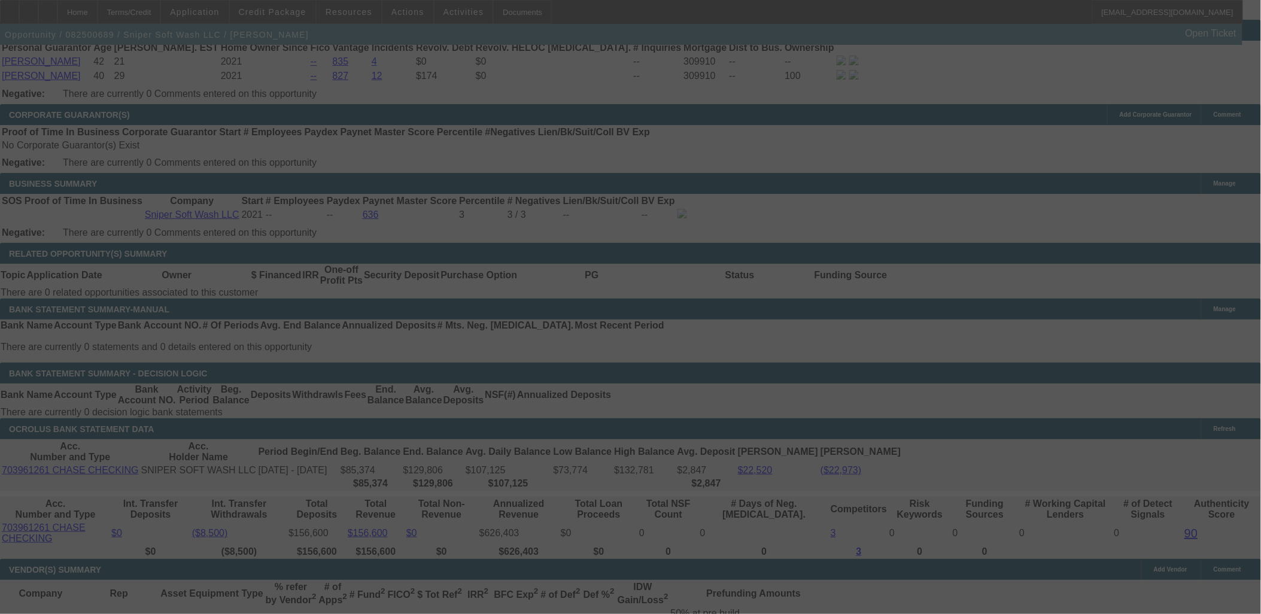
scroll to position [1833, 0]
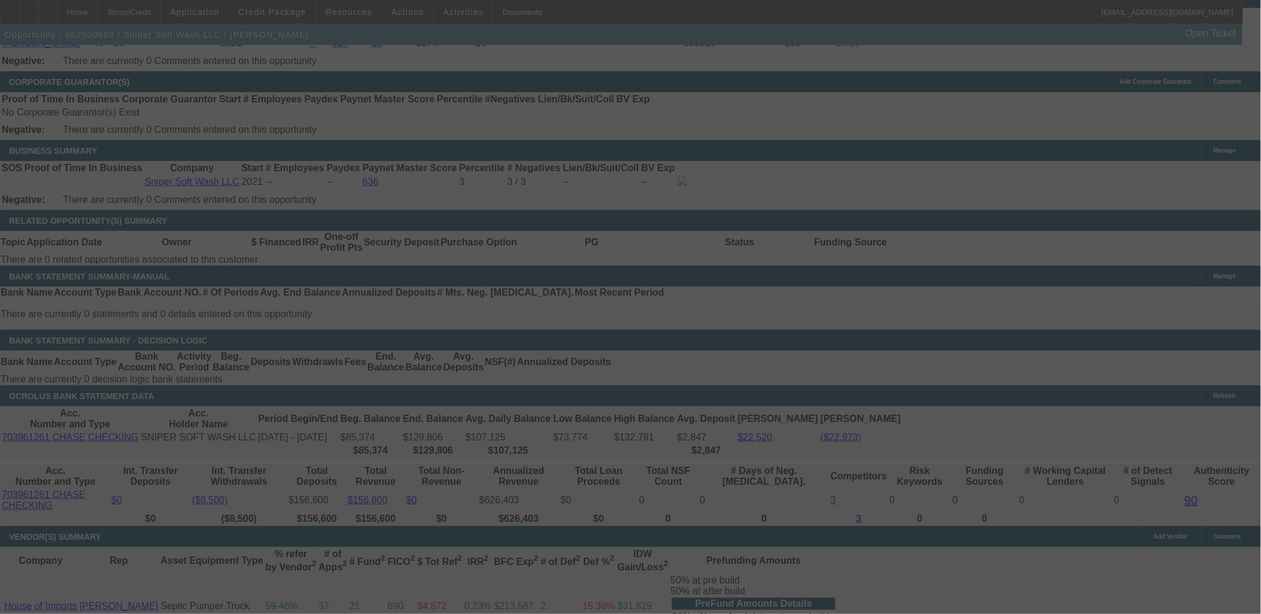
select select "0"
select select "2"
select select "0"
select select "6"
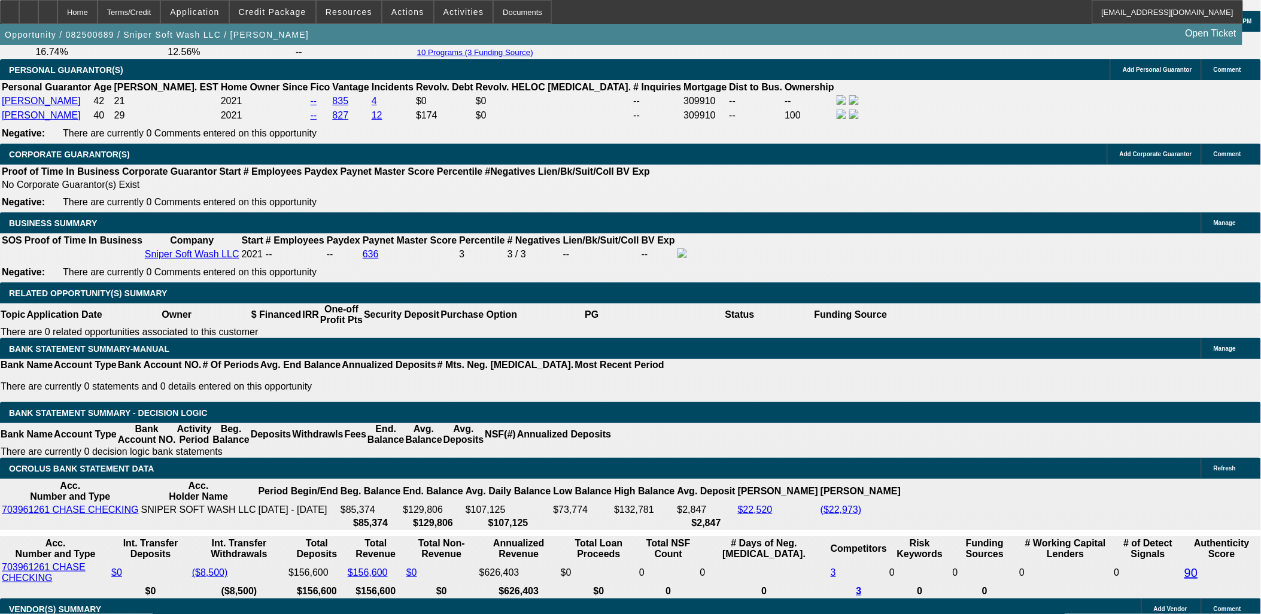
scroll to position [1633, 0]
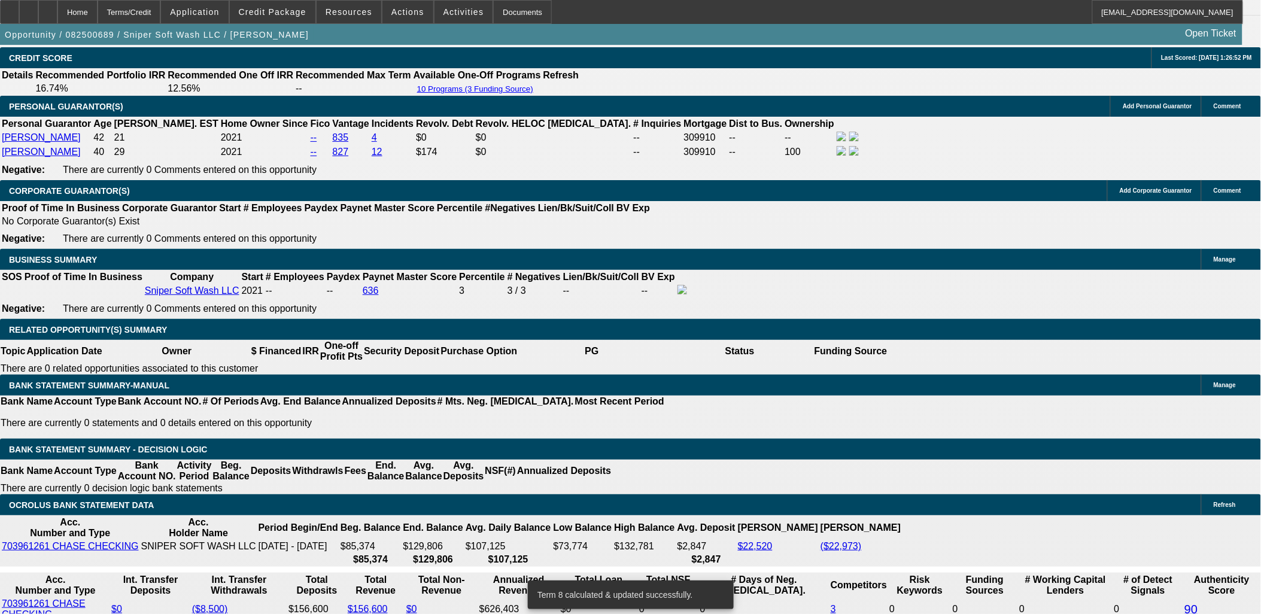
scroll to position [1833, 0]
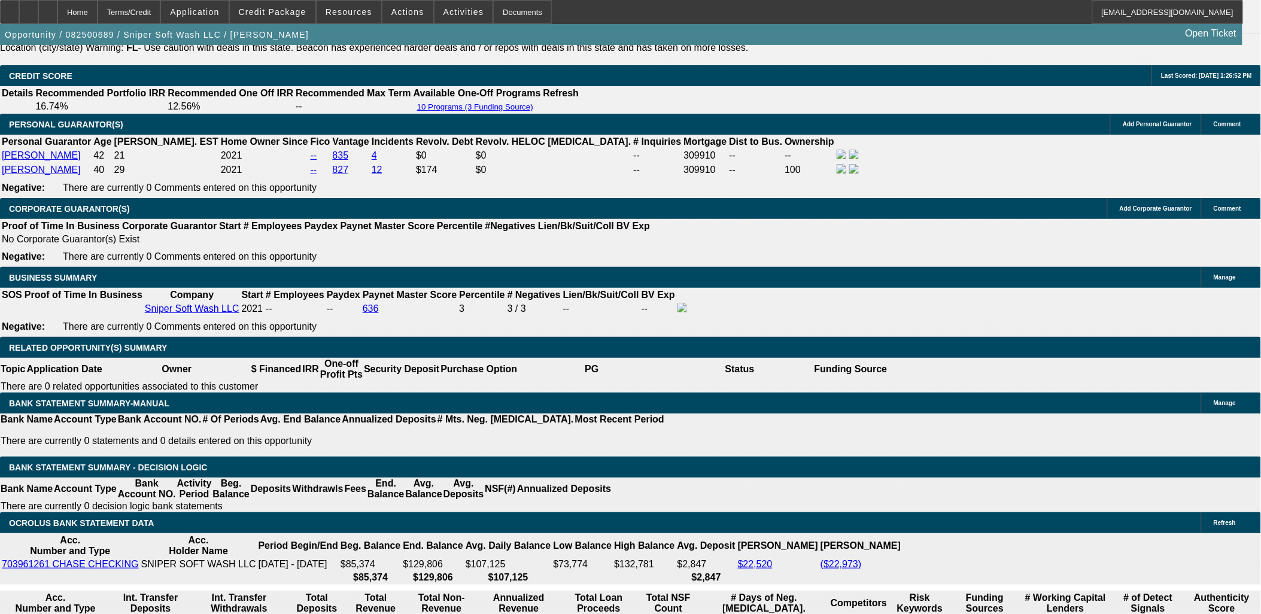
scroll to position [1700, 0]
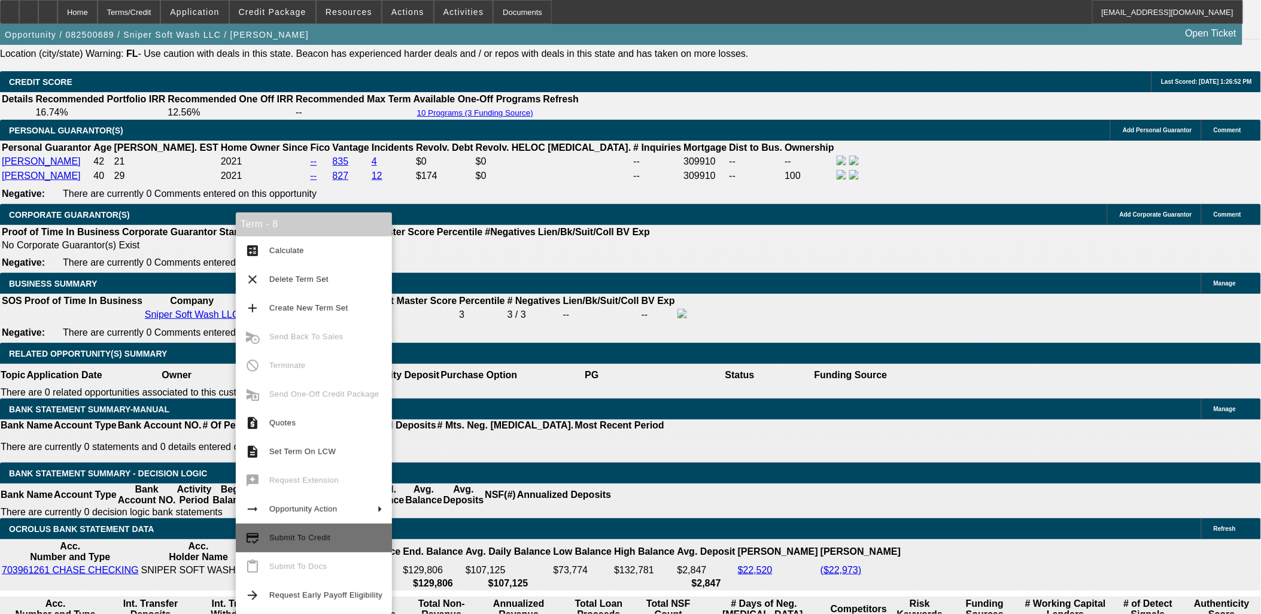
click at [330, 546] on button "credit_score Submit To Credit" at bounding box center [314, 538] width 156 height 29
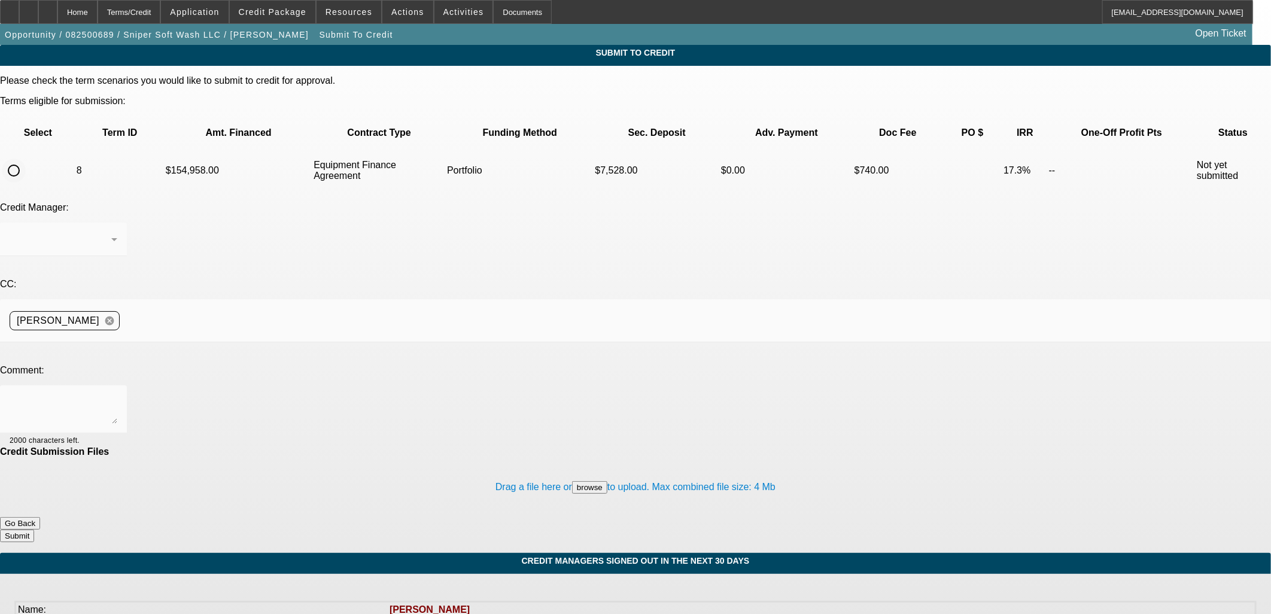
click at [26, 159] on input "radio" at bounding box center [14, 171] width 24 height 24
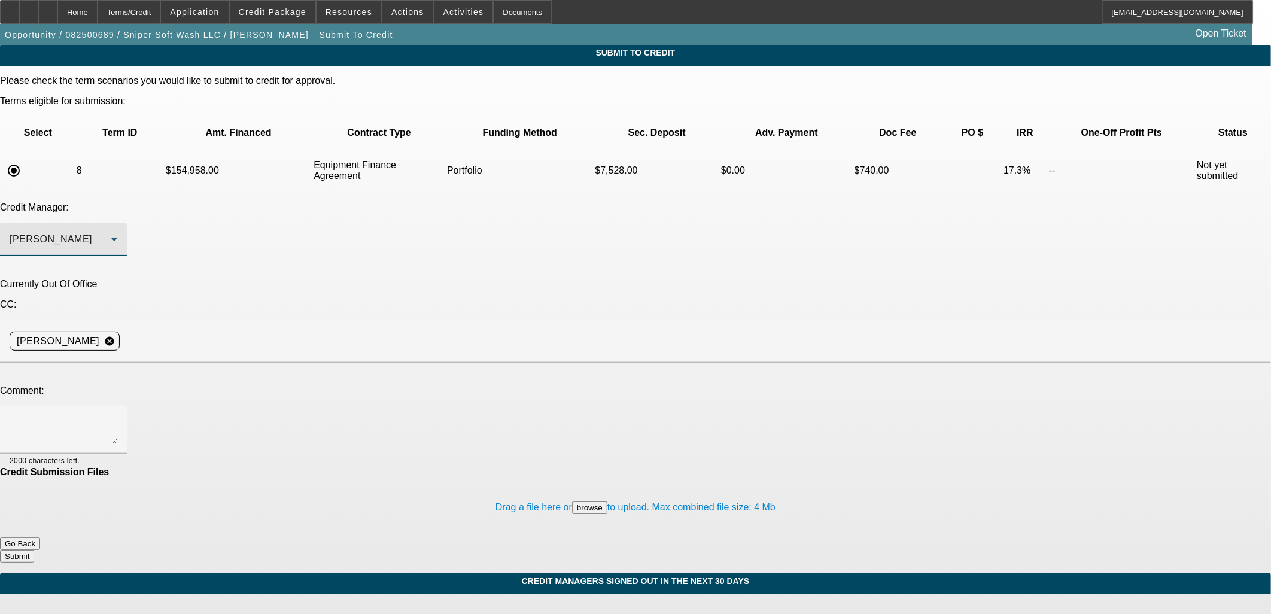
click at [111, 232] on div "Arida, George" at bounding box center [61, 239] width 102 height 14
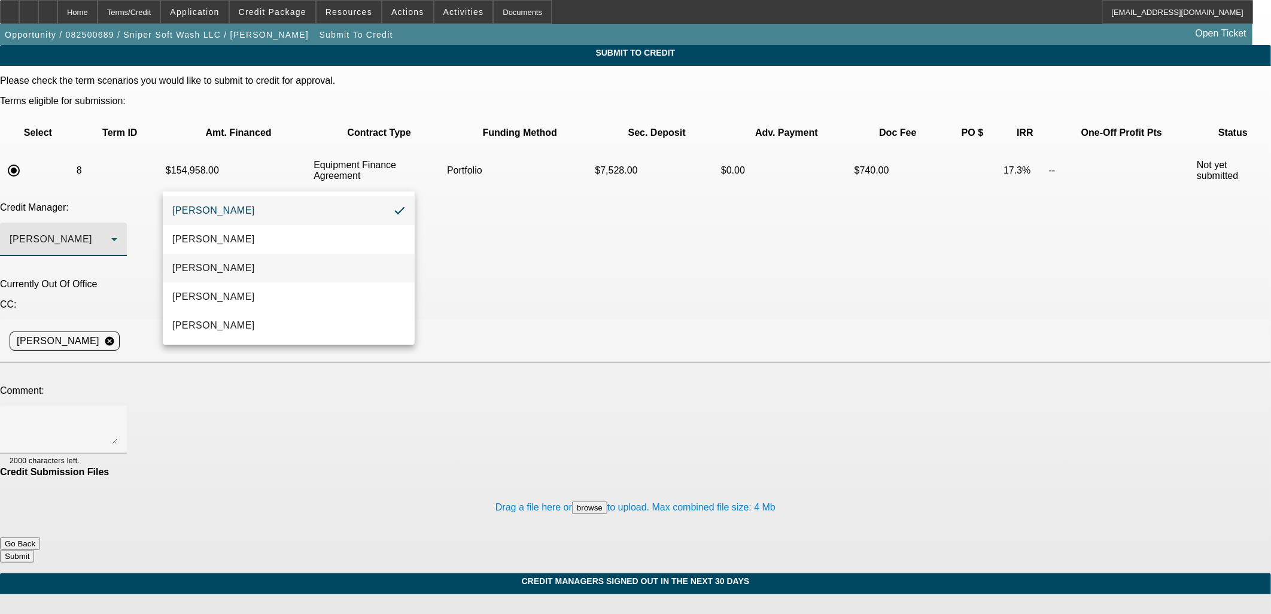
click at [226, 267] on span "Arida, Michael" at bounding box center [213, 268] width 83 height 14
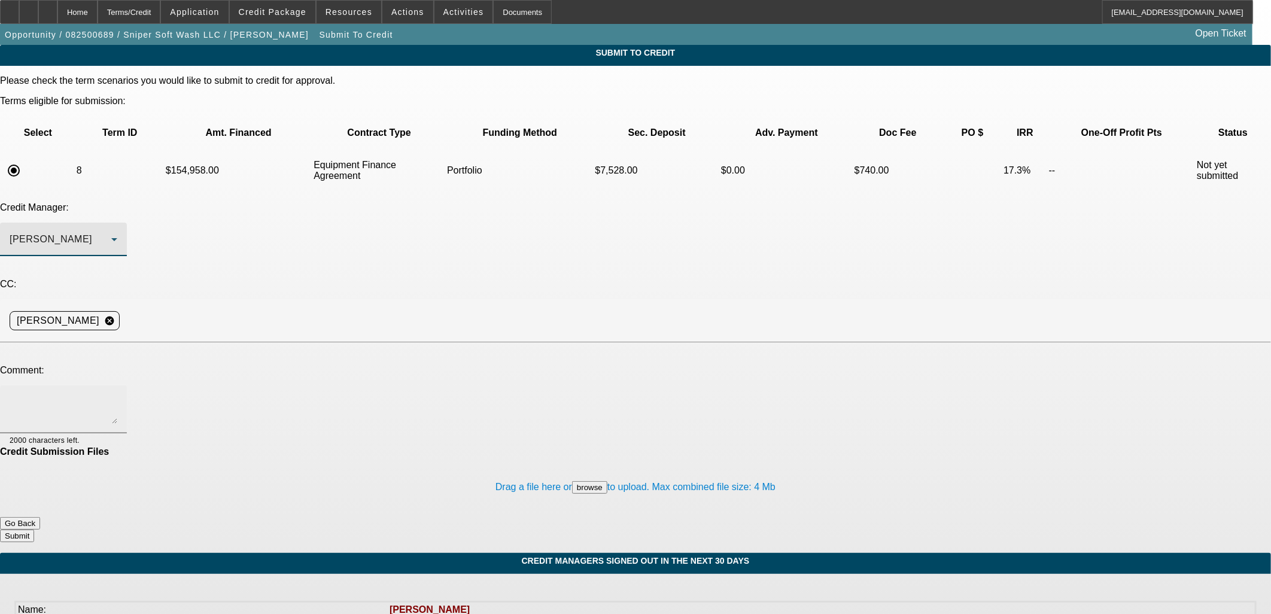
click at [117, 395] on textarea at bounding box center [64, 409] width 108 height 29
click at [34, 530] on button "Submit" at bounding box center [17, 536] width 34 height 13
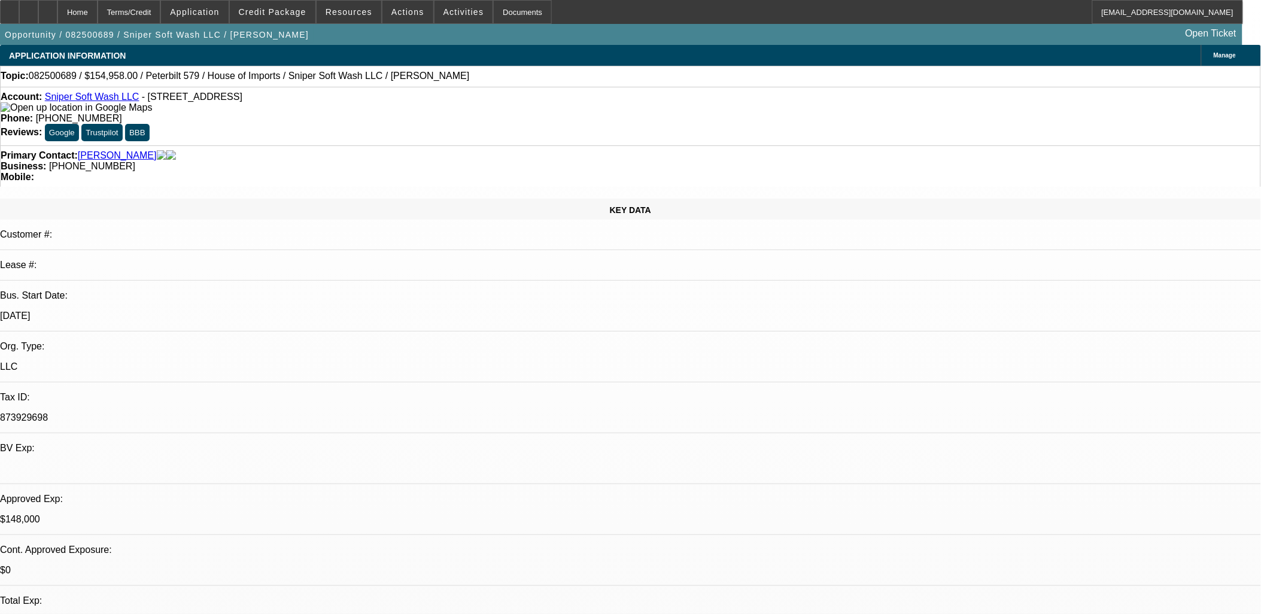
drag, startPoint x: 878, startPoint y: 168, endPoint x: 865, endPoint y: 163, distance: 13.5
select select "0"
select select "2"
select select "0.1"
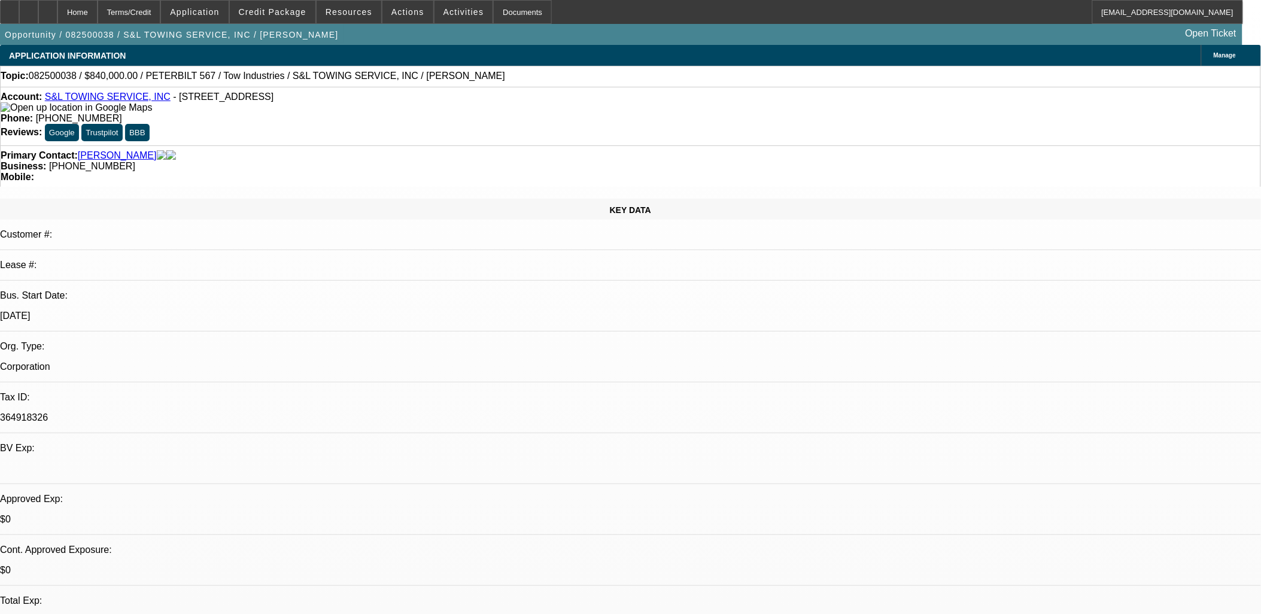
select select "1"
select select "2"
select select "4"
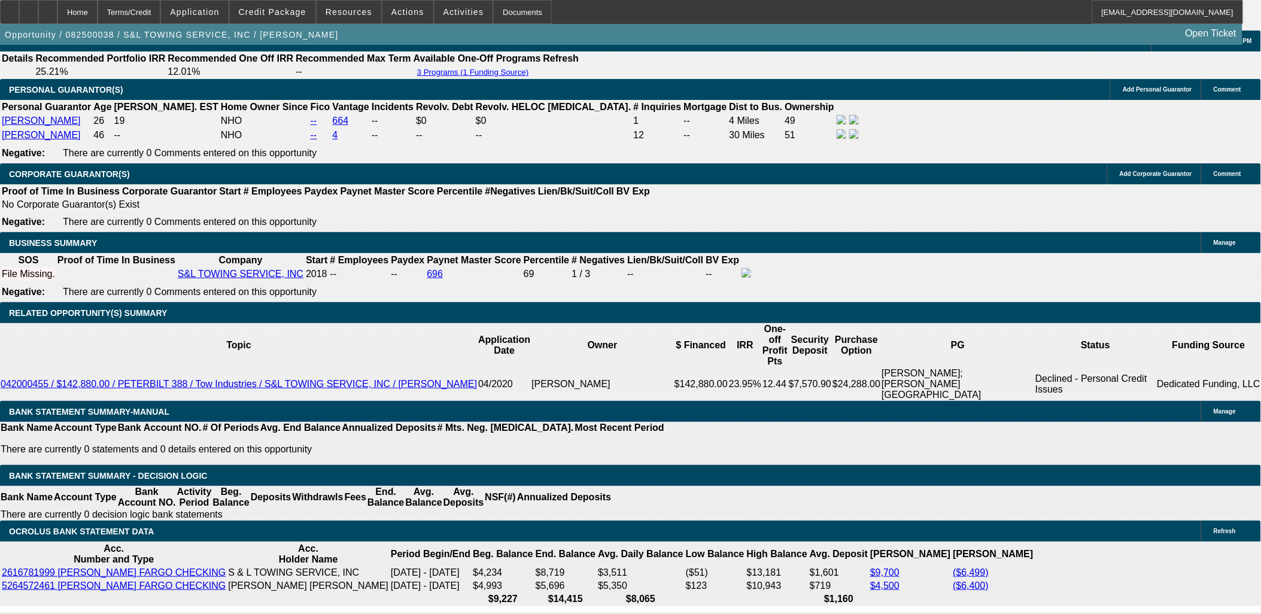
scroll to position [1862, 0]
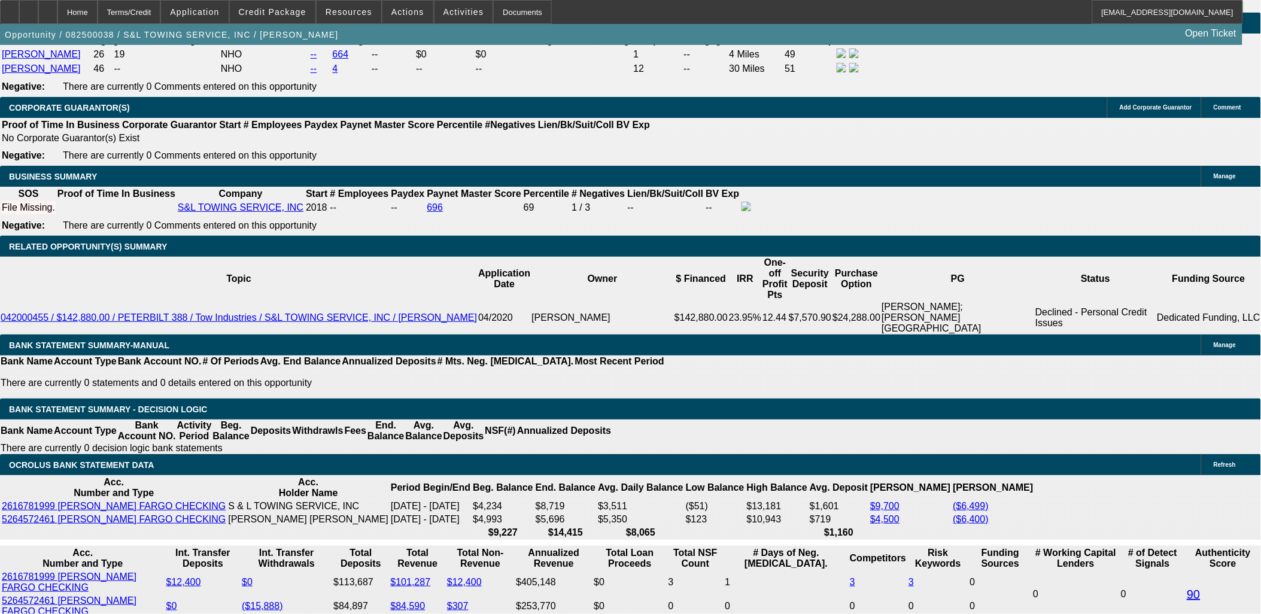
type input "UNKNOWN"
type input "84"
type input "$217,951.24"
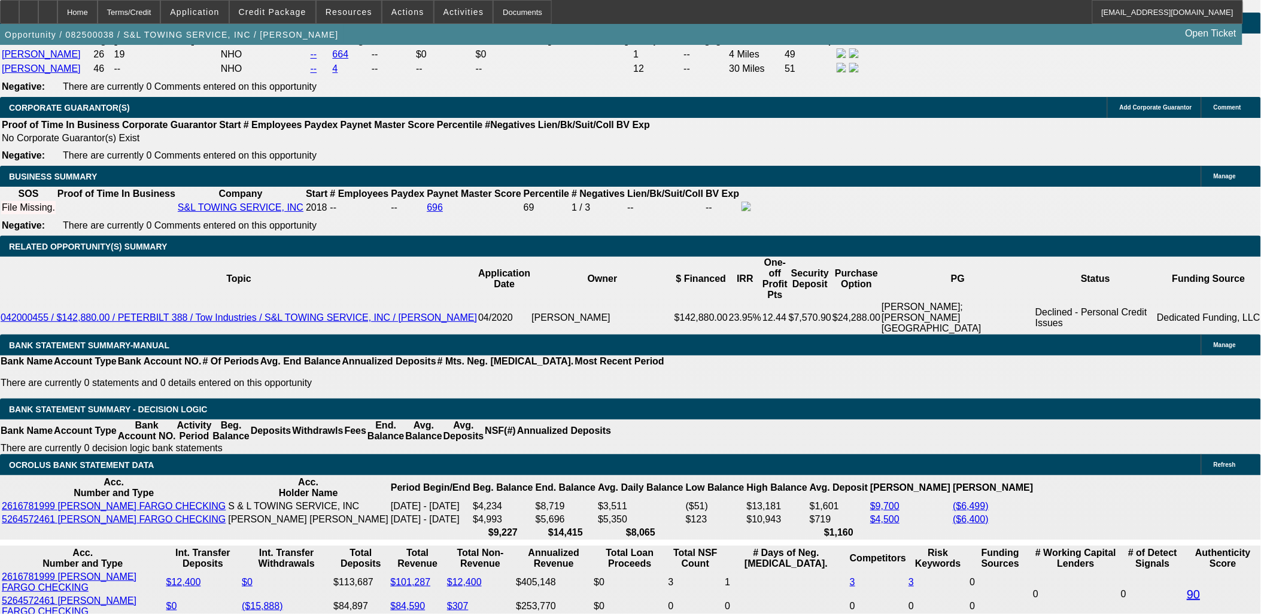
type input "$108,975.62"
type input "$27,889.98"
type input "$13,944.99"
type input "84"
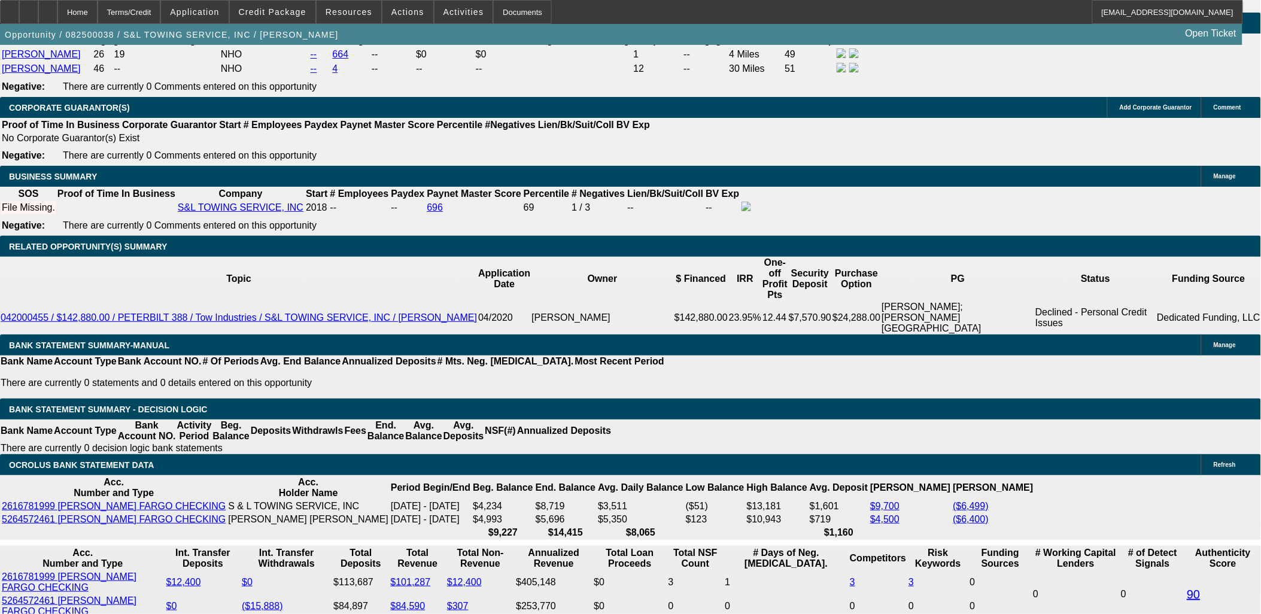
type input "1"
type input "$20,716.50"
type input "$10,358.25"
type input "15"
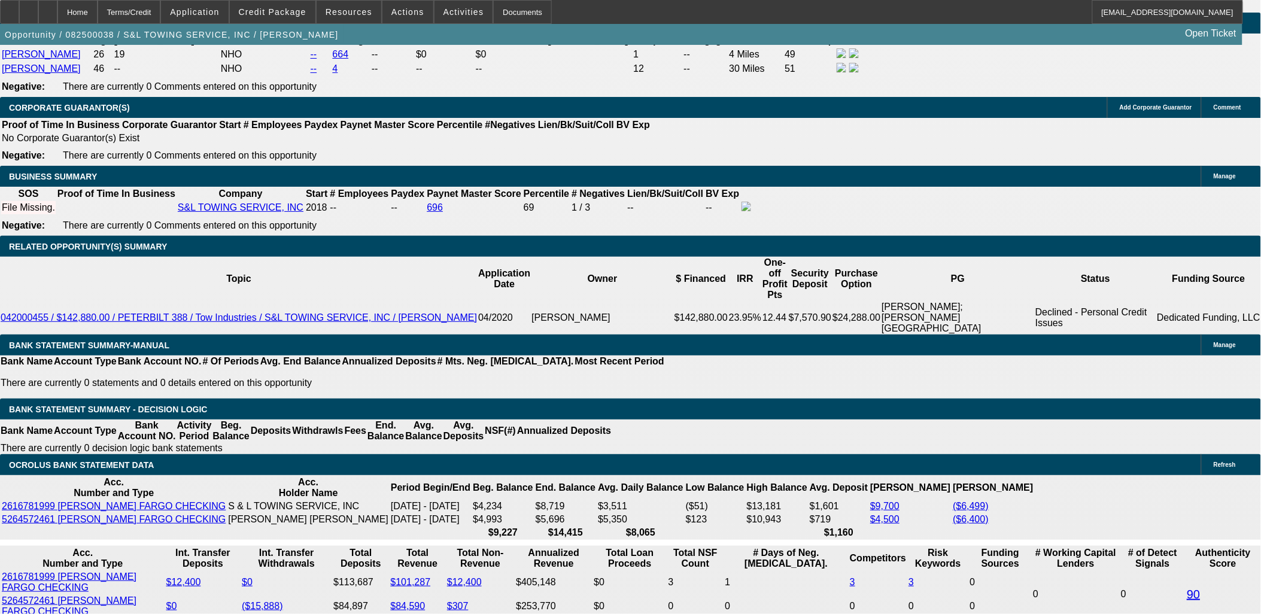
type input "$32,418.54"
type input "$16,209.27"
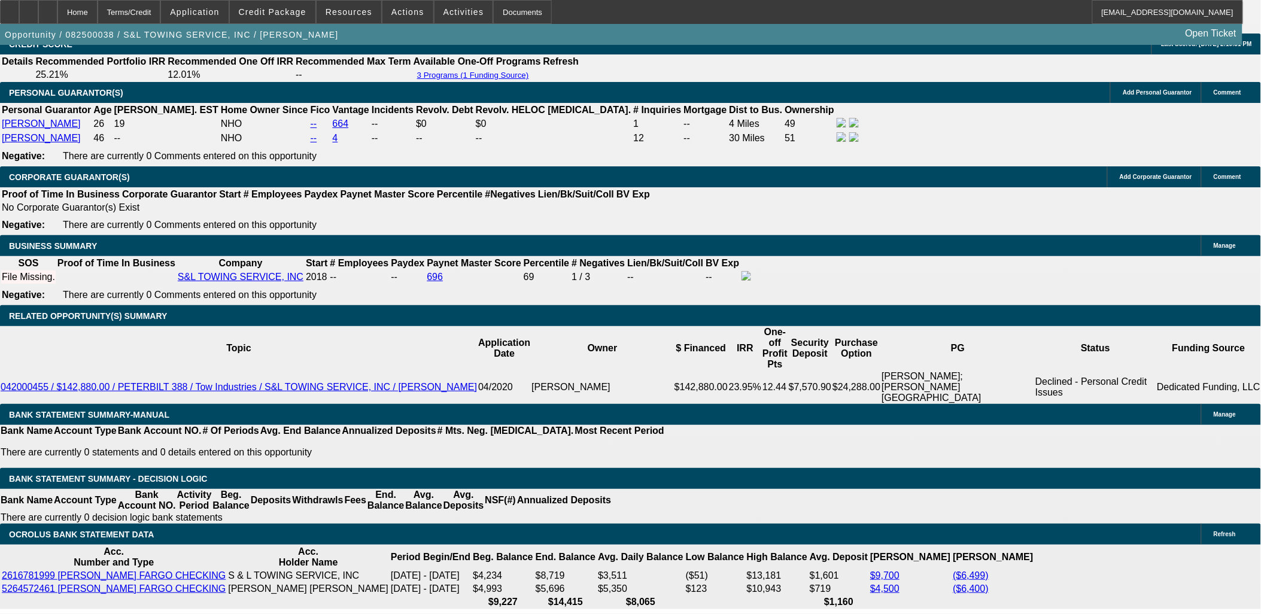
scroll to position [1729, 0]
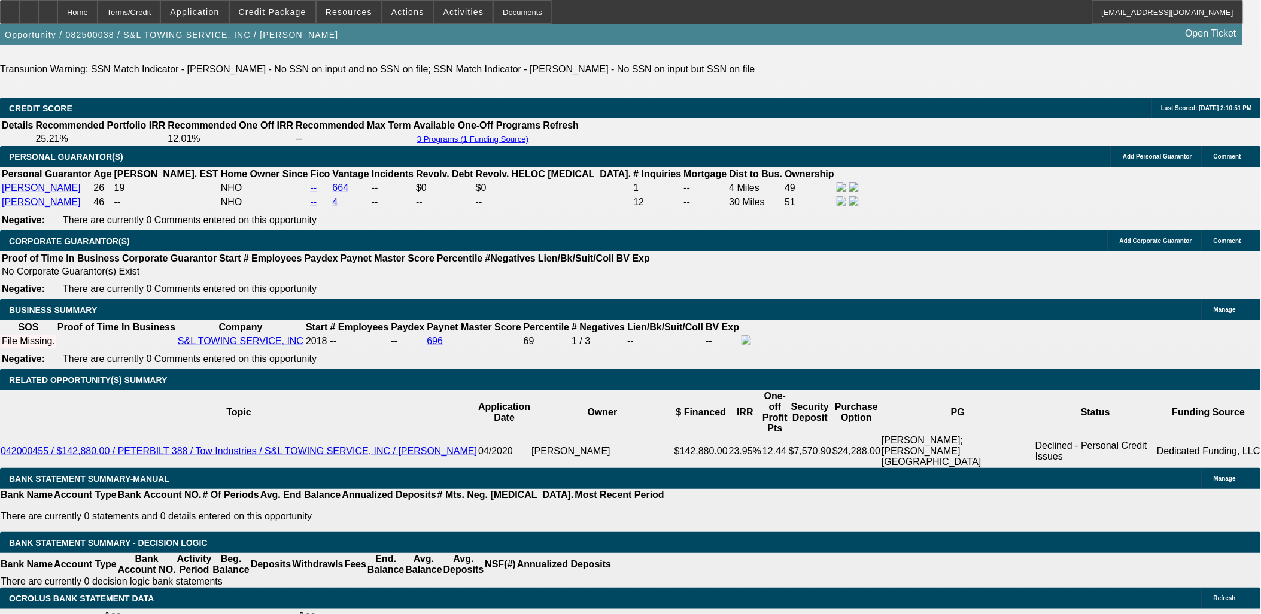
type input "15"
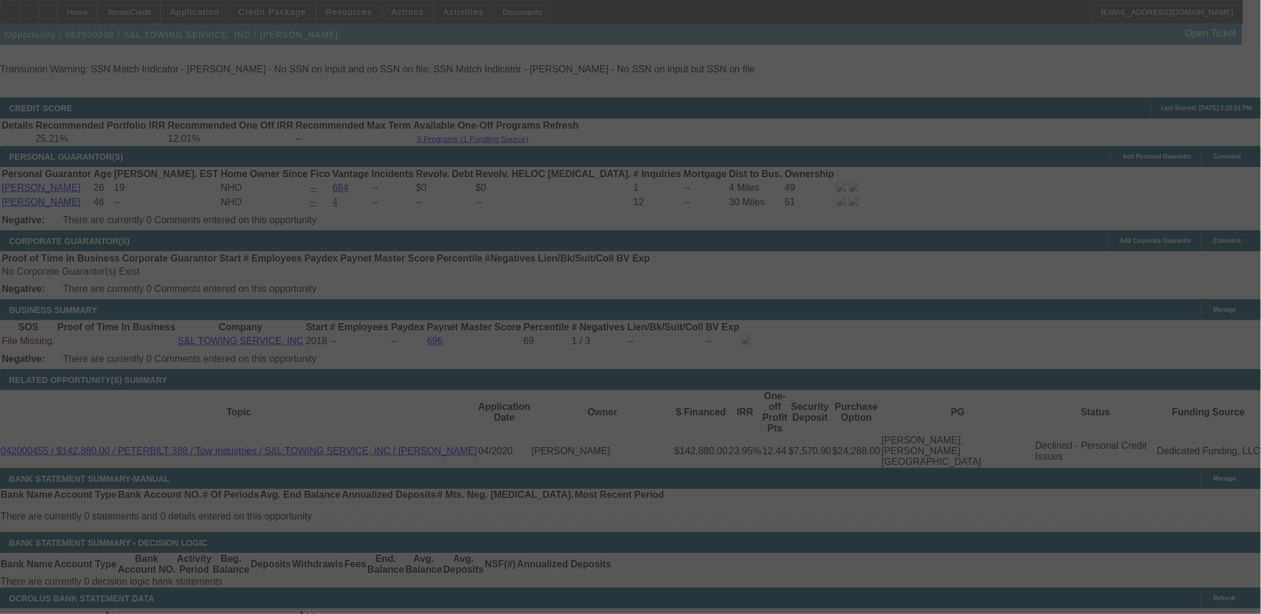
select select "0"
select select "2"
select select "0.1"
select select "4"
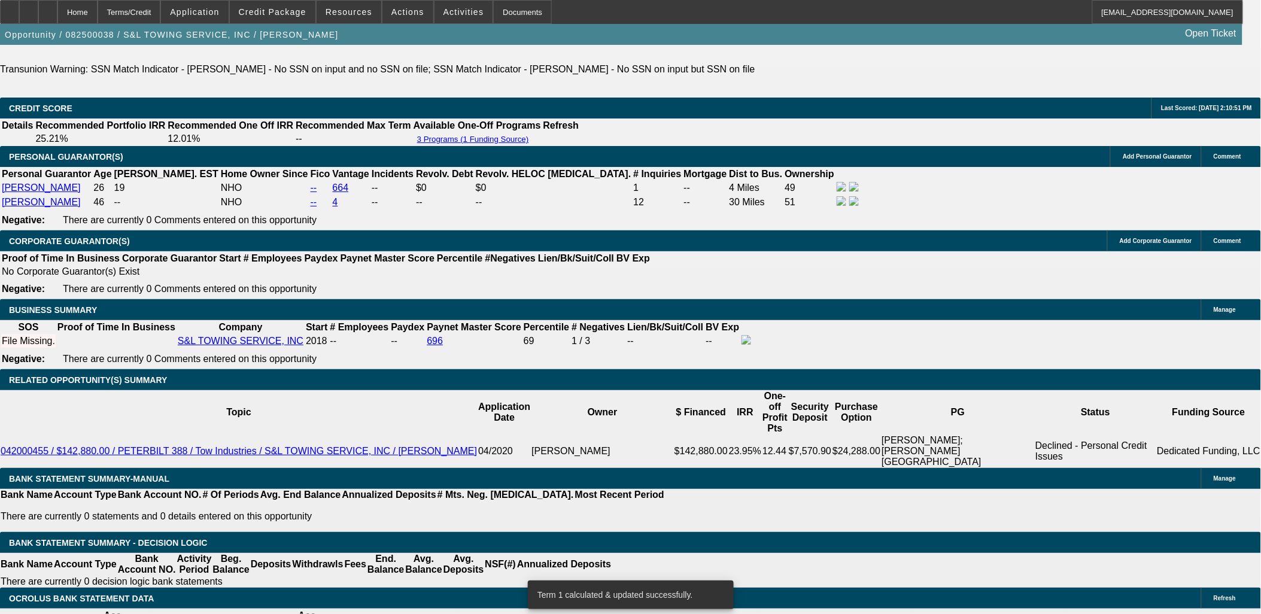
drag, startPoint x: 1129, startPoint y: 408, endPoint x: 854, endPoint y: 387, distance: 276.1
copy div "Ap has them approved with 84 months with ballon and 20% down and 10% balloon, t…"
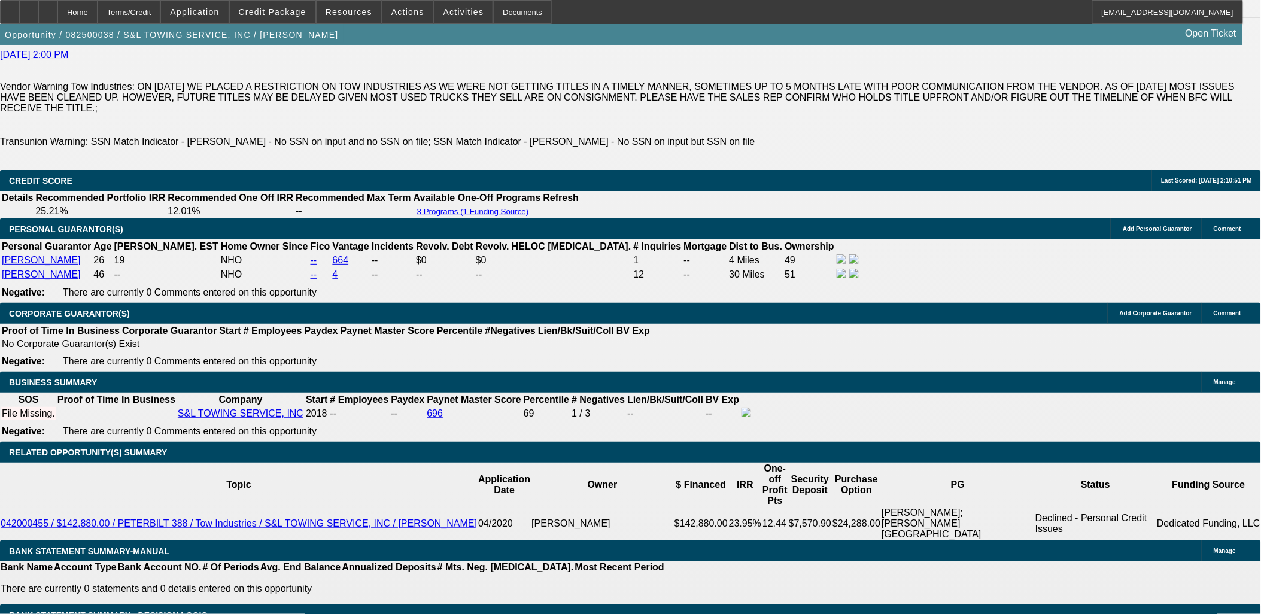
scroll to position [1796, 0]
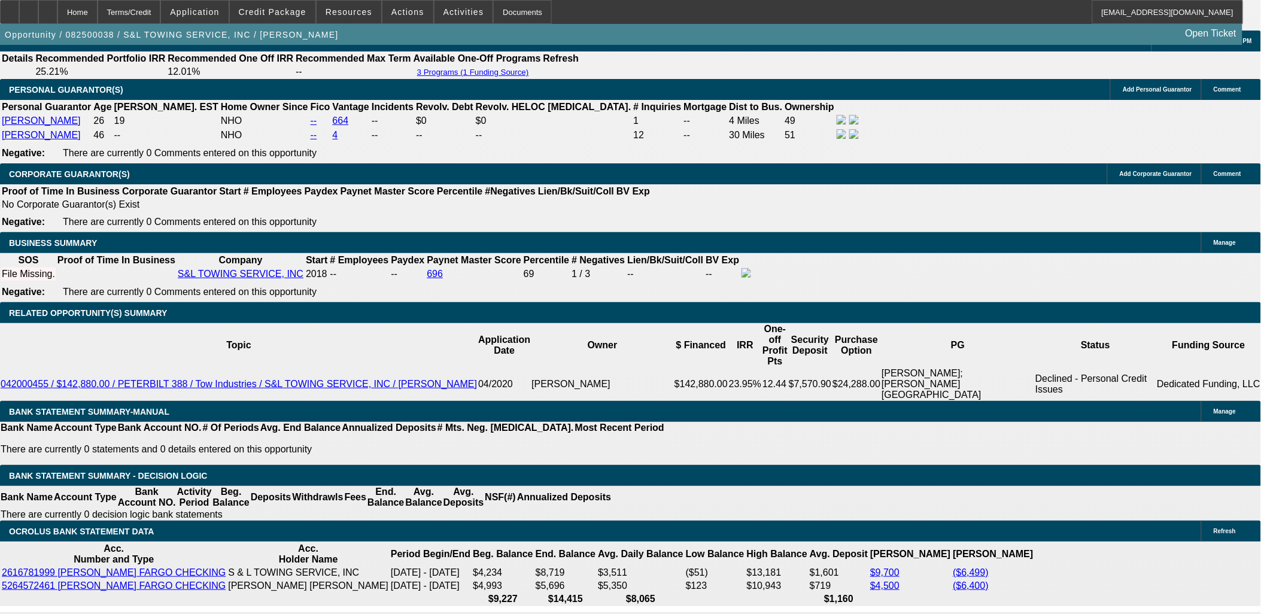
drag, startPoint x: 540, startPoint y: 375, endPoint x: 540, endPoint y: 390, distance: 15.0
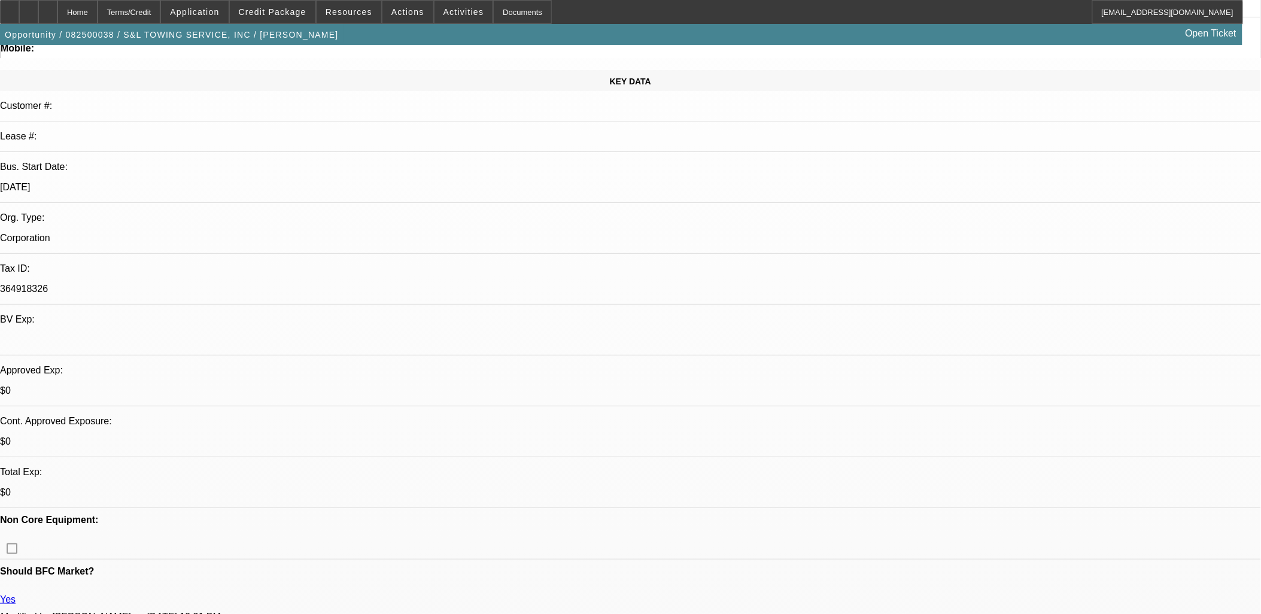
scroll to position [0, 0]
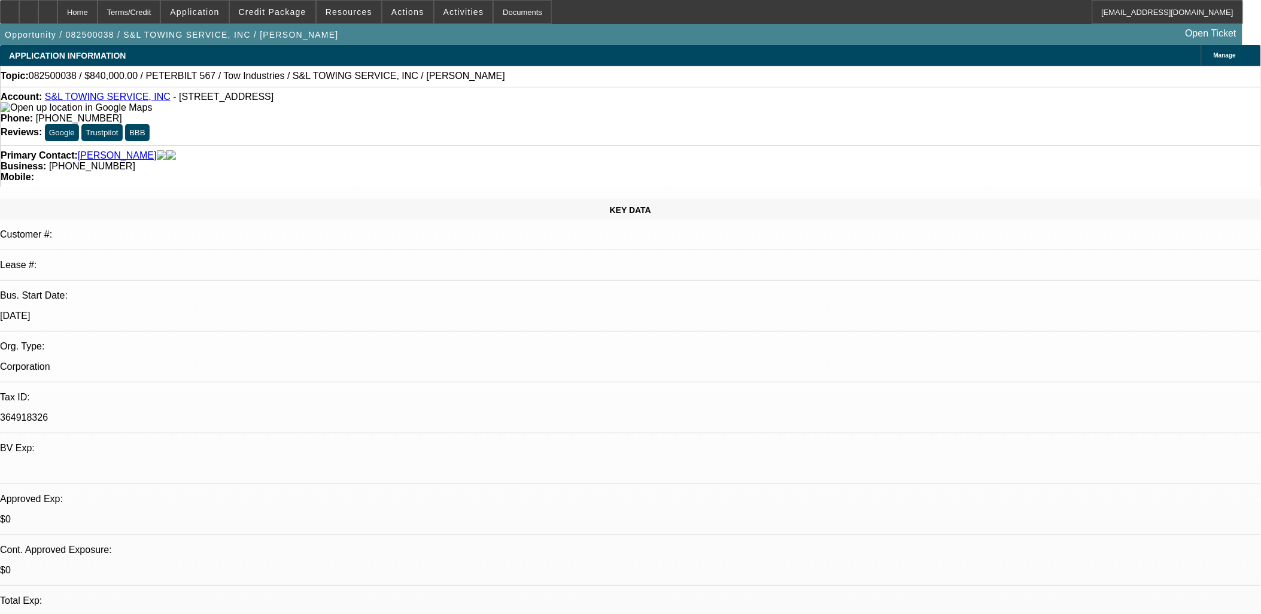
click at [22, 108] on img at bounding box center [76, 107] width 151 height 11
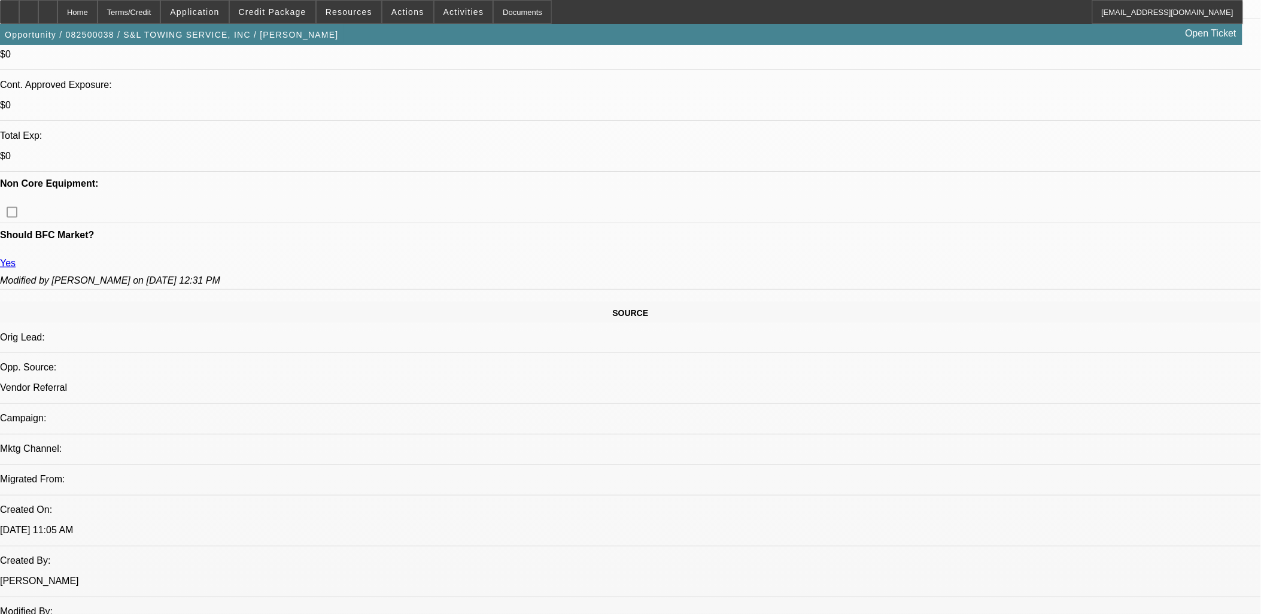
scroll to position [163, 0]
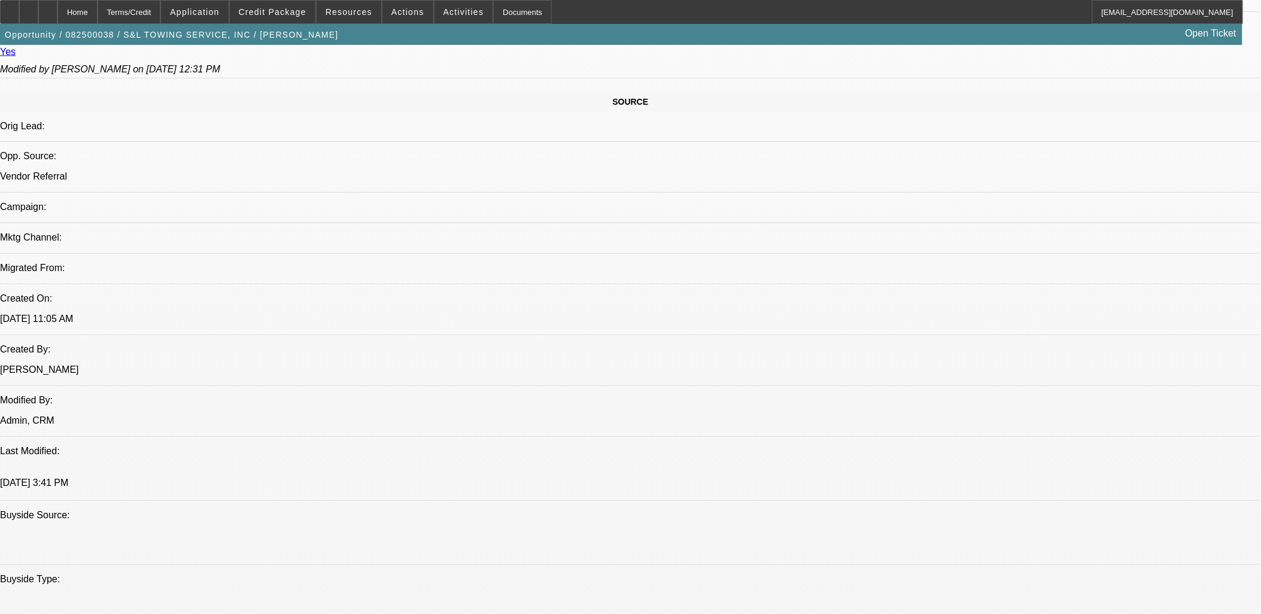
scroll to position [798, 0]
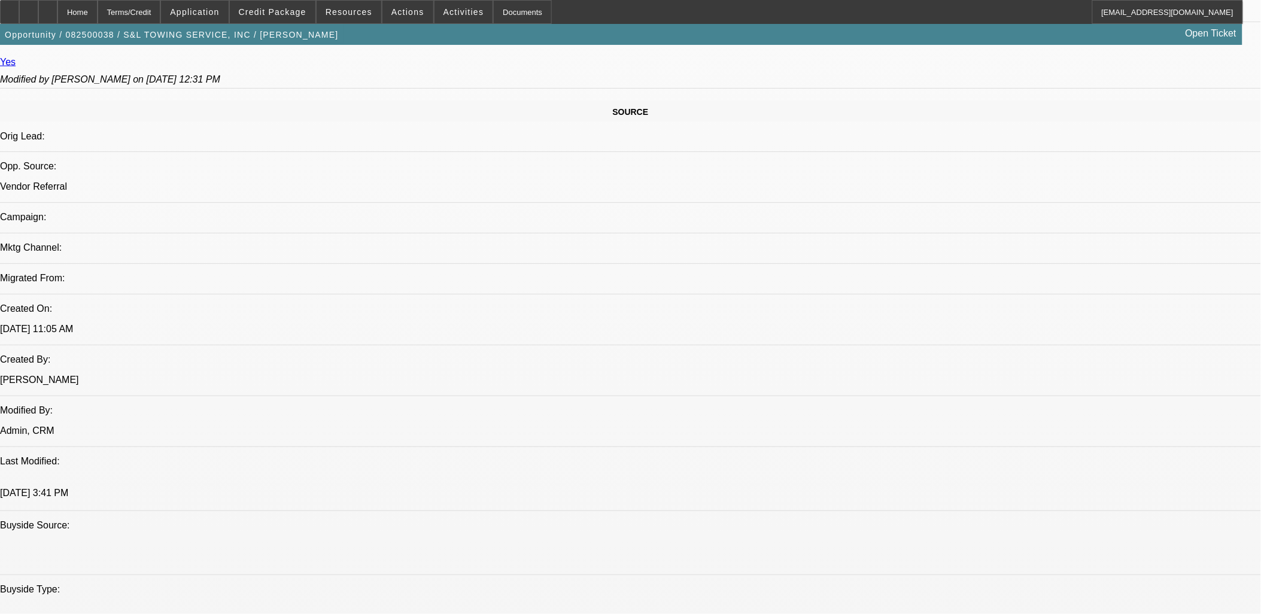
scroll to position [665, 0]
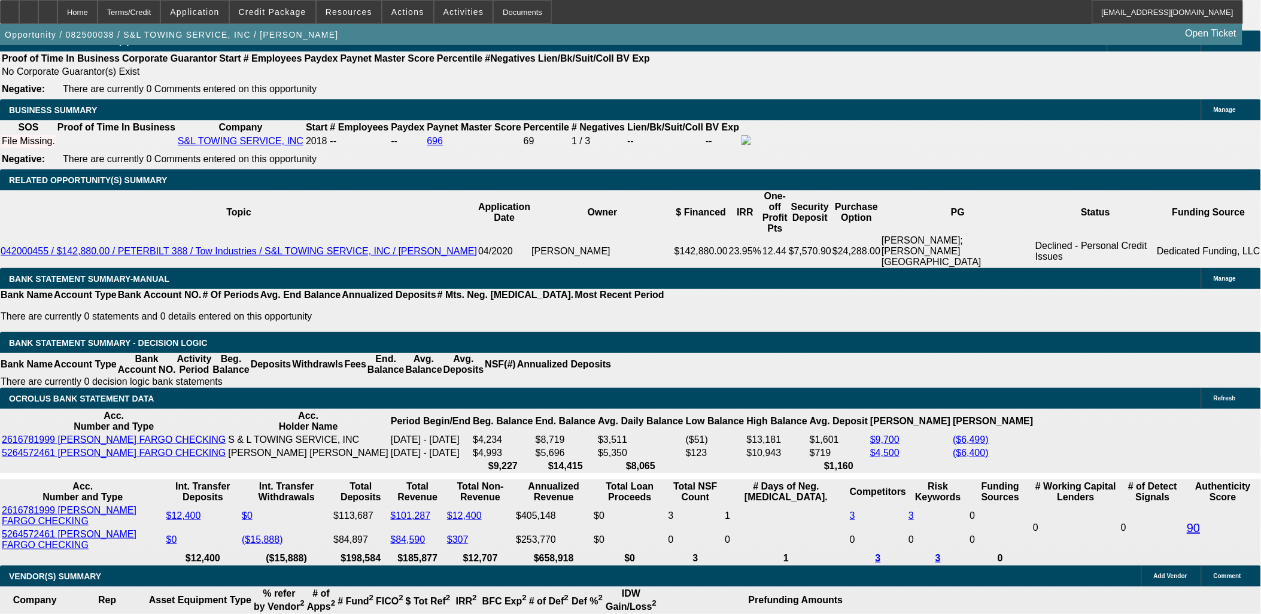
scroll to position [1862, 0]
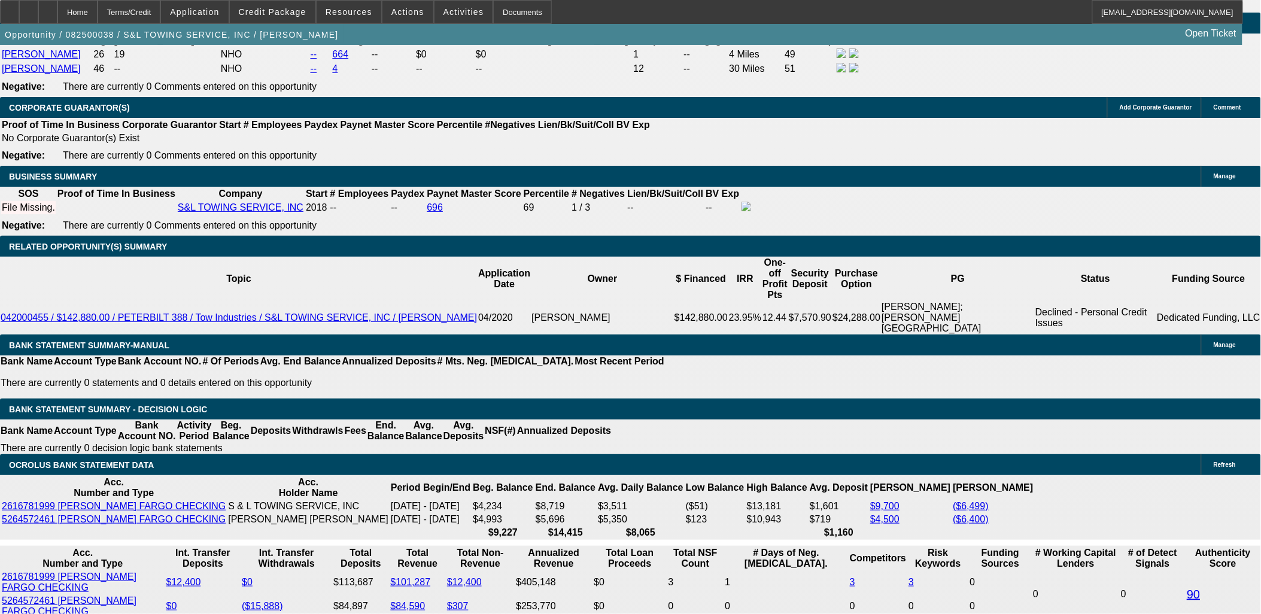
radio input "true"
paste textarea "Saul Lopez runs and operates S&L Towing Service, Inc with his daughter Irania. …"
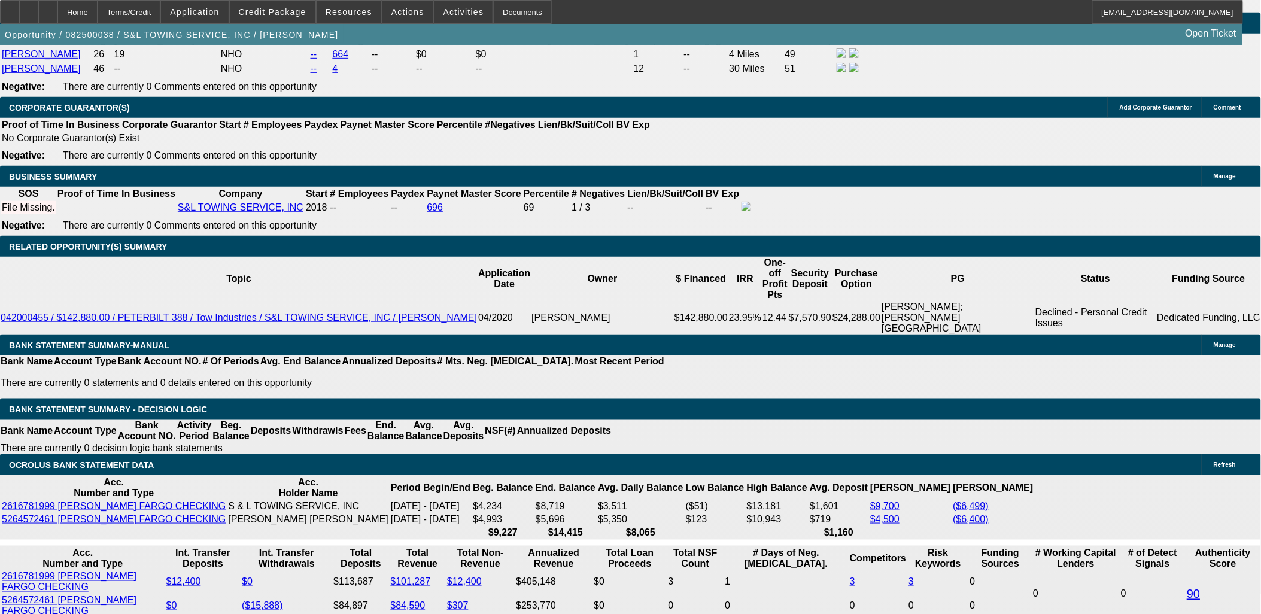
scroll to position [126, 0]
type textarea "Saul Lopez runs and operates S&L Towing Service, Inc with his daughter Irania. …"
radio input "true"
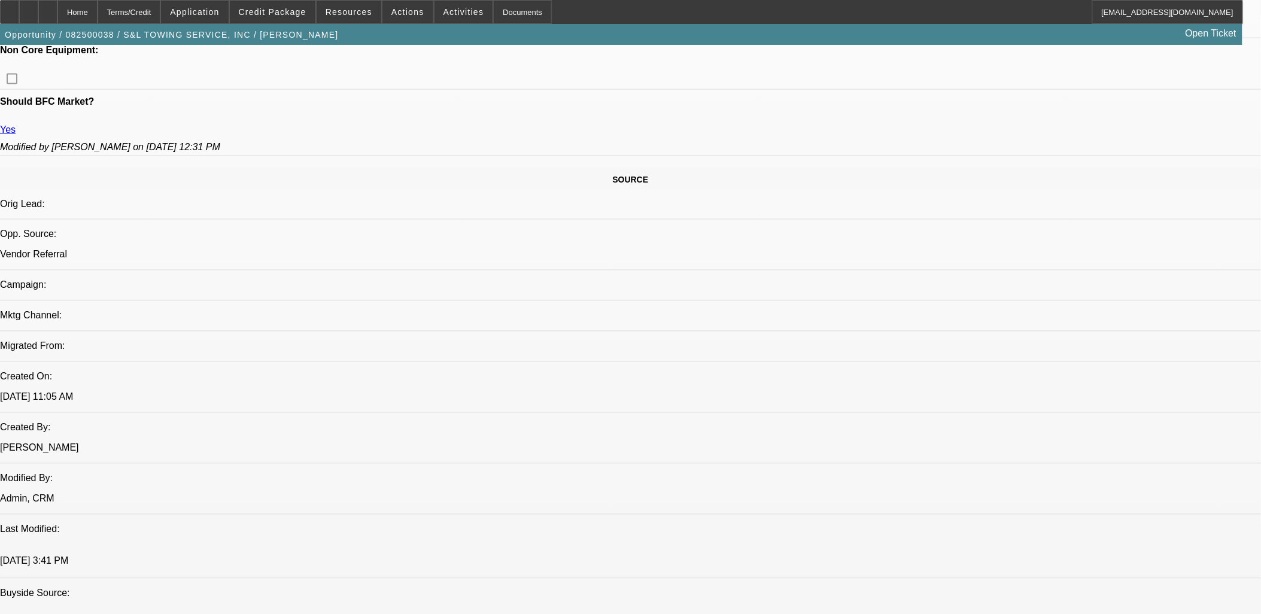
scroll to position [399, 0]
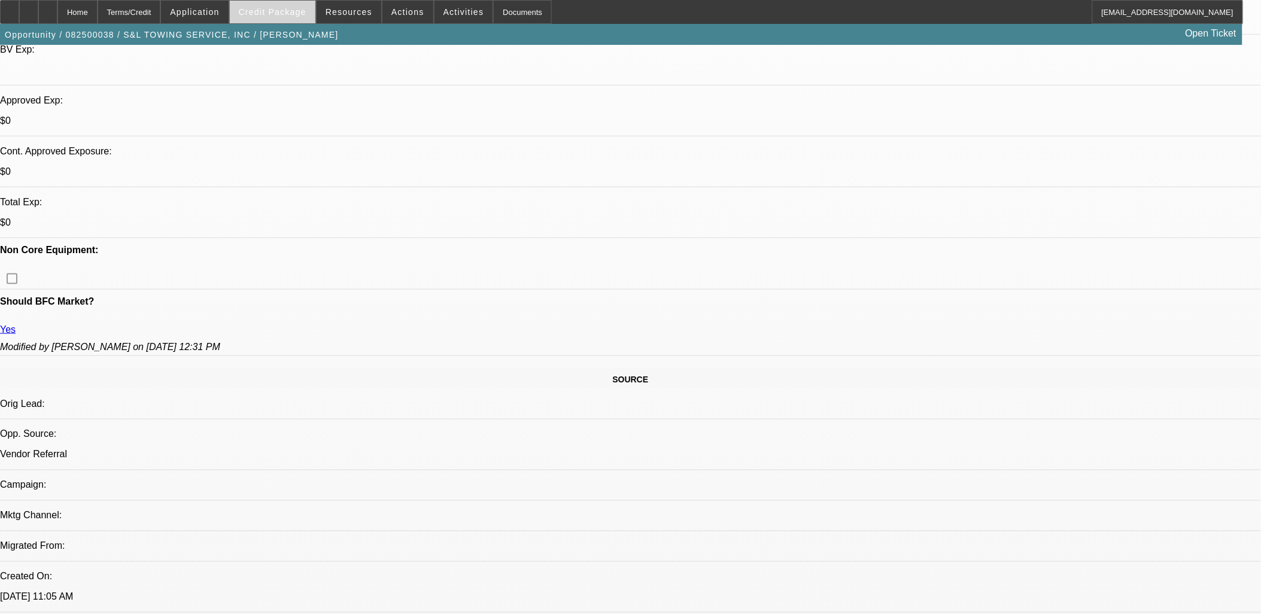
click at [282, 13] on span "Credit Package" at bounding box center [273, 12] width 68 height 10
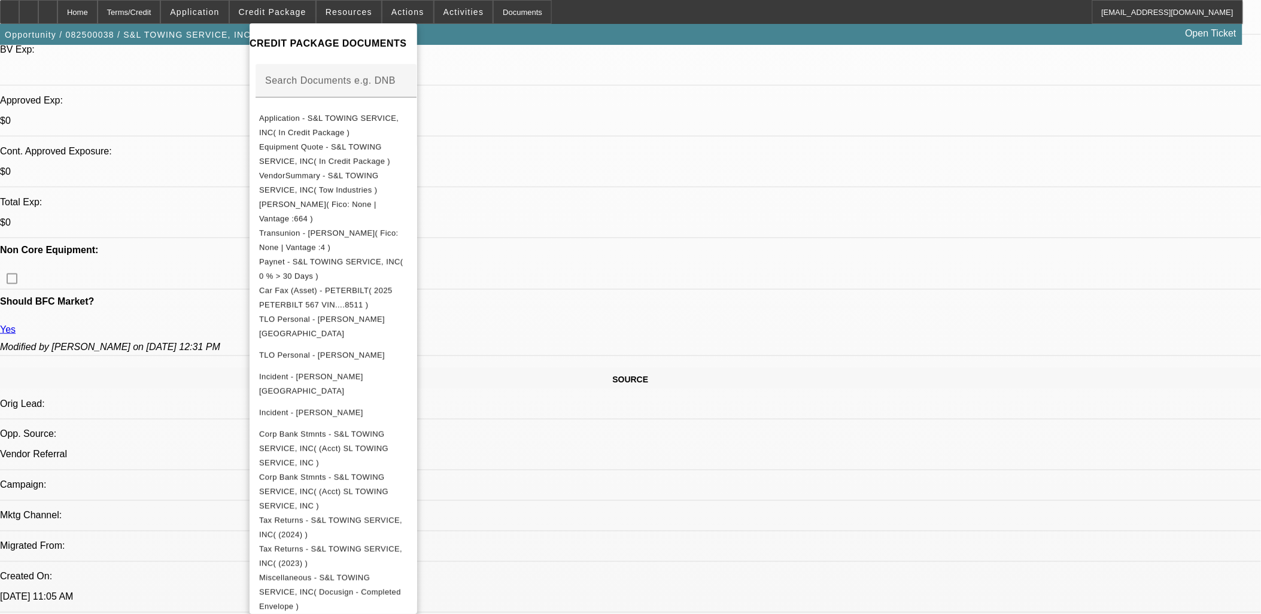
click at [690, 450] on div at bounding box center [630, 307] width 1261 height 614
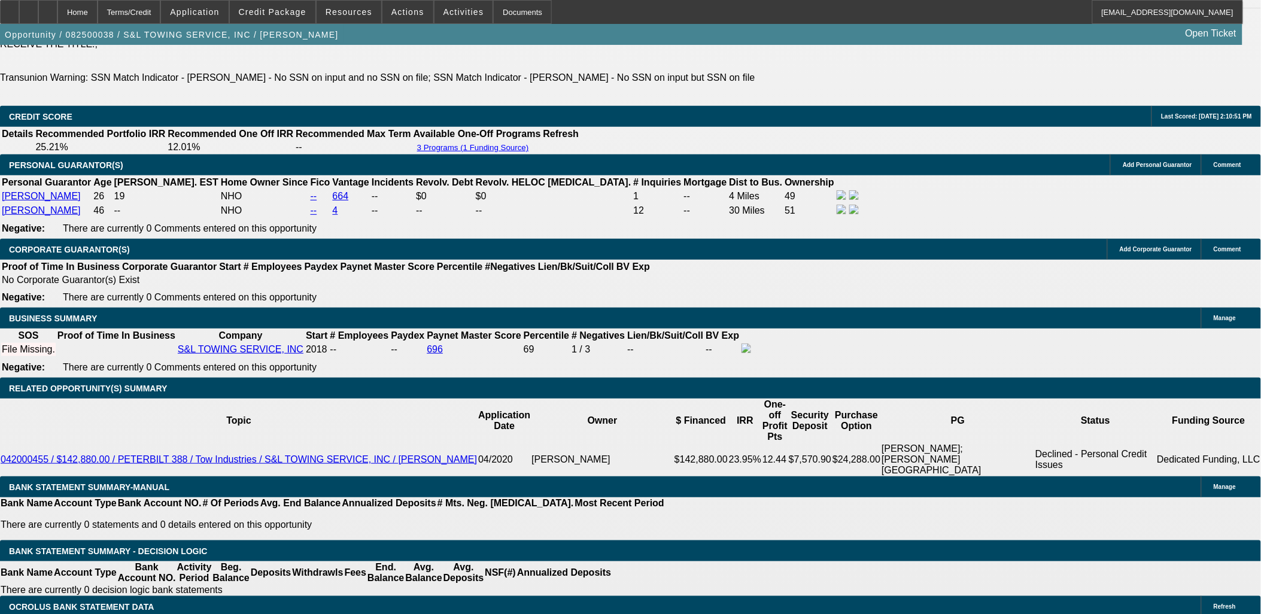
scroll to position [1796, 0]
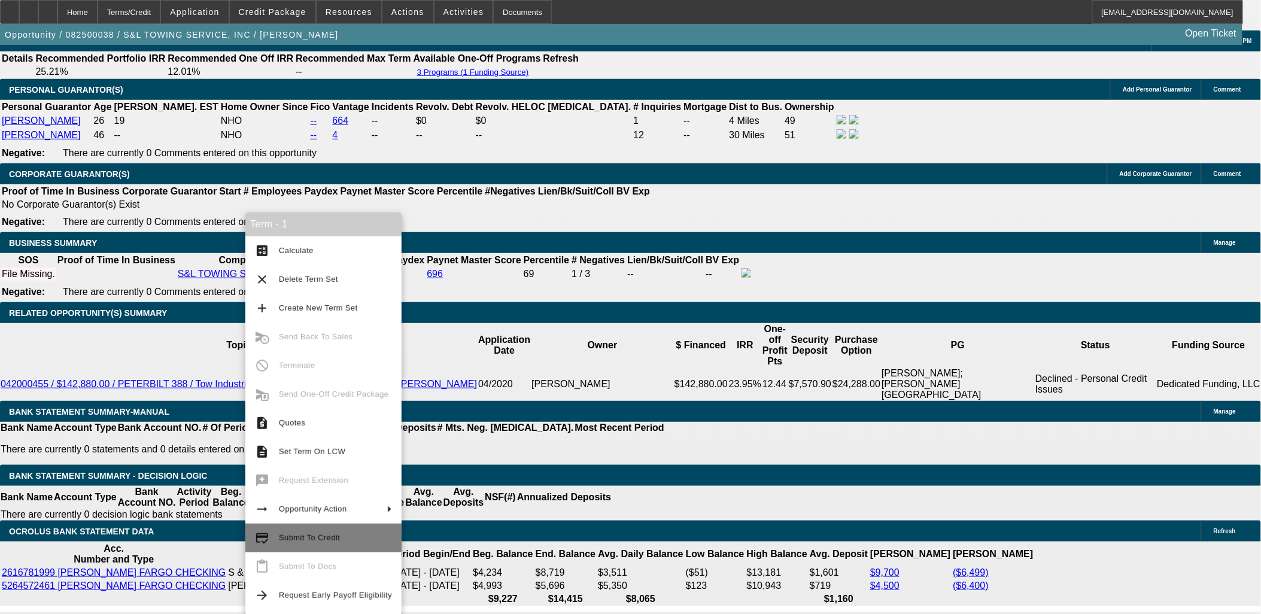
click at [320, 530] on button "credit_score Submit To Credit" at bounding box center [323, 538] width 156 height 29
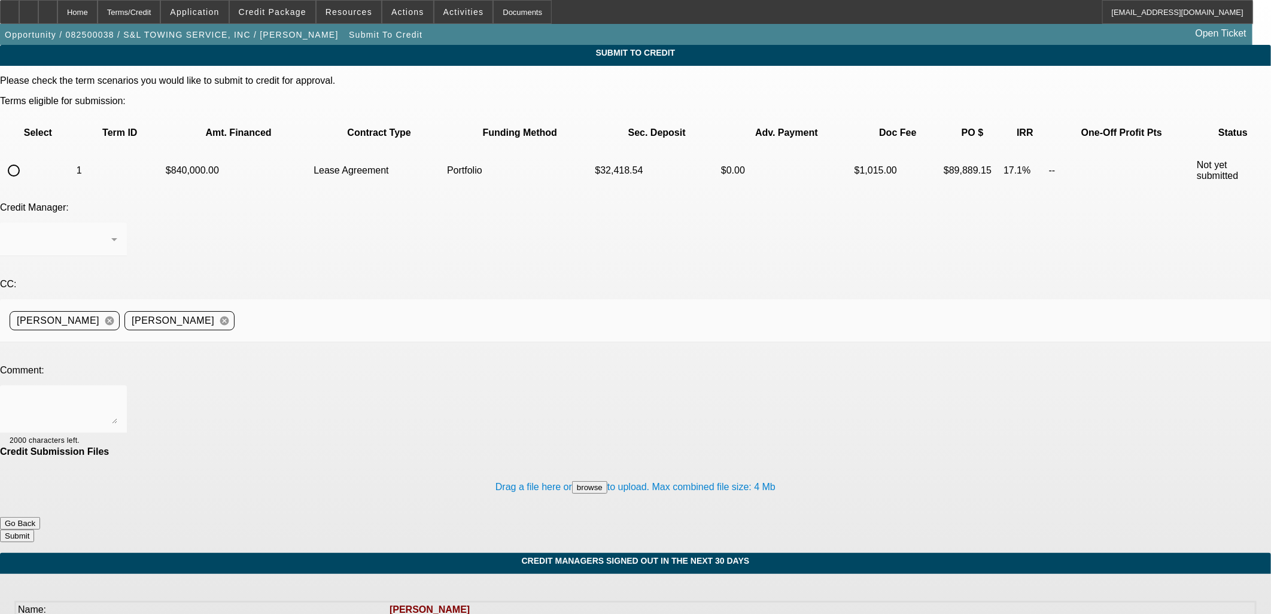
click at [26, 159] on input "radio" at bounding box center [14, 171] width 24 height 24
radio input "true"
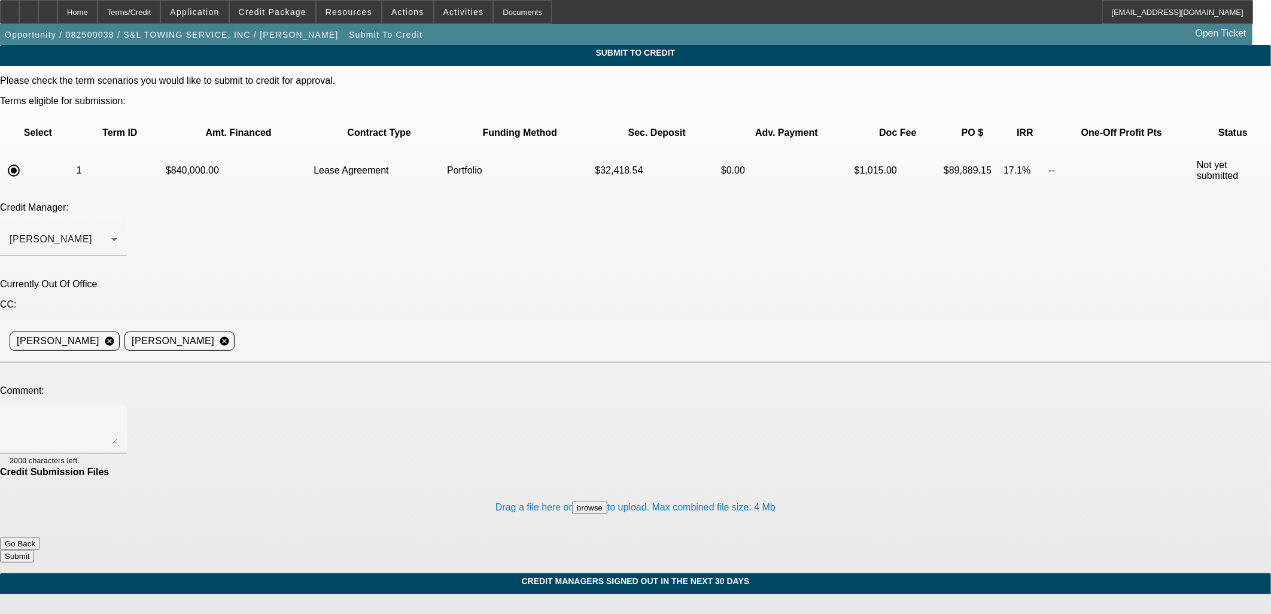
click at [40, 538] on button "Go Back" at bounding box center [20, 544] width 40 height 13
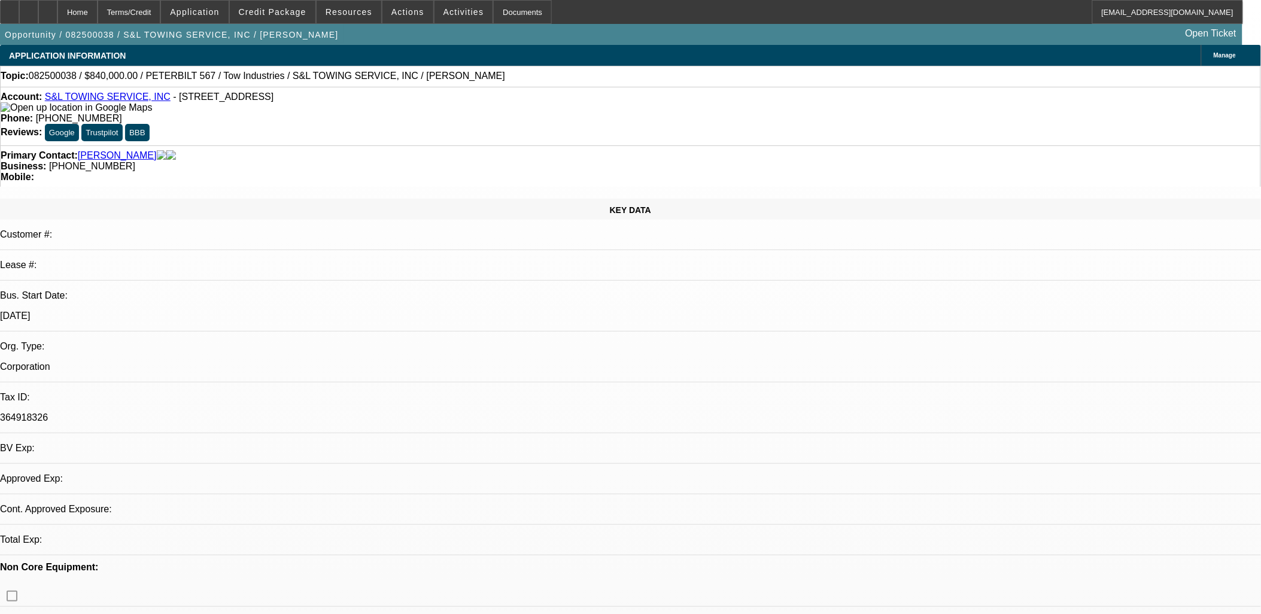
select select "0"
select select "2"
select select "0.1"
select select "4"
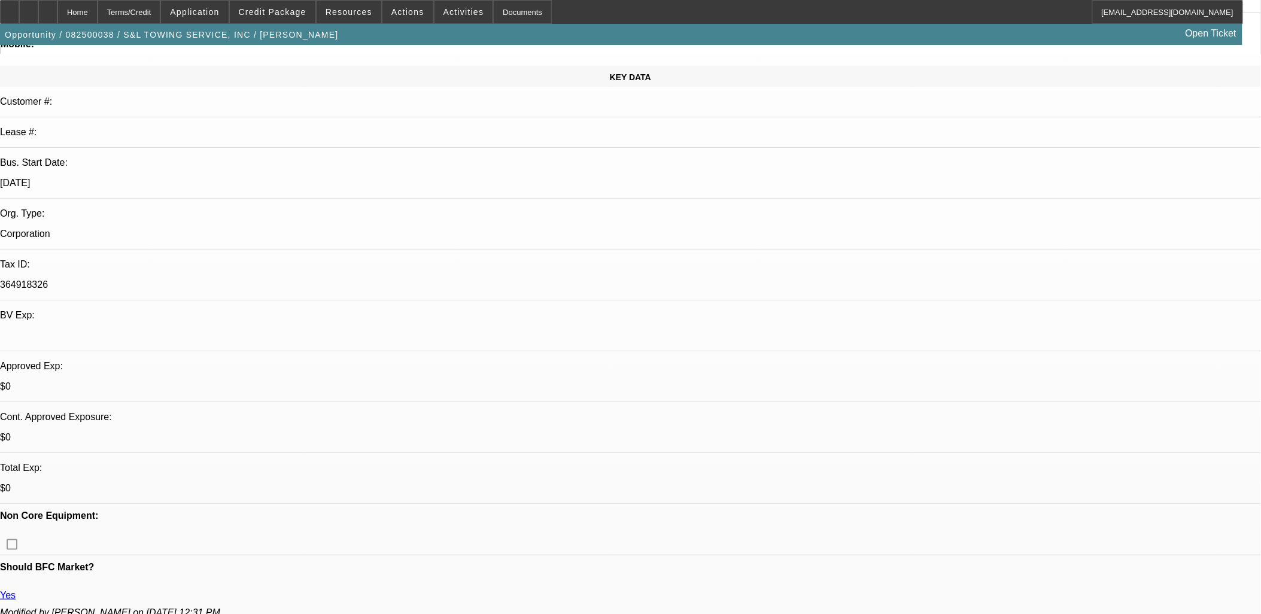
scroll to position [193, 0]
click at [301, 16] on span "Credit Package" at bounding box center [273, 12] width 68 height 10
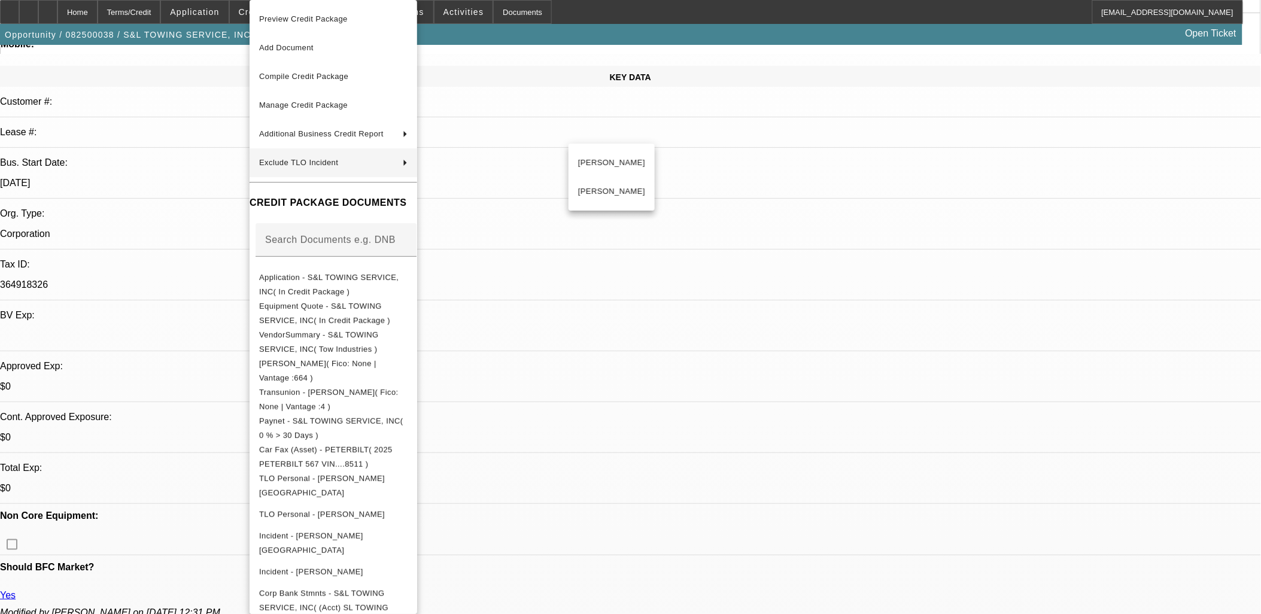
drag, startPoint x: 1062, startPoint y: 488, endPoint x: 1049, endPoint y: 497, distance: 16.3
click at [1062, 488] on div at bounding box center [630, 307] width 1261 height 614
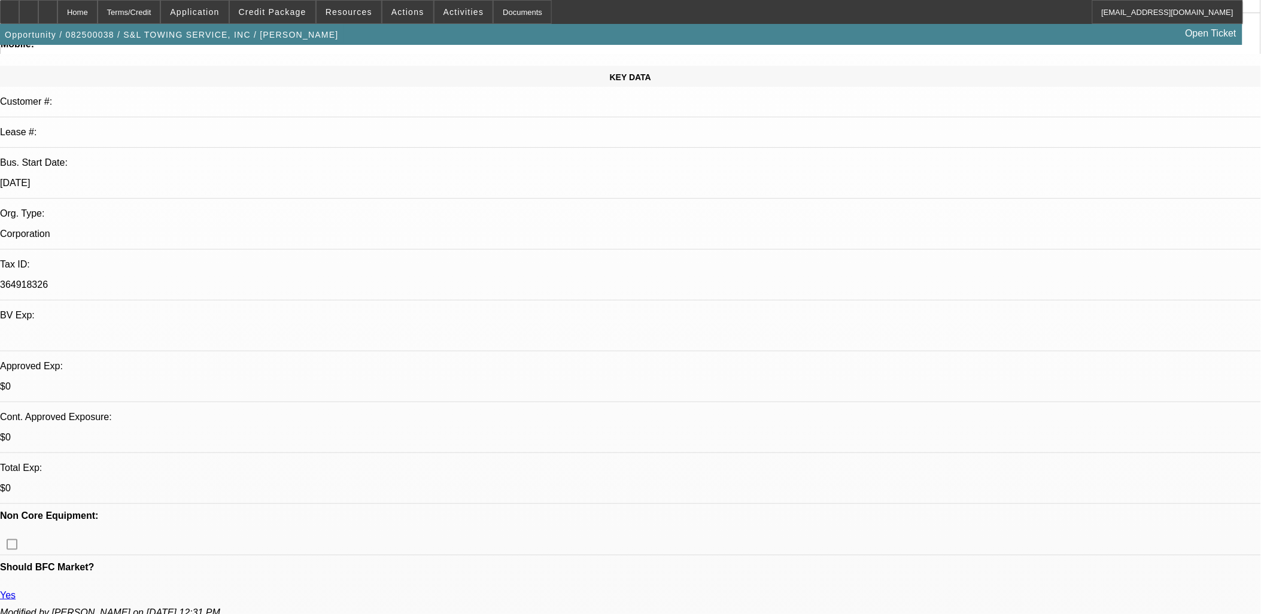
drag, startPoint x: 976, startPoint y: 499, endPoint x: 1176, endPoint y: 497, distance: 200.5
copy div "marlboro manufacturing dba stone shop design"
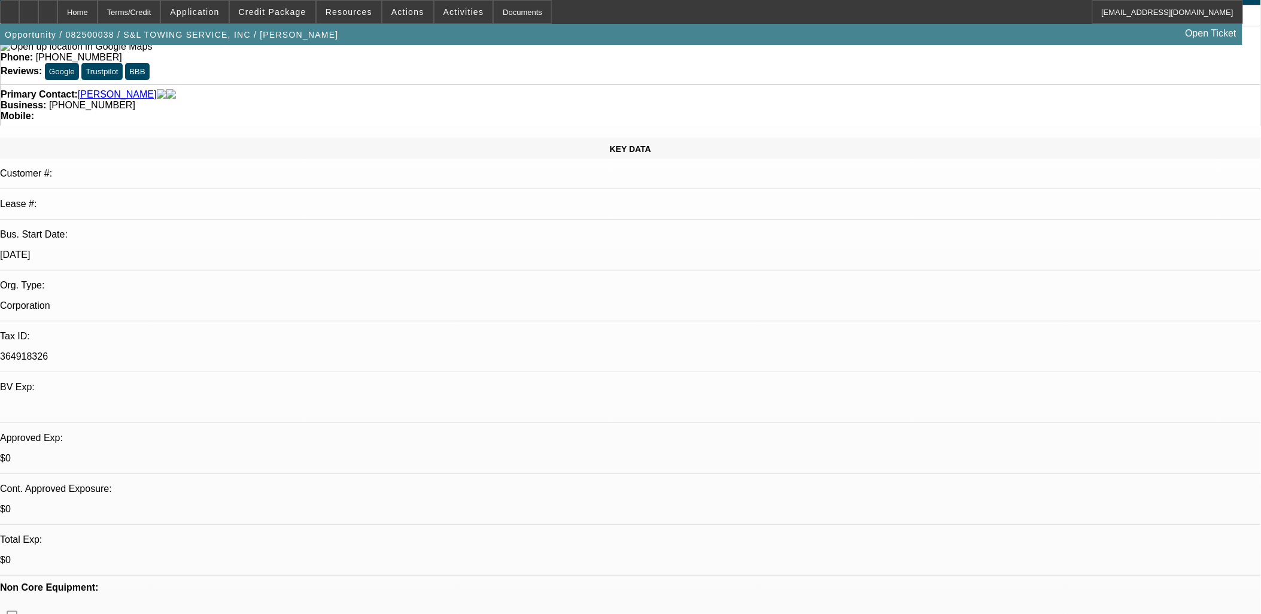
scroll to position [0, 0]
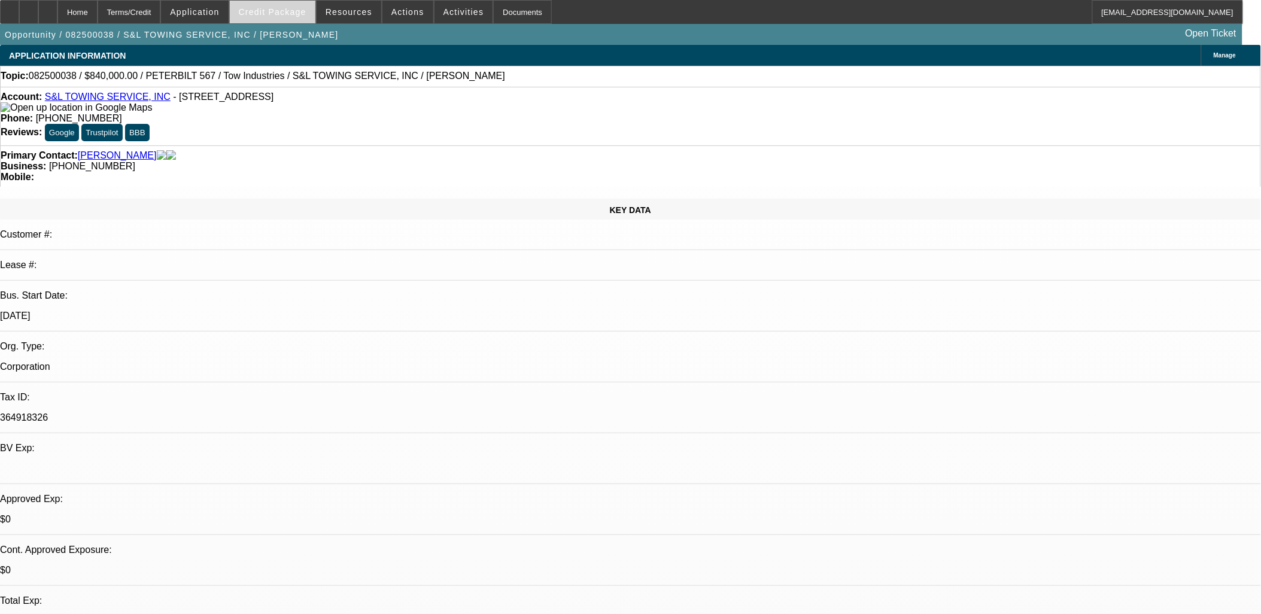
click at [303, 8] on span "Credit Package" at bounding box center [273, 12] width 68 height 10
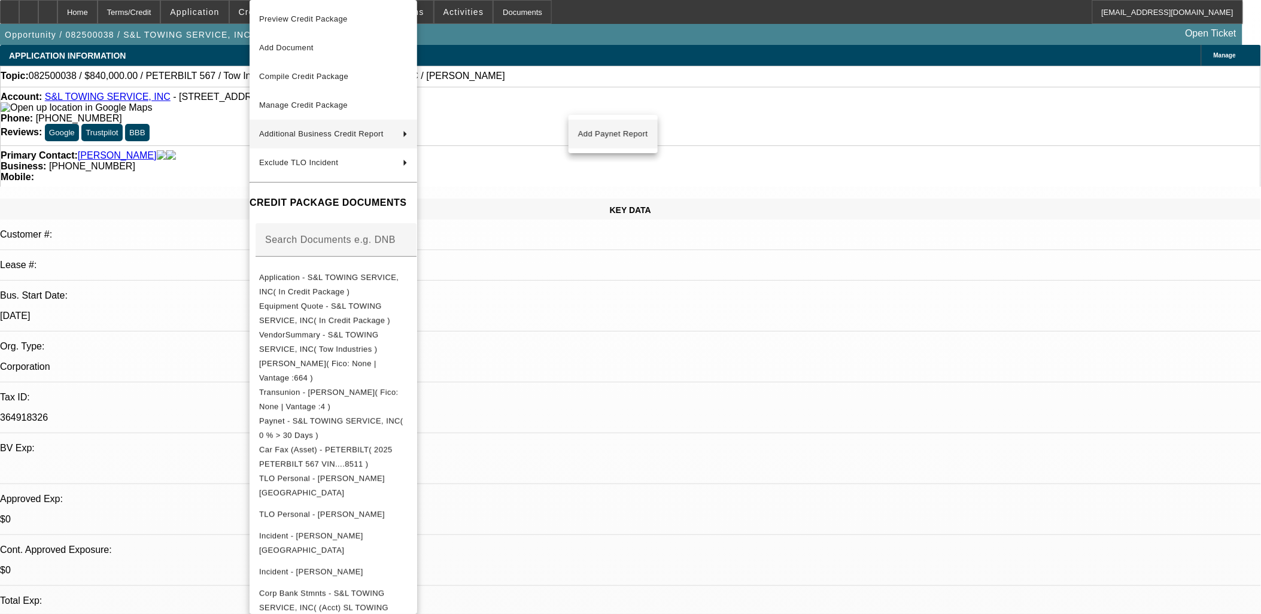
click at [602, 130] on span "Add Paynet Report" at bounding box center [613, 134] width 70 height 14
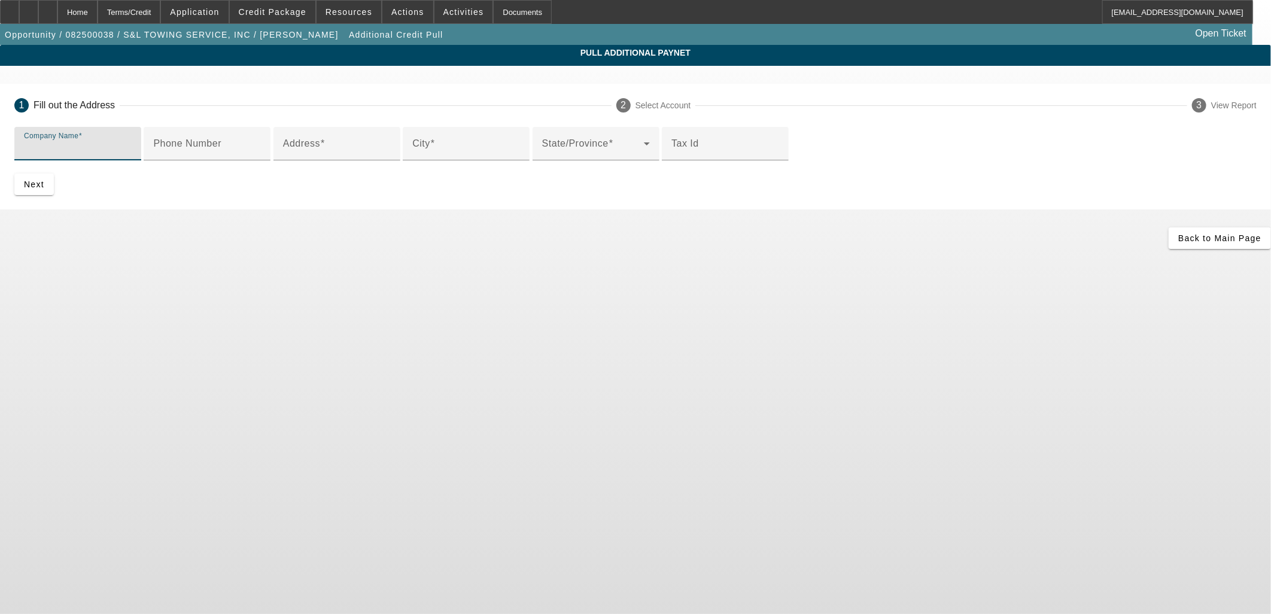
click at [132, 144] on input "Company Name" at bounding box center [78, 148] width 108 height 14
paste input "marlboro manufacturing dba stone shop design"
type input "marlboro manufacturing dba stone shop design"
click at [384, 156] on input "Address" at bounding box center [337, 148] width 108 height 14
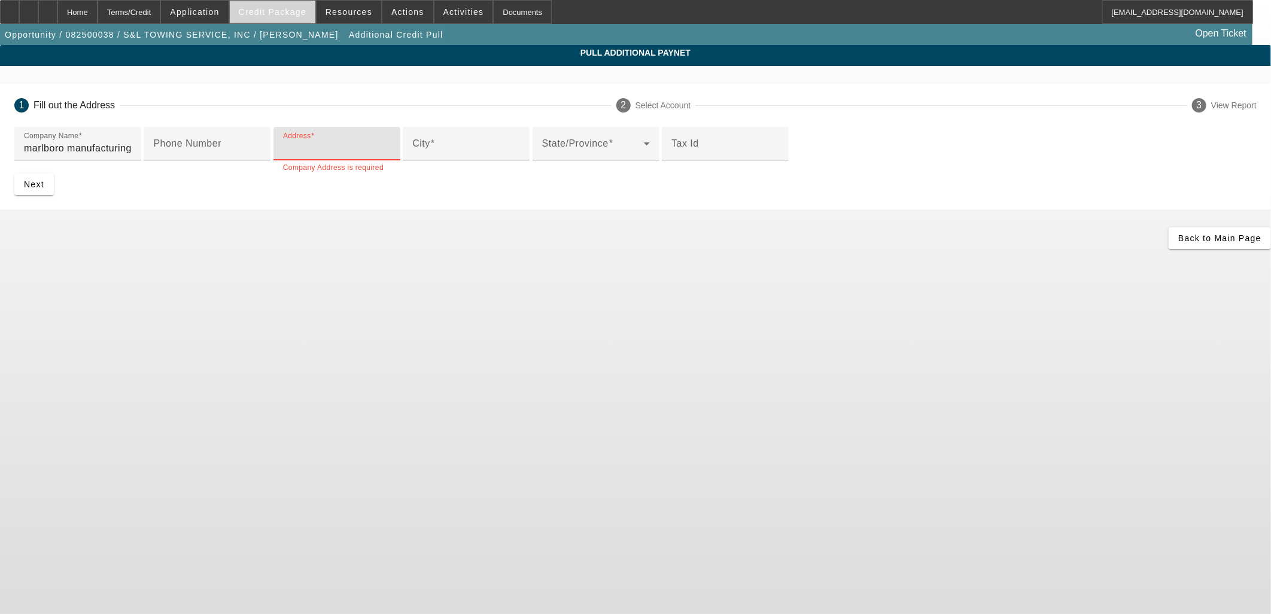
click at [272, 5] on span at bounding box center [273, 12] width 86 height 29
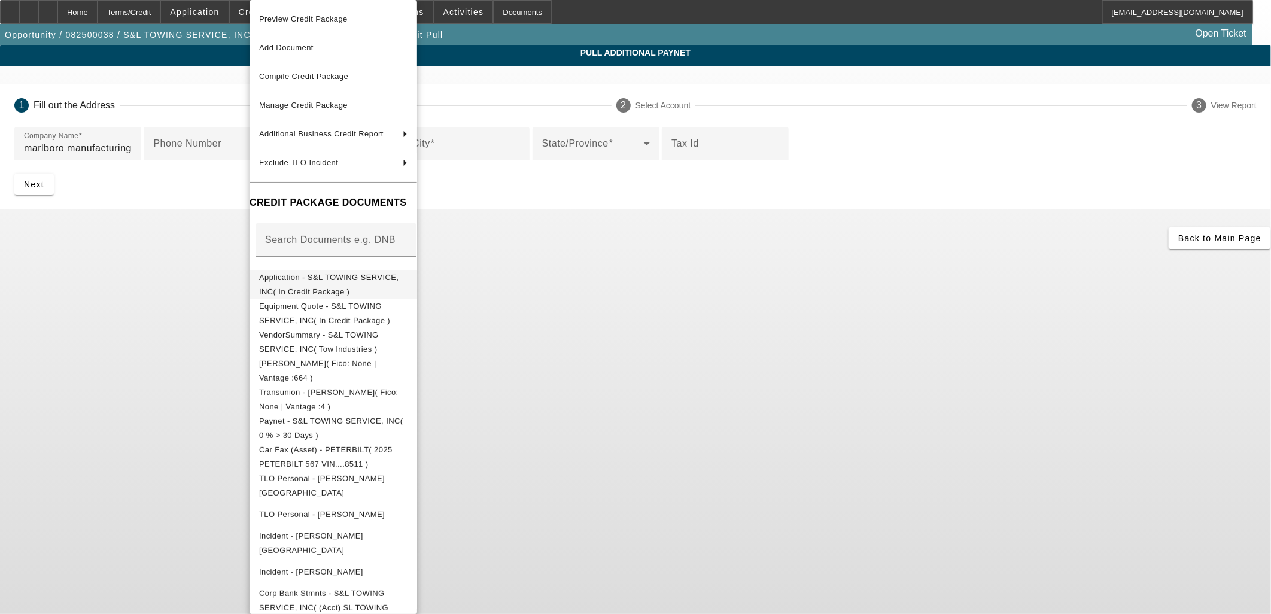
click at [310, 277] on span "Application - S&L TOWING SERVICE, INC( In Credit Package )" at bounding box center [328, 284] width 139 height 23
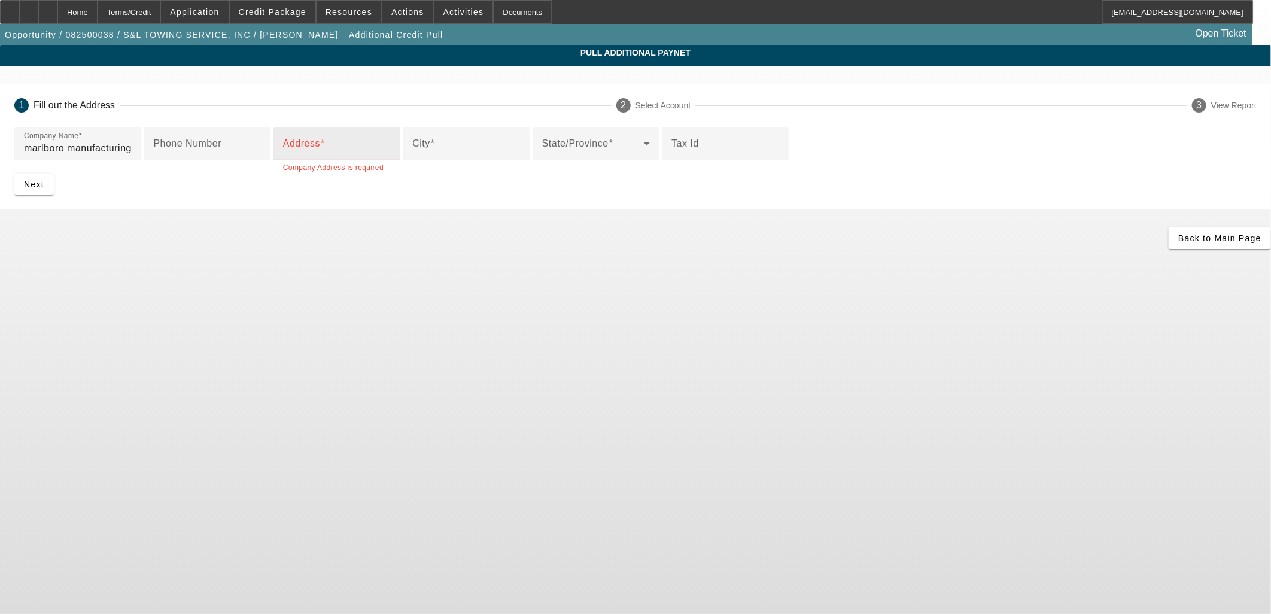
click at [325, 148] on span at bounding box center [322, 143] width 5 height 10
click at [366, 156] on input "Address" at bounding box center [337, 148] width 108 height 14
paste input "14529 Keswick St"
type input "14529 Keswick St"
click at [412, 156] on input "City" at bounding box center [466, 148] width 108 height 14
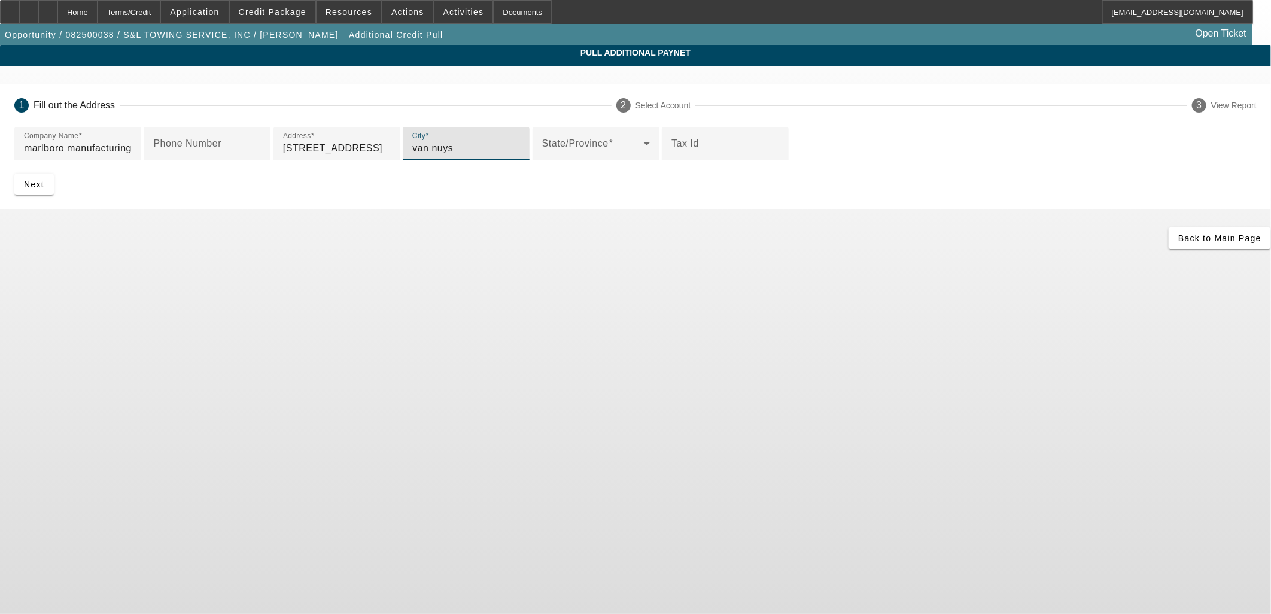
type input "van nuys"
click at [54, 199] on span "submit" at bounding box center [34, 184] width 40 height 29
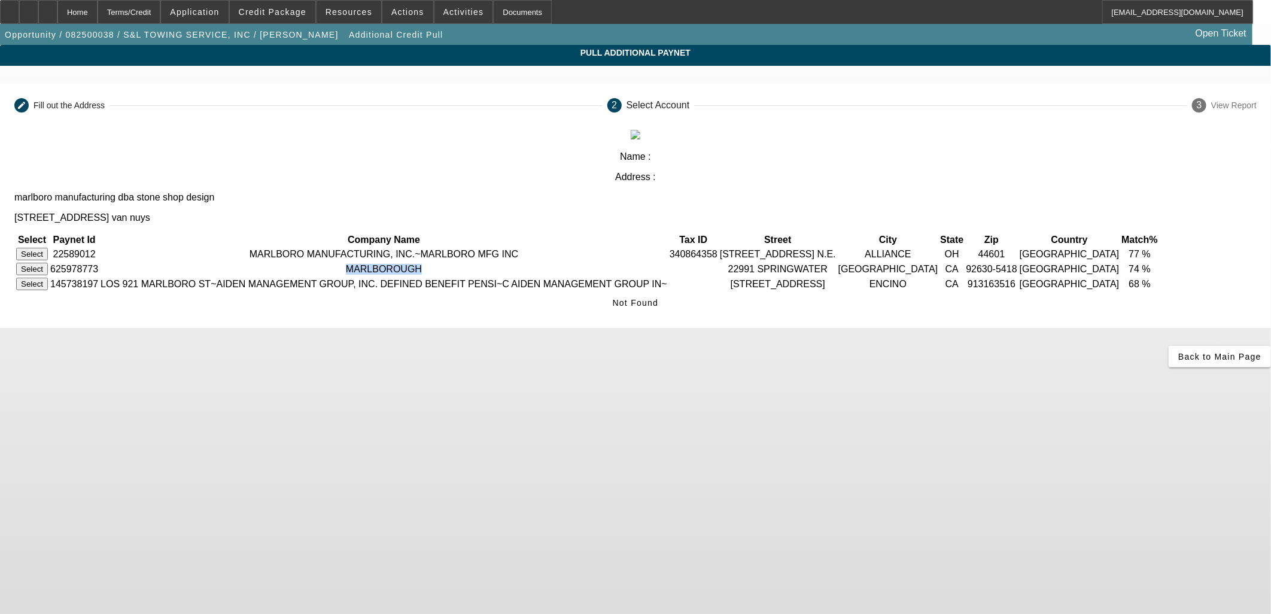
drag, startPoint x: 473, startPoint y: 213, endPoint x: 569, endPoint y: 208, distance: 95.3
click at [569, 262] on td "MARLBOROUGH" at bounding box center [384, 269] width 568 height 14
copy td "MARLBOROUGH"
click at [1179, 352] on icon at bounding box center [1179, 357] width 0 height 10
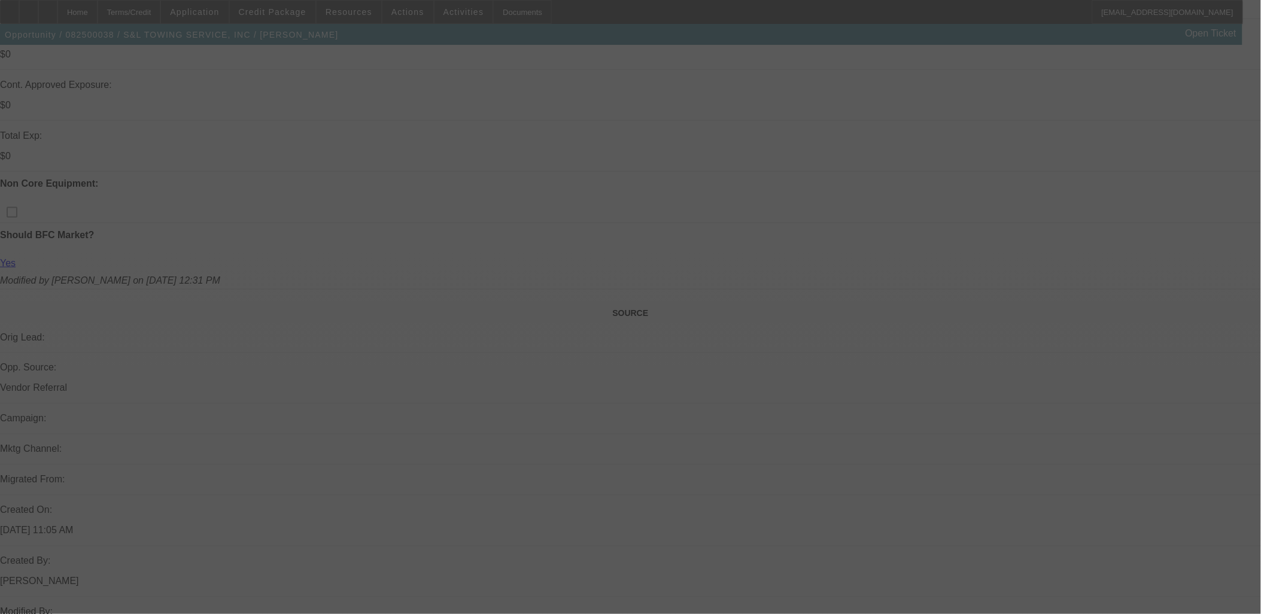
select select "0"
select select "2"
select select "0.1"
select select "4"
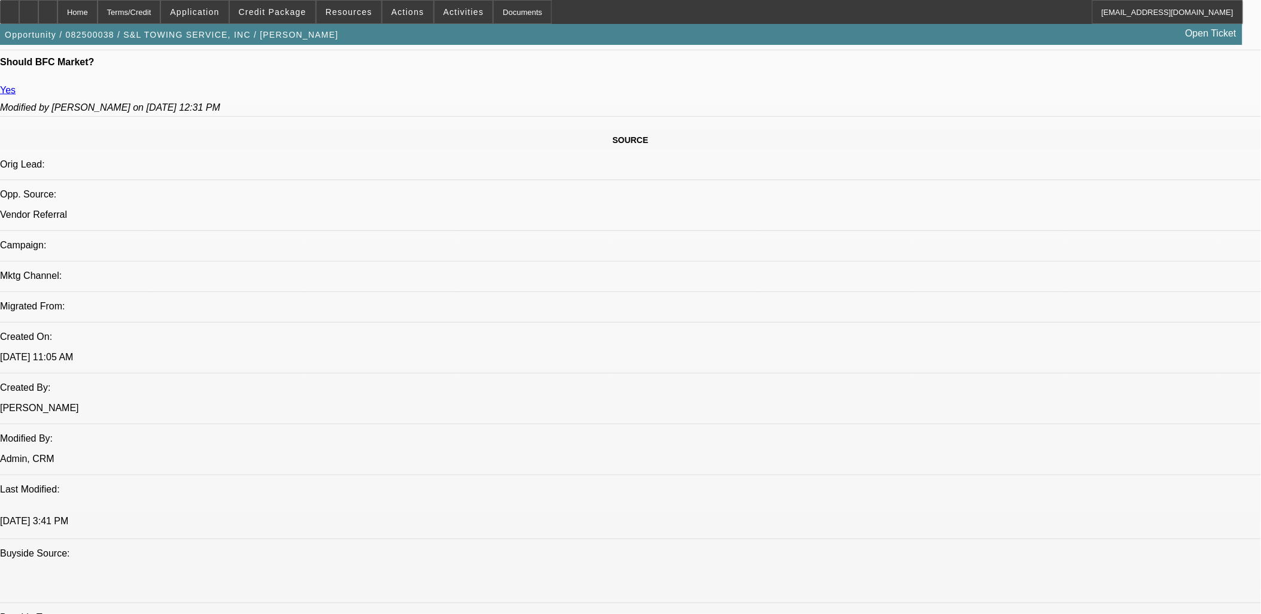
scroll to position [593, 0]
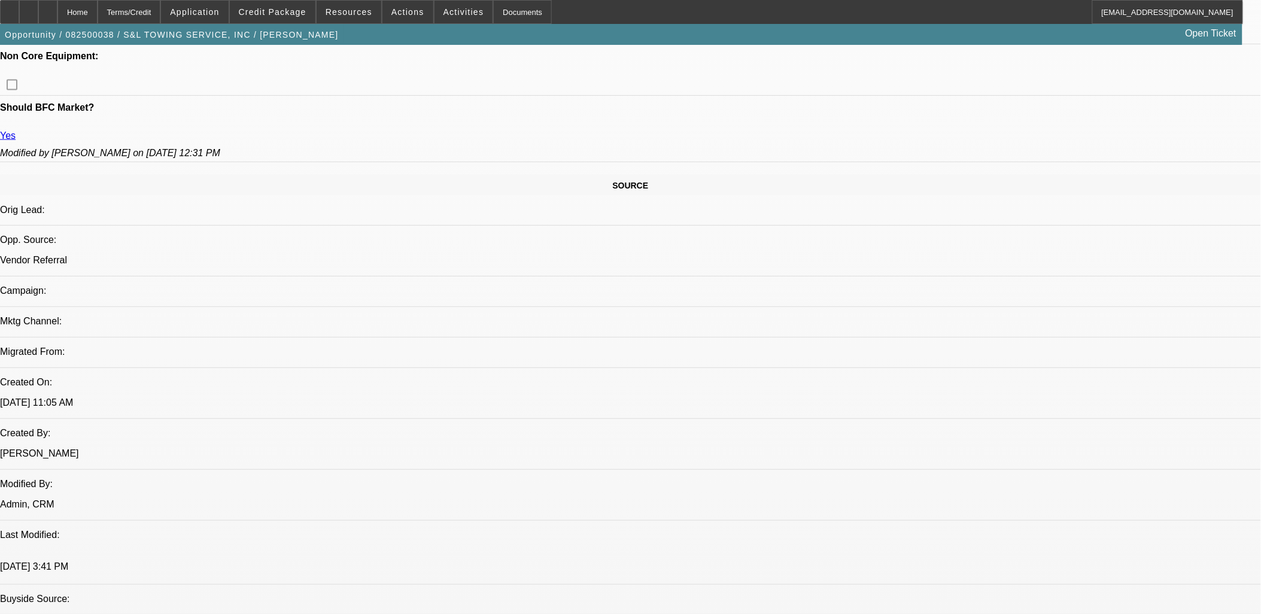
click at [286, 15] on span "Credit Package" at bounding box center [273, 12] width 68 height 10
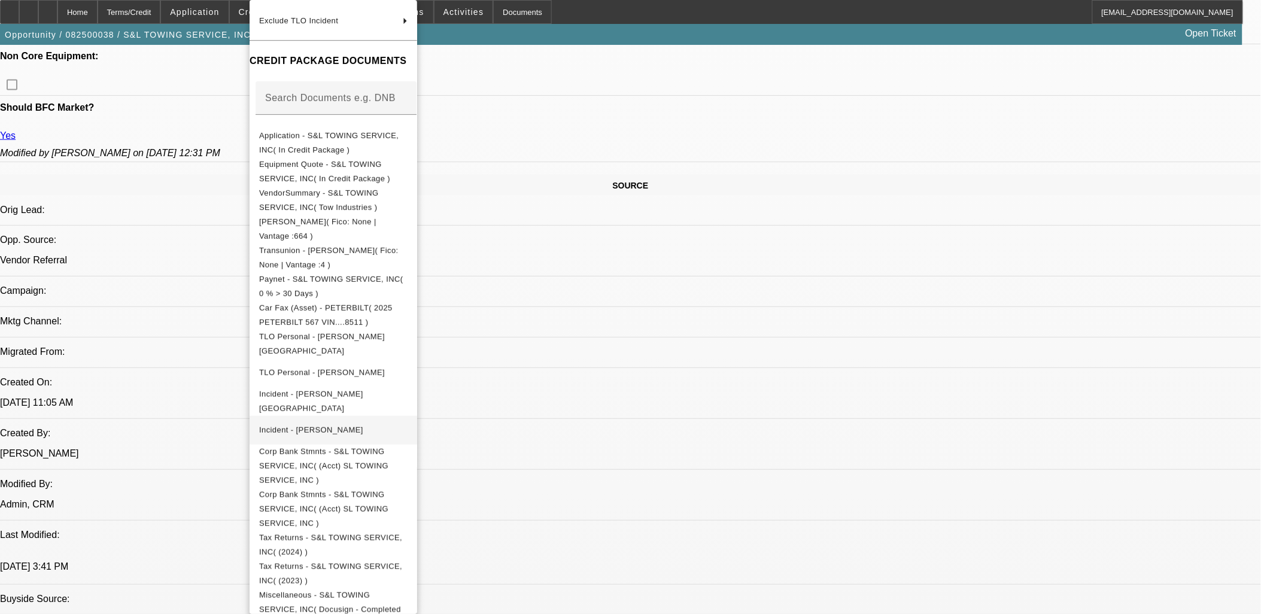
scroll to position [159, 0]
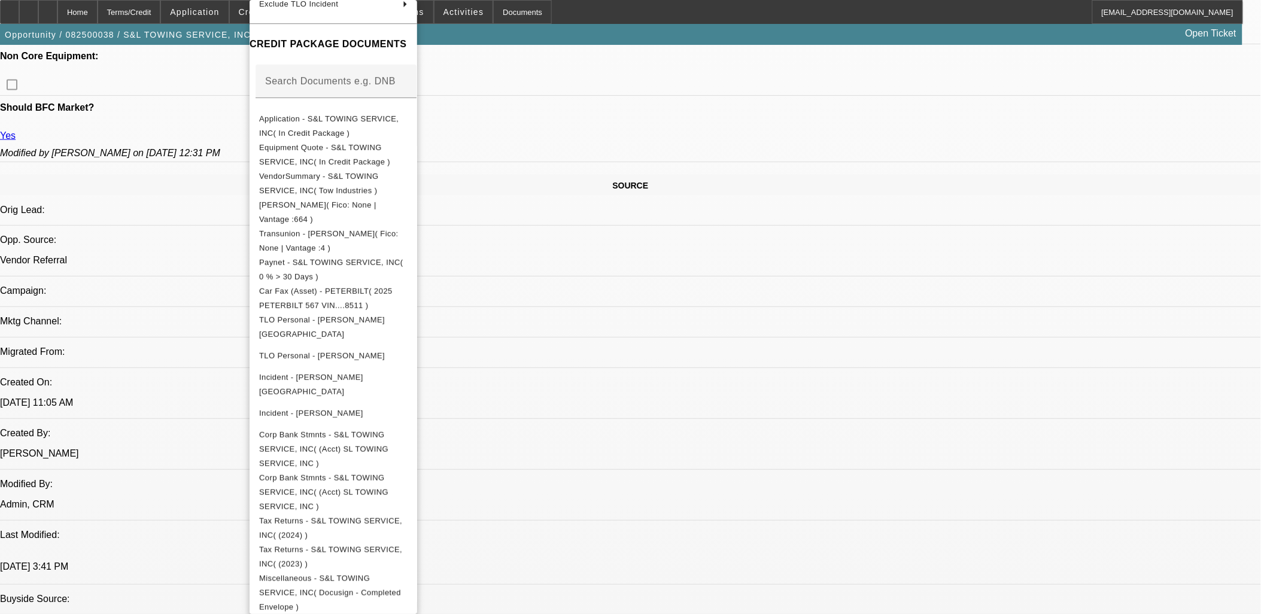
click at [711, 382] on div at bounding box center [630, 307] width 1261 height 614
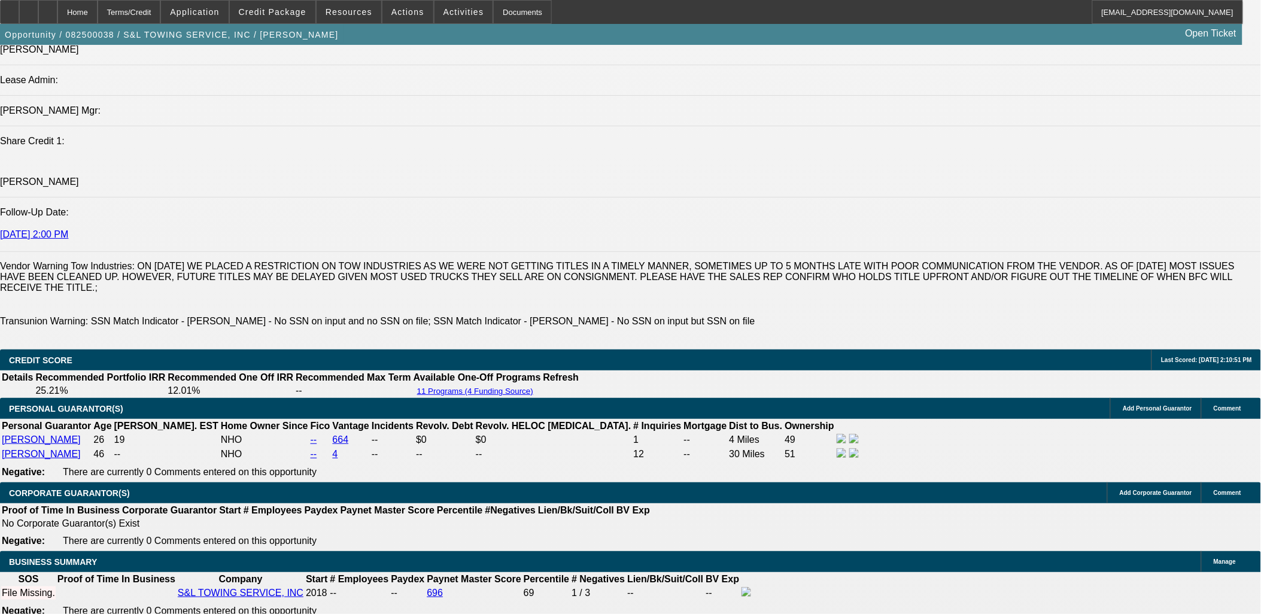
scroll to position [1523, 0]
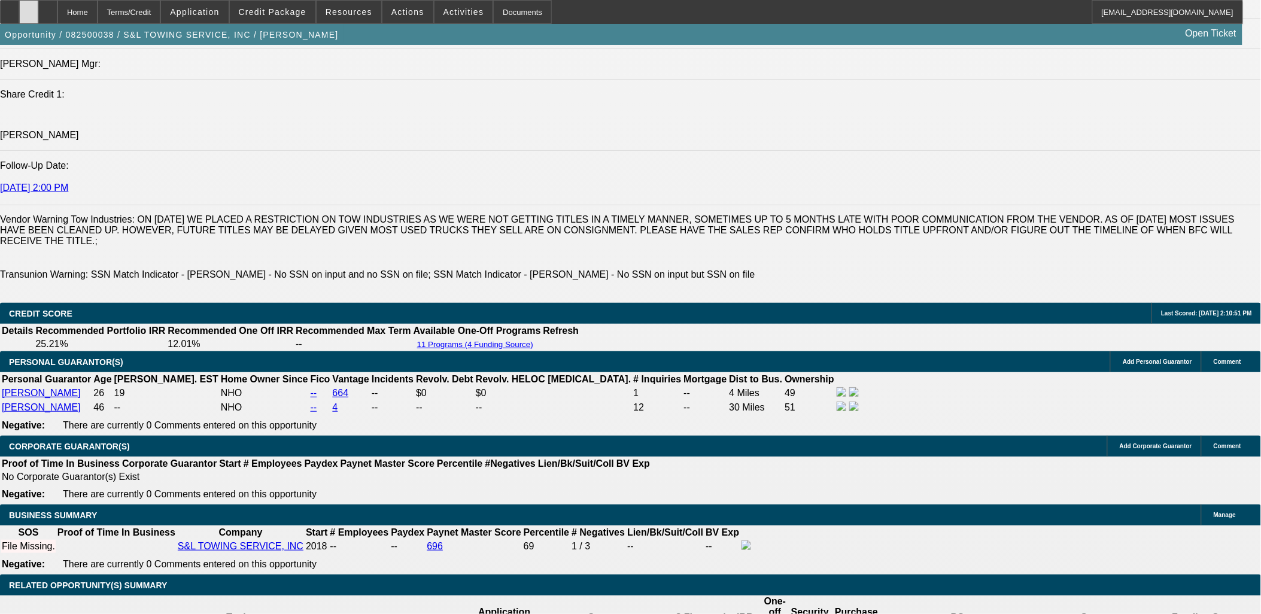
click at [38, 8] on div at bounding box center [28, 12] width 19 height 24
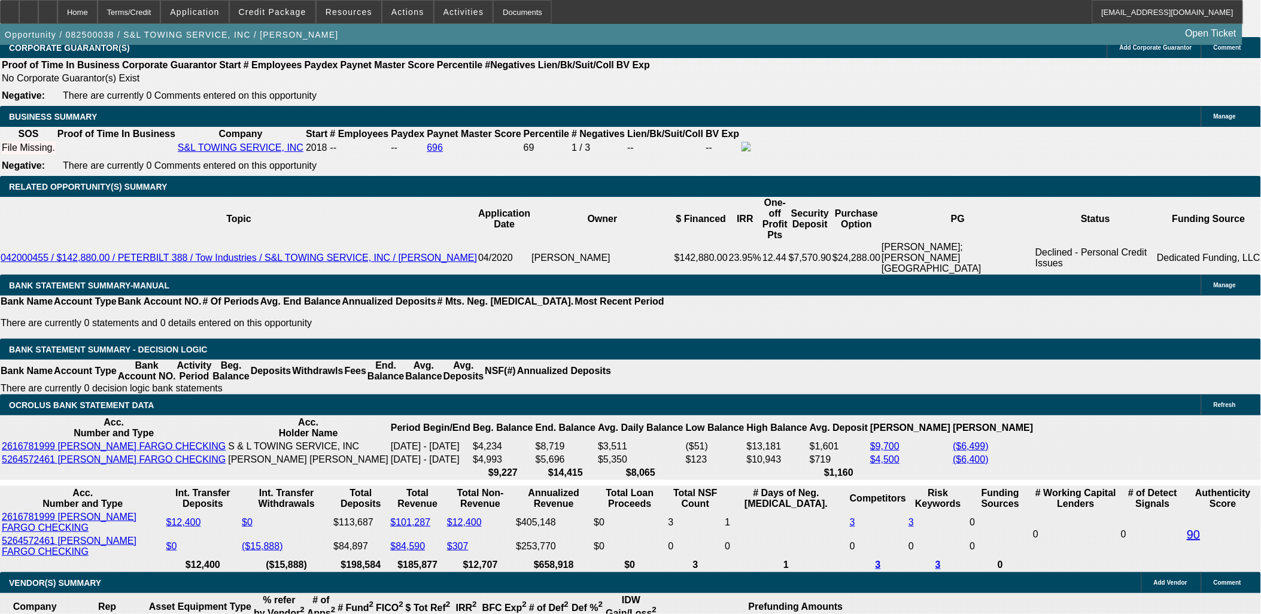
scroll to position [1923, 0]
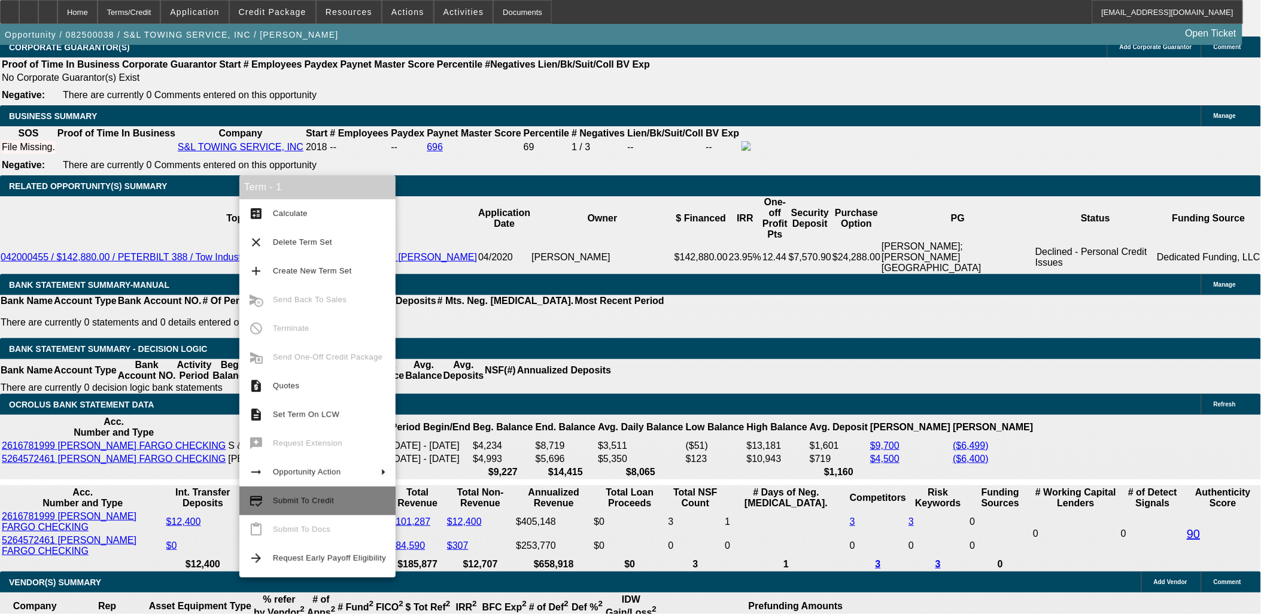
click at [302, 509] on button "credit_score Submit To Credit" at bounding box center [317, 501] width 156 height 29
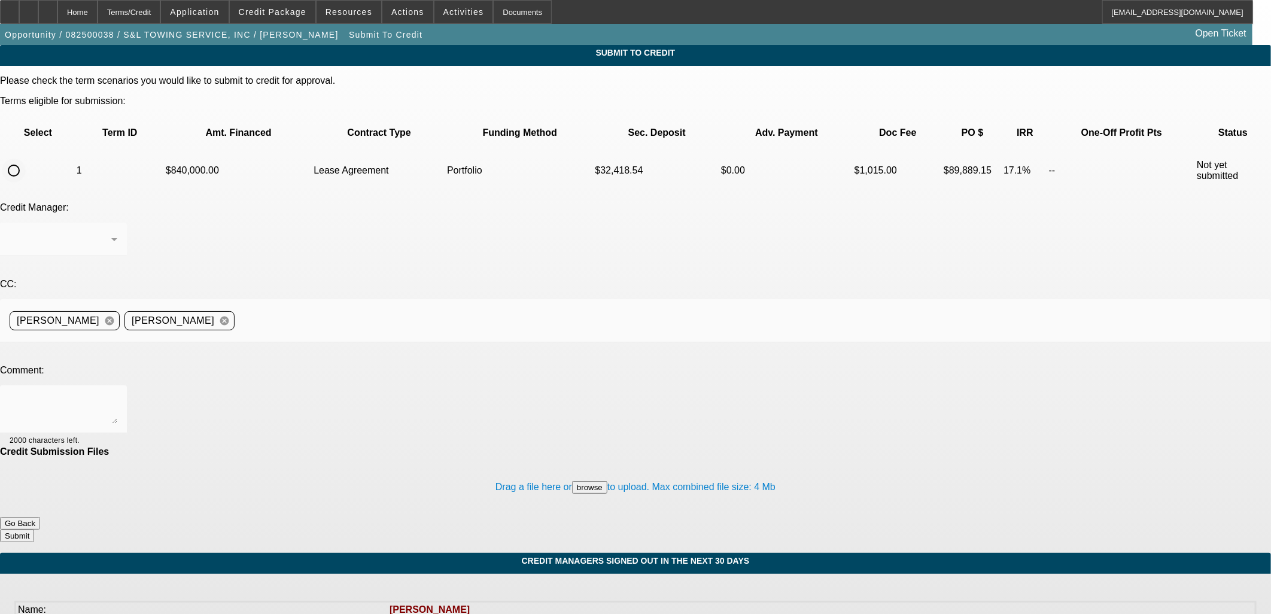
click at [26, 159] on input "radio" at bounding box center [14, 171] width 24 height 24
radio input "true"
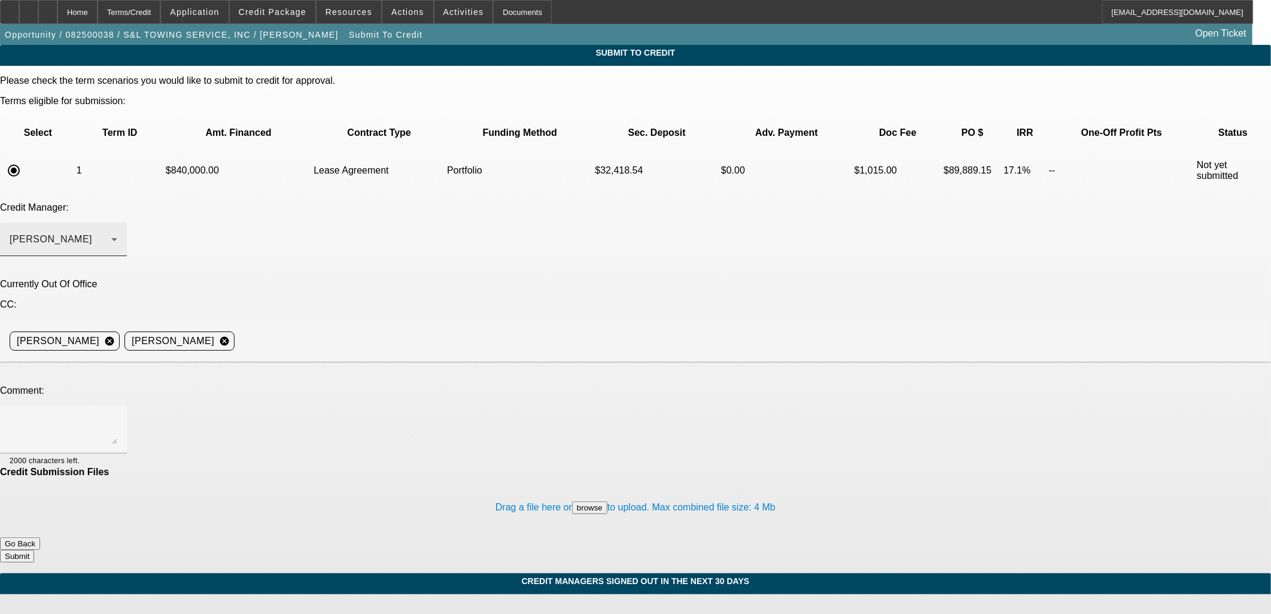
click at [117, 223] on div "Arida, George" at bounding box center [64, 240] width 108 height 34
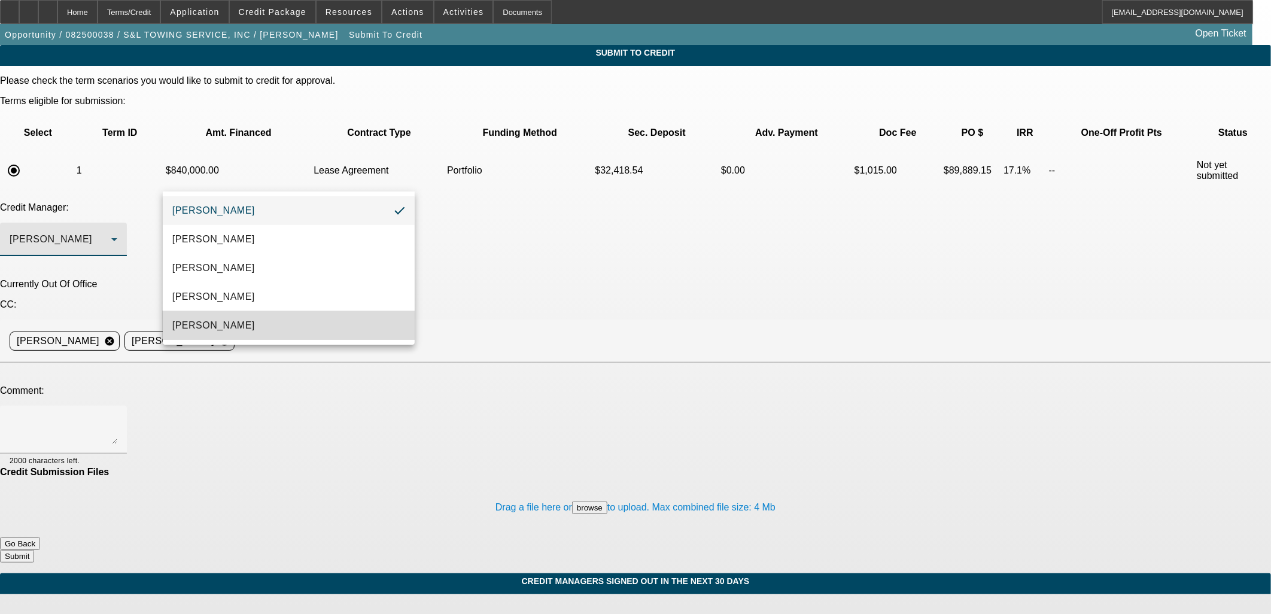
click at [244, 315] on mat-option "[PERSON_NAME]" at bounding box center [289, 325] width 252 height 29
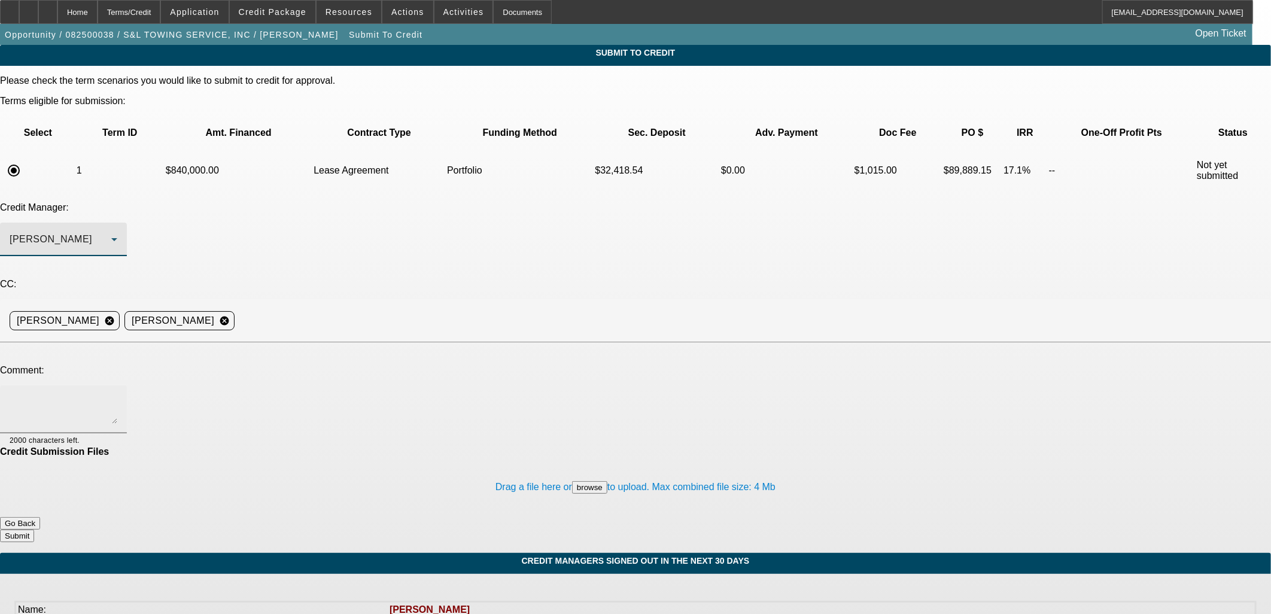
click at [117, 395] on textarea at bounding box center [64, 409] width 108 height 29
type textarea "Sam, see write up and info in deal main focus is on the Paynet, they have an ap…"
click at [34, 530] on button "Submit" at bounding box center [17, 536] width 34 height 13
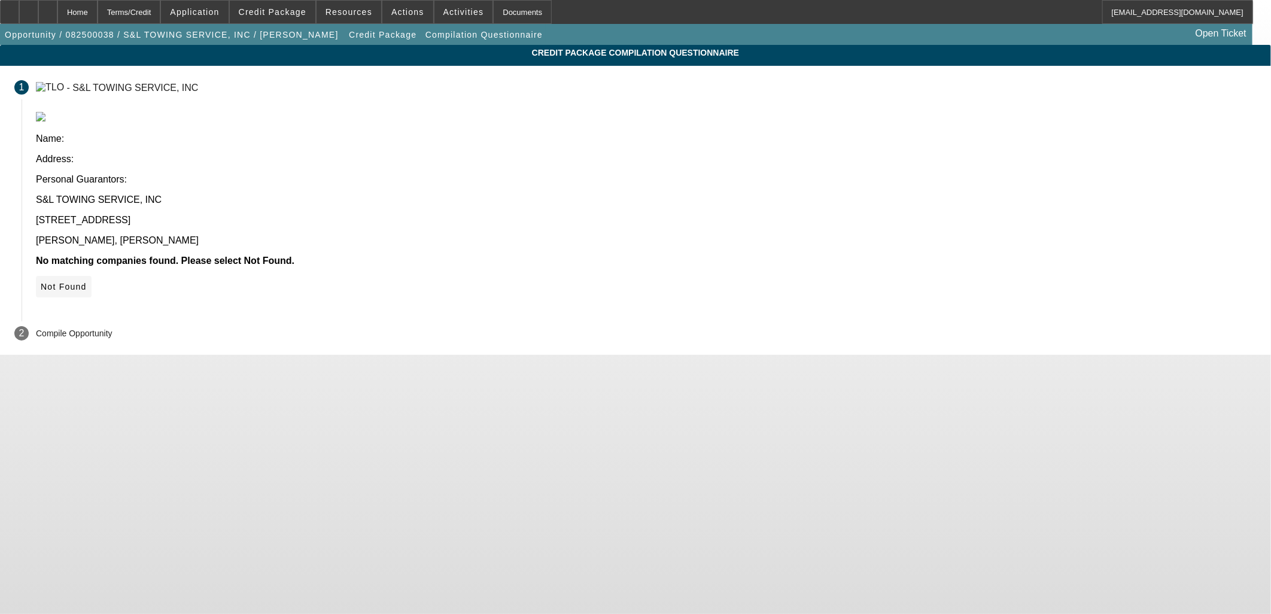
drag, startPoint x: 936, startPoint y: 190, endPoint x: 232, endPoint y: 0, distance: 728.5
click at [41, 282] on icon at bounding box center [41, 287] width 0 height 10
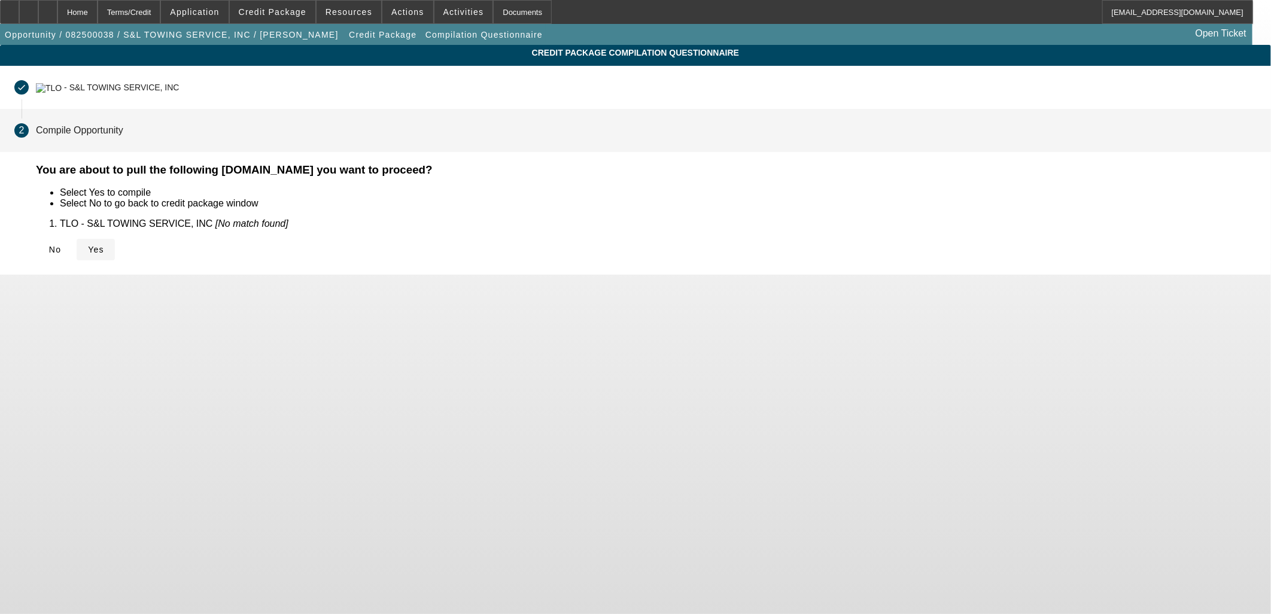
click at [104, 245] on span "Yes" at bounding box center [96, 250] width 16 height 10
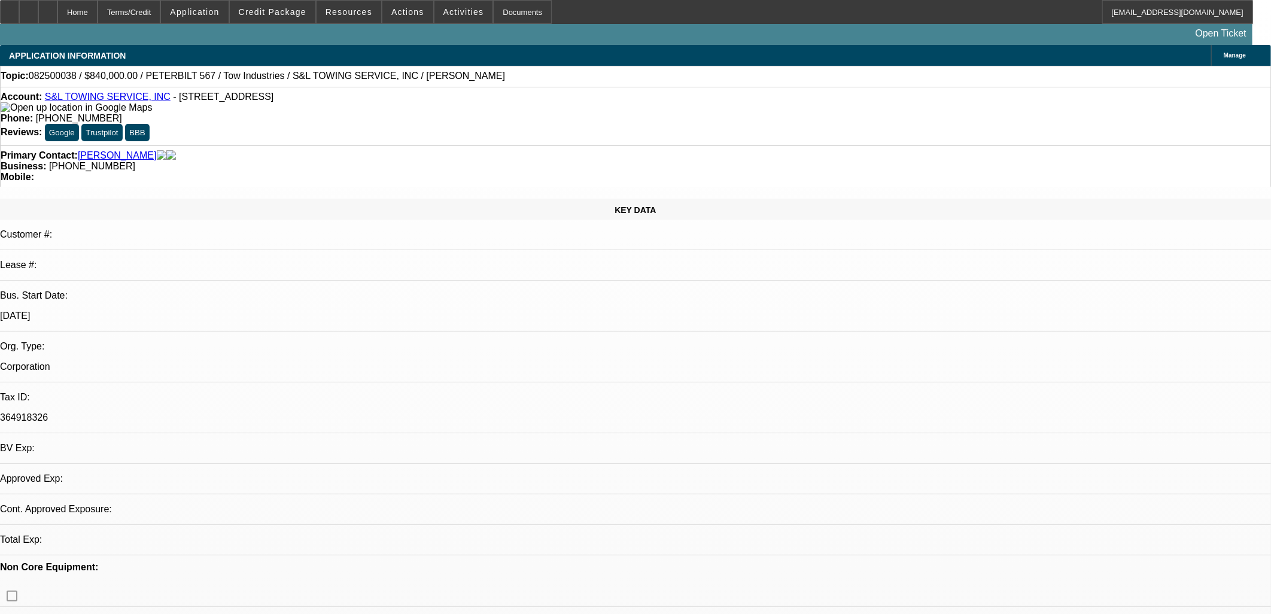
select select "0"
select select "2"
select select "0.1"
select select "4"
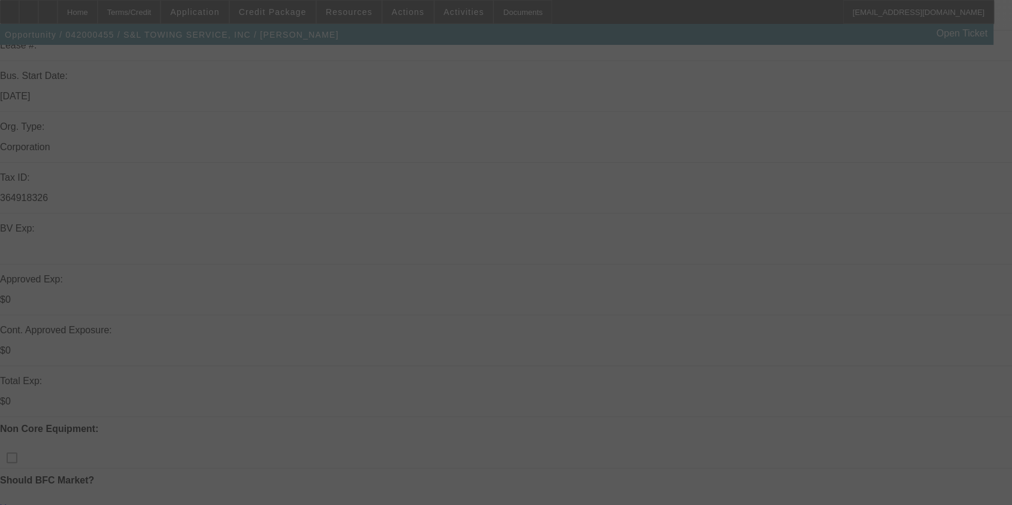
scroll to position [266, 0]
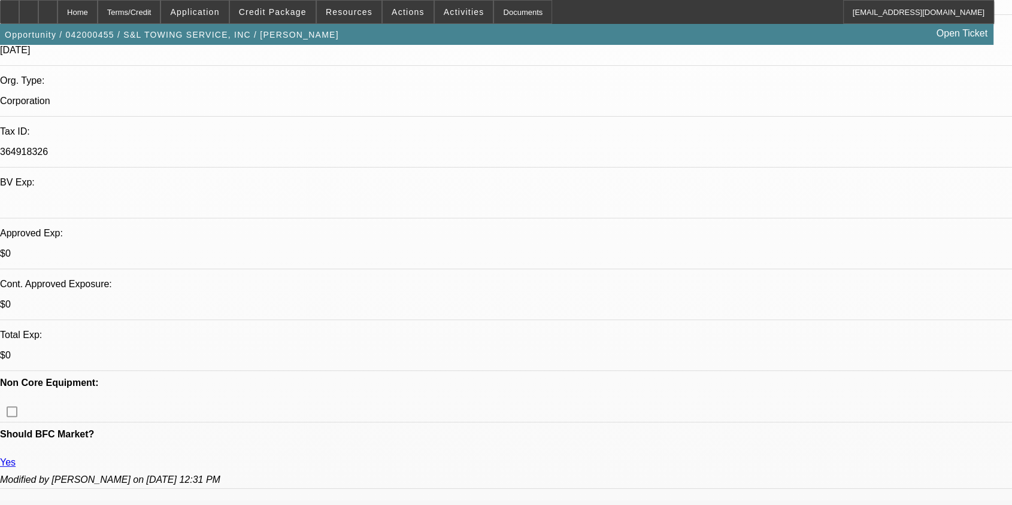
select select "0"
select select "2"
select select "0.1"
select select "0"
select select "2"
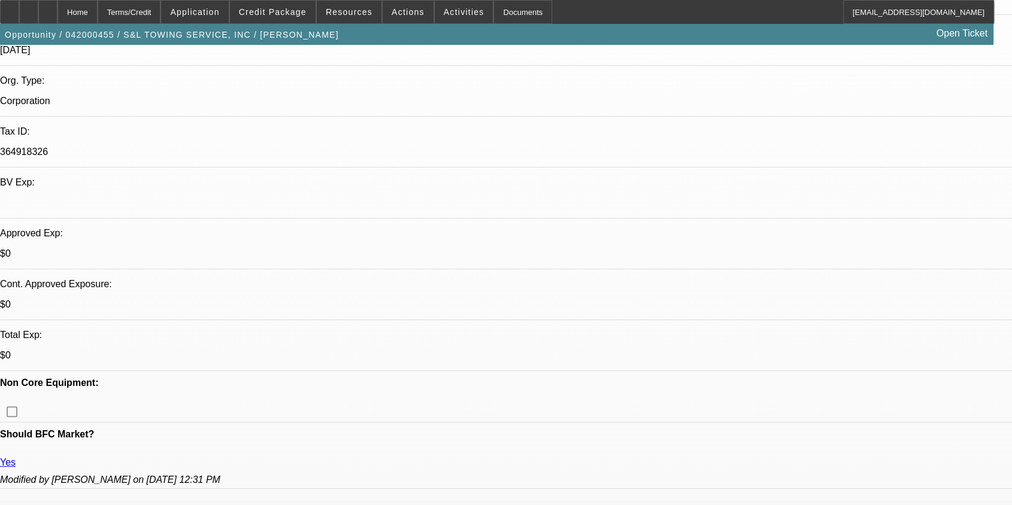
select select "0.1"
select select "0"
select select "2"
select select "0.1"
select select "1"
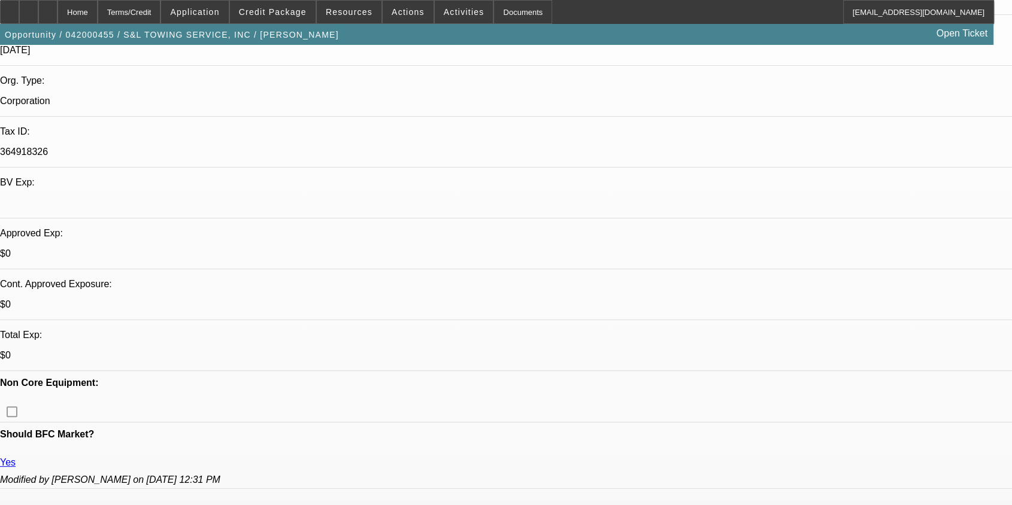
select select "2"
select select "4"
select select "1"
select select "2"
select select "4"
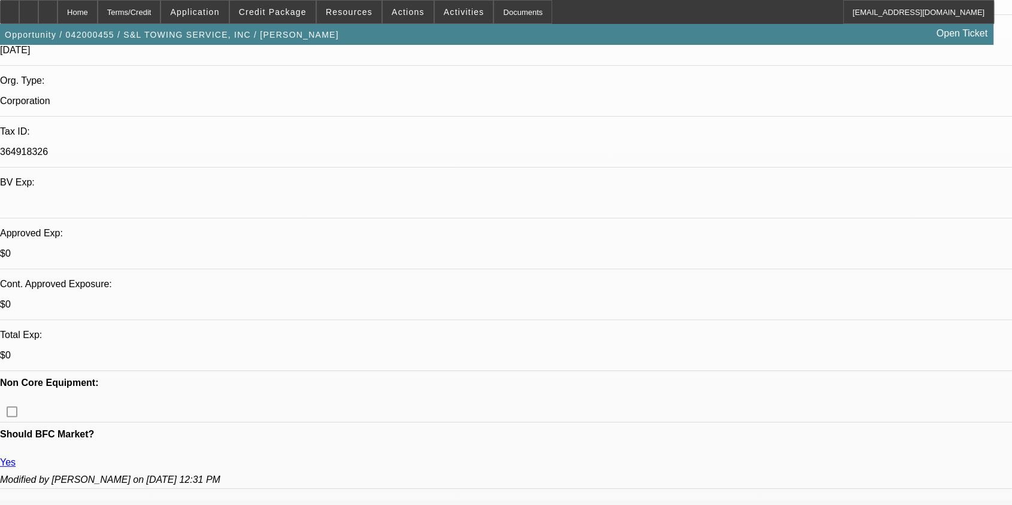
select select "1"
select select "2"
select select "4"
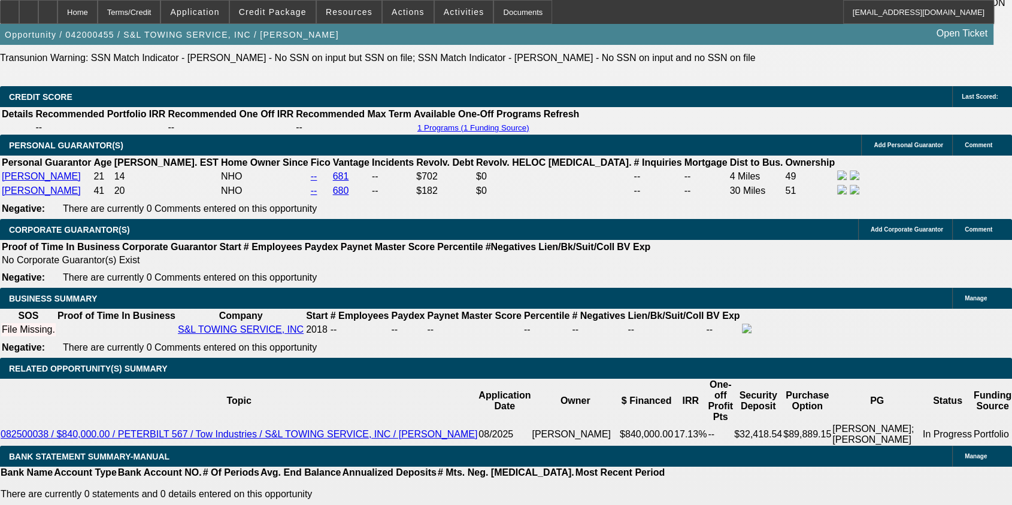
scroll to position [1796, 0]
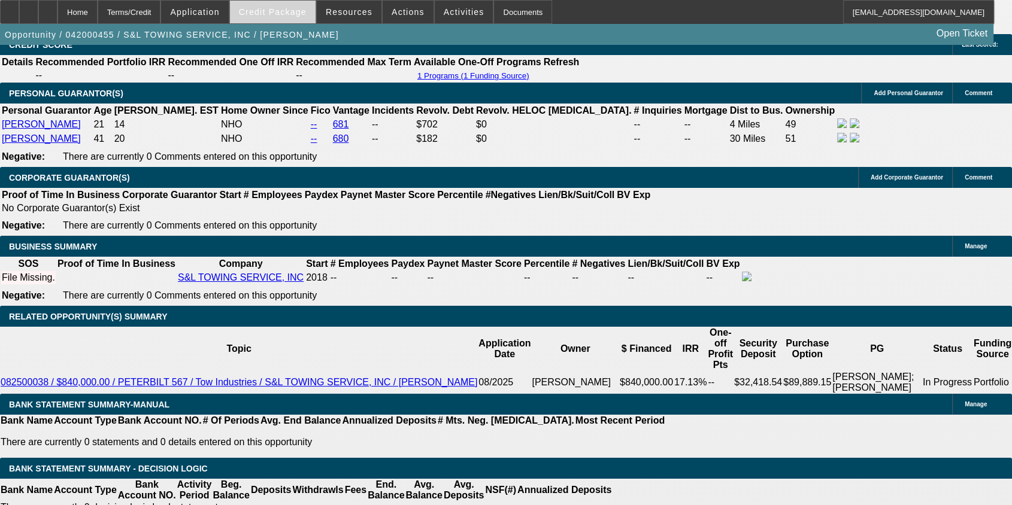
click at [268, 14] on span "Credit Package" at bounding box center [273, 12] width 68 height 10
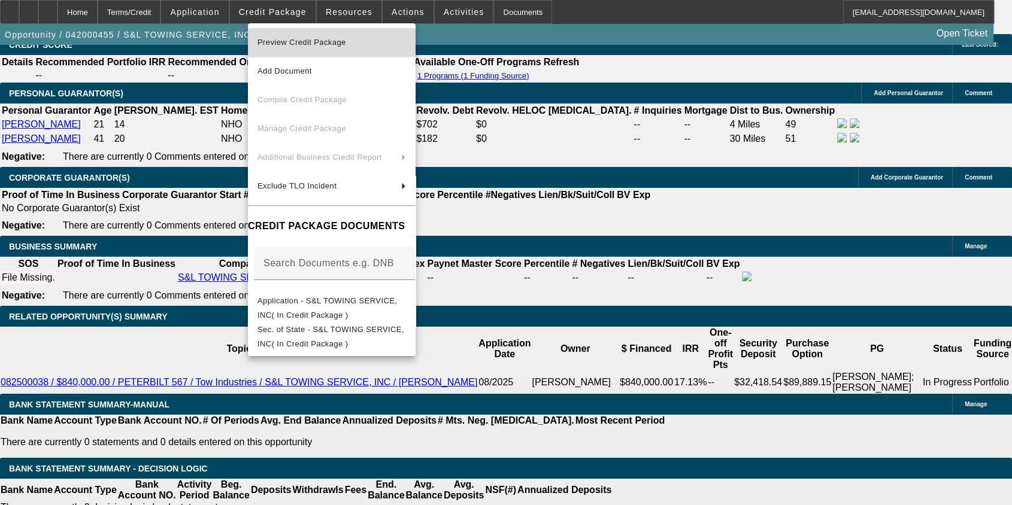
click at [306, 44] on span "Preview Credit Package" at bounding box center [301, 42] width 89 height 9
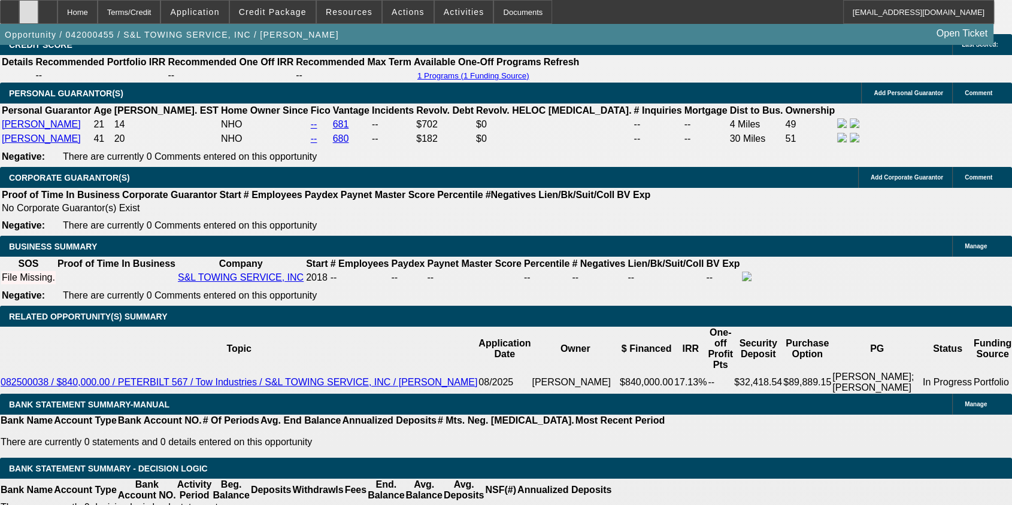
click at [38, 10] on div at bounding box center [28, 12] width 19 height 24
click at [29, 8] on icon at bounding box center [29, 8] width 0 height 0
